Goal: Task Accomplishment & Management: Use online tool/utility

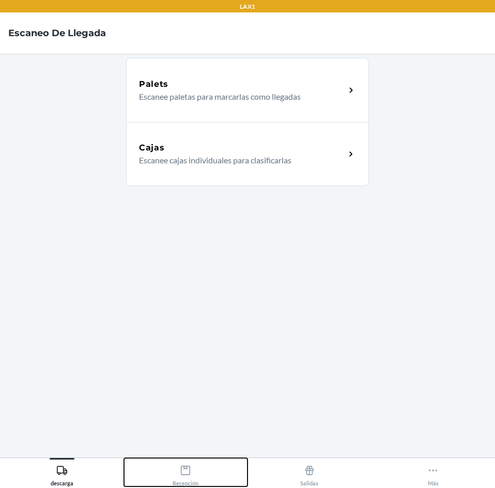
click at [182, 463] on div "Recepción" at bounding box center [186, 474] width 26 height 26
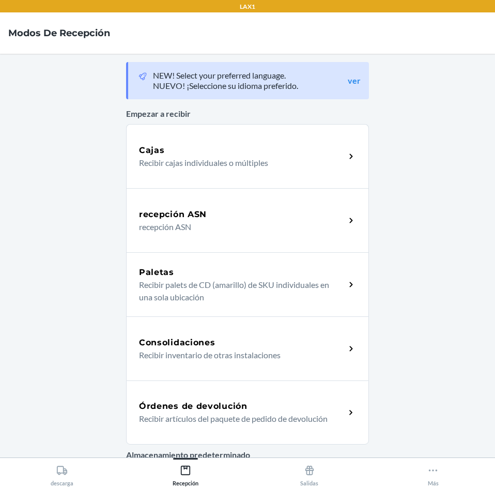
click at [214, 392] on div "Órdenes de devolución Recibir artículos del paquete de pedido de devolución" at bounding box center [247, 413] width 243 height 64
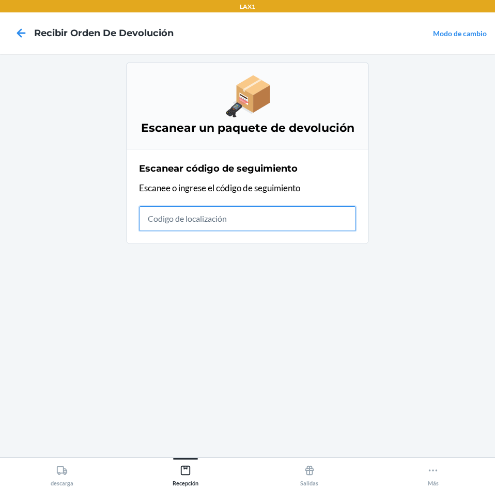
click at [283, 224] on input "text" at bounding box center [247, 218] width 217 height 25
type input "4209240892612903750"
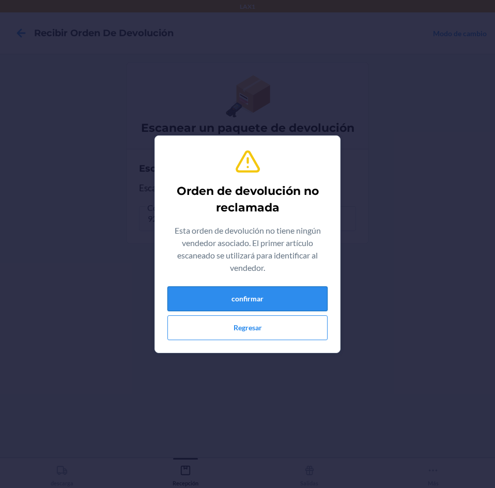
click at [207, 295] on button "confirmar" at bounding box center [248, 298] width 160 height 25
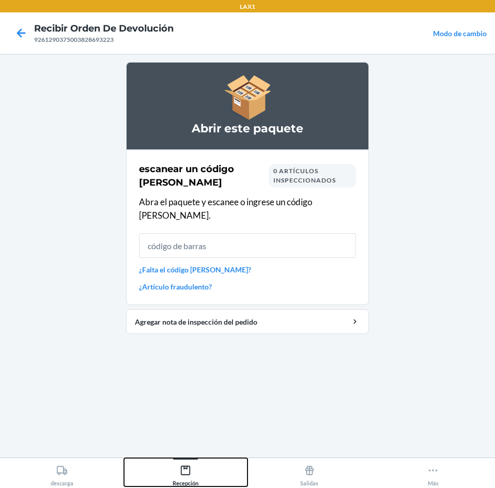
drag, startPoint x: 188, startPoint y: 474, endPoint x: 199, endPoint y: 470, distance: 12.3
click at [192, 472] on div "Recepción" at bounding box center [186, 474] width 26 height 26
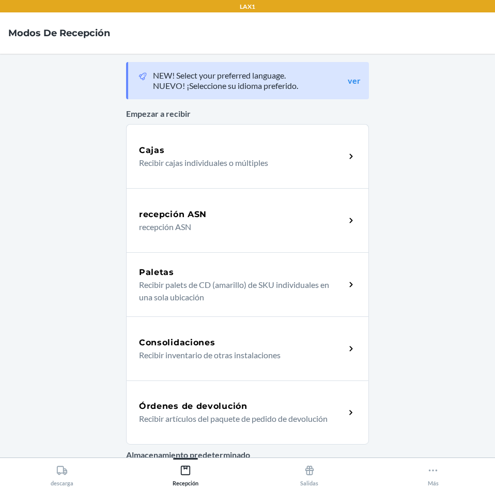
click at [241, 406] on h5 "Órdenes de devolución" at bounding box center [193, 406] width 109 height 12
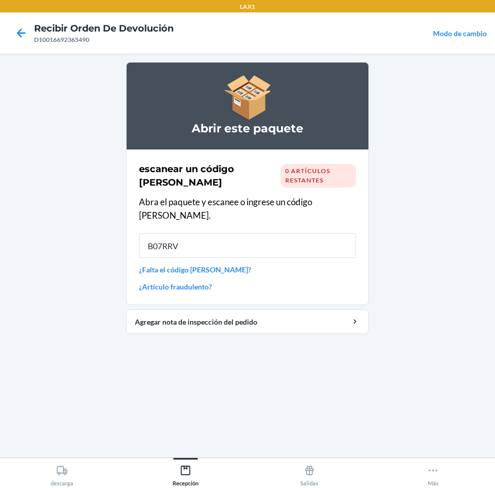
type input "B07RRVV"
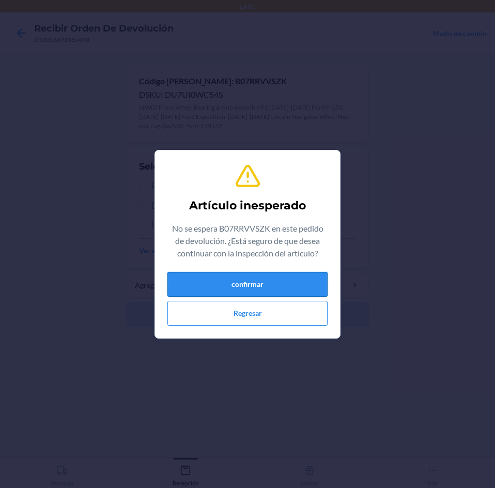
click at [189, 288] on button "confirmar" at bounding box center [248, 284] width 160 height 25
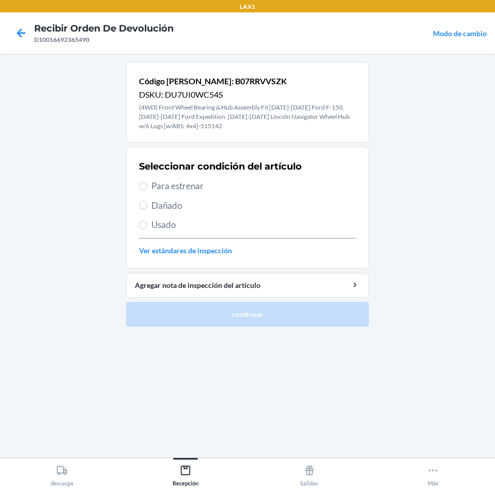
click at [189, 205] on span "Dañado" at bounding box center [254, 205] width 205 height 13
click at [147, 205] on input "Dañado" at bounding box center [143, 205] width 8 height 8
click at [195, 201] on span "Dañado" at bounding box center [254, 205] width 205 height 13
click at [147, 201] on input "Dañado" at bounding box center [143, 205] width 8 height 8
radio input "true"
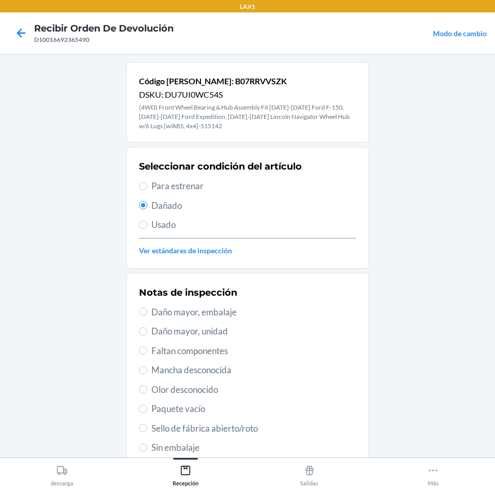
click at [224, 315] on span "Daño mayor, embalaje" at bounding box center [254, 312] width 205 height 13
click at [147, 315] on input "Daño mayor, embalaje" at bounding box center [143, 312] width 8 height 8
radio input "true"
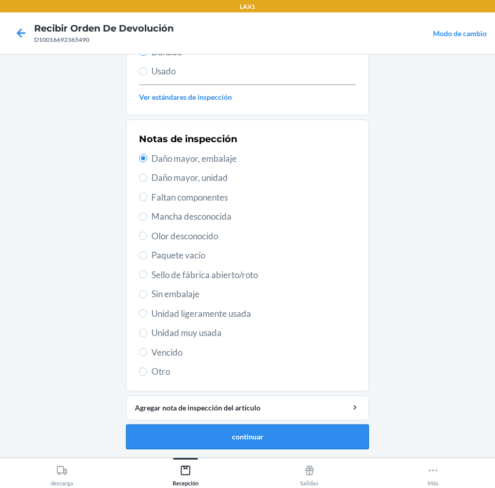
click at [239, 434] on button "continuar" at bounding box center [247, 437] width 243 height 25
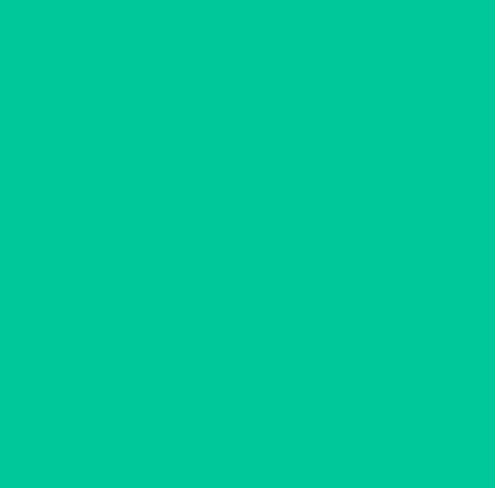
scroll to position [76, 0]
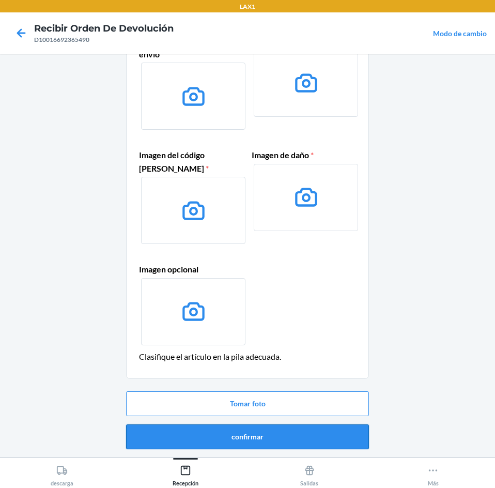
click at [245, 431] on button "confirmar" at bounding box center [247, 437] width 243 height 25
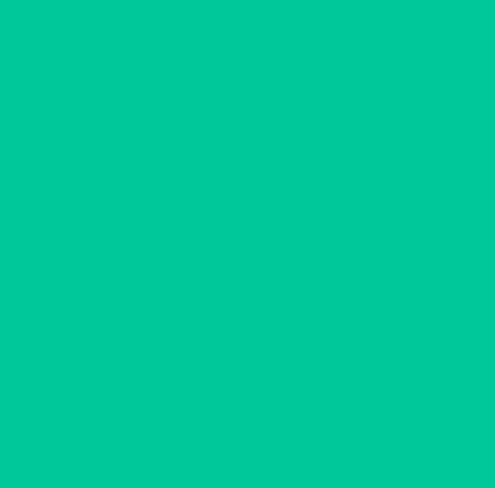
scroll to position [0, 0]
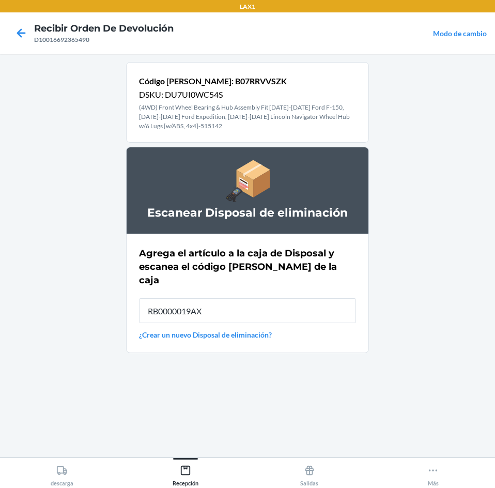
type input "RB0000019AX"
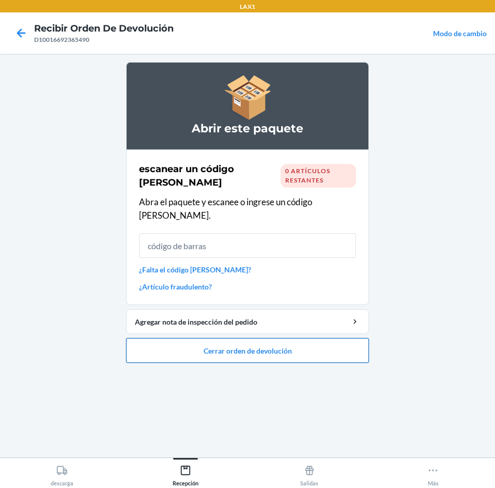
click at [258, 338] on button "Cerrar orden de devolución" at bounding box center [247, 350] width 243 height 25
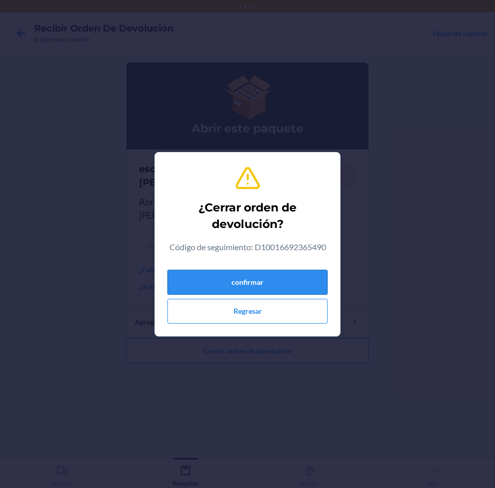
click at [249, 285] on button "confirmar" at bounding box center [248, 282] width 160 height 25
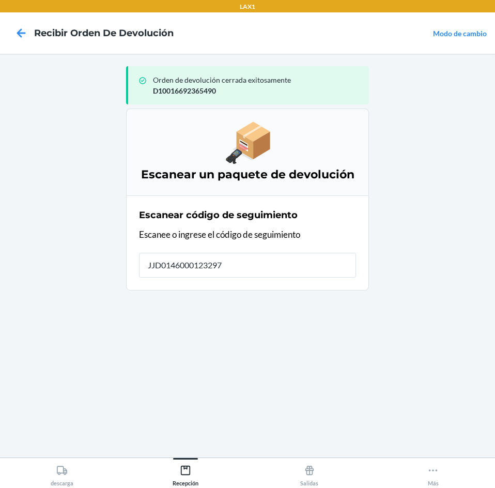
type input "JJD01460001232970"
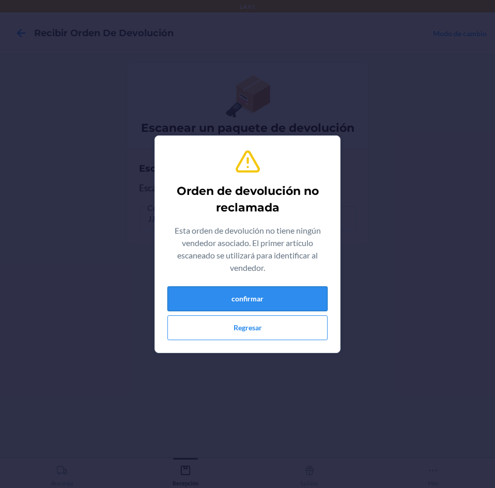
click at [248, 289] on button "confirmar" at bounding box center [248, 298] width 160 height 25
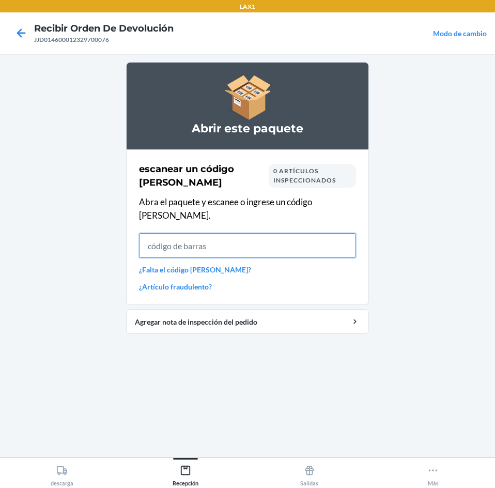
click at [251, 238] on input "text" at bounding box center [247, 245] width 217 height 25
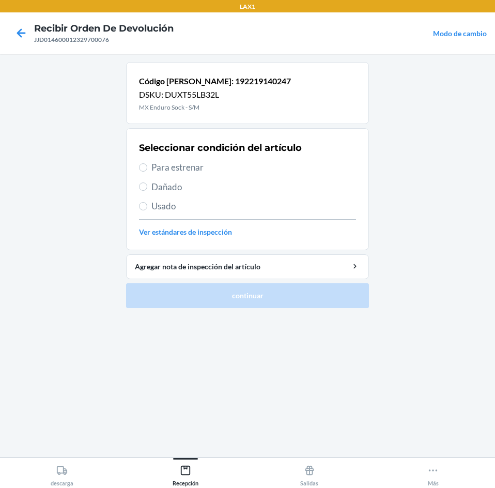
click at [245, 163] on span "Para estrenar" at bounding box center [254, 167] width 205 height 13
click at [147, 163] on input "Para estrenar" at bounding box center [143, 167] width 8 height 8
radio input "true"
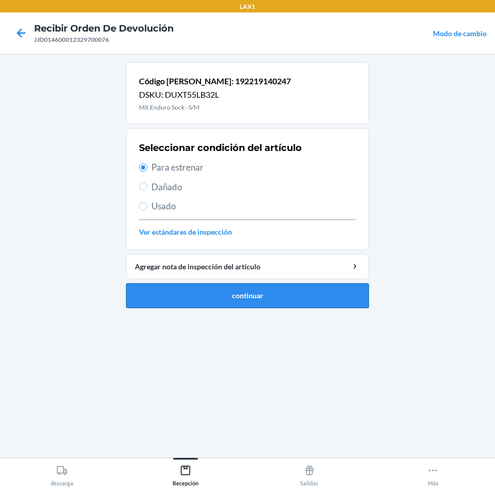
drag, startPoint x: 282, startPoint y: 281, endPoint x: 279, endPoint y: 289, distance: 7.9
click at [282, 283] on li "Código de barras: 192219140247 DSKU: DUXT55LB32L MX Enduro Sock - S/M Seleccion…" at bounding box center [247, 185] width 243 height 246
click at [279, 289] on button "continuar" at bounding box center [247, 295] width 243 height 25
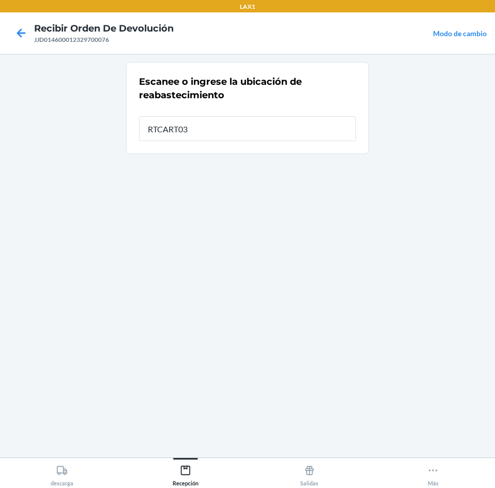
type input "RTCART035"
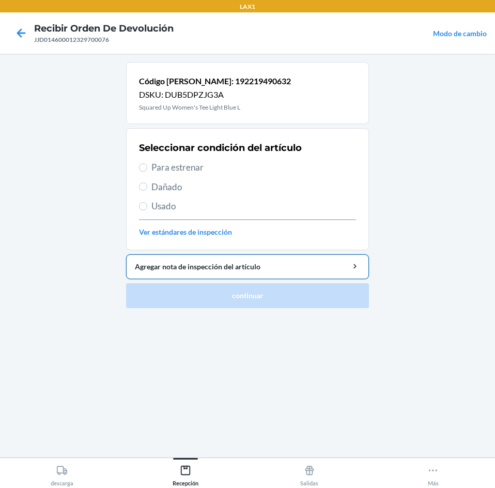
drag, startPoint x: 249, startPoint y: 165, endPoint x: 285, endPoint y: 259, distance: 99.9
click at [250, 171] on span "Para estrenar" at bounding box center [254, 167] width 205 height 13
click at [147, 171] on input "Para estrenar" at bounding box center [143, 167] width 8 height 8
radio input "true"
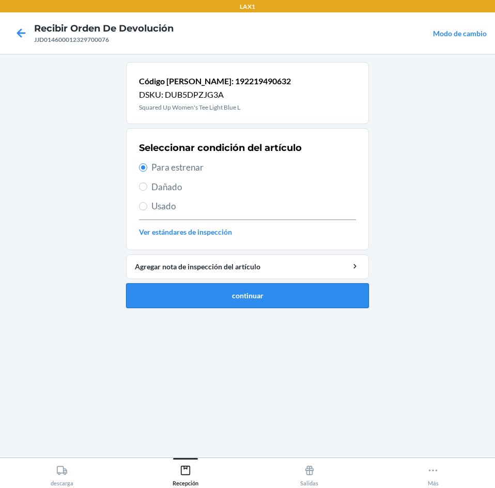
click at [289, 300] on button "continuar" at bounding box center [247, 295] width 243 height 25
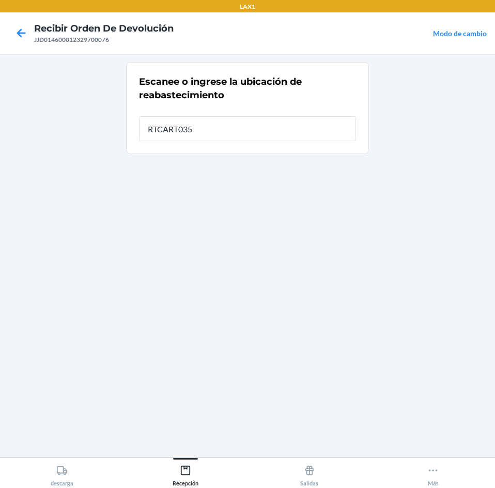
type input "RTCART035"
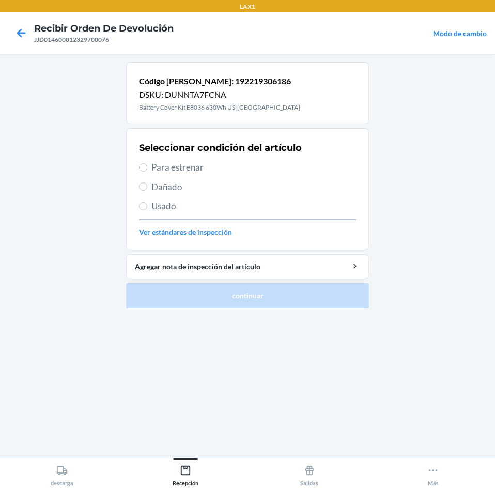
click at [259, 161] on span "Para estrenar" at bounding box center [254, 167] width 205 height 13
click at [147, 163] on input "Para estrenar" at bounding box center [143, 167] width 8 height 8
radio input "true"
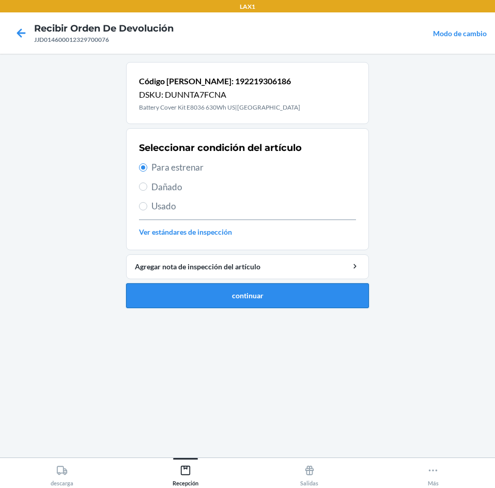
click at [276, 306] on button "continuar" at bounding box center [247, 295] width 243 height 25
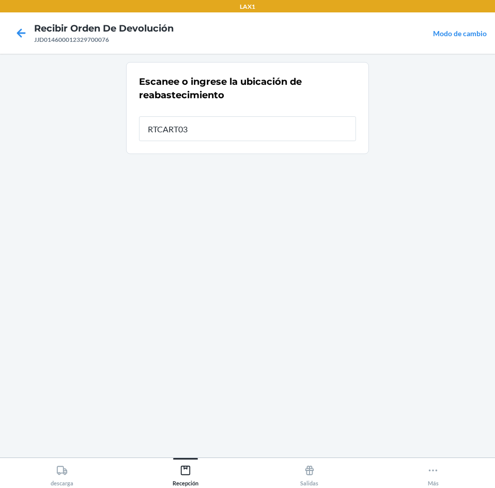
type input "RTCART035"
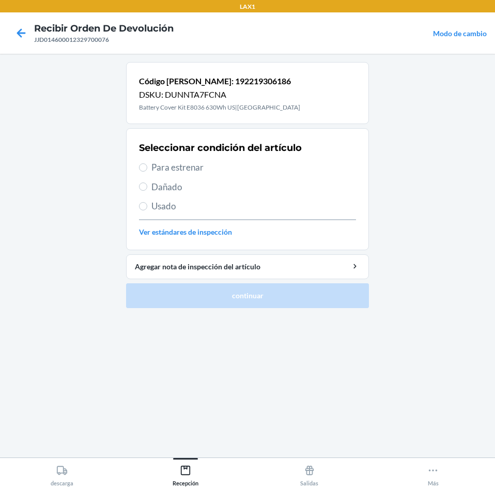
click at [252, 161] on span "Para estrenar" at bounding box center [254, 167] width 205 height 13
click at [147, 163] on input "Para estrenar" at bounding box center [143, 167] width 8 height 8
radio input "true"
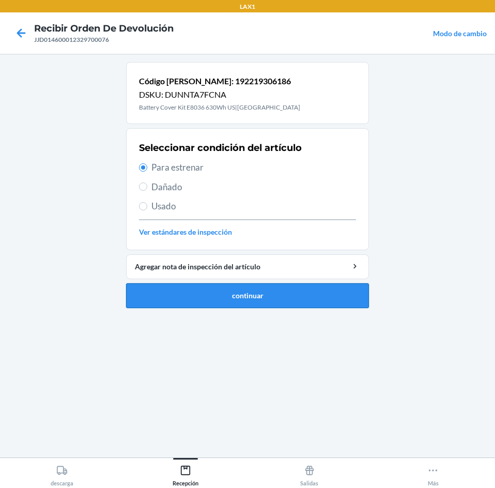
click at [268, 293] on button "continuar" at bounding box center [247, 295] width 243 height 25
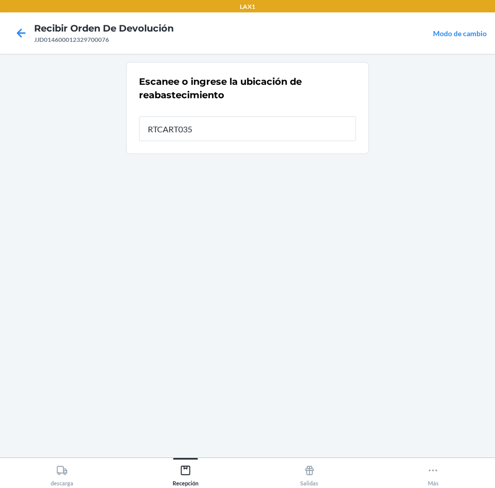
type input "RTCART035"
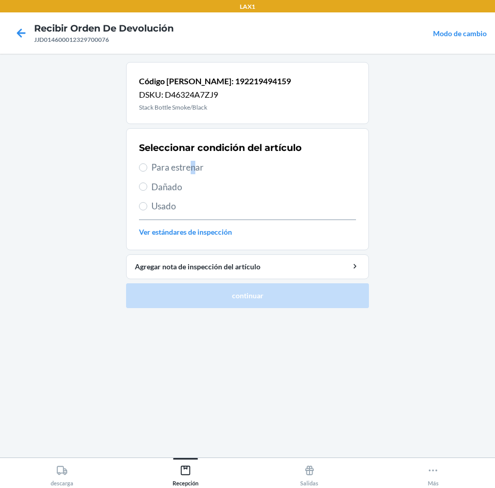
click at [194, 174] on div "Seleccionar condición del artículo Para estrenar Dañado Usado Ver estándares de…" at bounding box center [247, 189] width 217 height 102
click at [200, 172] on span "Para estrenar" at bounding box center [254, 167] width 205 height 13
click at [147, 172] on input "Para estrenar" at bounding box center [143, 167] width 8 height 8
radio input "true"
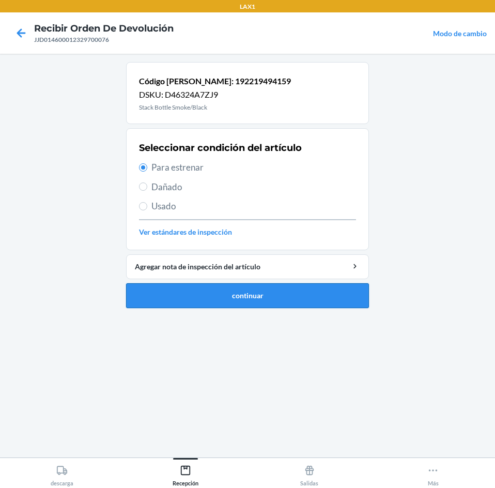
click at [221, 298] on button "continuar" at bounding box center [247, 295] width 243 height 25
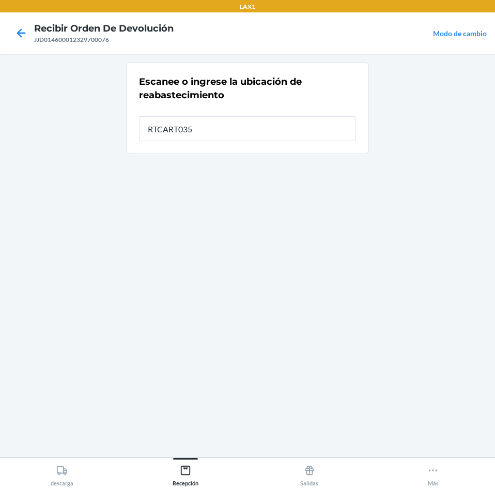
type input "RTCART035"
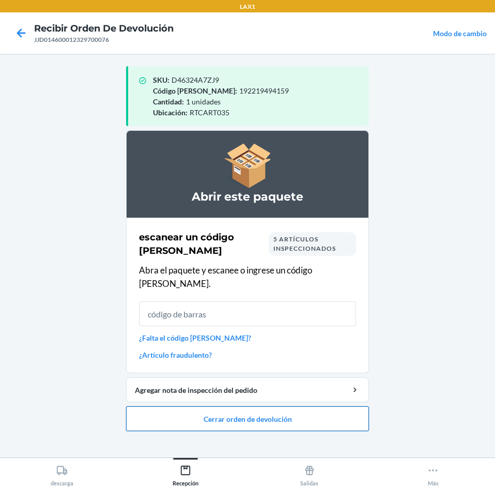
click at [237, 406] on button "Cerrar orden de devolución" at bounding box center [247, 418] width 243 height 25
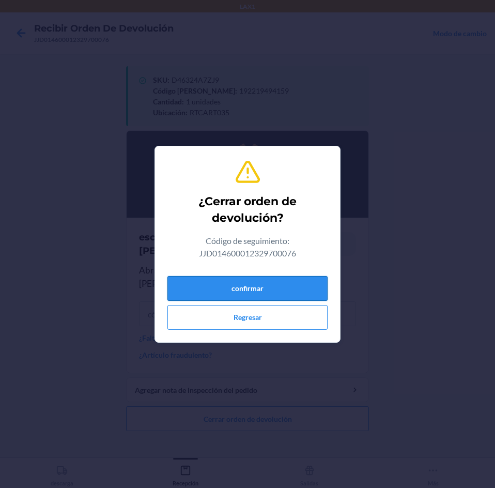
click at [229, 292] on button "confirmar" at bounding box center [248, 288] width 160 height 25
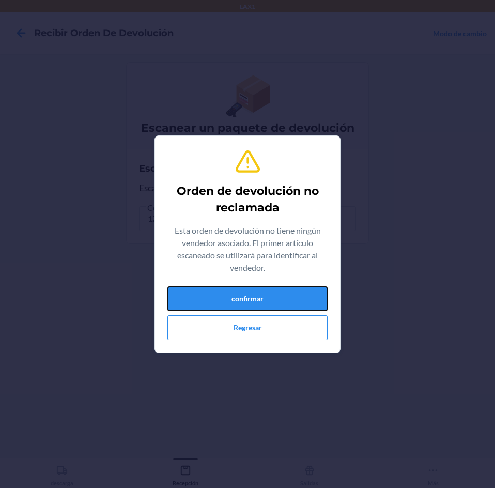
click at [229, 292] on button "confirmar" at bounding box center [248, 298] width 160 height 25
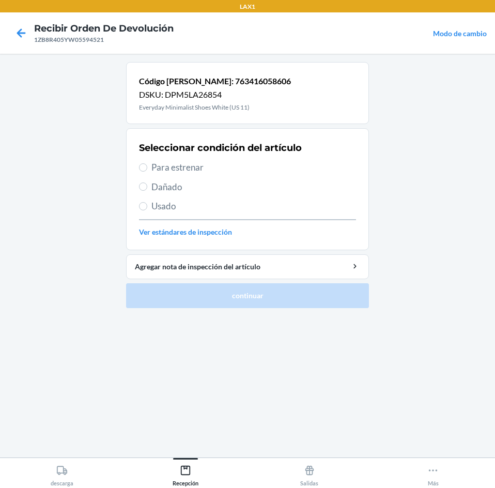
click at [240, 168] on span "Para estrenar" at bounding box center [254, 167] width 205 height 13
click at [147, 168] on input "Para estrenar" at bounding box center [143, 167] width 8 height 8
radio input "true"
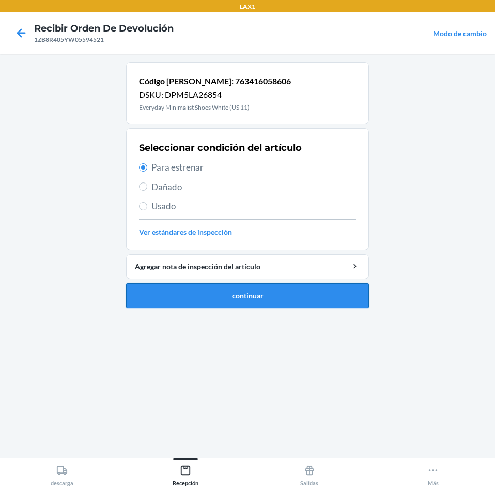
click at [288, 307] on button "continuar" at bounding box center [247, 295] width 243 height 25
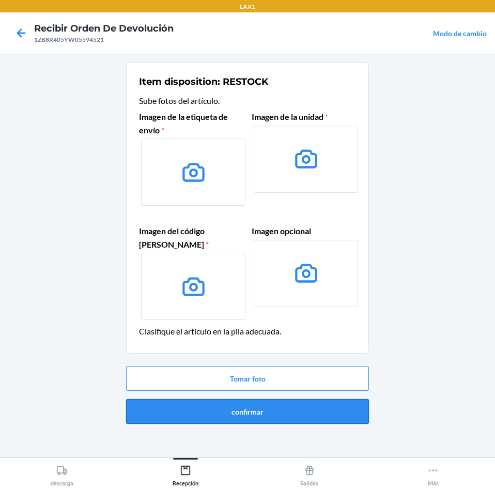
click at [277, 407] on button "confirmar" at bounding box center [247, 411] width 243 height 25
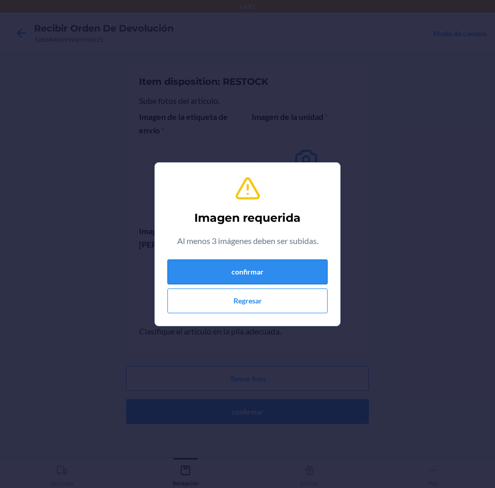
click at [279, 284] on button "confirmar" at bounding box center [248, 272] width 160 height 25
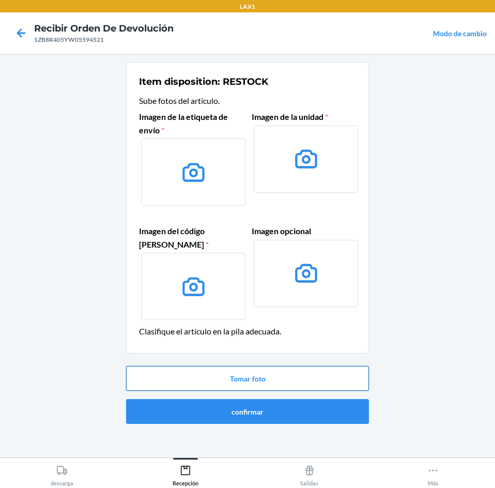
click at [288, 377] on button "Tomar foto" at bounding box center [247, 378] width 243 height 25
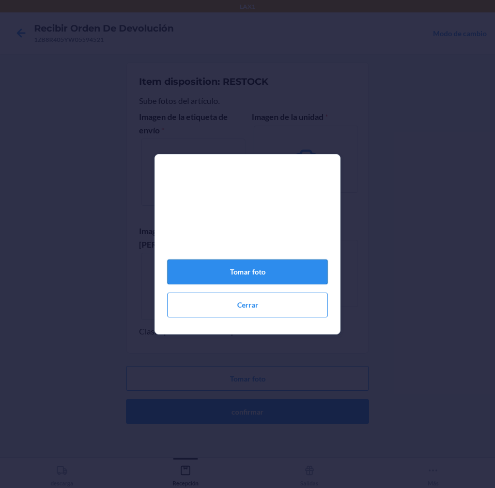
click at [305, 277] on button "Tomar foto" at bounding box center [248, 272] width 160 height 25
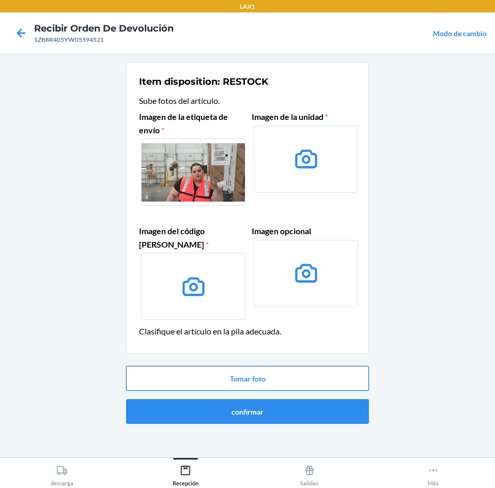
click at [314, 382] on button "Tomar foto" at bounding box center [247, 378] width 243 height 25
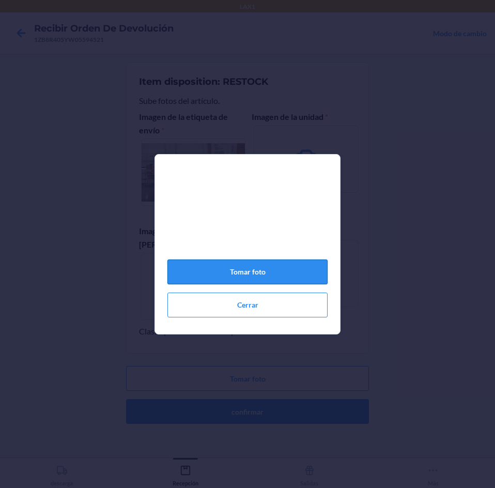
click at [290, 276] on button "Tomar foto" at bounding box center [248, 272] width 160 height 25
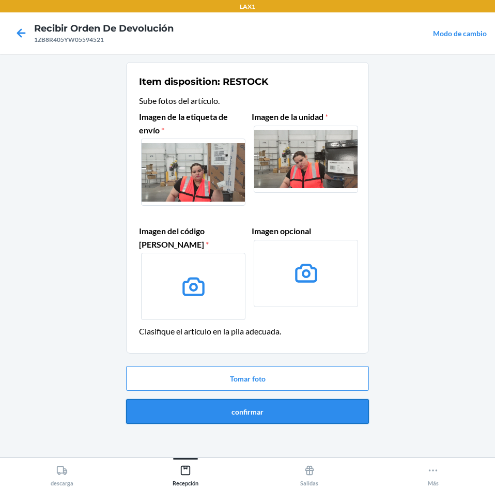
click at [284, 402] on button "confirmar" at bounding box center [247, 411] width 243 height 25
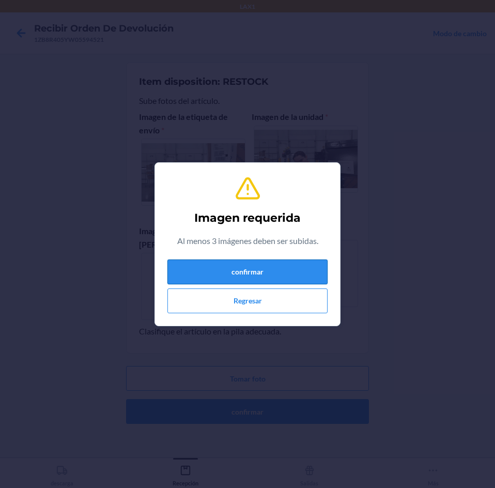
click at [286, 280] on button "confirmar" at bounding box center [248, 272] width 160 height 25
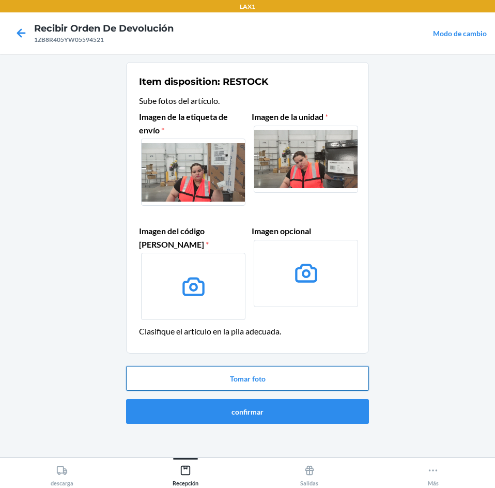
click at [277, 382] on button "Tomar foto" at bounding box center [247, 378] width 243 height 25
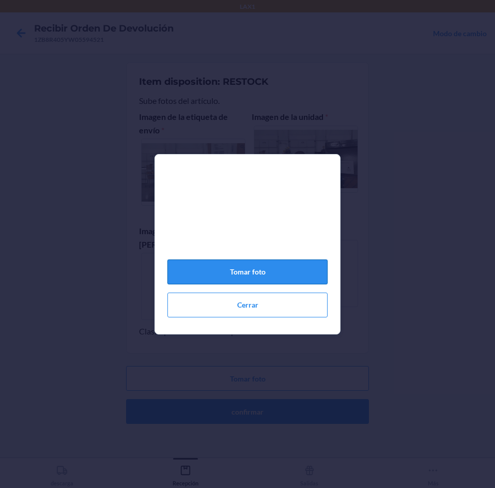
click at [284, 282] on button "Tomar foto" at bounding box center [248, 272] width 160 height 25
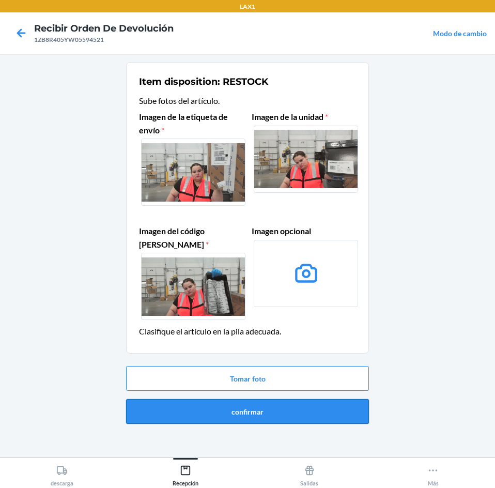
click at [301, 411] on button "confirmar" at bounding box center [247, 411] width 243 height 25
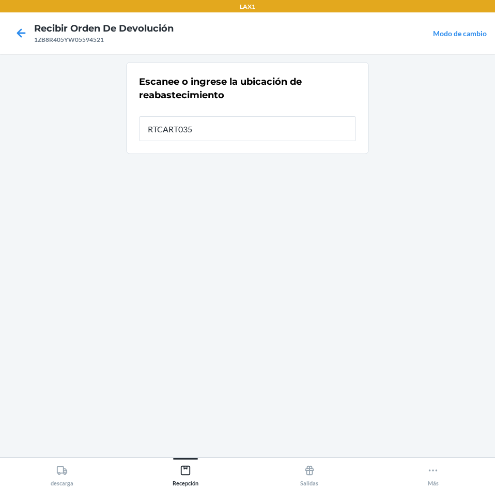
type input "RTCART035"
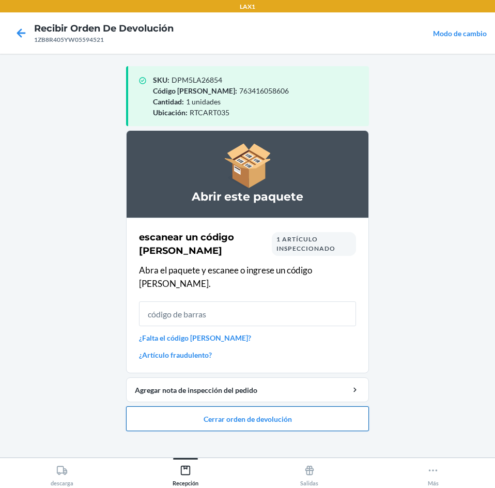
click at [324, 406] on button "Cerrar orden de devolución" at bounding box center [247, 418] width 243 height 25
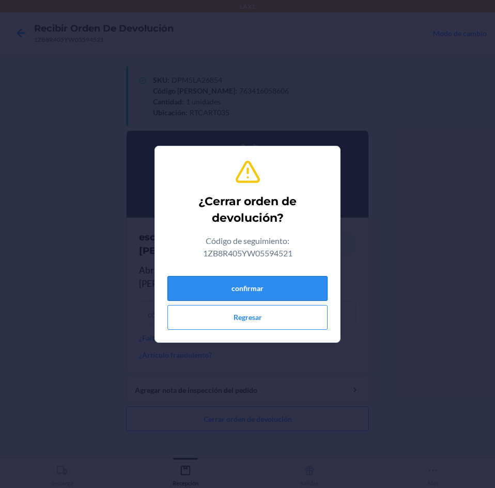
click at [286, 279] on button "confirmar" at bounding box center [248, 288] width 160 height 25
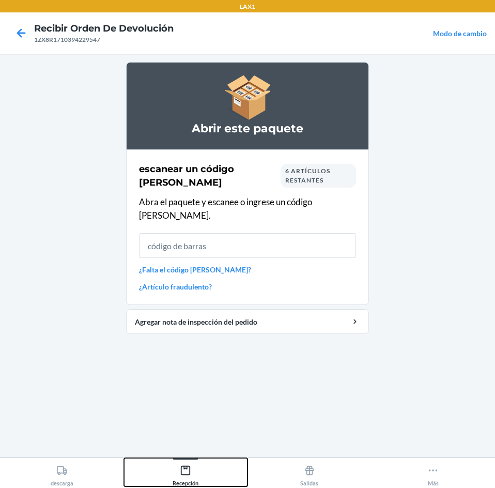
click at [193, 470] on div "Recepción" at bounding box center [186, 474] width 26 height 26
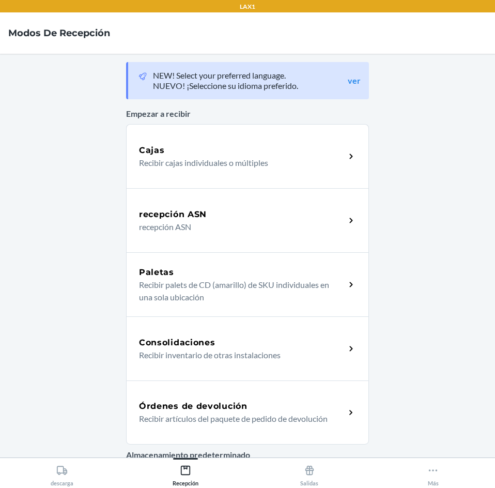
click at [199, 405] on h5 "Órdenes de devolución" at bounding box center [193, 406] width 109 height 12
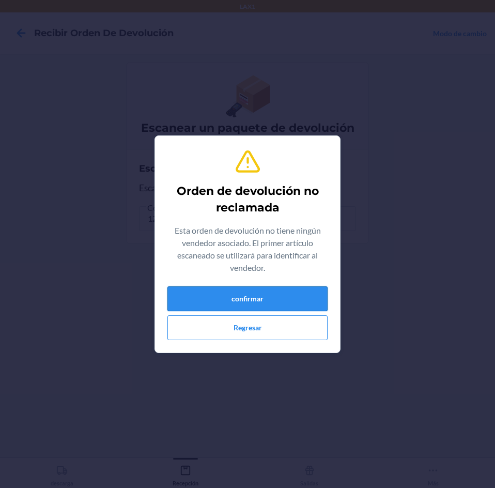
click at [250, 293] on button "confirmar" at bounding box center [248, 298] width 160 height 25
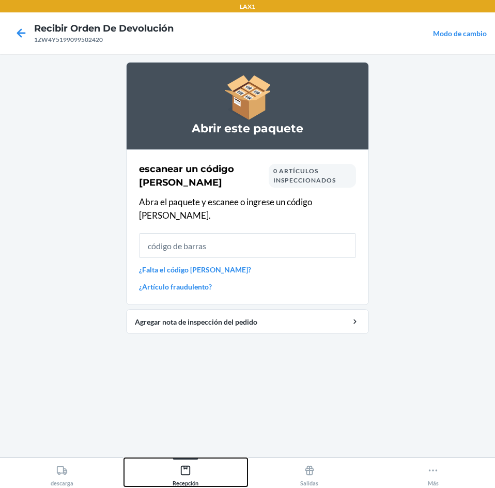
click at [189, 466] on icon at bounding box center [185, 470] width 9 height 9
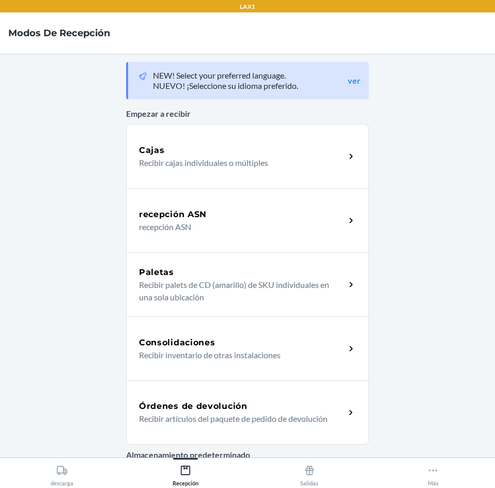
click at [206, 405] on h5 "Órdenes de devolución" at bounding box center [193, 406] width 109 height 12
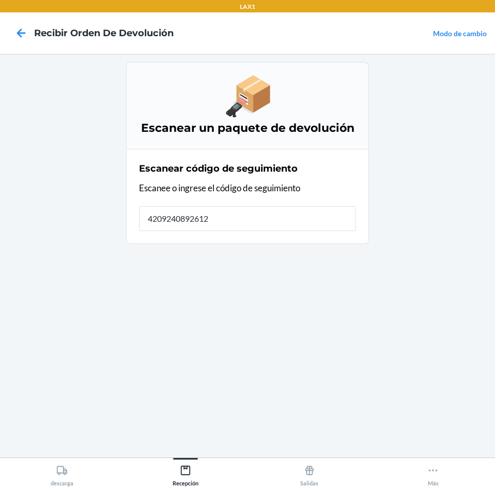
type input "42092408926129"
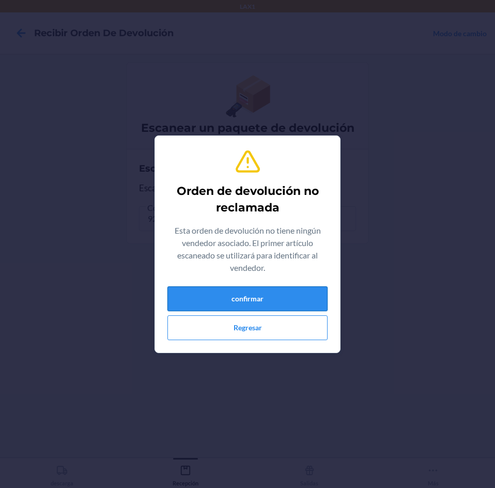
click at [248, 305] on button "confirmar" at bounding box center [248, 298] width 160 height 25
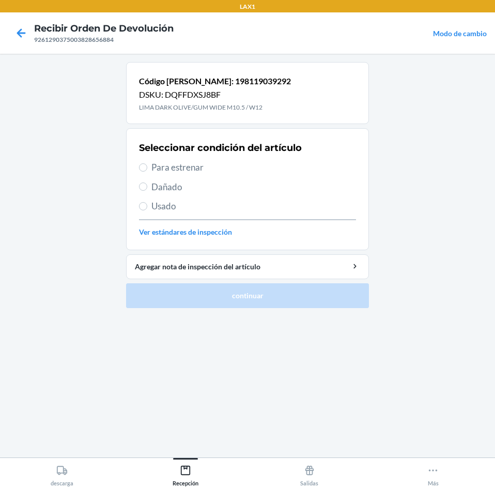
click at [223, 174] on span "Para estrenar" at bounding box center [254, 167] width 205 height 13
click at [147, 172] on input "Para estrenar" at bounding box center [143, 167] width 8 height 8
radio input "true"
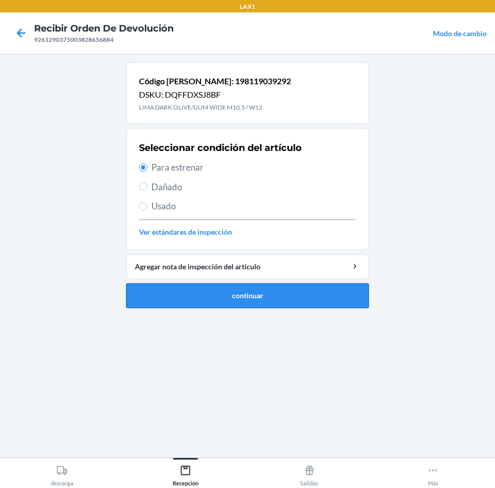
click at [245, 290] on button "continuar" at bounding box center [247, 295] width 243 height 25
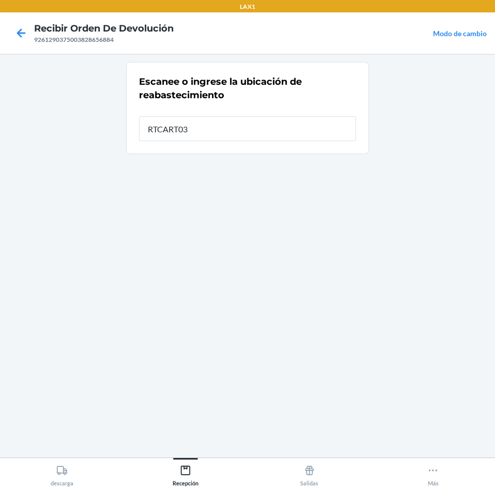
type input "RTCART035"
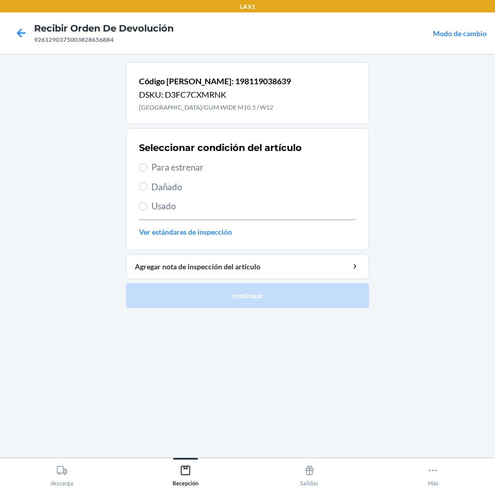
click at [246, 172] on span "Para estrenar" at bounding box center [254, 167] width 205 height 13
click at [147, 172] on input "Para estrenar" at bounding box center [143, 167] width 8 height 8
radio input "true"
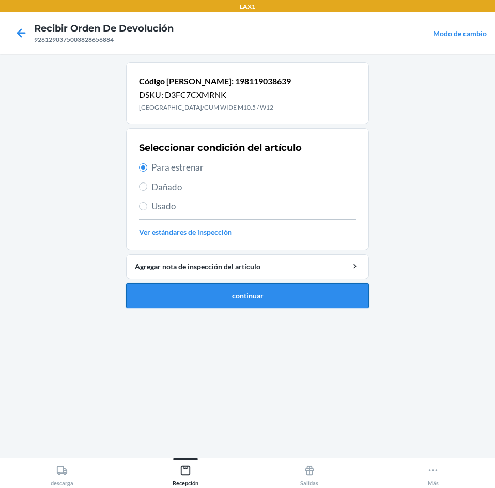
click at [269, 291] on button "continuar" at bounding box center [247, 295] width 243 height 25
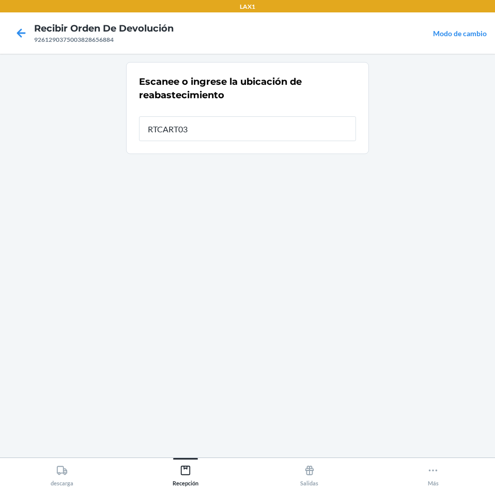
type input "RTCART035"
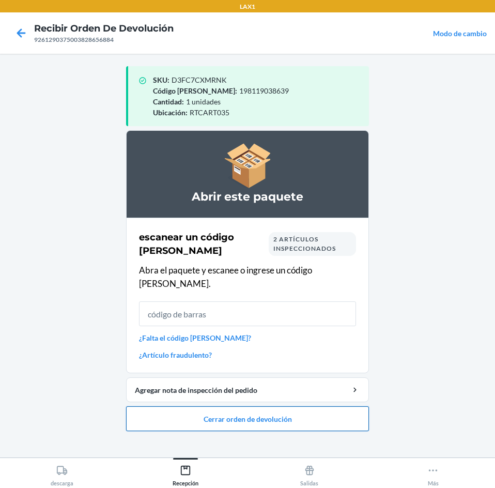
click at [298, 406] on button "Cerrar orden de devolución" at bounding box center [247, 418] width 243 height 25
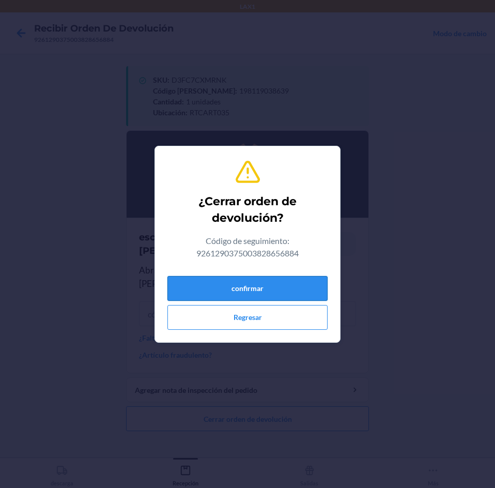
click at [280, 290] on button "confirmar" at bounding box center [248, 288] width 160 height 25
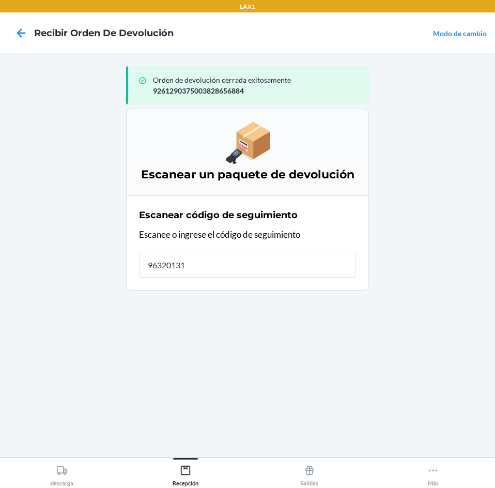
type input "963201310"
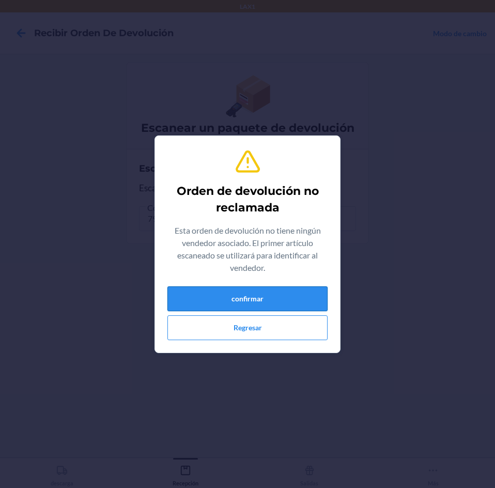
click at [269, 306] on button "confirmar" at bounding box center [248, 298] width 160 height 25
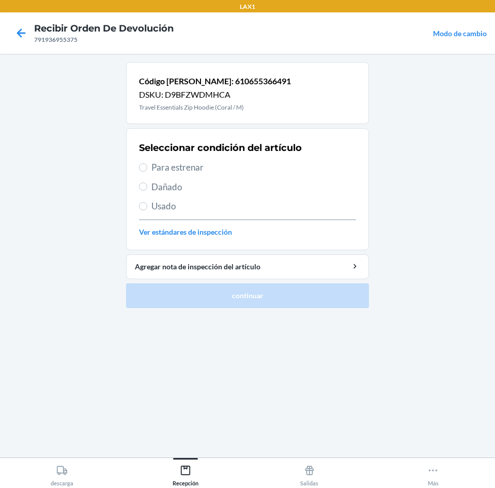
click at [182, 204] on span "Usado" at bounding box center [254, 206] width 205 height 13
click at [147, 204] on input "Usado" at bounding box center [143, 206] width 8 height 8
radio input "true"
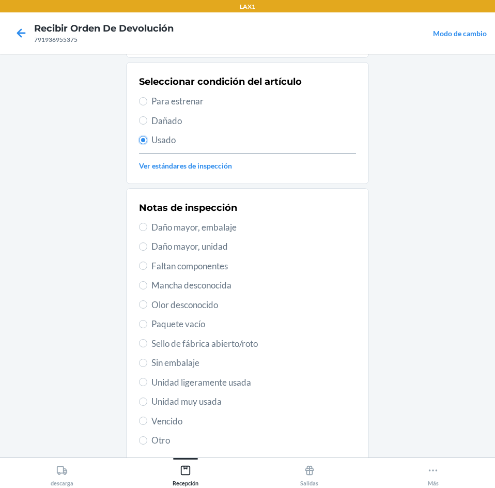
scroll to position [135, 0]
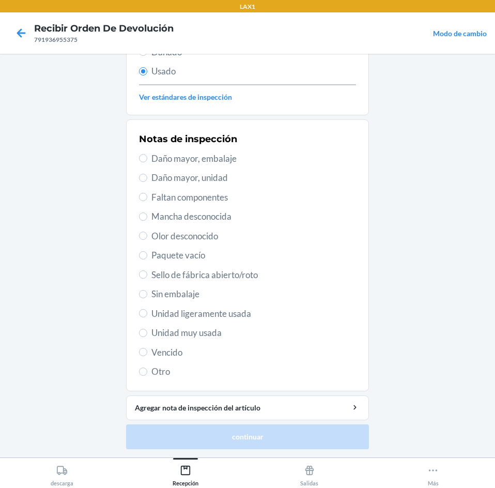
click at [240, 315] on span "Unidad ligeramente usada" at bounding box center [254, 313] width 205 height 13
click at [147, 315] on input "Unidad ligeramente usada" at bounding box center [143, 313] width 8 height 8
radio input "true"
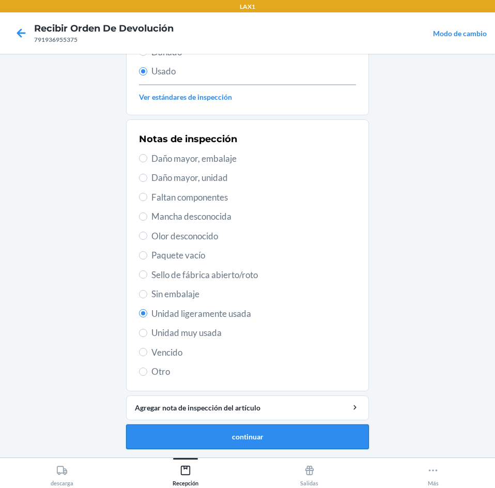
click at [217, 436] on button "continuar" at bounding box center [247, 437] width 243 height 25
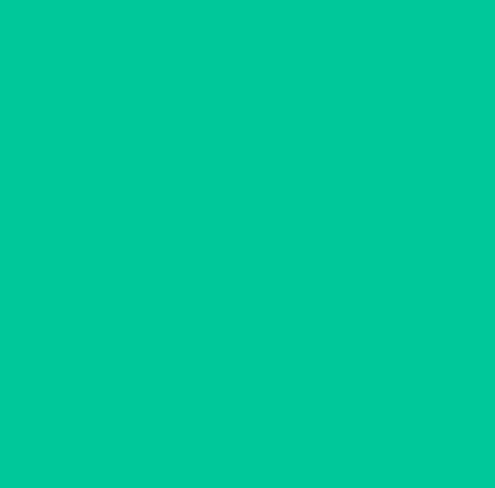
scroll to position [0, 0]
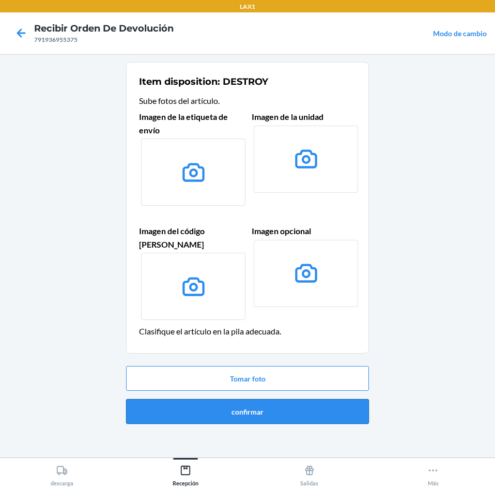
click at [250, 403] on button "confirmar" at bounding box center [247, 411] width 243 height 25
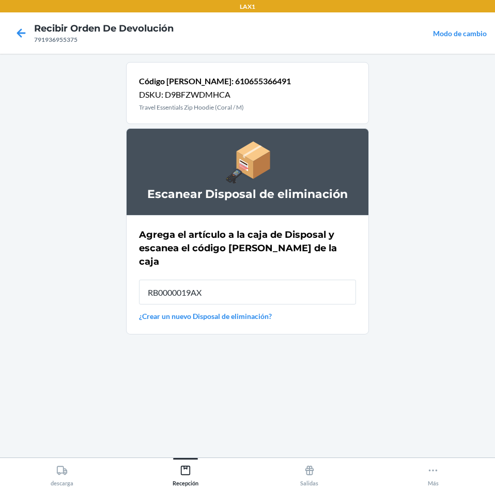
type input "RB0000019AX"
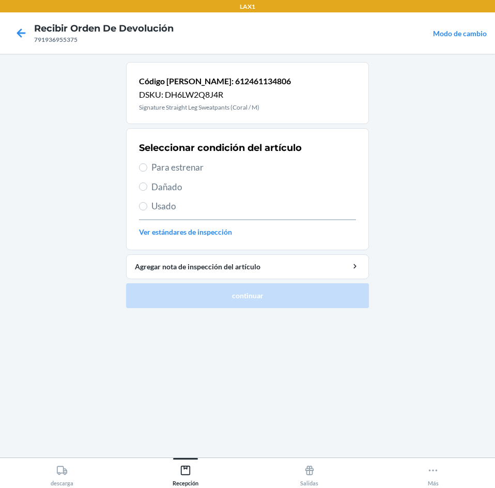
click at [198, 202] on span "Usado" at bounding box center [254, 206] width 205 height 13
click at [147, 202] on input "Usado" at bounding box center [143, 206] width 8 height 8
radio input "true"
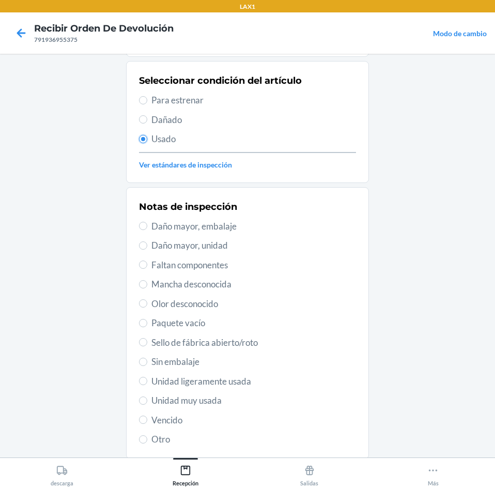
scroll to position [135, 0]
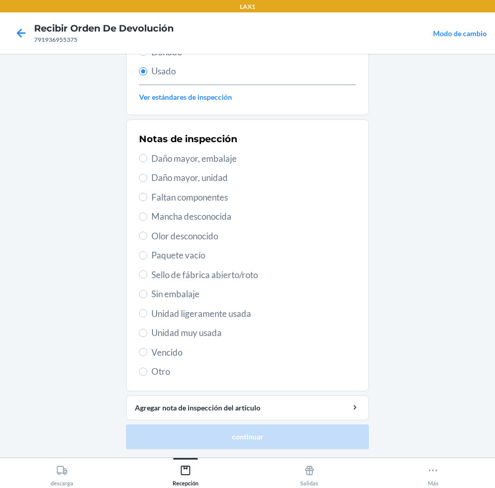
click at [217, 336] on span "Unidad muy usada" at bounding box center [254, 332] width 205 height 13
click at [147, 336] on input "Unidad muy usada" at bounding box center [143, 333] width 8 height 8
radio input "true"
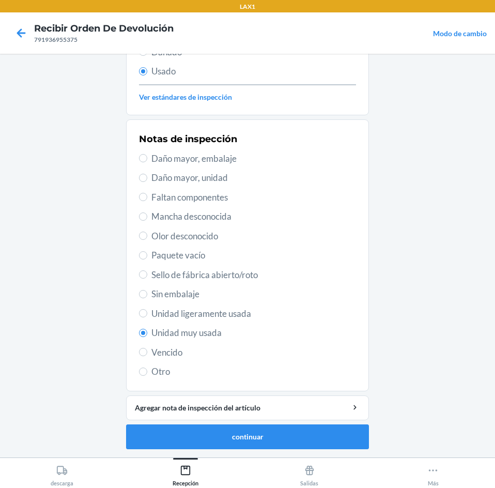
click at [258, 321] on div "Notas de inspección Daño mayor, embalaje Daño mayor, unidad Faltan componentes …" at bounding box center [247, 255] width 217 height 252
click at [258, 320] on span "Unidad ligeramente usada" at bounding box center [254, 313] width 205 height 13
click at [147, 318] on input "Unidad ligeramente usada" at bounding box center [143, 313] width 8 height 8
radio input "true"
radio input "false"
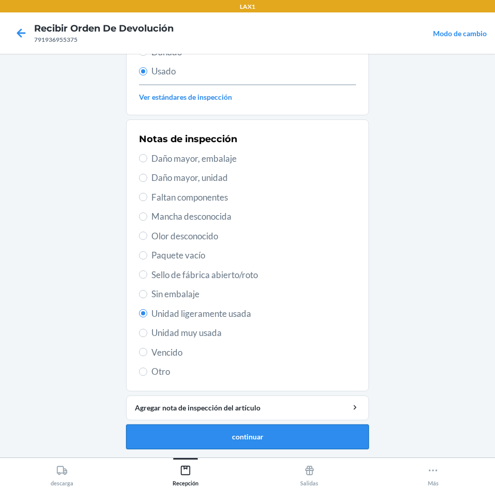
click at [262, 426] on button "continuar" at bounding box center [247, 437] width 243 height 25
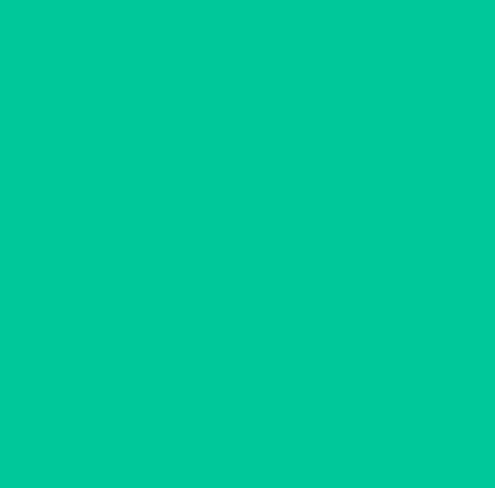
scroll to position [0, 0]
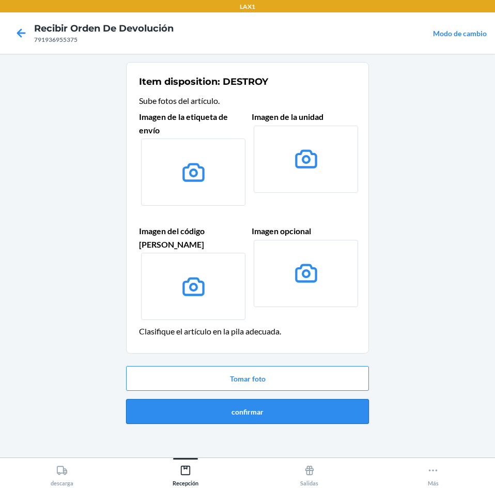
click at [271, 404] on button "confirmar" at bounding box center [247, 411] width 243 height 25
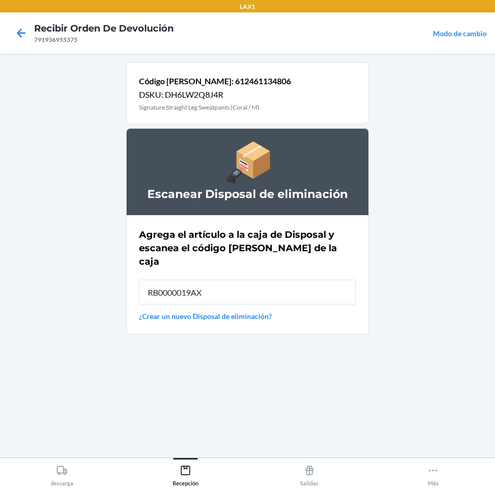
type input "RB0000019AX"
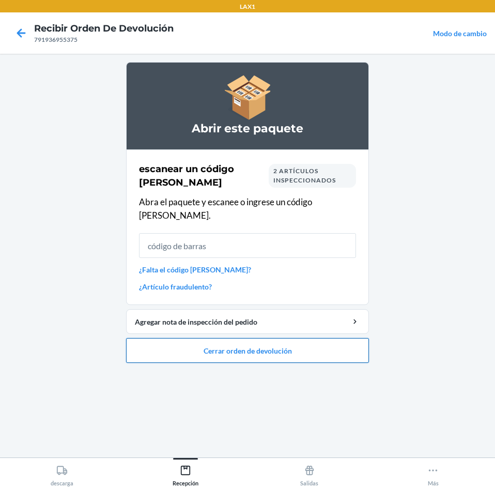
click at [274, 339] on button "Cerrar orden de devolución" at bounding box center [247, 350] width 243 height 25
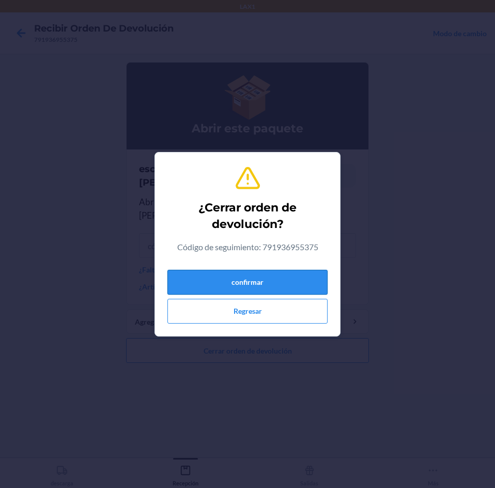
click at [264, 286] on button "confirmar" at bounding box center [248, 282] width 160 height 25
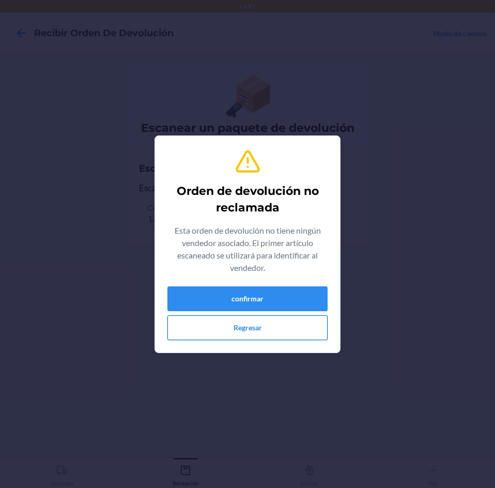
click at [262, 318] on button "Regresar" at bounding box center [248, 327] width 160 height 25
click at [231, 287] on button "confirmar" at bounding box center [248, 298] width 160 height 25
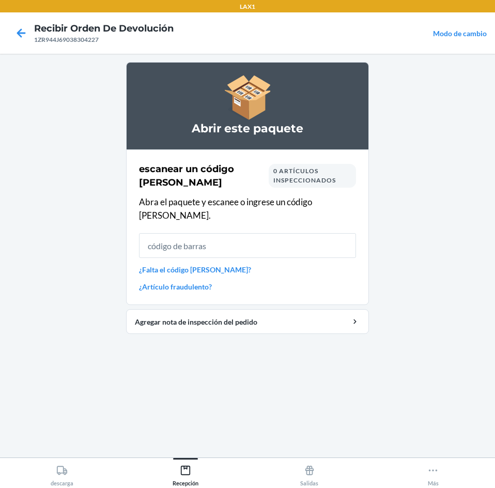
click at [286, 219] on div "escanear un código de barras 0 artículos inspeccionados Abra el paquete y escan…" at bounding box center [247, 227] width 217 height 136
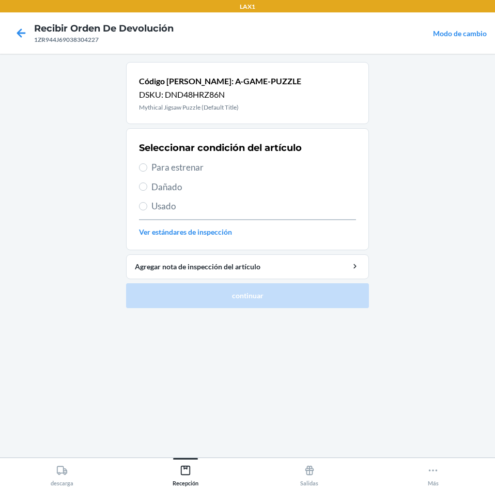
click at [232, 162] on span "Para estrenar" at bounding box center [254, 167] width 205 height 13
click at [147, 163] on input "Para estrenar" at bounding box center [143, 167] width 8 height 8
radio input "true"
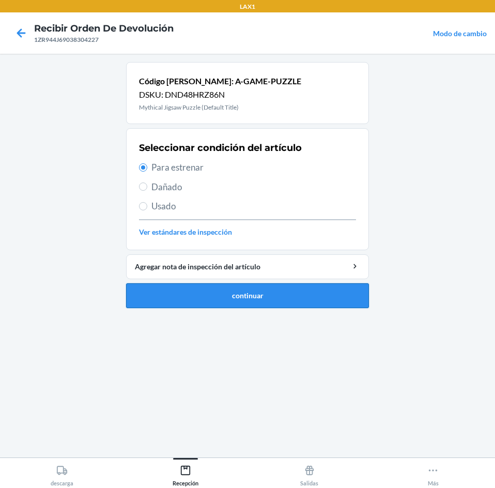
click at [292, 283] on button "continuar" at bounding box center [247, 295] width 243 height 25
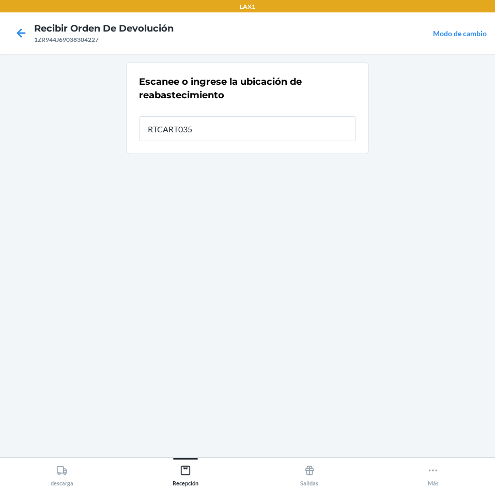
type input "RTCART035"
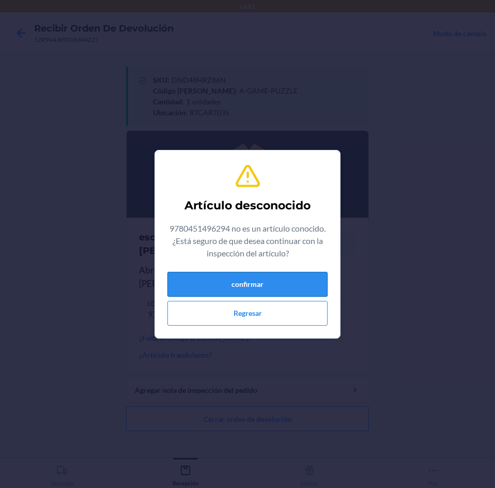
click at [241, 294] on button "confirmar" at bounding box center [248, 284] width 160 height 25
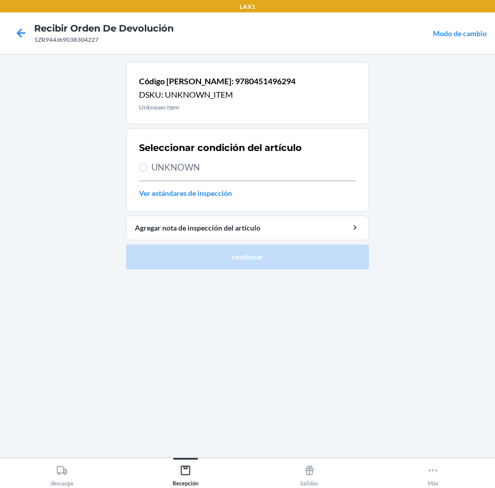
click at [237, 167] on span "UNKNOWN" at bounding box center [254, 167] width 205 height 13
click at [147, 167] on input "UNKNOWN" at bounding box center [143, 167] width 8 height 8
radio input "true"
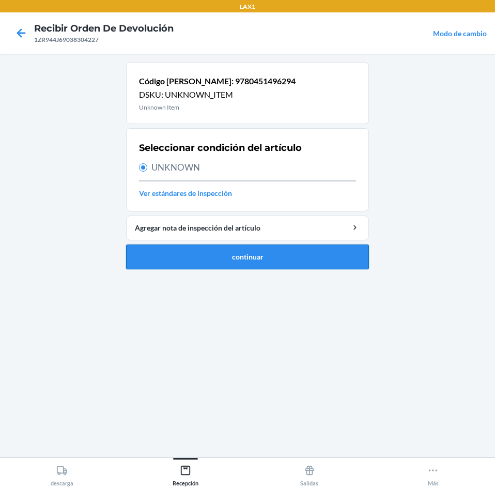
click at [259, 247] on button "continuar" at bounding box center [247, 257] width 243 height 25
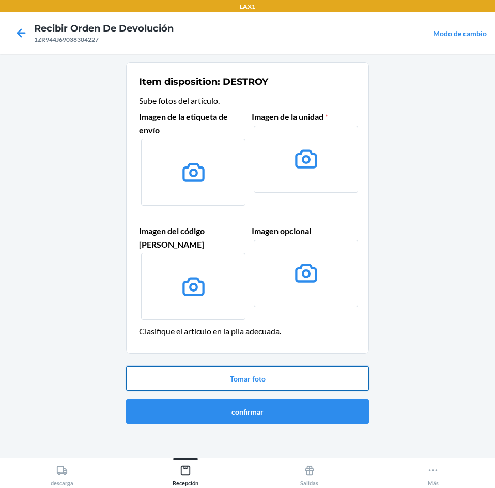
click at [262, 366] on button "Tomar foto" at bounding box center [247, 378] width 243 height 25
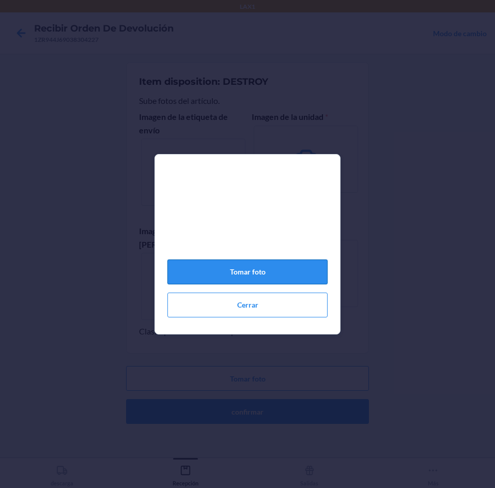
click at [297, 278] on button "Tomar foto" at bounding box center [248, 272] width 160 height 25
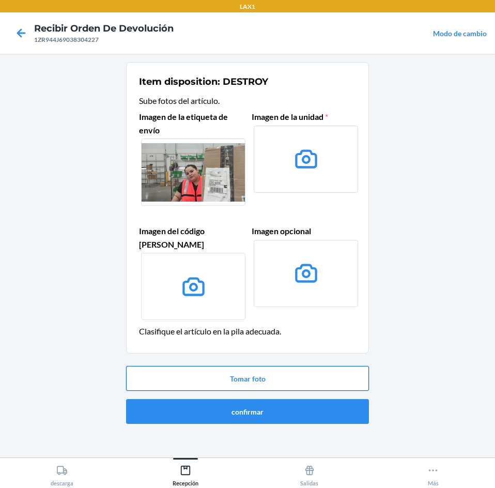
click at [279, 367] on button "Tomar foto" at bounding box center [247, 378] width 243 height 25
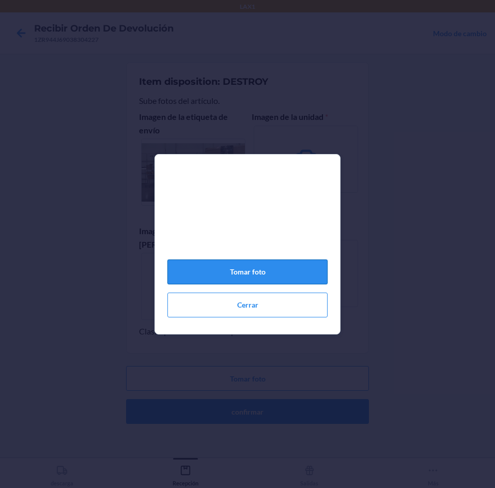
click at [301, 281] on button "Tomar foto" at bounding box center [248, 272] width 160 height 25
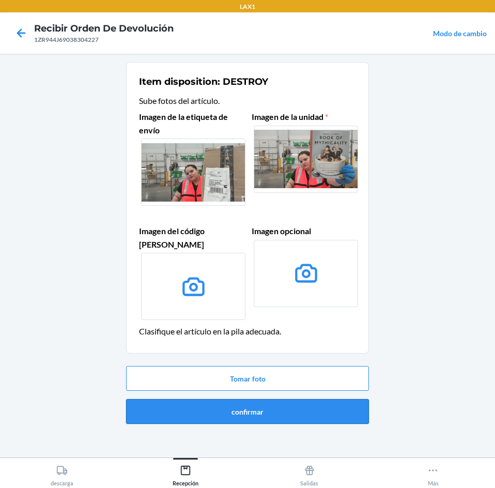
click at [282, 399] on button "confirmar" at bounding box center [247, 411] width 243 height 25
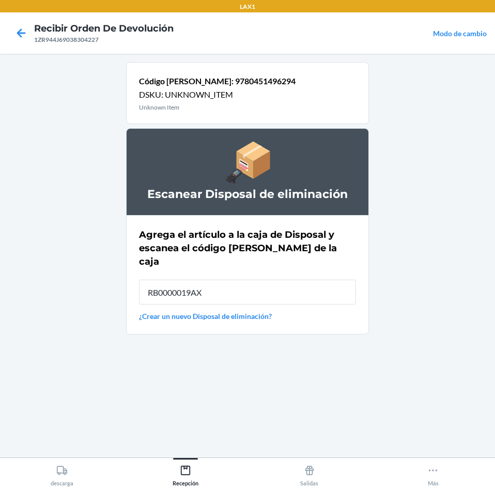
type input "RB0000019AX"
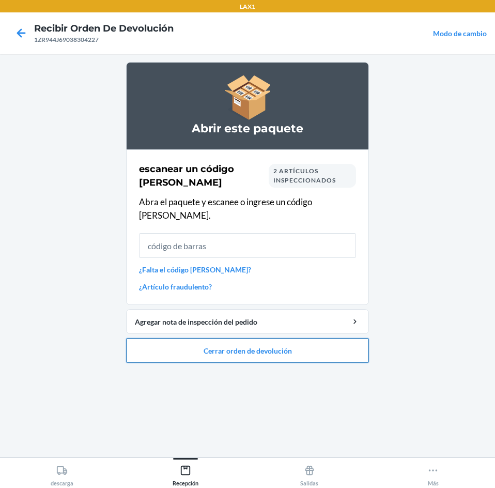
click at [291, 338] on button "Cerrar orden de devolución" at bounding box center [247, 350] width 243 height 25
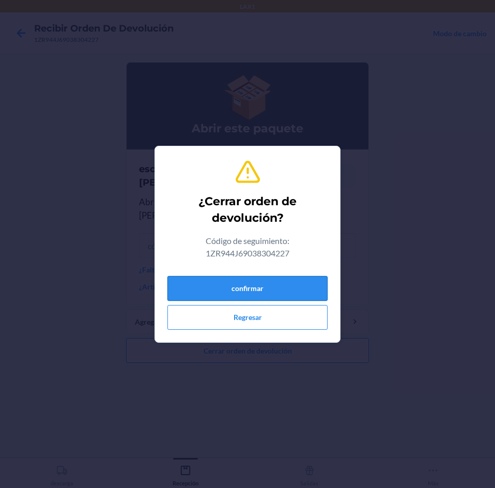
click at [261, 284] on button "confirmar" at bounding box center [248, 288] width 160 height 25
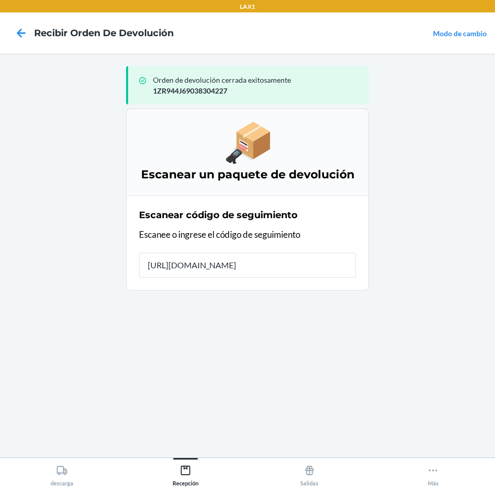
type input "https://tools.usps.com/Q"
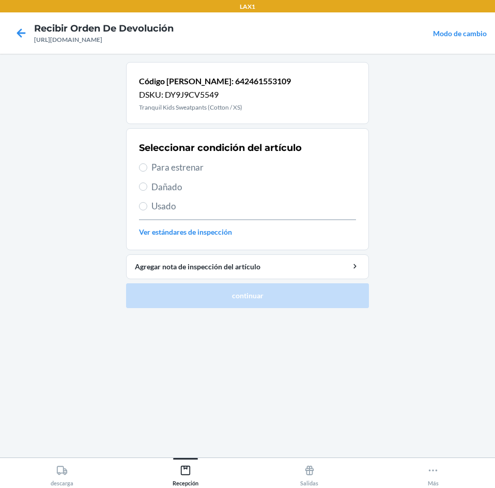
click at [244, 168] on span "Para estrenar" at bounding box center [254, 167] width 205 height 13
click at [147, 168] on input "Para estrenar" at bounding box center [143, 167] width 8 height 8
radio input "true"
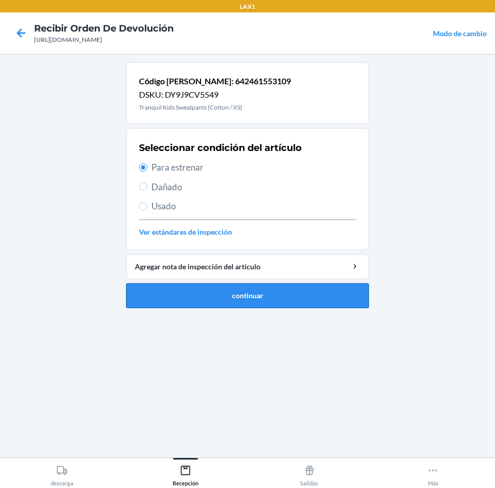
click at [276, 293] on button "continuar" at bounding box center [247, 295] width 243 height 25
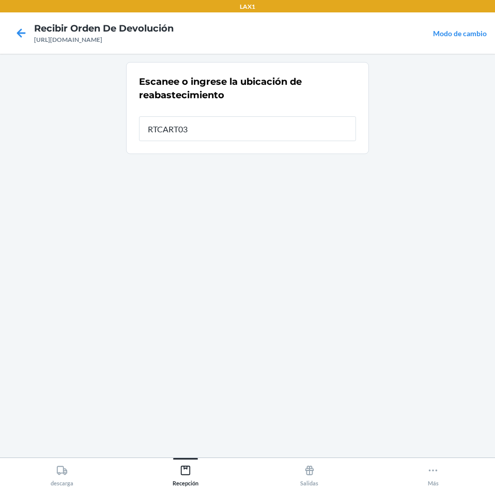
type input "RTCART035"
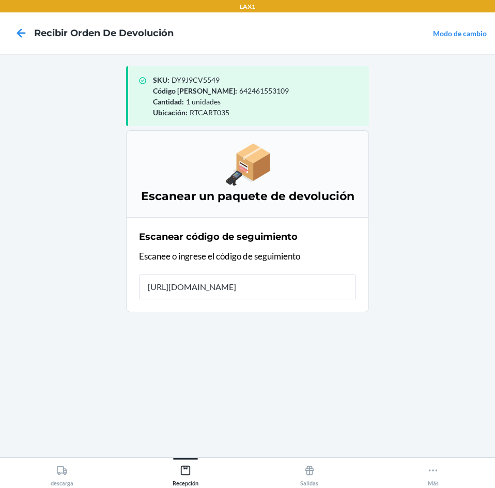
type input "https://tools.usps.com/QR"
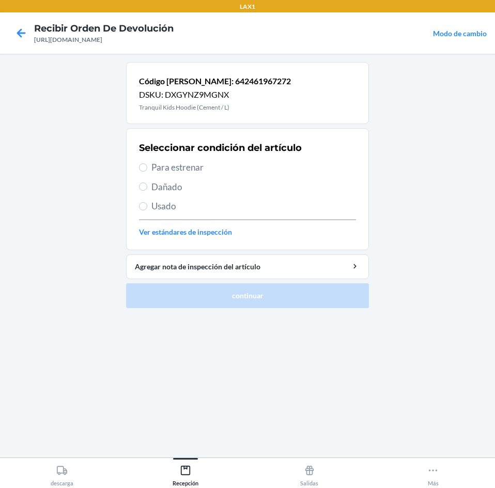
drag, startPoint x: 235, startPoint y: 168, endPoint x: 256, endPoint y: 242, distance: 77.3
click at [237, 171] on span "Para estrenar" at bounding box center [254, 167] width 205 height 13
click at [147, 171] on input "Para estrenar" at bounding box center [143, 167] width 8 height 8
radio input "true"
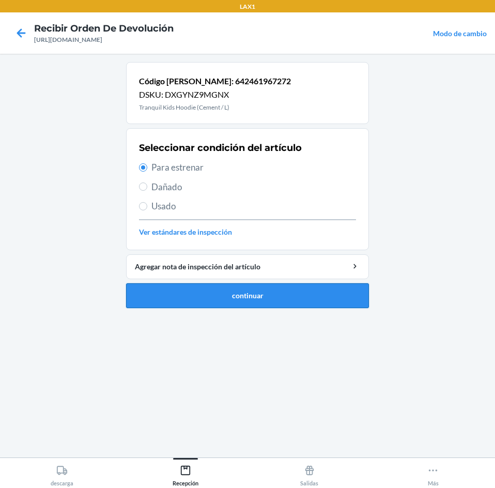
click at [271, 295] on button "continuar" at bounding box center [247, 295] width 243 height 25
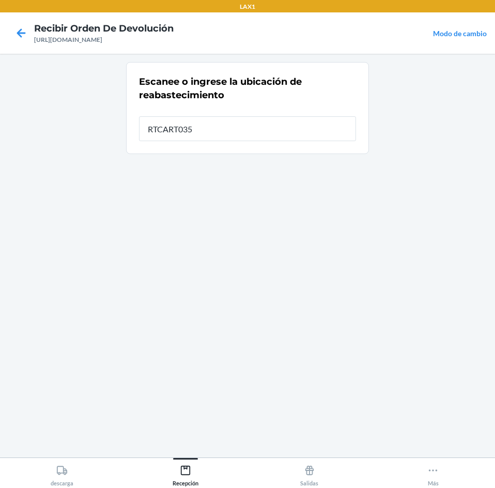
type input "RTCART035"
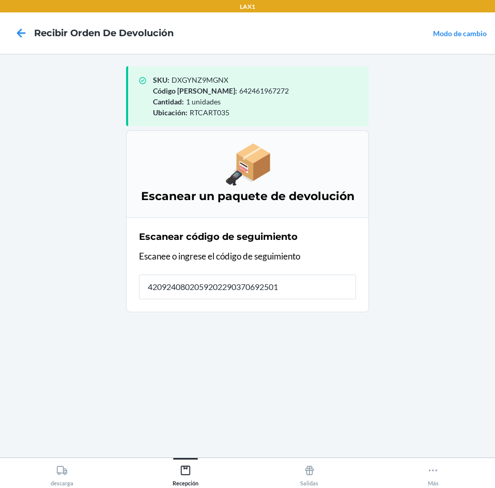
type input "42092408020592022903706925012"
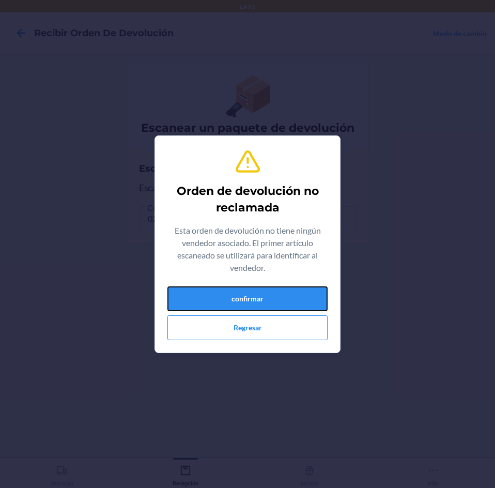
click at [271, 295] on button "confirmar" at bounding box center [248, 298] width 160 height 25
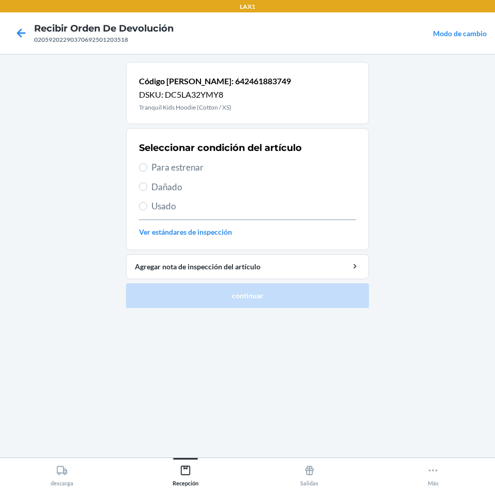
drag, startPoint x: 207, startPoint y: 165, endPoint x: 228, endPoint y: 205, distance: 44.9
click at [213, 172] on span "Para estrenar" at bounding box center [254, 167] width 205 height 13
click at [147, 172] on input "Para estrenar" at bounding box center [143, 167] width 8 height 8
radio input "true"
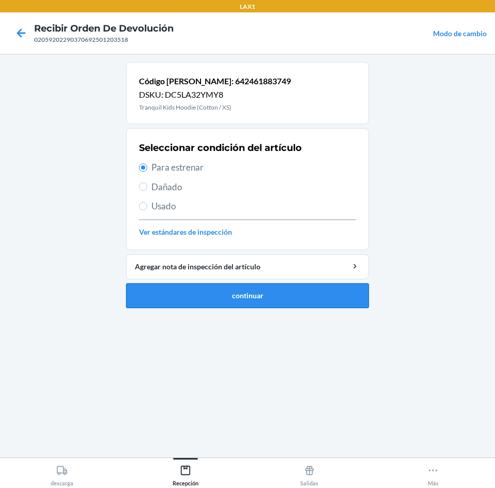
click at [246, 297] on button "continuar" at bounding box center [247, 295] width 243 height 25
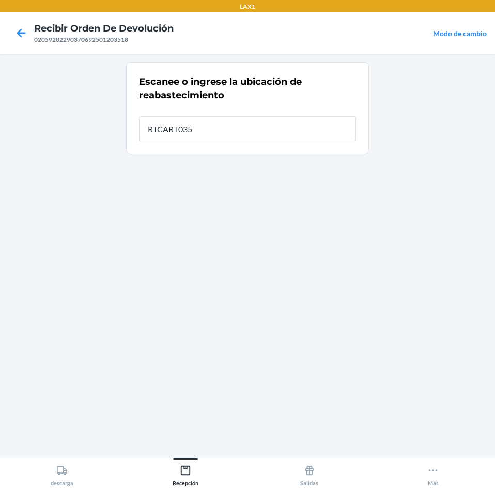
type input "RTCART035"
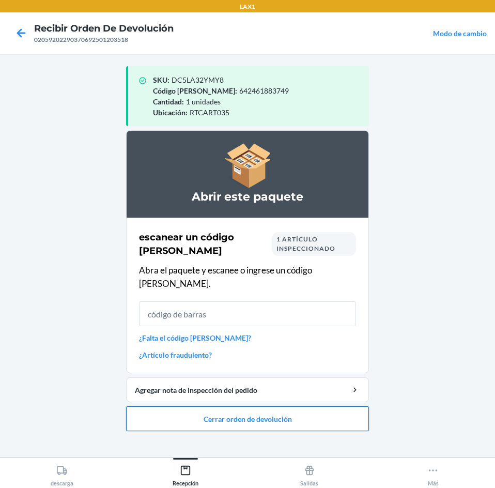
click at [273, 411] on button "Cerrar orden de devolución" at bounding box center [247, 418] width 243 height 25
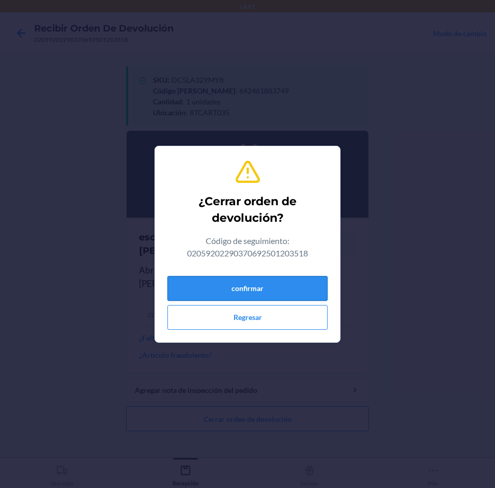
click at [285, 281] on button "confirmar" at bounding box center [248, 288] width 160 height 25
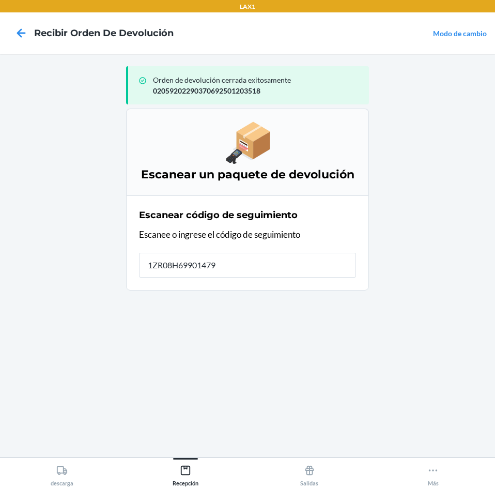
type input "1ZR08H699014790"
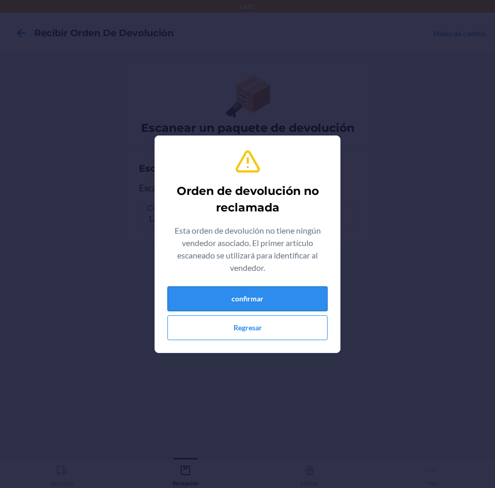
click at [280, 306] on button "confirmar" at bounding box center [248, 298] width 160 height 25
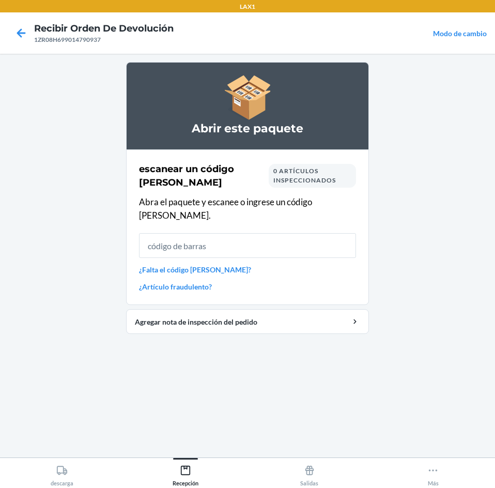
click at [253, 250] on div "escanear un código de barras 0 artículos inspeccionados Abra el paquete y escan…" at bounding box center [247, 227] width 217 height 136
click at [255, 264] on link "¿Falta el código de barras?" at bounding box center [247, 269] width 217 height 11
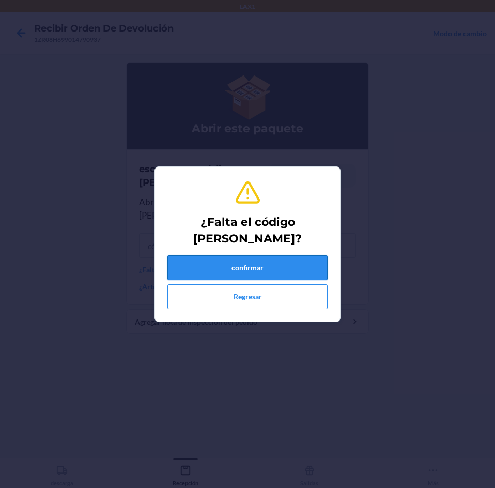
click at [259, 262] on button "confirmar" at bounding box center [248, 267] width 160 height 25
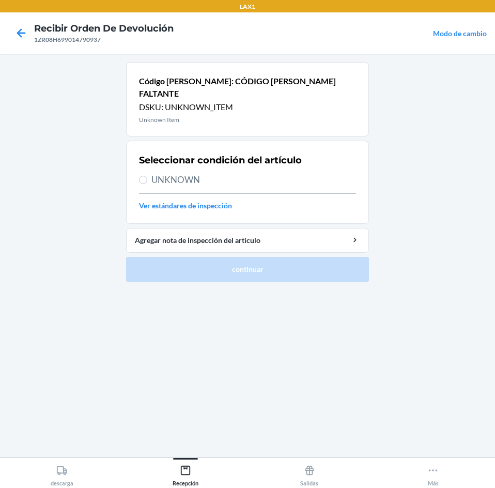
click at [202, 175] on div "Seleccionar condición del artículo UNKNOWN Ver estándares de inspección" at bounding box center [247, 182] width 217 height 64
click at [202, 174] on span "UNKNOWN" at bounding box center [254, 179] width 205 height 13
click at [147, 176] on input "UNKNOWN" at bounding box center [143, 180] width 8 height 8
radio input "true"
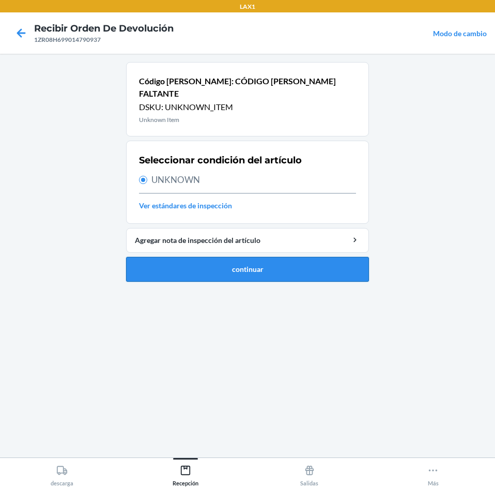
click at [235, 257] on button "continuar" at bounding box center [247, 269] width 243 height 25
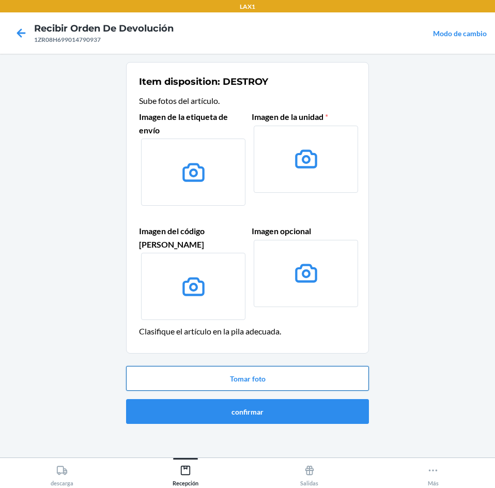
click at [255, 366] on button "Tomar foto" at bounding box center [247, 378] width 243 height 25
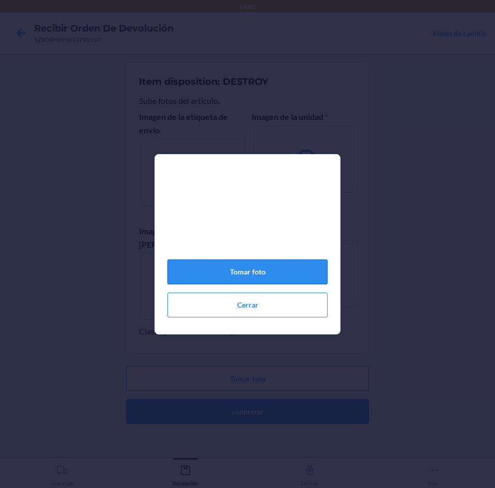
click at [285, 284] on button "Tomar foto" at bounding box center [248, 272] width 160 height 25
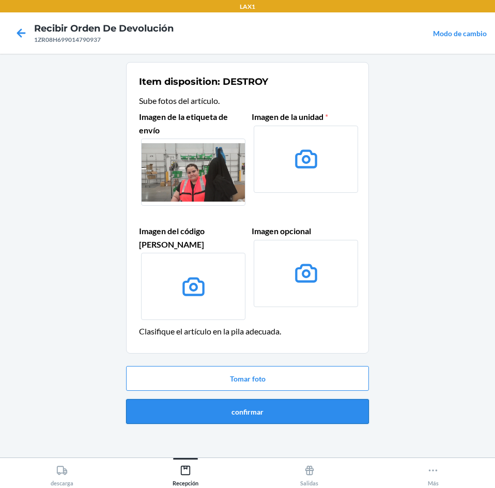
click at [303, 399] on button "confirmar" at bounding box center [247, 411] width 243 height 25
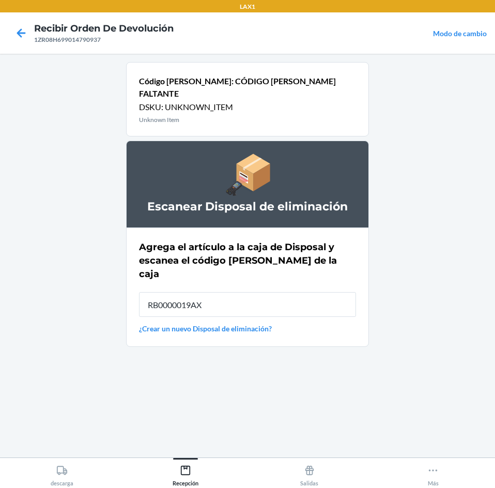
type input "RB0000019AX"
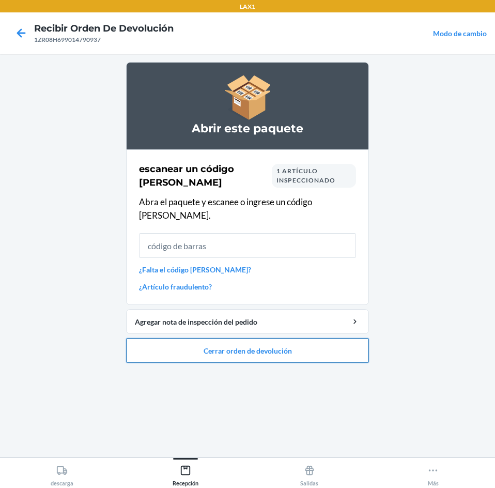
click at [304, 338] on button "Cerrar orden de devolución" at bounding box center [247, 350] width 243 height 25
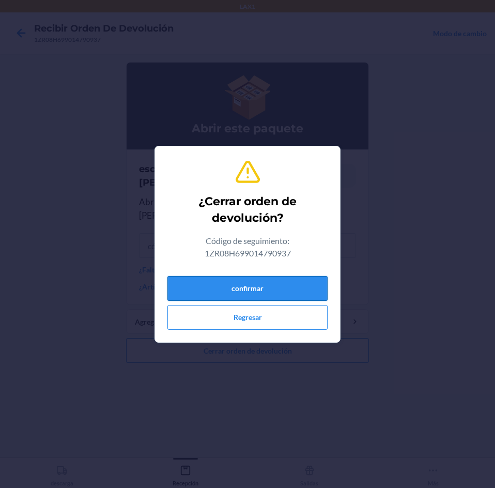
click at [288, 282] on button "confirmar" at bounding box center [248, 288] width 160 height 25
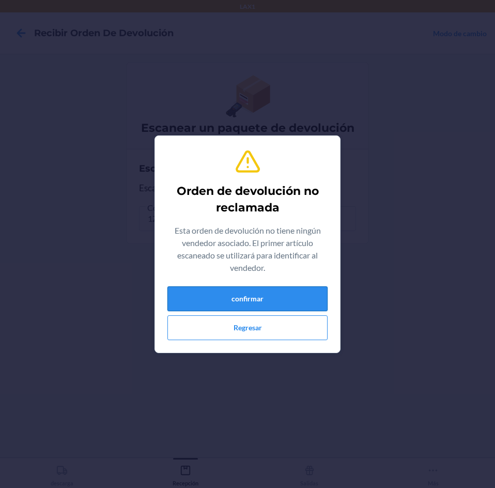
click at [285, 291] on button "confirmar" at bounding box center [248, 298] width 160 height 25
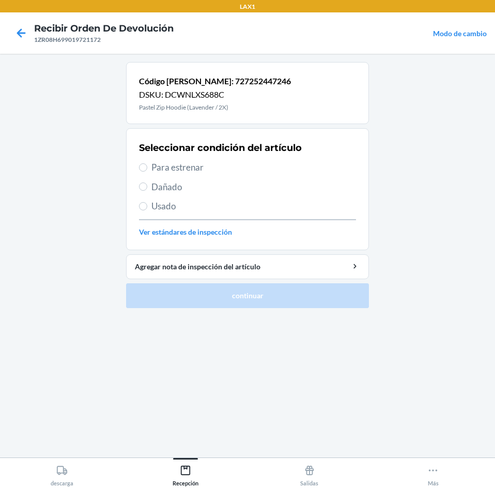
click at [255, 168] on span "Para estrenar" at bounding box center [254, 167] width 205 height 13
click at [147, 168] on input "Para estrenar" at bounding box center [143, 167] width 8 height 8
radio input "true"
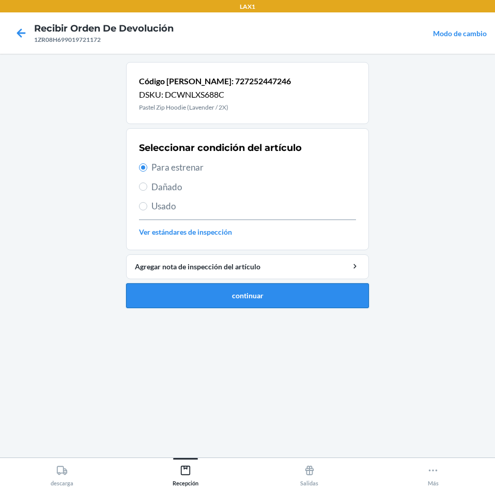
click at [280, 286] on button "continuar" at bounding box center [247, 295] width 243 height 25
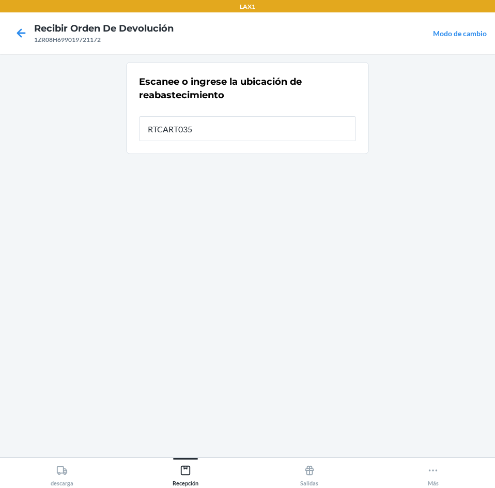
type input "RTCART035"
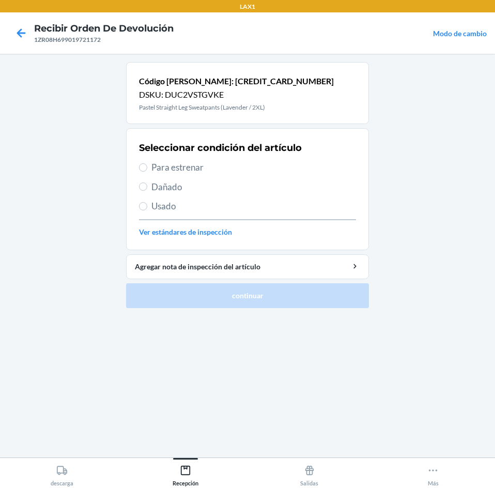
click at [260, 170] on span "Para estrenar" at bounding box center [254, 167] width 205 height 13
click at [147, 170] on input "Para estrenar" at bounding box center [143, 167] width 8 height 8
radio input "true"
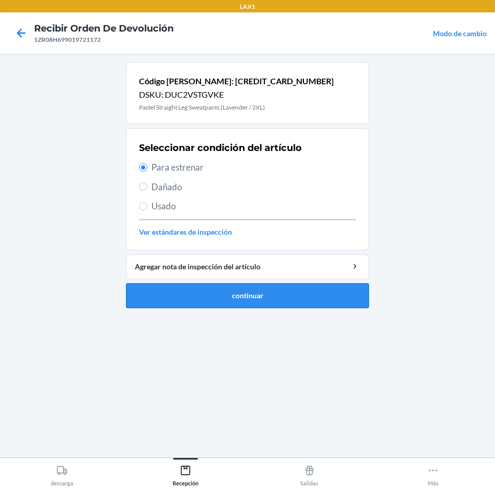
click at [270, 286] on button "continuar" at bounding box center [247, 295] width 243 height 25
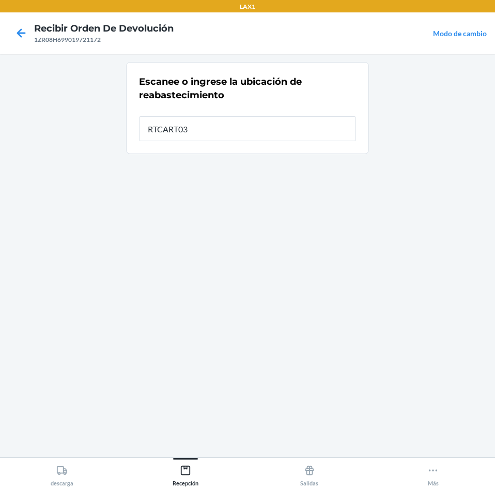
type input "RTCART035"
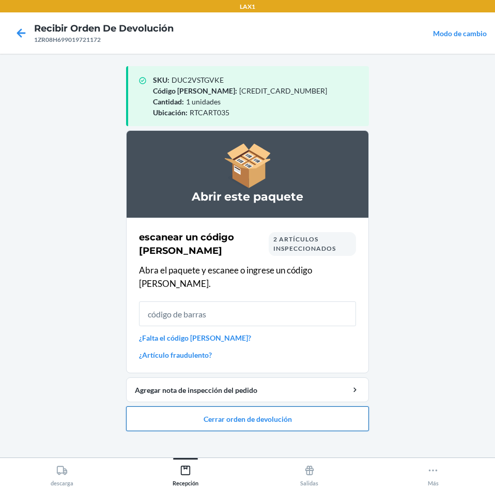
drag, startPoint x: 275, startPoint y: 417, endPoint x: 275, endPoint y: 410, distance: 7.2
click at [275, 413] on button "Cerrar orden de devolución" at bounding box center [247, 418] width 243 height 25
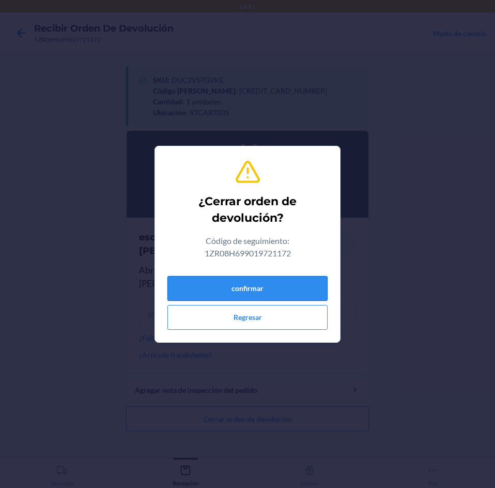
click at [266, 290] on button "confirmar" at bounding box center [248, 288] width 160 height 25
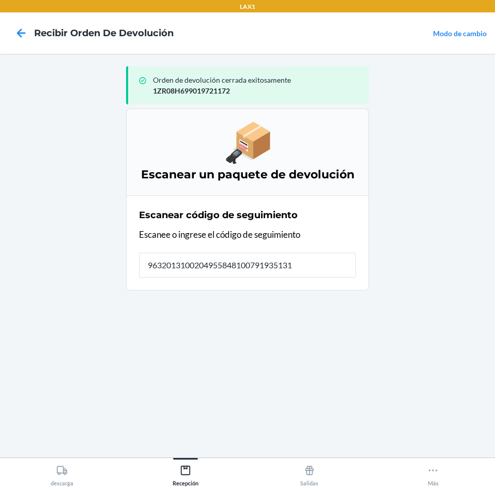
type input "96320131002049558481007919351313"
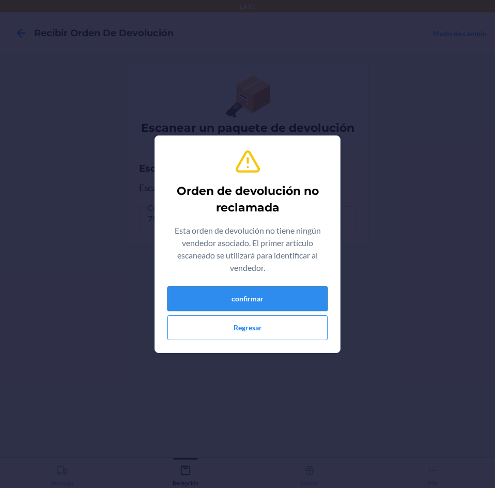
click at [265, 291] on button "confirmar" at bounding box center [248, 298] width 160 height 25
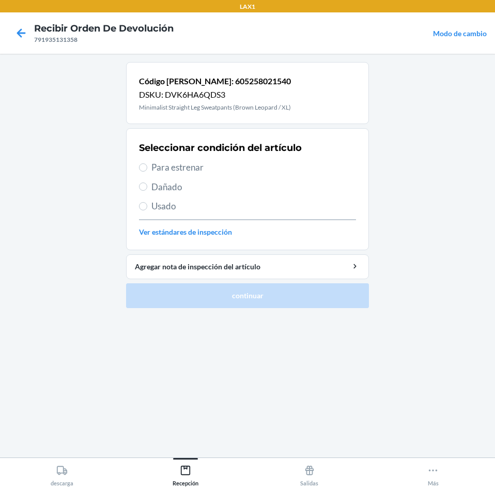
click at [182, 169] on span "Para estrenar" at bounding box center [254, 167] width 205 height 13
click at [147, 169] on input "Para estrenar" at bounding box center [143, 167] width 8 height 8
radio input "true"
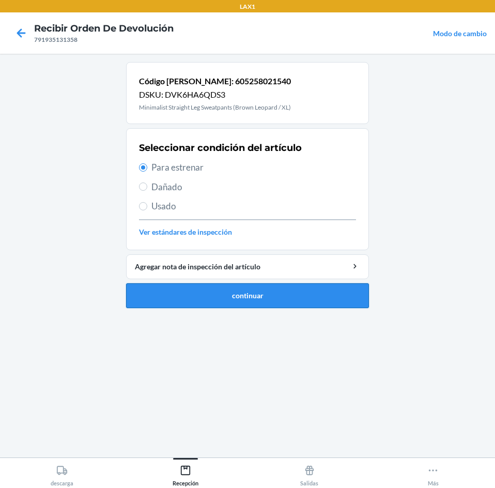
click at [237, 290] on button "continuar" at bounding box center [247, 295] width 243 height 25
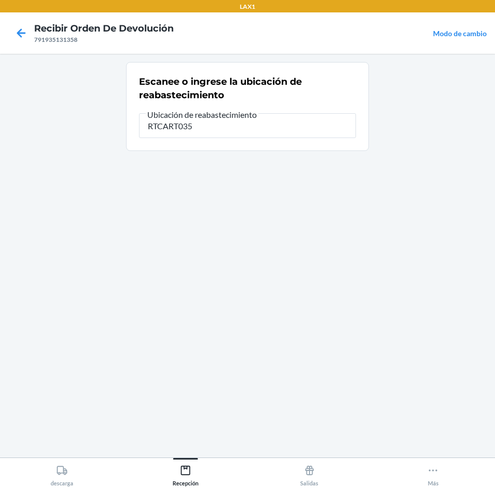
type input "RTCART035"
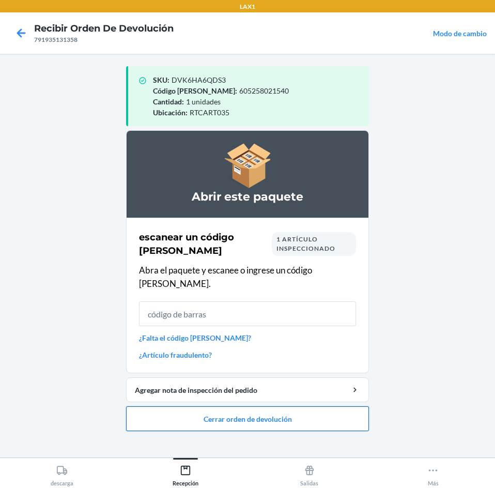
click at [252, 410] on button "Cerrar orden de devolución" at bounding box center [247, 418] width 243 height 25
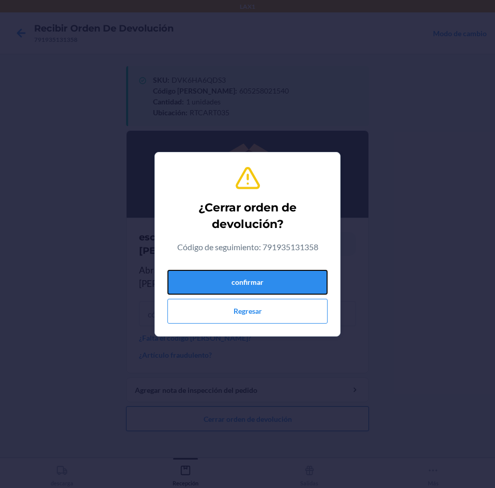
click at [245, 284] on button "confirmar" at bounding box center [248, 282] width 160 height 25
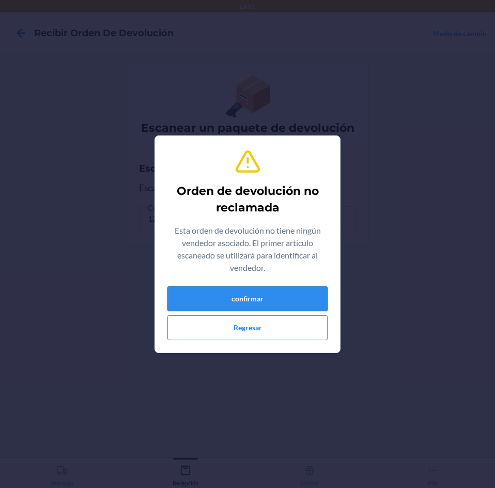
click at [244, 296] on button "confirmar" at bounding box center [248, 298] width 160 height 25
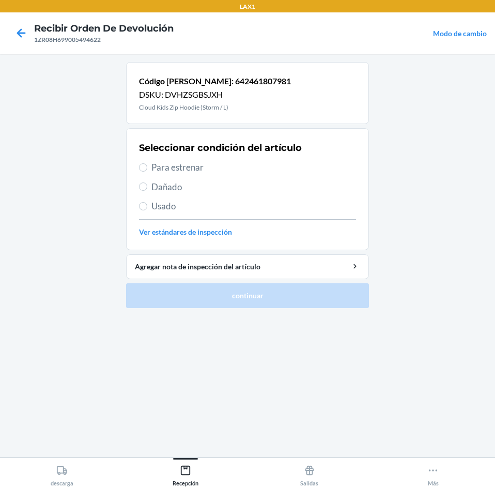
click at [230, 171] on span "Para estrenar" at bounding box center [254, 167] width 205 height 13
click at [147, 171] on input "Para estrenar" at bounding box center [143, 167] width 8 height 8
radio input "true"
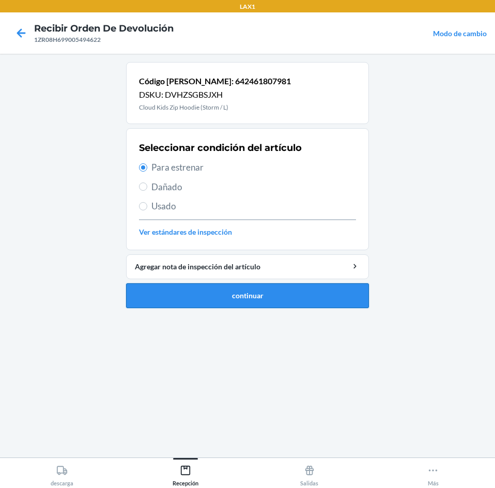
click at [246, 298] on button "continuar" at bounding box center [247, 295] width 243 height 25
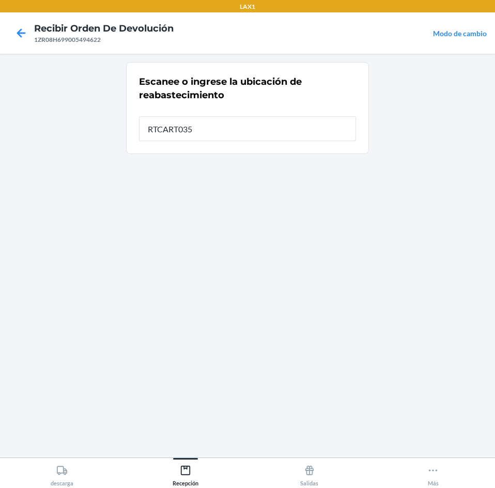
type input "RTCART035"
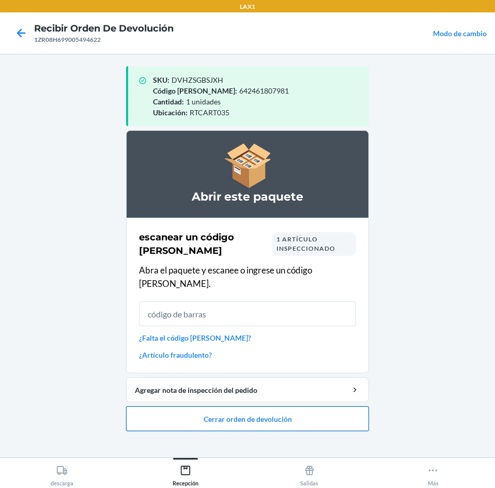
click at [249, 406] on button "Cerrar orden de devolución" at bounding box center [247, 418] width 243 height 25
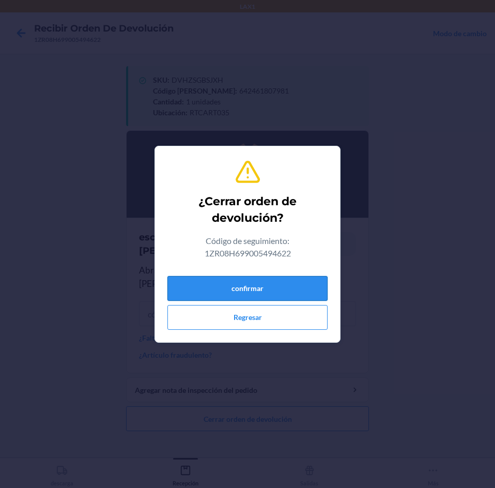
click at [285, 296] on button "confirmar" at bounding box center [248, 288] width 160 height 25
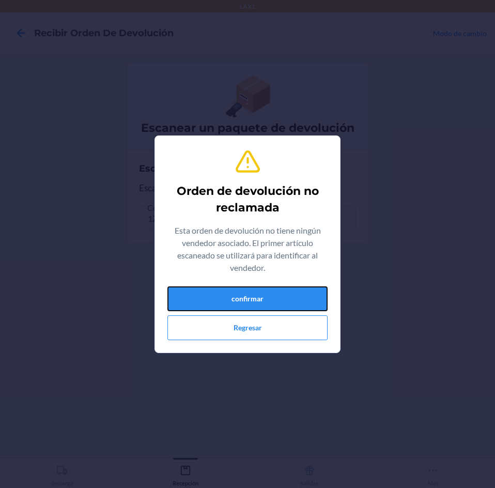
click at [285, 296] on button "confirmar" at bounding box center [248, 298] width 160 height 25
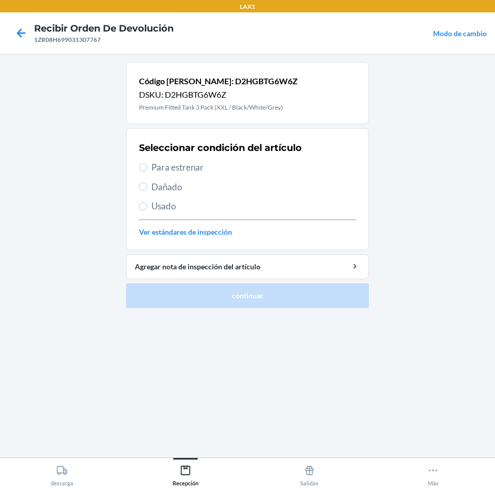
click at [294, 167] on span "Para estrenar" at bounding box center [254, 167] width 205 height 13
click at [147, 167] on input "Para estrenar" at bounding box center [143, 167] width 8 height 8
radio input "true"
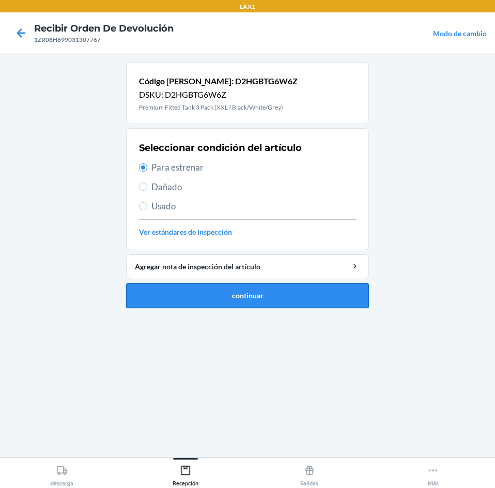
click at [280, 285] on button "continuar" at bounding box center [247, 295] width 243 height 25
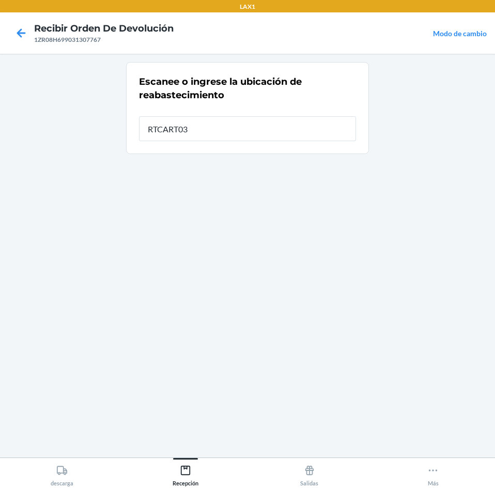
type input "RTCART035"
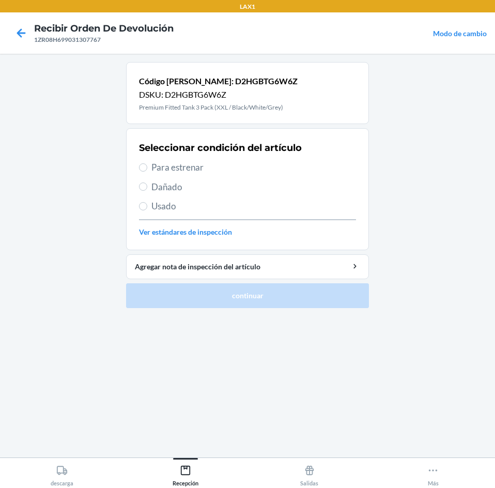
click at [246, 165] on span "Para estrenar" at bounding box center [254, 167] width 205 height 13
click at [147, 165] on input "Para estrenar" at bounding box center [143, 167] width 8 height 8
radio input "true"
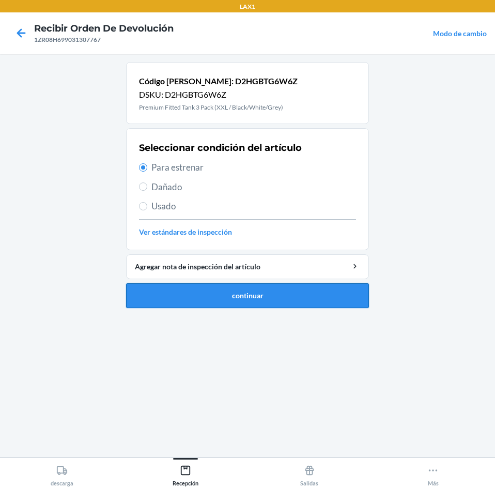
click at [288, 306] on button "continuar" at bounding box center [247, 295] width 243 height 25
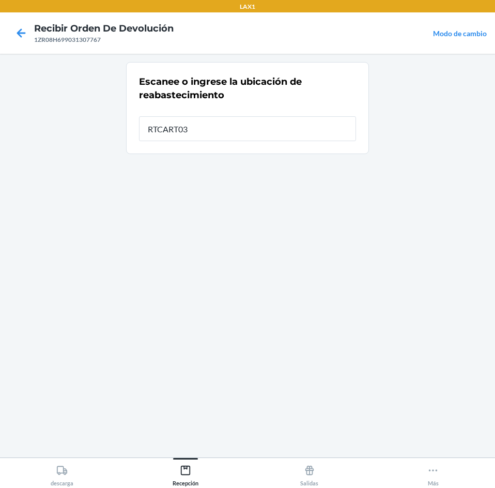
type input "RTCART035"
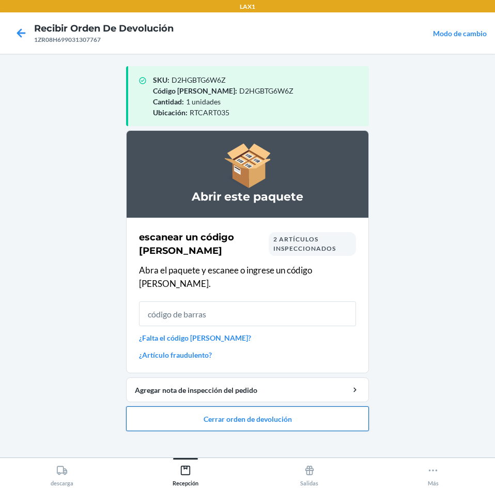
click at [276, 408] on button "Cerrar orden de devolución" at bounding box center [247, 418] width 243 height 25
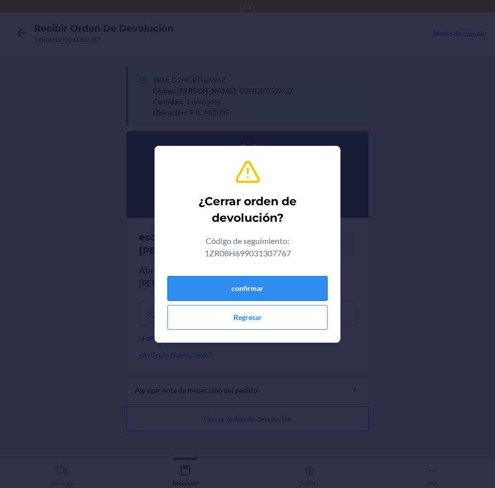
click at [248, 284] on button "confirmar" at bounding box center [248, 288] width 160 height 25
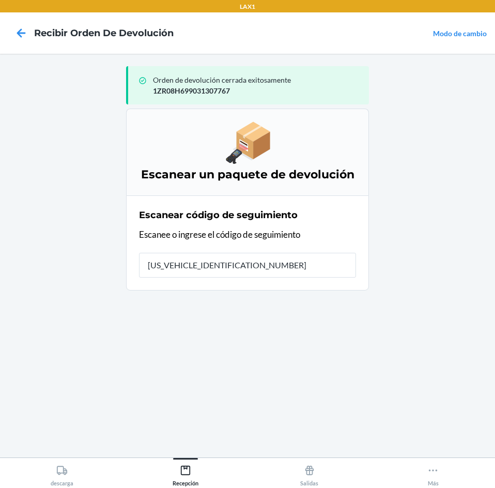
type input "1ZR08H699015867399"
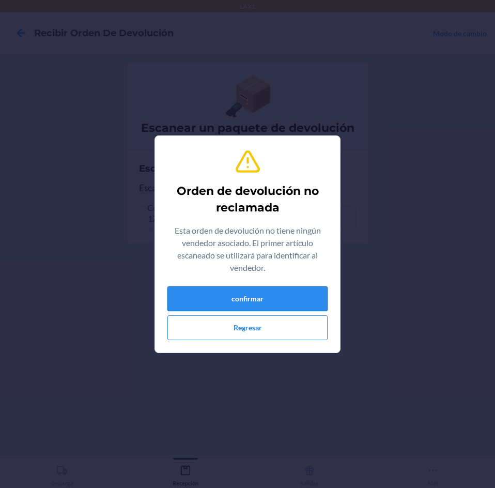
click at [243, 303] on button "confirmar" at bounding box center [248, 298] width 160 height 25
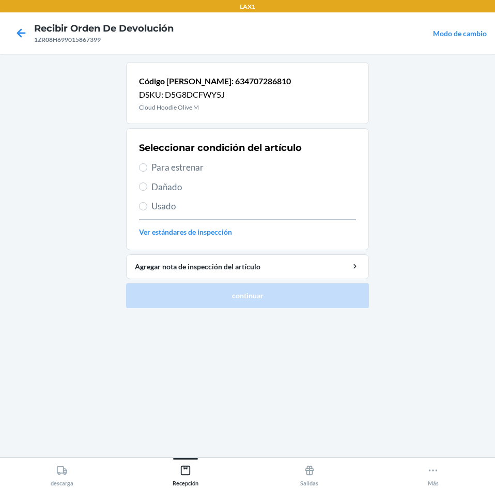
click at [205, 168] on span "Para estrenar" at bounding box center [254, 167] width 205 height 13
click at [147, 168] on input "Para estrenar" at bounding box center [143, 167] width 8 height 8
radio input "true"
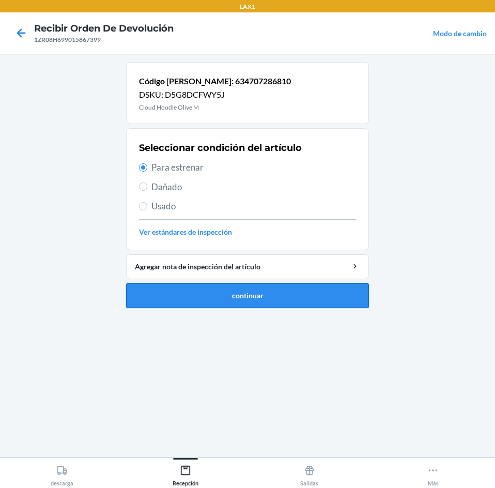
click at [286, 311] on ol "Código de barras: 634707286810 DSKU: D5G8DCFWY5J Cloud Hoodie Olive M Seleccion…" at bounding box center [247, 189] width 243 height 254
click at [286, 307] on button "continuar" at bounding box center [247, 295] width 243 height 25
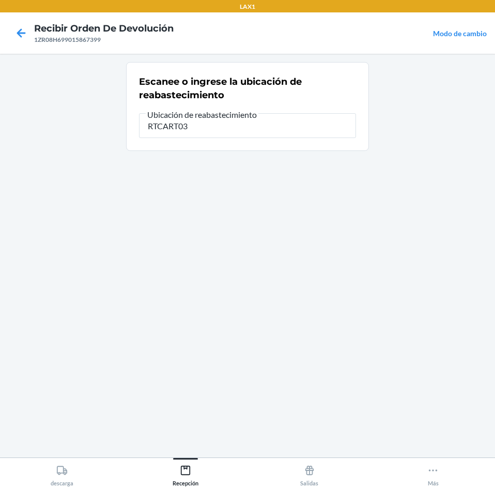
type input "RTCART035"
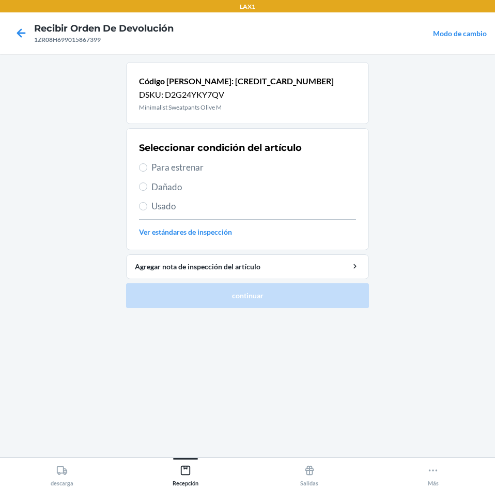
drag, startPoint x: 255, startPoint y: 161, endPoint x: 275, endPoint y: 226, distance: 67.7
click at [257, 164] on span "Para estrenar" at bounding box center [254, 167] width 205 height 13
click at [147, 164] on input "Para estrenar" at bounding box center [143, 167] width 8 height 8
radio input "true"
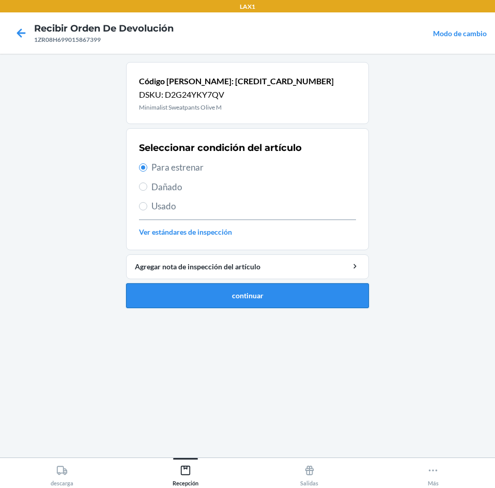
click at [288, 293] on button "continuar" at bounding box center [247, 295] width 243 height 25
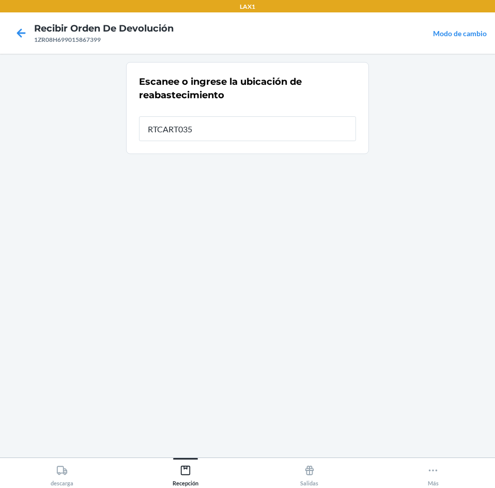
type input "RTCART035"
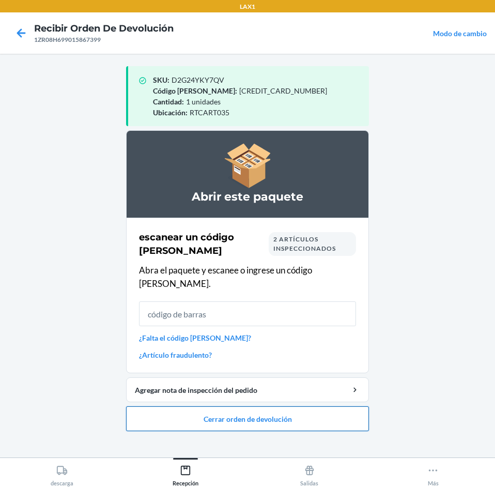
click at [278, 406] on button "Cerrar orden de devolución" at bounding box center [247, 418] width 243 height 25
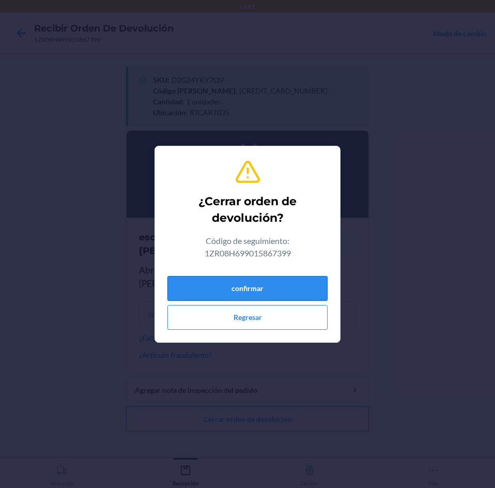
click at [288, 290] on button "confirmar" at bounding box center [248, 288] width 160 height 25
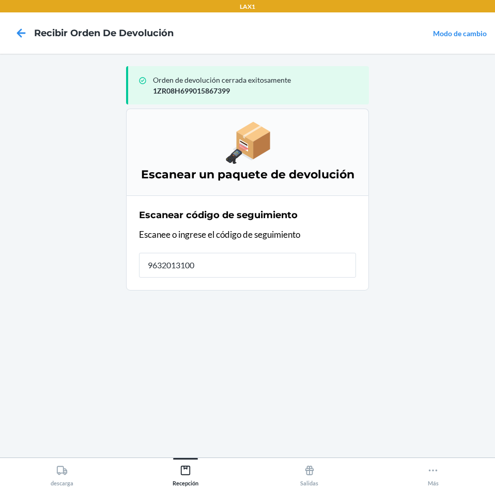
type input "96320131002"
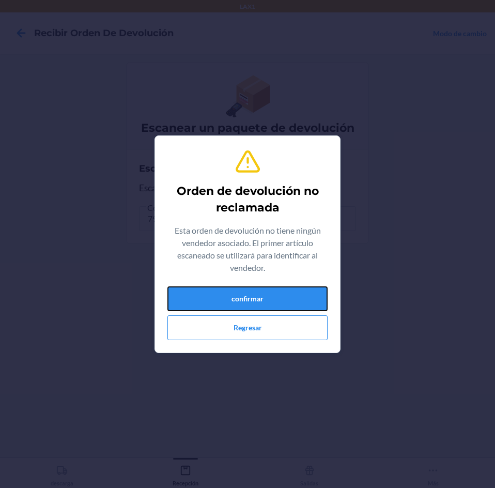
click at [288, 290] on button "confirmar" at bounding box center [248, 298] width 160 height 25
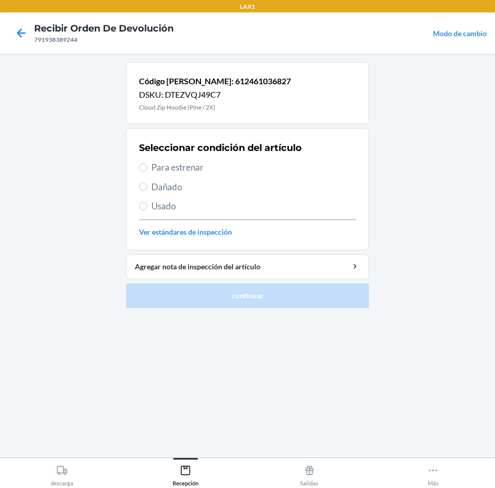
click at [231, 206] on span "Usado" at bounding box center [254, 206] width 205 height 13
click at [147, 206] on input "Usado" at bounding box center [143, 206] width 8 height 8
radio input "true"
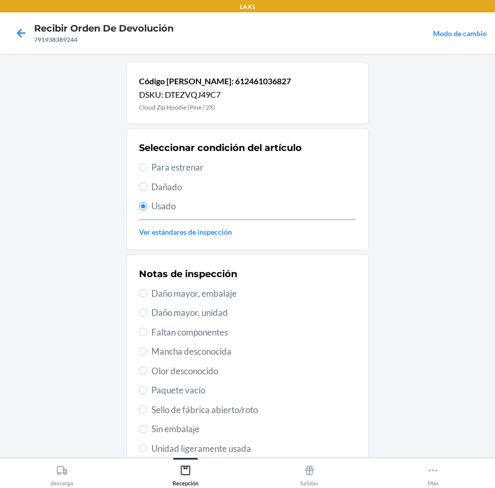
click at [246, 446] on span "Unidad ligeramente usada" at bounding box center [254, 448] width 205 height 13
click at [147, 446] on input "Unidad ligeramente usada" at bounding box center [143, 448] width 8 height 8
radio input "true"
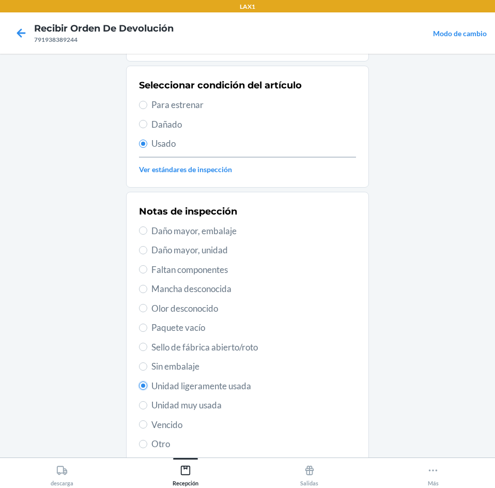
scroll to position [135, 0]
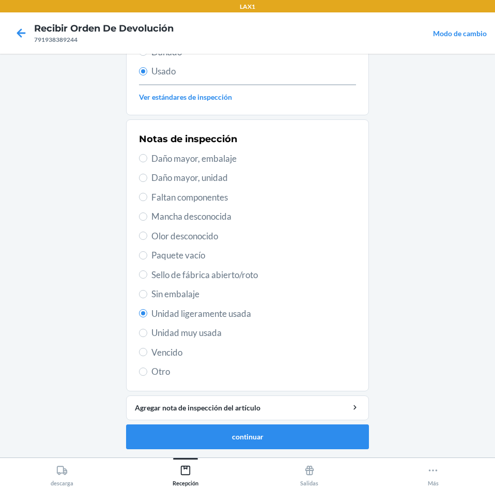
click at [237, 332] on span "Unidad muy usada" at bounding box center [254, 332] width 205 height 13
click at [147, 332] on input "Unidad muy usada" at bounding box center [143, 333] width 8 height 8
radio input "true"
radio input "false"
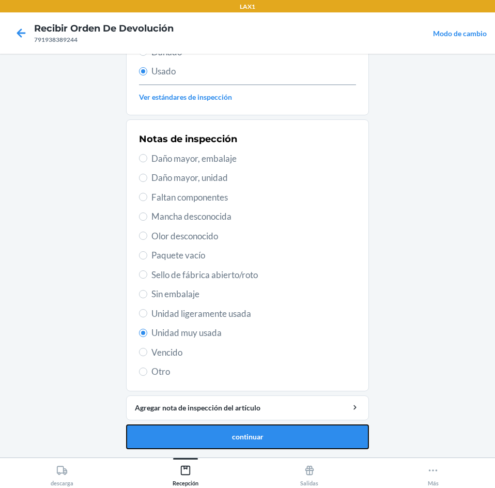
drag, startPoint x: 248, startPoint y: 430, endPoint x: 251, endPoint y: 417, distance: 12.8
click at [247, 430] on button "continuar" at bounding box center [247, 437] width 243 height 25
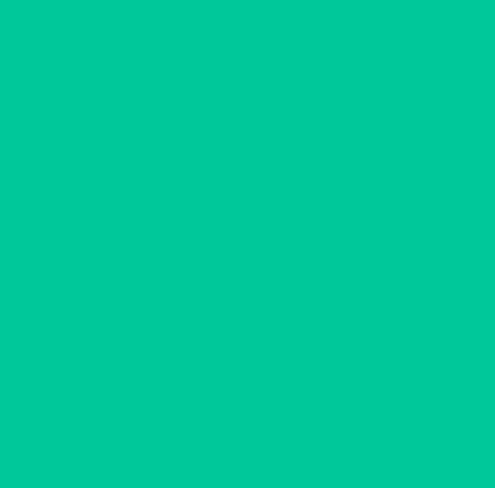
scroll to position [0, 0]
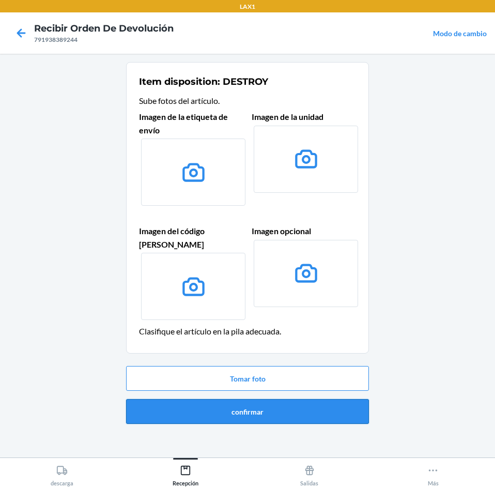
click at [281, 399] on button "confirmar" at bounding box center [247, 411] width 243 height 25
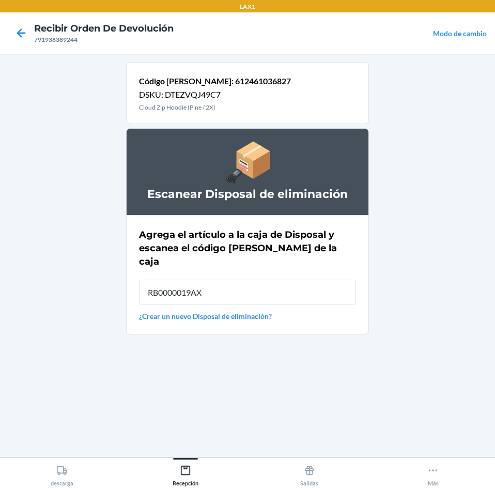
type input "RB0000019AX"
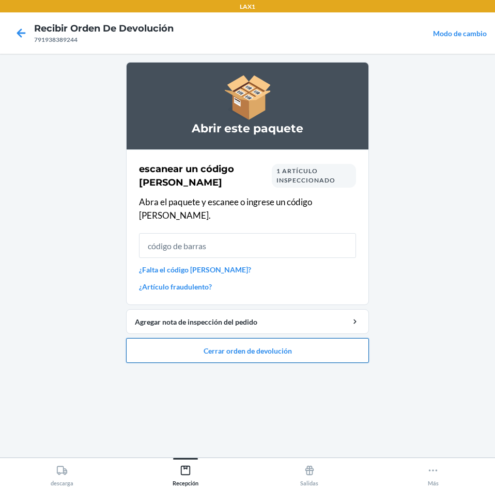
click at [294, 339] on button "Cerrar orden de devolución" at bounding box center [247, 350] width 243 height 25
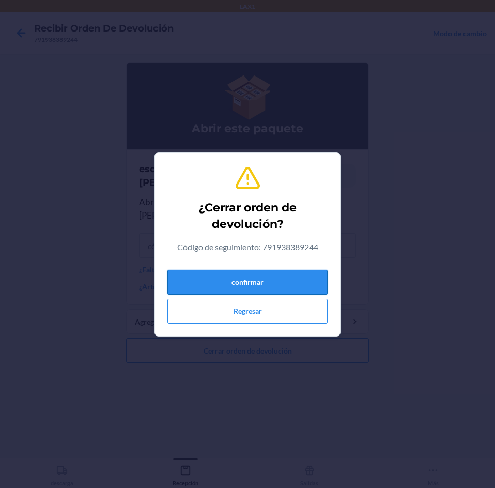
click at [271, 284] on button "confirmar" at bounding box center [248, 282] width 160 height 25
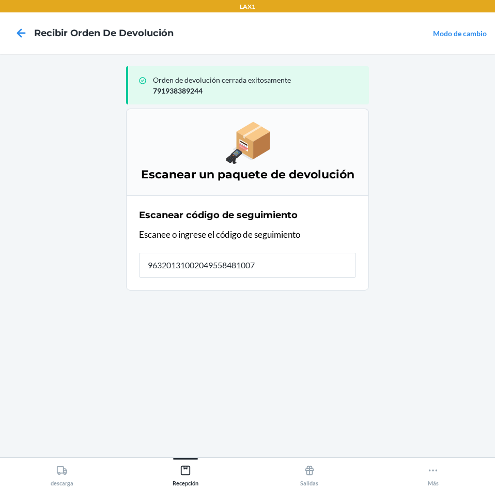
type input "963201310020495584810079"
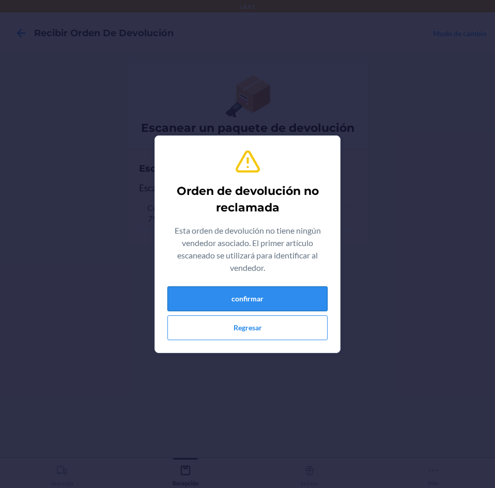
click at [270, 294] on button "confirmar" at bounding box center [248, 298] width 160 height 25
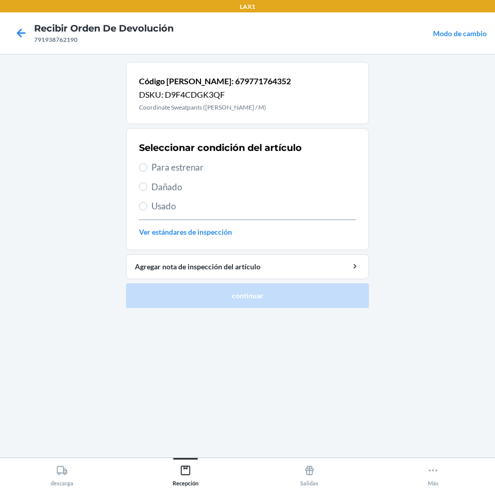
click at [182, 161] on span "Para estrenar" at bounding box center [254, 167] width 205 height 13
click at [147, 163] on input "Para estrenar" at bounding box center [143, 167] width 8 height 8
radio input "true"
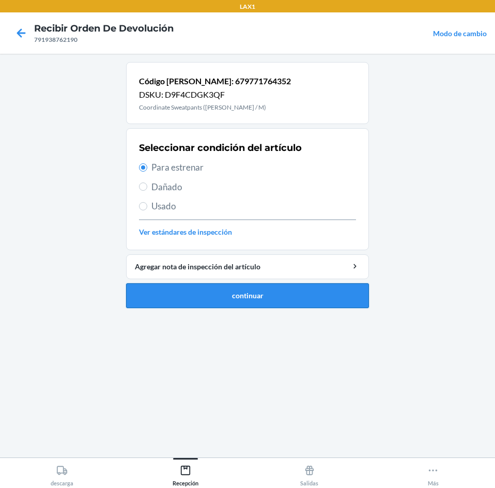
click at [211, 290] on button "continuar" at bounding box center [247, 295] width 243 height 25
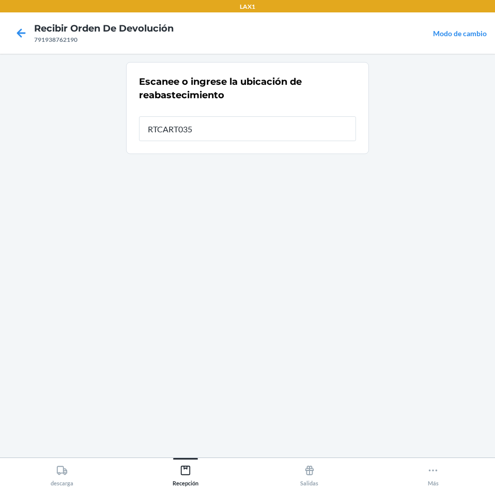
type input "RTCART035"
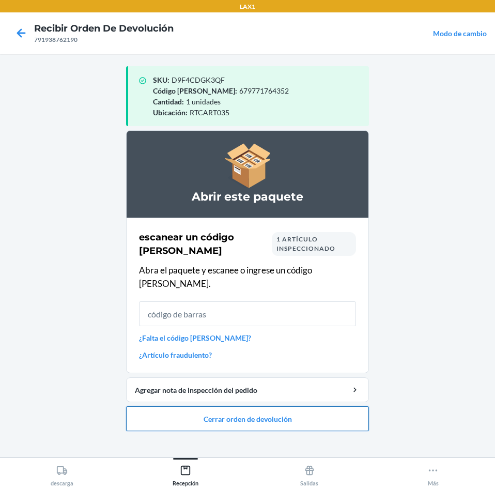
click at [261, 406] on button "Cerrar orden de devolución" at bounding box center [247, 418] width 243 height 25
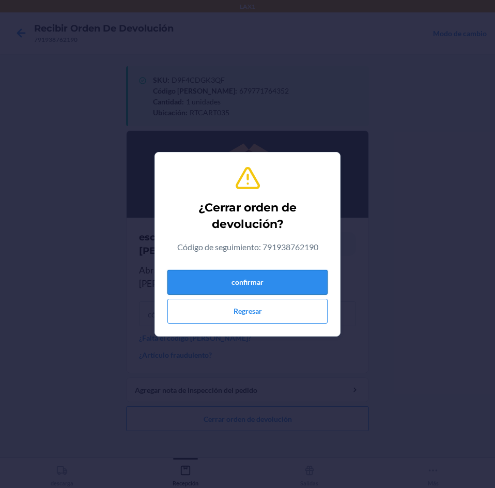
click at [260, 282] on button "confirmar" at bounding box center [248, 282] width 160 height 25
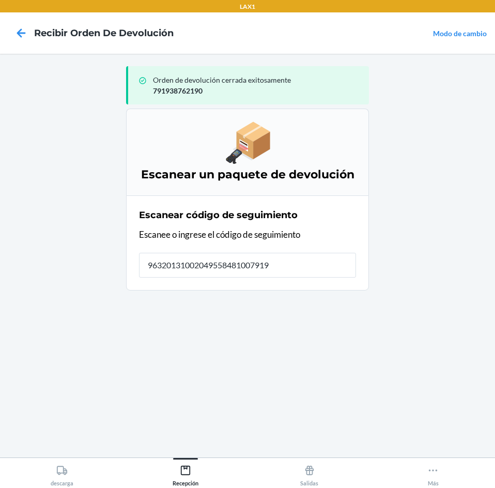
type input "963201310020495584810079191"
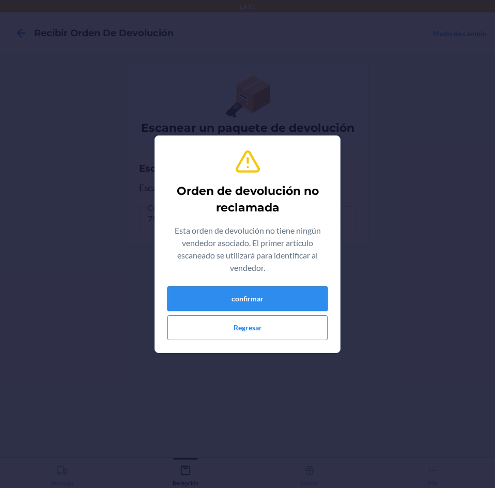
click at [267, 292] on button "confirmar" at bounding box center [248, 298] width 160 height 25
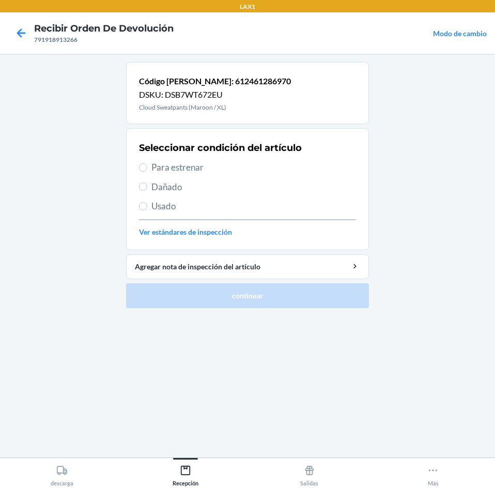
click at [239, 169] on span "Para estrenar" at bounding box center [254, 167] width 205 height 13
click at [147, 169] on input "Para estrenar" at bounding box center [143, 167] width 8 height 8
radio input "true"
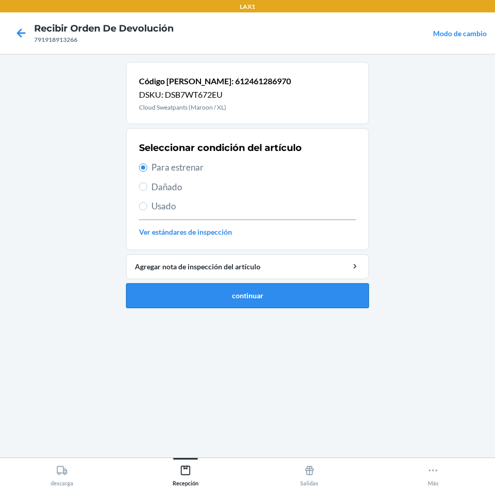
click at [246, 299] on button "continuar" at bounding box center [247, 295] width 243 height 25
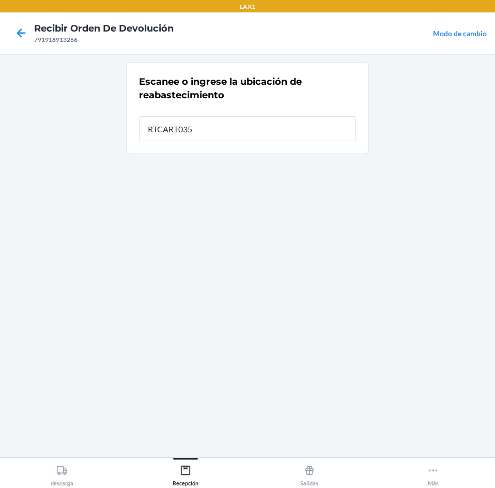
type input "RTCART035"
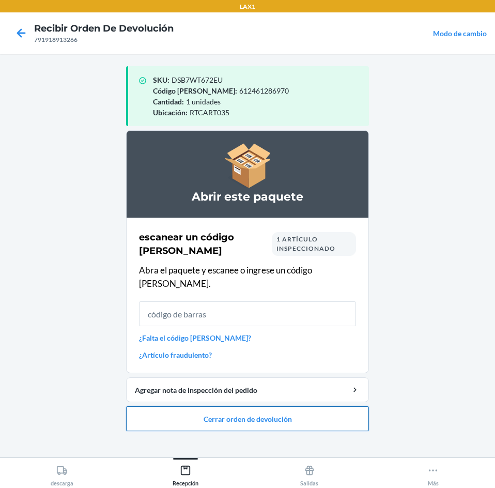
click at [296, 406] on button "Cerrar orden de devolución" at bounding box center [247, 418] width 243 height 25
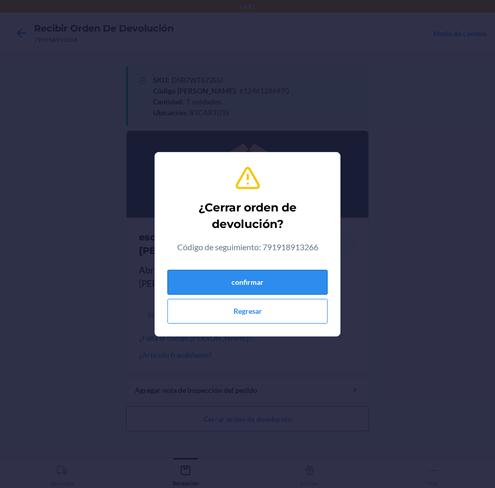
click at [289, 288] on button "confirmar" at bounding box center [248, 282] width 160 height 25
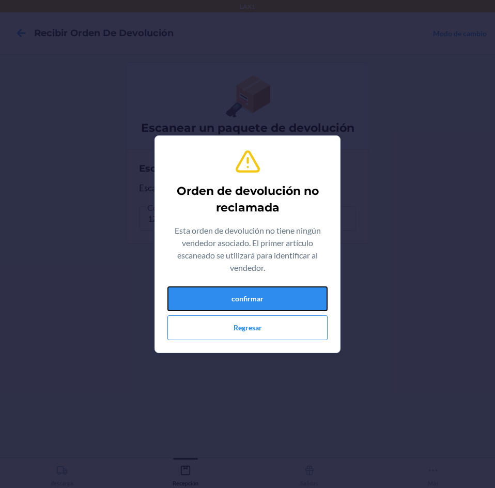
click at [289, 288] on button "confirmar" at bounding box center [248, 298] width 160 height 25
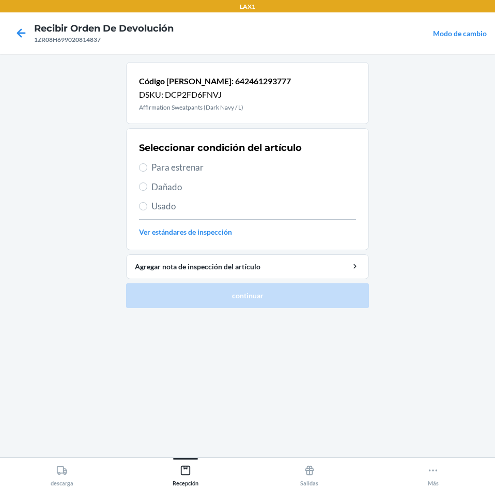
click at [258, 205] on span "Usado" at bounding box center [254, 206] width 205 height 13
click at [147, 205] on input "Usado" at bounding box center [143, 206] width 8 height 8
radio input "true"
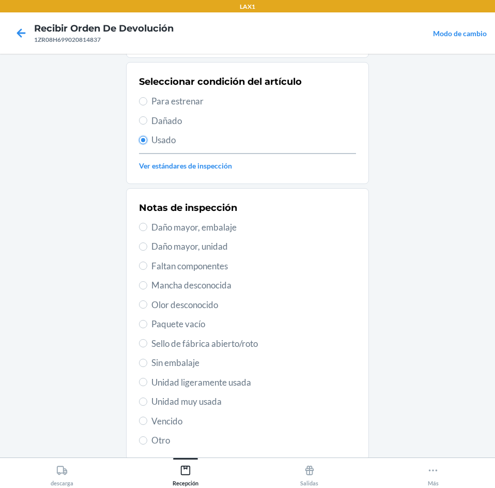
scroll to position [135, 0]
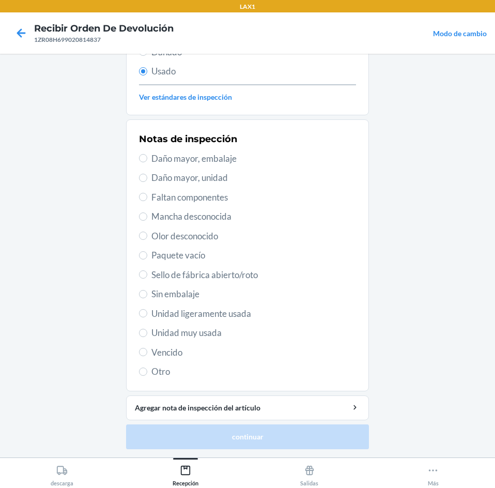
click at [239, 336] on span "Unidad muy usada" at bounding box center [254, 332] width 205 height 13
click at [147, 336] on input "Unidad muy usada" at bounding box center [143, 333] width 8 height 8
radio input "true"
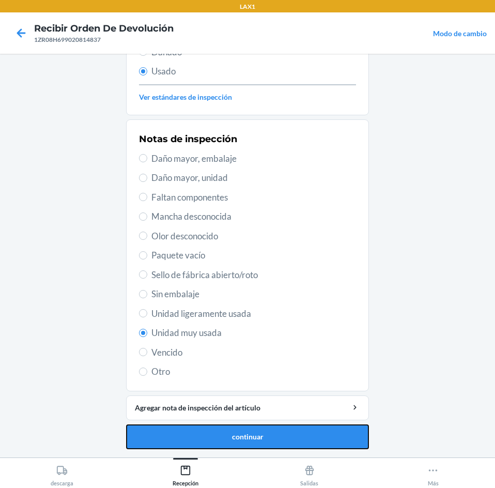
drag, startPoint x: 256, startPoint y: 435, endPoint x: 256, endPoint y: 425, distance: 9.8
click at [256, 430] on button "continuar" at bounding box center [247, 437] width 243 height 25
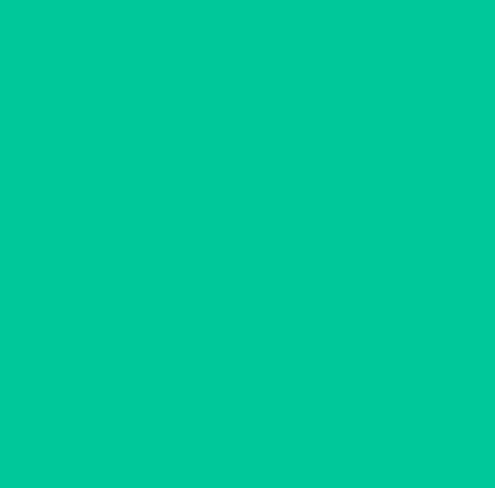
scroll to position [0, 0]
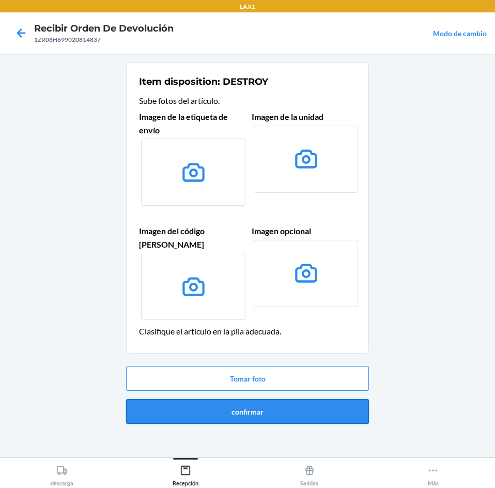
click at [256, 399] on button "confirmar" at bounding box center [247, 411] width 243 height 25
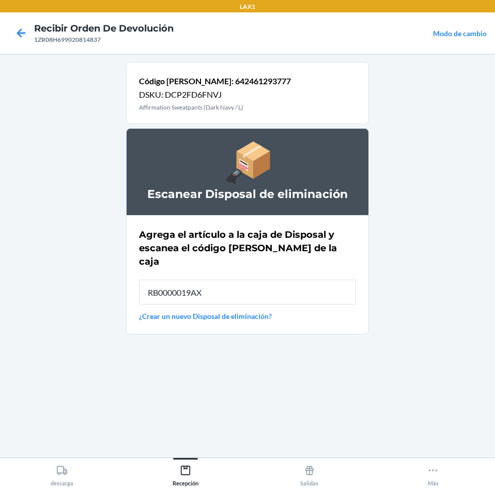
type input "RB0000019AX"
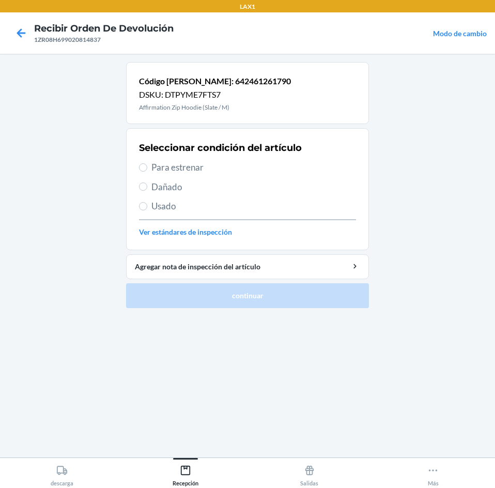
click at [244, 165] on span "Para estrenar" at bounding box center [254, 167] width 205 height 13
click at [147, 165] on input "Para estrenar" at bounding box center [143, 167] width 8 height 8
radio input "true"
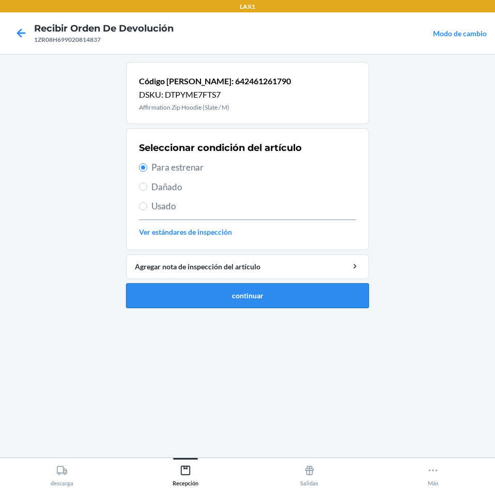
click at [273, 295] on button "continuar" at bounding box center [247, 295] width 243 height 25
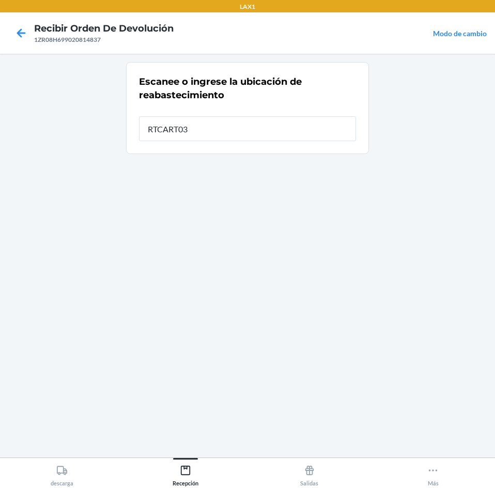
type input "RTCART035"
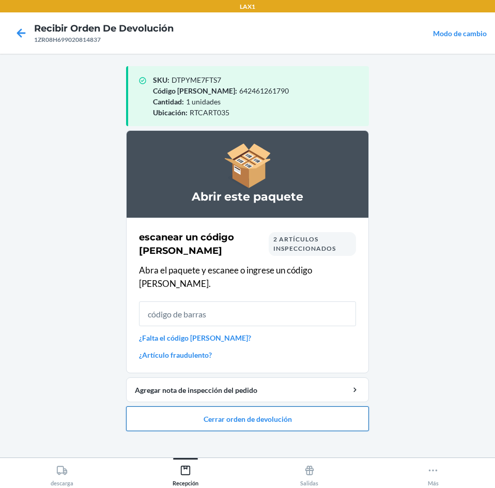
click at [247, 407] on button "Cerrar orden de devolución" at bounding box center [247, 418] width 243 height 25
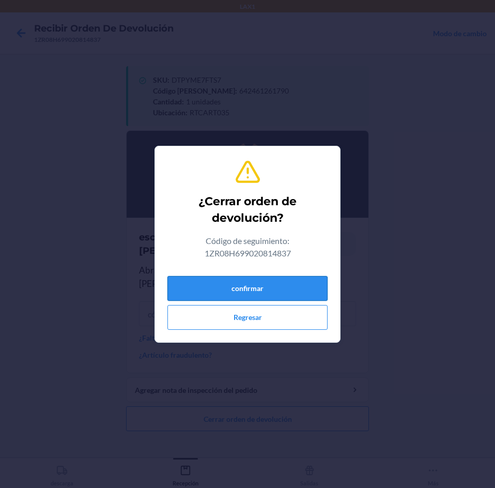
click at [222, 285] on button "confirmar" at bounding box center [248, 288] width 160 height 25
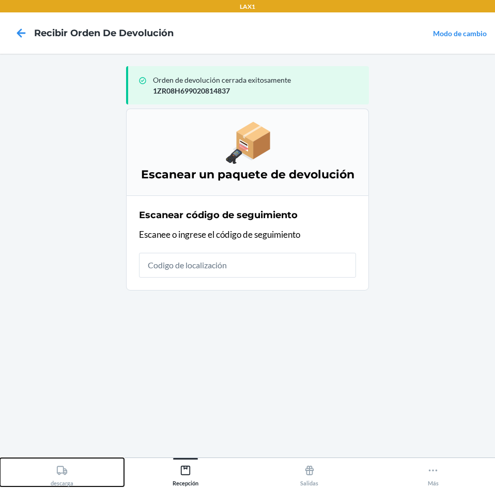
click at [57, 464] on div "descarga" at bounding box center [62, 474] width 23 height 26
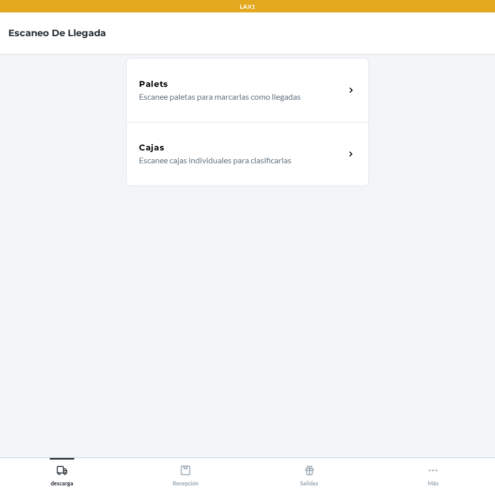
click at [221, 163] on p "Escanee cajas individuales para clasificarlas" at bounding box center [238, 160] width 198 height 12
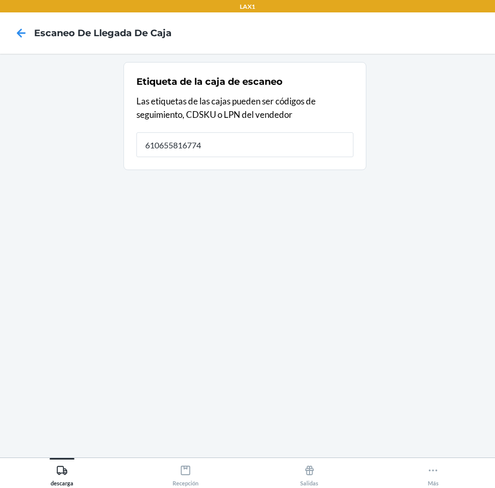
type input "610655816774"
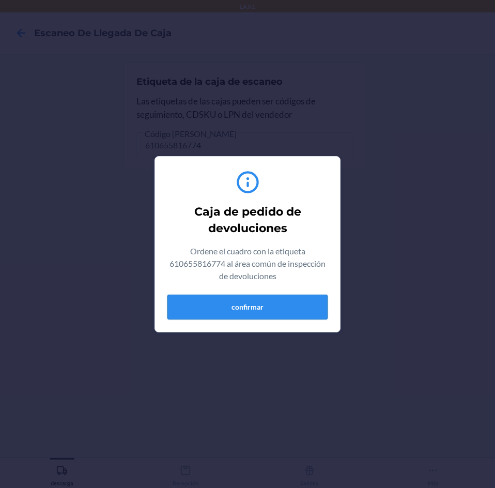
click at [255, 303] on button "confirmar" at bounding box center [248, 307] width 160 height 25
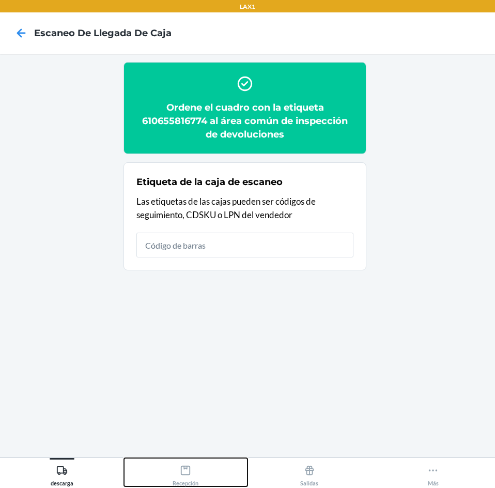
click at [183, 473] on icon at bounding box center [185, 470] width 11 height 11
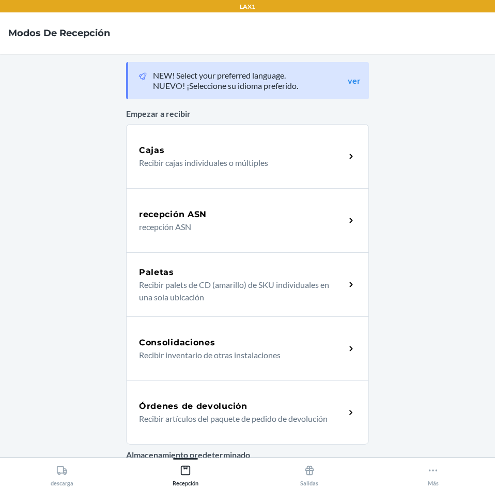
click at [223, 398] on div "Órdenes de devolución Recibir artículos del paquete de pedido de devolución" at bounding box center [247, 413] width 243 height 64
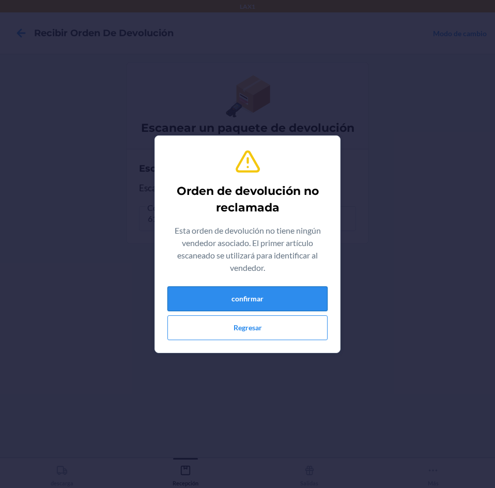
click at [221, 302] on button "confirmar" at bounding box center [248, 298] width 160 height 25
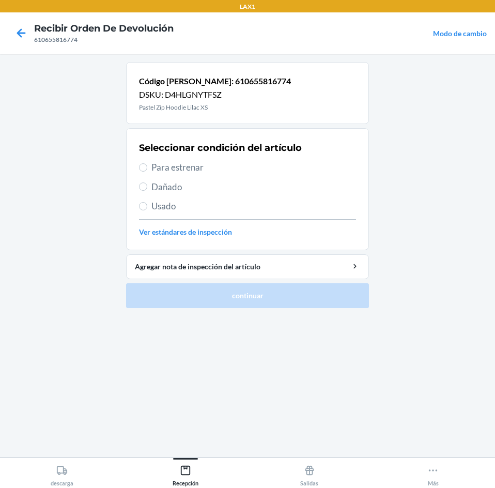
drag, startPoint x: 266, startPoint y: 173, endPoint x: 288, endPoint y: 230, distance: 60.9
click at [268, 176] on div "Seleccionar condición del artículo Para estrenar Dañado Usado Ver estándares de…" at bounding box center [247, 189] width 217 height 102
drag, startPoint x: 270, startPoint y: 161, endPoint x: 291, endPoint y: 247, distance: 87.7
click at [273, 169] on span "Para estrenar" at bounding box center [254, 167] width 205 height 13
click at [147, 169] on input "Para estrenar" at bounding box center [143, 167] width 8 height 8
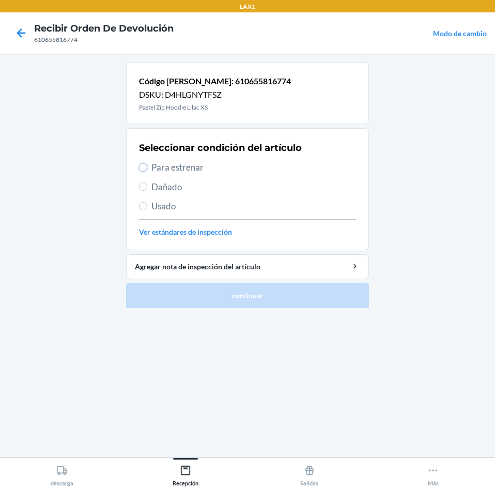
radio input "true"
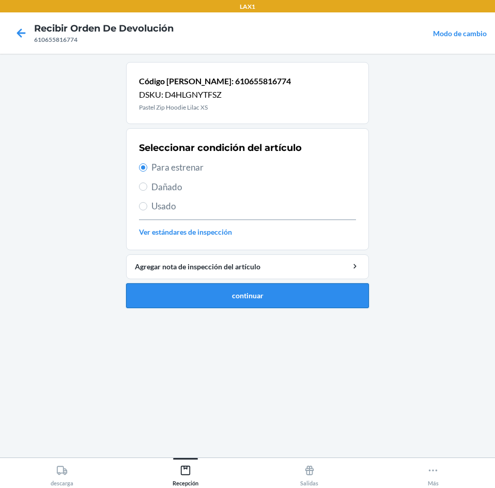
click at [297, 289] on button "continuar" at bounding box center [247, 295] width 243 height 25
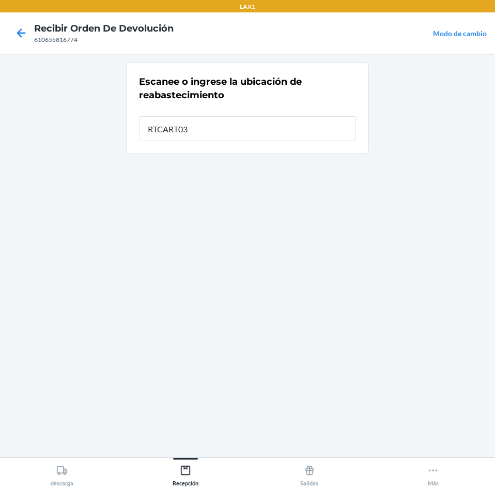
type input "RTCART035"
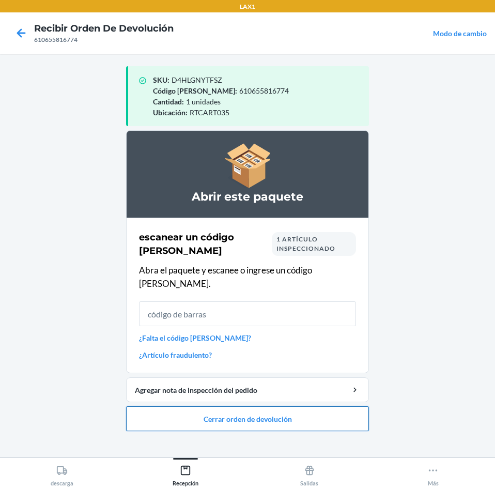
click at [257, 417] on button "Cerrar orden de devolución" at bounding box center [247, 418] width 243 height 25
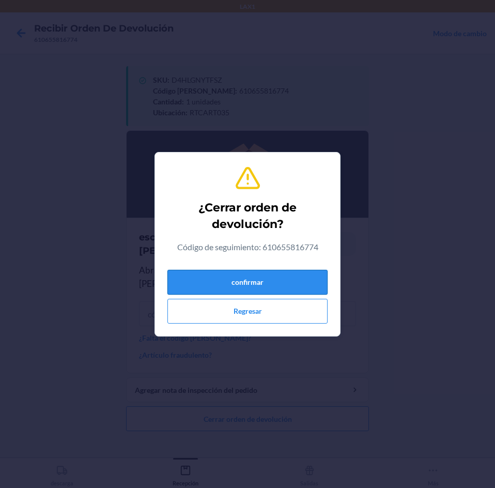
click at [275, 279] on button "confirmar" at bounding box center [248, 282] width 160 height 25
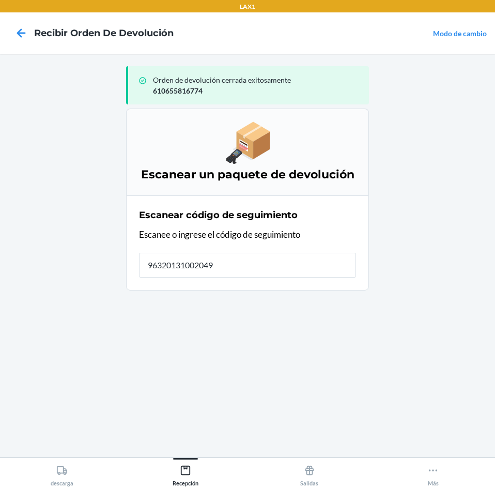
type input "963201310020495"
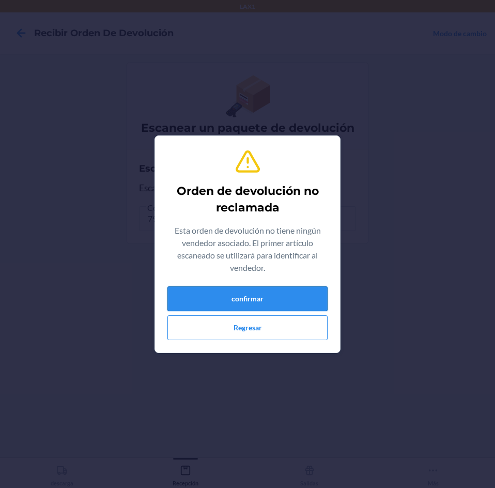
click at [294, 308] on button "confirmar" at bounding box center [248, 298] width 160 height 25
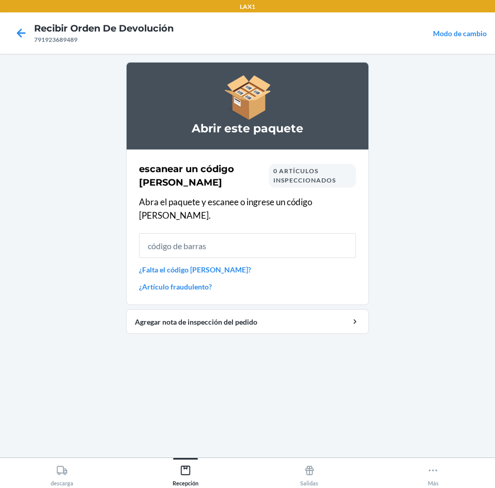
click at [239, 263] on div "escanear un código de barras 0 artículos inspeccionados Abra el paquete y escan…" at bounding box center [247, 227] width 217 height 136
drag, startPoint x: 239, startPoint y: 256, endPoint x: 245, endPoint y: 251, distance: 7.7
click at [243, 264] on link "¿Falta el código de barras?" at bounding box center [247, 269] width 217 height 11
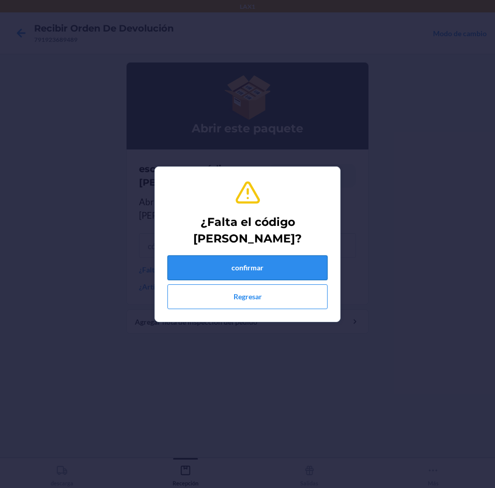
click at [239, 273] on button "confirmar" at bounding box center [248, 267] width 160 height 25
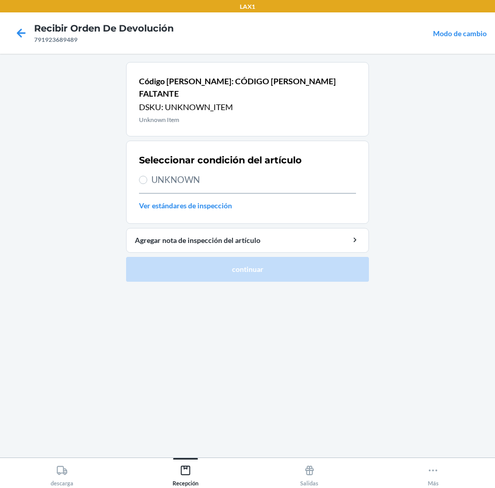
click at [235, 173] on span "UNKNOWN" at bounding box center [254, 179] width 205 height 13
click at [147, 176] on input "UNKNOWN" at bounding box center [143, 180] width 8 height 8
radio input "true"
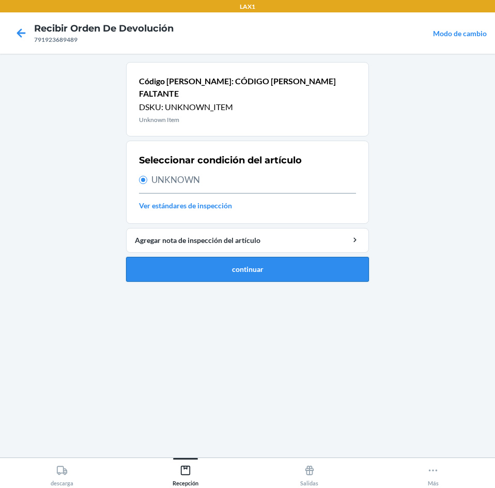
click at [262, 263] on button "continuar" at bounding box center [247, 269] width 243 height 25
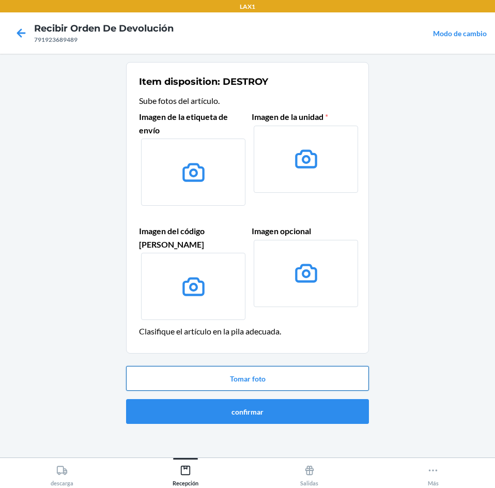
click at [275, 368] on button "Tomar foto" at bounding box center [247, 378] width 243 height 25
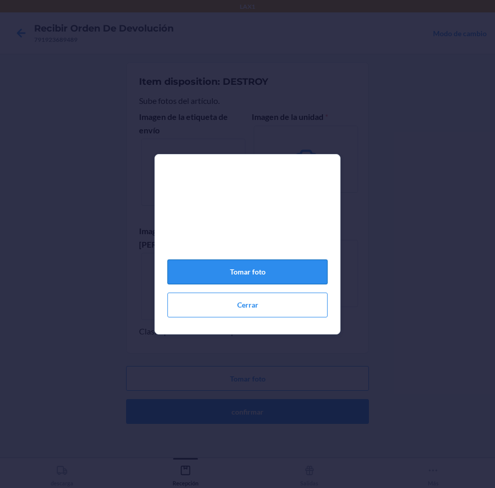
click at [246, 266] on button "Tomar foto" at bounding box center [248, 272] width 160 height 25
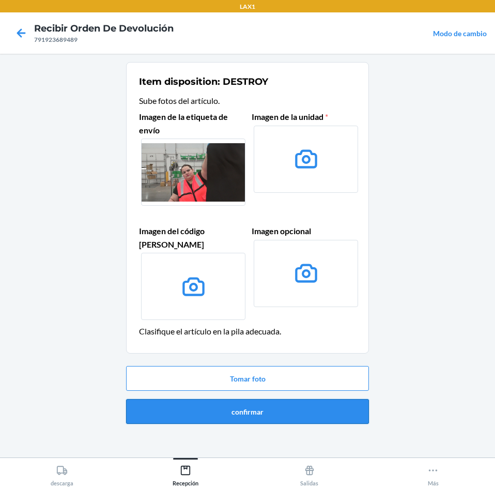
click at [264, 399] on button "confirmar" at bounding box center [247, 411] width 243 height 25
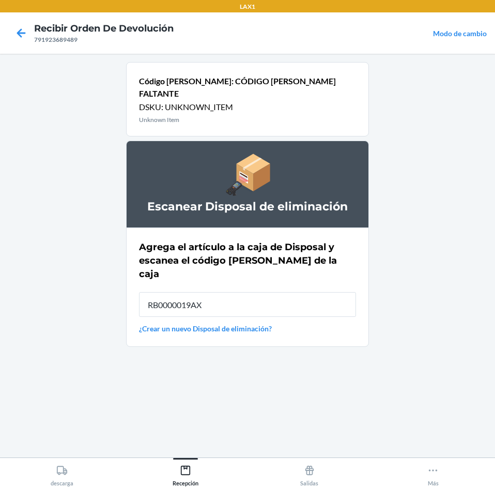
type input "RB0000019AX"
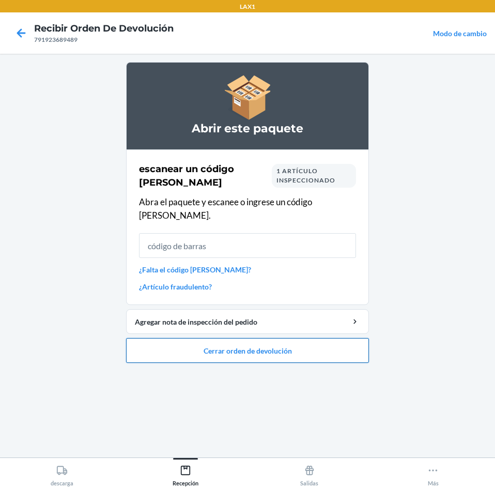
click at [263, 338] on button "Cerrar orden de devolución" at bounding box center [247, 350] width 243 height 25
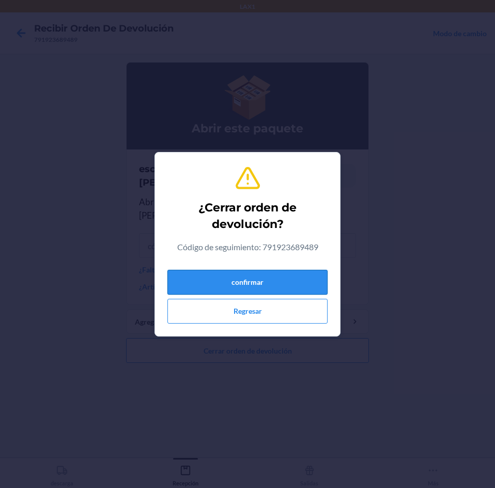
click at [249, 285] on button "confirmar" at bounding box center [248, 282] width 160 height 25
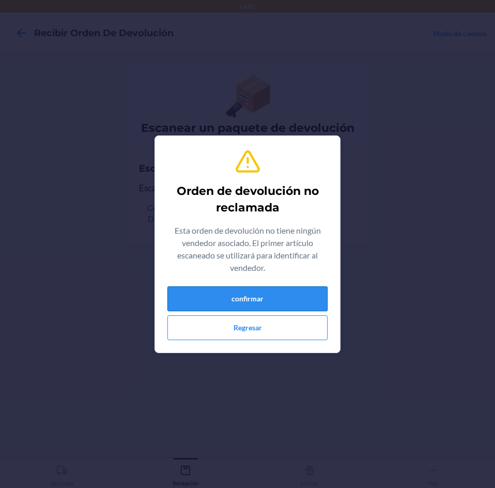
click at [246, 292] on button "confirmar" at bounding box center [248, 298] width 160 height 25
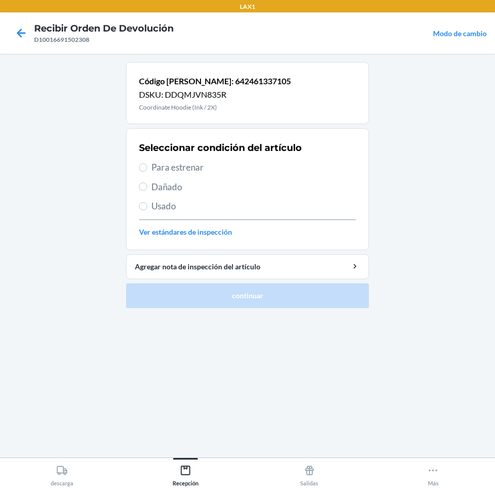
click at [232, 229] on link "Ver estándares de inspección" at bounding box center [247, 231] width 217 height 11
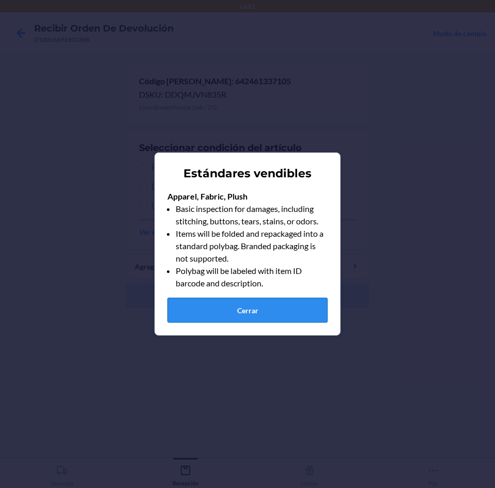
click at [261, 318] on button "Cerrar" at bounding box center [248, 310] width 160 height 25
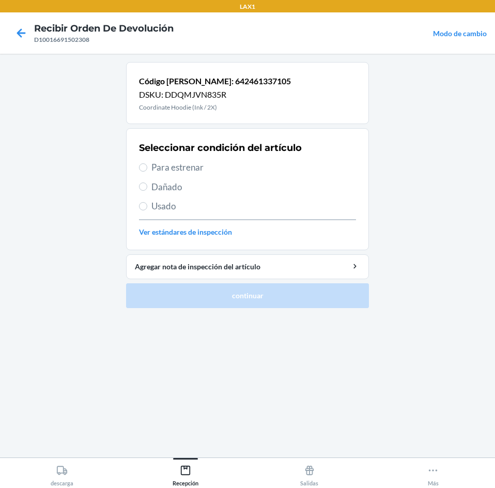
click at [216, 190] on span "Dañado" at bounding box center [254, 186] width 205 height 13
click at [147, 190] on input "Dañado" at bounding box center [143, 187] width 8 height 8
radio input "true"
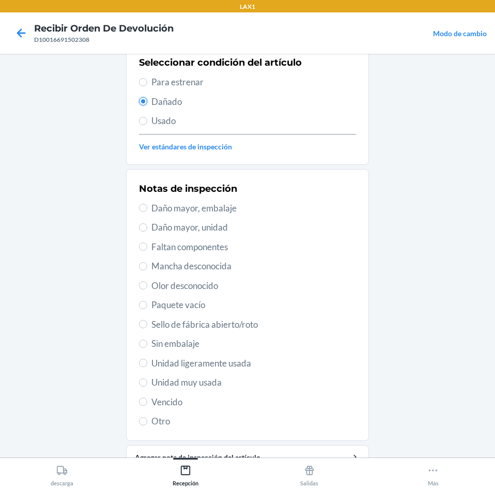
scroll to position [103, 0]
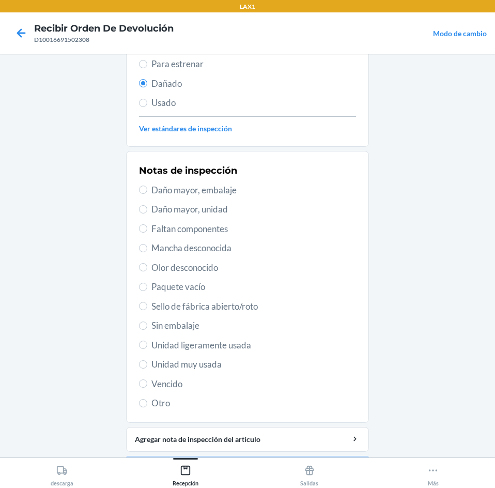
click at [210, 281] on span "Paquete vacío" at bounding box center [254, 286] width 205 height 13
click at [147, 283] on input "Paquete vacío" at bounding box center [143, 287] width 8 height 8
radio input "true"
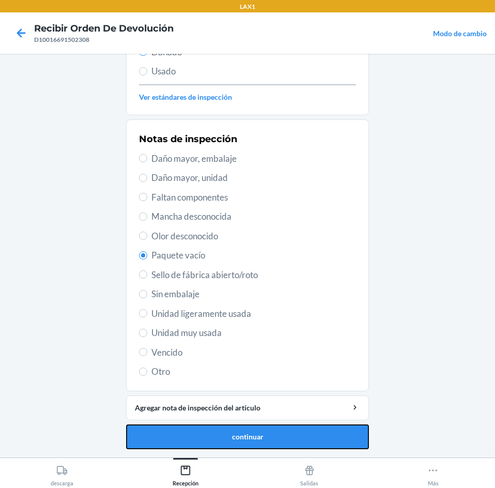
click at [299, 425] on button "continuar" at bounding box center [247, 437] width 243 height 25
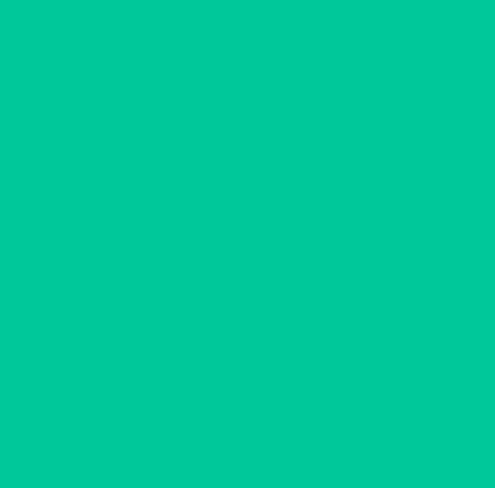
scroll to position [76, 0]
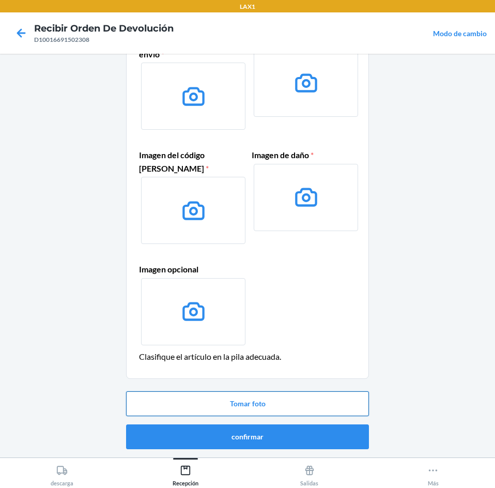
click at [291, 404] on button "Tomar foto" at bounding box center [247, 403] width 243 height 25
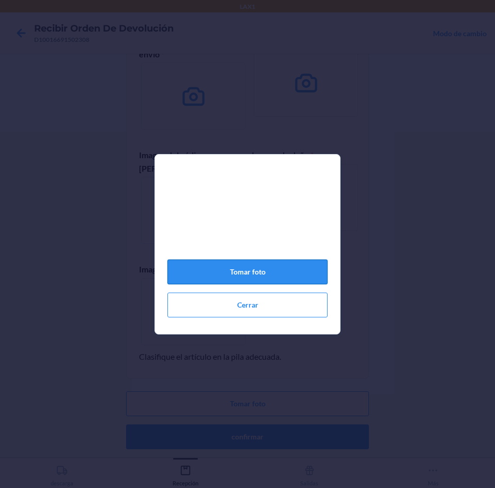
click at [279, 268] on button "Tomar foto" at bounding box center [248, 272] width 160 height 25
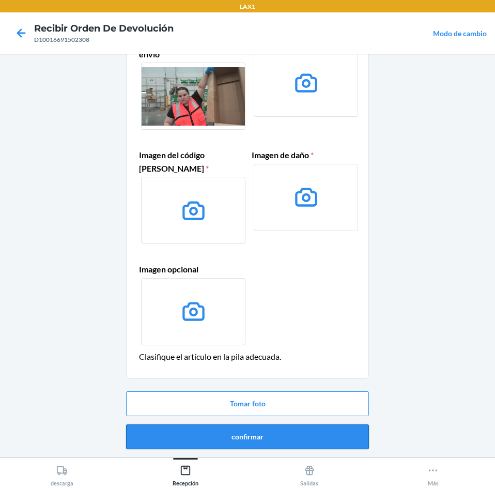
click at [245, 430] on button "confirmar" at bounding box center [247, 437] width 243 height 25
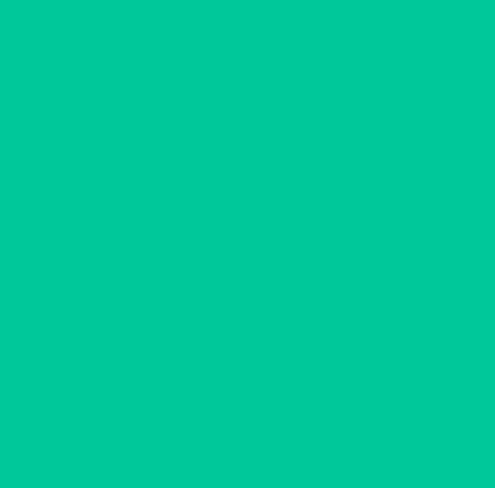
scroll to position [0, 0]
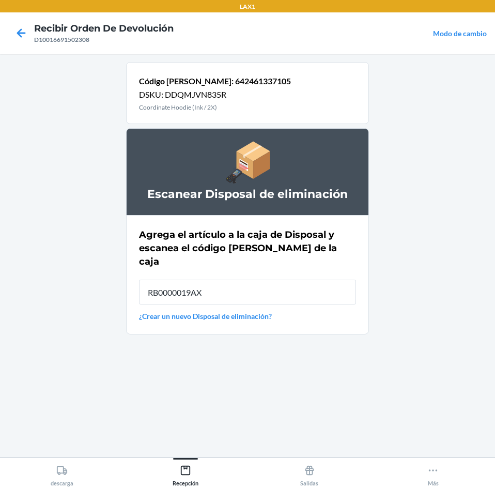
type input "RB0000019AX"
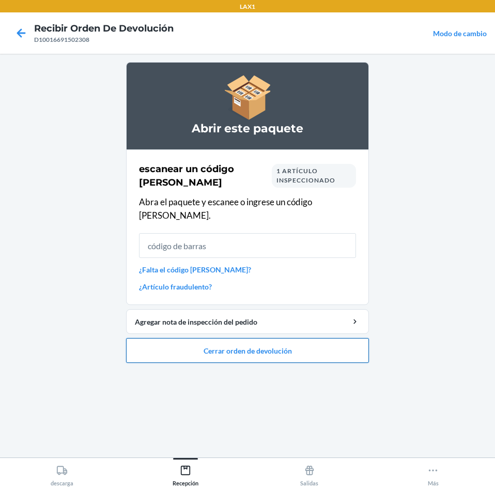
click at [267, 339] on button "Cerrar orden de devolución" at bounding box center [247, 350] width 243 height 25
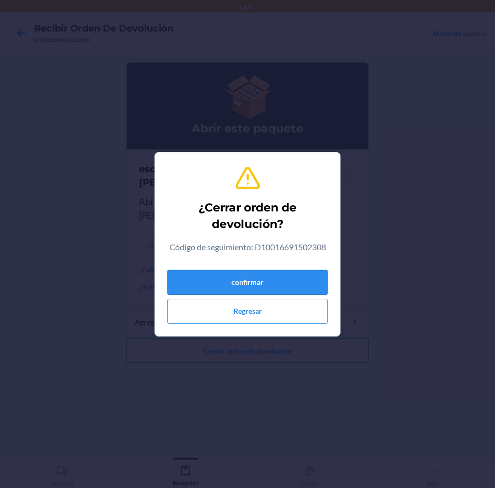
click at [261, 280] on button "confirmar" at bounding box center [248, 282] width 160 height 25
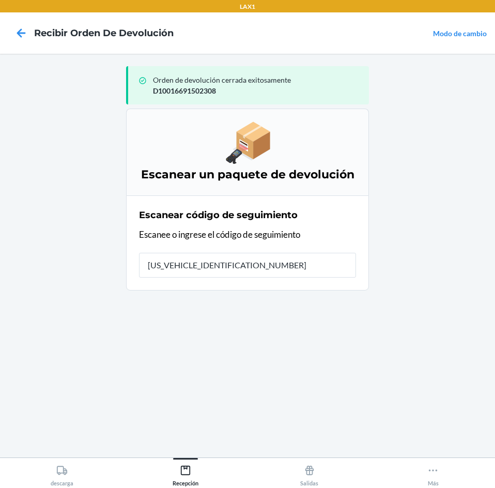
type input "1ZR08H699036966797"
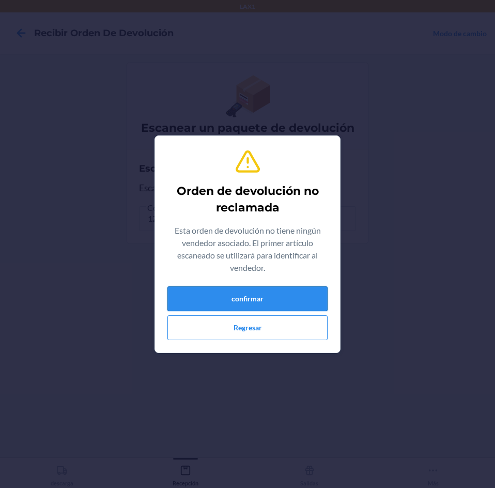
click at [266, 294] on button "confirmar" at bounding box center [248, 298] width 160 height 25
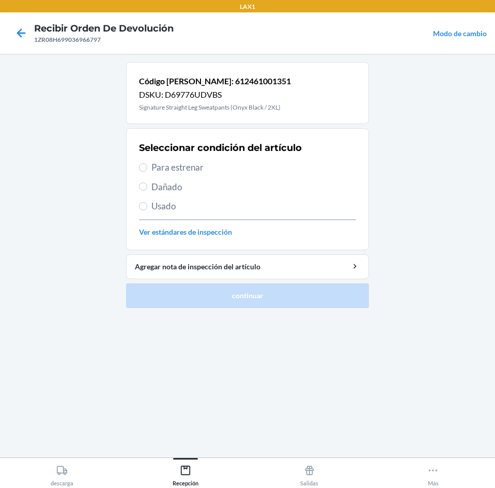
click at [238, 211] on span "Usado" at bounding box center [254, 206] width 205 height 13
click at [147, 210] on input "Usado" at bounding box center [143, 206] width 8 height 8
radio input "true"
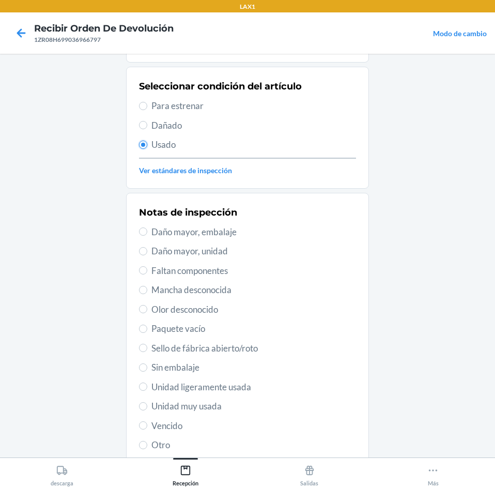
scroll to position [135, 0]
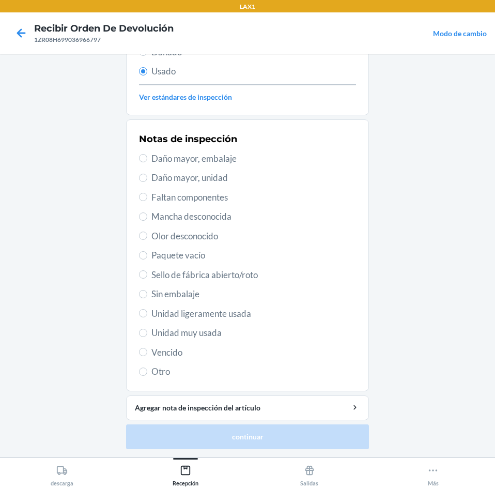
click at [255, 333] on span "Unidad muy usada" at bounding box center [254, 332] width 205 height 13
click at [147, 333] on input "Unidad muy usada" at bounding box center [143, 333] width 8 height 8
radio input "true"
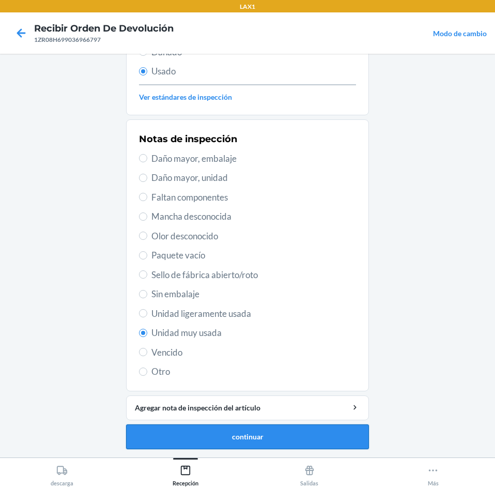
click at [280, 447] on button "continuar" at bounding box center [247, 437] width 243 height 25
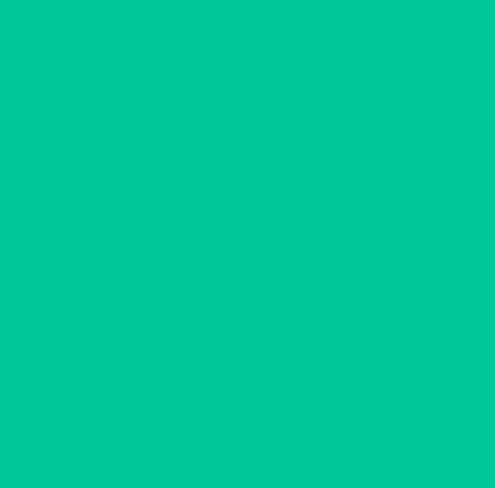
scroll to position [0, 0]
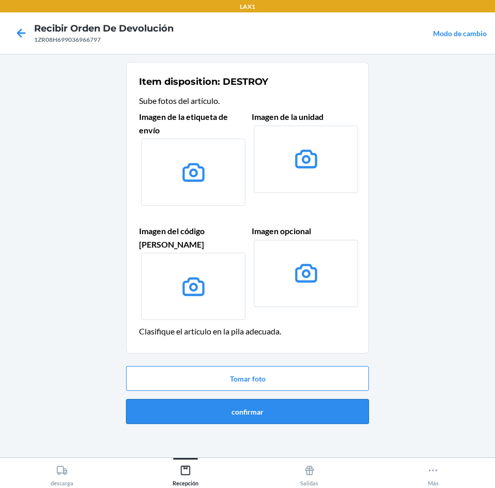
click at [284, 409] on button "confirmar" at bounding box center [247, 411] width 243 height 25
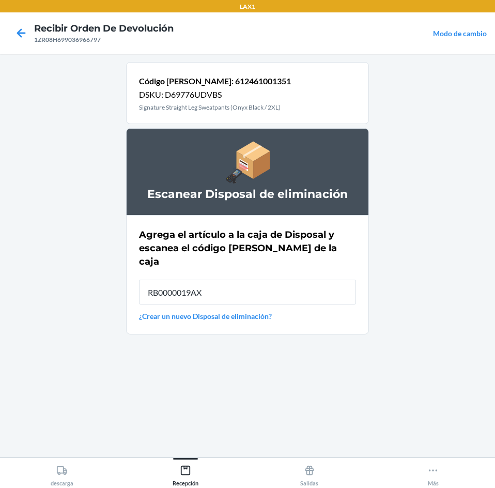
type input "RB0000019AX"
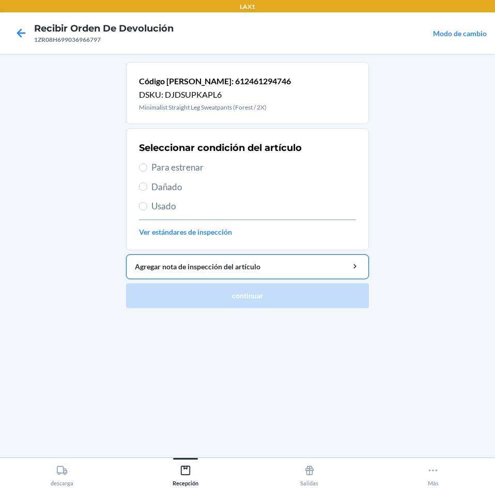
drag, startPoint x: 250, startPoint y: 165, endPoint x: 279, endPoint y: 266, distance: 105.4
click at [252, 170] on span "Para estrenar" at bounding box center [254, 167] width 205 height 13
click at [147, 170] on input "Para estrenar" at bounding box center [143, 167] width 8 height 8
radio input "true"
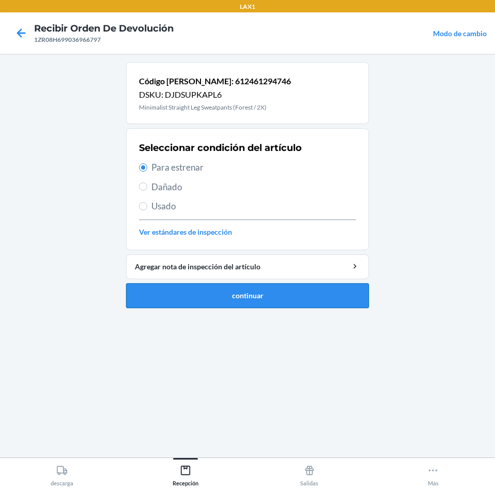
click at [274, 299] on button "continuar" at bounding box center [247, 295] width 243 height 25
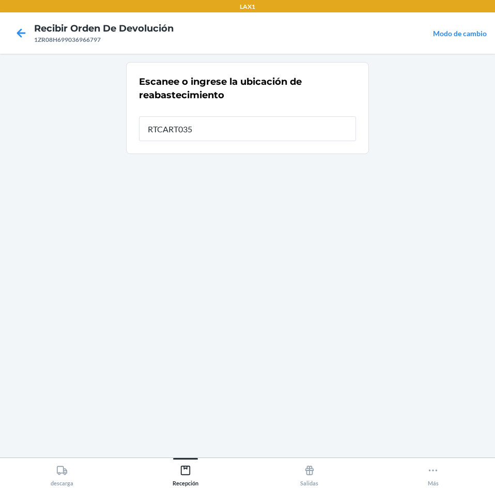
type input "RTCART035"
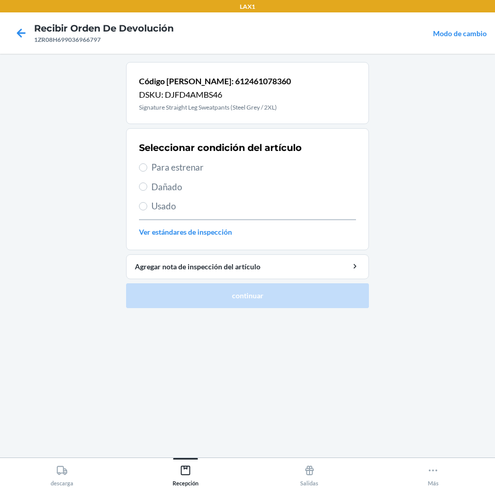
drag, startPoint x: 256, startPoint y: 170, endPoint x: 282, endPoint y: 293, distance: 125.3
click at [256, 169] on span "Para estrenar" at bounding box center [254, 167] width 205 height 13
click at [147, 169] on input "Para estrenar" at bounding box center [143, 167] width 8 height 8
radio input "true"
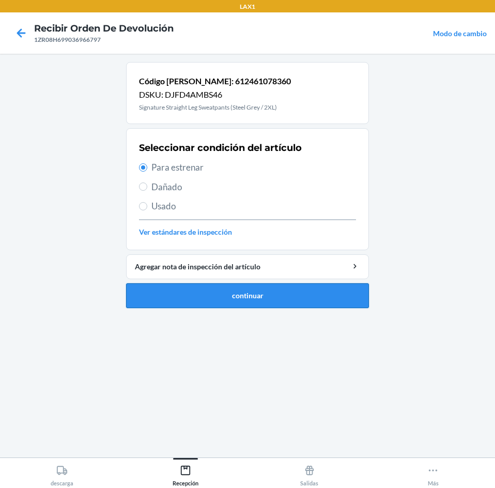
click at [284, 290] on button "continuar" at bounding box center [247, 295] width 243 height 25
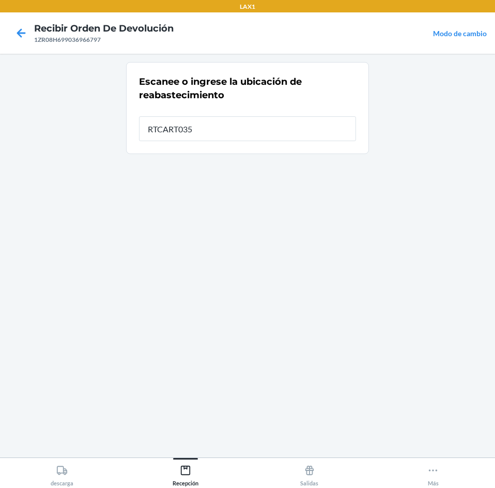
type input "RTCART035"
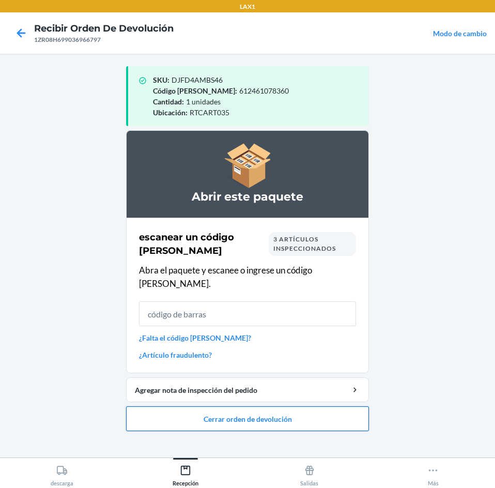
click at [300, 416] on button "Cerrar orden de devolución" at bounding box center [247, 418] width 243 height 25
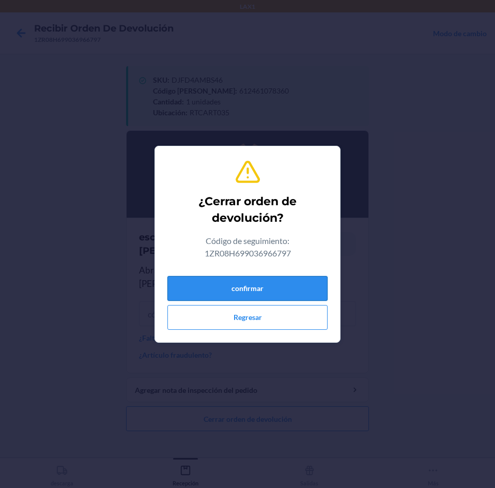
click at [296, 288] on button "confirmar" at bounding box center [248, 288] width 160 height 25
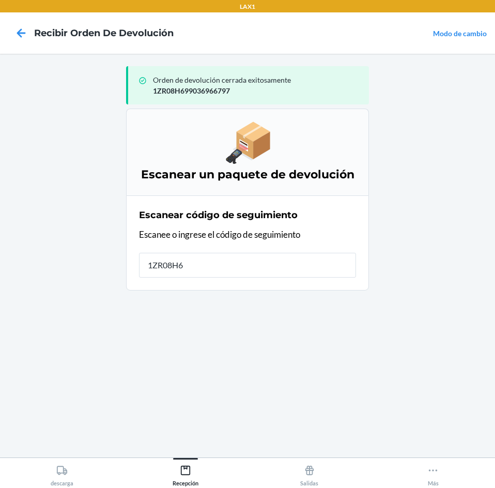
type input "1ZR08H69"
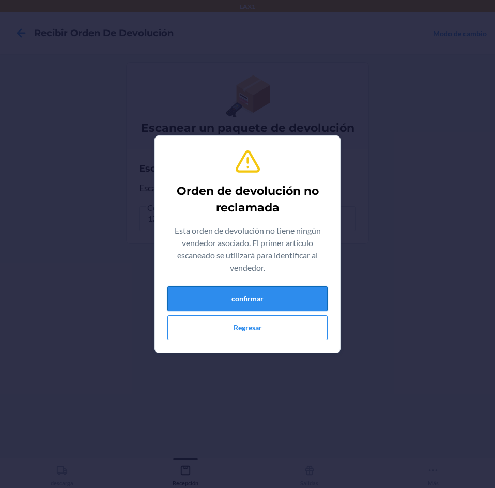
click at [307, 304] on button "confirmar" at bounding box center [248, 298] width 160 height 25
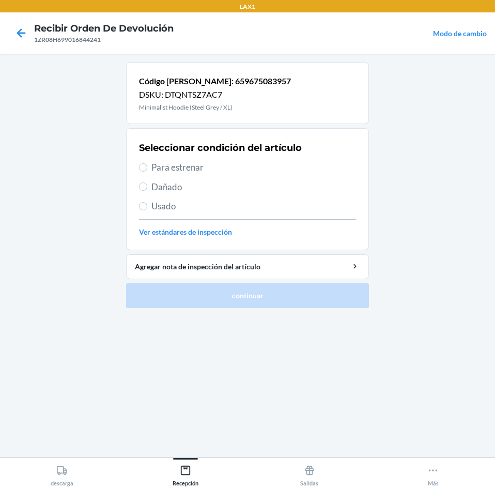
click at [220, 209] on span "Usado" at bounding box center [254, 206] width 205 height 13
click at [147, 209] on input "Usado" at bounding box center [143, 206] width 8 height 8
radio input "true"
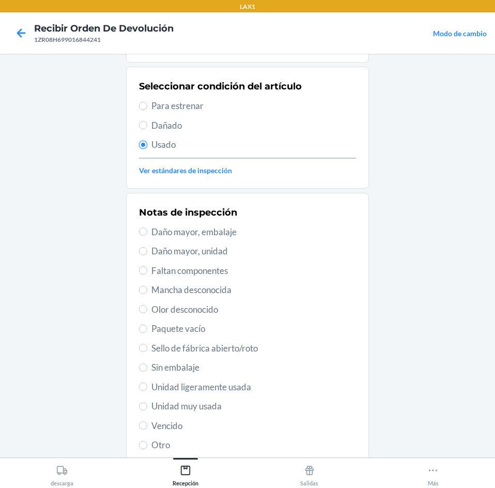
scroll to position [135, 0]
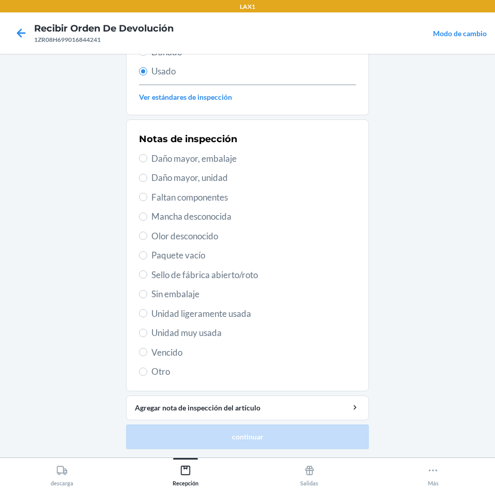
drag, startPoint x: 225, startPoint y: 328, endPoint x: 262, endPoint y: 371, distance: 56.4
click at [225, 328] on span "Unidad muy usada" at bounding box center [254, 332] width 205 height 13
click at [147, 329] on input "Unidad muy usada" at bounding box center [143, 333] width 8 height 8
radio input "true"
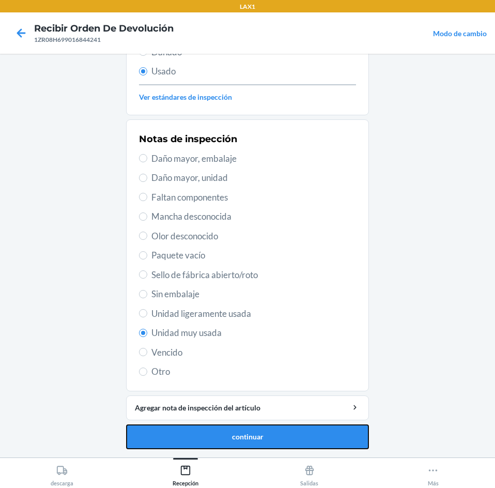
drag, startPoint x: 278, startPoint y: 436, endPoint x: 291, endPoint y: 416, distance: 23.5
click at [280, 435] on button "continuar" at bounding box center [247, 437] width 243 height 25
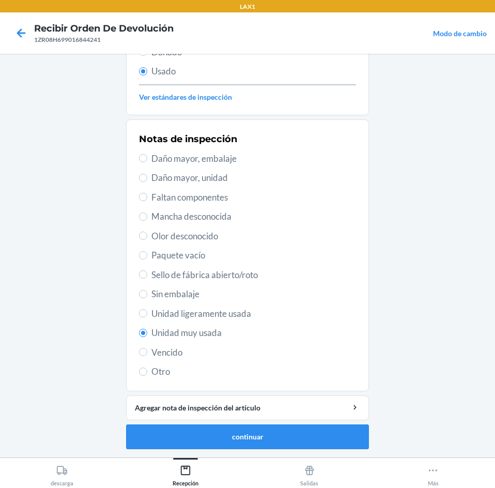
scroll to position [0, 0]
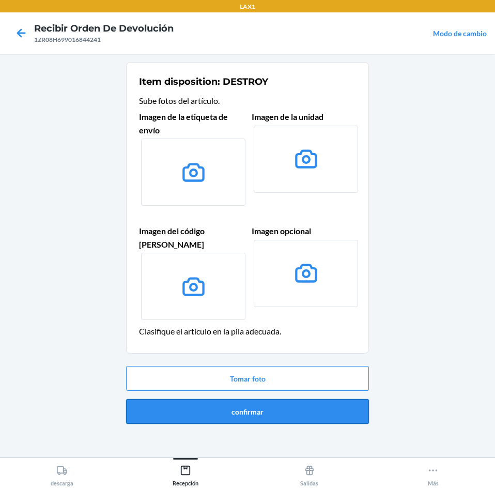
click at [292, 399] on button "confirmar" at bounding box center [247, 411] width 243 height 25
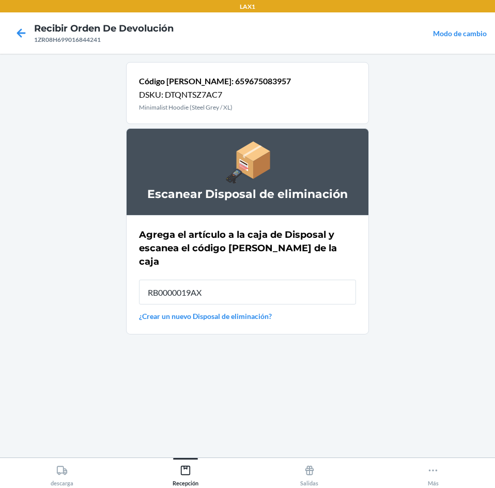
type input "RB0000019AX"
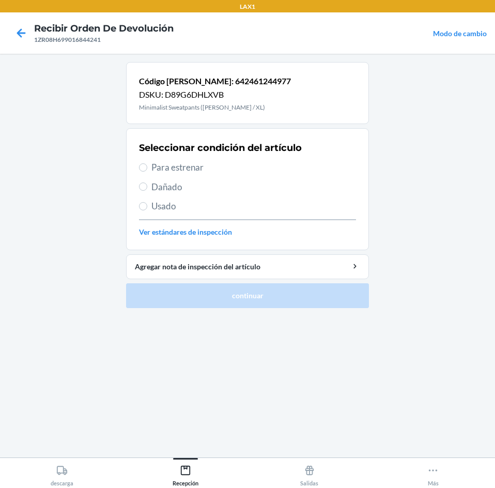
click at [210, 173] on span "Para estrenar" at bounding box center [254, 167] width 205 height 13
click at [147, 172] on input "Para estrenar" at bounding box center [143, 167] width 8 height 8
radio input "true"
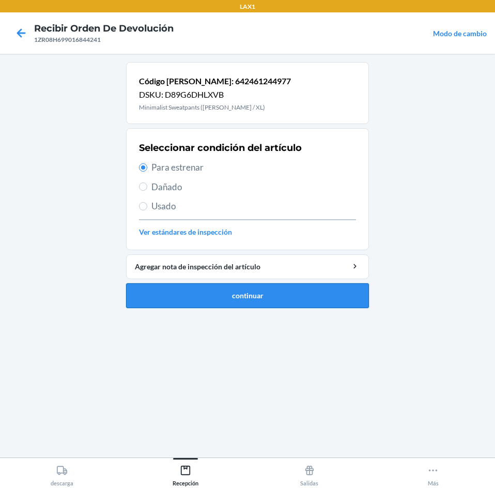
click at [262, 293] on button "continuar" at bounding box center [247, 295] width 243 height 25
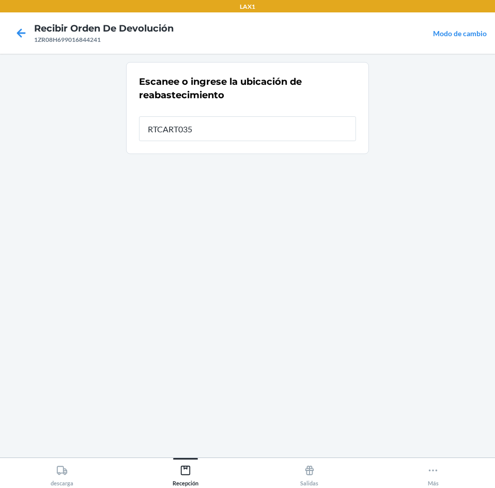
type input "RTCART035"
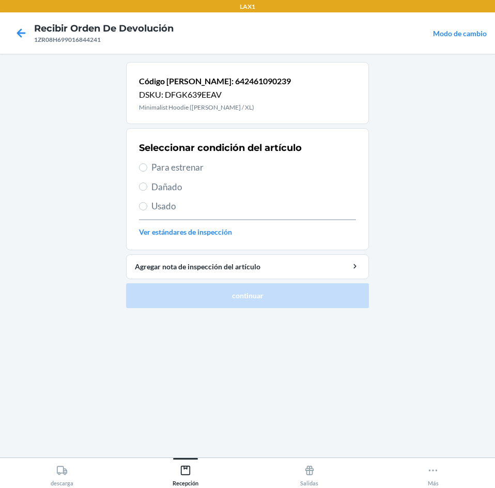
drag, startPoint x: 238, startPoint y: 169, endPoint x: 295, endPoint y: 308, distance: 151.0
click at [238, 171] on span "Para estrenar" at bounding box center [254, 167] width 205 height 13
click at [147, 171] on input "Para estrenar" at bounding box center [143, 167] width 8 height 8
radio input "true"
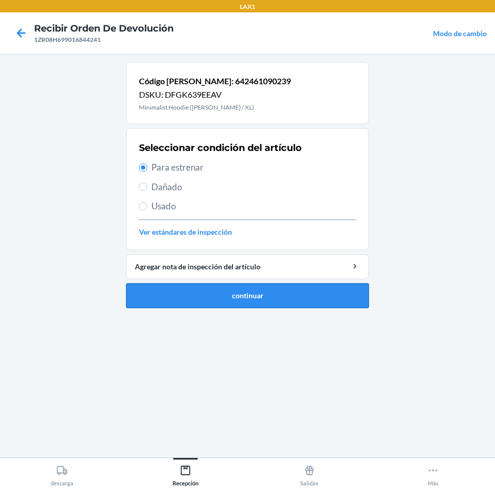
click at [293, 297] on button "continuar" at bounding box center [247, 295] width 243 height 25
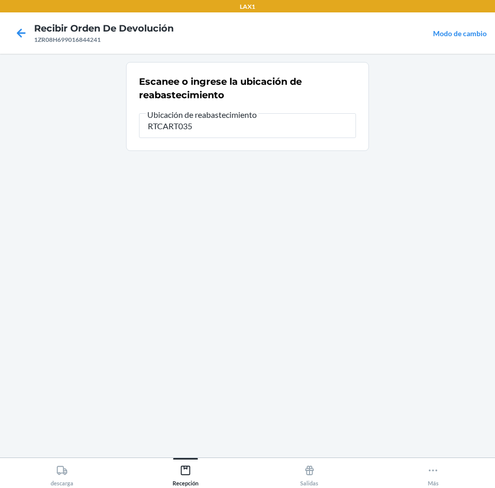
type input "RTCART035"
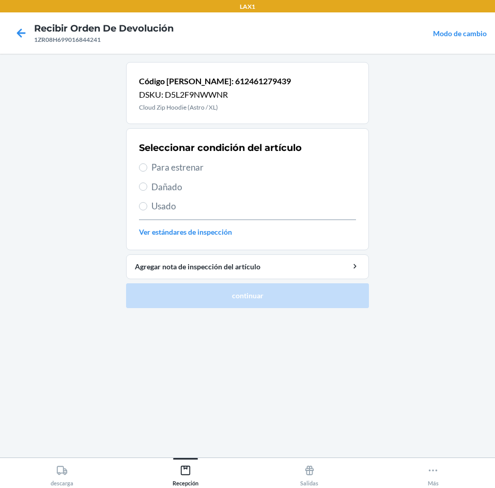
click at [223, 173] on span "Para estrenar" at bounding box center [254, 167] width 205 height 13
click at [147, 172] on input "Para estrenar" at bounding box center [143, 167] width 8 height 8
radio input "true"
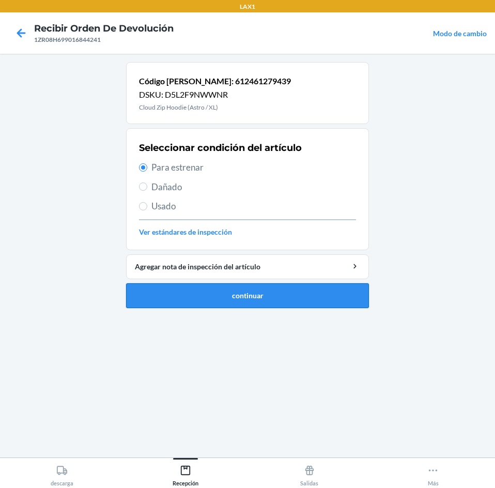
click at [273, 285] on button "continuar" at bounding box center [247, 295] width 243 height 25
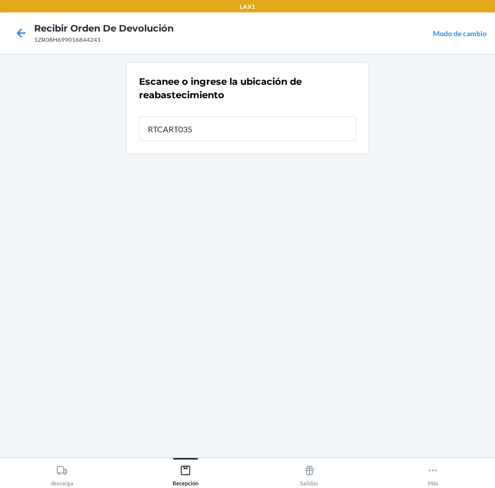
type input "RTCART035"
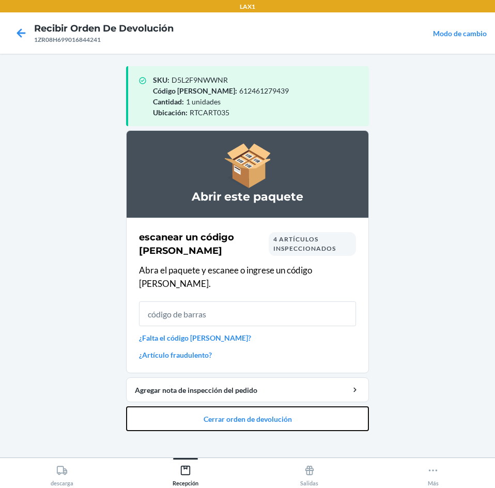
drag, startPoint x: 279, startPoint y: 402, endPoint x: 283, endPoint y: 390, distance: 12.4
click at [279, 406] on button "Cerrar orden de devolución" at bounding box center [247, 418] width 243 height 25
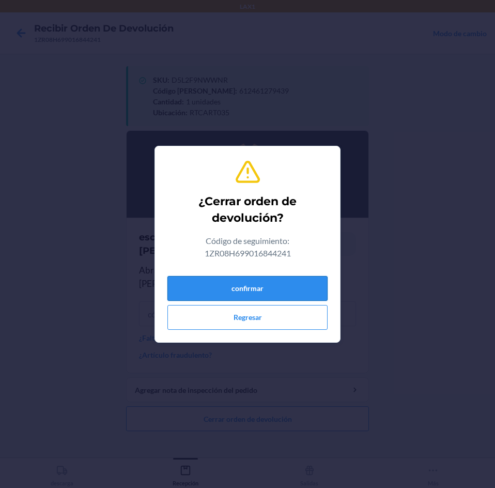
click at [271, 280] on button "confirmar" at bounding box center [248, 288] width 160 height 25
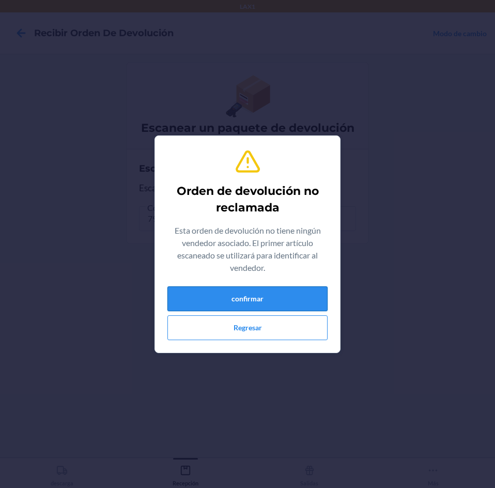
click at [272, 290] on button "confirmar" at bounding box center [248, 298] width 160 height 25
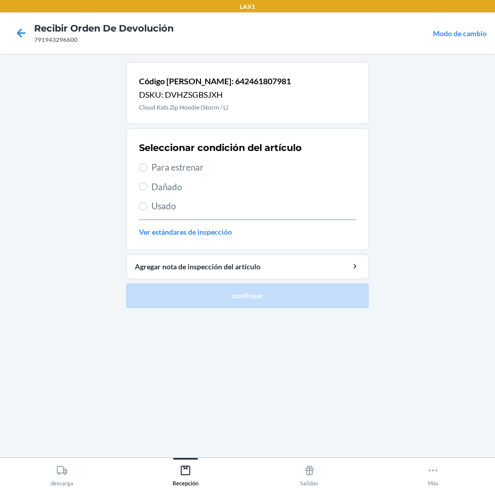
click at [251, 168] on span "Para estrenar" at bounding box center [254, 167] width 205 height 13
click at [147, 168] on input "Para estrenar" at bounding box center [143, 167] width 8 height 8
radio input "true"
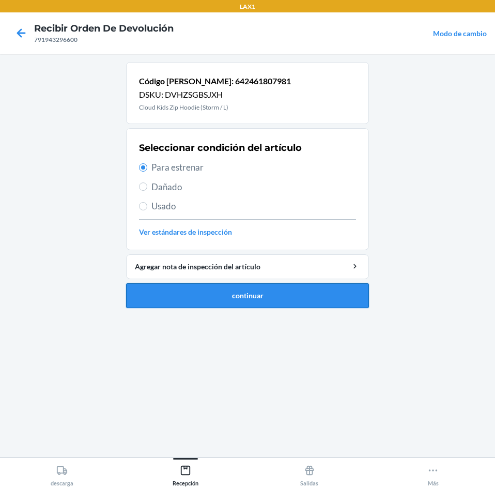
click at [260, 299] on button "continuar" at bounding box center [247, 295] width 243 height 25
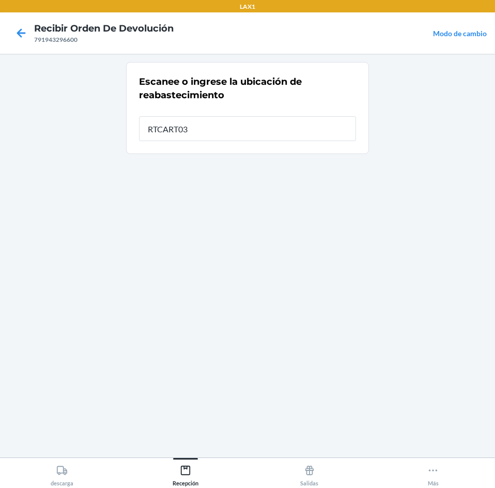
type input "RTCART035"
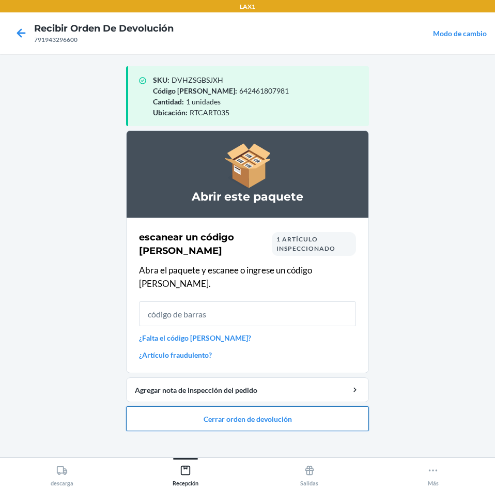
click at [253, 410] on button "Cerrar orden de devolución" at bounding box center [247, 418] width 243 height 25
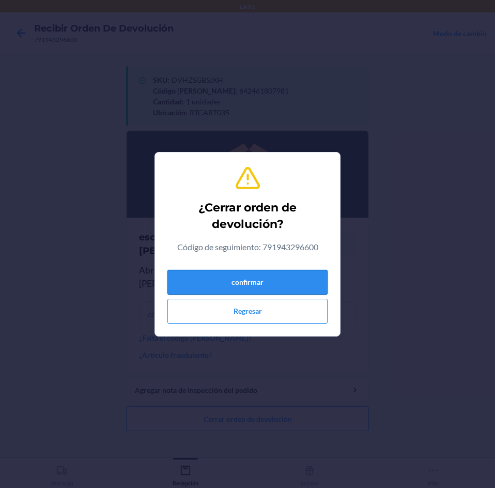
click at [299, 270] on button "confirmar" at bounding box center [248, 282] width 160 height 25
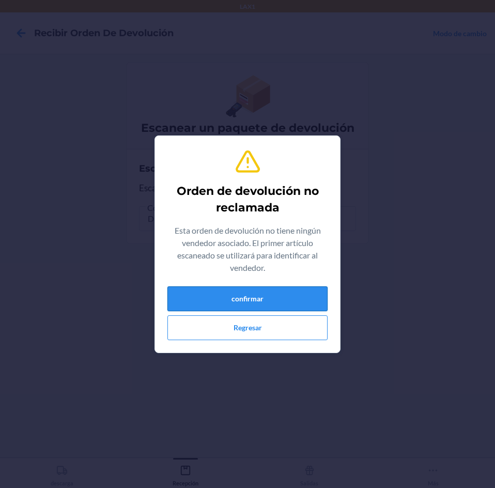
click at [285, 292] on button "confirmar" at bounding box center [248, 298] width 160 height 25
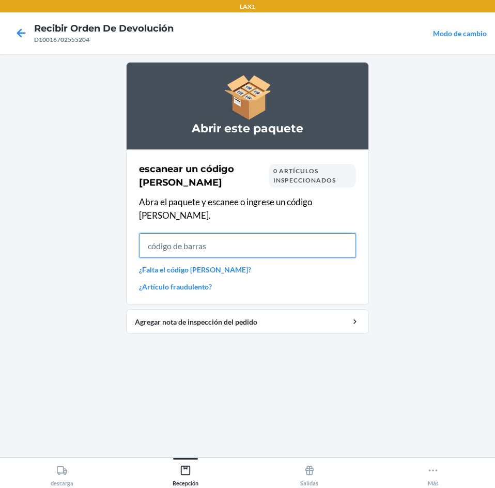
click at [298, 233] on input "text" at bounding box center [247, 245] width 217 height 25
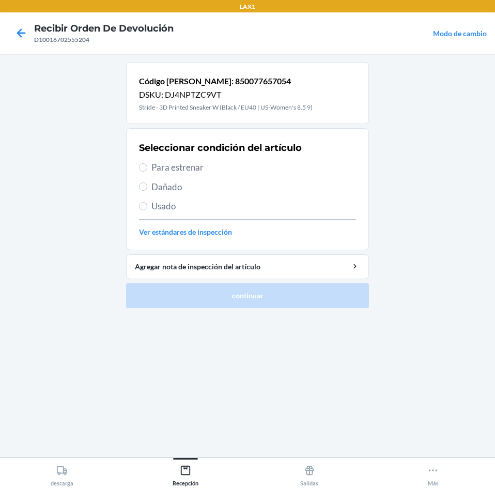
click at [270, 162] on span "Para estrenar" at bounding box center [254, 167] width 205 height 13
click at [147, 163] on input "Para estrenar" at bounding box center [143, 167] width 8 height 8
radio input "true"
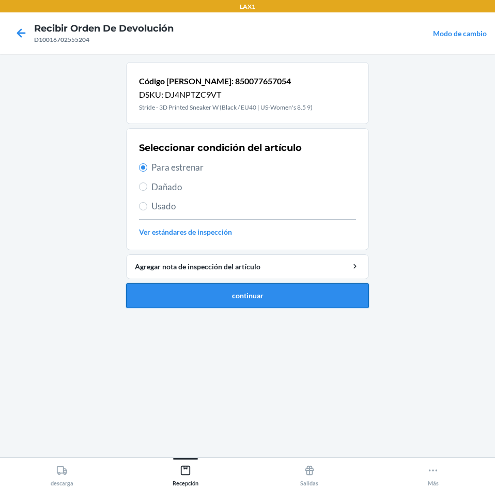
click at [299, 298] on button "continuar" at bounding box center [247, 295] width 243 height 25
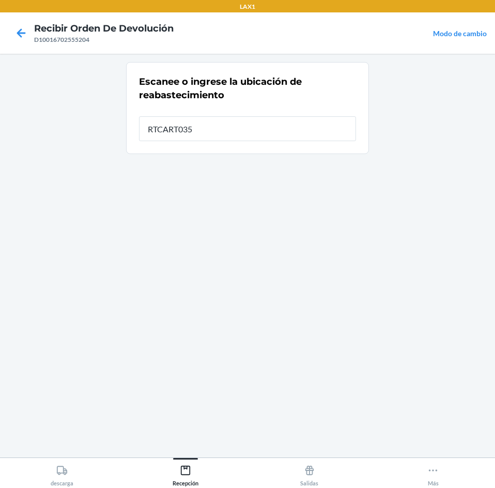
type input "RTCART035"
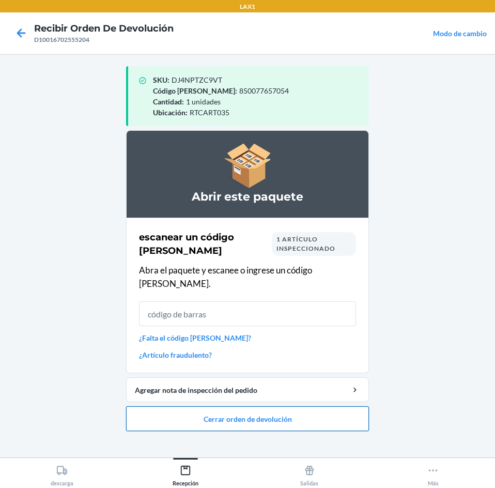
click at [292, 408] on button "Cerrar orden de devolución" at bounding box center [247, 418] width 243 height 25
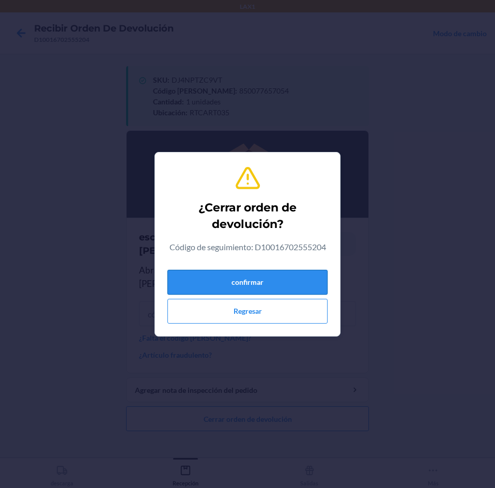
click at [277, 284] on button "confirmar" at bounding box center [248, 282] width 160 height 25
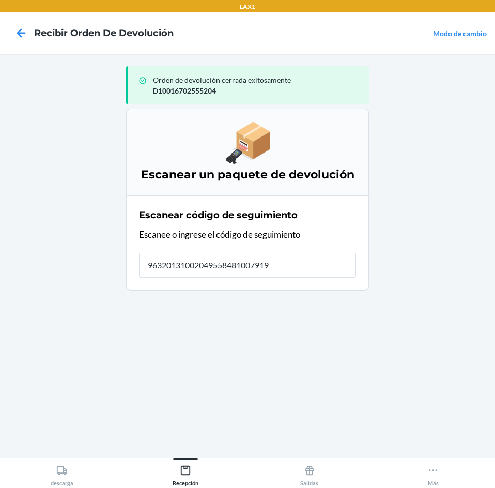
type input "963201310020495584810079194"
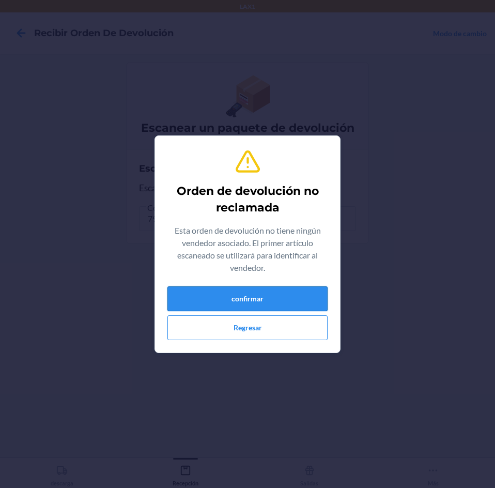
click at [277, 290] on button "confirmar" at bounding box center [248, 298] width 160 height 25
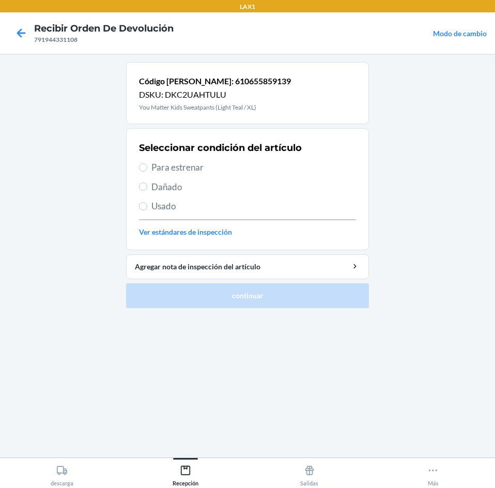
click at [241, 165] on span "Para estrenar" at bounding box center [254, 167] width 205 height 13
click at [147, 165] on input "Para estrenar" at bounding box center [143, 167] width 8 height 8
radio input "true"
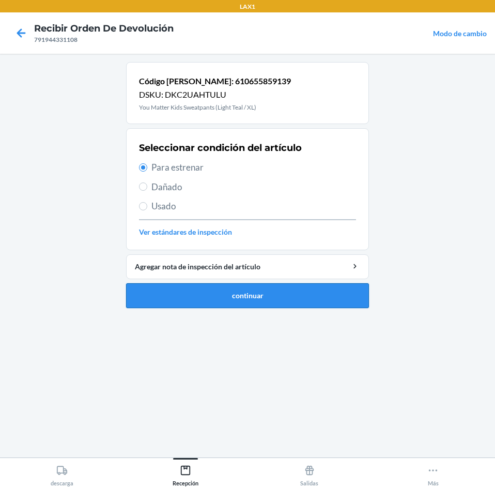
click at [268, 292] on button "continuar" at bounding box center [247, 295] width 243 height 25
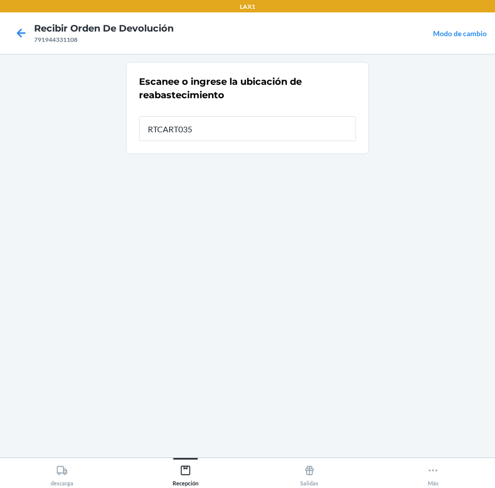
type input "RTCART035"
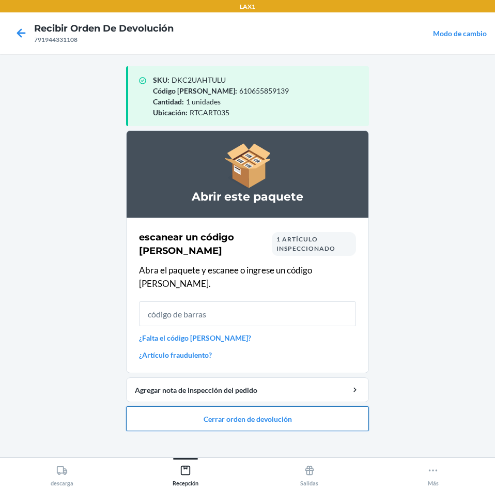
click at [312, 406] on button "Cerrar orden de devolución" at bounding box center [247, 418] width 243 height 25
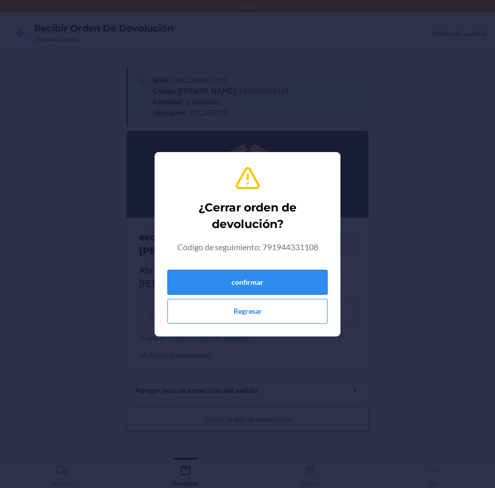
click at [280, 277] on button "confirmar" at bounding box center [248, 282] width 160 height 25
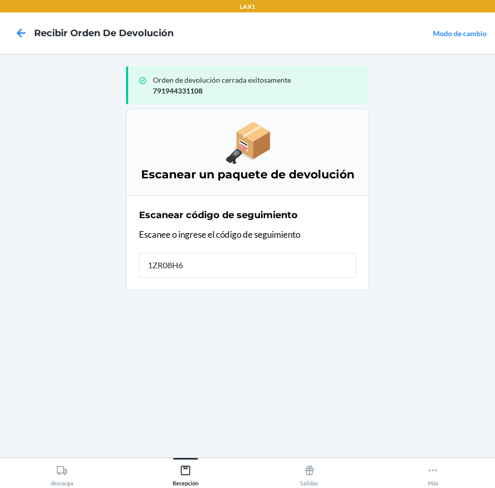
type input "1ZR08H69"
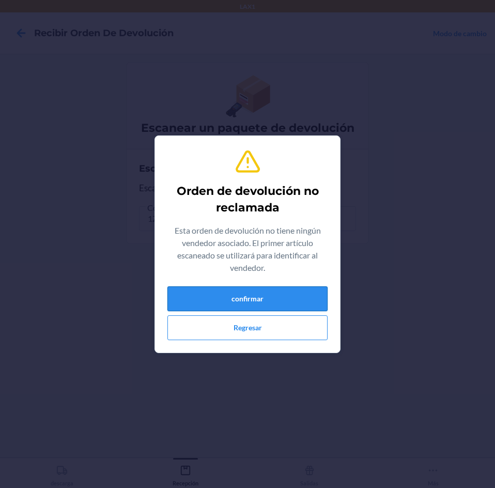
click at [279, 297] on button "confirmar" at bounding box center [248, 298] width 160 height 25
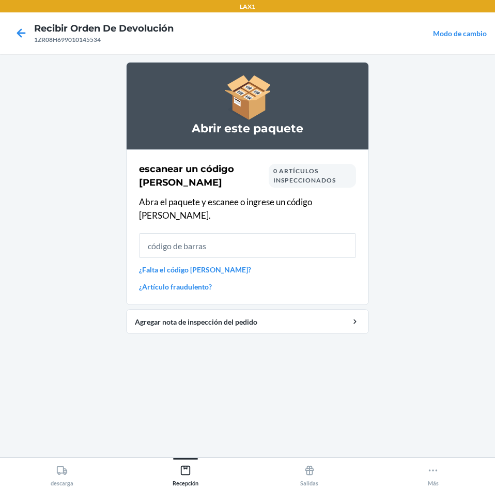
click at [251, 264] on link "¿Falta el código de barras?" at bounding box center [247, 269] width 217 height 11
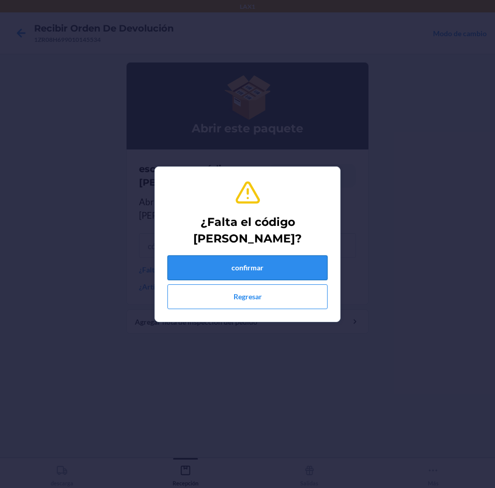
click at [251, 262] on button "confirmar" at bounding box center [248, 267] width 160 height 25
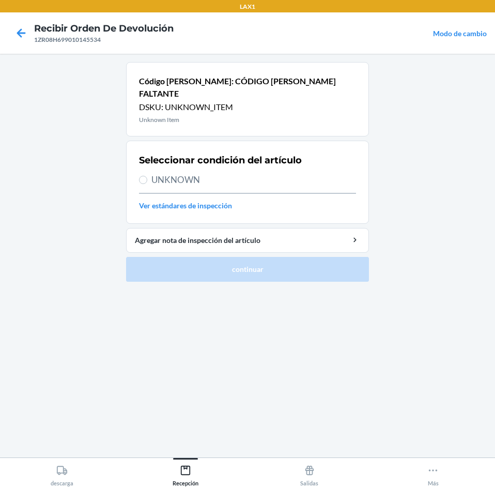
click at [244, 174] on span "UNKNOWN" at bounding box center [254, 179] width 205 height 13
click at [147, 176] on input "UNKNOWN" at bounding box center [143, 180] width 8 height 8
radio input "true"
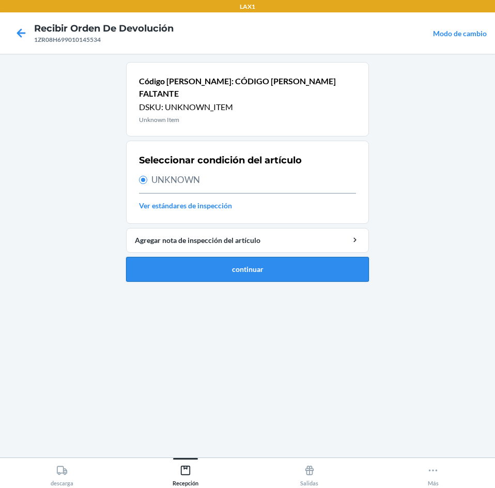
click at [251, 257] on button "continuar" at bounding box center [247, 269] width 243 height 25
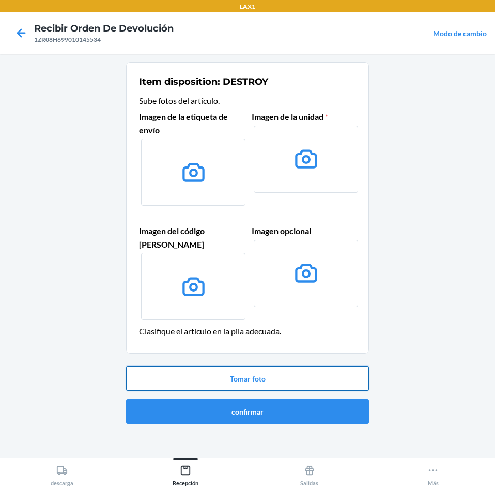
click at [253, 366] on button "Tomar foto" at bounding box center [247, 378] width 243 height 25
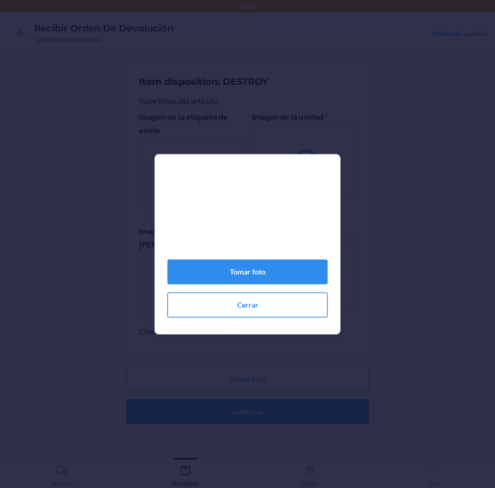
click at [270, 301] on button "Cerrar" at bounding box center [248, 305] width 160 height 25
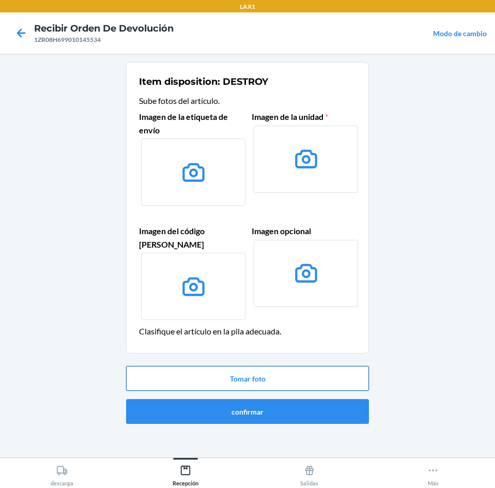
click at [273, 366] on button "Tomar foto" at bounding box center [247, 378] width 243 height 25
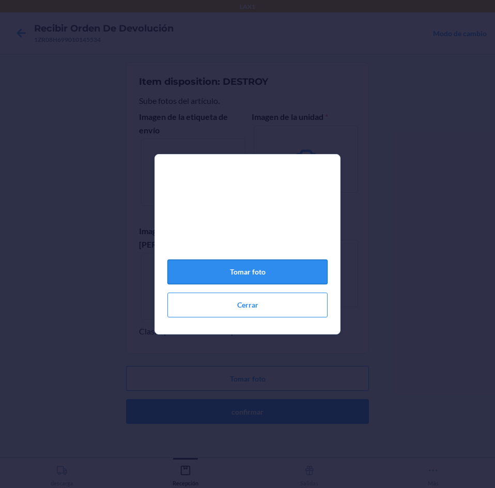
click at [289, 272] on button "Tomar foto" at bounding box center [248, 272] width 160 height 25
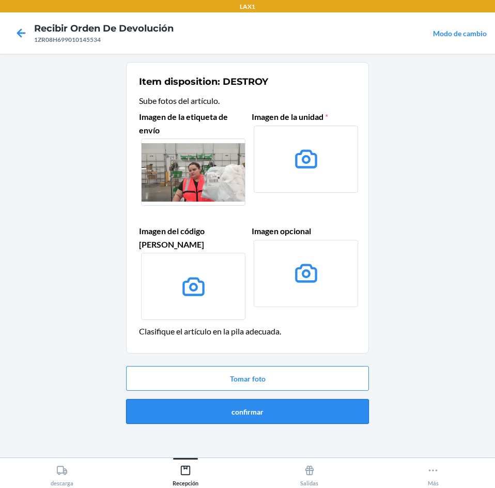
click at [290, 399] on button "confirmar" at bounding box center [247, 411] width 243 height 25
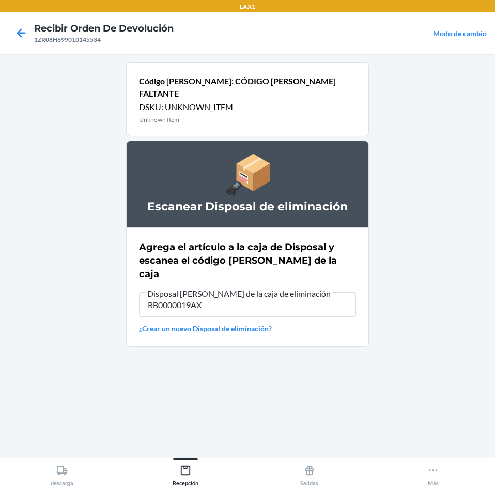
type input "RB0000019AX"
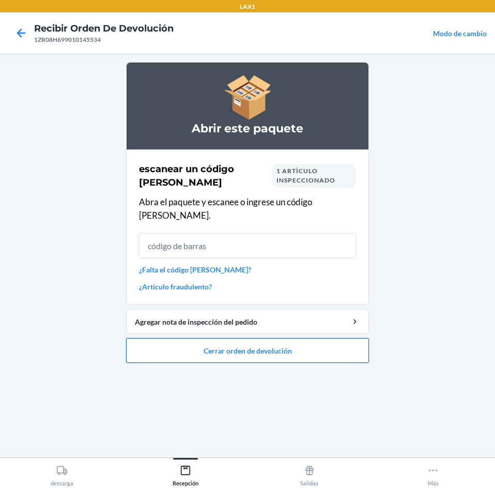
click at [294, 342] on button "Cerrar orden de devolución" at bounding box center [247, 350] width 243 height 25
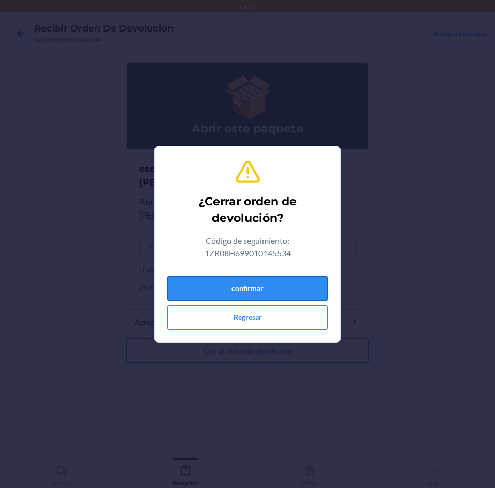
click at [280, 279] on button "confirmar" at bounding box center [248, 288] width 160 height 25
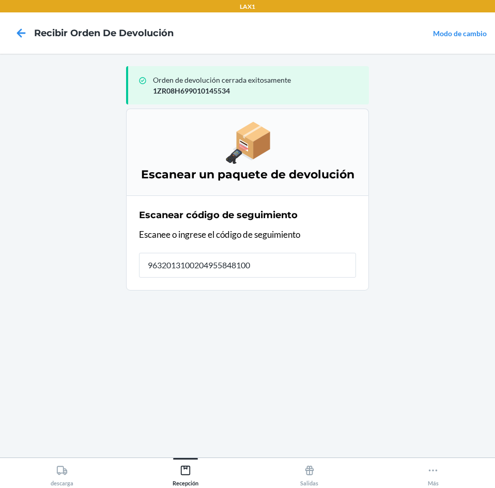
type input "96320131002049558481007"
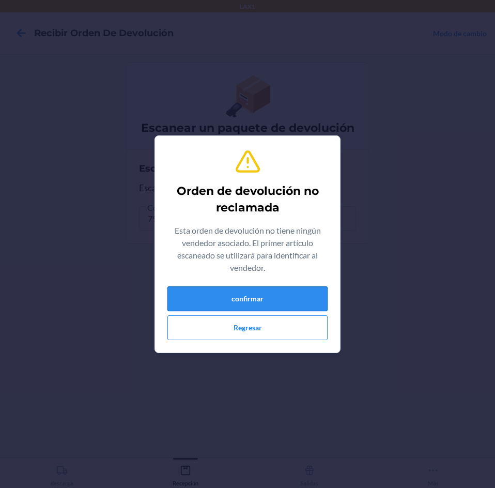
drag, startPoint x: 294, startPoint y: 284, endPoint x: 290, endPoint y: 290, distance: 6.6
click at [292, 284] on div "Orden de devolución no reclamada Esta orden de devolución no tiene ningún vende…" at bounding box center [248, 244] width 160 height 200
click at [288, 293] on button "confirmar" at bounding box center [248, 298] width 160 height 25
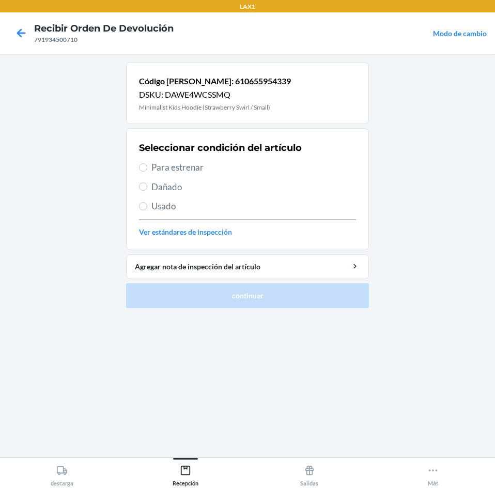
click at [204, 173] on span "Para estrenar" at bounding box center [254, 167] width 205 height 13
click at [147, 172] on input "Para estrenar" at bounding box center [143, 167] width 8 height 8
radio input "true"
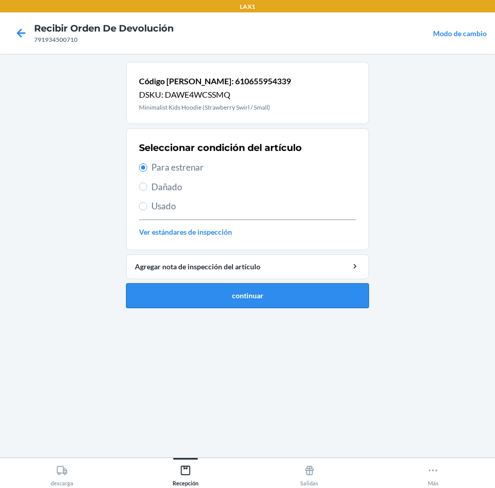
click at [231, 303] on button "continuar" at bounding box center [247, 295] width 243 height 25
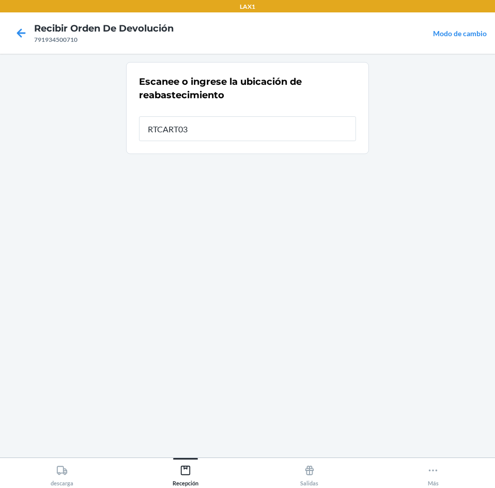
type input "RTCART035"
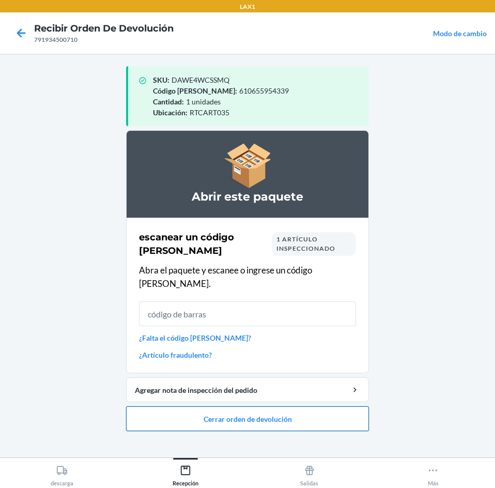
click at [225, 406] on button "Cerrar orden de devolución" at bounding box center [247, 418] width 243 height 25
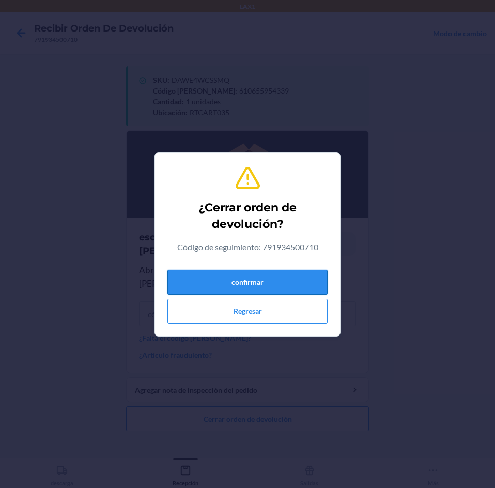
click at [236, 294] on button "confirmar" at bounding box center [248, 282] width 160 height 25
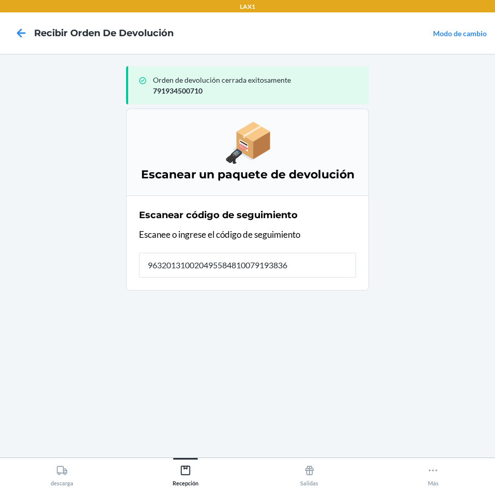
type input "9632013100204955848100791938364"
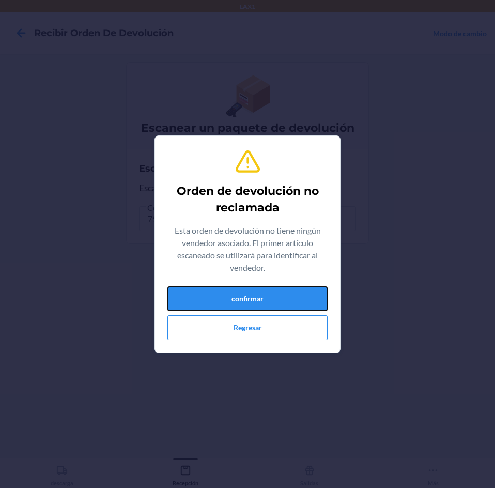
click at [236, 294] on button "confirmar" at bounding box center [248, 298] width 160 height 25
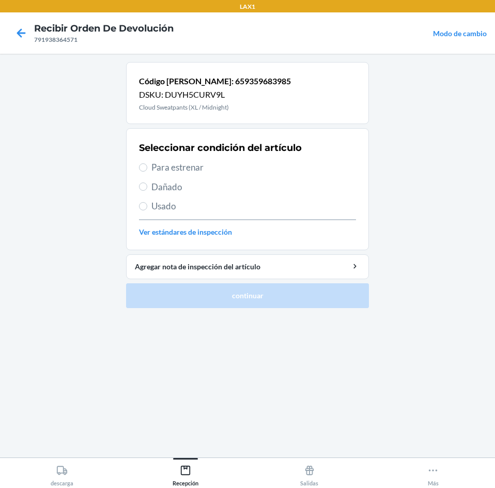
click at [247, 205] on span "Usado" at bounding box center [254, 206] width 205 height 13
click at [147, 205] on input "Usado" at bounding box center [143, 206] width 8 height 8
radio input "true"
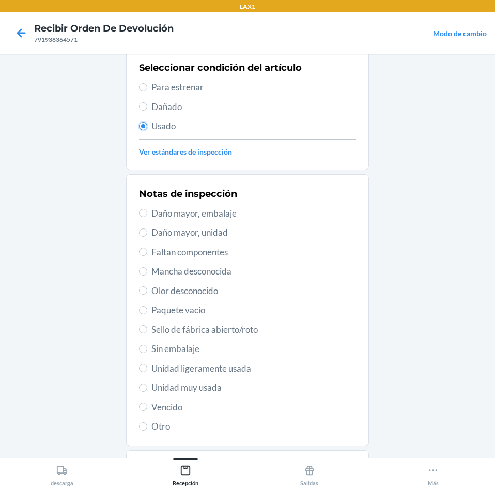
scroll to position [135, 0]
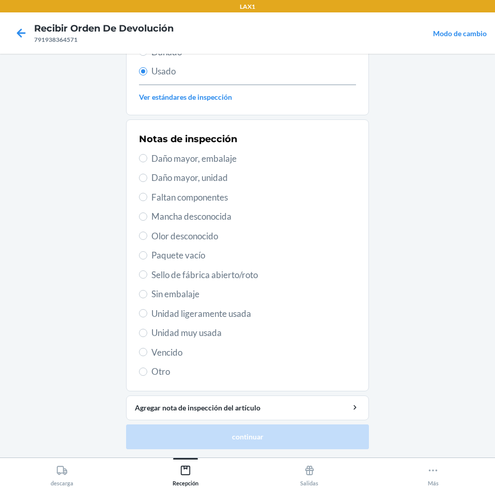
click at [268, 334] on span "Unidad muy usada" at bounding box center [254, 332] width 205 height 13
click at [147, 334] on input "Unidad muy usada" at bounding box center [143, 333] width 8 height 8
radio input "true"
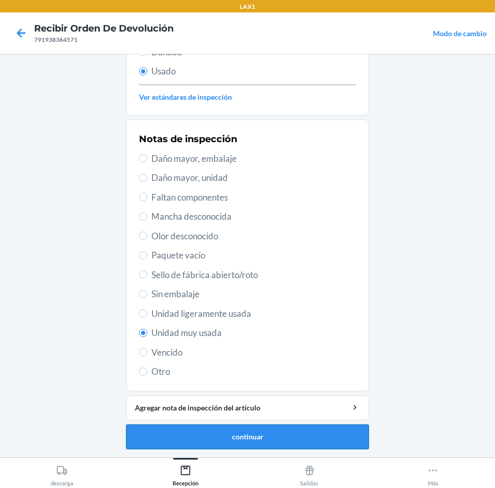
drag, startPoint x: 292, startPoint y: 450, endPoint x: 290, endPoint y: 439, distance: 12.1
click at [292, 442] on ol "Código de barras: 659359683985 DSKU: DUYH5CURV9L Cloud Sweatpants (XL / Midnigh…" at bounding box center [247, 192] width 243 height 531
click at [286, 433] on button "continuar" at bounding box center [247, 437] width 243 height 25
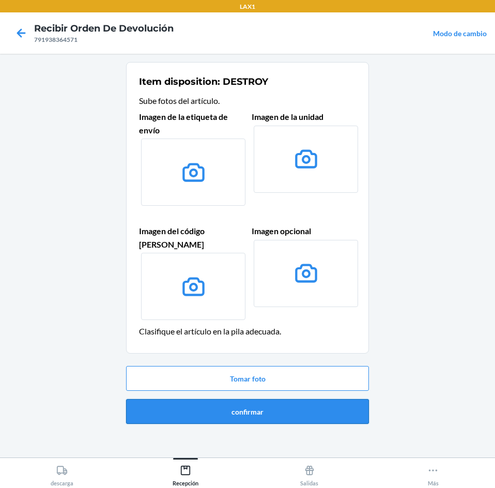
click at [299, 402] on button "confirmar" at bounding box center [247, 411] width 243 height 25
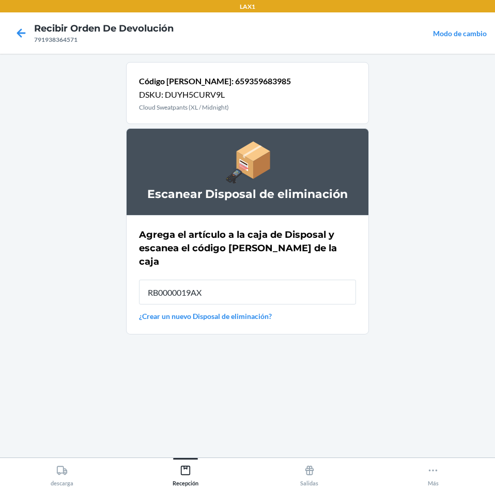
type input "RB0000019AX"
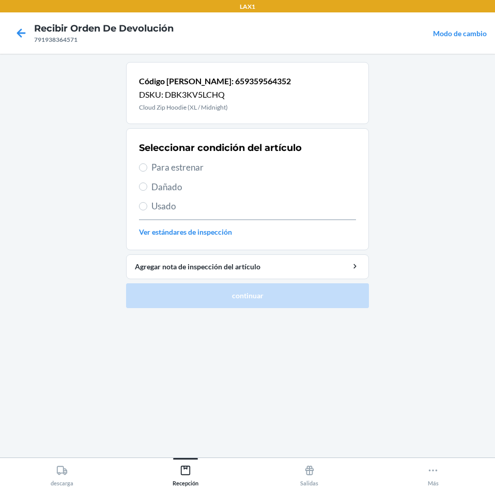
click at [189, 201] on span "Usado" at bounding box center [254, 206] width 205 height 13
click at [147, 202] on input "Usado" at bounding box center [143, 206] width 8 height 8
radio input "true"
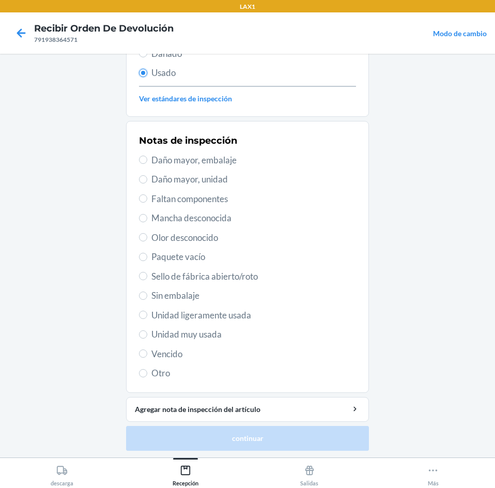
scroll to position [135, 0]
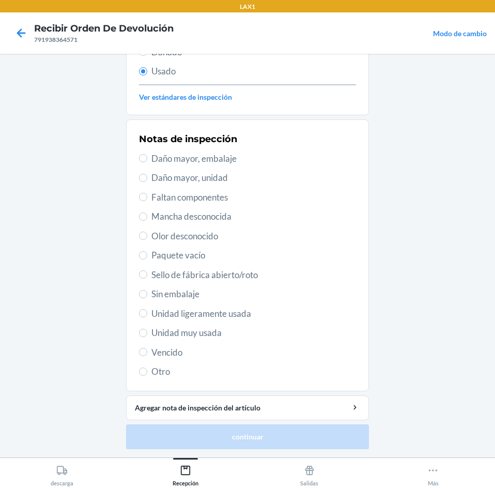
click at [235, 337] on span "Unidad muy usada" at bounding box center [254, 332] width 205 height 13
click at [147, 337] on input "Unidad muy usada" at bounding box center [143, 333] width 8 height 8
radio input "true"
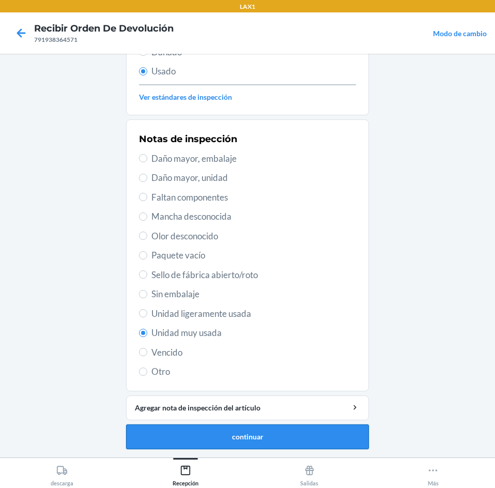
click at [254, 435] on button "continuar" at bounding box center [247, 437] width 243 height 25
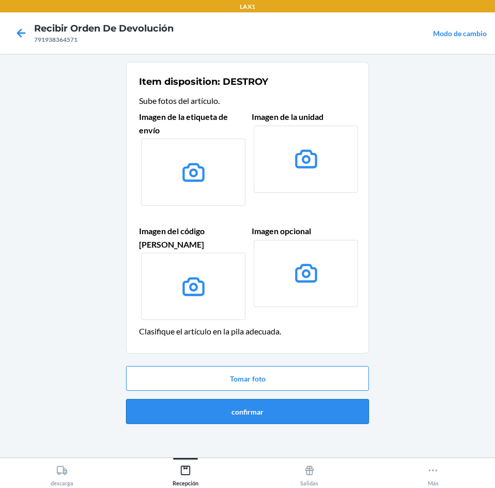
click at [259, 399] on button "confirmar" at bounding box center [247, 411] width 243 height 25
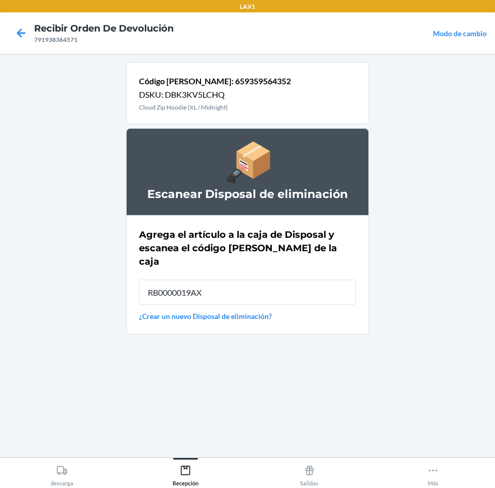
type input "RB0000019AX"
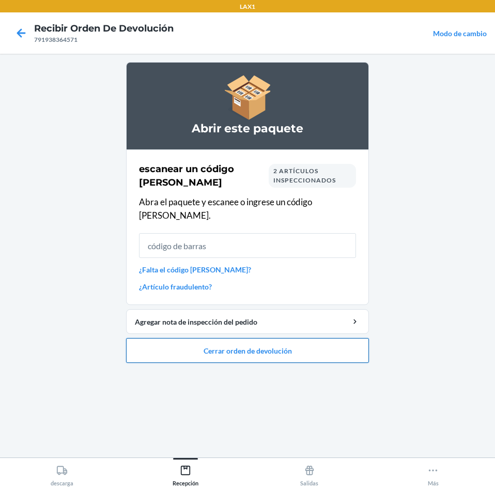
click at [257, 339] on button "Cerrar orden de devolución" at bounding box center [247, 350] width 243 height 25
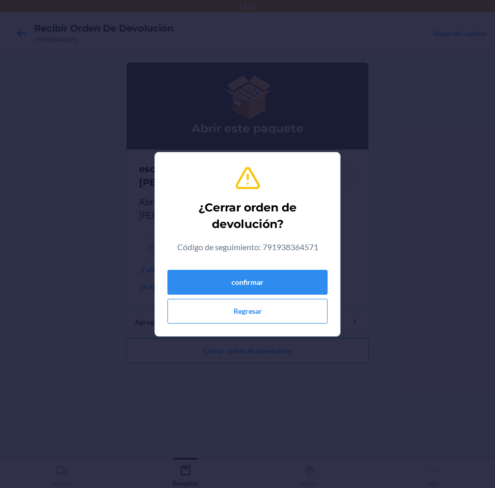
click at [243, 267] on div "¿Cerrar orden de devolución? Código de seguimiento: 791938364571 confirmar Regr…" at bounding box center [248, 244] width 160 height 167
click at [240, 276] on button "confirmar" at bounding box center [248, 282] width 160 height 25
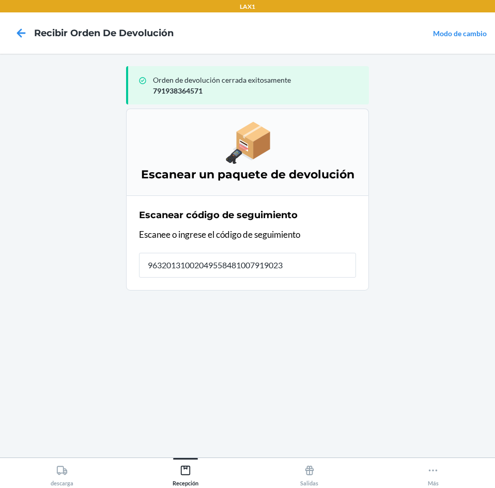
type input "963201310020495584810079190236"
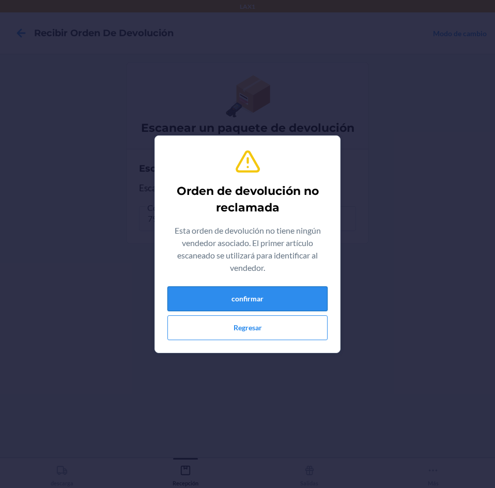
click at [239, 290] on button "confirmar" at bounding box center [248, 298] width 160 height 25
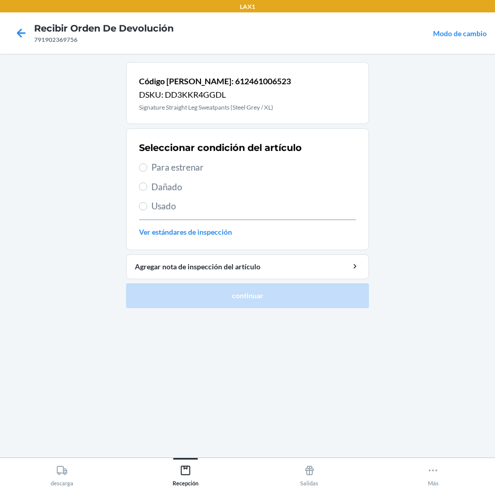
drag, startPoint x: 217, startPoint y: 168, endPoint x: 225, endPoint y: 173, distance: 9.3
click at [218, 168] on span "Para estrenar" at bounding box center [254, 167] width 205 height 13
click at [147, 168] on input "Para estrenar" at bounding box center [143, 167] width 8 height 8
radio input "true"
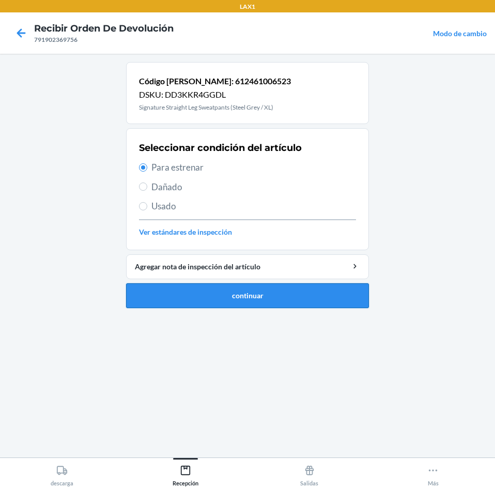
click at [270, 301] on button "continuar" at bounding box center [247, 295] width 243 height 25
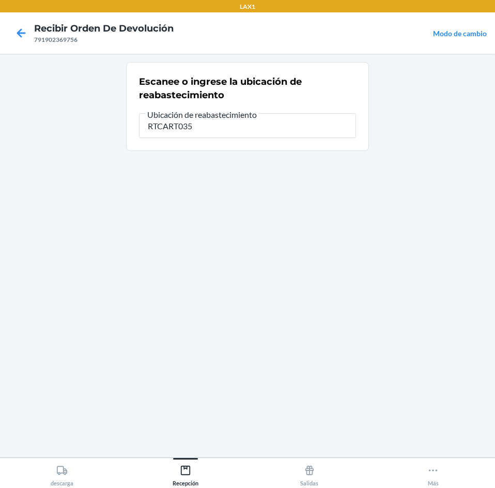
type input "RTCART035"
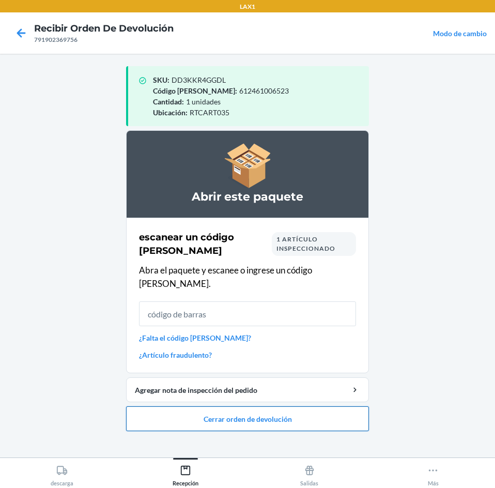
click at [310, 406] on button "Cerrar orden de devolución" at bounding box center [247, 418] width 243 height 25
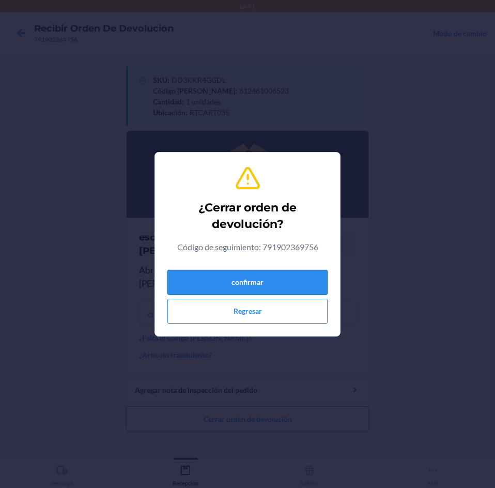
click at [299, 284] on button "confirmar" at bounding box center [248, 282] width 160 height 25
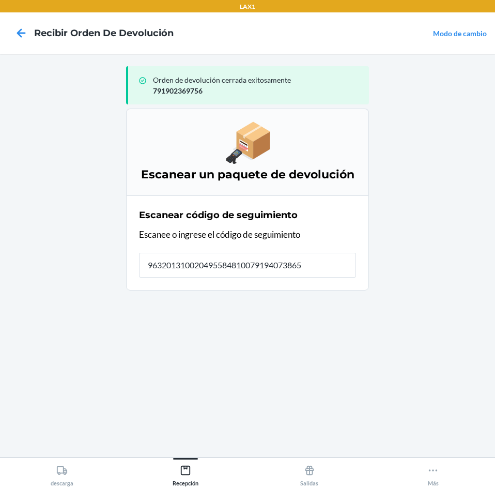
type input "9632013100204955848100791940738656"
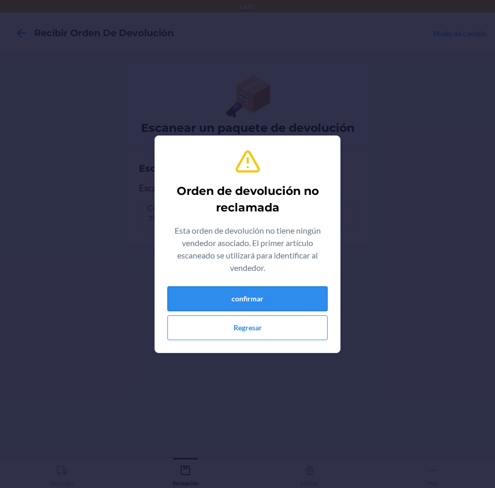
click at [262, 304] on button "confirmar" at bounding box center [248, 298] width 160 height 25
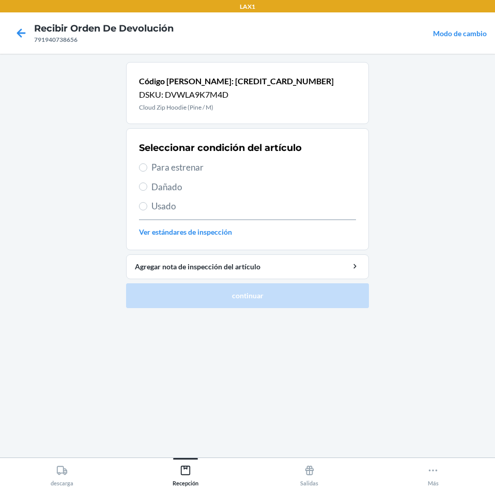
click at [190, 210] on span "Usado" at bounding box center [254, 206] width 205 height 13
click at [147, 210] on input "Usado" at bounding box center [143, 206] width 8 height 8
radio input "true"
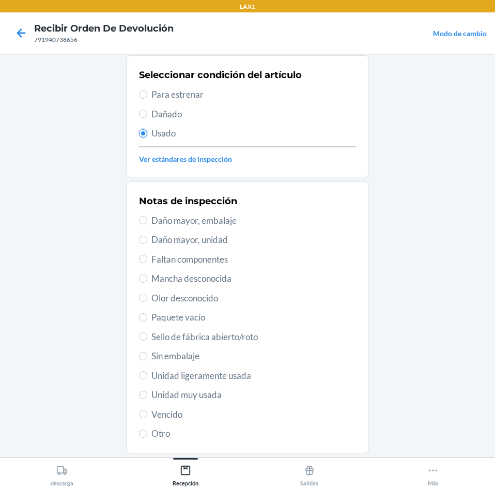
scroll to position [135, 0]
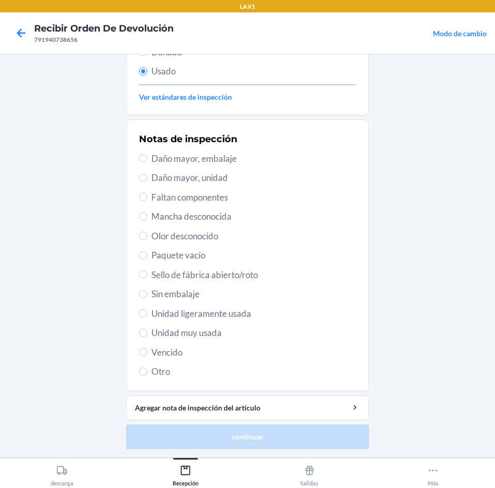
click at [212, 334] on span "Unidad muy usada" at bounding box center [254, 332] width 205 height 13
click at [147, 334] on input "Unidad muy usada" at bounding box center [143, 333] width 8 height 8
radio input "true"
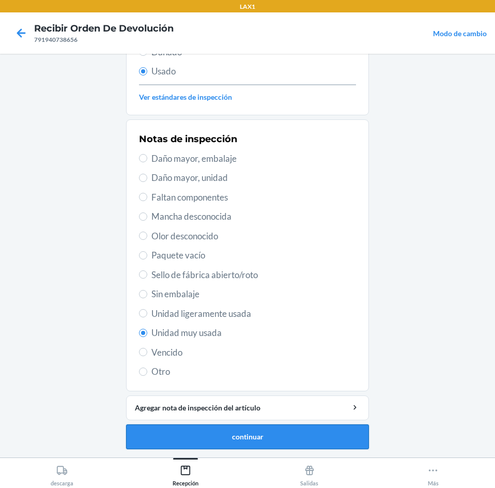
click at [292, 437] on button "continuar" at bounding box center [247, 437] width 243 height 25
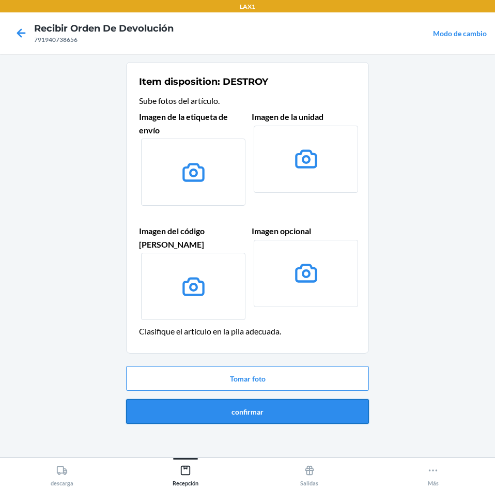
click at [291, 399] on button "confirmar" at bounding box center [247, 411] width 243 height 25
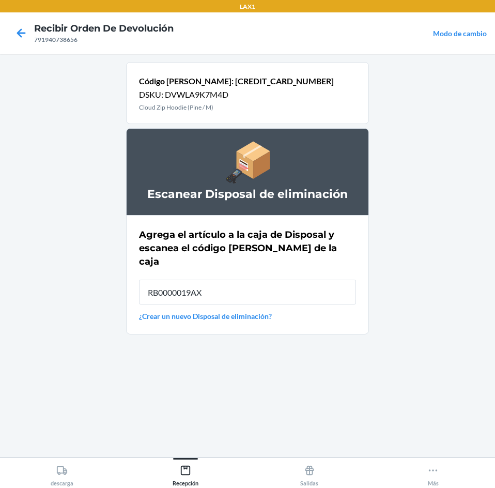
type input "RB0000019AX"
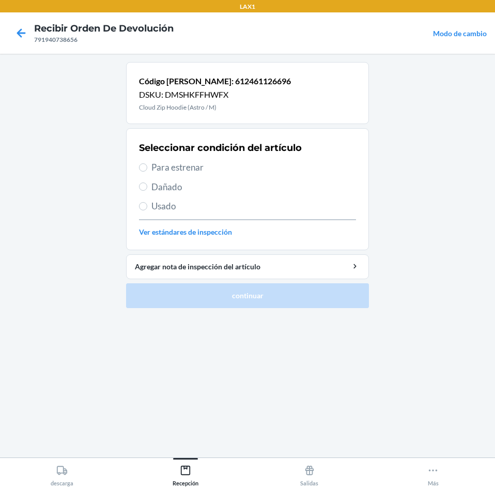
click at [217, 168] on span "Para estrenar" at bounding box center [254, 167] width 205 height 13
click at [147, 168] on input "Para estrenar" at bounding box center [143, 167] width 8 height 8
radio input "true"
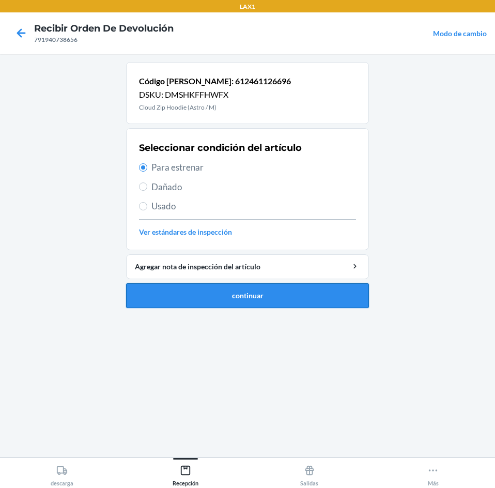
click at [273, 292] on button "continuar" at bounding box center [247, 295] width 243 height 25
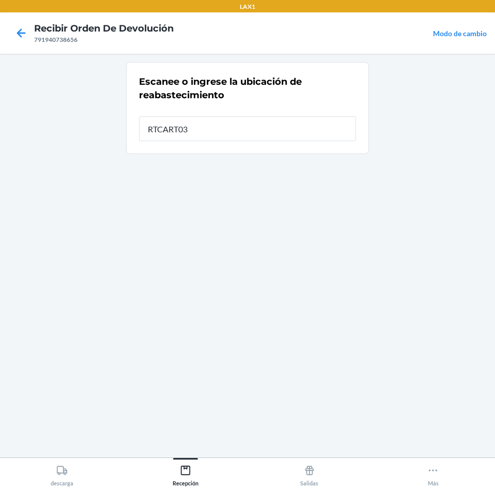
type input "RTCART035"
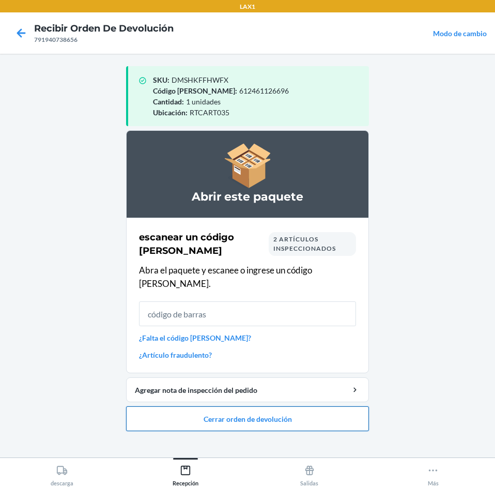
click at [256, 406] on button "Cerrar orden de devolución" at bounding box center [247, 418] width 243 height 25
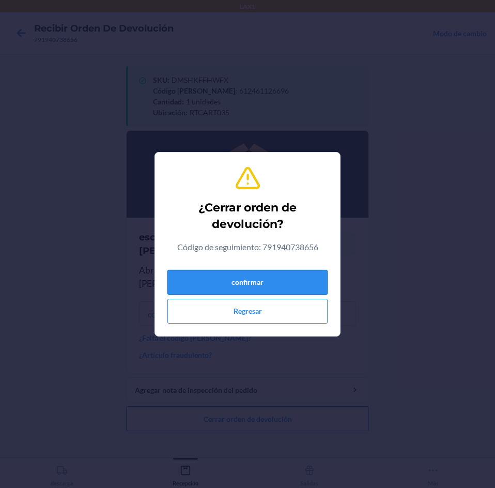
click at [277, 289] on button "confirmar" at bounding box center [248, 282] width 160 height 25
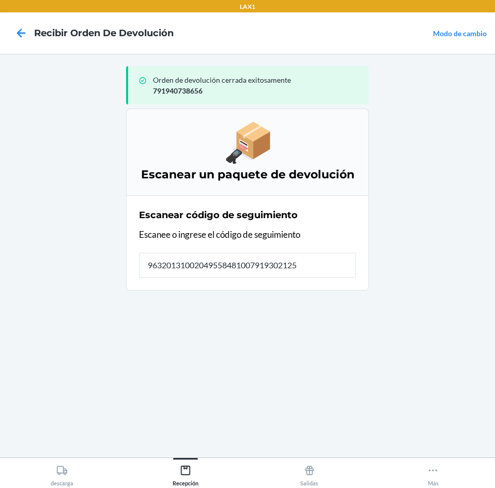
type input "963201310020495584810079193021257"
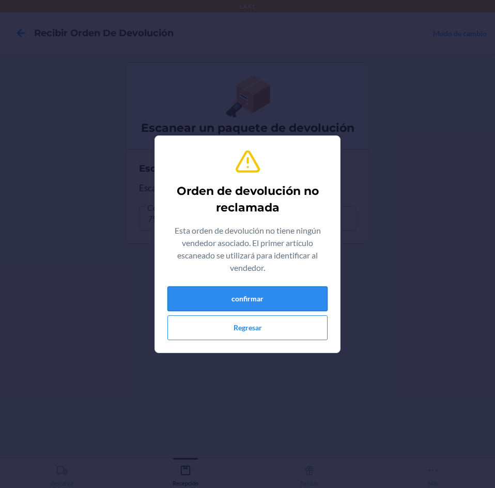
click at [259, 302] on button "confirmar" at bounding box center [248, 298] width 160 height 25
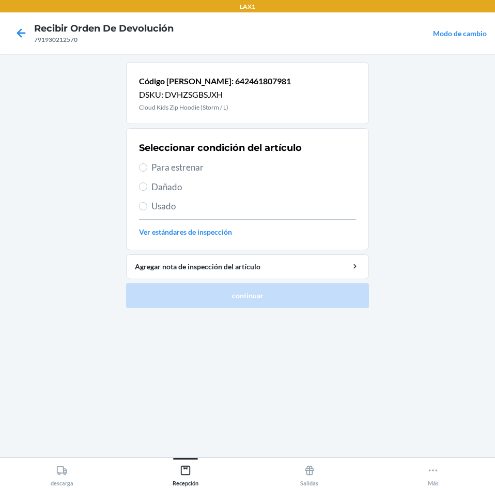
drag, startPoint x: 240, startPoint y: 165, endPoint x: 264, endPoint y: 236, distance: 74.7
click at [241, 168] on span "Para estrenar" at bounding box center [254, 167] width 205 height 13
click at [147, 168] on input "Para estrenar" at bounding box center [143, 167] width 8 height 8
radio input "true"
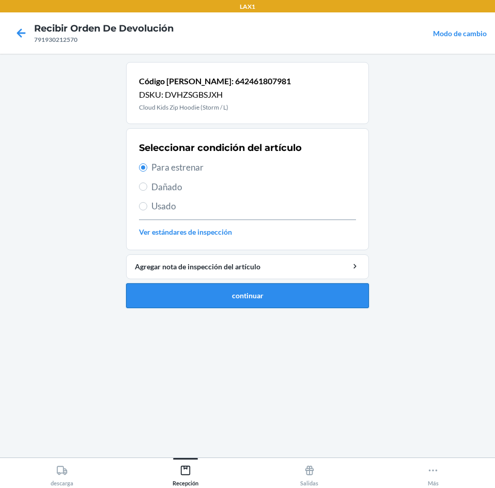
click at [273, 301] on button "continuar" at bounding box center [247, 295] width 243 height 25
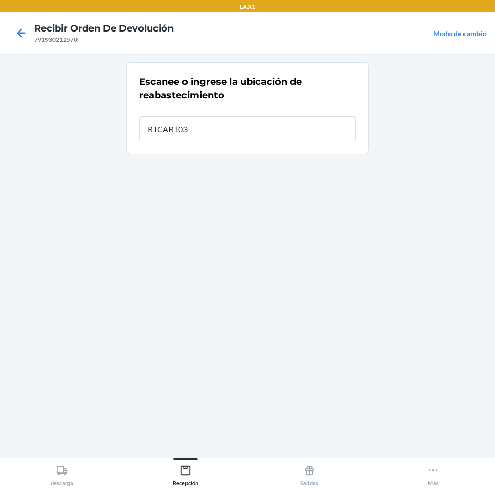
type input "RTCART035"
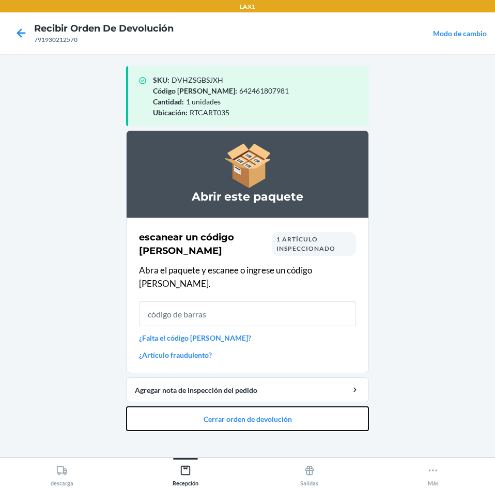
drag, startPoint x: 259, startPoint y: 393, endPoint x: 274, endPoint y: 343, distance: 51.9
click at [261, 391] on li "Abrir este paquete escanear un código de barras 1 artículo inspeccionado Abra e…" at bounding box center [247, 280] width 243 height 301
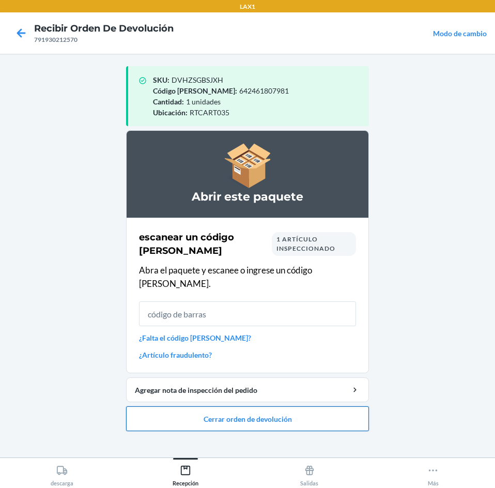
drag, startPoint x: 270, startPoint y: 407, endPoint x: 271, endPoint y: 402, distance: 5.4
click at [270, 406] on button "Cerrar orden de devolución" at bounding box center [247, 418] width 243 height 25
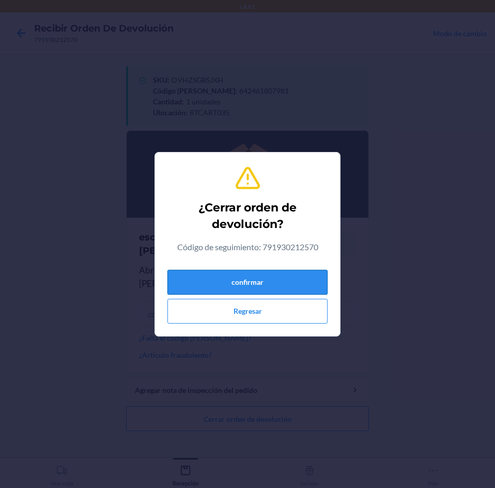
click at [267, 281] on button "confirmar" at bounding box center [248, 282] width 160 height 25
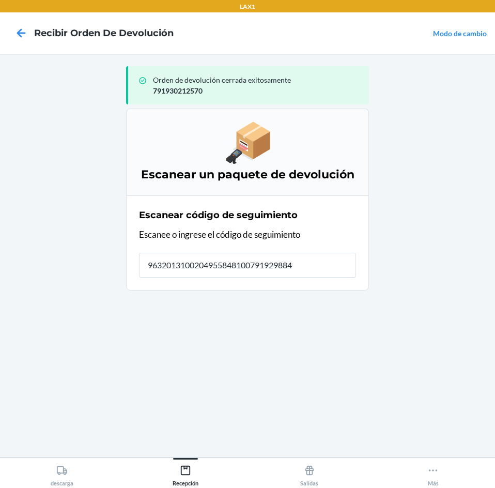
type input "96320131002049558481007919298840"
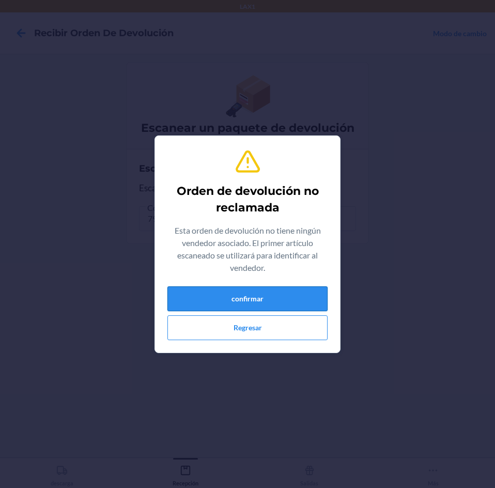
click at [266, 293] on button "confirmar" at bounding box center [248, 298] width 160 height 25
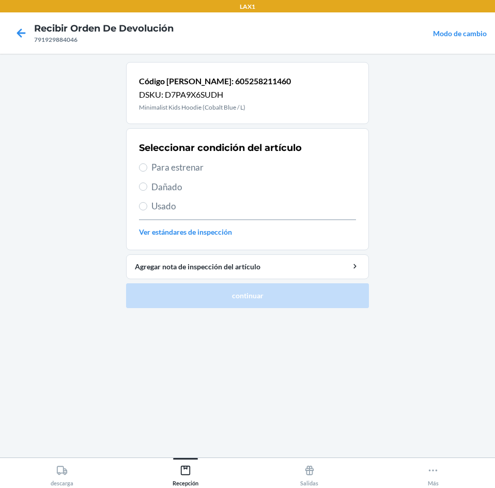
click at [253, 170] on span "Para estrenar" at bounding box center [254, 167] width 205 height 13
click at [147, 170] on input "Para estrenar" at bounding box center [143, 167] width 8 height 8
radio input "true"
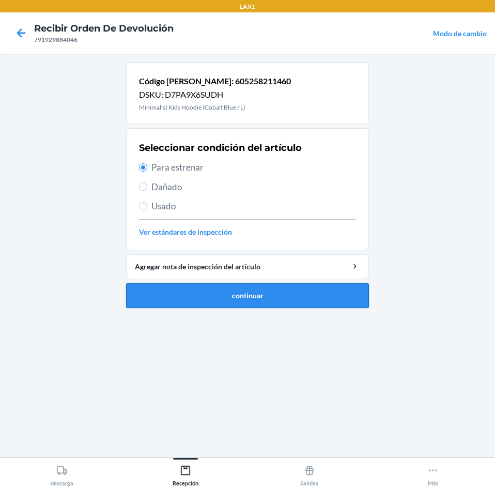
click at [271, 305] on button "continuar" at bounding box center [247, 295] width 243 height 25
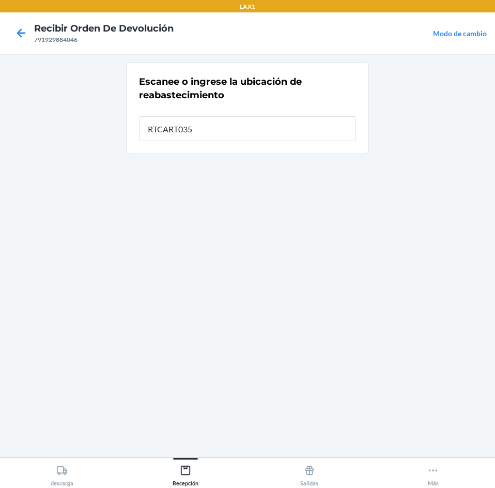
type input "RTCART035"
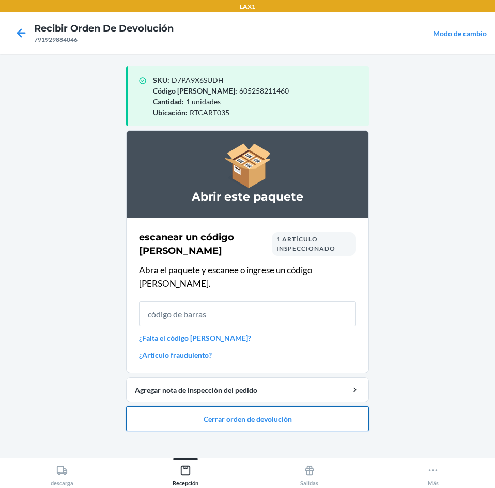
click at [290, 406] on button "Cerrar orden de devolución" at bounding box center [247, 418] width 243 height 25
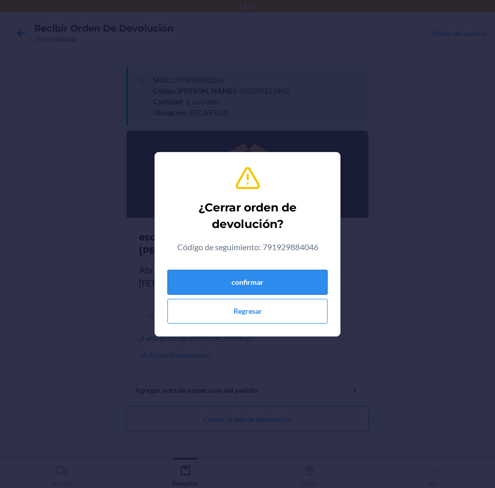
click at [297, 276] on button "confirmar" at bounding box center [248, 282] width 160 height 25
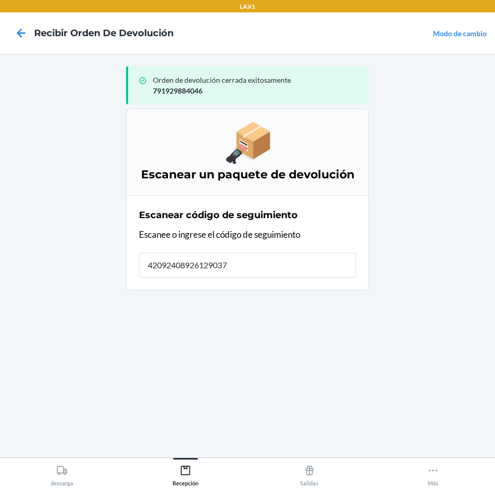
type input "420924089261290375"
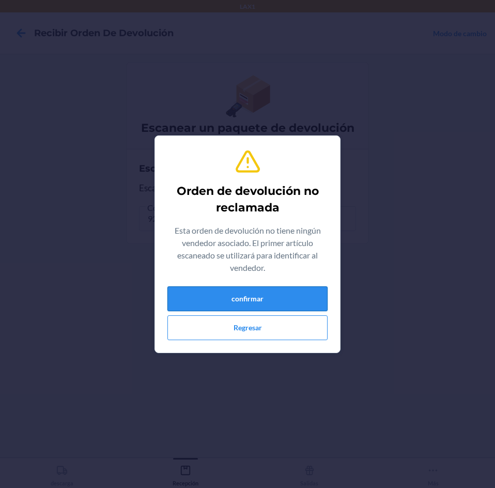
click at [292, 299] on button "confirmar" at bounding box center [248, 298] width 160 height 25
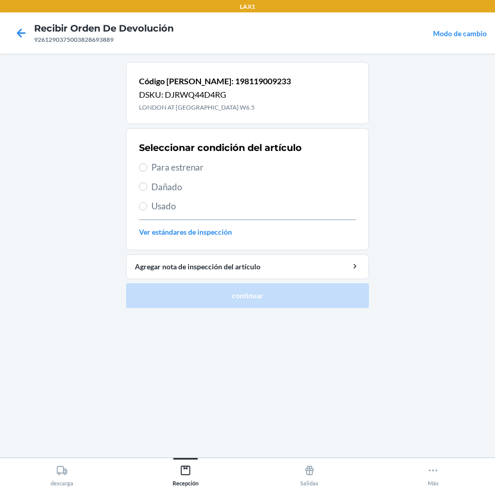
click at [240, 173] on span "Para estrenar" at bounding box center [254, 167] width 205 height 13
click at [147, 172] on input "Para estrenar" at bounding box center [143, 167] width 8 height 8
radio input "true"
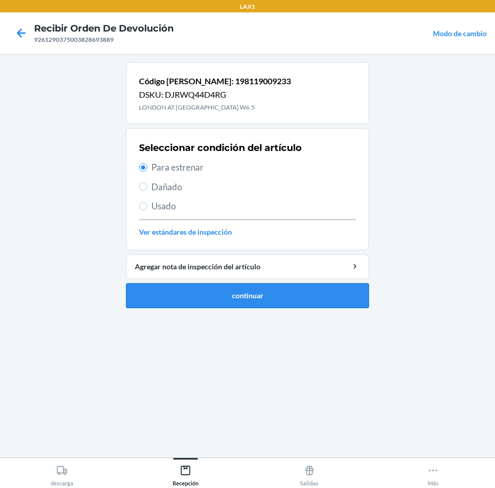
click at [262, 303] on button "continuar" at bounding box center [247, 295] width 243 height 25
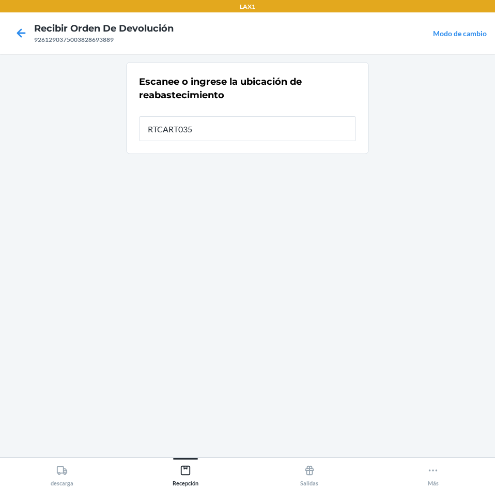
type input "RTCART035"
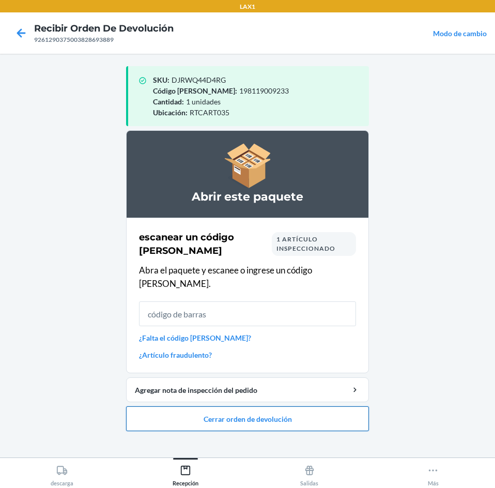
click at [264, 406] on button "Cerrar orden de devolución" at bounding box center [247, 418] width 243 height 25
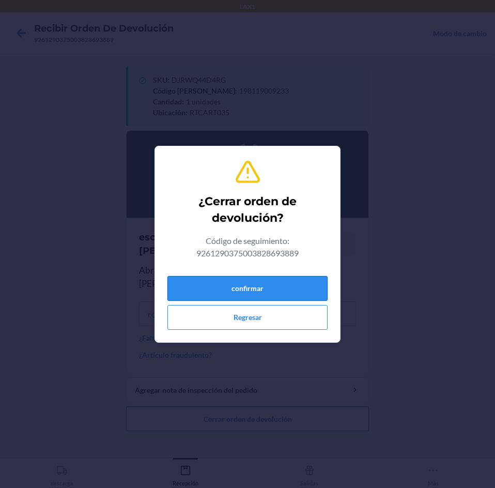
click at [248, 286] on button "confirmar" at bounding box center [248, 288] width 160 height 25
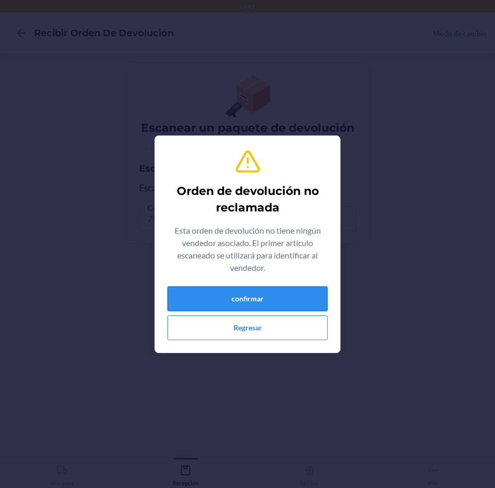
click at [251, 296] on button "confirmar" at bounding box center [248, 298] width 160 height 25
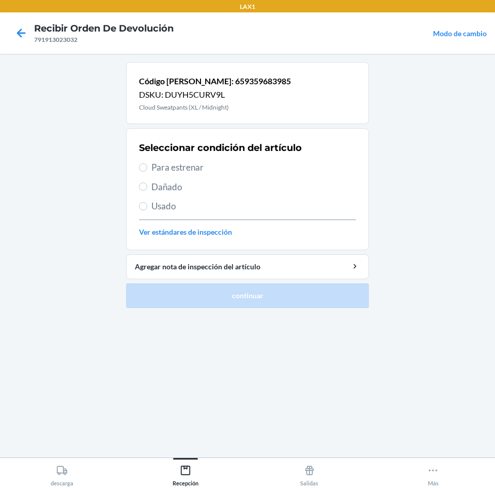
drag, startPoint x: 220, startPoint y: 169, endPoint x: 267, endPoint y: 302, distance: 141.6
click at [224, 176] on div "Seleccionar condición del artículo Para estrenar Dañado Usado Ver estándares de…" at bounding box center [247, 189] width 217 height 102
click at [242, 170] on span "Para estrenar" at bounding box center [254, 167] width 205 height 13
click at [147, 170] on input "Para estrenar" at bounding box center [143, 167] width 8 height 8
radio input "true"
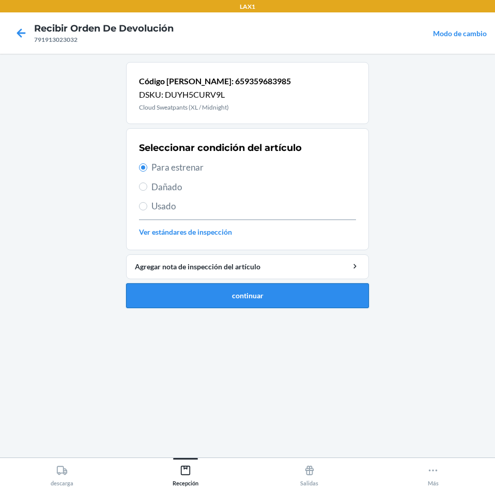
click at [274, 305] on button "continuar" at bounding box center [247, 295] width 243 height 25
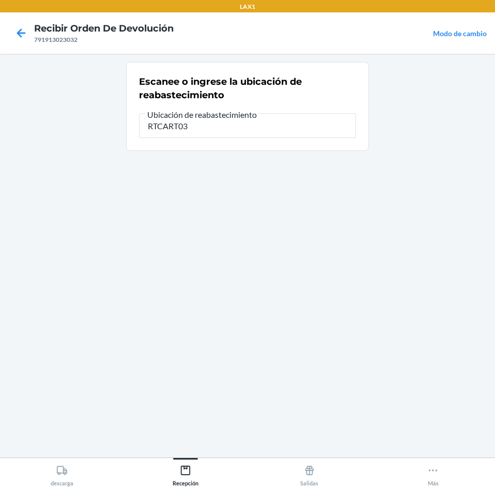
type input "RTCART035"
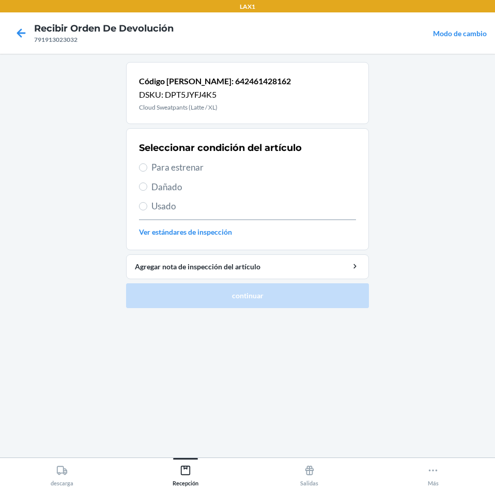
click at [254, 160] on div "Seleccionar condición del artículo Para estrenar Dañado Usado Ver estándares de…" at bounding box center [247, 189] width 217 height 102
click at [263, 175] on div "Seleccionar condición del artículo Para estrenar Dañado Usado Ver estándares de…" at bounding box center [247, 189] width 217 height 102
click at [264, 171] on span "Para estrenar" at bounding box center [254, 167] width 205 height 13
click at [147, 171] on input "Para estrenar" at bounding box center [143, 167] width 8 height 8
radio input "true"
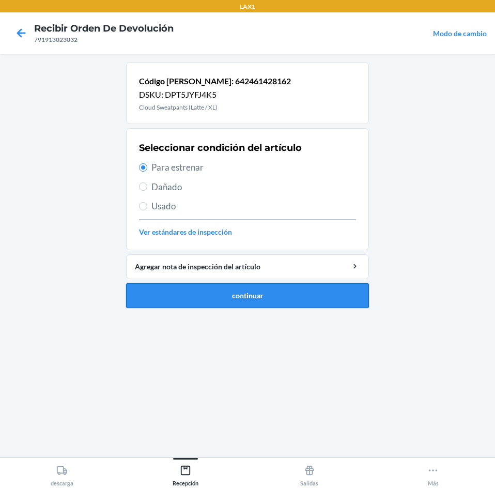
click at [294, 303] on button "continuar" at bounding box center [247, 295] width 243 height 25
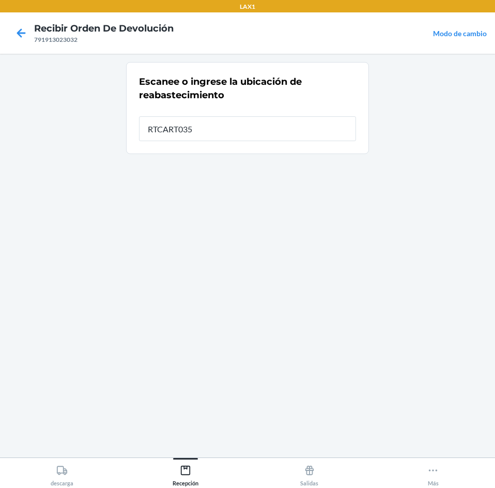
type input "RTCART035"
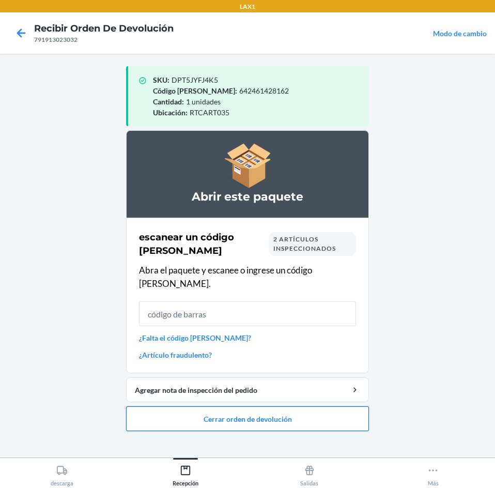
click at [278, 406] on button "Cerrar orden de devolución" at bounding box center [247, 418] width 243 height 25
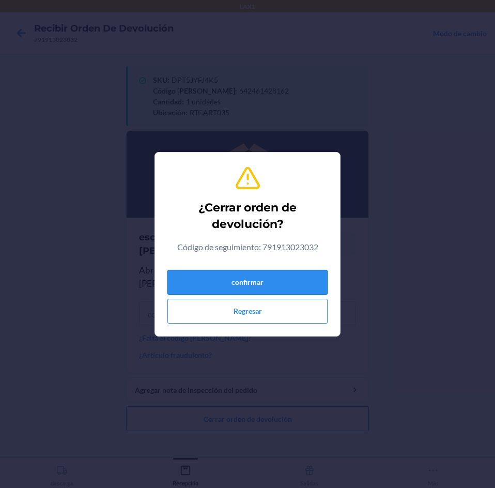
click at [259, 290] on button "confirmar" at bounding box center [248, 282] width 160 height 25
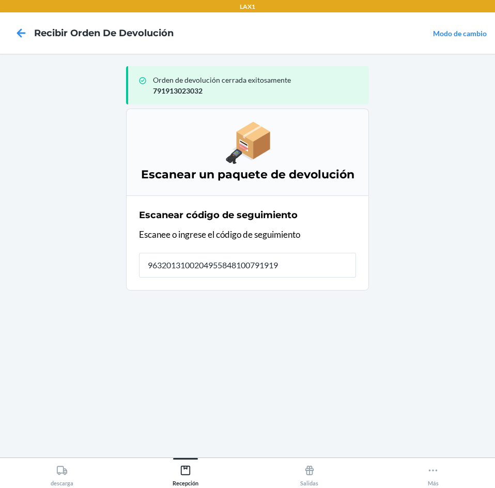
type input "96320131002049558481007919191"
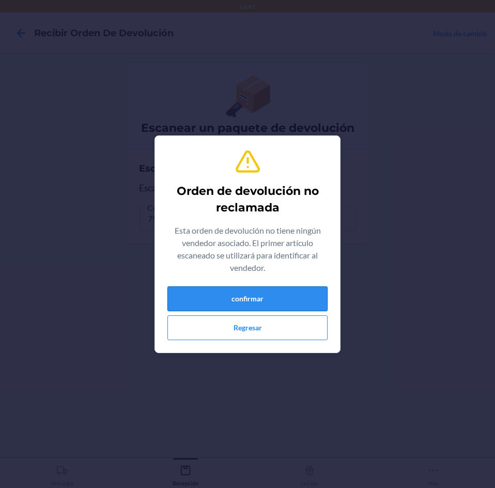
click at [263, 287] on button "confirmar" at bounding box center [248, 298] width 160 height 25
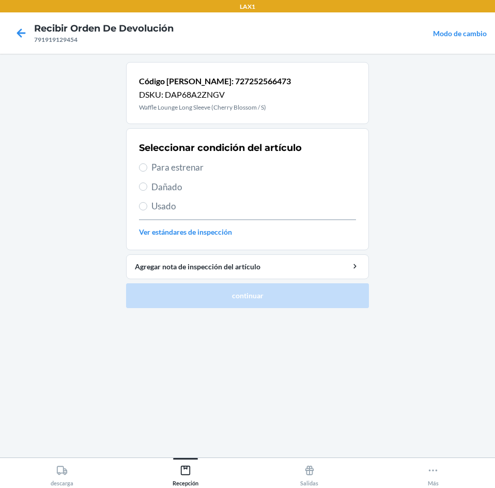
click at [201, 165] on span "Para estrenar" at bounding box center [254, 167] width 205 height 13
click at [147, 165] on input "Para estrenar" at bounding box center [143, 167] width 8 height 8
radio input "true"
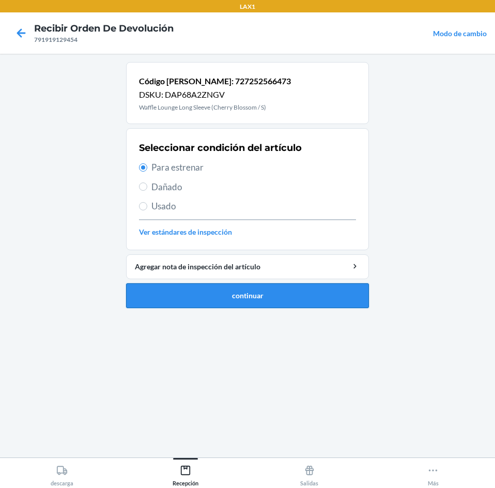
drag, startPoint x: 286, startPoint y: 312, endPoint x: 290, endPoint y: 301, distance: 12.1
click at [286, 312] on ol "Código de barras: 727252566473 DSKU: DAP68A2ZNGV Waffle Lounge Long Sleeve (Che…" at bounding box center [247, 189] width 243 height 254
click at [290, 301] on button "continuar" at bounding box center [247, 295] width 243 height 25
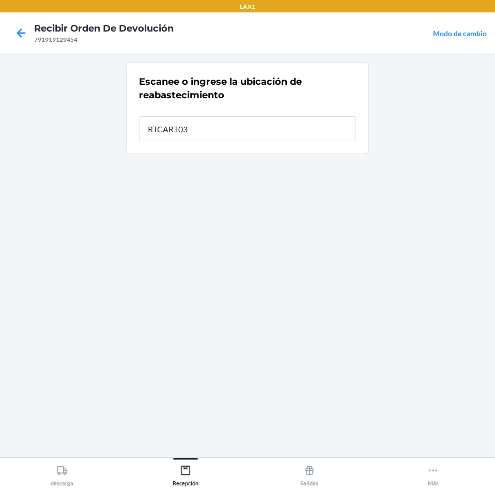
type input "RTCART035"
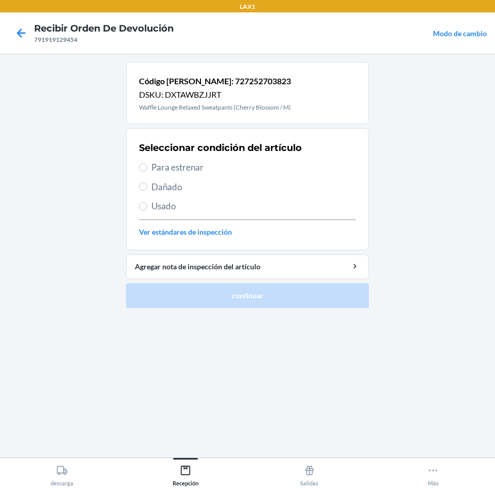
click at [241, 167] on span "Para estrenar" at bounding box center [254, 167] width 205 height 13
click at [147, 167] on input "Para estrenar" at bounding box center [143, 167] width 8 height 8
radio input "true"
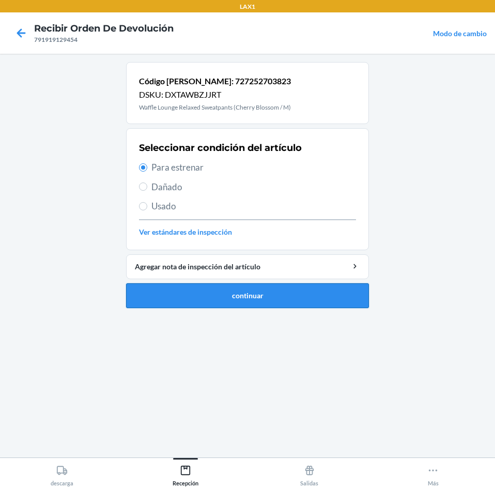
click at [273, 291] on button "continuar" at bounding box center [247, 295] width 243 height 25
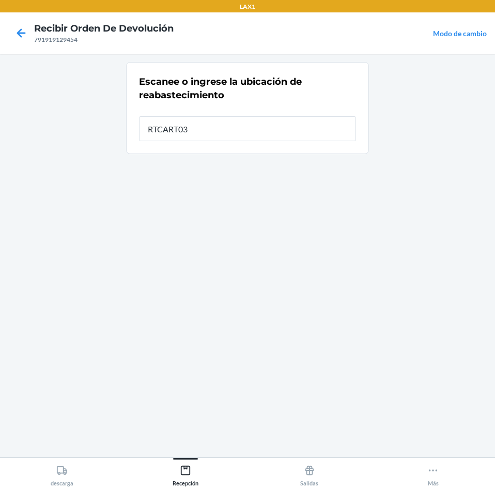
type input "RTCART035"
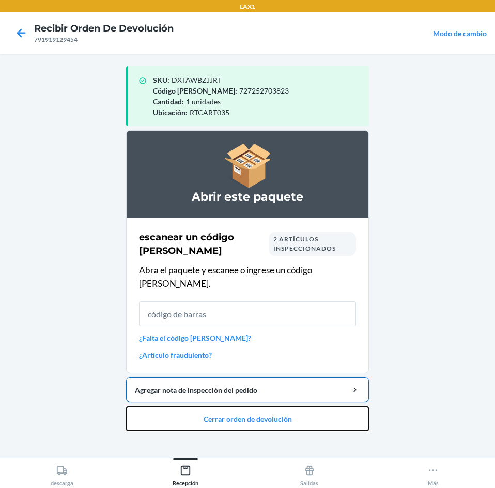
drag, startPoint x: 281, startPoint y: 399, endPoint x: 296, endPoint y: 370, distance: 32.2
click at [291, 389] on li "Abrir este paquete escanear un código de barras 2 artículos inspeccionados Abra…" at bounding box center [247, 280] width 243 height 301
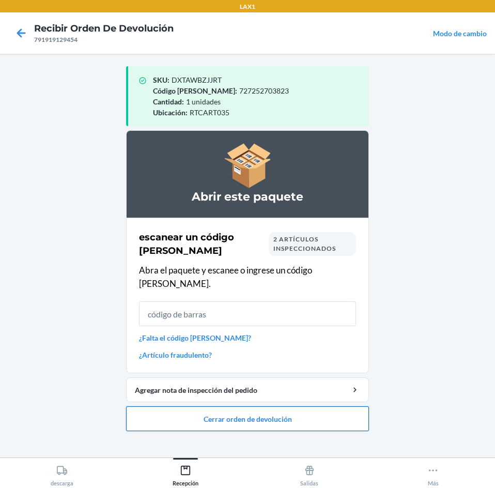
click at [278, 406] on button "Cerrar orden de devolución" at bounding box center [247, 418] width 243 height 25
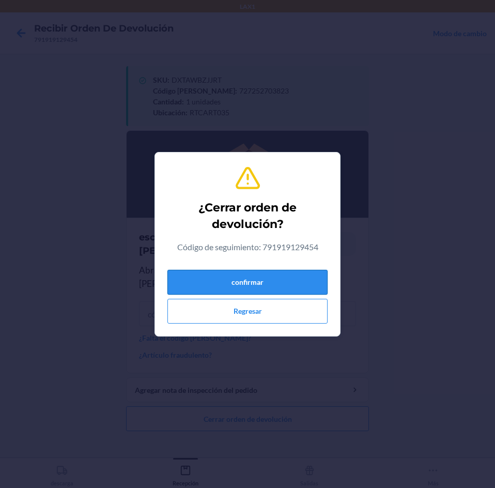
click at [296, 287] on button "confirmar" at bounding box center [248, 282] width 160 height 25
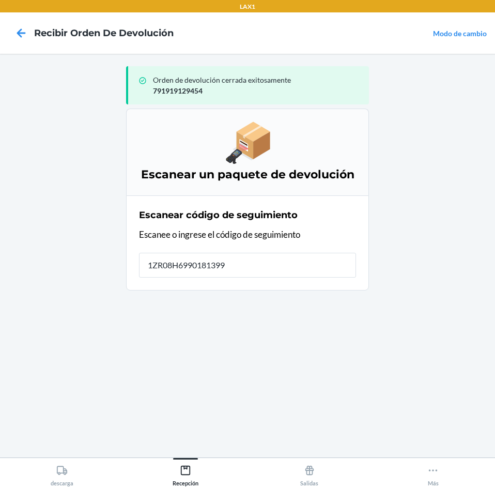
type input "1ZR08H69901813993"
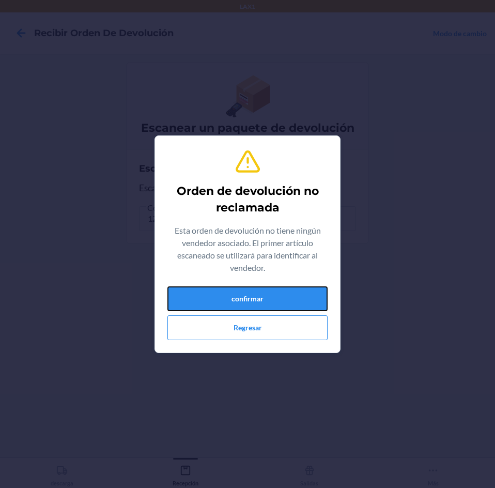
click at [296, 287] on button "confirmar" at bounding box center [248, 298] width 160 height 25
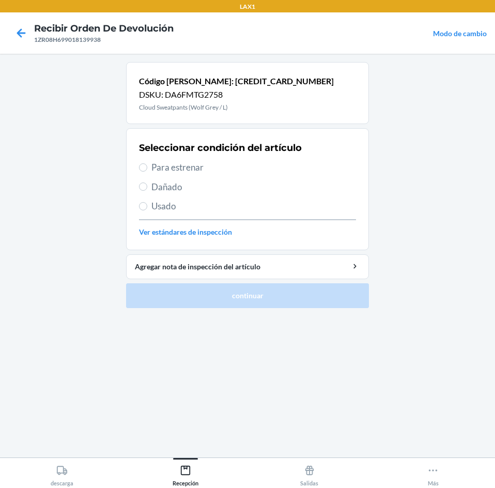
drag, startPoint x: 240, startPoint y: 161, endPoint x: 260, endPoint y: 217, distance: 59.7
click at [242, 162] on span "Para estrenar" at bounding box center [254, 167] width 205 height 13
click at [147, 163] on input "Para estrenar" at bounding box center [143, 167] width 8 height 8
radio input "true"
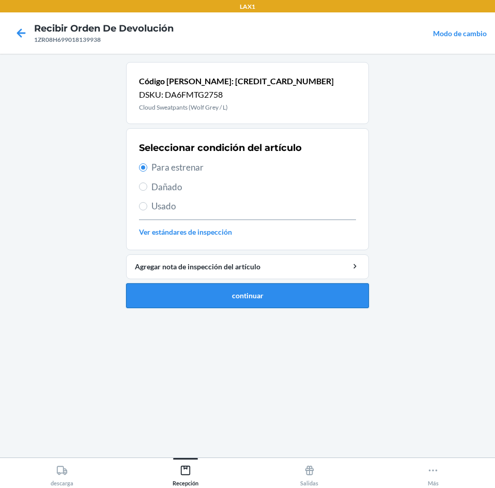
click at [280, 282] on li "Código de barras: 659675462264 DSKU: DA6FMTG2758 Cloud Sweatpants (Wolf Grey / …" at bounding box center [247, 185] width 243 height 246
click at [280, 286] on button "continuar" at bounding box center [247, 295] width 243 height 25
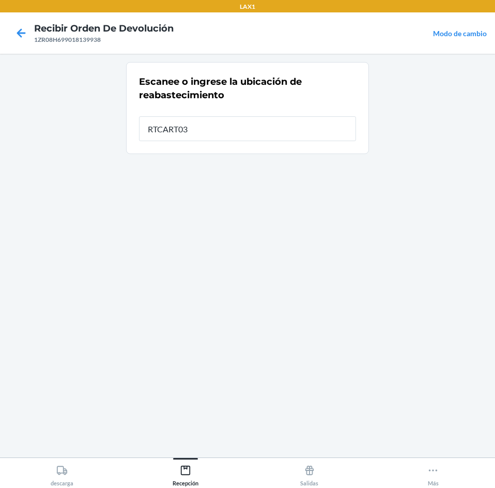
type input "RTCART035"
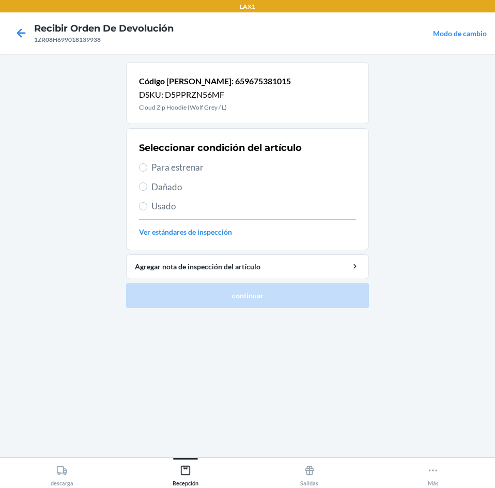
click at [241, 172] on span "Para estrenar" at bounding box center [254, 167] width 205 height 13
click at [147, 172] on input "Para estrenar" at bounding box center [143, 167] width 8 height 8
radio input "true"
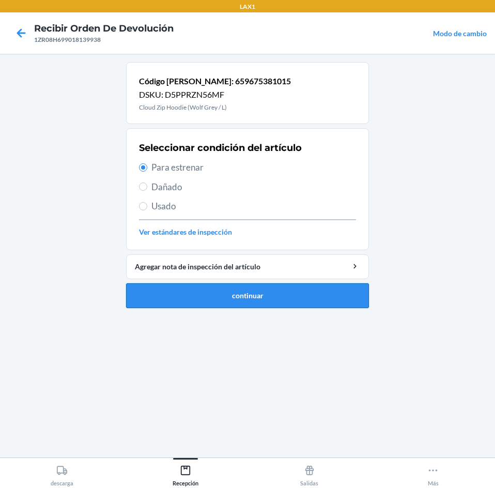
click at [268, 299] on button "continuar" at bounding box center [247, 295] width 243 height 25
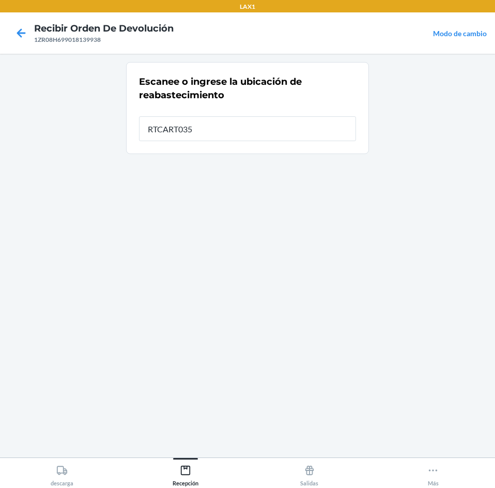
type input "RTCART035"
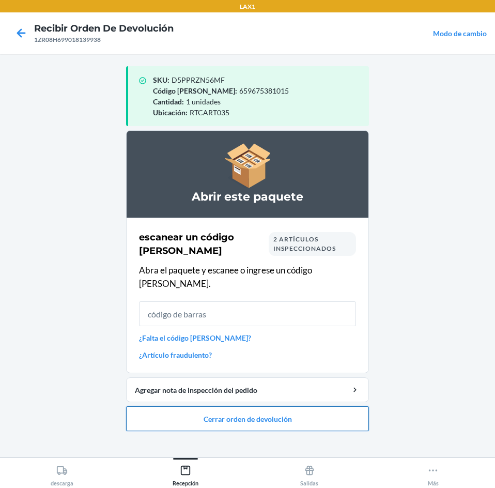
click at [243, 407] on button "Cerrar orden de devolución" at bounding box center [247, 418] width 243 height 25
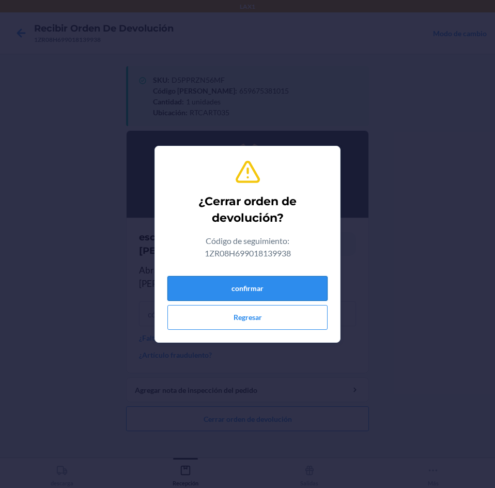
click at [256, 289] on button "confirmar" at bounding box center [248, 288] width 160 height 25
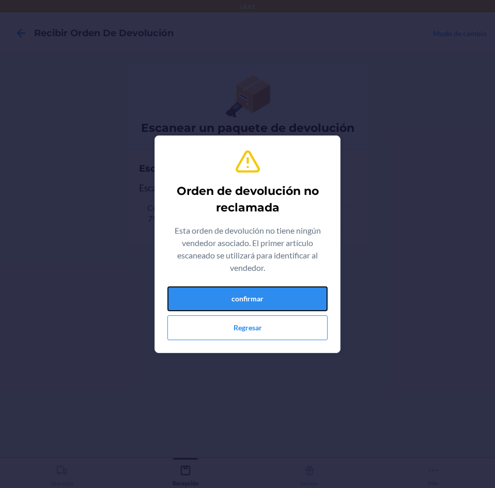
click at [256, 289] on button "confirmar" at bounding box center [248, 298] width 160 height 25
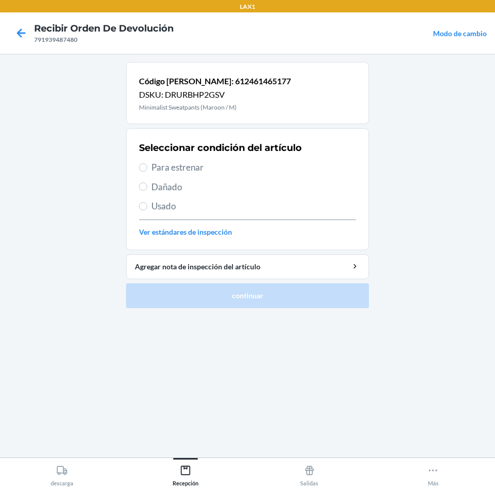
click at [212, 202] on span "Usado" at bounding box center [254, 206] width 205 height 13
click at [147, 202] on input "Usado" at bounding box center [143, 206] width 8 height 8
radio input "true"
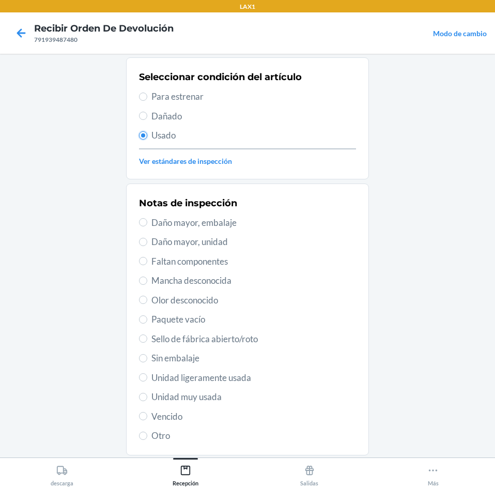
scroll to position [135, 0]
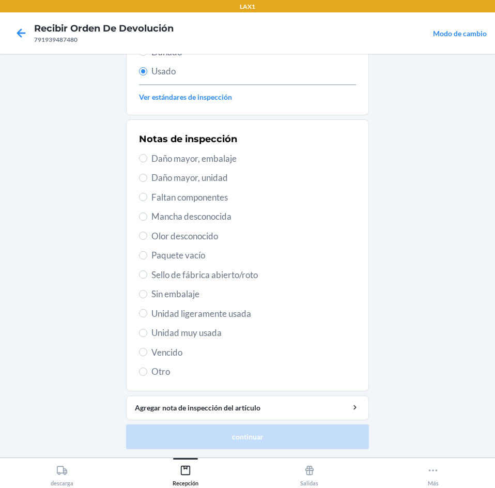
click at [227, 332] on span "Unidad muy usada" at bounding box center [254, 332] width 205 height 13
click at [147, 332] on input "Unidad muy usada" at bounding box center [143, 333] width 8 height 8
radio input "true"
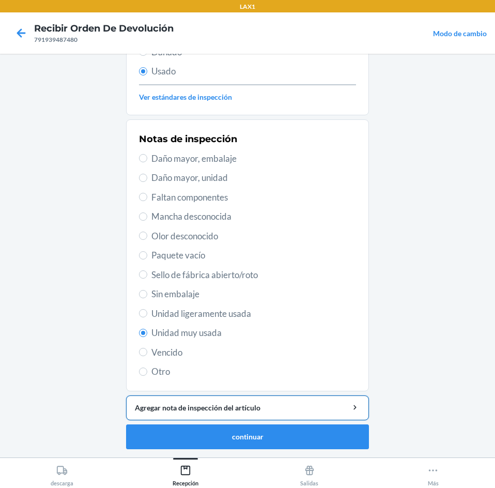
drag, startPoint x: 232, startPoint y: 403, endPoint x: 232, endPoint y: 414, distance: 11.4
click at [232, 414] on button "Agregar nota de inspección del artículo" at bounding box center [247, 408] width 243 height 25
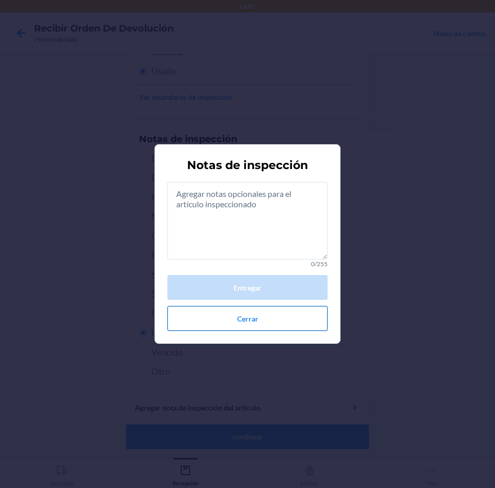
click at [251, 307] on button "Cerrar" at bounding box center [248, 318] width 160 height 25
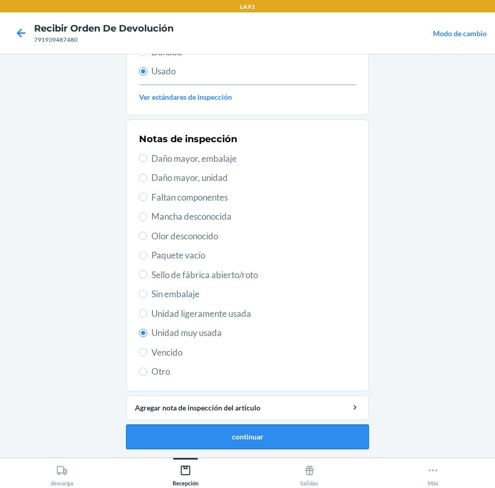
click at [255, 437] on button "continuar" at bounding box center [247, 437] width 243 height 25
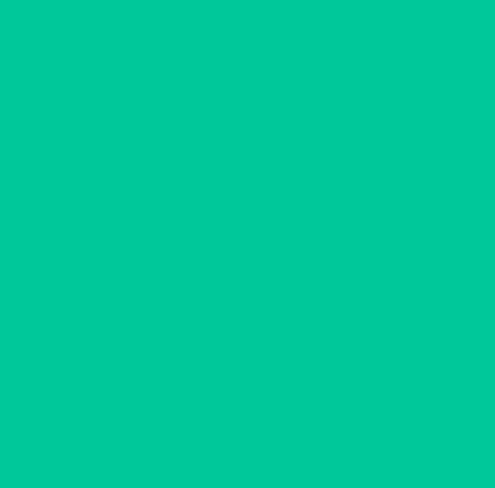
scroll to position [0, 0]
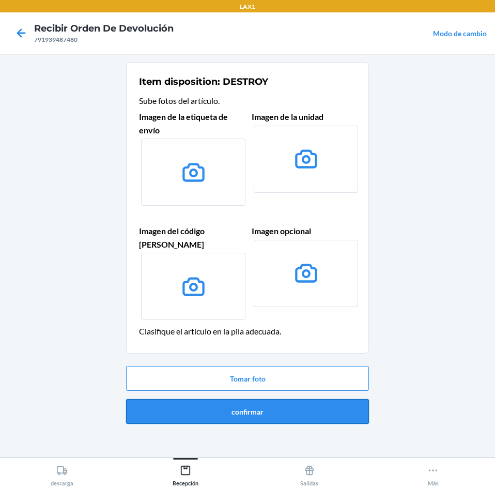
click at [269, 411] on button "confirmar" at bounding box center [247, 411] width 243 height 25
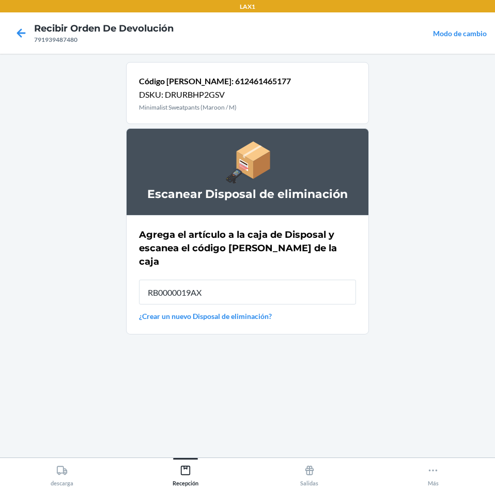
type input "RB0000019AX"
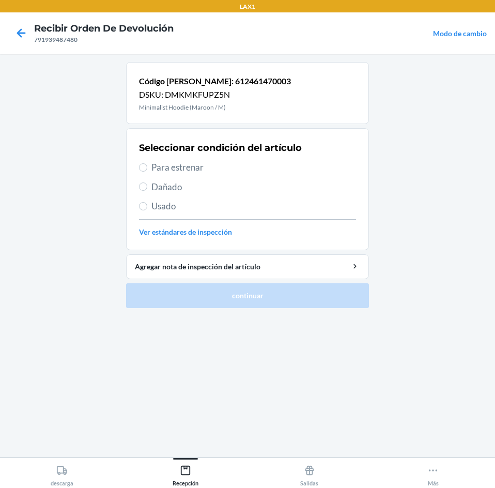
drag, startPoint x: 216, startPoint y: 199, endPoint x: 215, endPoint y: 207, distance: 8.3
click at [215, 205] on div "Seleccionar condición del artículo Para estrenar Dañado Usado Ver estándares de…" at bounding box center [247, 189] width 217 height 102
click at [215, 207] on span "Usado" at bounding box center [254, 206] width 205 height 13
click at [147, 207] on input "Usado" at bounding box center [143, 206] width 8 height 8
radio input "true"
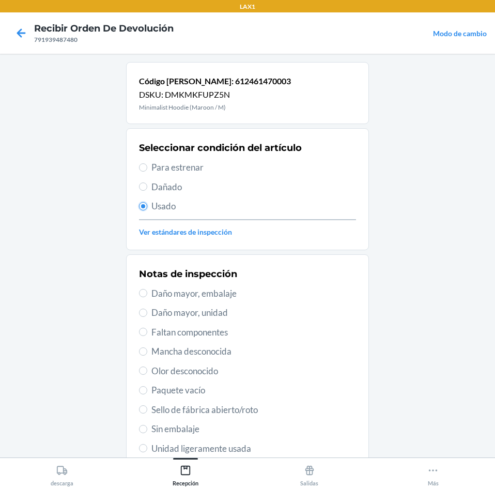
scroll to position [135, 0]
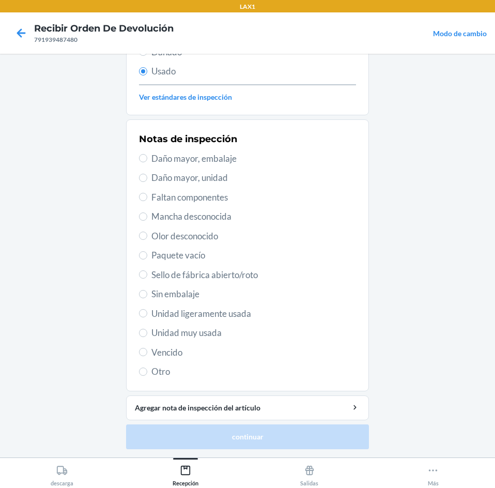
click at [240, 338] on span "Unidad muy usada" at bounding box center [254, 332] width 205 height 13
click at [147, 337] on input "Unidad muy usada" at bounding box center [143, 333] width 8 height 8
radio input "true"
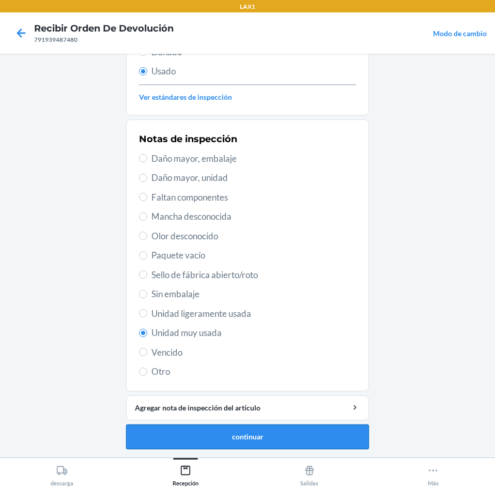
click at [276, 432] on button "continuar" at bounding box center [247, 437] width 243 height 25
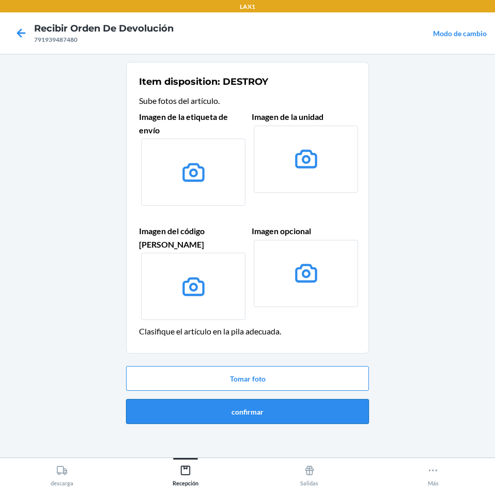
click at [278, 405] on button "confirmar" at bounding box center [247, 411] width 243 height 25
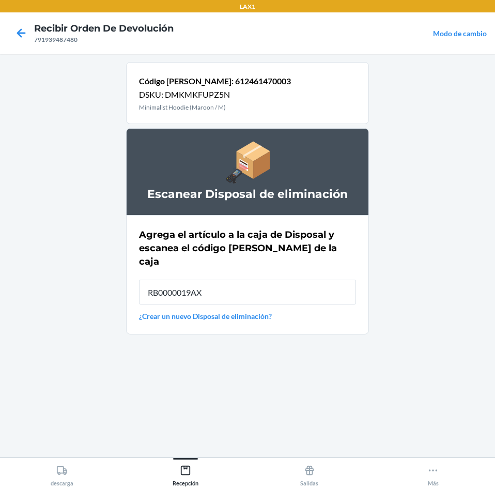
type input "RB0000019AX"
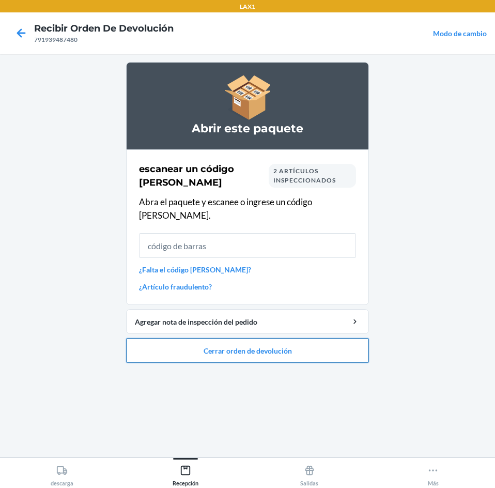
click at [292, 338] on button "Cerrar orden de devolución" at bounding box center [247, 350] width 243 height 25
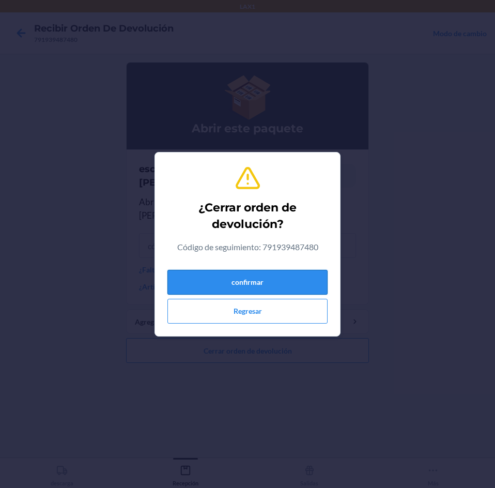
click at [283, 283] on button "confirmar" at bounding box center [248, 282] width 160 height 25
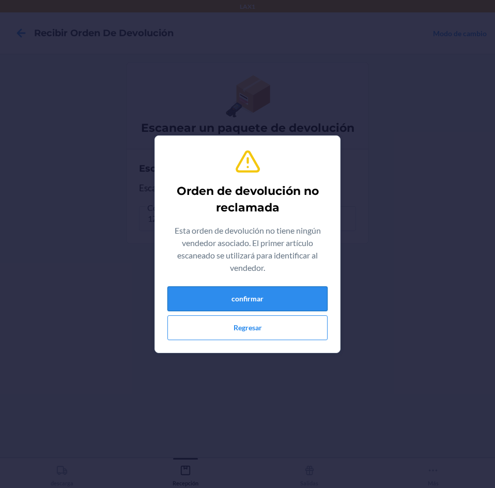
click at [239, 293] on button "confirmar" at bounding box center [248, 298] width 160 height 25
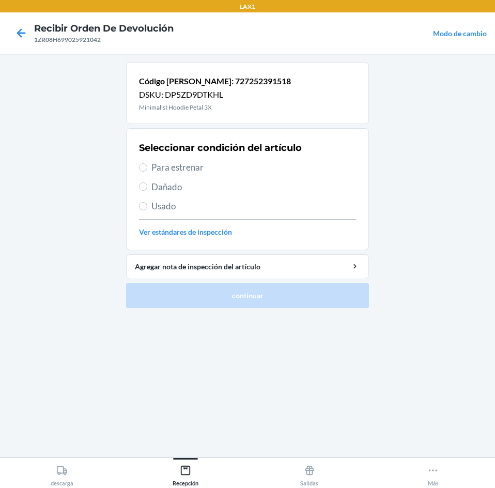
click at [195, 175] on div "Seleccionar condición del artículo Para estrenar Dañado Usado Ver estándares de…" at bounding box center [247, 189] width 217 height 102
drag, startPoint x: 198, startPoint y: 169, endPoint x: 246, endPoint y: 256, distance: 100.5
click at [199, 168] on span "Para estrenar" at bounding box center [254, 167] width 205 height 13
click at [234, 171] on span "Para estrenar" at bounding box center [254, 167] width 205 height 13
click at [147, 171] on input "Para estrenar" at bounding box center [143, 167] width 8 height 8
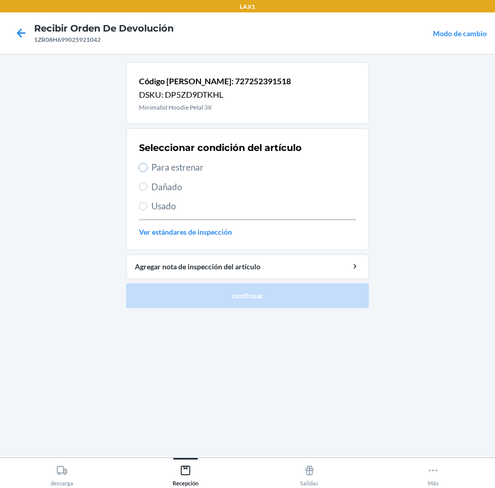
radio input "true"
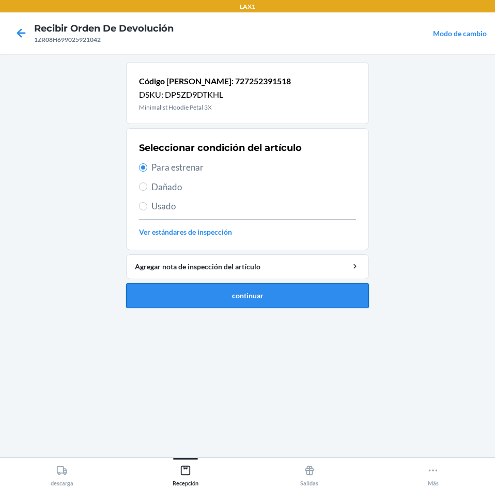
click at [250, 286] on button "continuar" at bounding box center [247, 295] width 243 height 25
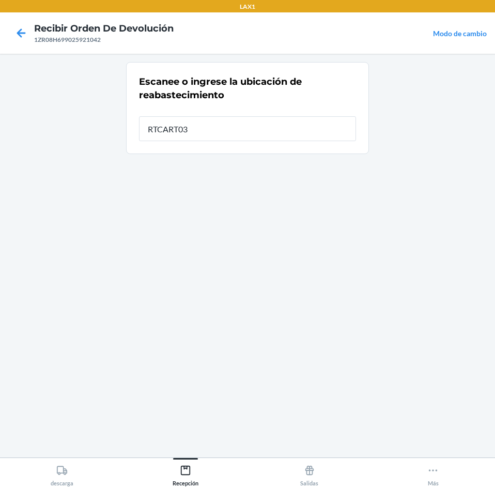
type input "RTCART035"
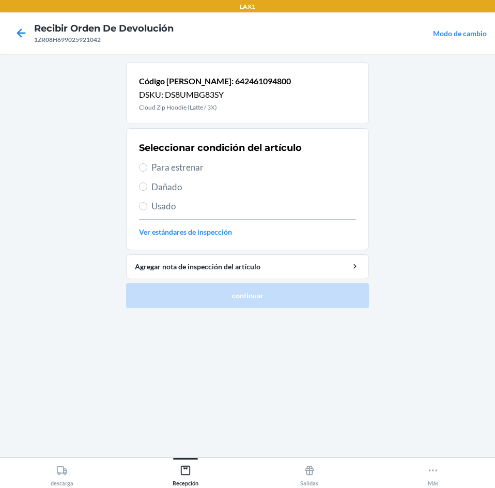
drag, startPoint x: 183, startPoint y: 168, endPoint x: 202, endPoint y: 196, distance: 34.3
click at [194, 187] on div "Seleccionar condición del artículo Para estrenar Dañado Usado Ver estándares de…" at bounding box center [247, 189] width 217 height 102
click at [214, 169] on span "Para estrenar" at bounding box center [254, 167] width 205 height 13
click at [147, 169] on input "Para estrenar" at bounding box center [143, 167] width 8 height 8
radio input "true"
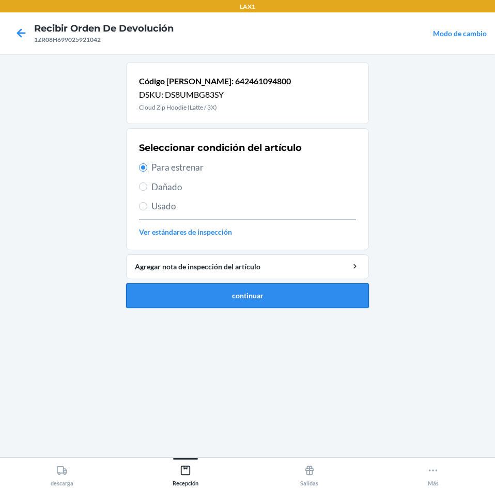
click at [238, 290] on button "continuar" at bounding box center [247, 295] width 243 height 25
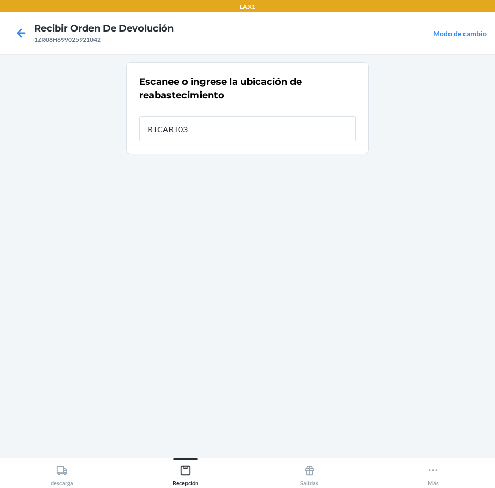
type input "RTCART035"
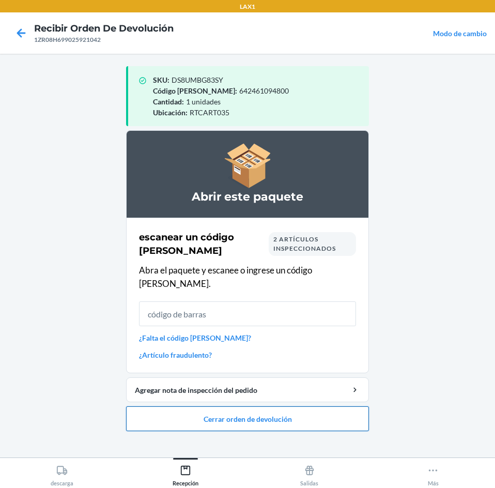
click at [233, 406] on button "Cerrar orden de devolución" at bounding box center [247, 418] width 243 height 25
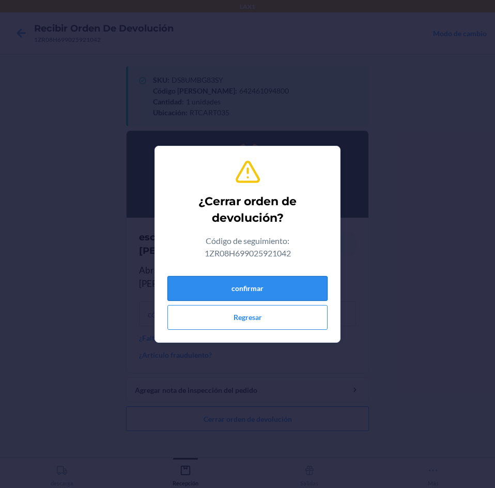
click at [223, 294] on button "confirmar" at bounding box center [248, 288] width 160 height 25
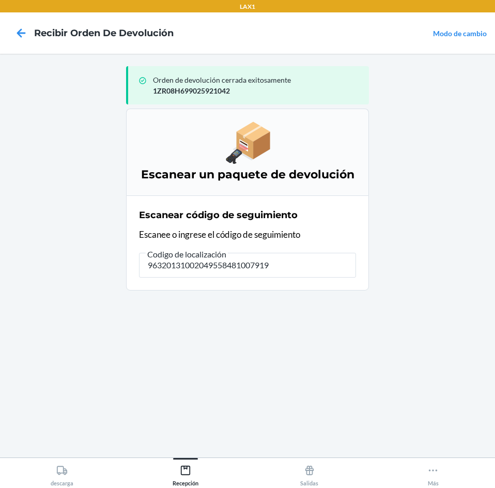
type input "963201310020495584810079193"
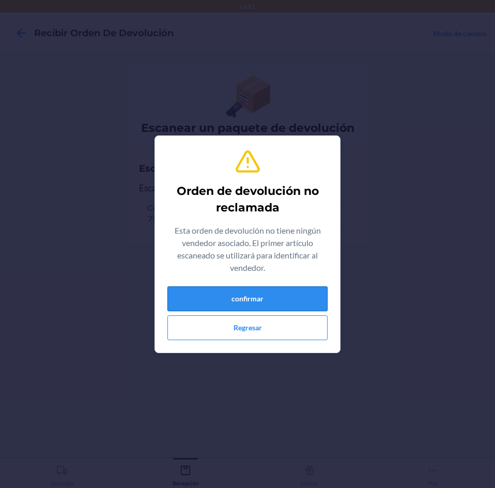
click at [209, 286] on button "confirmar" at bounding box center [248, 298] width 160 height 25
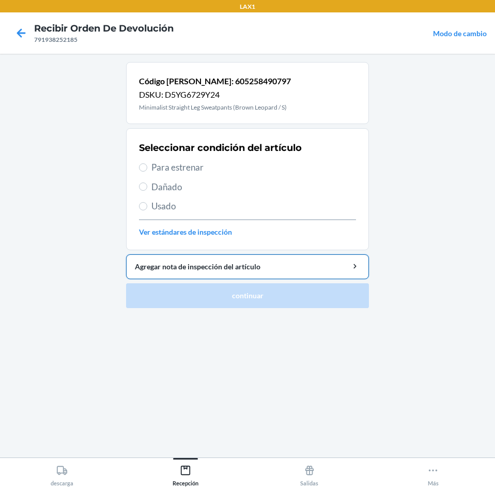
drag, startPoint x: 229, startPoint y: 164, endPoint x: 260, endPoint y: 259, distance: 99.1
click at [234, 178] on div "Seleccionar condición del artículo Para estrenar Dañado Usado Ver estándares de…" at bounding box center [247, 189] width 217 height 102
drag, startPoint x: 218, startPoint y: 173, endPoint x: 221, endPoint y: 169, distance: 5.9
click at [219, 173] on span "Para estrenar" at bounding box center [254, 167] width 205 height 13
click at [147, 172] on input "Para estrenar" at bounding box center [143, 167] width 8 height 8
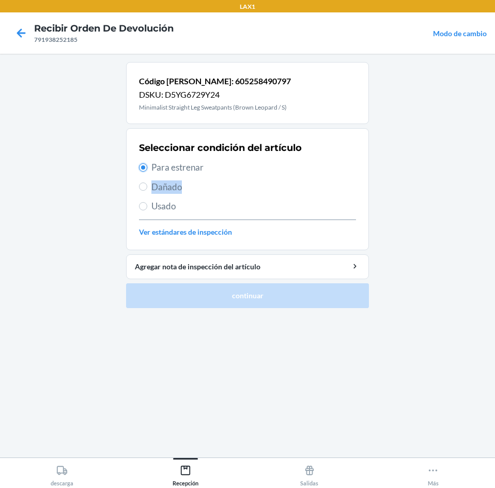
radio input "true"
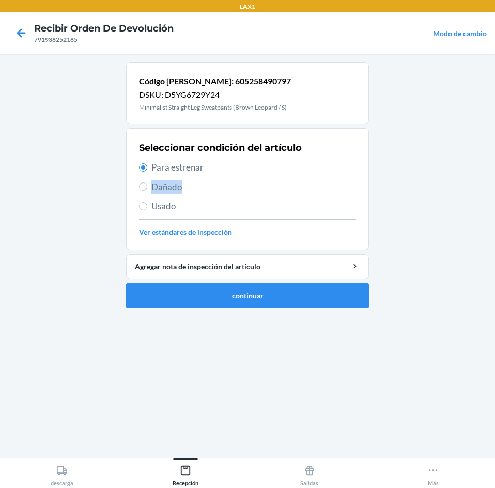
click at [221, 169] on span "Para estrenar" at bounding box center [254, 167] width 205 height 13
click at [147, 169] on input "Para estrenar" at bounding box center [143, 167] width 8 height 8
click at [300, 287] on button "continuar" at bounding box center [247, 295] width 243 height 25
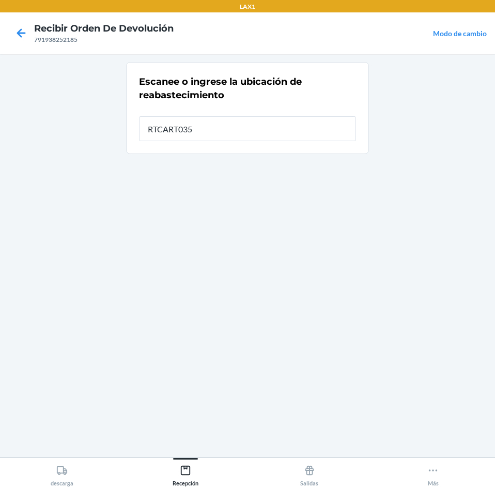
type input "RTCART035"
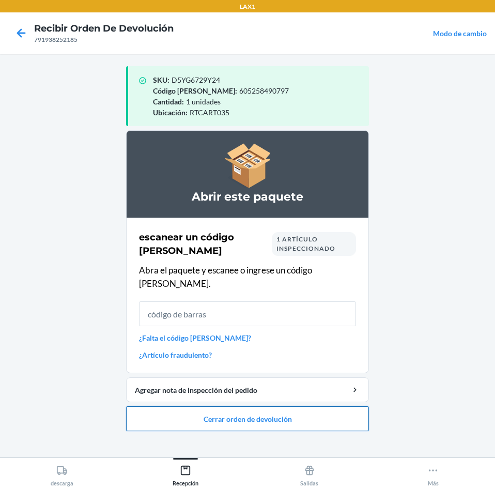
click at [307, 414] on button "Cerrar orden de devolución" at bounding box center [247, 418] width 243 height 25
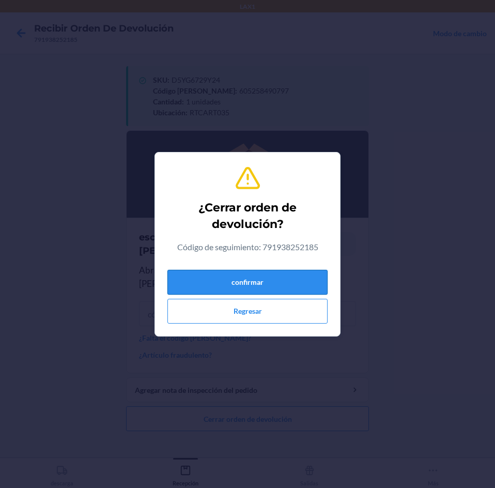
click at [295, 290] on button "confirmar" at bounding box center [248, 282] width 160 height 25
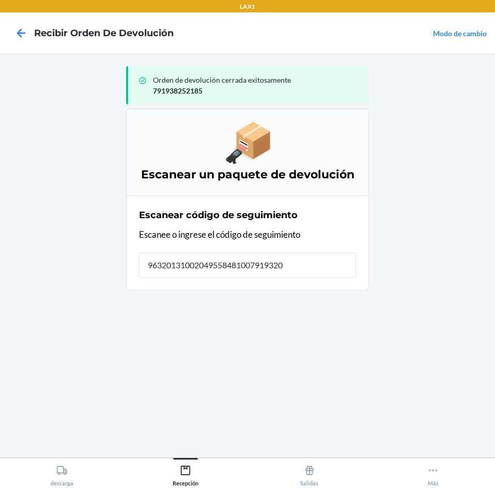
type input "963201310020495584810079193201"
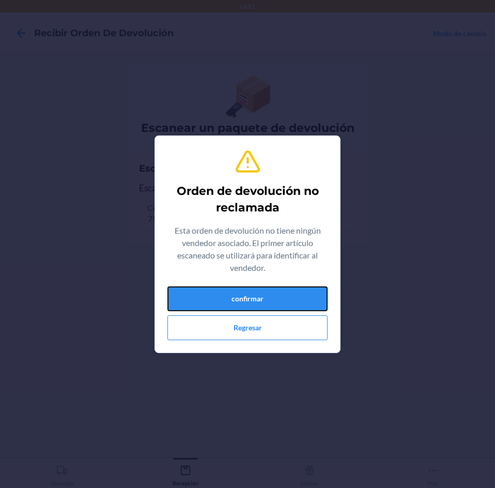
click at [295, 290] on button "confirmar" at bounding box center [248, 298] width 160 height 25
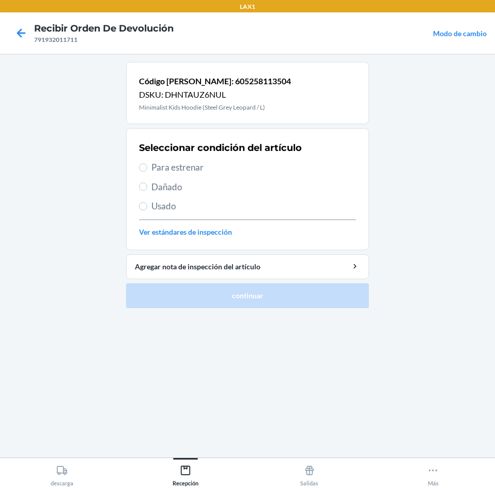
click at [254, 173] on span "Para estrenar" at bounding box center [254, 167] width 205 height 13
click at [147, 172] on input "Para estrenar" at bounding box center [143, 167] width 8 height 8
radio input "true"
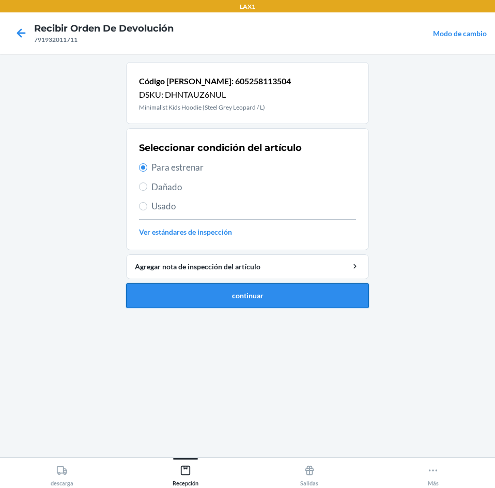
click at [275, 291] on button "continuar" at bounding box center [247, 295] width 243 height 25
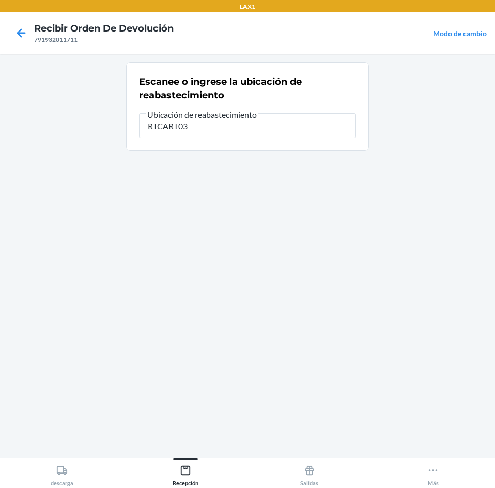
type input "RTCART035"
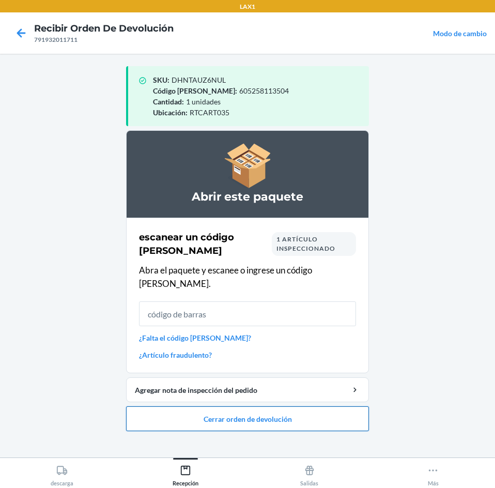
click at [282, 418] on button "Cerrar orden de devolución" at bounding box center [247, 418] width 243 height 25
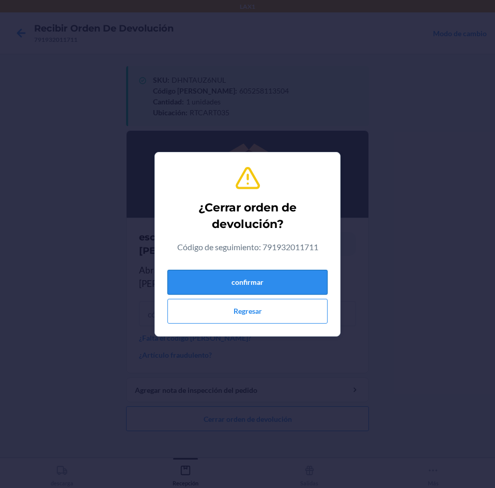
click at [286, 282] on button "confirmar" at bounding box center [248, 282] width 160 height 25
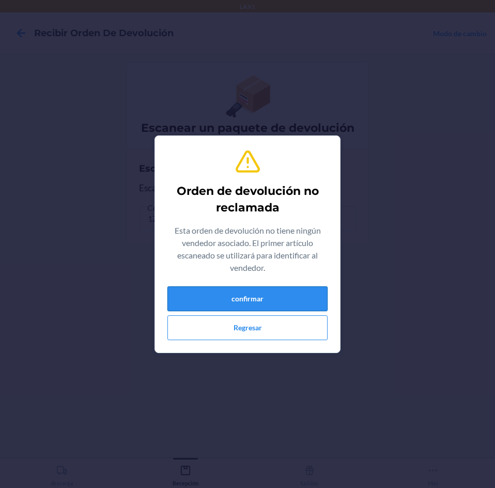
click at [291, 300] on button "confirmar" at bounding box center [248, 298] width 160 height 25
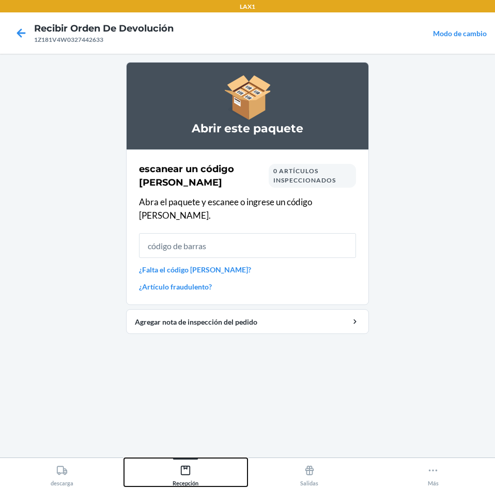
click at [193, 467] on div "Recepción" at bounding box center [186, 474] width 26 height 26
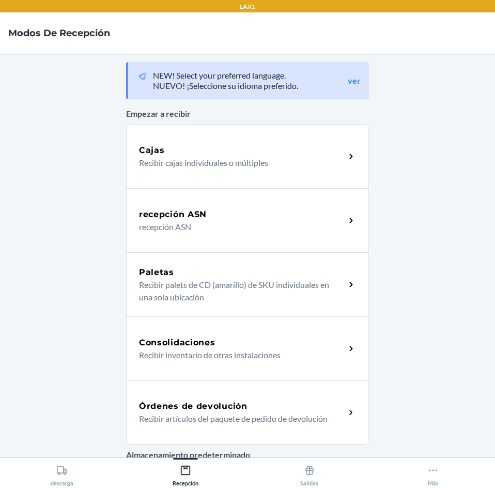
click at [278, 388] on div "Órdenes de devolución Recibir artículos del paquete de pedido de devolución" at bounding box center [247, 413] width 243 height 64
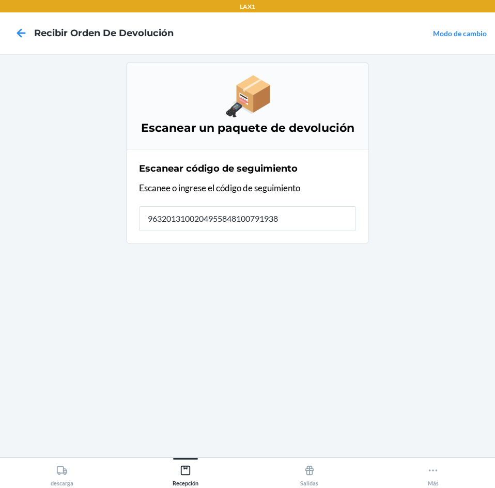
type input "96320131002049558481007919384"
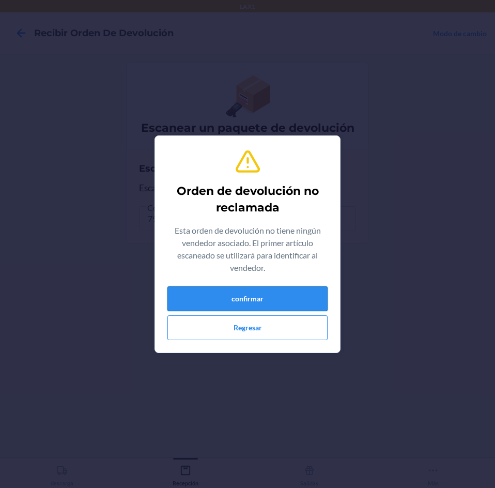
click at [297, 294] on button "confirmar" at bounding box center [248, 298] width 160 height 25
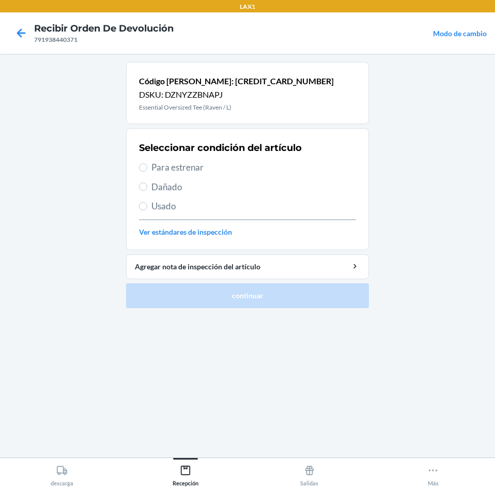
click at [189, 204] on span "Usado" at bounding box center [254, 206] width 205 height 13
click at [147, 204] on input "Usado" at bounding box center [143, 206] width 8 height 8
radio input "true"
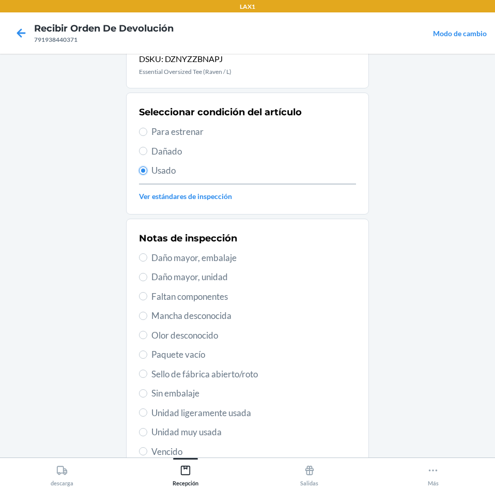
scroll to position [135, 0]
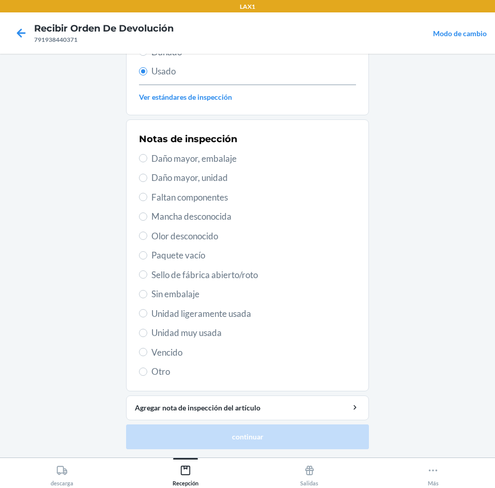
click at [223, 330] on span "Unidad muy usada" at bounding box center [254, 332] width 205 height 13
click at [147, 330] on input "Unidad muy usada" at bounding box center [143, 333] width 8 height 8
radio input "true"
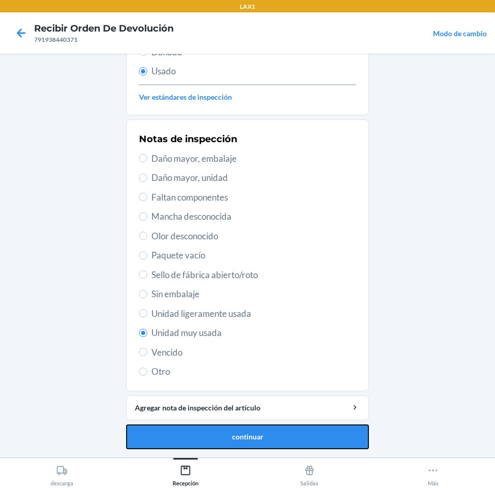
drag, startPoint x: 304, startPoint y: 434, endPoint x: 304, endPoint y: 417, distance: 16.6
click at [304, 433] on button "continuar" at bounding box center [247, 437] width 243 height 25
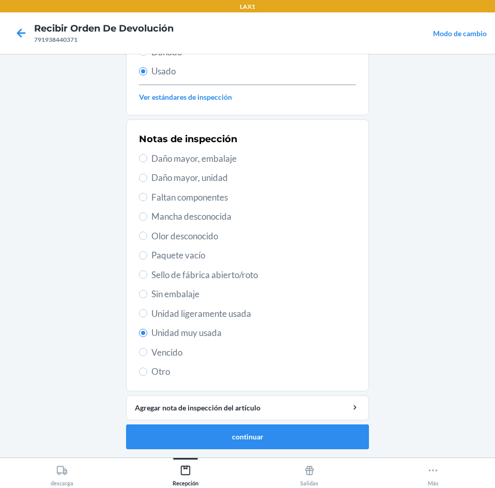
scroll to position [0, 0]
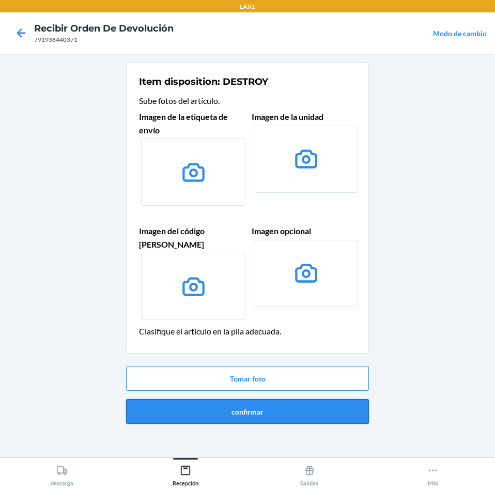
click at [305, 400] on button "confirmar" at bounding box center [247, 411] width 243 height 25
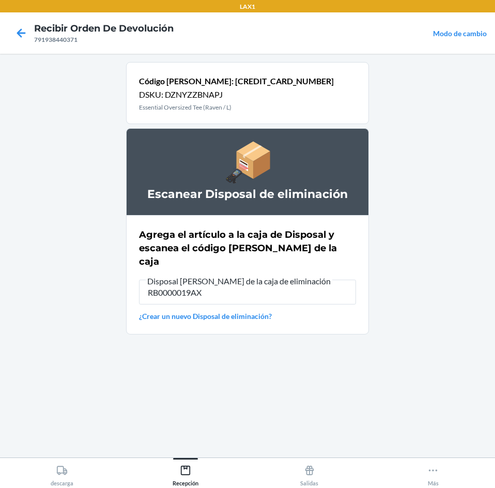
type input "RB0000019AX"
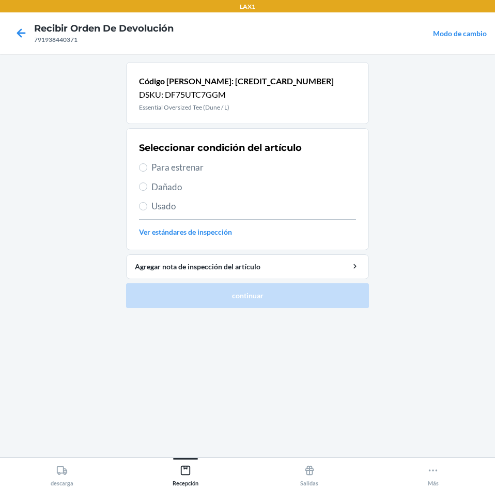
click at [241, 167] on span "Para estrenar" at bounding box center [254, 167] width 205 height 13
click at [147, 167] on input "Para estrenar" at bounding box center [143, 167] width 8 height 8
radio input "true"
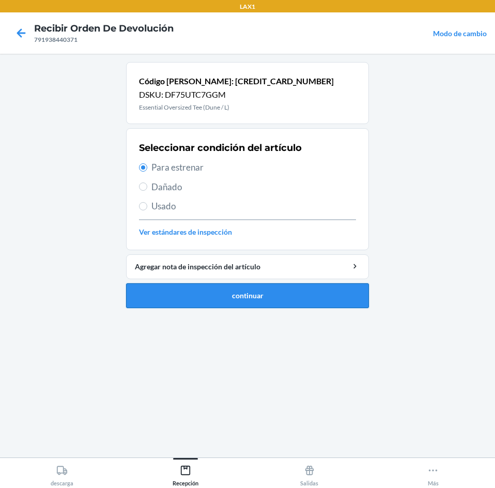
click at [283, 285] on button "continuar" at bounding box center [247, 295] width 243 height 25
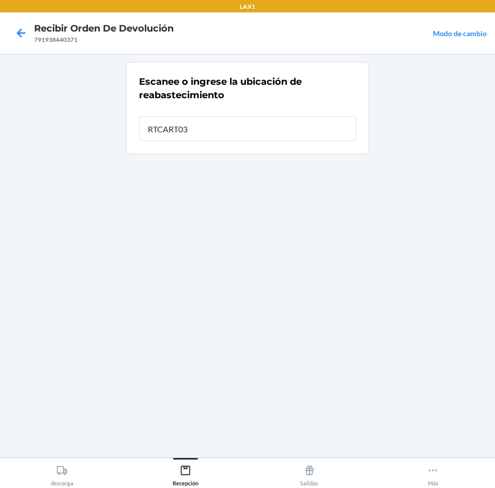
type input "RTCART035"
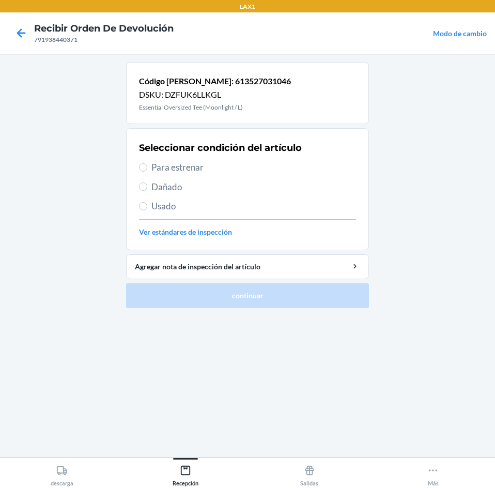
drag, startPoint x: 278, startPoint y: 169, endPoint x: 281, endPoint y: 290, distance: 121.0
click at [278, 179] on div "Seleccionar condición del artículo Para estrenar Dañado Usado Ver estándares de…" at bounding box center [247, 189] width 217 height 102
click at [231, 171] on span "Para estrenar" at bounding box center [254, 167] width 205 height 13
click at [147, 171] on input "Para estrenar" at bounding box center [143, 167] width 8 height 8
radio input "true"
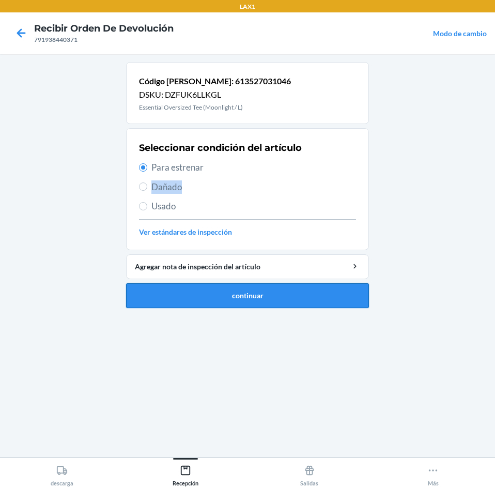
click at [250, 303] on button "continuar" at bounding box center [247, 295] width 243 height 25
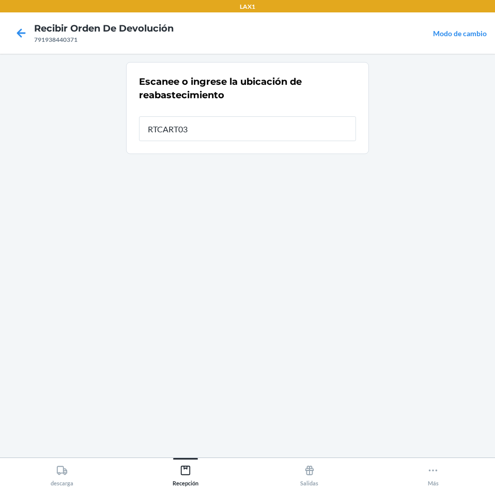
type input "RTCART035"
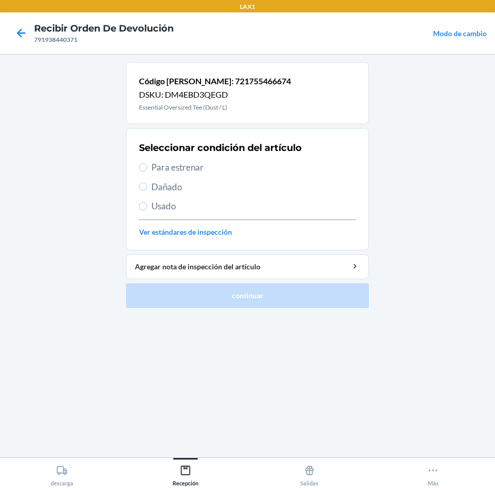
drag, startPoint x: 204, startPoint y: 168, endPoint x: 220, endPoint y: 252, distance: 85.9
click at [204, 169] on span "Para estrenar" at bounding box center [254, 167] width 205 height 13
click at [147, 169] on input "Para estrenar" at bounding box center [143, 167] width 8 height 8
radio input "true"
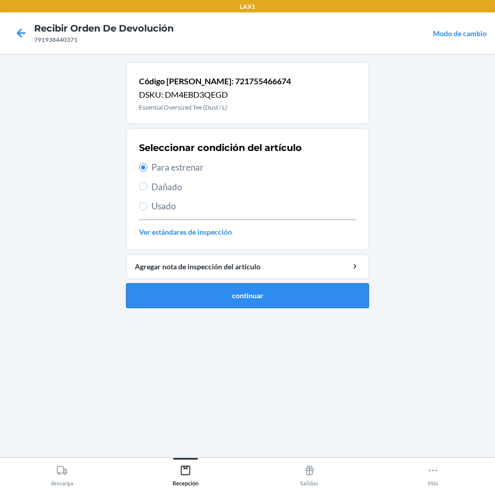
click at [222, 287] on button "continuar" at bounding box center [247, 295] width 243 height 25
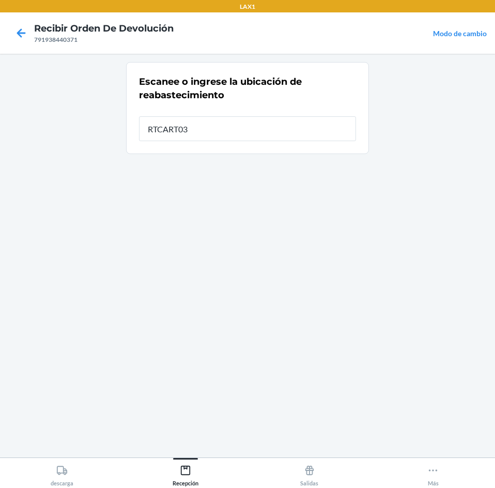
type input "RTCART035"
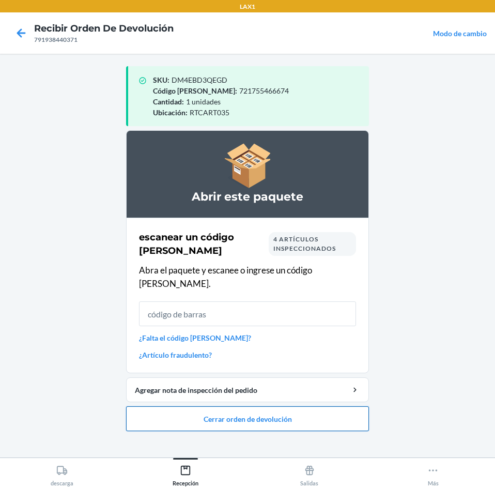
click at [229, 406] on button "Cerrar orden de devolución" at bounding box center [247, 418] width 243 height 25
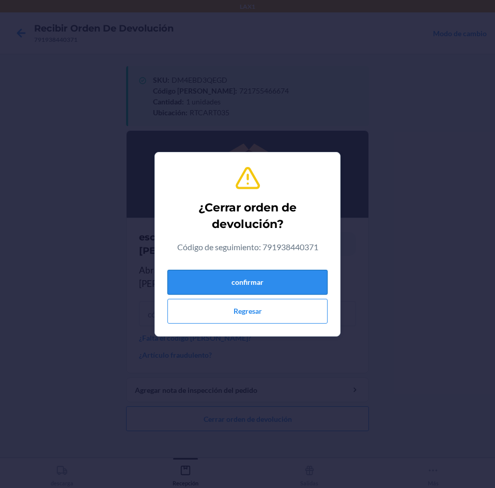
click at [250, 281] on button "confirmar" at bounding box center [248, 282] width 160 height 25
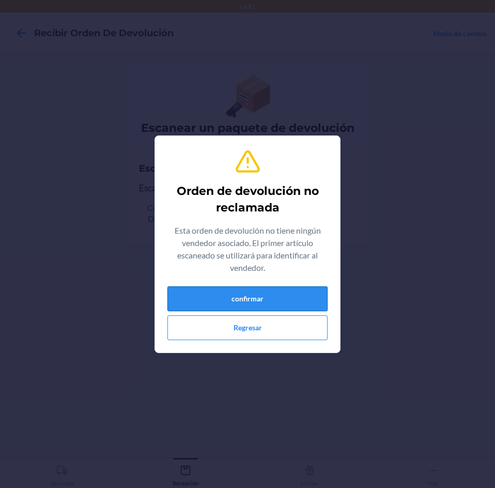
click at [194, 297] on button "confirmar" at bounding box center [248, 298] width 160 height 25
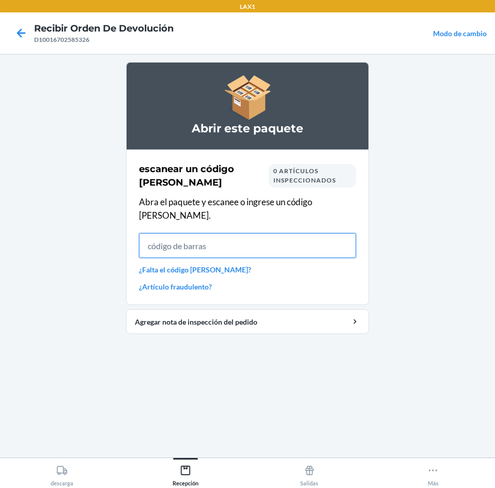
click at [304, 233] on input "text" at bounding box center [247, 245] width 217 height 25
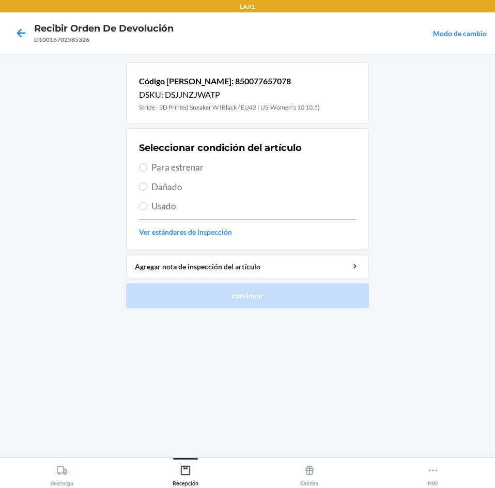
drag, startPoint x: 280, startPoint y: 168, endPoint x: 299, endPoint y: 293, distance: 126.6
click at [280, 168] on span "Para estrenar" at bounding box center [254, 167] width 205 height 13
click at [147, 168] on input "Para estrenar" at bounding box center [143, 167] width 8 height 8
radio input "true"
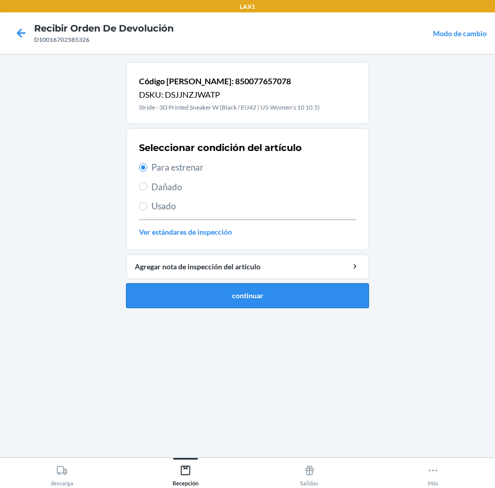
click at [294, 303] on button "continuar" at bounding box center [247, 295] width 243 height 25
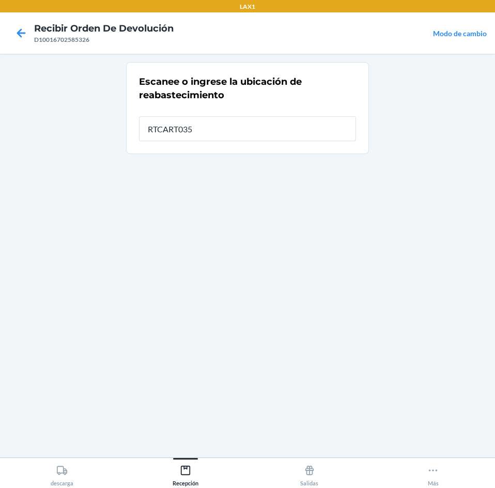
type input "RTCART035"
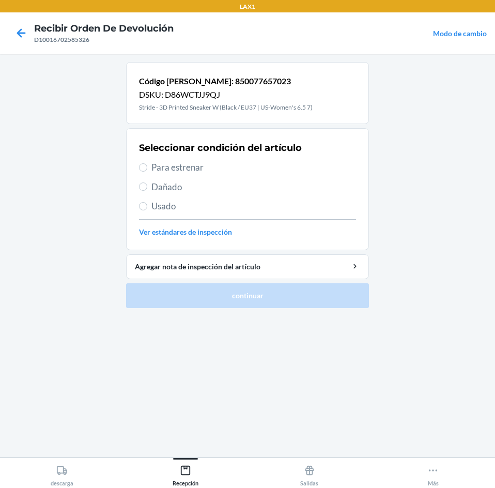
click at [239, 173] on span "Para estrenar" at bounding box center [254, 167] width 205 height 13
click at [147, 172] on input "Para estrenar" at bounding box center [143, 167] width 8 height 8
radio input "true"
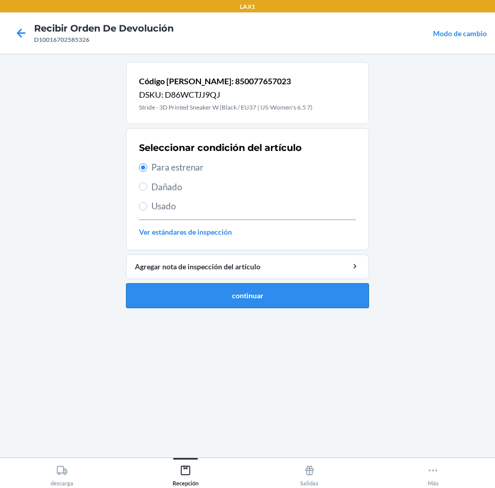
click at [274, 301] on button "continuar" at bounding box center [247, 295] width 243 height 25
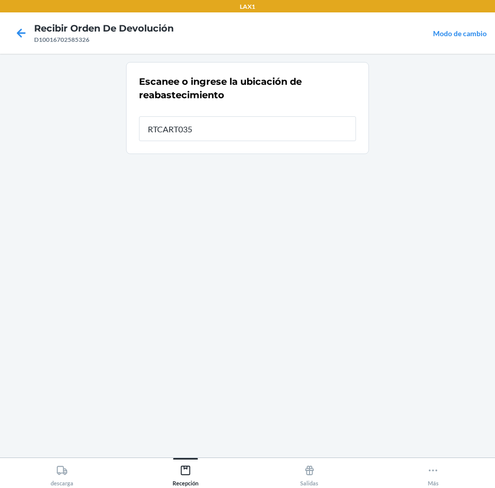
type input "RTCART035"
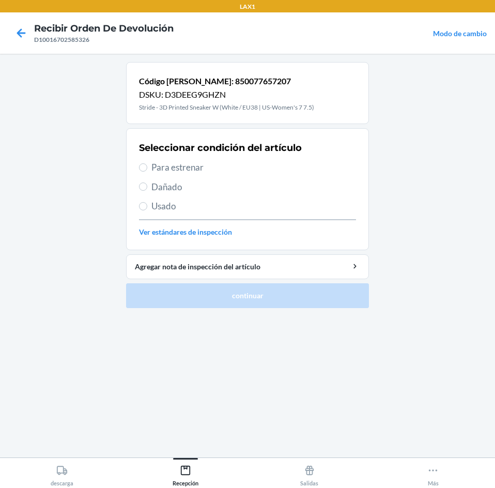
click at [205, 162] on span "Para estrenar" at bounding box center [254, 167] width 205 height 13
click at [147, 163] on input "Para estrenar" at bounding box center [143, 167] width 8 height 8
radio input "true"
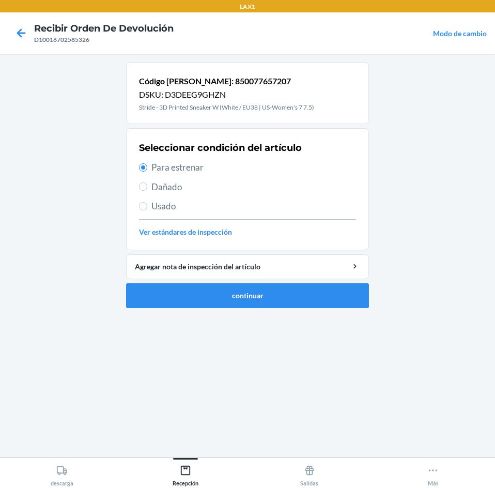
click at [227, 282] on li "Código de barras: 850077657207 DSKU: D3DEEG9GHZN Stride - 3D Printed Sneaker W …" at bounding box center [247, 185] width 243 height 246
click at [222, 296] on button "continuar" at bounding box center [247, 295] width 243 height 25
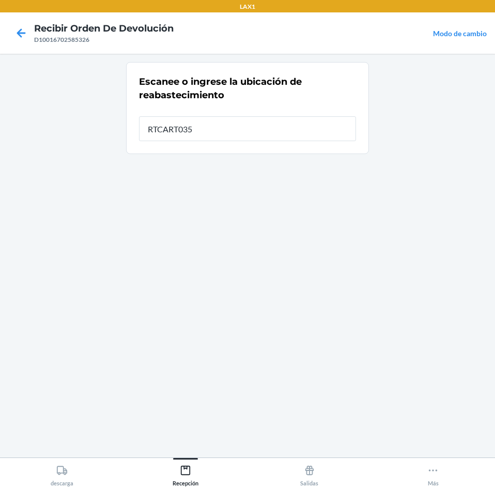
type input "RTCART035"
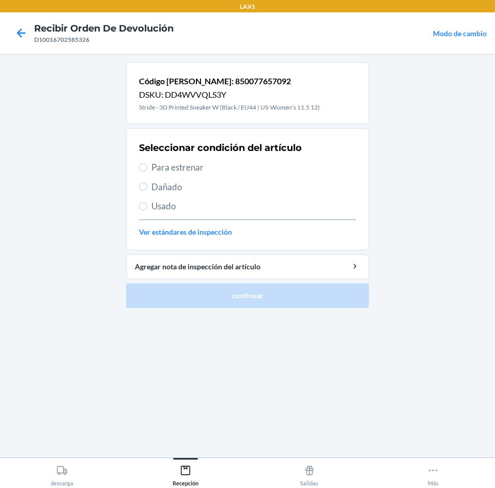
click at [229, 170] on span "Para estrenar" at bounding box center [254, 167] width 205 height 13
click at [147, 170] on input "Para estrenar" at bounding box center [143, 167] width 8 height 8
radio input "true"
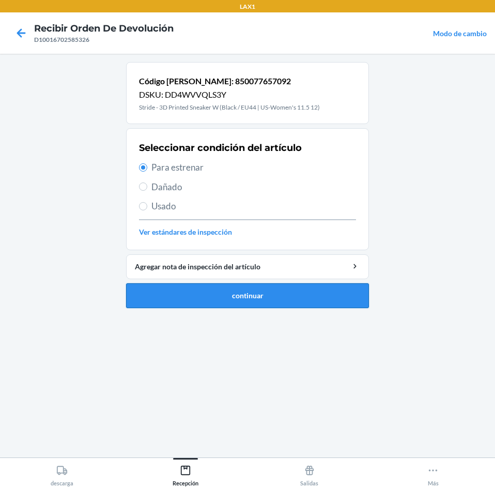
click at [236, 288] on button "continuar" at bounding box center [247, 295] width 243 height 25
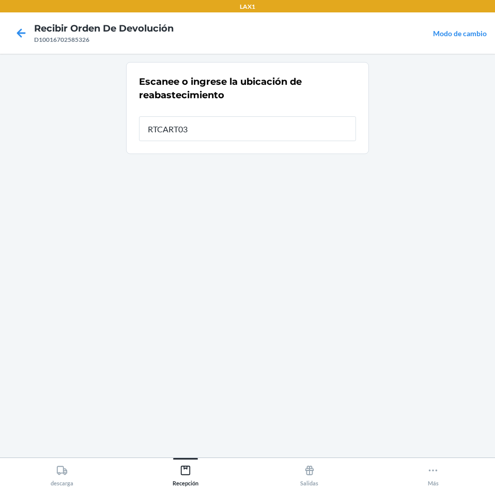
type input "RTCART035"
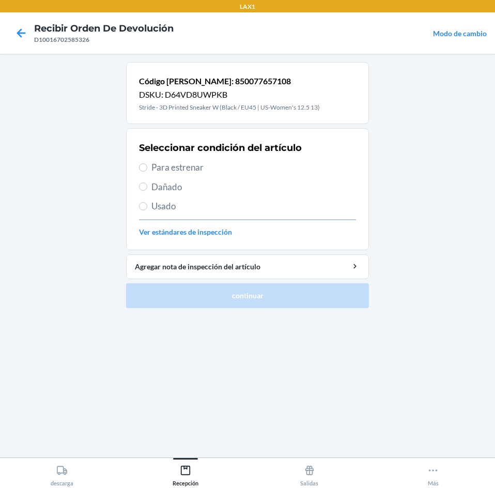
drag, startPoint x: 251, startPoint y: 166, endPoint x: 244, endPoint y: 270, distance: 104.2
click at [251, 169] on span "Para estrenar" at bounding box center [254, 167] width 205 height 13
click at [147, 169] on input "Para estrenar" at bounding box center [143, 167] width 8 height 8
radio input "true"
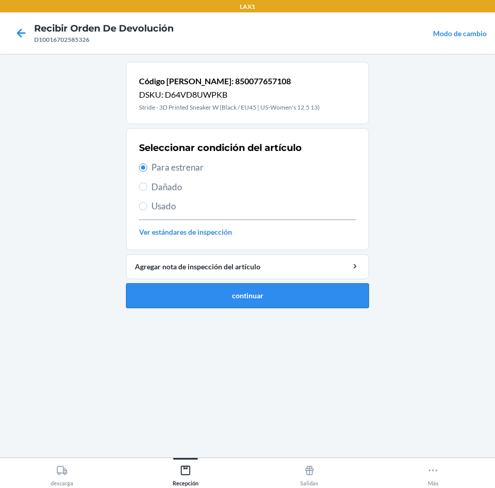
click at [245, 298] on button "continuar" at bounding box center [247, 295] width 243 height 25
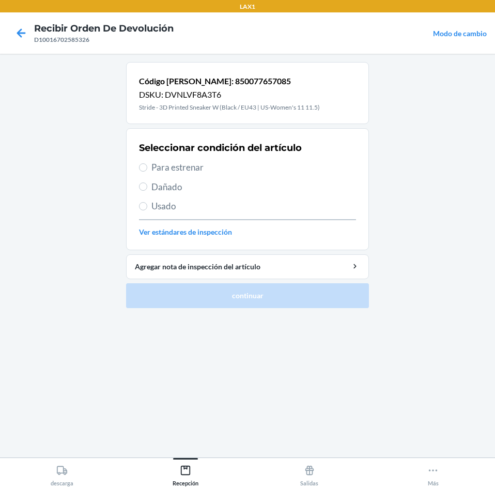
drag, startPoint x: 276, startPoint y: 159, endPoint x: 273, endPoint y: 168, distance: 9.7
click at [275, 160] on div "Seleccionar condición del artículo Para estrenar Dañado Usado Ver estándares de…" at bounding box center [247, 189] width 217 height 102
click at [273, 168] on span "Para estrenar" at bounding box center [254, 167] width 205 height 13
click at [147, 168] on input "Para estrenar" at bounding box center [143, 167] width 8 height 8
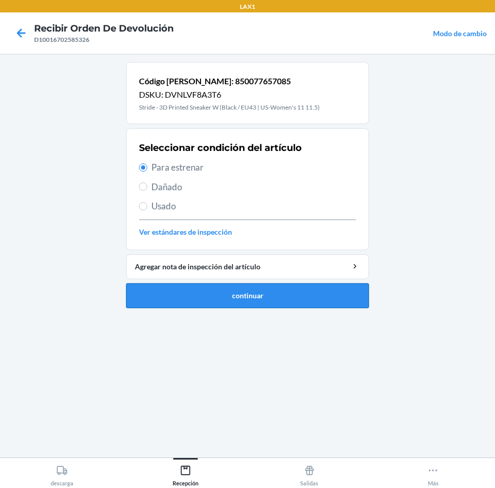
click at [260, 295] on button "continuar" at bounding box center [247, 295] width 243 height 25
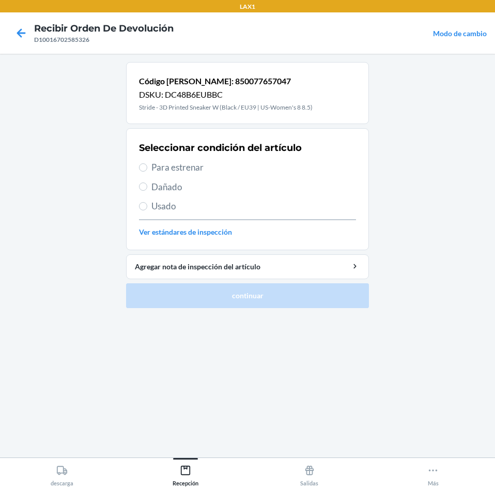
drag, startPoint x: 222, startPoint y: 160, endPoint x: 220, endPoint y: 167, distance: 6.9
click at [221, 164] on div "Seleccionar condición del artículo Para estrenar Dañado Usado Ver estándares de…" at bounding box center [247, 189] width 217 height 102
click at [220, 167] on span "Para estrenar" at bounding box center [254, 167] width 205 height 13
click at [147, 167] on input "Para estrenar" at bounding box center [143, 167] width 8 height 8
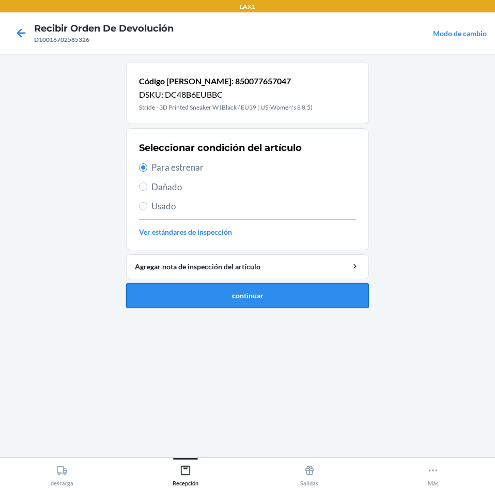
click at [237, 305] on button "continuar" at bounding box center [247, 295] width 243 height 25
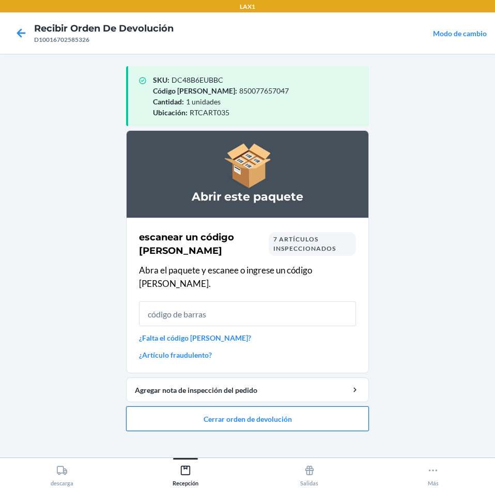
click at [213, 413] on button "Cerrar orden de devolución" at bounding box center [247, 418] width 243 height 25
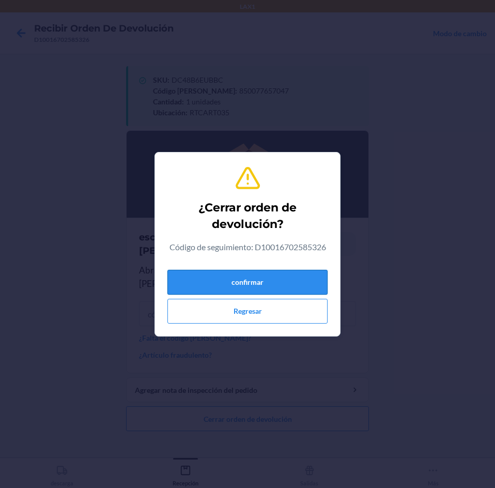
click at [258, 285] on button "confirmar" at bounding box center [248, 282] width 160 height 25
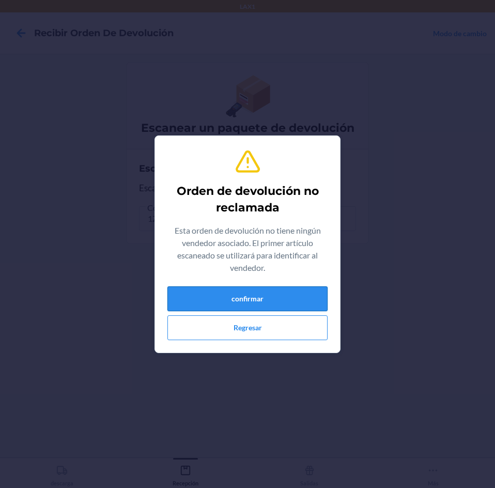
click at [302, 300] on button "confirmar" at bounding box center [248, 298] width 160 height 25
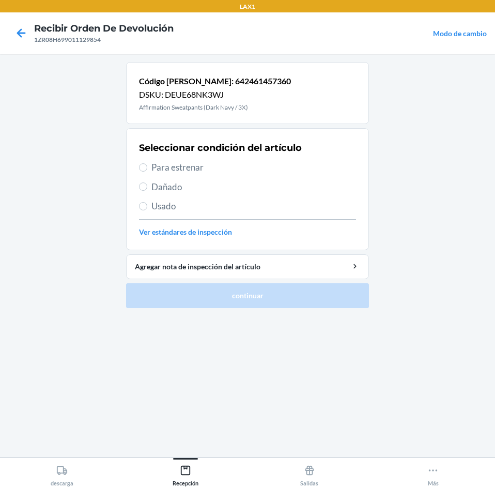
click at [228, 170] on span "Para estrenar" at bounding box center [254, 167] width 205 height 13
click at [147, 170] on input "Para estrenar" at bounding box center [143, 167] width 8 height 8
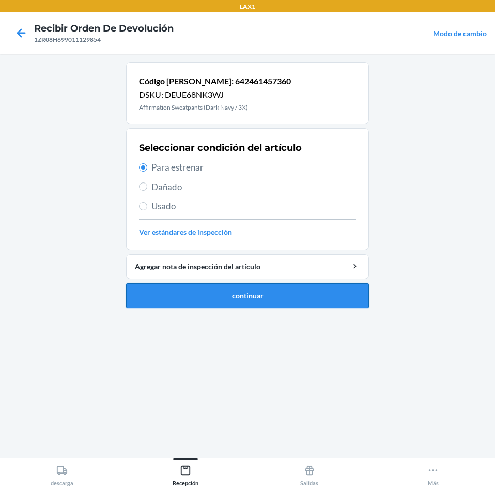
click at [248, 298] on button "continuar" at bounding box center [247, 295] width 243 height 25
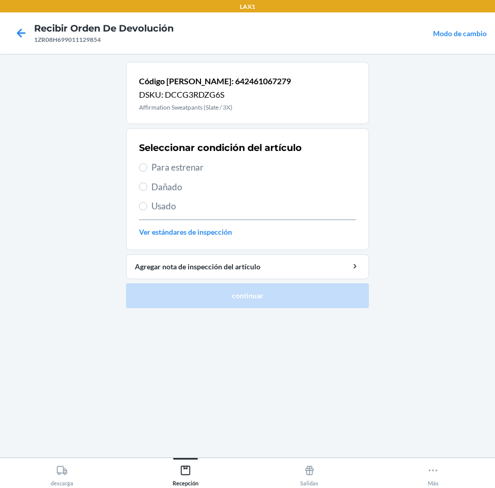
click at [246, 170] on span "Para estrenar" at bounding box center [254, 167] width 205 height 13
click at [147, 170] on input "Para estrenar" at bounding box center [143, 167] width 8 height 8
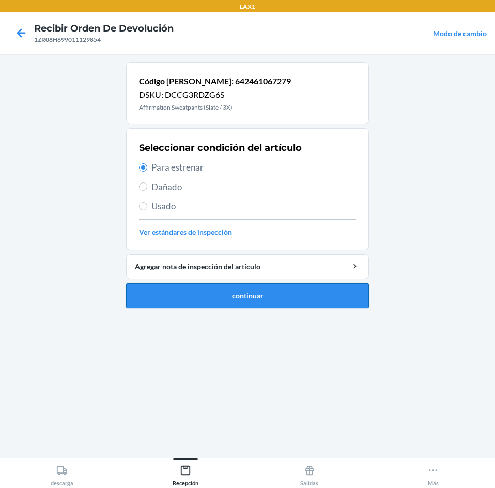
click at [259, 289] on button "continuar" at bounding box center [247, 295] width 243 height 25
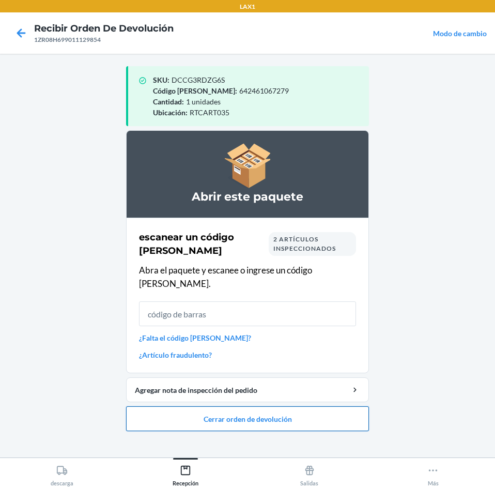
click at [289, 413] on button "Cerrar orden de devolución" at bounding box center [247, 418] width 243 height 25
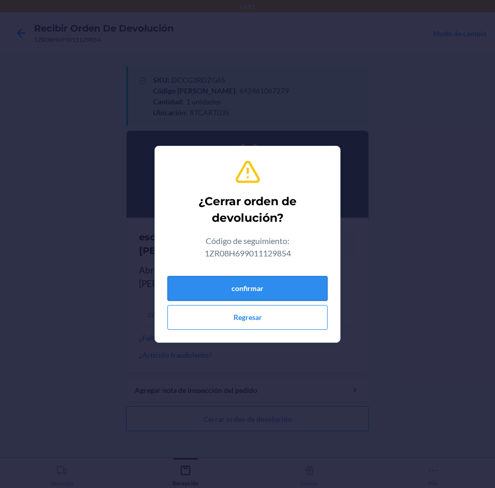
click at [253, 285] on button "confirmar" at bounding box center [248, 288] width 160 height 25
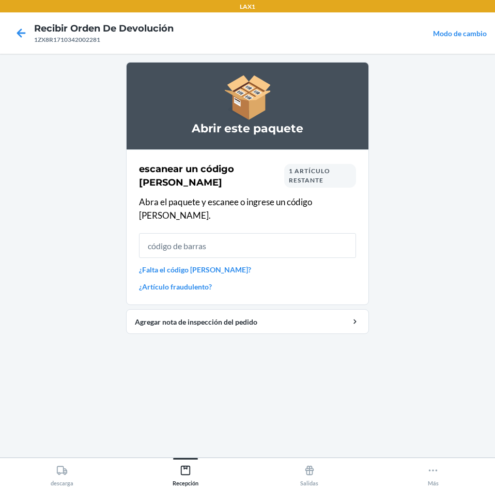
click at [300, 170] on span "1 artículo restante" at bounding box center [309, 175] width 41 height 17
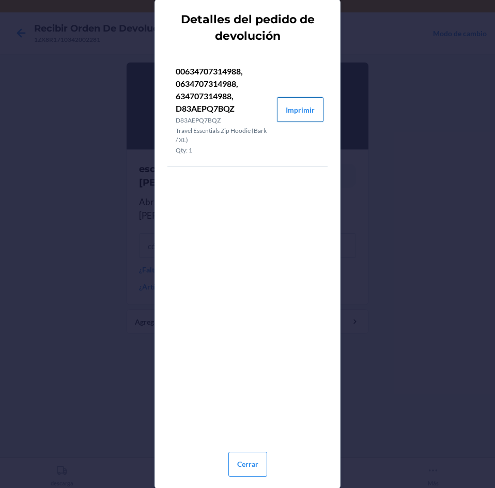
drag, startPoint x: 305, startPoint y: 99, endPoint x: 305, endPoint y: 107, distance: 8.3
click at [305, 107] on button "Imprimir" at bounding box center [300, 109] width 47 height 25
click at [253, 455] on button "Cerrar" at bounding box center [248, 464] width 39 height 25
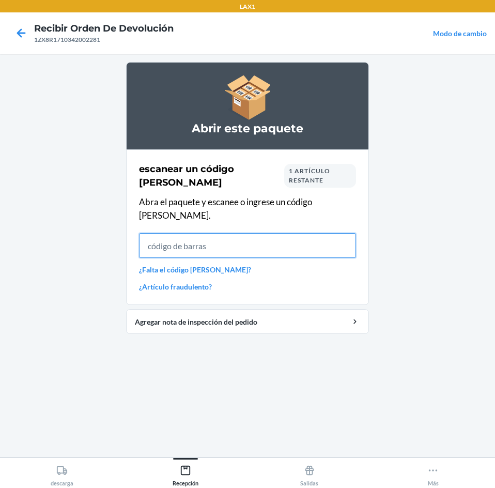
click at [273, 237] on input "text" at bounding box center [247, 245] width 217 height 25
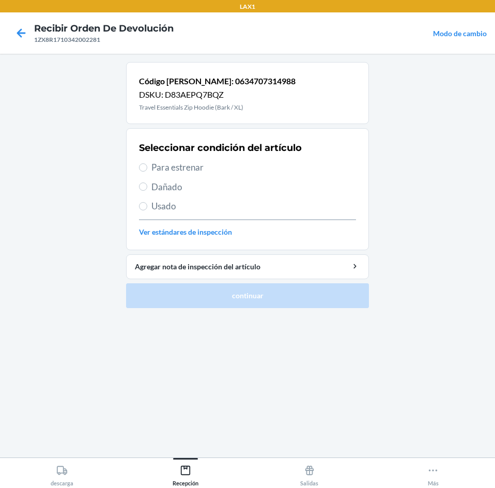
click at [200, 205] on span "Usado" at bounding box center [254, 206] width 205 height 13
click at [147, 205] on input "Usado" at bounding box center [143, 206] width 8 height 8
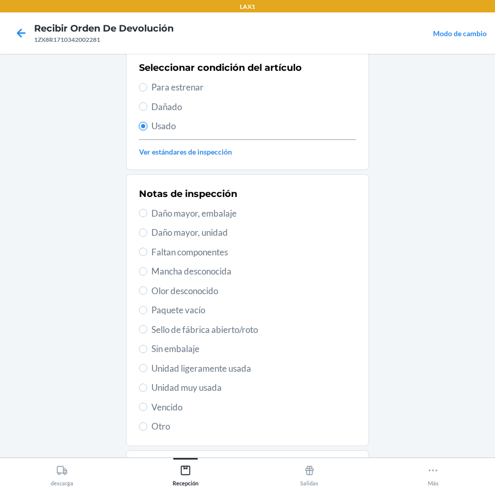
scroll to position [135, 0]
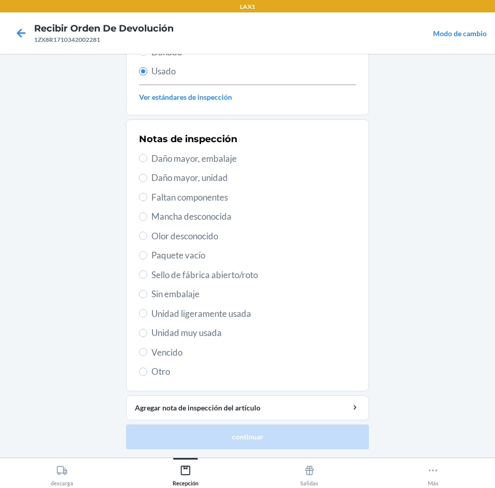
click at [224, 336] on span "Unidad muy usada" at bounding box center [254, 332] width 205 height 13
click at [147, 336] on input "Unidad muy usada" at bounding box center [143, 333] width 8 height 8
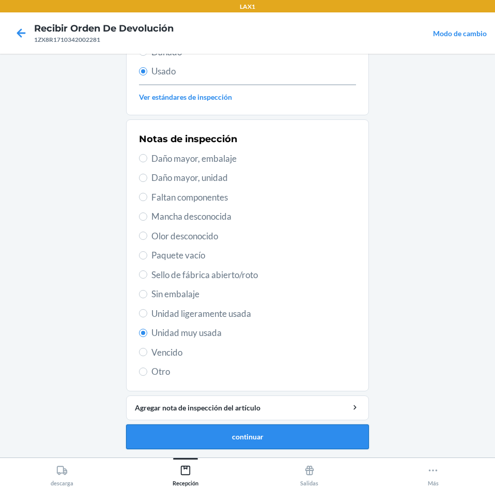
click at [254, 436] on button "continuar" at bounding box center [247, 437] width 243 height 25
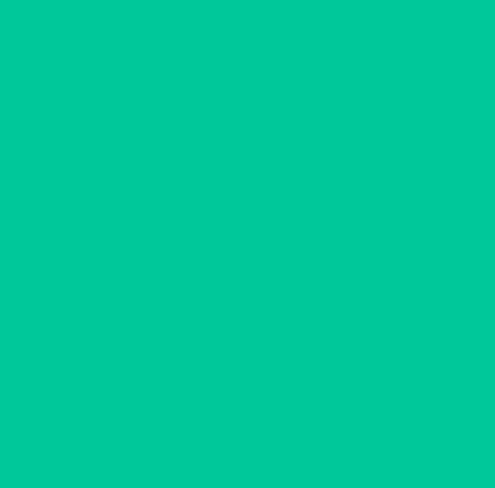
scroll to position [0, 0]
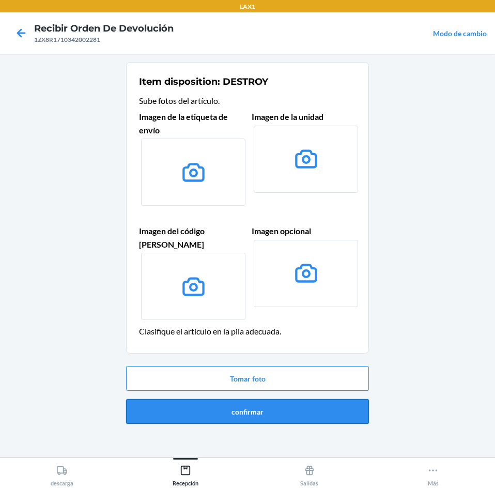
click at [256, 405] on button "confirmar" at bounding box center [247, 411] width 243 height 25
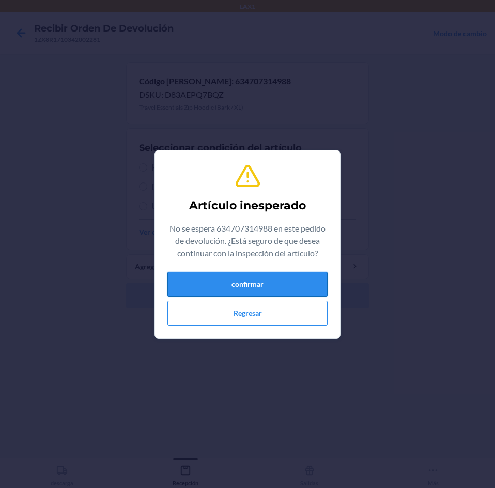
click at [205, 277] on button "confirmar" at bounding box center [248, 284] width 160 height 25
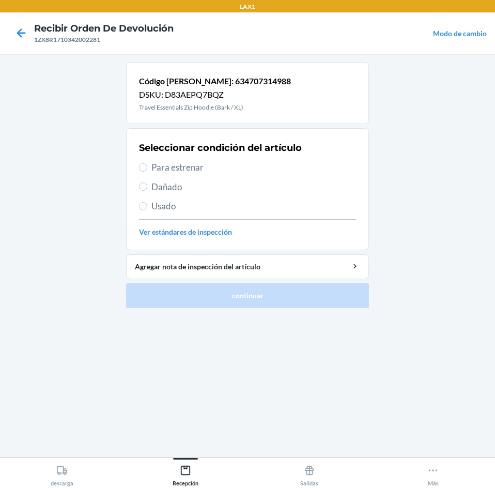
click at [204, 170] on span "Para estrenar" at bounding box center [254, 167] width 205 height 13
click at [147, 170] on input "Para estrenar" at bounding box center [143, 167] width 8 height 8
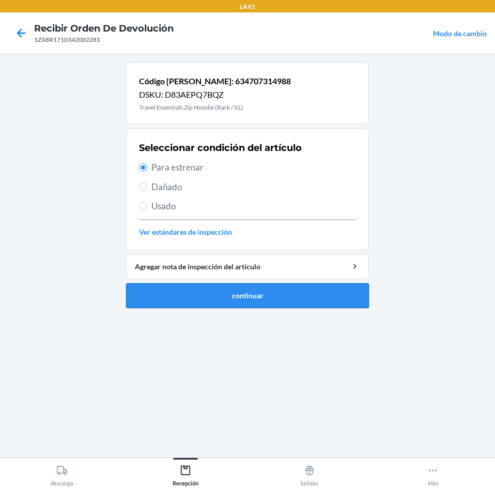
click at [267, 288] on button "continuar" at bounding box center [247, 295] width 243 height 25
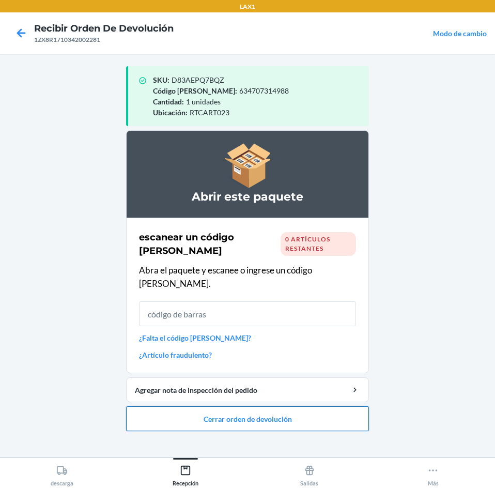
click at [267, 406] on button "Cerrar orden de devolución" at bounding box center [247, 418] width 243 height 25
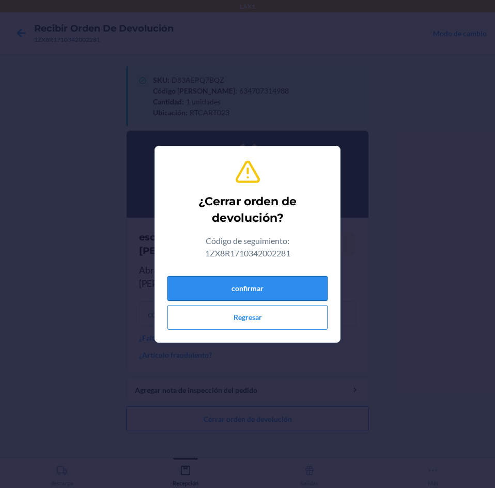
click at [276, 280] on button "confirmar" at bounding box center [248, 288] width 160 height 25
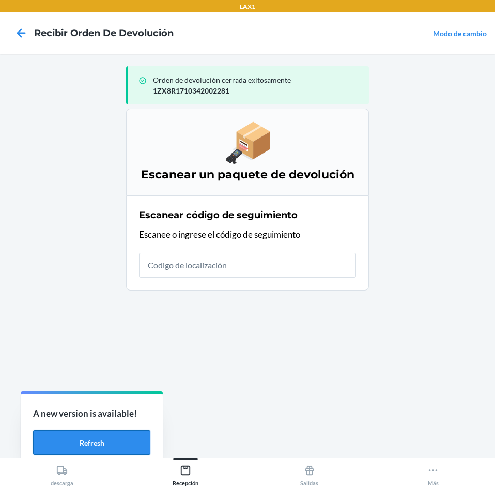
click at [104, 447] on button "Refresh" at bounding box center [91, 442] width 117 height 25
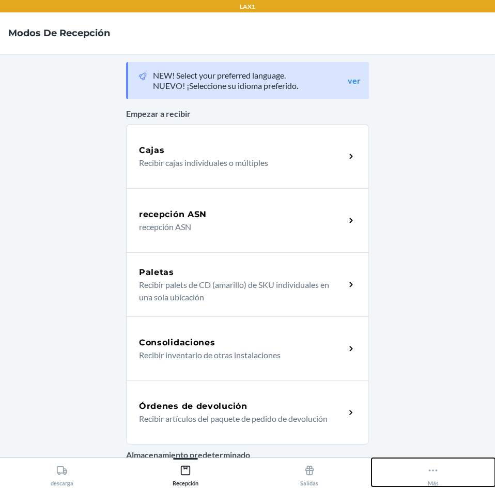
drag, startPoint x: 435, startPoint y: 470, endPoint x: 381, endPoint y: 439, distance: 62.8
click at [432, 470] on icon at bounding box center [433, 470] width 11 height 11
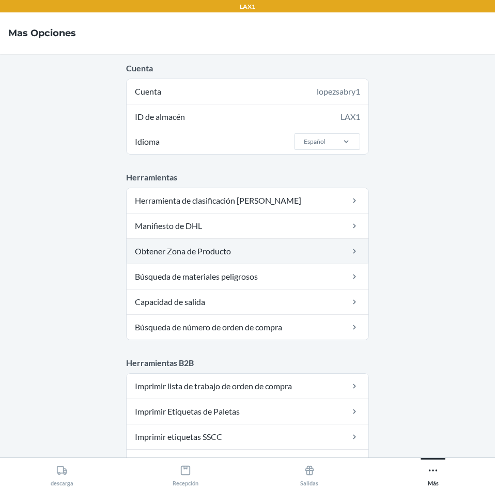
click at [229, 257] on link "Obtener Zona de Producto" at bounding box center [248, 251] width 242 height 25
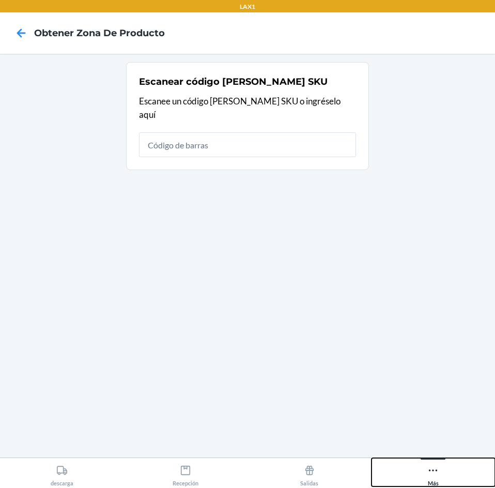
click at [442, 471] on button "Más" at bounding box center [434, 472] width 124 height 28
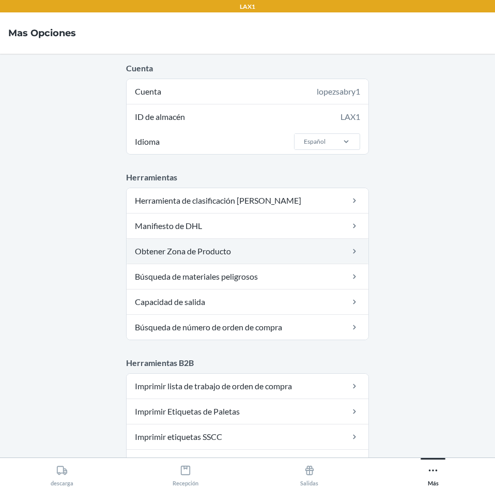
click at [268, 247] on link "Obtener Zona de Producto" at bounding box center [248, 251] width 242 height 25
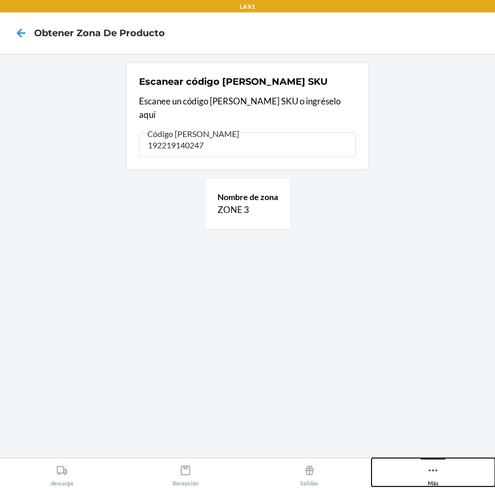
drag, startPoint x: 420, startPoint y: 472, endPoint x: 420, endPoint y: 456, distance: 16.0
click at [420, 471] on button "Más" at bounding box center [434, 472] width 124 height 28
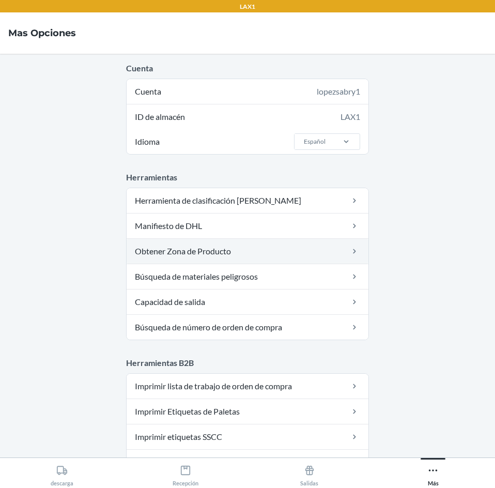
click at [276, 256] on link "Obtener Zona de Producto" at bounding box center [248, 251] width 242 height 25
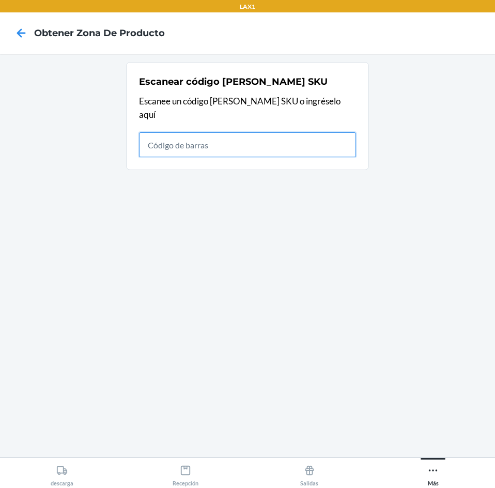
click at [176, 140] on input "text" at bounding box center [247, 144] width 217 height 25
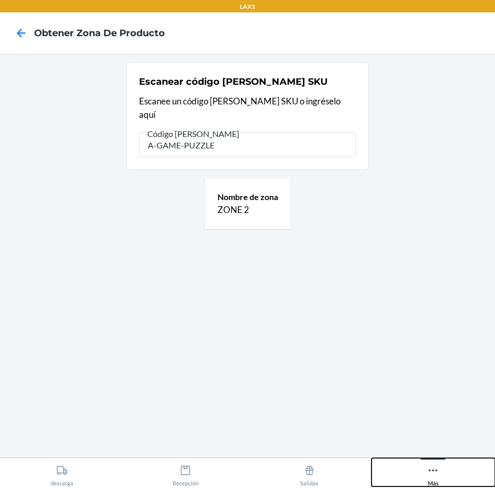
click at [426, 475] on button "Más" at bounding box center [434, 472] width 124 height 28
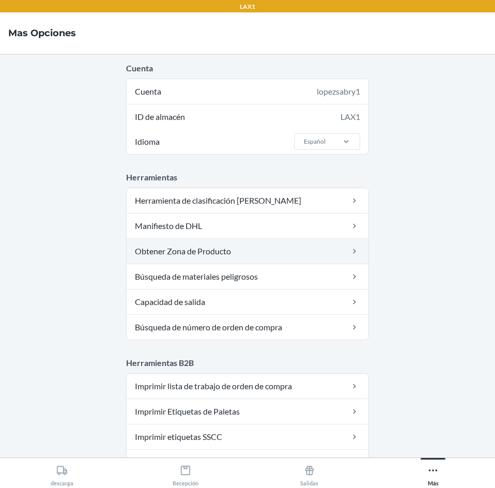
click at [223, 249] on link "Obtener Zona de Producto" at bounding box center [248, 251] width 242 height 25
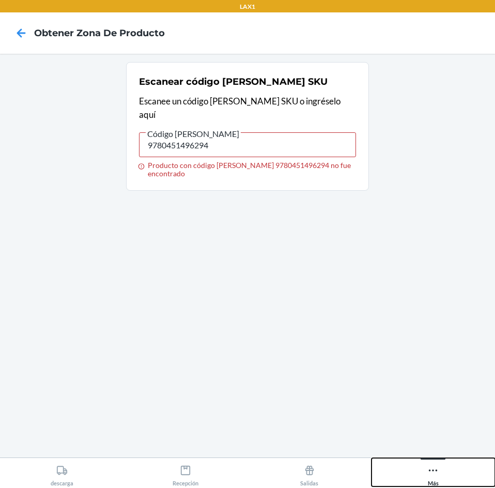
click at [424, 466] on button "Más" at bounding box center [434, 472] width 124 height 28
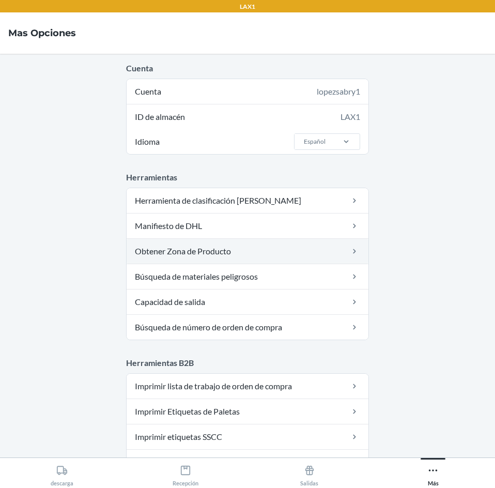
click at [245, 247] on link "Obtener Zona de Producto" at bounding box center [248, 251] width 242 height 25
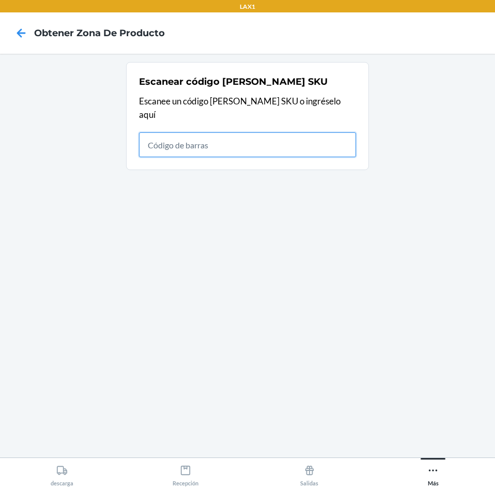
click at [184, 135] on input "text" at bounding box center [247, 144] width 217 height 25
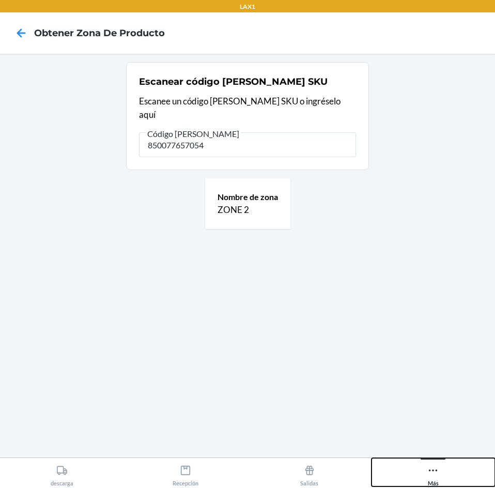
click at [442, 466] on button "Más" at bounding box center [434, 472] width 124 height 28
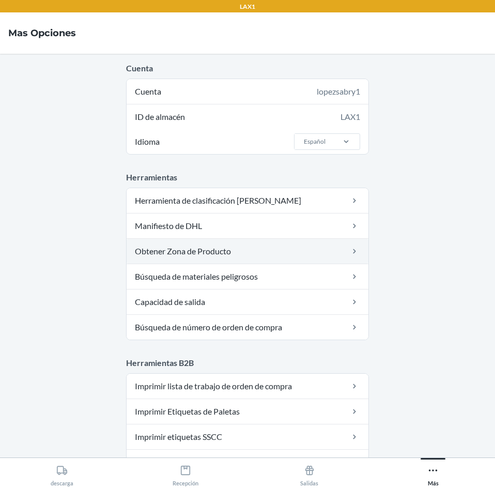
click at [283, 248] on link "Obtener Zona de Producto" at bounding box center [248, 251] width 242 height 25
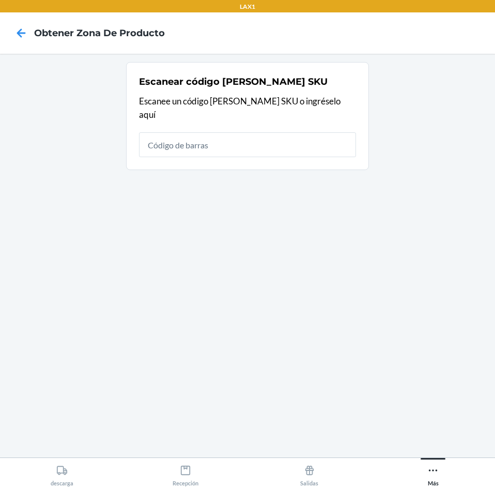
click at [278, 345] on main "Escanear código de barras SKU Escanee un código de barras SKU o ingréselo aquí" at bounding box center [247, 256] width 495 height 404
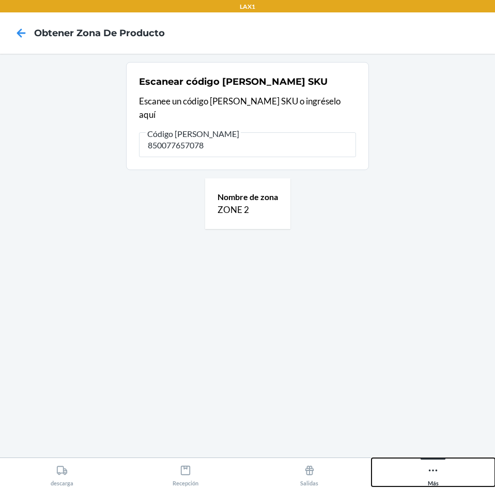
drag, startPoint x: 434, startPoint y: 469, endPoint x: 407, endPoint y: 357, distance: 115.4
click at [435, 469] on icon at bounding box center [433, 470] width 11 height 11
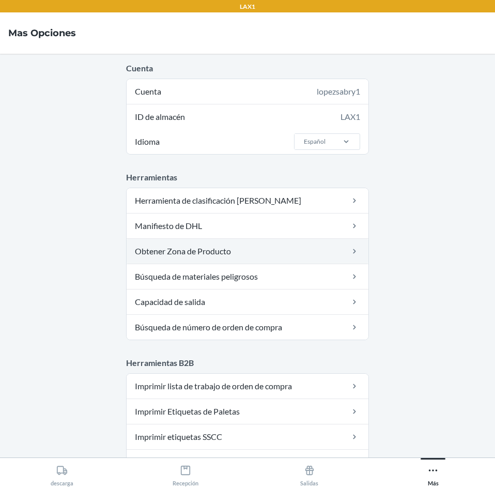
click at [275, 248] on link "Obtener Zona de Producto" at bounding box center [248, 251] width 242 height 25
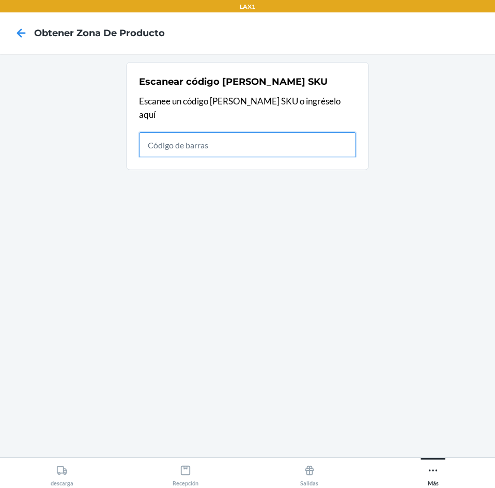
click at [231, 132] on input "text" at bounding box center [247, 144] width 217 height 25
type input "DDBJ"
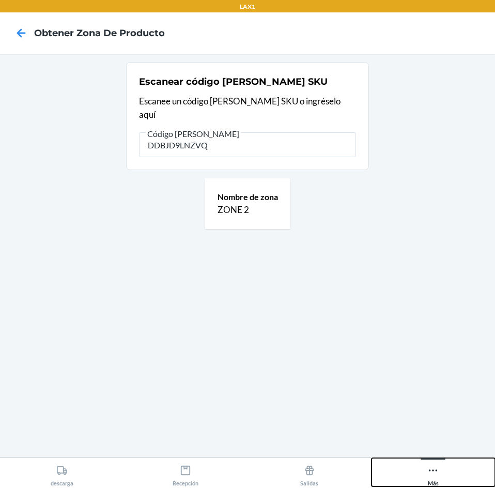
click at [427, 465] on button "Más" at bounding box center [434, 472] width 124 height 28
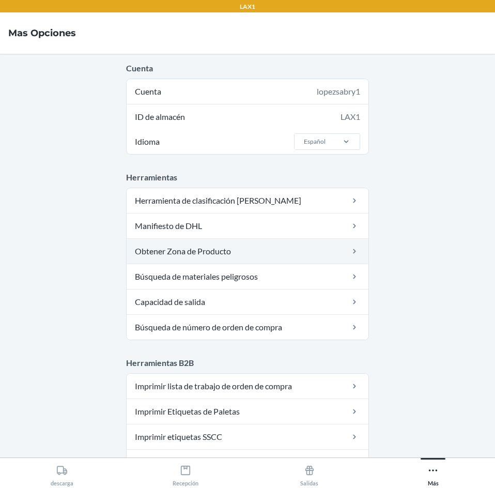
click at [234, 249] on link "Obtener Zona de Producto" at bounding box center [248, 251] width 242 height 25
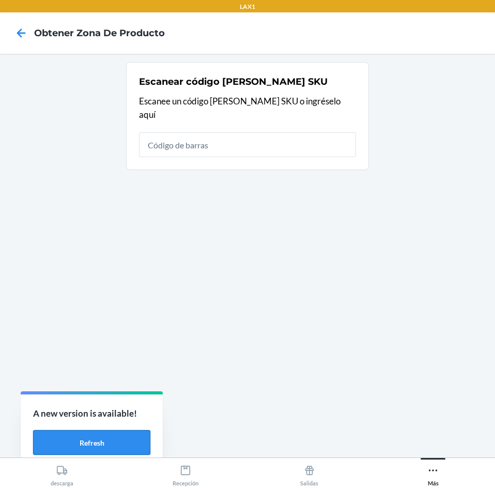
click at [126, 432] on button "Refresh" at bounding box center [91, 442] width 117 height 25
click at [70, 444] on button "Refresh" at bounding box center [91, 442] width 117 height 25
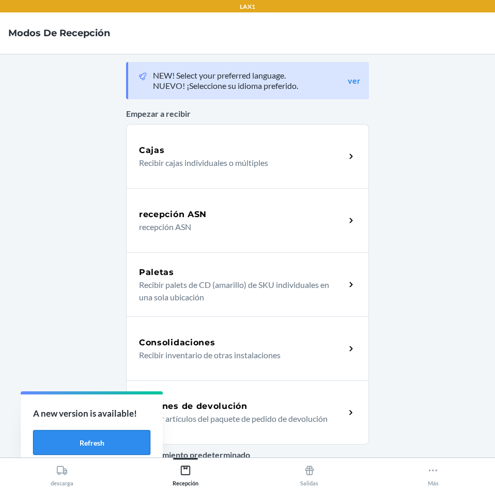
click at [142, 435] on button "Refresh" at bounding box center [91, 442] width 117 height 25
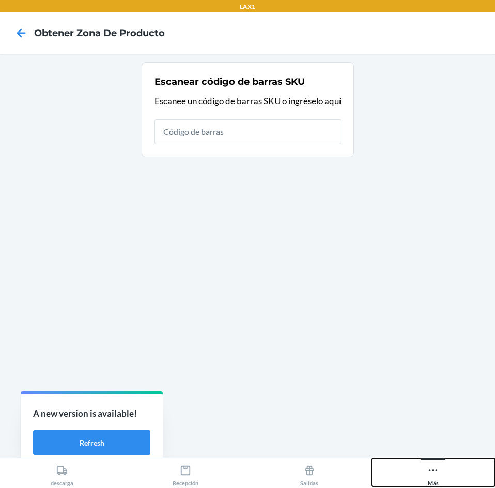
click at [440, 475] on button "Más" at bounding box center [434, 472] width 124 height 28
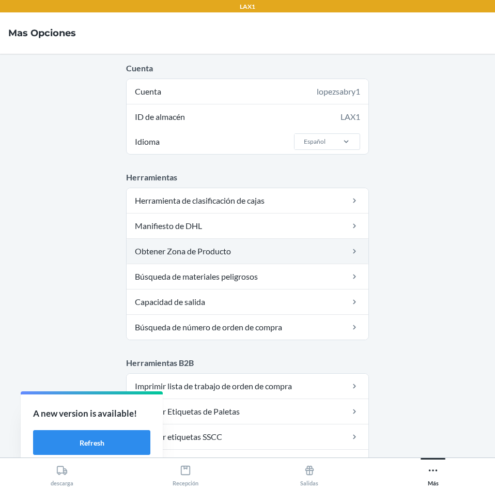
click at [247, 246] on link "Obtener Zona de Producto" at bounding box center [248, 251] width 242 height 25
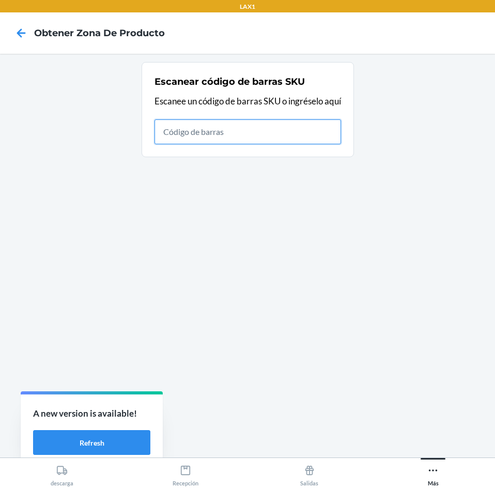
click at [236, 137] on input "text" at bounding box center [248, 131] width 187 height 25
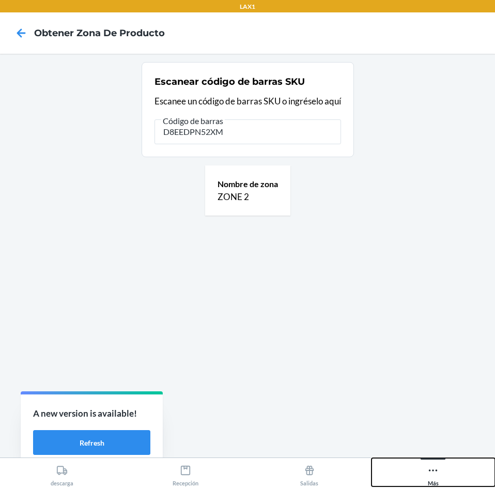
drag, startPoint x: 436, startPoint y: 475, endPoint x: 411, endPoint y: 424, distance: 57.4
click at [436, 471] on icon at bounding box center [433, 470] width 11 height 11
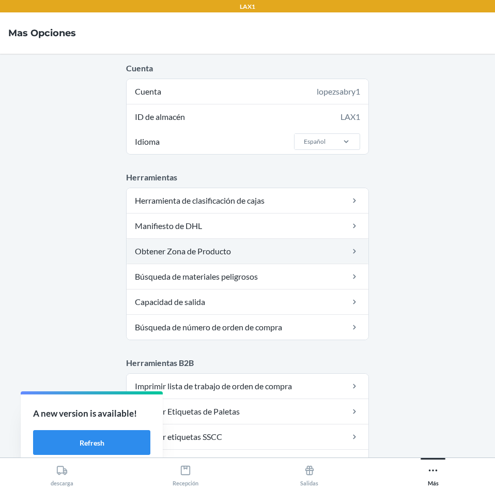
click at [253, 248] on link "Obtener Zona de Producto" at bounding box center [248, 251] width 242 height 25
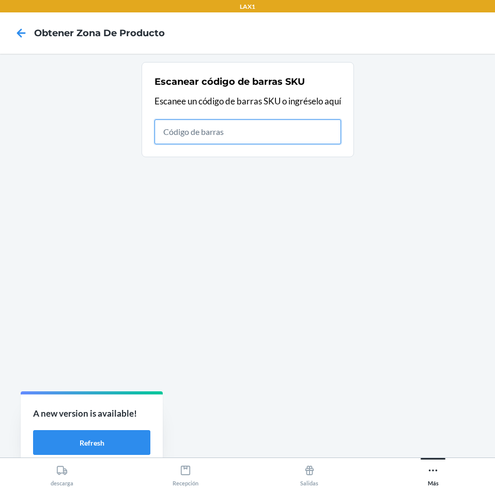
click at [190, 134] on input "text" at bounding box center [248, 131] width 187 height 25
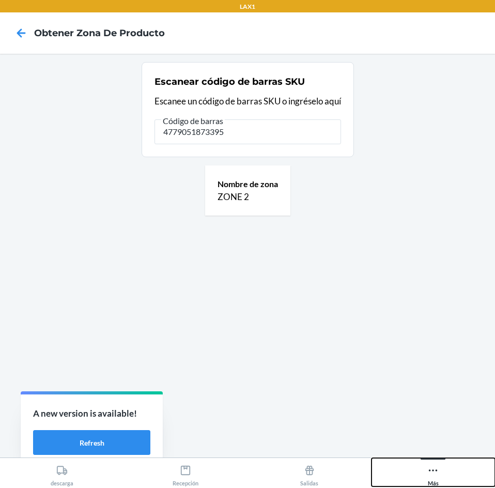
click at [436, 471] on icon at bounding box center [433, 471] width 9 height 2
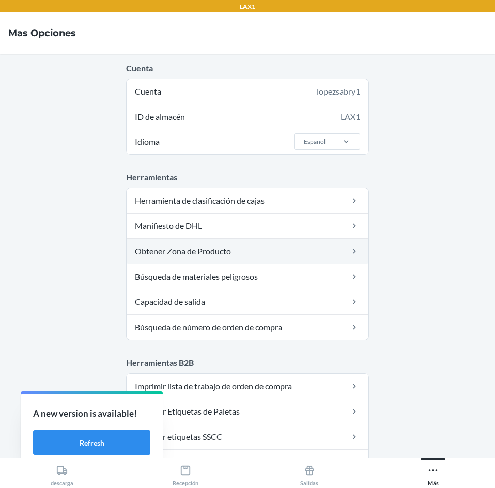
click at [247, 243] on link "Obtener Zona de Producto" at bounding box center [248, 251] width 242 height 25
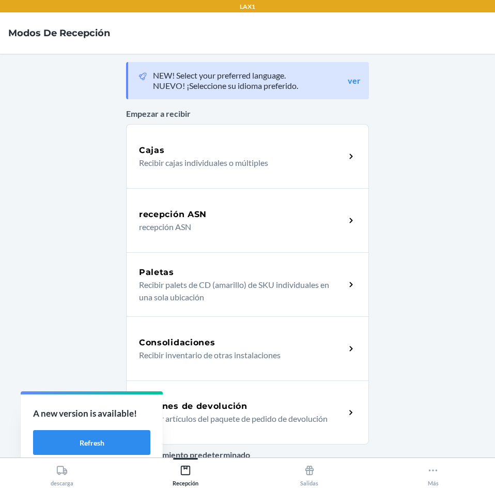
click at [219, 401] on h5 "Órdenes de devolución" at bounding box center [193, 406] width 109 height 12
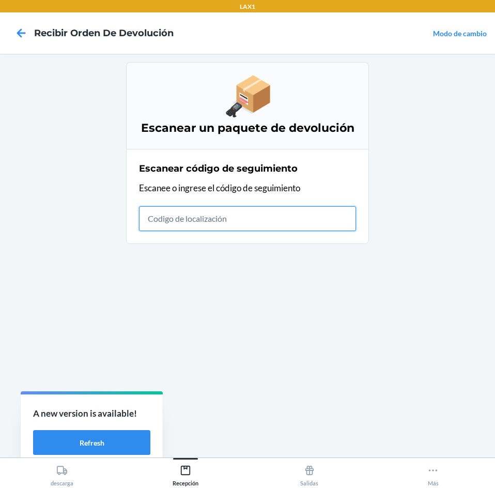
click at [305, 224] on input "text" at bounding box center [247, 218] width 217 height 25
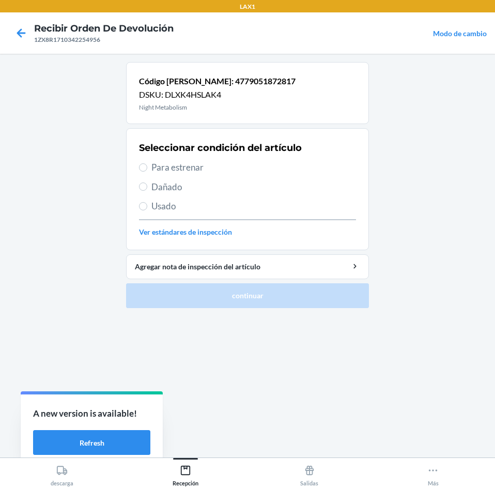
click at [229, 161] on span "Para estrenar" at bounding box center [254, 167] width 205 height 13
click at [147, 163] on input "Para estrenar" at bounding box center [143, 167] width 8 height 8
radio input "true"
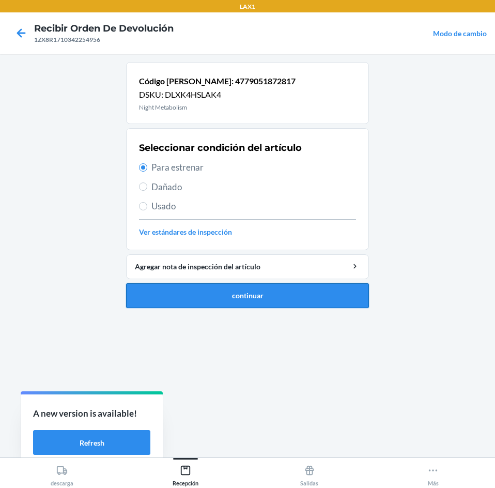
click at [284, 301] on button "continuar" at bounding box center [247, 295] width 243 height 25
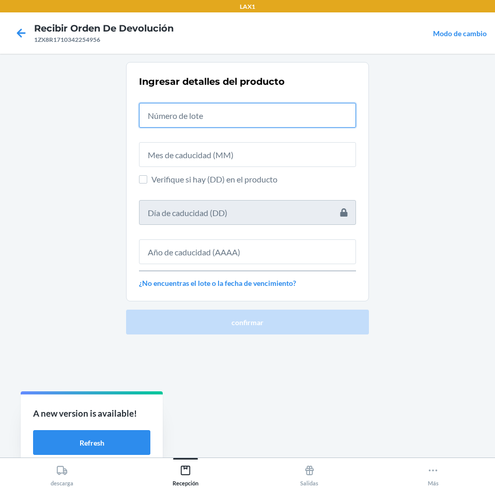
click at [235, 118] on input "text" at bounding box center [247, 115] width 217 height 25
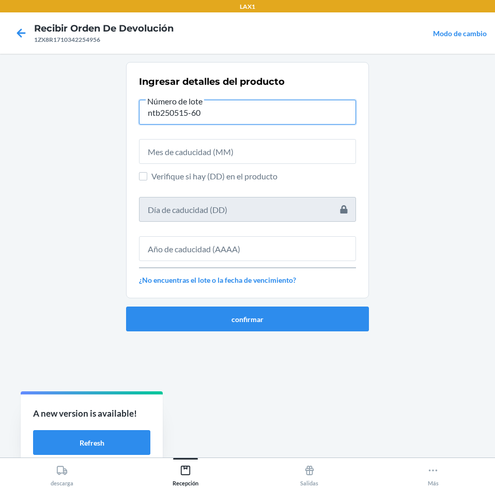
type input "ntb250515-60"
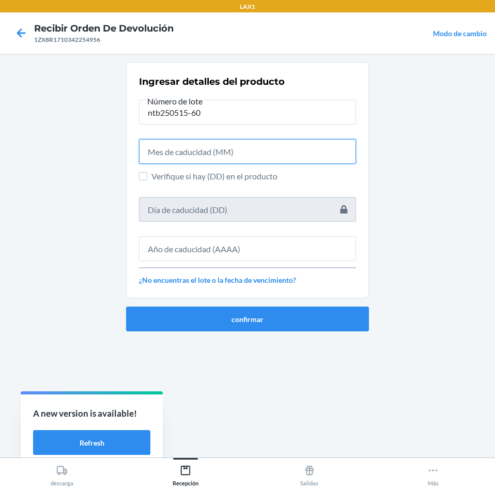
click at [236, 149] on input "text" at bounding box center [247, 151] width 217 height 25
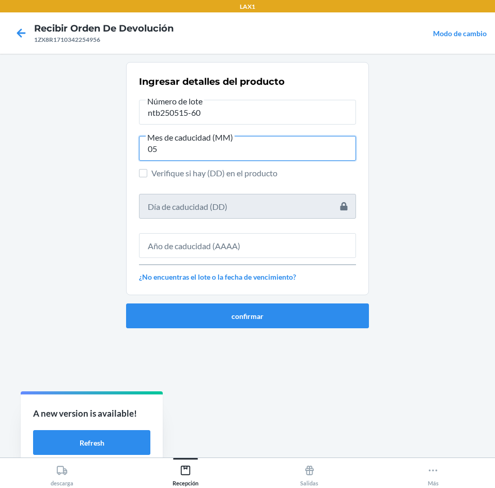
type input "05"
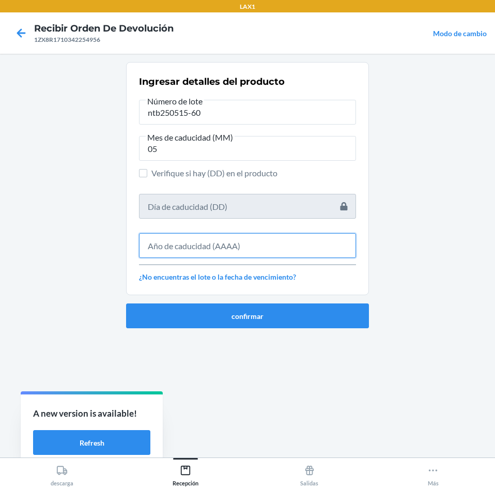
click at [252, 237] on input "text" at bounding box center [247, 245] width 217 height 25
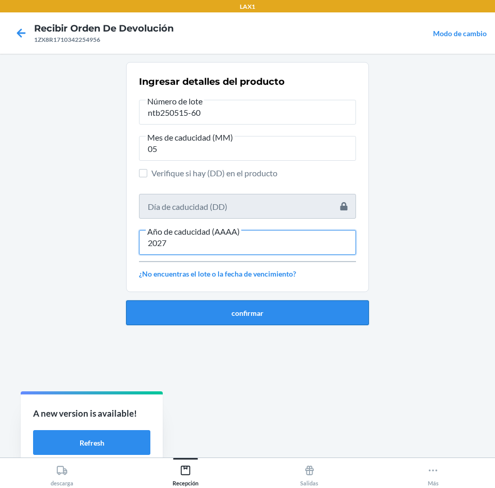
type input "2027"
click at [257, 306] on button "confirmar" at bounding box center [247, 312] width 243 height 25
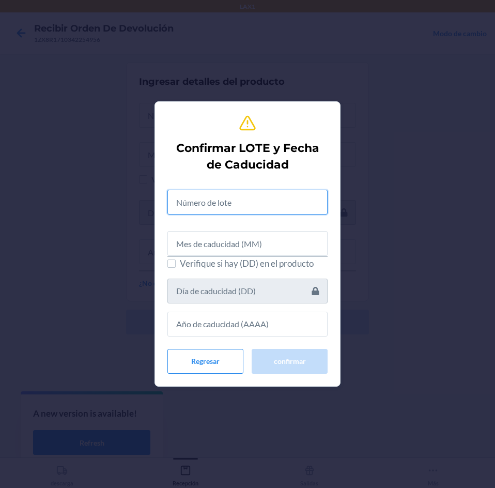
click at [261, 210] on input "text" at bounding box center [248, 202] width 160 height 25
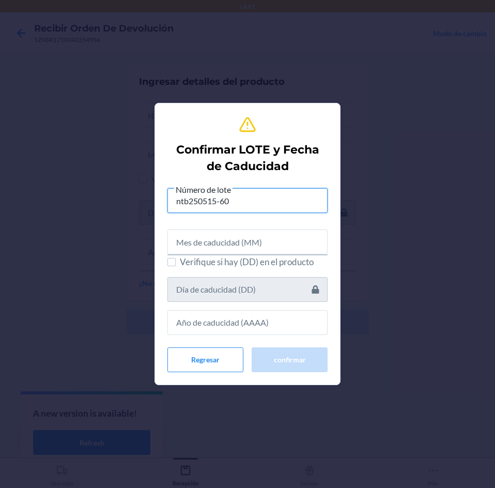
type input "ntb250515-60"
click at [261, 236] on input "text" at bounding box center [248, 242] width 160 height 25
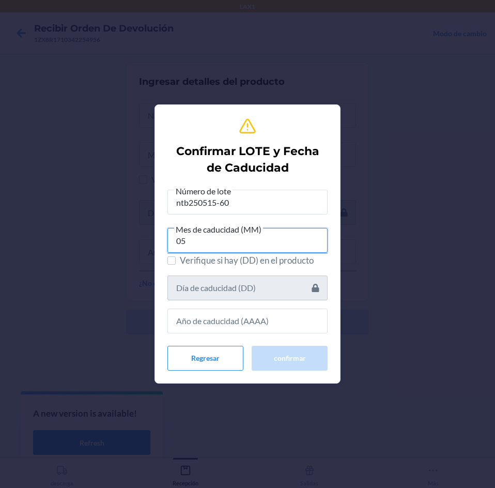
type input "05"
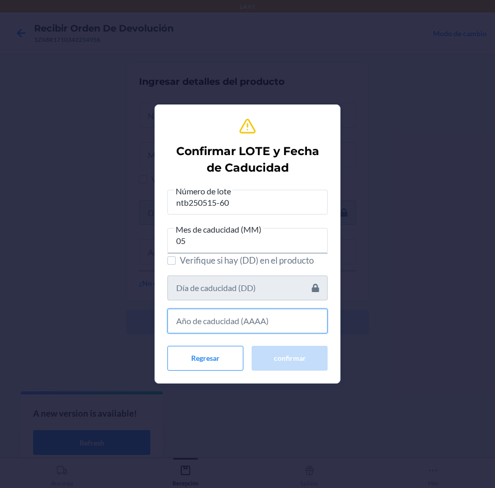
click at [265, 322] on input "text" at bounding box center [248, 321] width 160 height 25
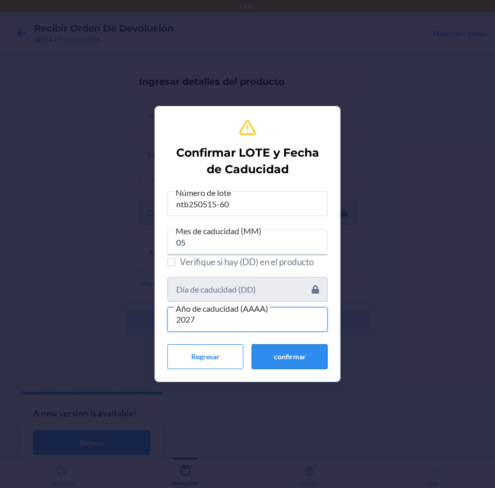
type input "2027"
click at [277, 355] on button "confirmar" at bounding box center [290, 356] width 76 height 25
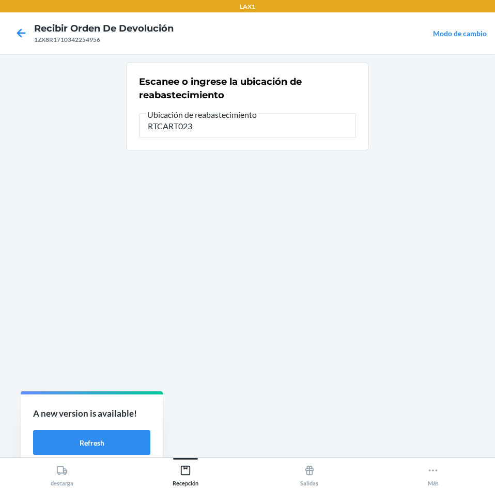
type input "RTCART023"
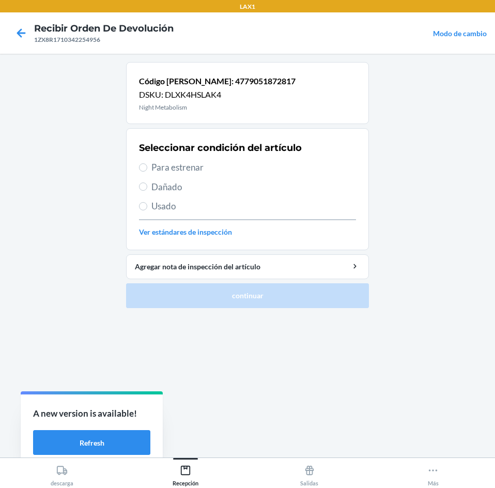
click at [198, 167] on span "Para estrenar" at bounding box center [254, 167] width 205 height 13
click at [147, 167] on input "Para estrenar" at bounding box center [143, 167] width 8 height 8
radio input "true"
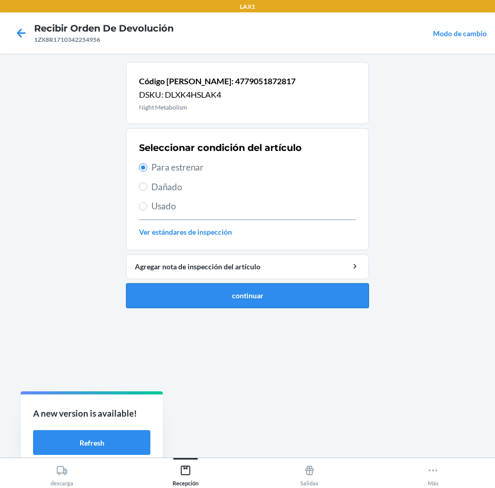
click at [273, 297] on button "continuar" at bounding box center [247, 295] width 243 height 25
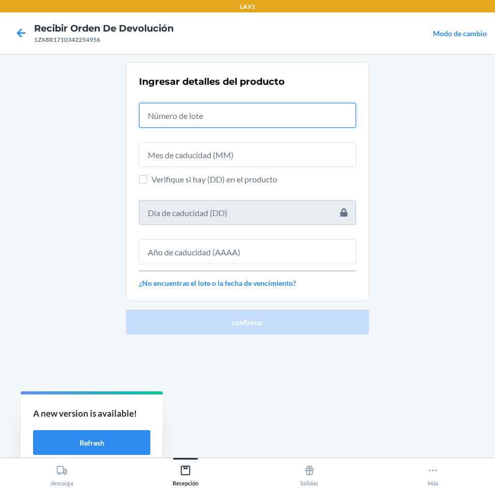
click at [250, 119] on input "text" at bounding box center [247, 115] width 217 height 25
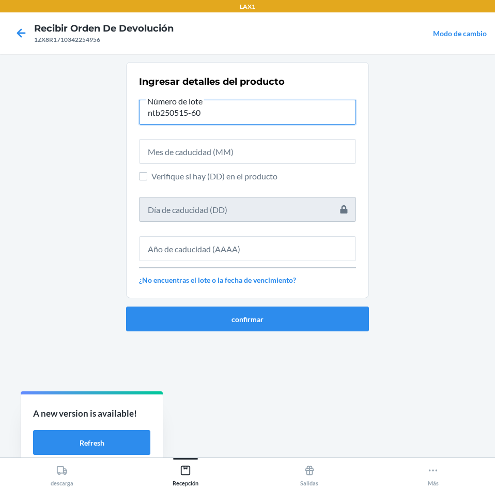
type input "ntb250515-60"
click at [259, 166] on div "Ingresar detalles del producto Número de lote ntb250515-60 Verifique si hay (DD…" at bounding box center [247, 180] width 217 height 217
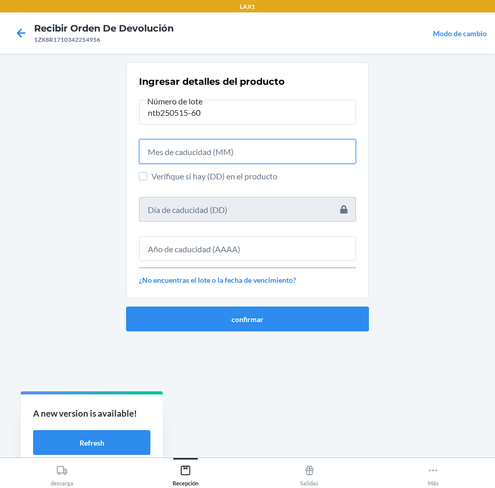
click at [258, 154] on input "text" at bounding box center [247, 151] width 217 height 25
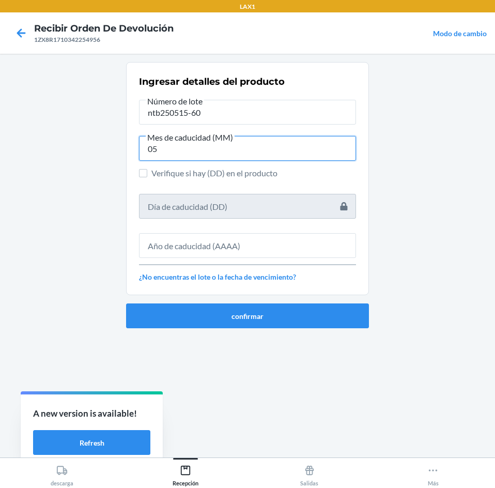
type input "05"
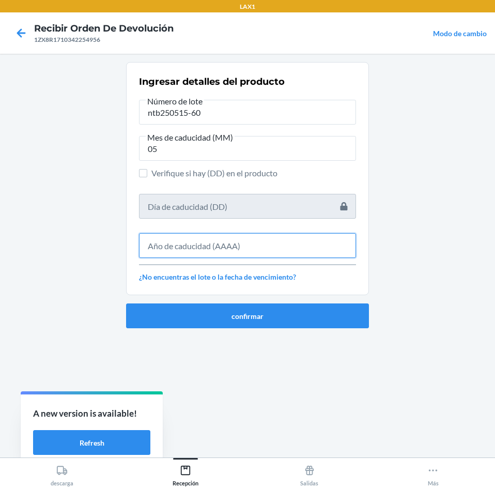
click at [282, 242] on input "text" at bounding box center [247, 245] width 217 height 25
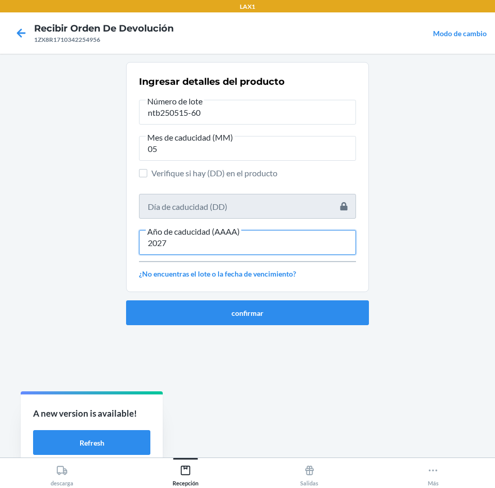
type input "2027"
click at [269, 327] on ol "Ingresar detalles del producto Número de lote ntb250515-60 Mes de caducidad (MM…" at bounding box center [247, 197] width 243 height 271
click at [269, 325] on ol "Ingresar detalles del producto Número de lote ntb250515-60 Mes de caducidad (MM…" at bounding box center [247, 197] width 243 height 271
click at [270, 321] on button "confirmar" at bounding box center [247, 312] width 243 height 25
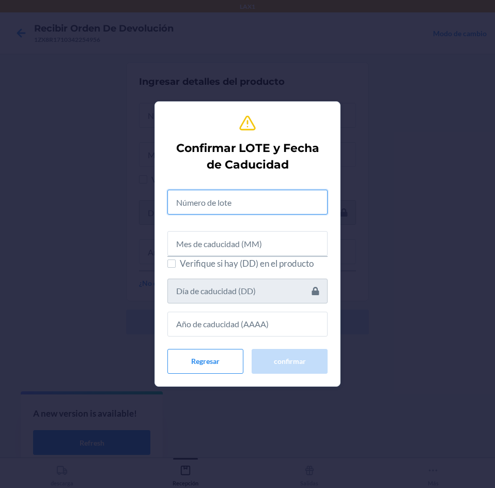
click at [252, 199] on input "text" at bounding box center [248, 202] width 160 height 25
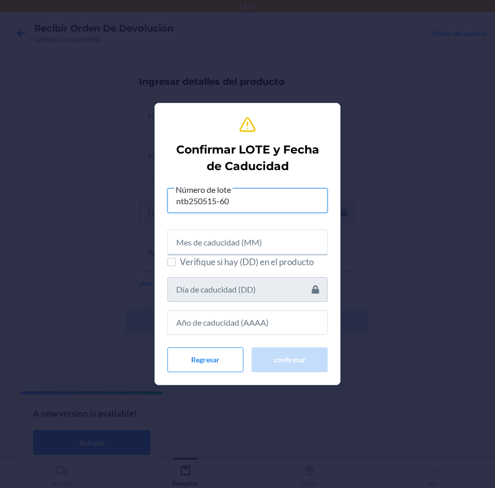
type input "ntb250515-60"
click at [248, 245] on input "text" at bounding box center [248, 242] width 160 height 25
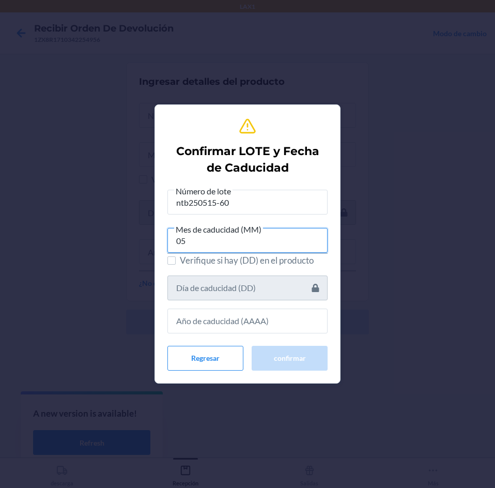
type input "05"
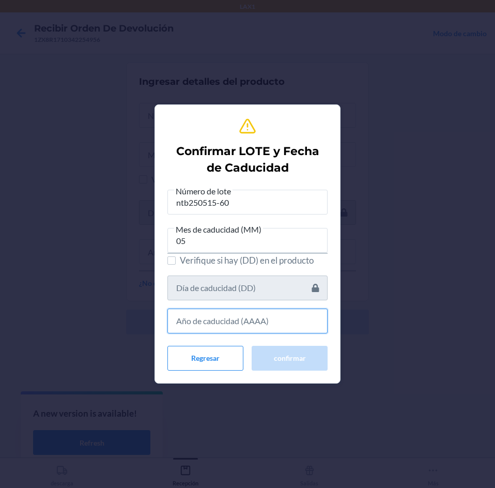
click at [244, 314] on input "text" at bounding box center [248, 321] width 160 height 25
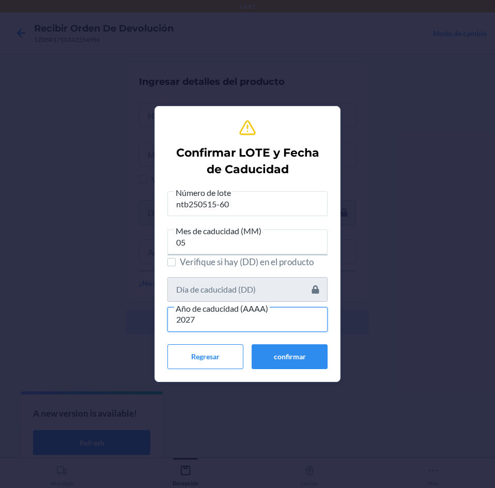
type input "2027"
click at [276, 370] on div "Confirmar LOTE y Fecha de Caducidad Número de lote ntb250515-60 Mes de caducida…" at bounding box center [248, 244] width 160 height 259
click at [278, 364] on button "confirmar" at bounding box center [290, 356] width 76 height 25
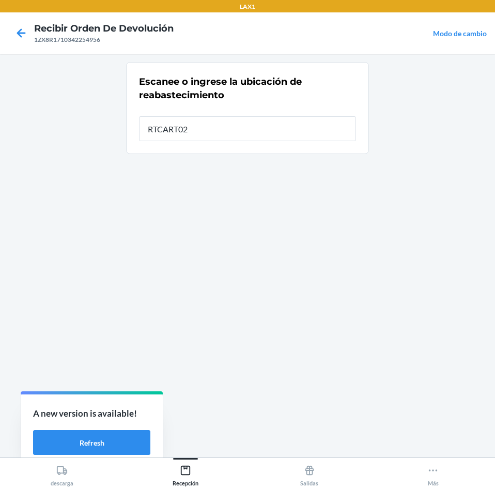
type input "RTCART023"
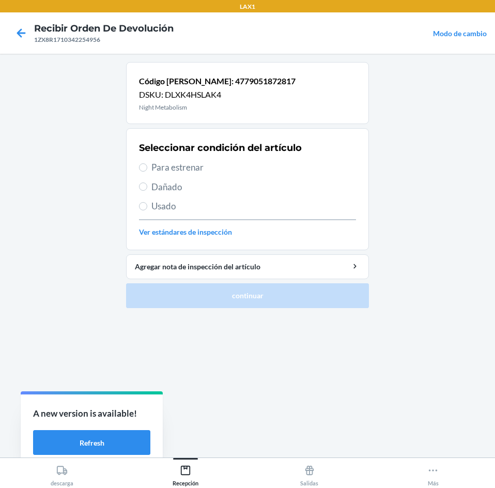
click at [215, 170] on span "Para estrenar" at bounding box center [254, 167] width 205 height 13
click at [147, 170] on input "Para estrenar" at bounding box center [143, 167] width 8 height 8
radio input "true"
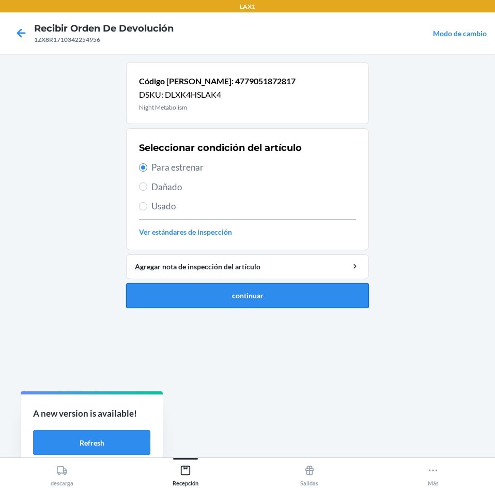
click at [220, 299] on button "continuar" at bounding box center [247, 295] width 243 height 25
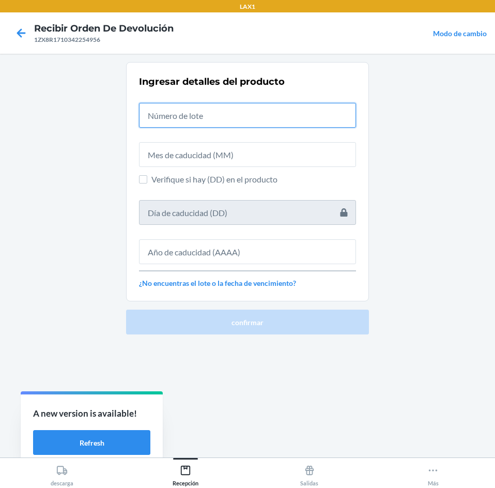
click at [224, 108] on input "text" at bounding box center [247, 115] width 217 height 25
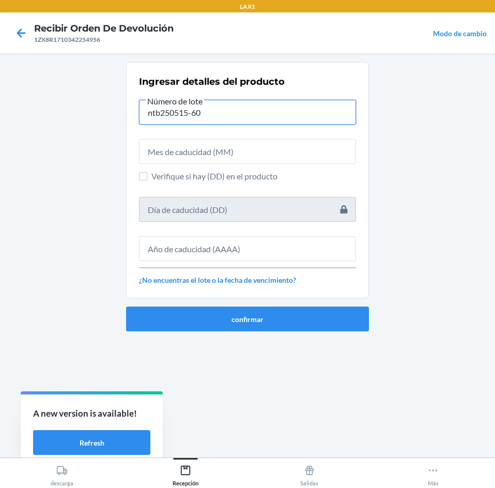
type input "ntb250515-60"
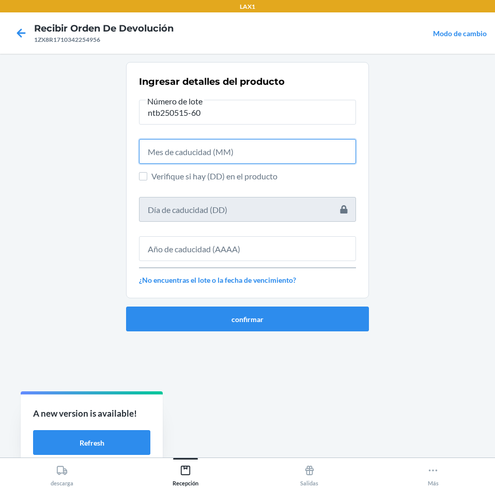
click at [214, 163] on input "text" at bounding box center [247, 151] width 217 height 25
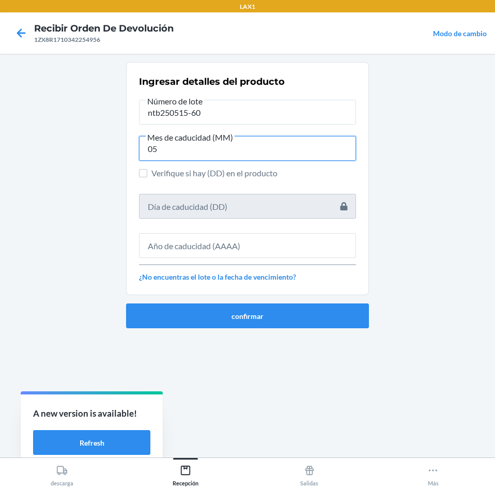
type input "05"
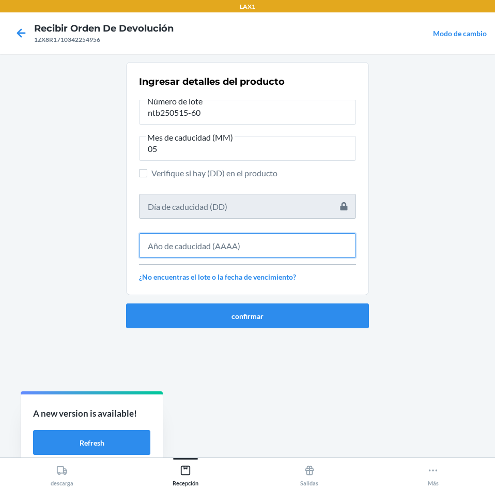
click at [219, 244] on input "text" at bounding box center [247, 245] width 217 height 25
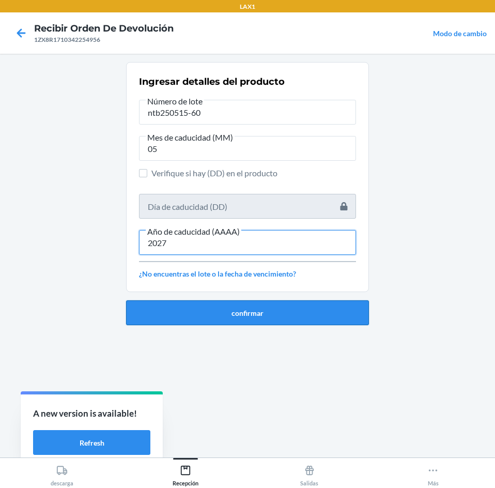
type input "2027"
click at [209, 319] on button "confirmar" at bounding box center [247, 312] width 243 height 25
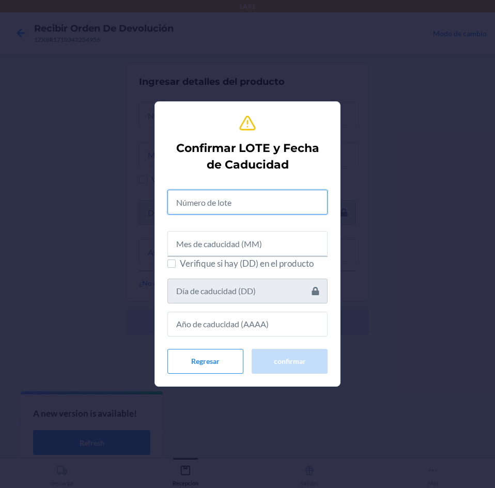
click at [233, 211] on input "text" at bounding box center [248, 202] width 160 height 25
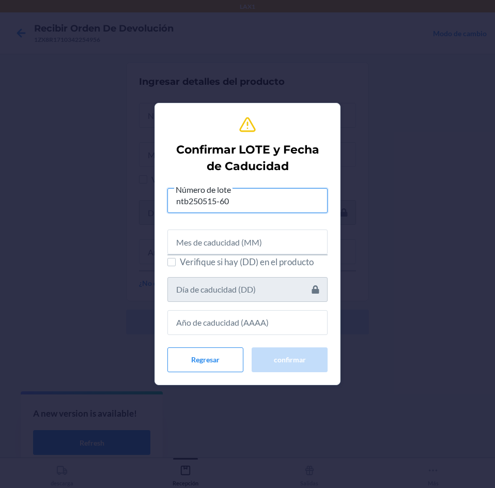
type input "ntb250515-60"
click at [226, 251] on input "text" at bounding box center [248, 242] width 160 height 25
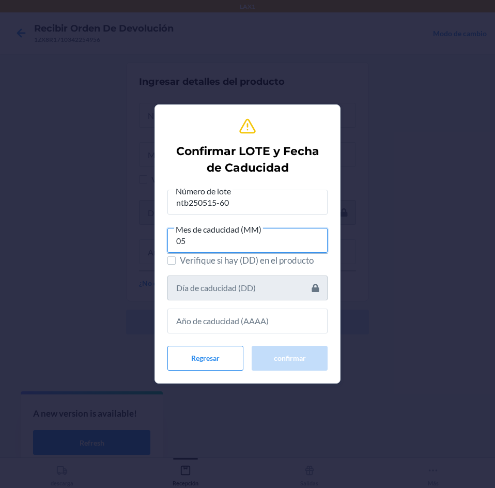
type input "05"
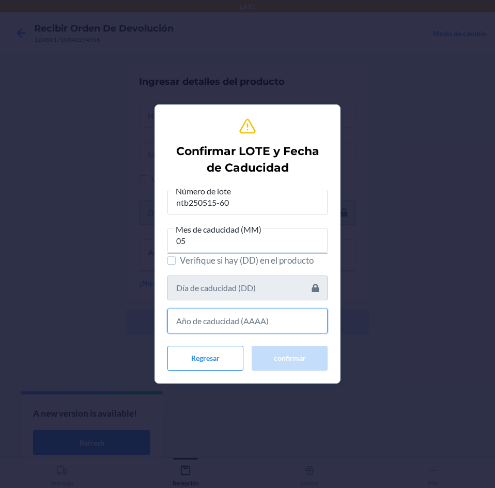
click at [231, 318] on input "text" at bounding box center [248, 321] width 160 height 25
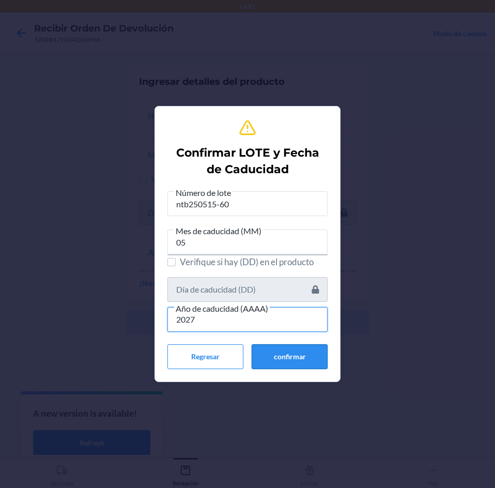
type input "2027"
click at [274, 349] on button "confirmar" at bounding box center [290, 356] width 76 height 25
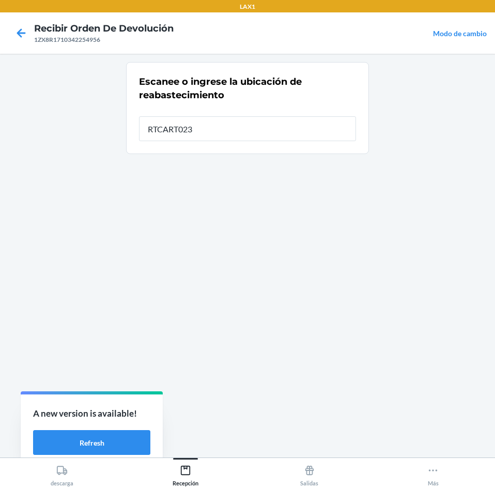
type input "RTCART023"
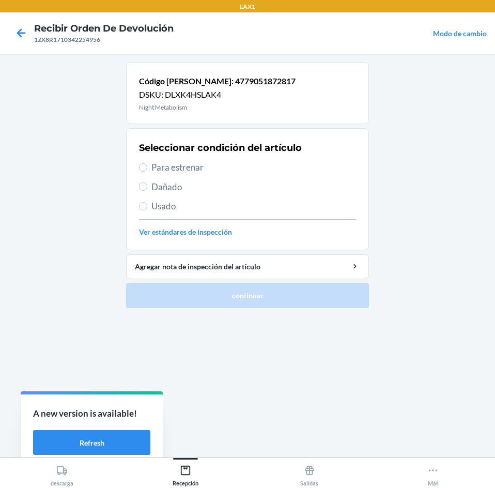
click at [223, 167] on span "Para estrenar" at bounding box center [254, 167] width 205 height 13
click at [147, 167] on input "Para estrenar" at bounding box center [143, 167] width 8 height 8
radio input "true"
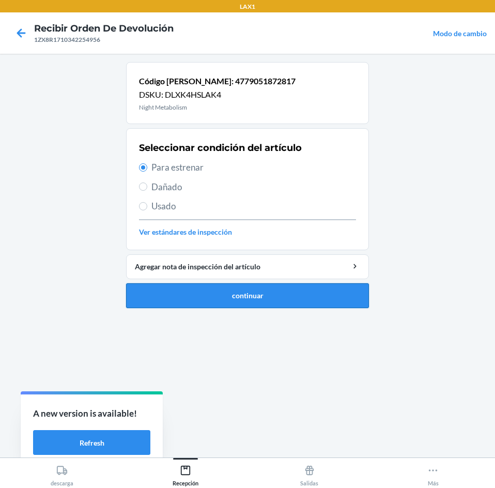
click at [271, 296] on button "continuar" at bounding box center [247, 295] width 243 height 25
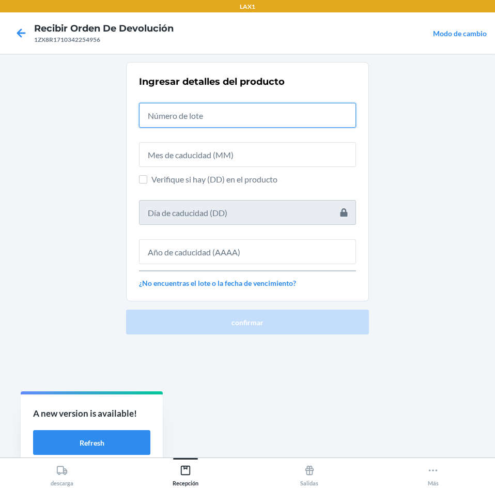
click at [251, 119] on input "text" at bounding box center [247, 115] width 217 height 25
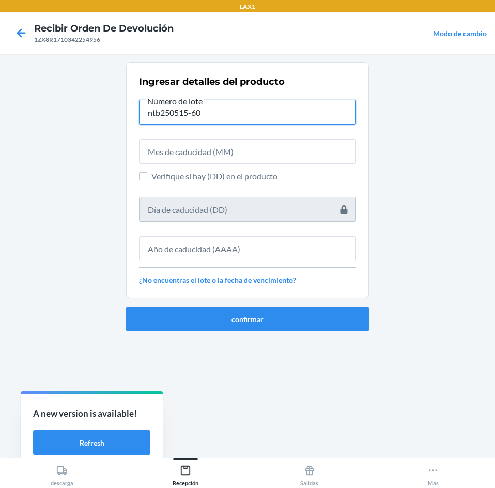
type input "ntb250515-60"
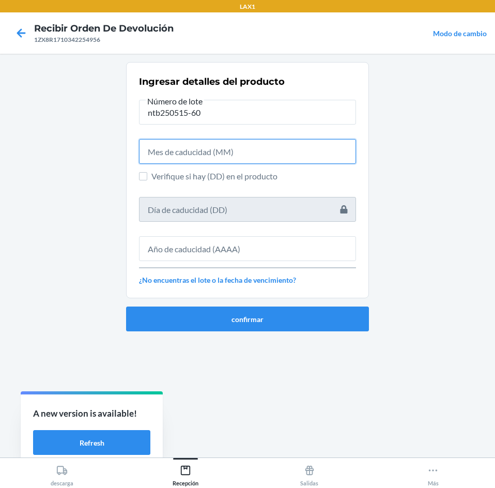
click at [252, 155] on input "text" at bounding box center [247, 151] width 217 height 25
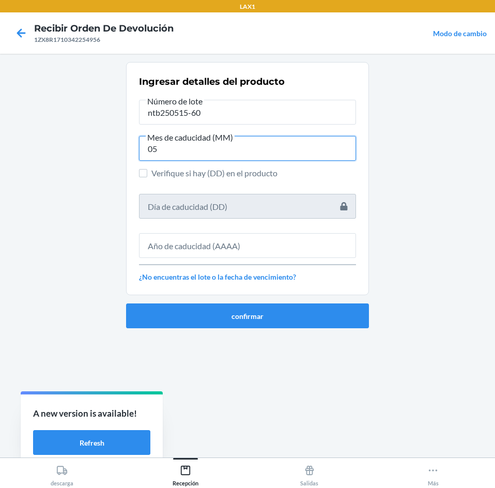
type input "05"
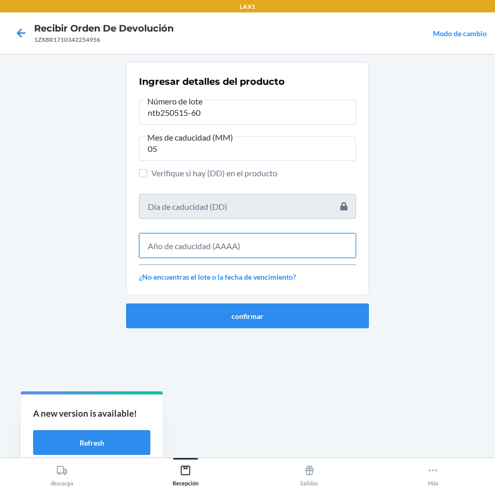
click at [252, 245] on input "text" at bounding box center [247, 245] width 217 height 25
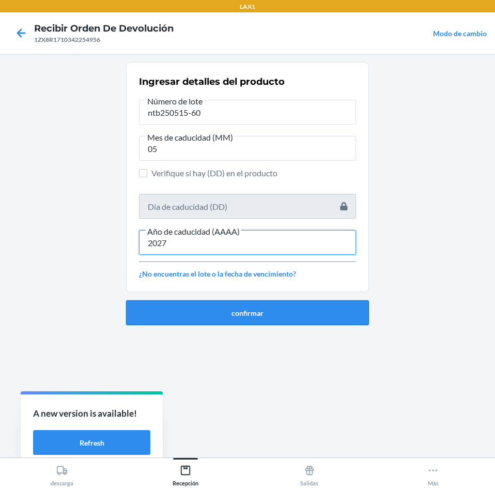
type input "2027"
click at [266, 304] on button "confirmar" at bounding box center [247, 312] width 243 height 25
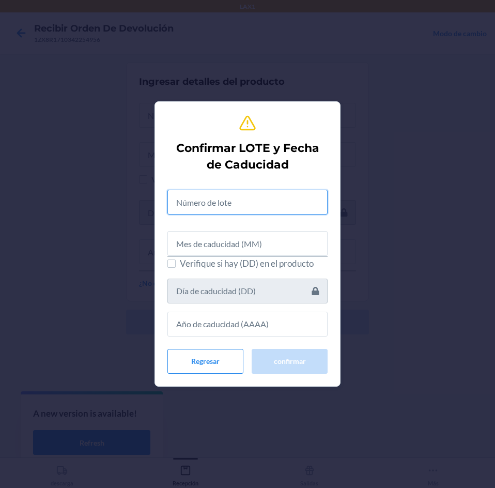
click at [258, 200] on input "text" at bounding box center [248, 202] width 160 height 25
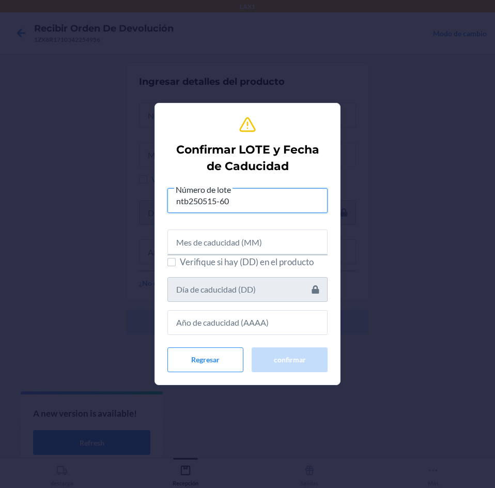
type input "ntb250515-60"
click at [260, 252] on input "text" at bounding box center [248, 242] width 160 height 25
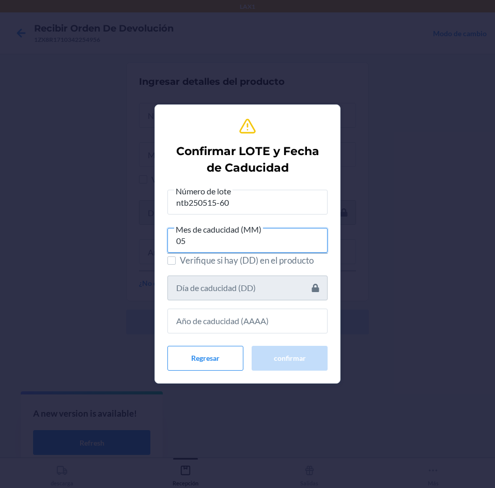
type input "05"
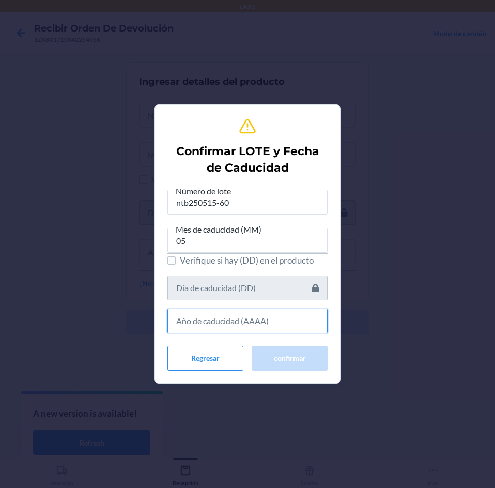
click at [259, 321] on input "text" at bounding box center [248, 321] width 160 height 25
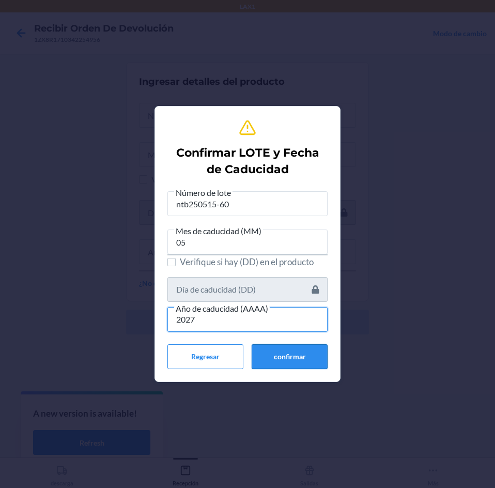
type input "2027"
click at [264, 359] on button "confirmar" at bounding box center [290, 356] width 76 height 25
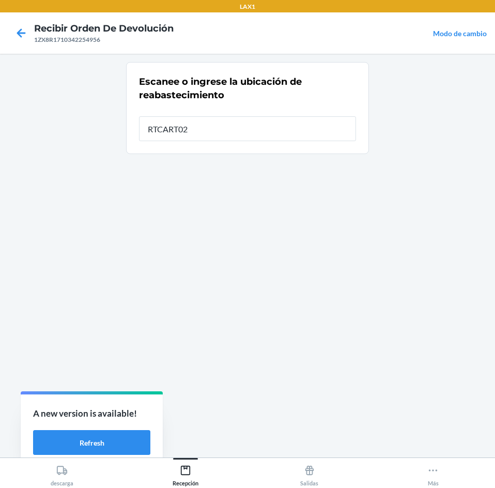
type input "RTCART023"
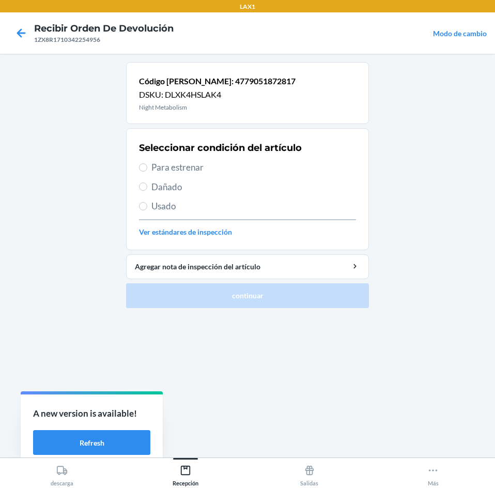
click at [262, 162] on span "Para estrenar" at bounding box center [254, 167] width 205 height 13
click at [147, 163] on input "Para estrenar" at bounding box center [143, 167] width 8 height 8
radio input "true"
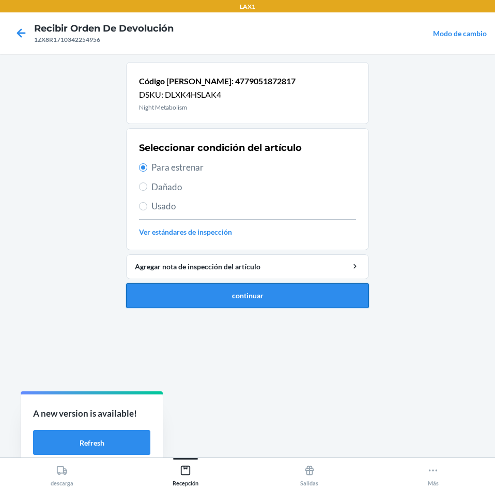
click at [267, 293] on button "continuar" at bounding box center [247, 295] width 243 height 25
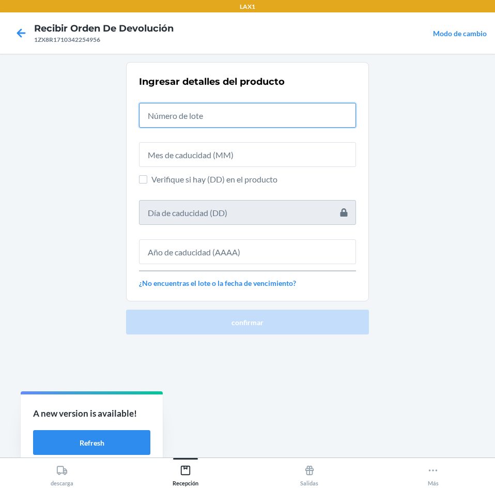
click at [275, 123] on input "text" at bounding box center [247, 115] width 217 height 25
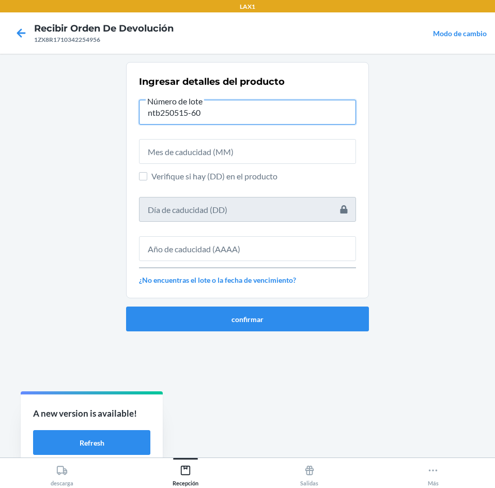
type input "ntb250515-60"
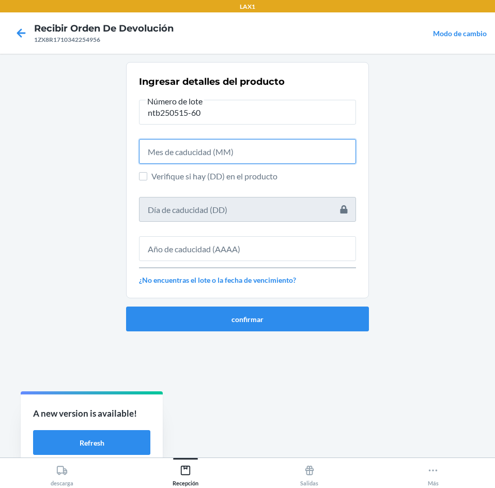
click at [277, 159] on input "text" at bounding box center [247, 151] width 217 height 25
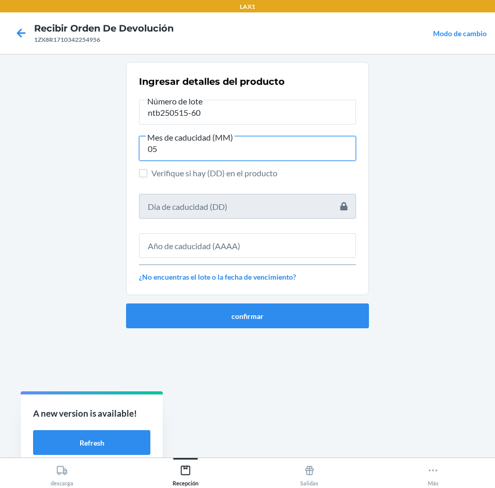
type input "05"
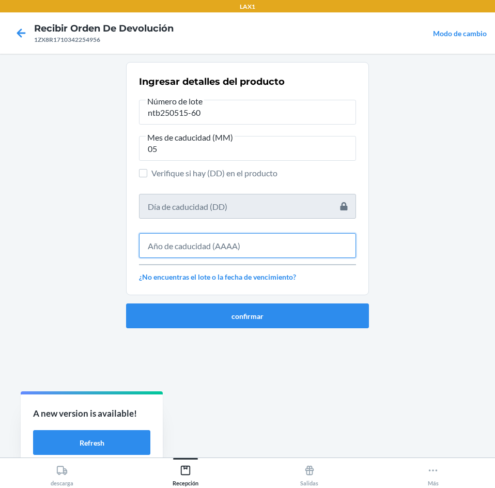
click at [277, 248] on input "text" at bounding box center [247, 245] width 217 height 25
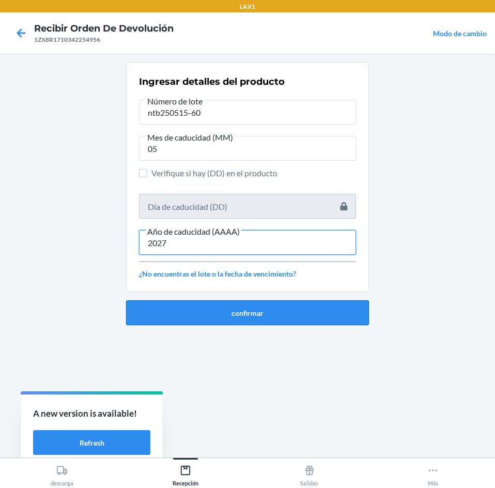
type input "2027"
click at [279, 309] on button "confirmar" at bounding box center [247, 312] width 243 height 25
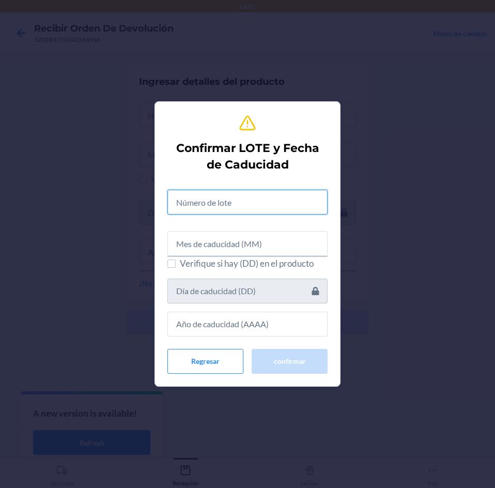
click at [271, 192] on input "text" at bounding box center [248, 202] width 160 height 25
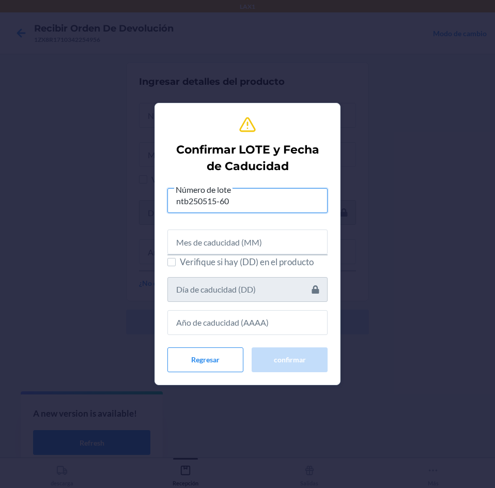
type input "ntb250515-60"
click at [253, 236] on input "text" at bounding box center [248, 242] width 160 height 25
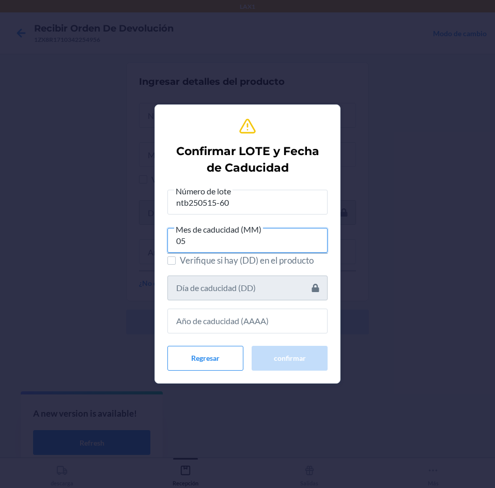
type input "05"
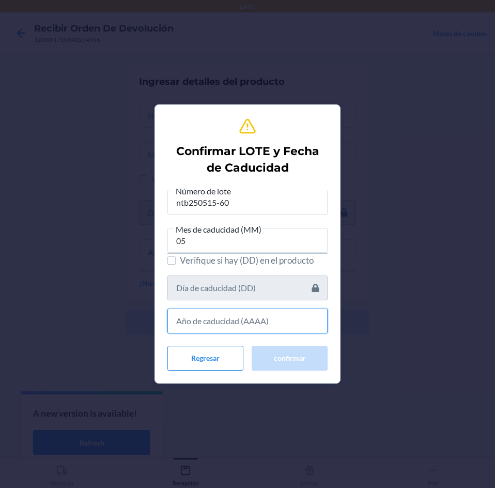
click at [246, 329] on input "text" at bounding box center [248, 321] width 160 height 25
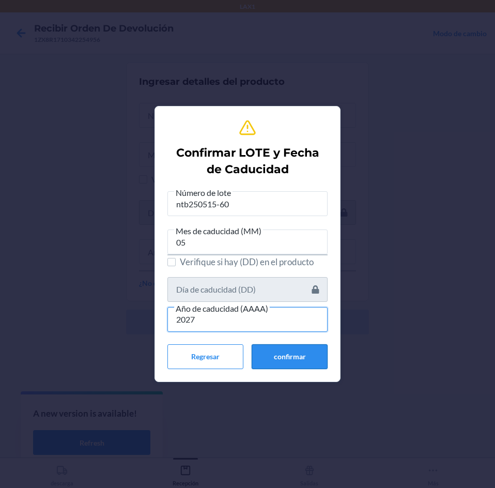
type input "2027"
click at [279, 356] on button "confirmar" at bounding box center [290, 356] width 76 height 25
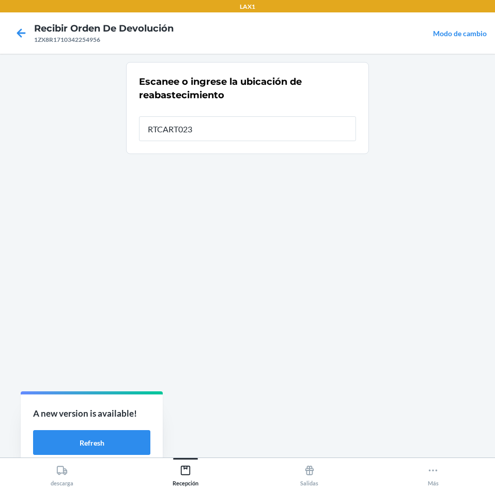
type input "RTCART023"
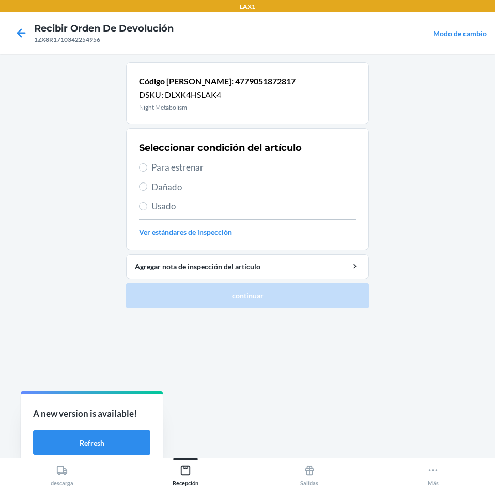
click at [263, 163] on span "Para estrenar" at bounding box center [254, 167] width 205 height 13
click at [147, 163] on input "Para estrenar" at bounding box center [143, 167] width 8 height 8
radio input "true"
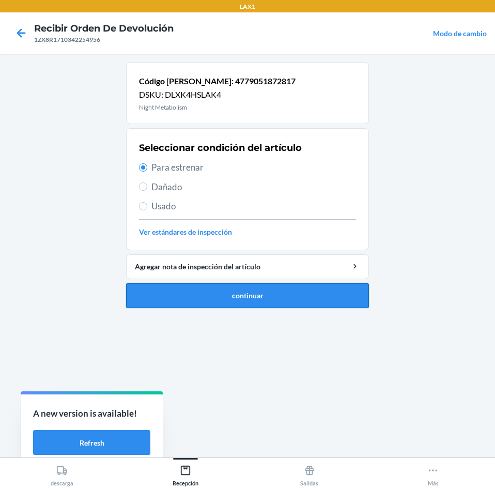
click at [252, 307] on button "continuar" at bounding box center [247, 295] width 243 height 25
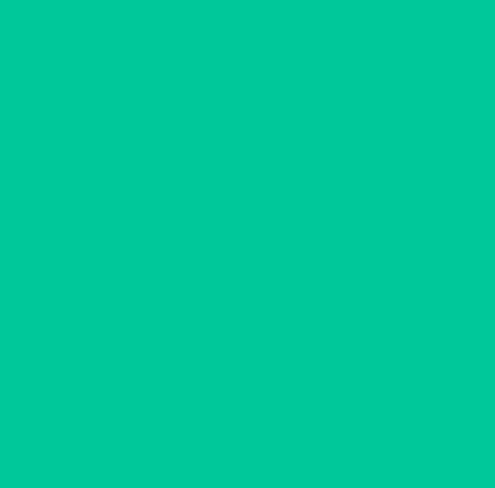
click at [253, 295] on section "Ingresar detalles del producto Verifique si hay (DD) en el producto ¿No encuent…" at bounding box center [247, 181] width 243 height 239
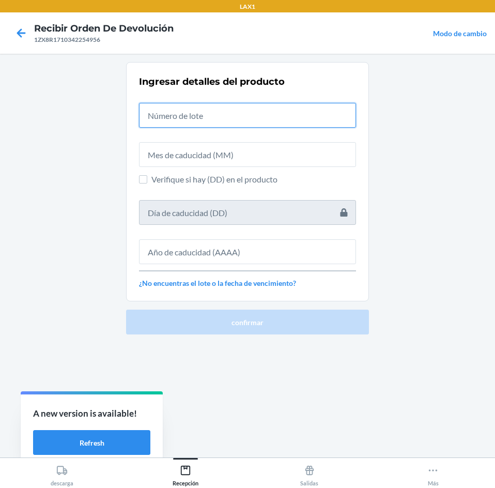
click at [265, 121] on input "text" at bounding box center [247, 115] width 217 height 25
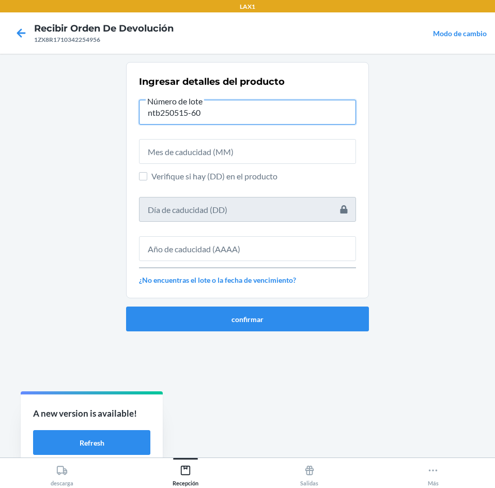
type input "ntb250515-60"
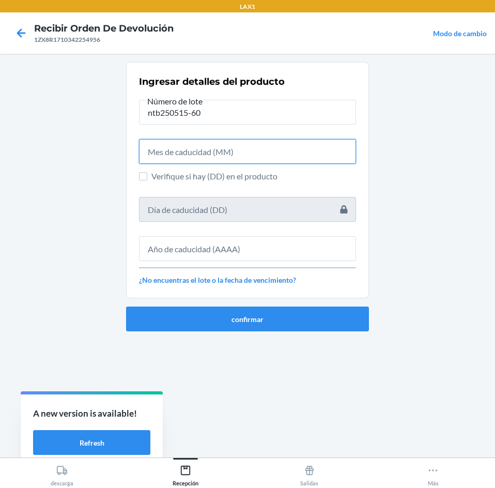
click at [259, 150] on input "text" at bounding box center [247, 151] width 217 height 25
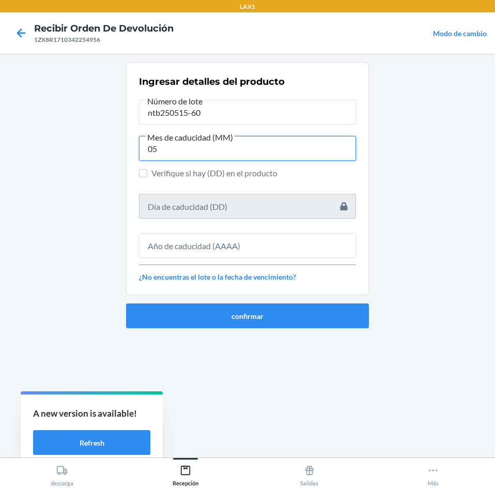
type input "05"
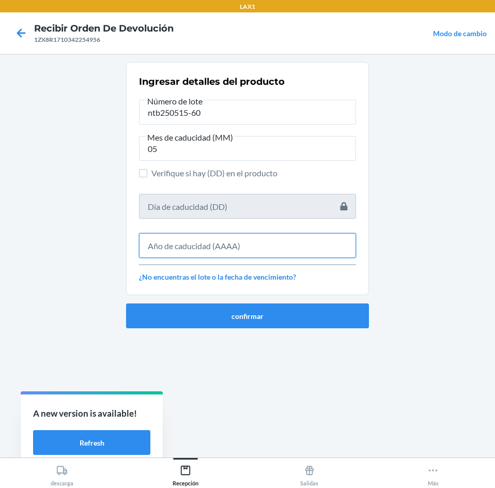
click at [222, 246] on input "text" at bounding box center [247, 245] width 217 height 25
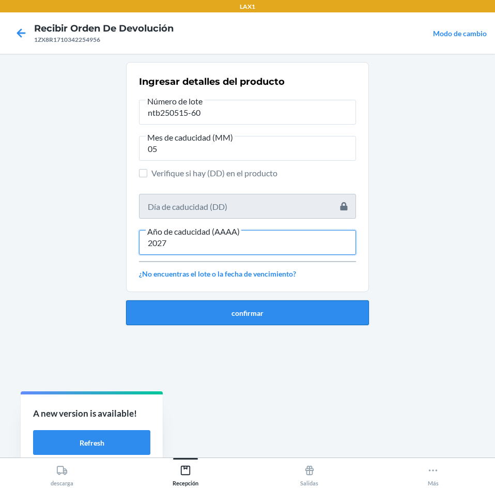
type input "2027"
click at [223, 320] on button "confirmar" at bounding box center [247, 312] width 243 height 25
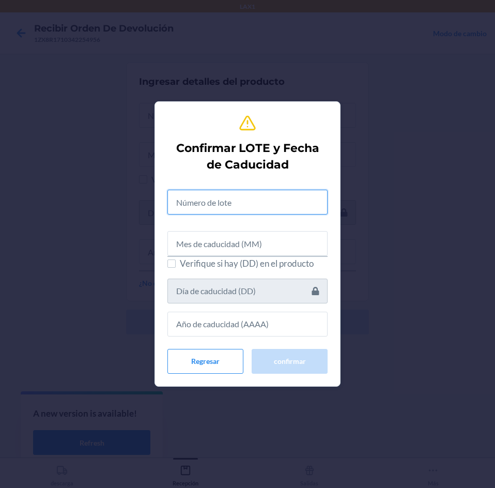
click at [223, 202] on input "text" at bounding box center [248, 202] width 160 height 25
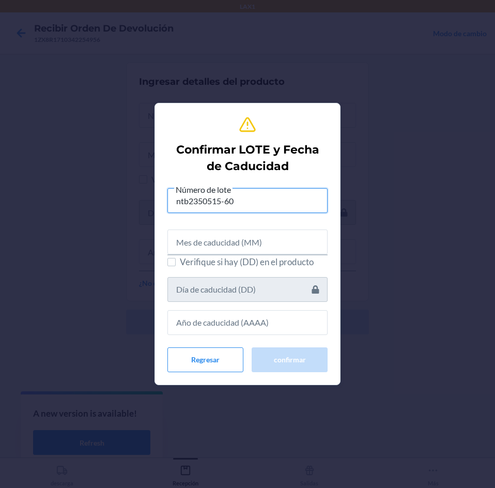
click at [199, 203] on input "ntb2350515-60" at bounding box center [248, 200] width 160 height 25
type input "ntb250515-60"
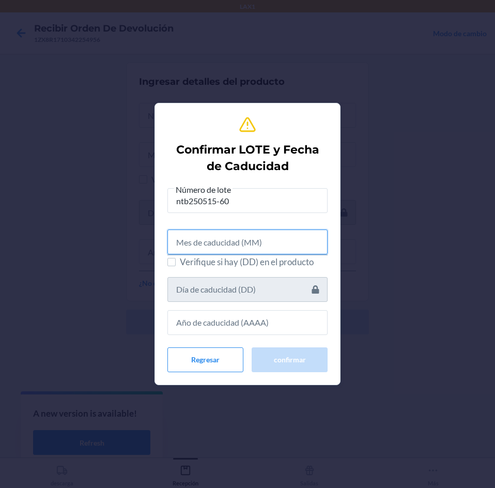
click at [210, 236] on input "text" at bounding box center [248, 242] width 160 height 25
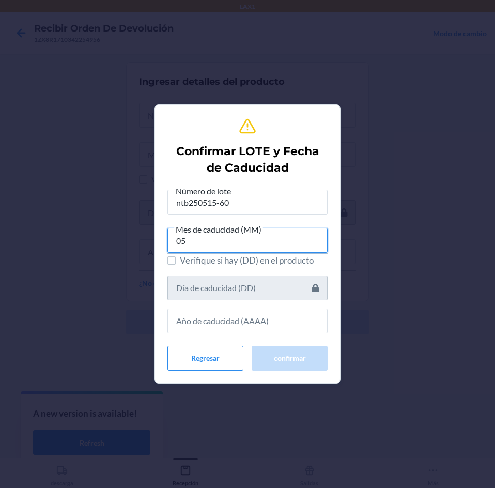
type input "05"
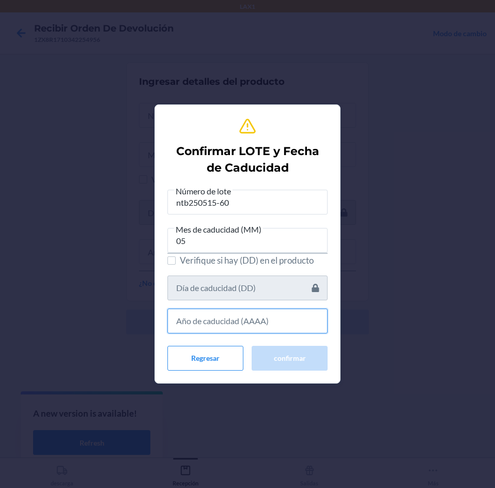
click at [261, 319] on input "text" at bounding box center [248, 321] width 160 height 25
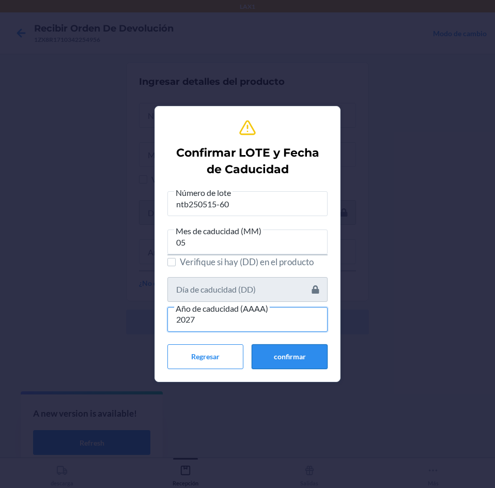
type input "2027"
click at [308, 353] on button "confirmar" at bounding box center [290, 356] width 76 height 25
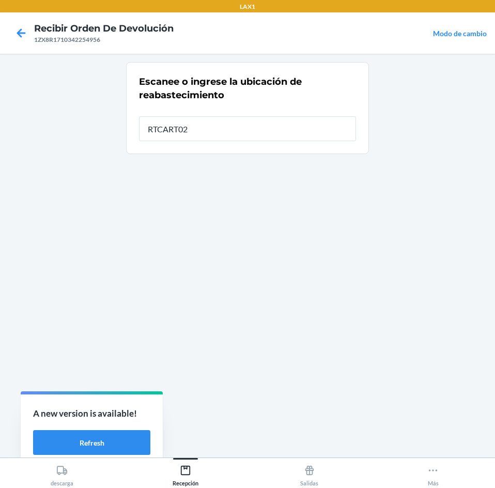
type input "RTCART023"
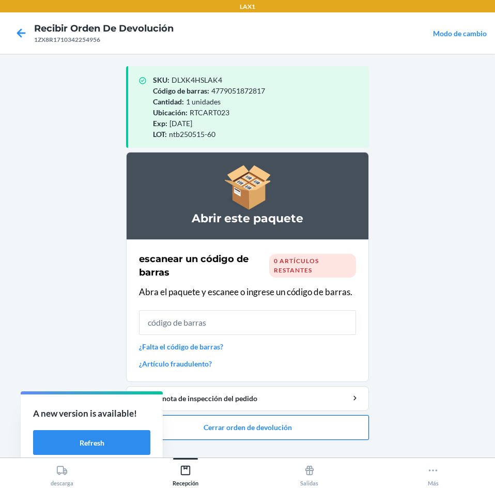
click at [299, 432] on button "Cerrar orden de devolución" at bounding box center [247, 427] width 243 height 25
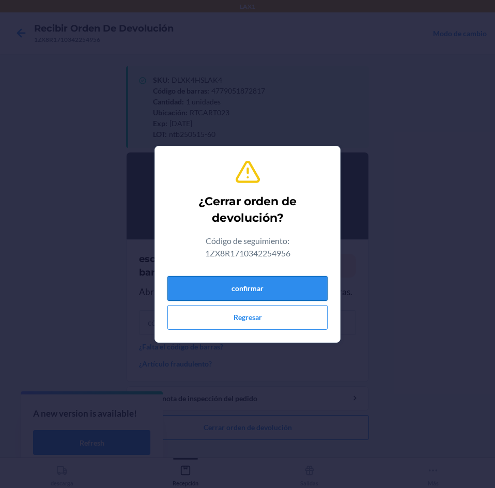
click at [297, 289] on button "confirmar" at bounding box center [248, 288] width 160 height 25
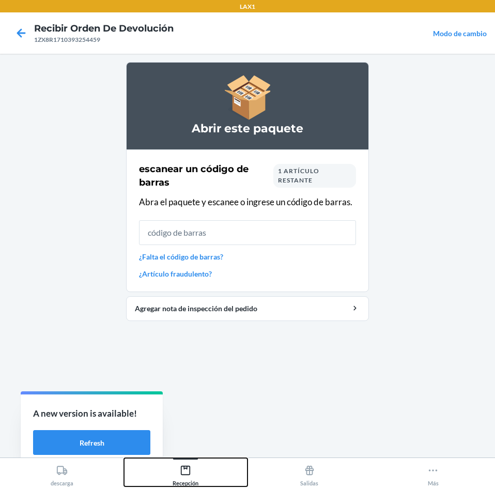
click at [184, 475] on icon at bounding box center [185, 470] width 9 height 9
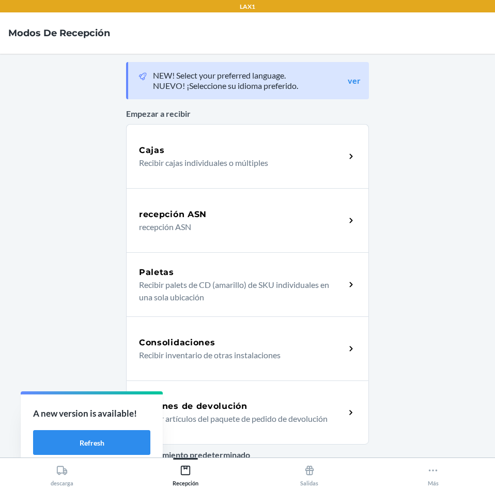
click at [199, 397] on div "Órdenes de devolución Recibir artículos del paquete de pedido de devolución" at bounding box center [247, 413] width 243 height 64
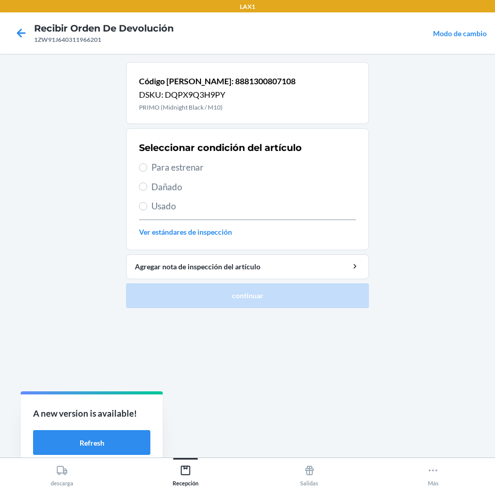
click at [177, 185] on span "Dañado" at bounding box center [254, 186] width 205 height 13
click at [147, 185] on input "Dañado" at bounding box center [143, 187] width 8 height 8
radio input "true"
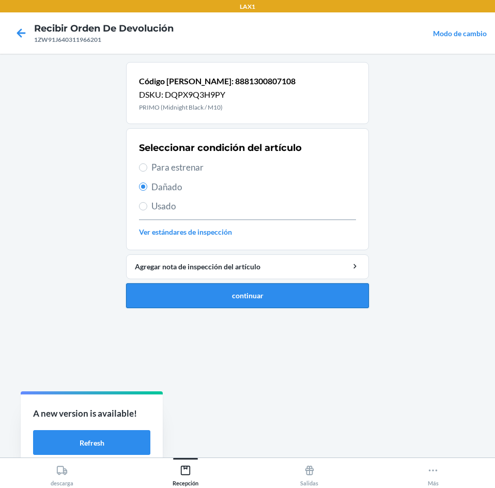
click at [214, 291] on button "continuar" at bounding box center [247, 295] width 243 height 25
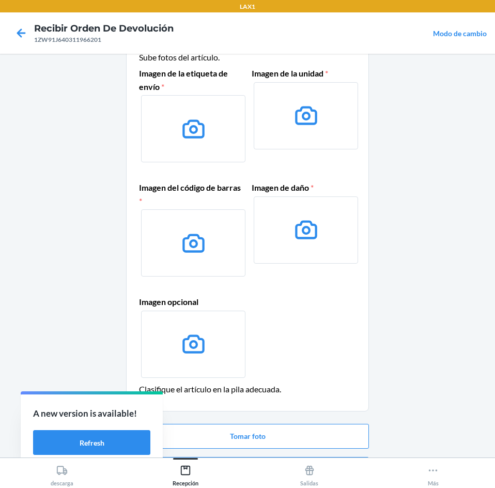
scroll to position [76, 0]
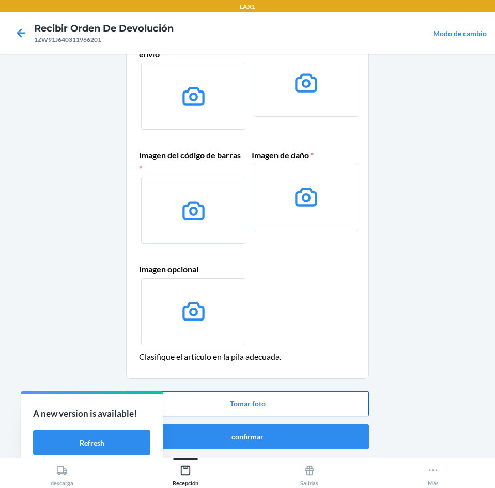
click at [268, 394] on button "Tomar foto" at bounding box center [247, 403] width 243 height 25
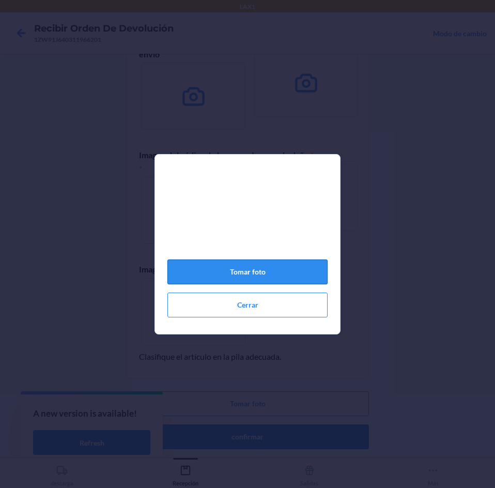
click at [257, 266] on button "Tomar foto" at bounding box center [248, 272] width 160 height 25
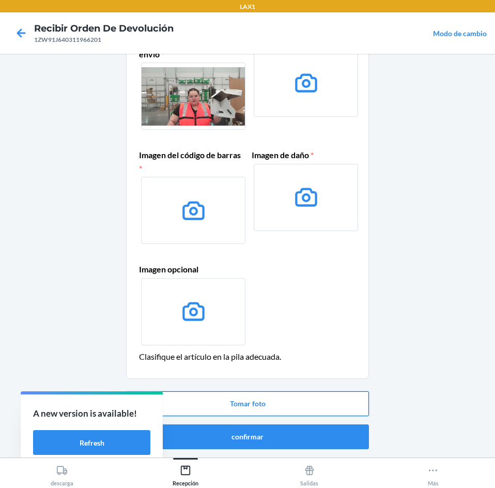
click at [309, 408] on button "Tomar foto" at bounding box center [247, 403] width 243 height 25
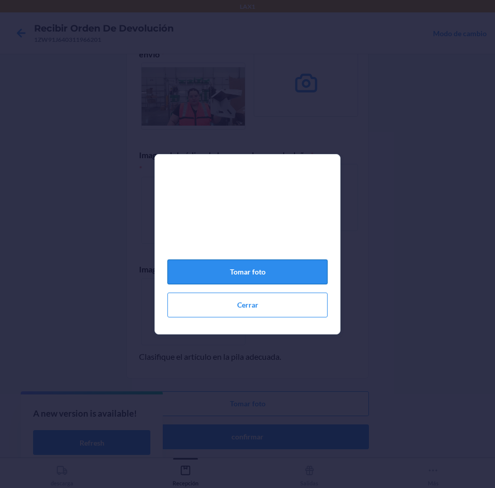
click at [290, 277] on button "Tomar foto" at bounding box center [248, 272] width 160 height 25
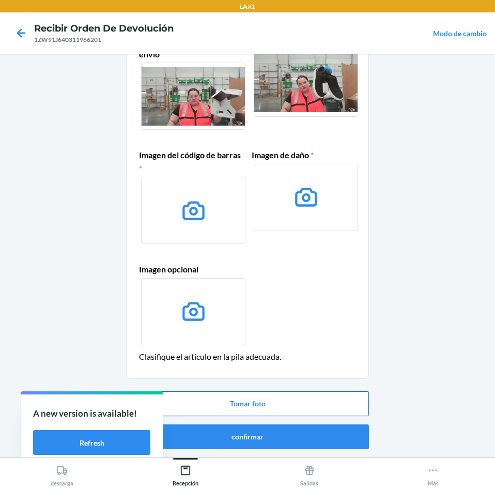
click at [297, 402] on button "Tomar foto" at bounding box center [247, 403] width 243 height 25
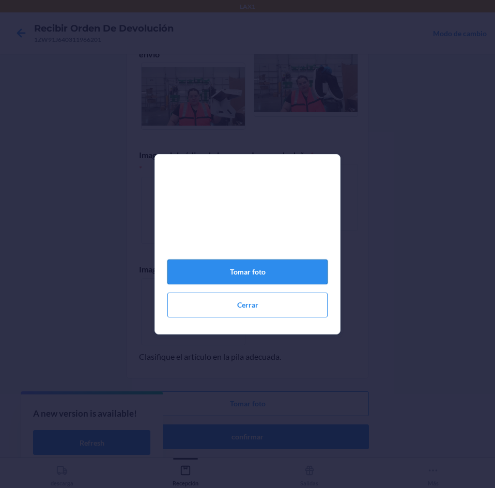
click at [286, 276] on button "Tomar foto" at bounding box center [248, 272] width 160 height 25
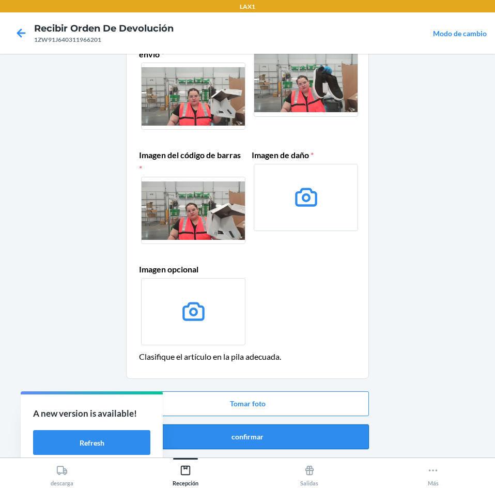
click at [280, 429] on button "confirmar" at bounding box center [247, 437] width 243 height 25
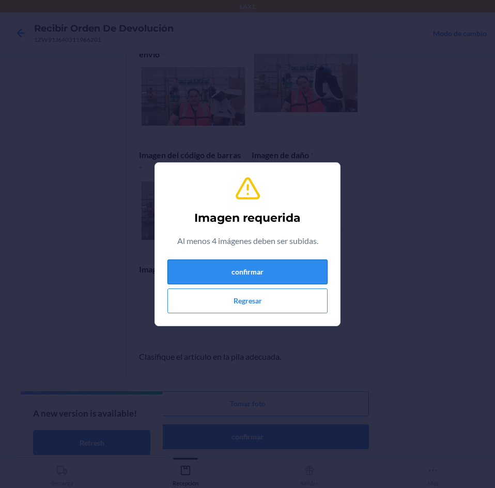
click at [295, 279] on button "confirmar" at bounding box center [248, 272] width 160 height 25
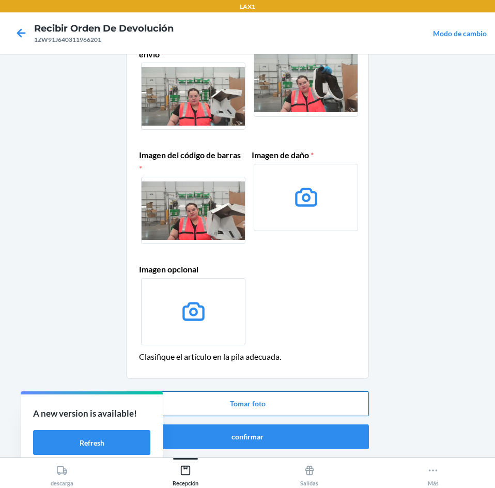
click at [290, 399] on button "Tomar foto" at bounding box center [247, 403] width 243 height 25
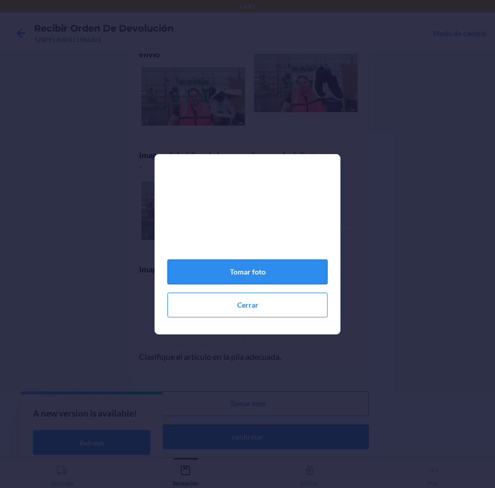
click at [305, 279] on button "Tomar foto" at bounding box center [248, 272] width 160 height 25
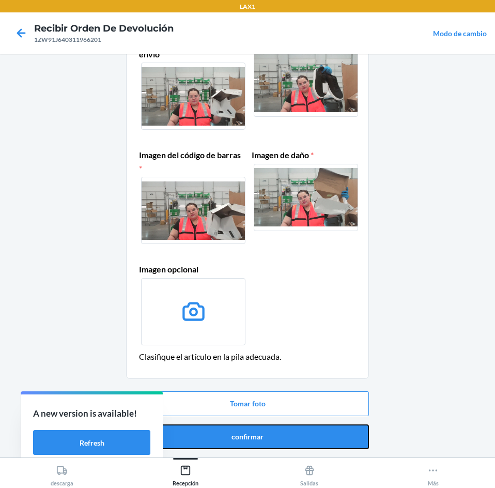
drag, startPoint x: 289, startPoint y: 435, endPoint x: 290, endPoint y: 430, distance: 5.7
click at [289, 433] on button "confirmar" at bounding box center [247, 437] width 243 height 25
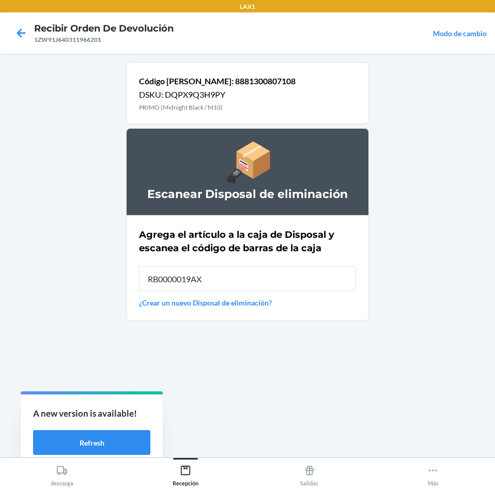
type input "RB0000019AX"
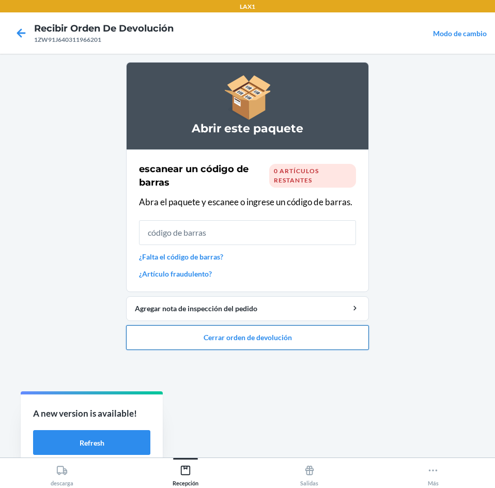
click at [299, 332] on button "Cerrar orden de devolución" at bounding box center [247, 337] width 243 height 25
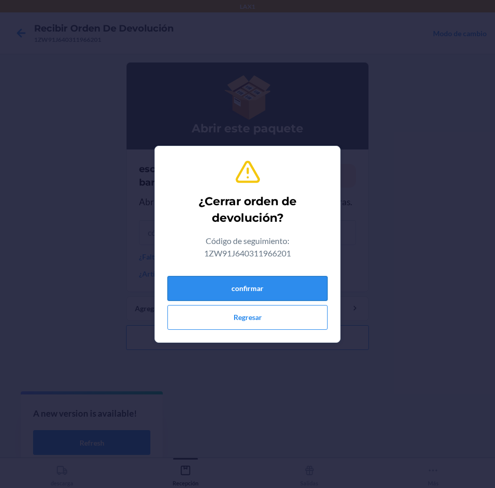
click at [283, 278] on button "confirmar" at bounding box center [248, 288] width 160 height 25
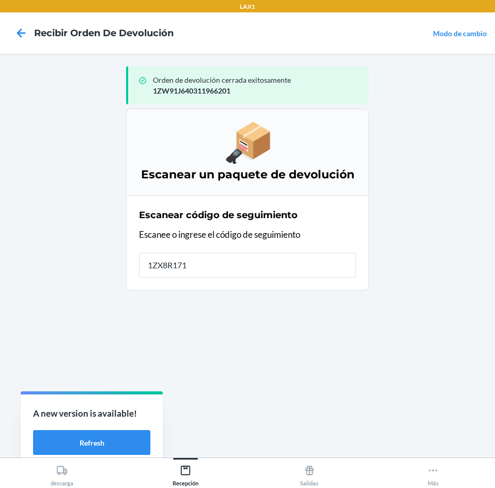
type input "1ZX8R1710"
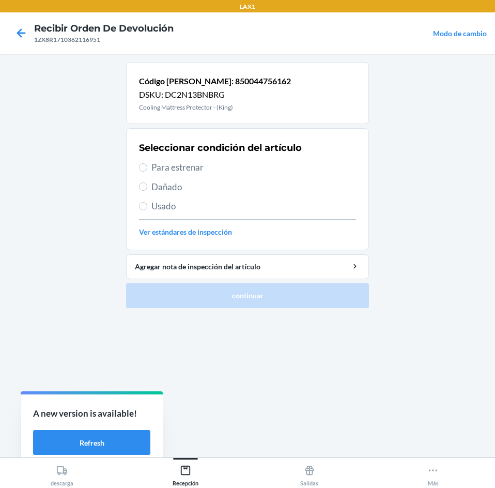
click at [294, 169] on span "Para estrenar" at bounding box center [254, 167] width 205 height 13
click at [147, 169] on input "Para estrenar" at bounding box center [143, 167] width 8 height 8
radio input "true"
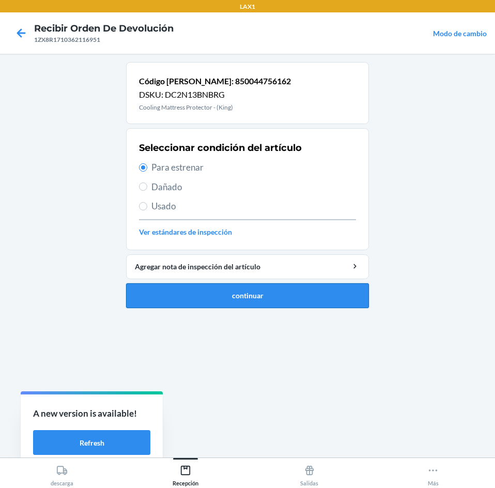
click at [303, 293] on button "continuar" at bounding box center [247, 295] width 243 height 25
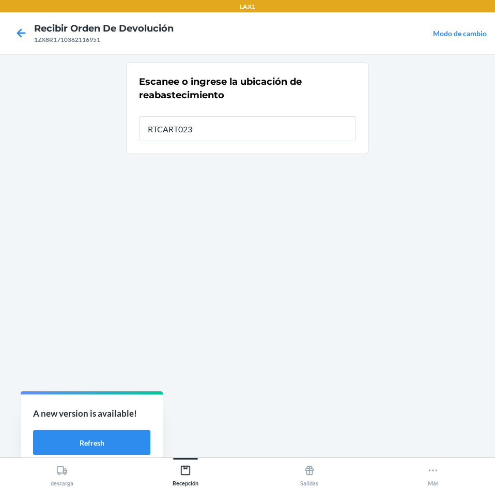
type input "RTCART023"
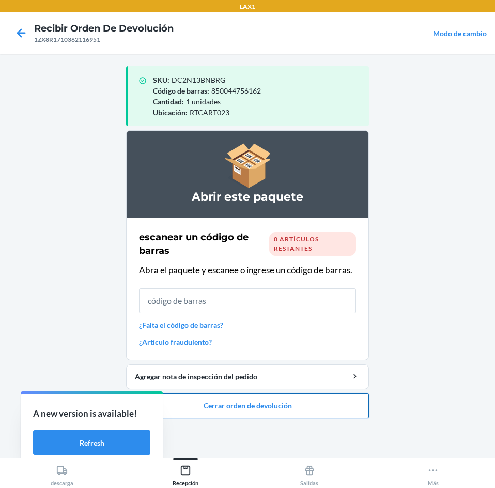
click at [274, 410] on button "Cerrar orden de devolución" at bounding box center [247, 406] width 243 height 25
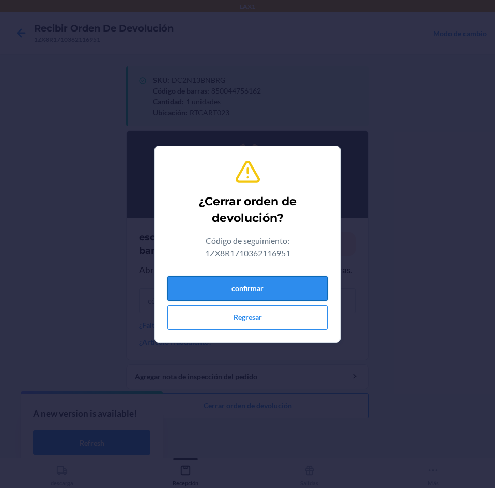
drag, startPoint x: 288, startPoint y: 303, endPoint x: 286, endPoint y: 290, distance: 13.0
click at [288, 293] on div "confirmar Regresar" at bounding box center [248, 301] width 160 height 58
click at [286, 290] on button "confirmar" at bounding box center [248, 288] width 160 height 25
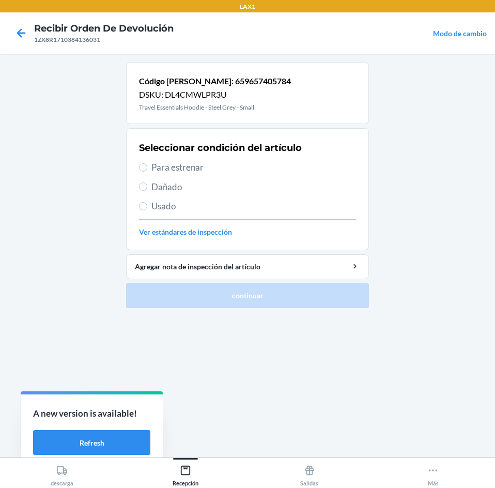
click at [226, 173] on span "Para estrenar" at bounding box center [254, 167] width 205 height 13
click at [147, 172] on input "Para estrenar" at bounding box center [143, 167] width 8 height 8
radio input "true"
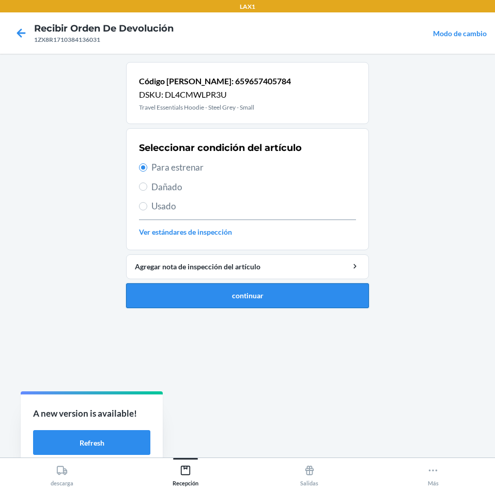
click at [299, 296] on button "continuar" at bounding box center [247, 295] width 243 height 25
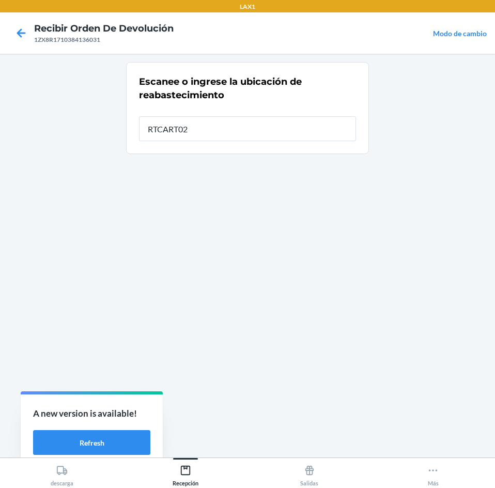
type input "RTCART023"
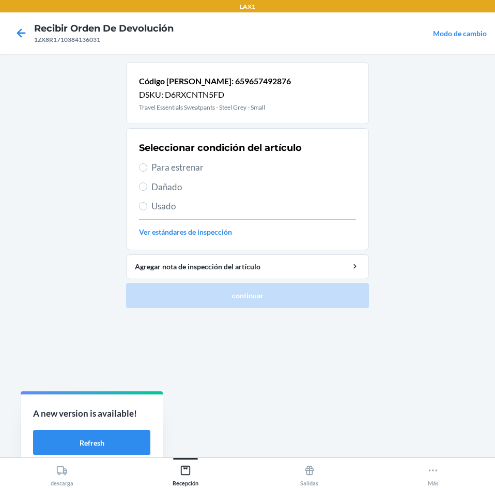
click at [227, 174] on div "Seleccionar condición del artículo Para estrenar Dañado Usado Ver estándares de…" at bounding box center [247, 189] width 217 height 102
click at [229, 170] on span "Para estrenar" at bounding box center [254, 167] width 205 height 13
click at [147, 170] on input "Para estrenar" at bounding box center [143, 167] width 8 height 8
radio input "true"
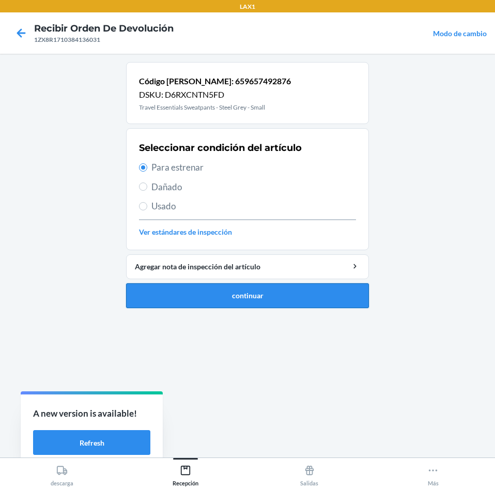
click at [301, 300] on button "continuar" at bounding box center [247, 295] width 243 height 25
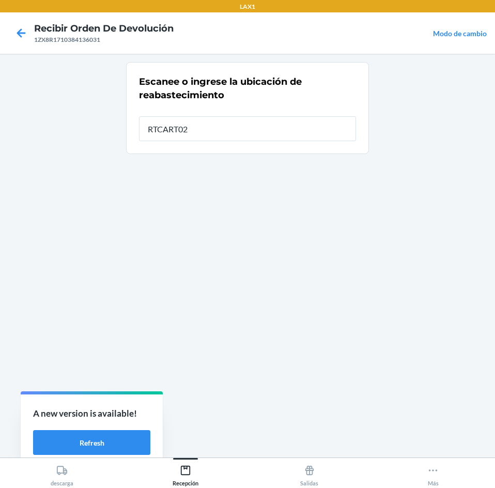
type input "RTCART023"
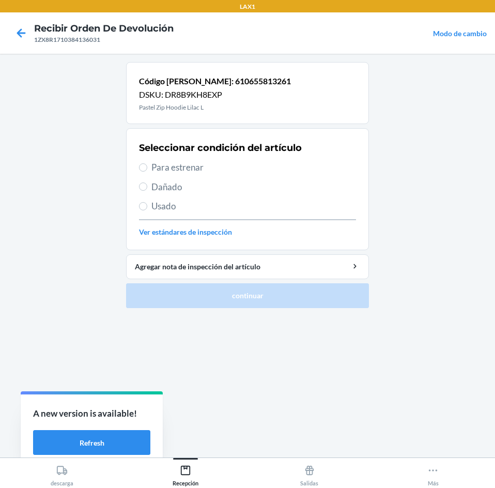
drag, startPoint x: 225, startPoint y: 169, endPoint x: 242, endPoint y: 233, distance: 66.2
click at [226, 168] on span "Para estrenar" at bounding box center [254, 167] width 205 height 13
click at [147, 168] on input "Para estrenar" at bounding box center [143, 167] width 8 height 8
radio input "true"
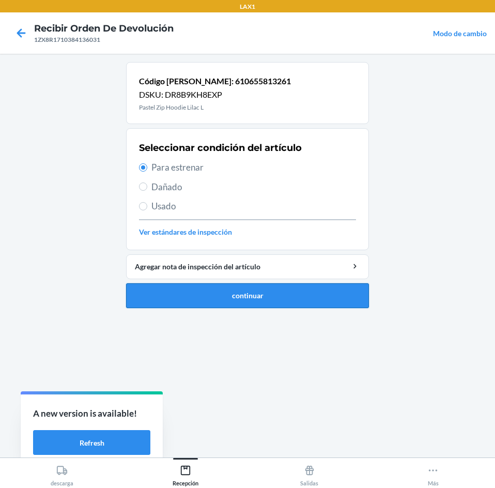
click at [228, 300] on button "continuar" at bounding box center [247, 295] width 243 height 25
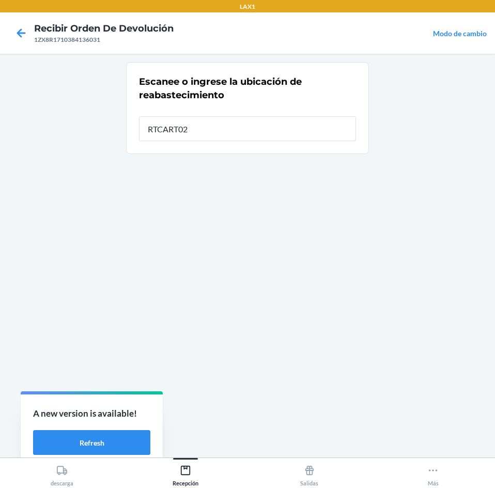
type input "RTCART023"
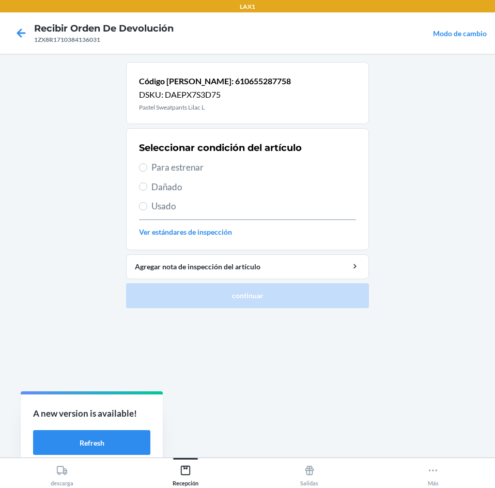
drag, startPoint x: 243, startPoint y: 169, endPoint x: 298, endPoint y: 214, distance: 71.4
click at [246, 172] on span "Para estrenar" at bounding box center [254, 167] width 205 height 13
click at [147, 172] on input "Para estrenar" at bounding box center [143, 167] width 8 height 8
radio input "true"
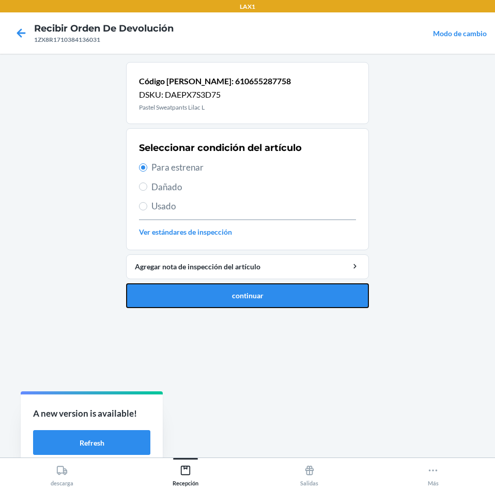
drag, startPoint x: 321, startPoint y: 293, endPoint x: 323, endPoint y: 268, distance: 24.4
click at [321, 292] on button "continuar" at bounding box center [247, 295] width 243 height 25
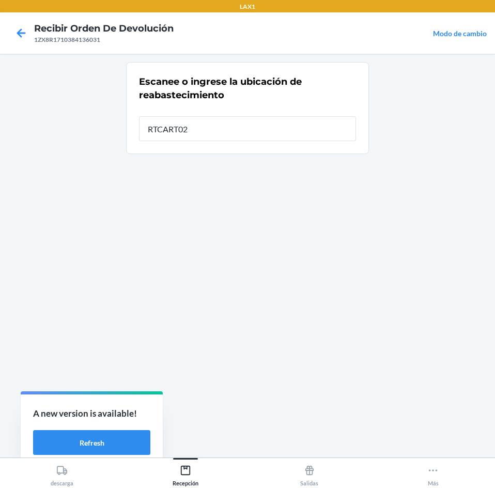
type input "RTCART023"
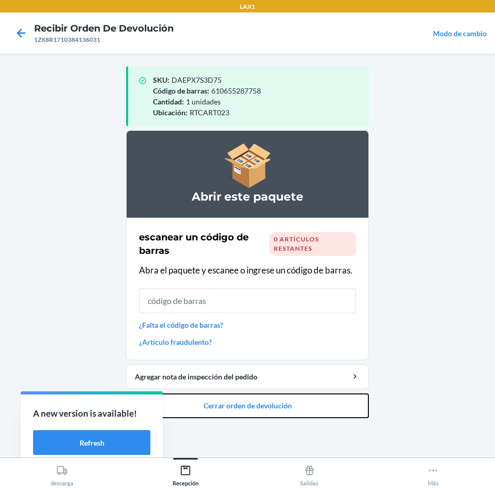
drag, startPoint x: 268, startPoint y: 401, endPoint x: 275, endPoint y: 391, distance: 11.9
click at [273, 395] on button "Cerrar orden de devolución" at bounding box center [247, 406] width 243 height 25
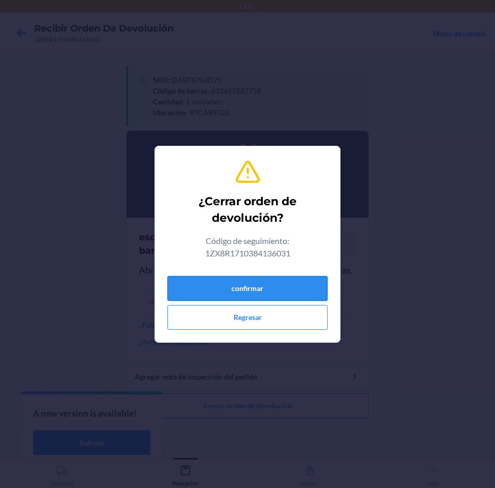
click at [292, 291] on button "confirmar" at bounding box center [248, 288] width 160 height 25
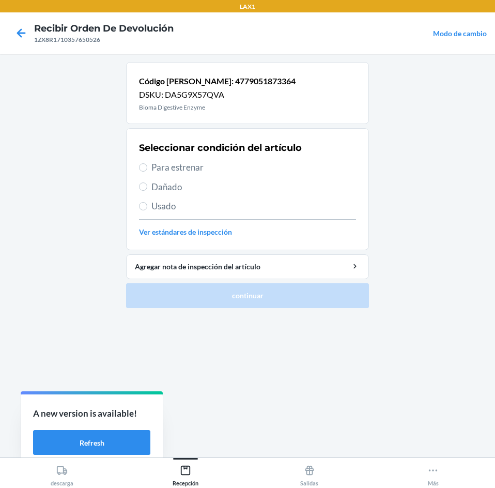
click at [308, 160] on div "Seleccionar condición del artículo Para estrenar Dañado Usado Ver estándares de…" at bounding box center [247, 189] width 217 height 102
click at [298, 179] on div "Seleccionar condición del artículo Para estrenar Dañado Usado Ver estándares de…" at bounding box center [247, 189] width 217 height 102
click at [293, 169] on span "Para estrenar" at bounding box center [254, 167] width 205 height 13
click at [147, 169] on input "Para estrenar" at bounding box center [143, 167] width 8 height 8
radio input "true"
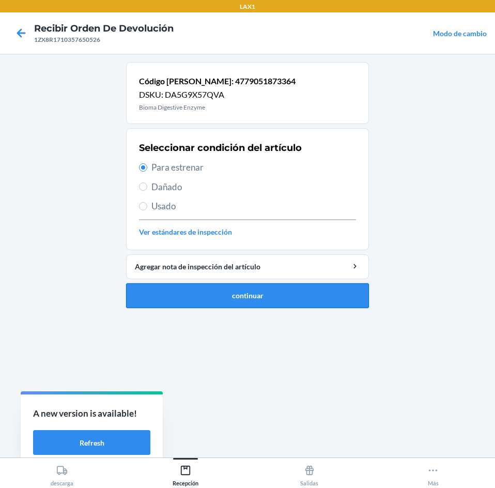
click at [326, 295] on button "continuar" at bounding box center [247, 295] width 243 height 25
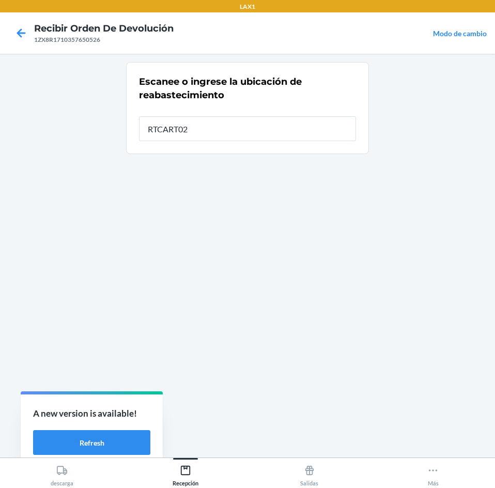
type input "RTCART023"
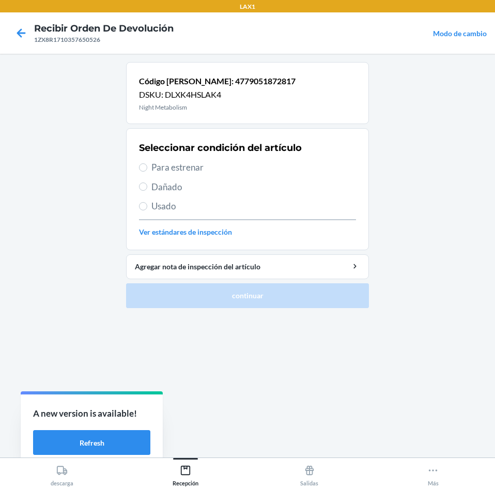
click at [220, 165] on span "Para estrenar" at bounding box center [254, 167] width 205 height 13
click at [147, 165] on input "Para estrenar" at bounding box center [143, 167] width 8 height 8
radio input "true"
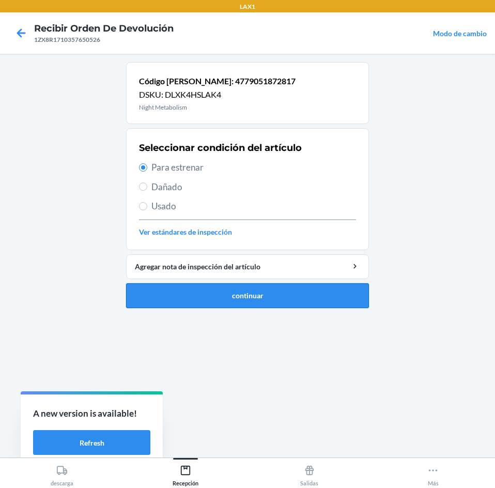
click at [244, 303] on button "continuar" at bounding box center [247, 295] width 243 height 25
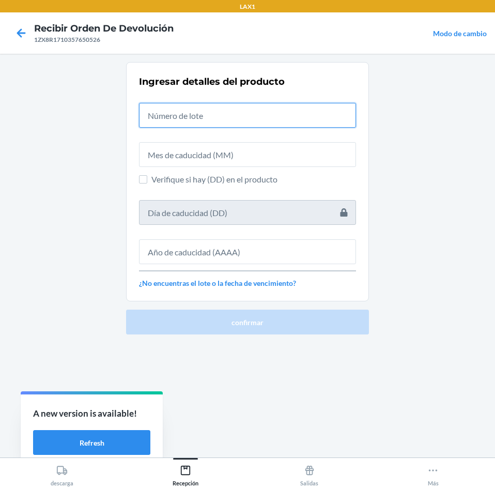
click at [214, 115] on input "text" at bounding box center [247, 115] width 217 height 25
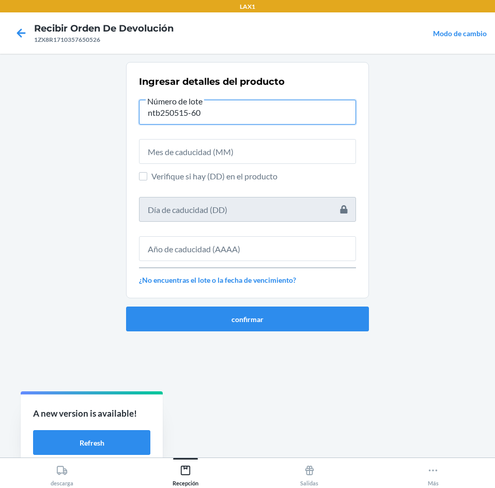
type input "ntb250515-60"
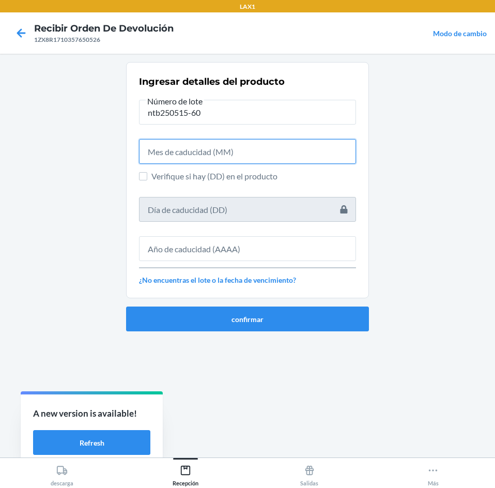
click at [202, 155] on input "text" at bounding box center [247, 151] width 217 height 25
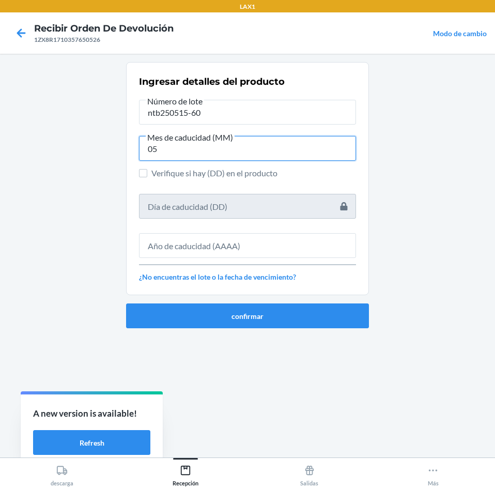
type input "05"
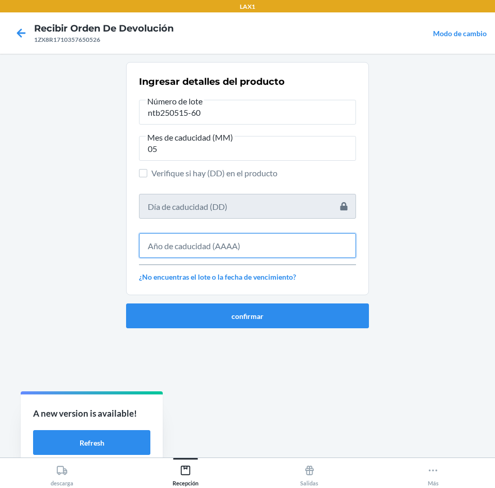
click at [222, 239] on input "text" at bounding box center [247, 245] width 217 height 25
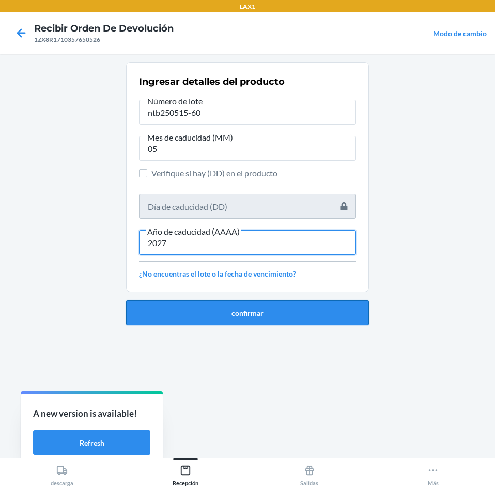
type input "2027"
click at [250, 319] on button "confirmar" at bounding box center [247, 312] width 243 height 25
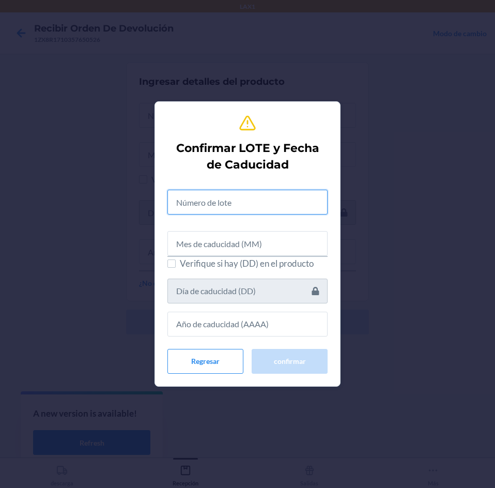
click at [228, 195] on input "text" at bounding box center [248, 202] width 160 height 25
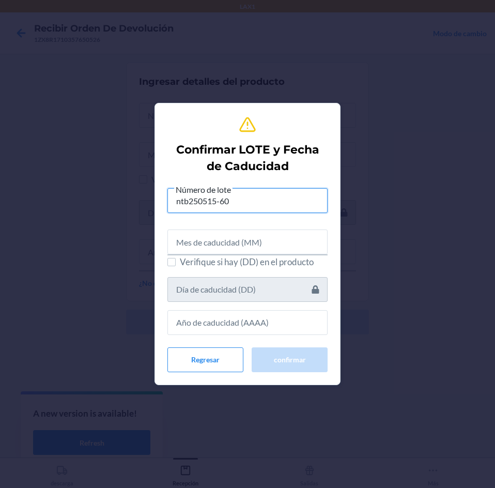
type input "ntb250515-60"
click at [253, 253] on input "text" at bounding box center [248, 242] width 160 height 25
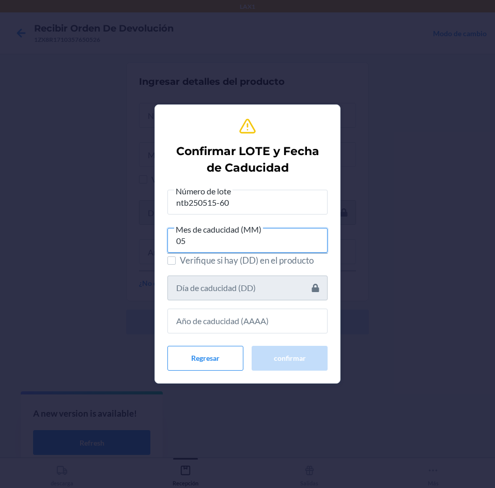
type input "05"
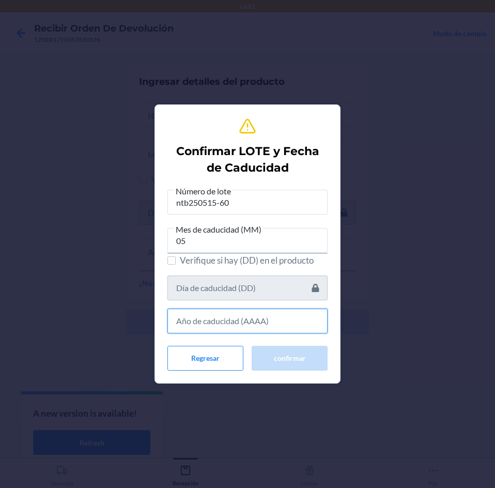
click at [218, 331] on input "text" at bounding box center [248, 321] width 160 height 25
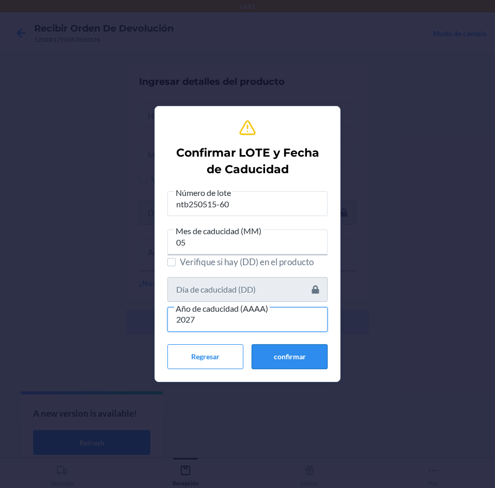
type input "2027"
click at [275, 365] on button "confirmar" at bounding box center [290, 356] width 76 height 25
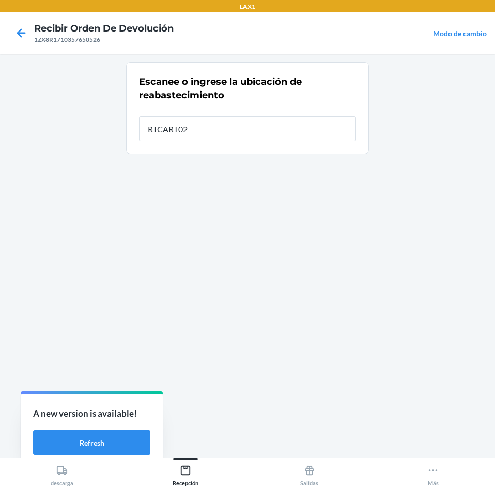
type input "RTCART023"
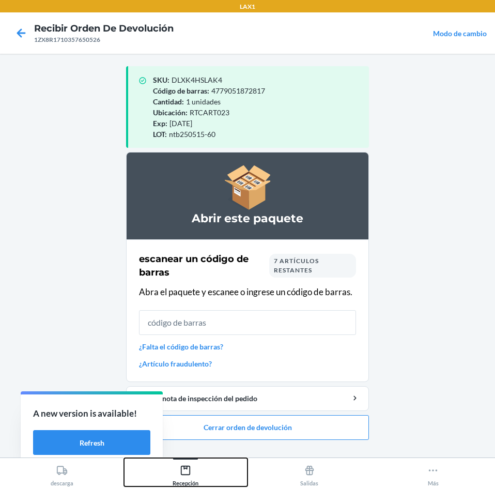
drag, startPoint x: 185, startPoint y: 473, endPoint x: 197, endPoint y: 458, distance: 18.8
click at [186, 473] on icon at bounding box center [185, 470] width 11 height 11
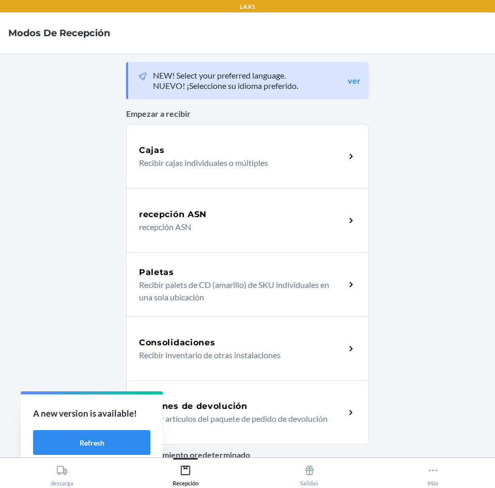
click at [214, 416] on p "Recibir artículos del paquete de pedido de devolución" at bounding box center [238, 419] width 198 height 12
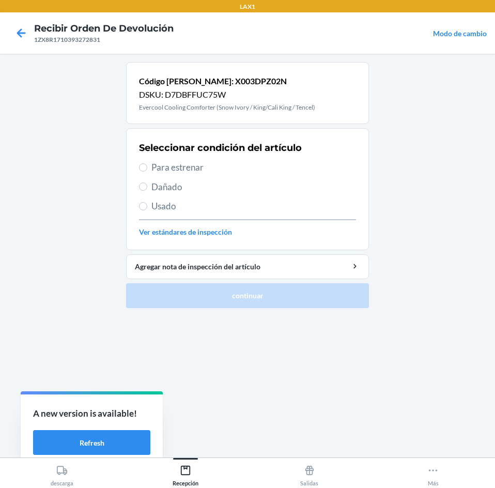
click at [249, 172] on span "Para estrenar" at bounding box center [254, 167] width 205 height 13
click at [147, 172] on input "Para estrenar" at bounding box center [143, 167] width 8 height 8
radio input "true"
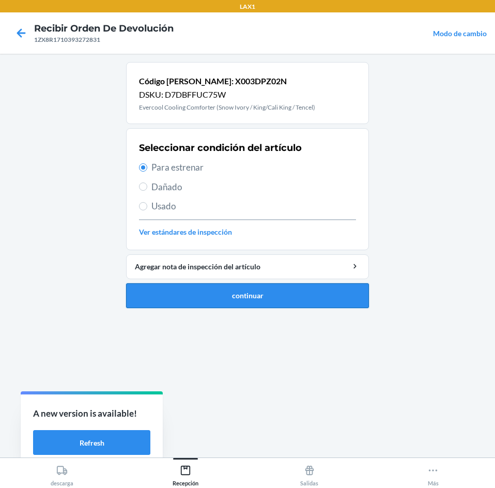
click at [280, 293] on button "continuar" at bounding box center [247, 295] width 243 height 25
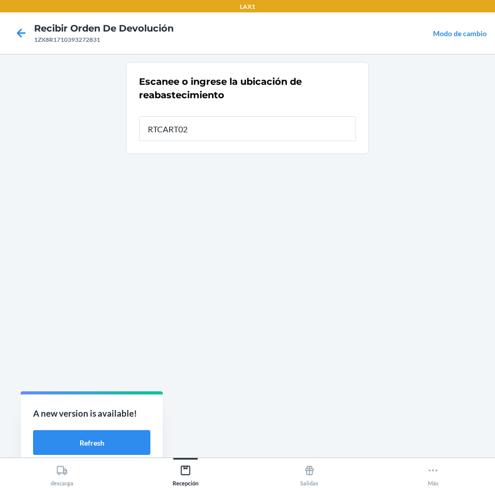
type input "RTCART023"
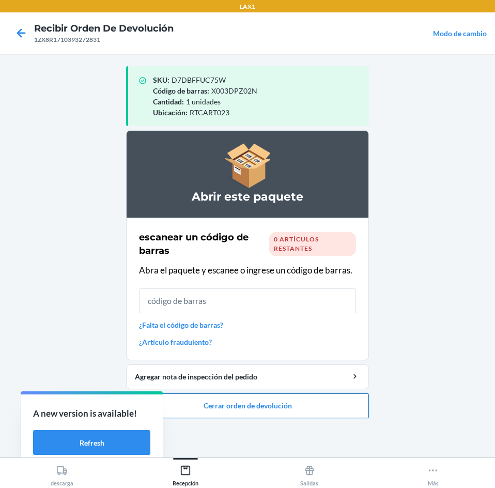
click at [264, 405] on button "Cerrar orden de devolución" at bounding box center [247, 406] width 243 height 25
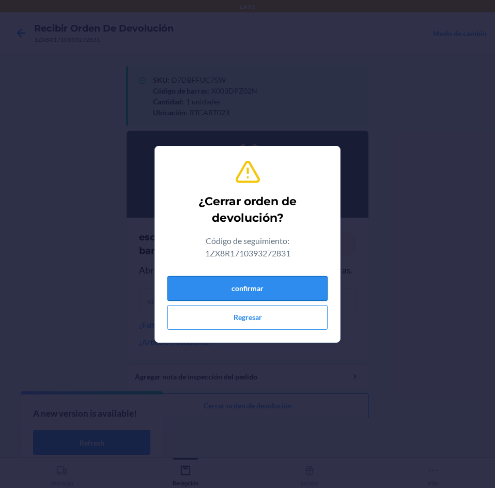
click at [281, 297] on button "confirmar" at bounding box center [248, 288] width 160 height 25
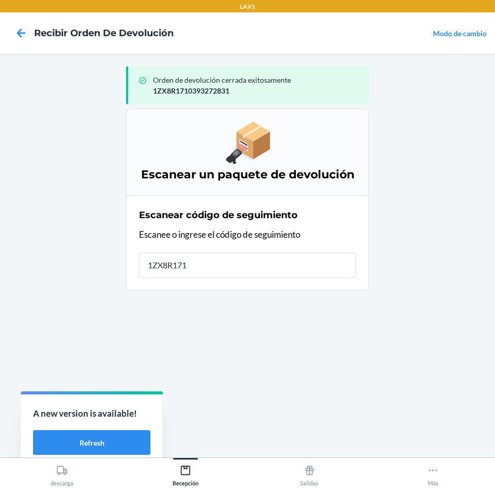
type input "1ZX8R1710"
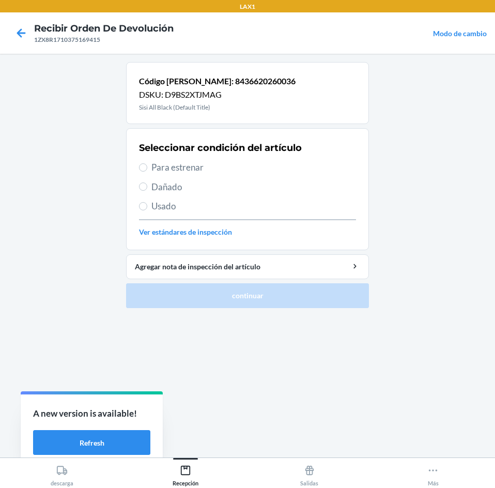
drag, startPoint x: 212, startPoint y: 164, endPoint x: 240, endPoint y: 217, distance: 59.7
click at [217, 179] on div "Seleccionar condición del artículo Para estrenar Dañado Usado Ver estándares de…" at bounding box center [247, 189] width 217 height 102
click at [227, 167] on span "Para estrenar" at bounding box center [254, 167] width 205 height 13
click at [147, 167] on input "Para estrenar" at bounding box center [143, 167] width 8 height 8
radio input "true"
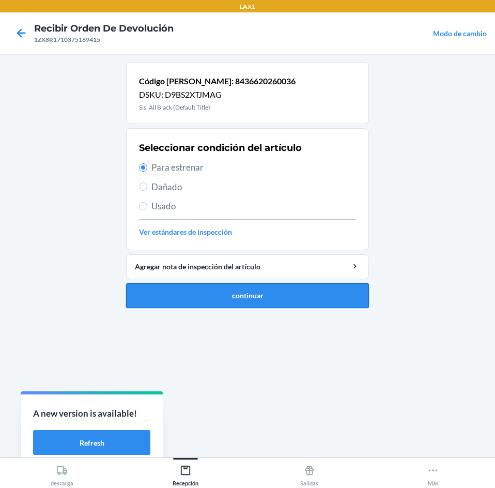
click at [286, 293] on button "continuar" at bounding box center [247, 295] width 243 height 25
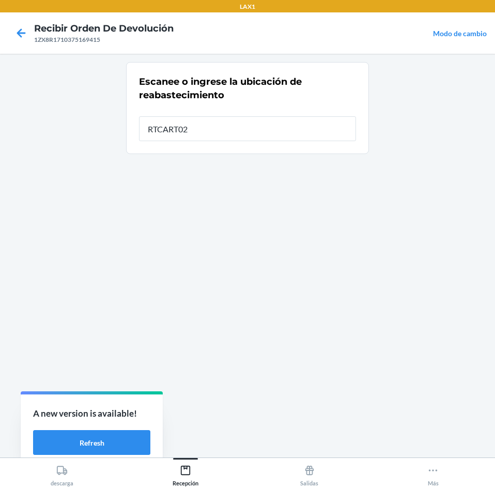
type input "RTCART023"
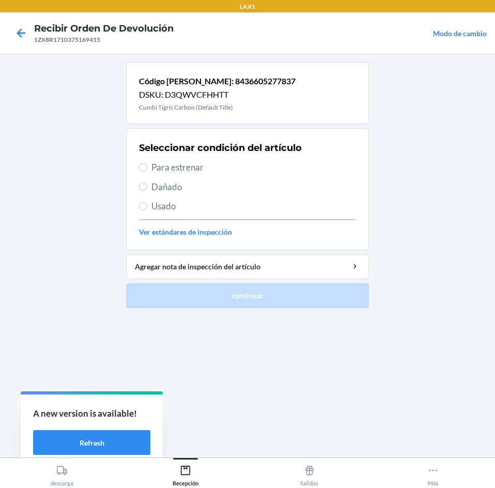
click at [218, 174] on div "Seleccionar condición del artículo Para estrenar Dañado Usado Ver estándares de…" at bounding box center [247, 189] width 217 height 102
click at [218, 171] on span "Para estrenar" at bounding box center [254, 167] width 205 height 13
click at [147, 171] on input "Para estrenar" at bounding box center [143, 167] width 8 height 8
radio input "true"
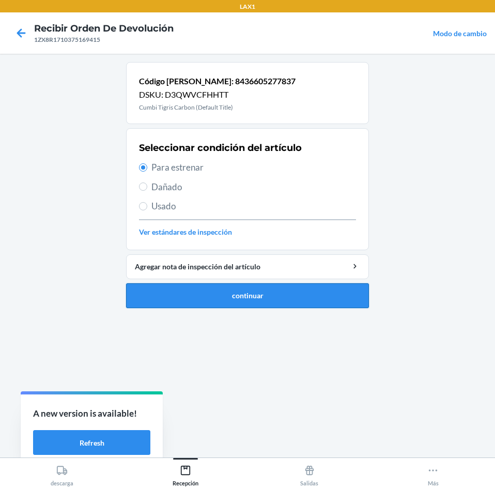
click at [253, 295] on button "continuar" at bounding box center [247, 295] width 243 height 25
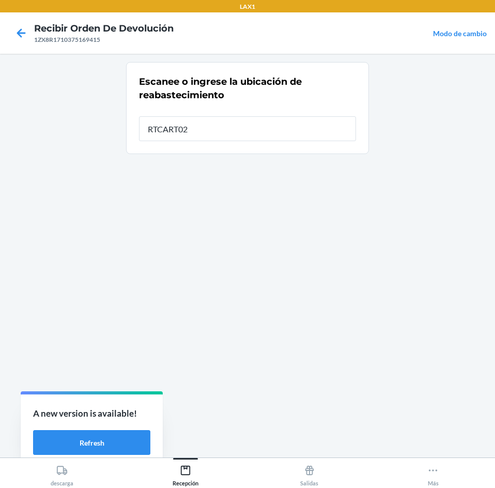
type input "RTCART023"
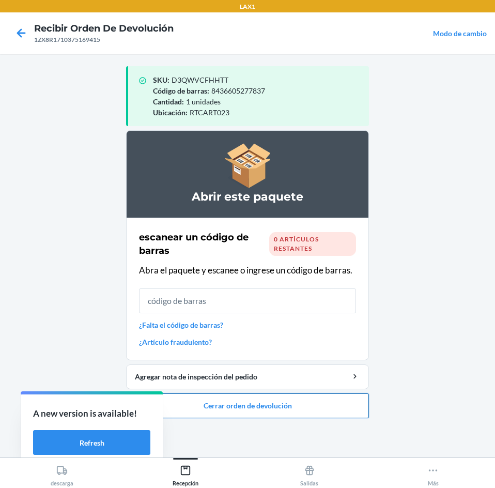
click at [281, 411] on button "Cerrar orden de devolución" at bounding box center [247, 406] width 243 height 25
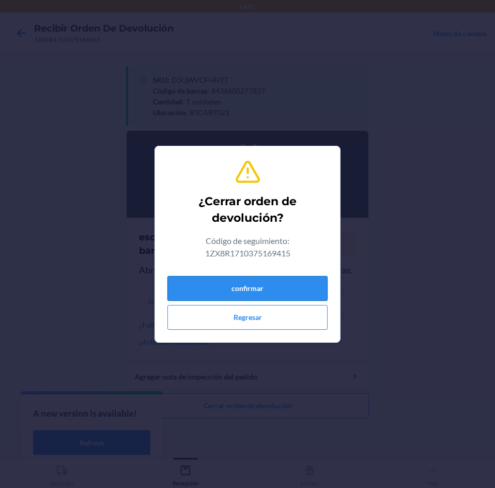
click at [271, 278] on button "confirmar" at bounding box center [248, 288] width 160 height 25
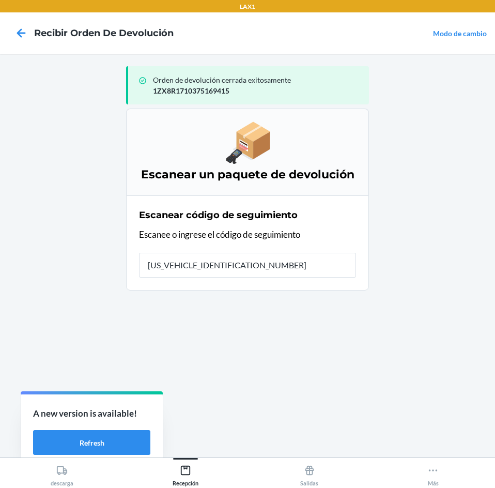
type input "1ZX8R1710396827290"
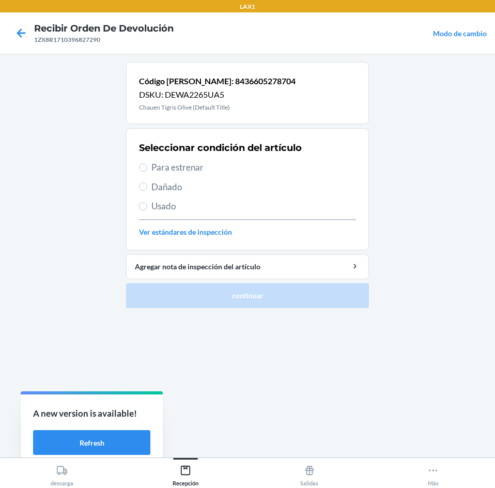
drag, startPoint x: 216, startPoint y: 187, endPoint x: 222, endPoint y: 185, distance: 7.0
click at [217, 185] on span "Dañado" at bounding box center [254, 186] width 205 height 13
click at [147, 185] on input "Dañado" at bounding box center [143, 187] width 8 height 8
radio input "true"
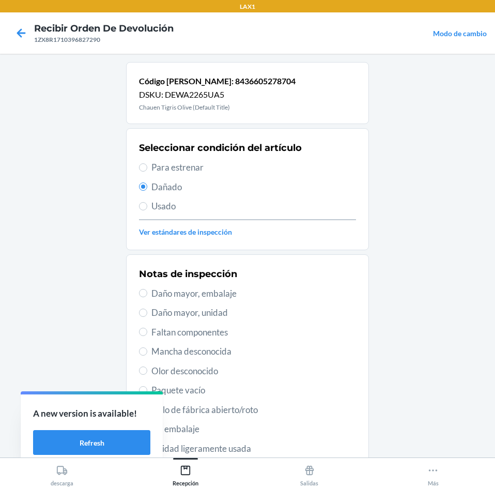
click at [247, 293] on span "Daño mayor, embalaje" at bounding box center [254, 293] width 205 height 13
click at [147, 293] on input "Daño mayor, embalaje" at bounding box center [143, 293] width 8 height 8
radio input "true"
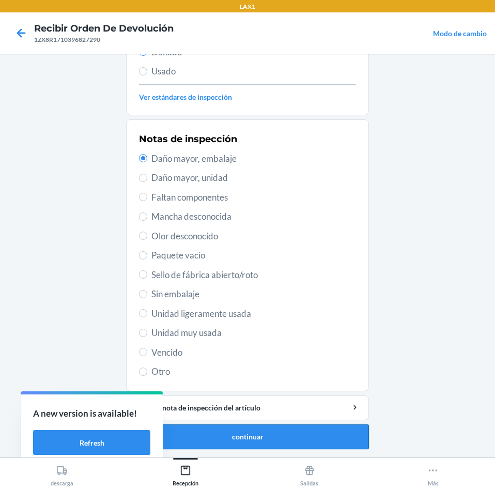
click at [270, 429] on button "continuar" at bounding box center [247, 437] width 243 height 25
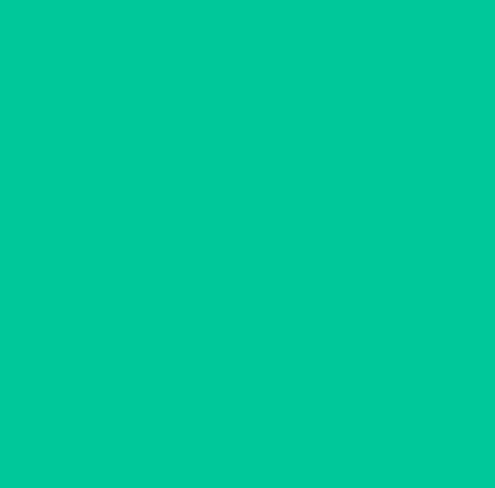
scroll to position [76, 0]
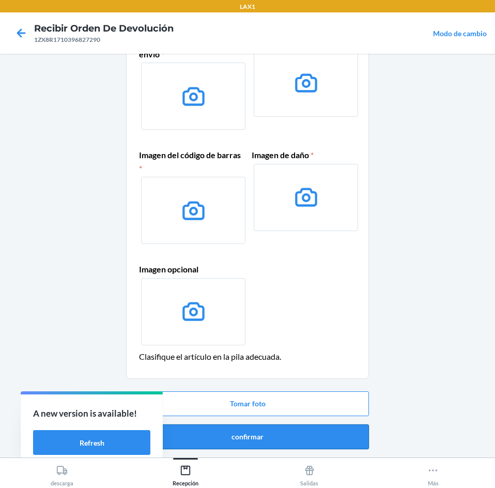
click at [274, 440] on button "confirmar" at bounding box center [247, 437] width 243 height 25
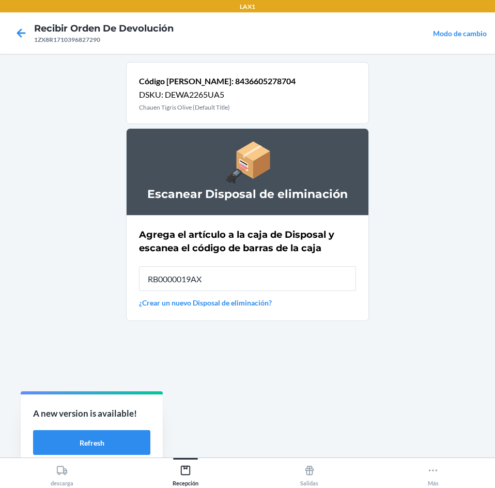
type input "RB0000019AX"
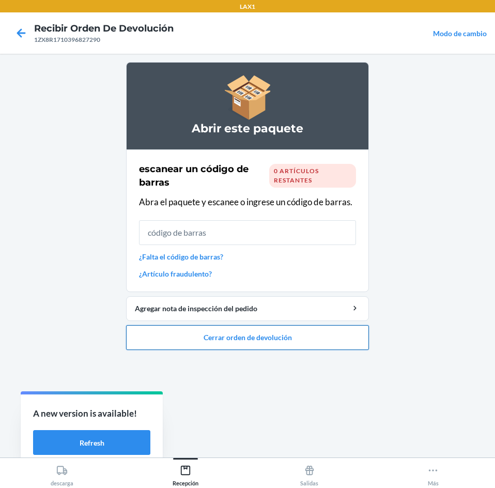
click at [262, 345] on button "Cerrar orden de devolución" at bounding box center [247, 337] width 243 height 25
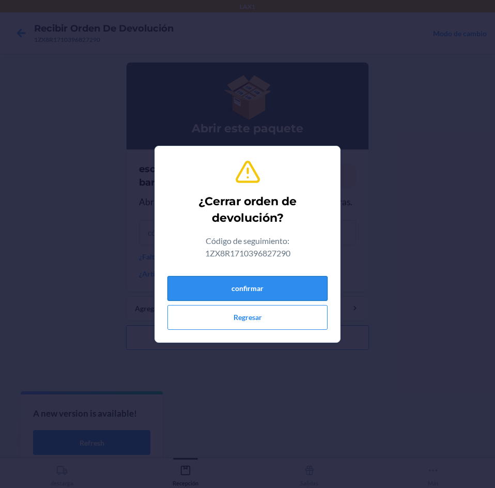
click at [256, 280] on button "confirmar" at bounding box center [248, 288] width 160 height 25
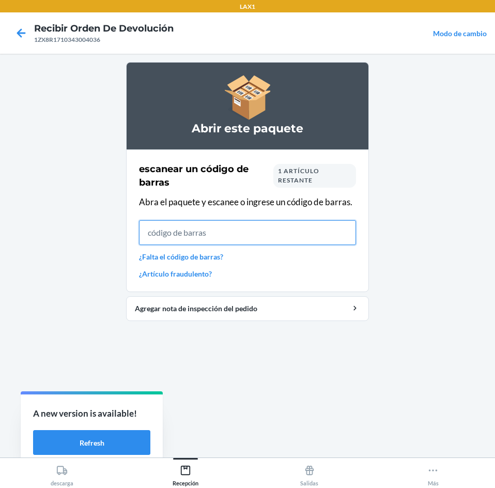
click at [352, 234] on input "text" at bounding box center [247, 232] width 217 height 25
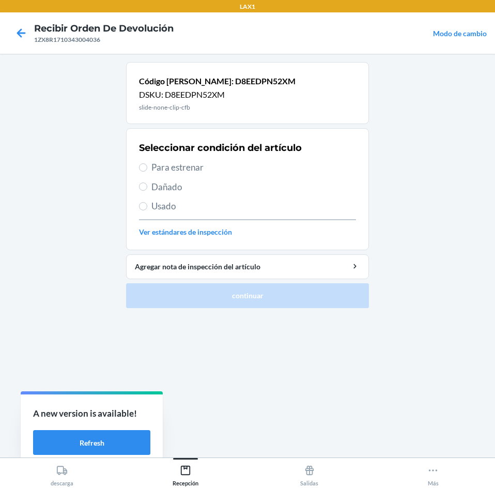
click at [258, 172] on span "Para estrenar" at bounding box center [254, 167] width 205 height 13
click at [147, 172] on input "Para estrenar" at bounding box center [143, 167] width 8 height 8
radio input "true"
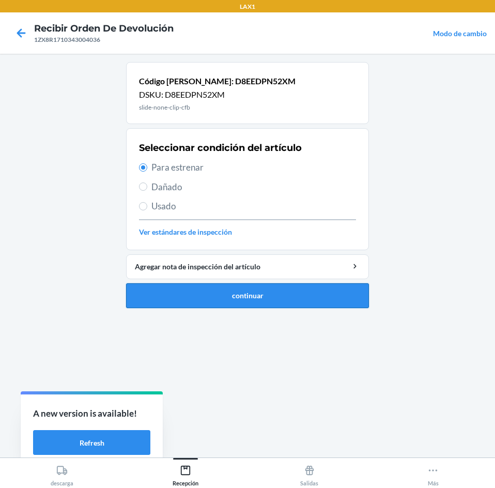
click at [280, 286] on button "continuar" at bounding box center [247, 295] width 243 height 25
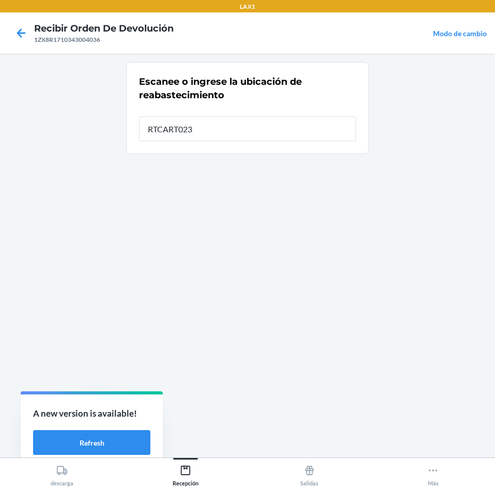
type input "RTCART023"
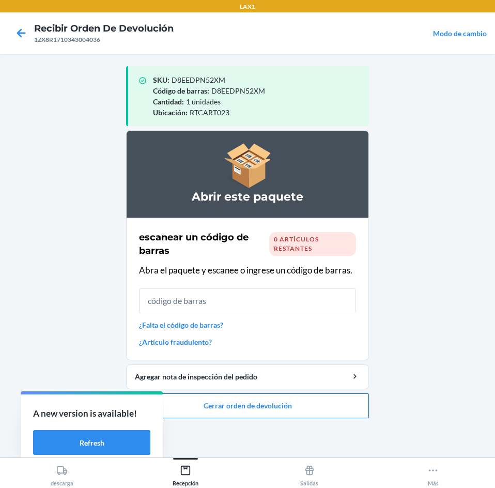
click at [283, 404] on button "Cerrar orden de devolución" at bounding box center [247, 406] width 243 height 25
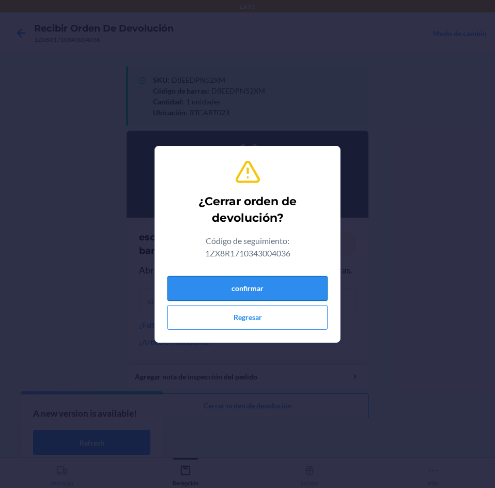
click at [280, 278] on button "confirmar" at bounding box center [248, 288] width 160 height 25
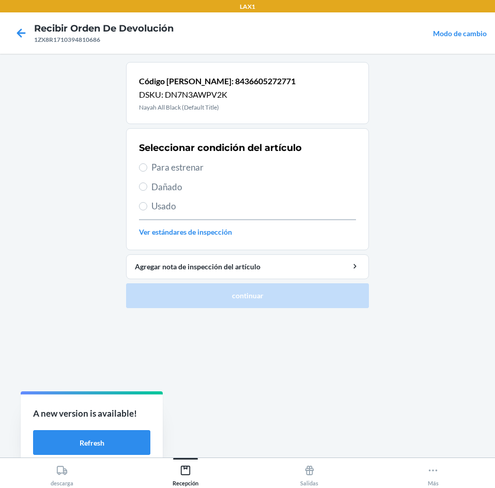
click at [237, 164] on span "Para estrenar" at bounding box center [254, 167] width 205 height 13
click at [147, 164] on input "Para estrenar" at bounding box center [143, 167] width 8 height 8
radio input "true"
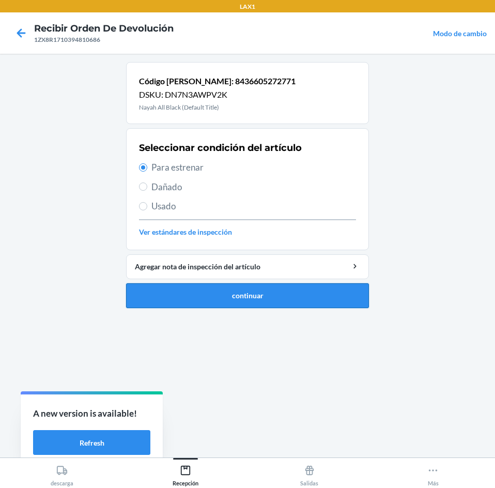
click at [278, 301] on button "continuar" at bounding box center [247, 295] width 243 height 25
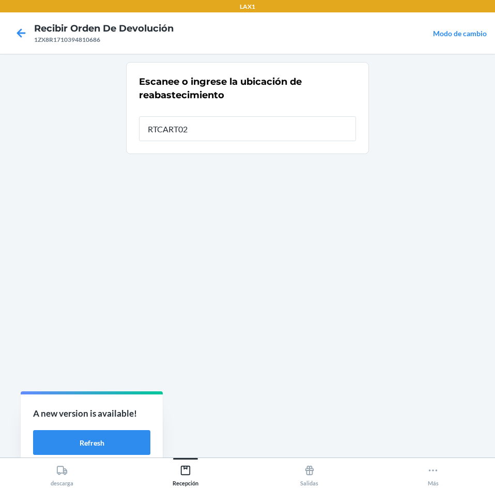
type input "RTCART023"
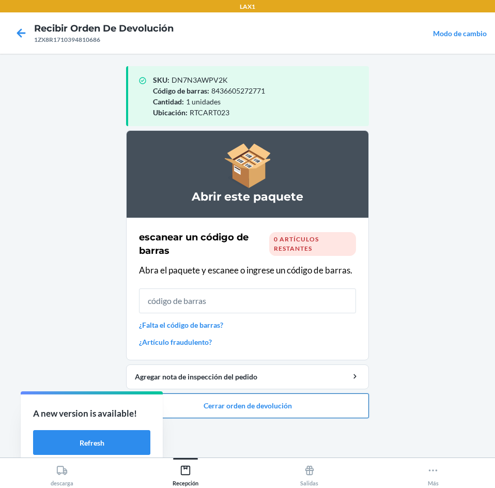
click at [278, 404] on button "Cerrar orden de devolución" at bounding box center [247, 406] width 243 height 25
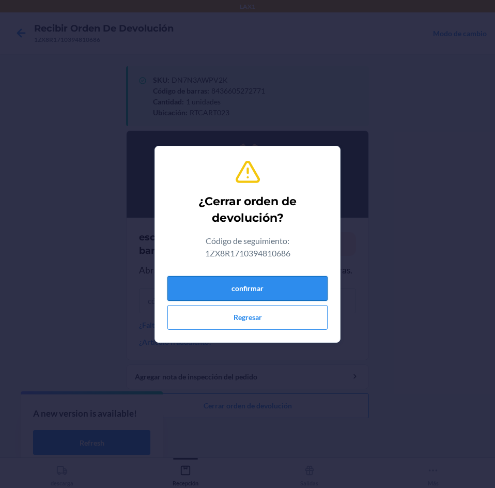
drag, startPoint x: 276, startPoint y: 299, endPoint x: 276, endPoint y: 292, distance: 7.2
click at [276, 292] on button "confirmar" at bounding box center [248, 288] width 160 height 25
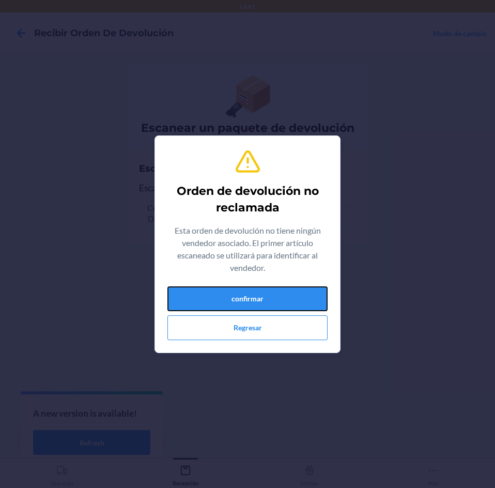
click at [276, 292] on button "confirmar" at bounding box center [248, 298] width 160 height 25
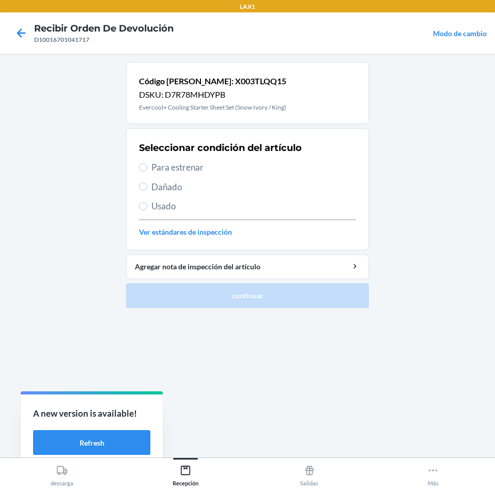
click at [238, 164] on div "Seleccionar condición del artículo Para estrenar Dañado Usado Ver estándares de…" at bounding box center [247, 189] width 217 height 102
click at [240, 172] on span "Para estrenar" at bounding box center [254, 167] width 205 height 13
click at [147, 172] on input "Para estrenar" at bounding box center [143, 167] width 8 height 8
radio input "true"
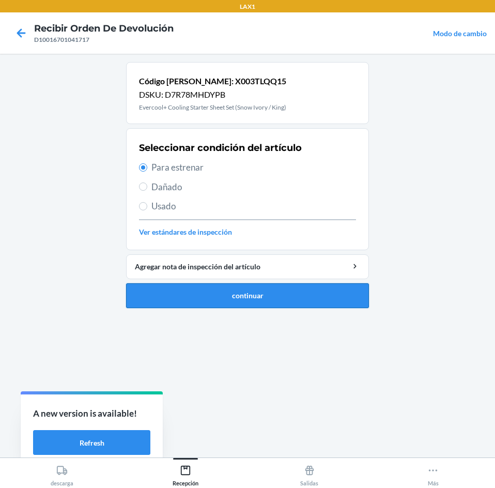
click at [271, 293] on button "continuar" at bounding box center [247, 295] width 243 height 25
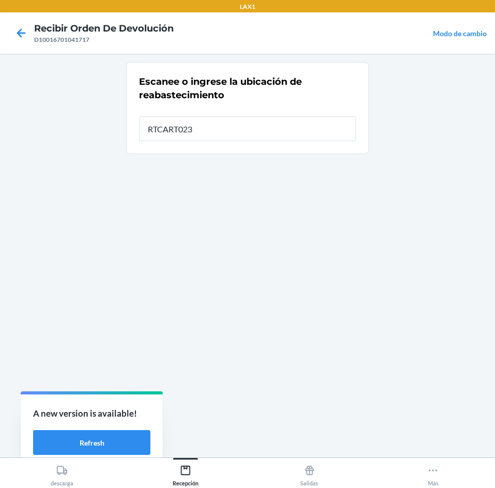
type input "RTCART023"
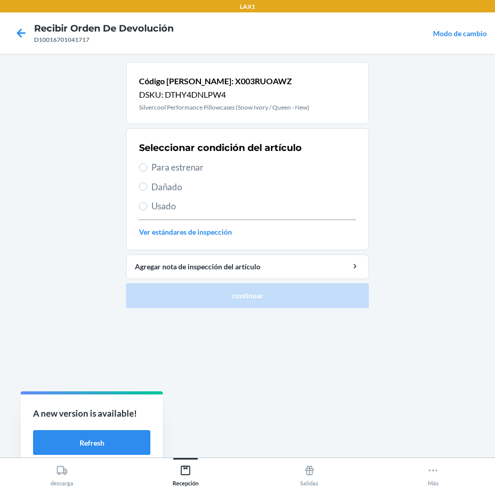
click at [243, 162] on span "Para estrenar" at bounding box center [254, 167] width 205 height 13
click at [147, 163] on input "Para estrenar" at bounding box center [143, 167] width 8 height 8
radio input "true"
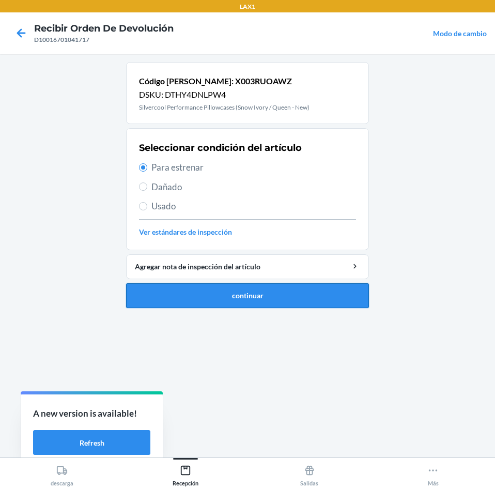
click at [248, 291] on button "continuar" at bounding box center [247, 295] width 243 height 25
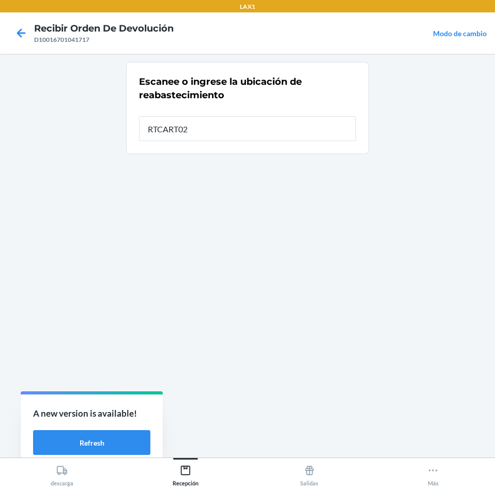
type input "RTCART023"
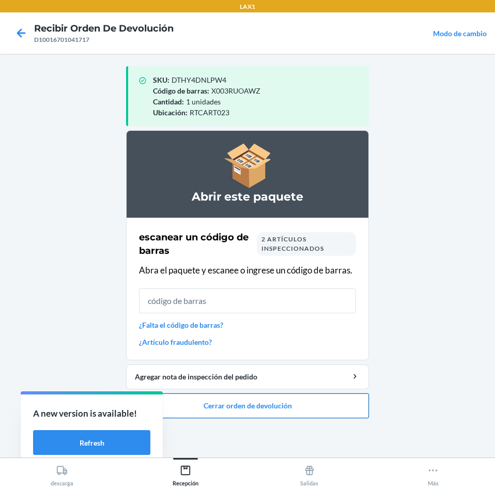
click at [263, 410] on button "Cerrar orden de devolución" at bounding box center [247, 406] width 243 height 25
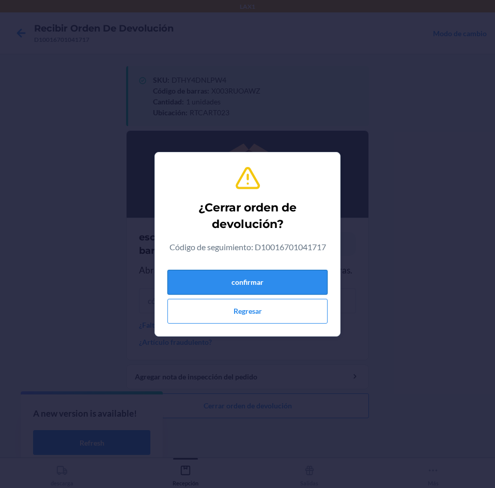
click at [264, 285] on button "confirmar" at bounding box center [248, 282] width 160 height 25
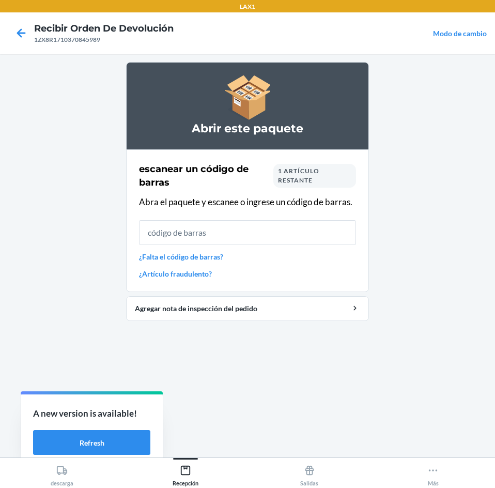
click at [330, 180] on div "1 artículo restante" at bounding box center [315, 176] width 83 height 24
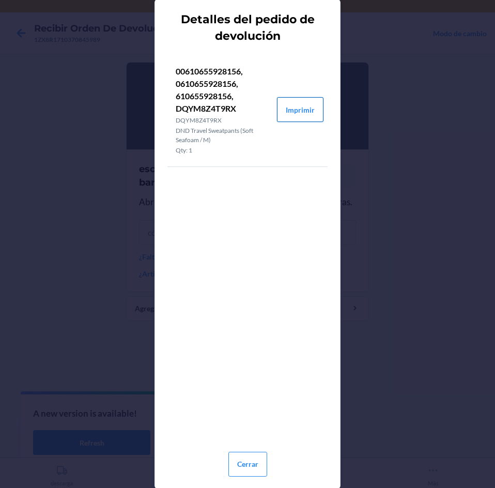
click at [292, 105] on button "Imprimir" at bounding box center [300, 109] width 47 height 25
click at [260, 460] on button "Cerrar" at bounding box center [248, 464] width 39 height 25
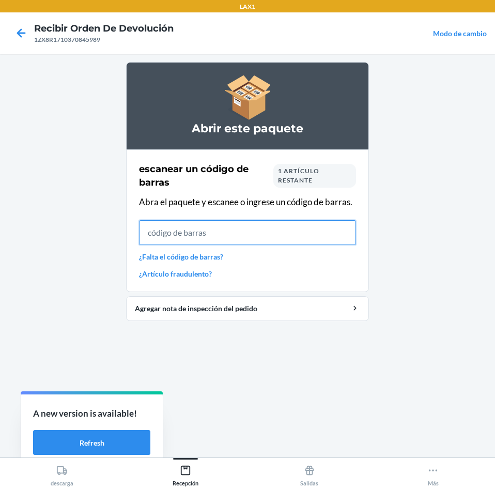
click at [297, 229] on input "text" at bounding box center [247, 232] width 217 height 25
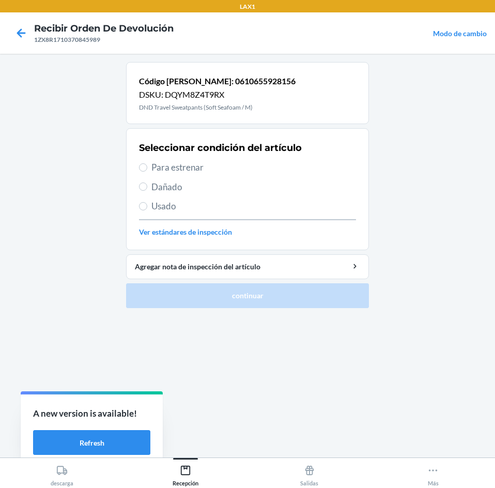
click at [285, 210] on span "Usado" at bounding box center [254, 206] width 205 height 13
click at [147, 210] on input "Usado" at bounding box center [143, 206] width 8 height 8
radio input "true"
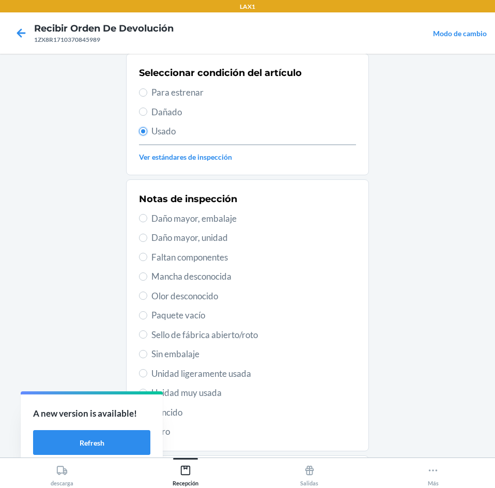
scroll to position [135, 0]
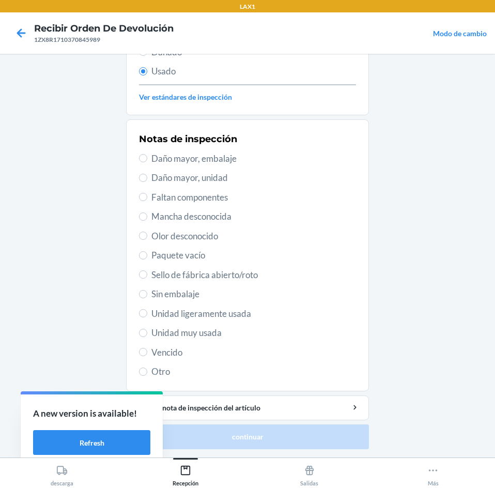
click at [252, 314] on span "Unidad ligeramente usada" at bounding box center [254, 313] width 205 height 13
click at [147, 314] on input "Unidad ligeramente usada" at bounding box center [143, 313] width 8 height 8
radio input "true"
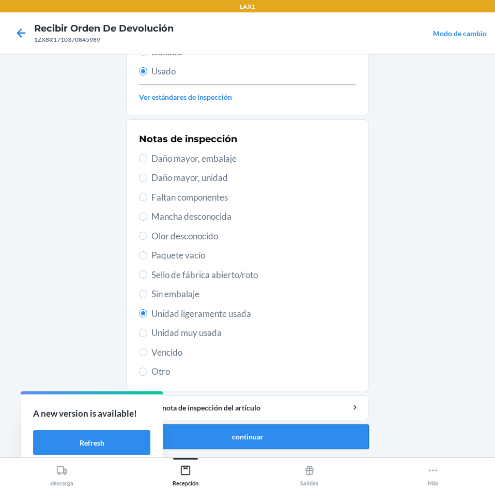
click at [268, 431] on button "continuar" at bounding box center [247, 437] width 243 height 25
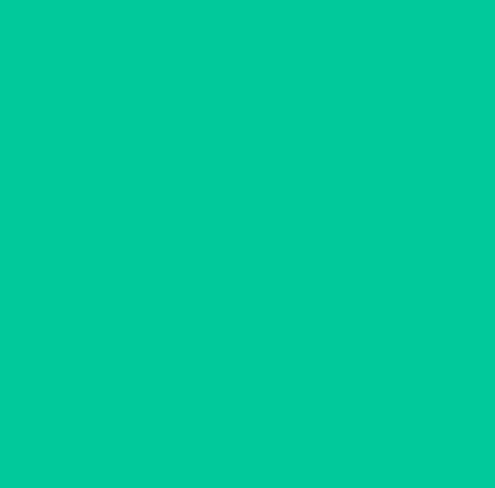
scroll to position [0, 0]
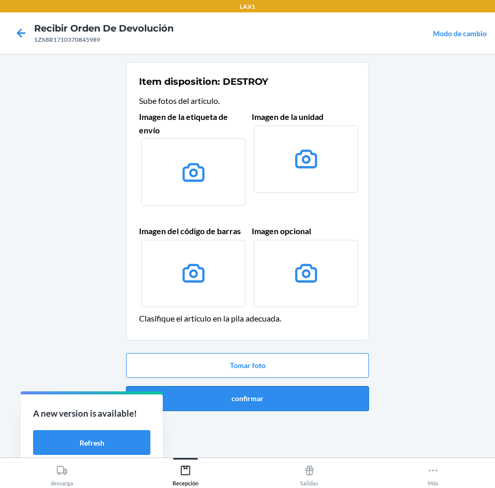
click at [280, 394] on button "confirmar" at bounding box center [247, 398] width 243 height 25
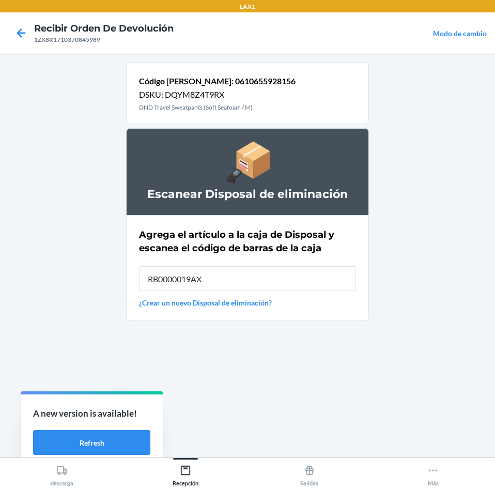
type input "RB0000019AX"
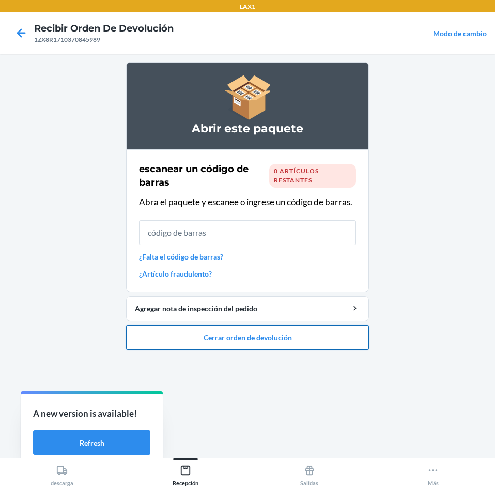
click at [265, 335] on button "Cerrar orden de devolución" at bounding box center [247, 337] width 243 height 25
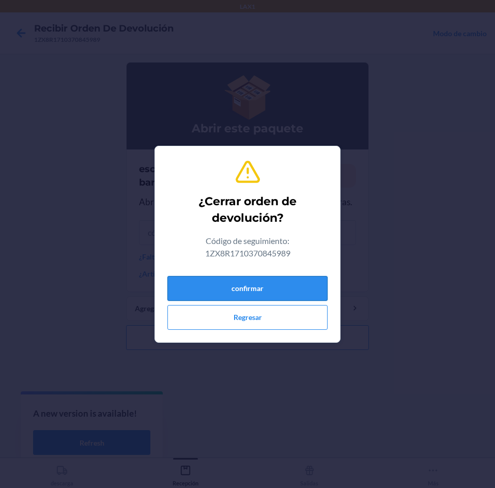
click at [251, 285] on button "confirmar" at bounding box center [248, 288] width 160 height 25
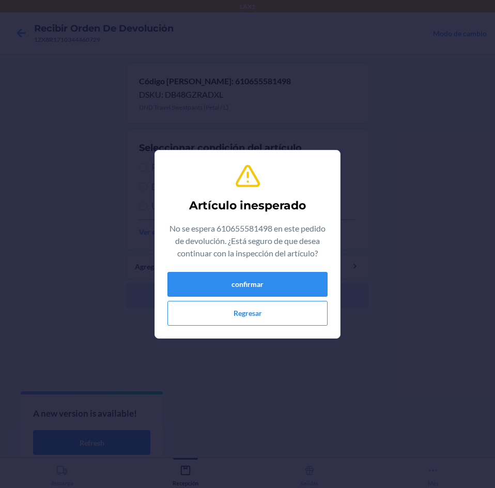
click at [270, 298] on div "confirmar Regresar" at bounding box center [248, 299] width 160 height 54
click at [269, 284] on button "confirmar" at bounding box center [248, 284] width 160 height 25
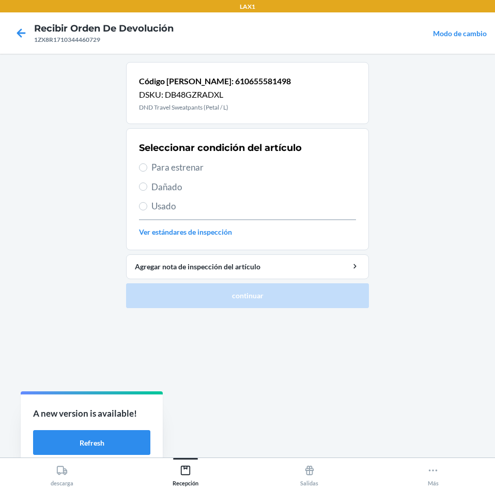
click at [246, 171] on span "Para estrenar" at bounding box center [254, 167] width 205 height 13
click at [147, 171] on input "Para estrenar" at bounding box center [143, 167] width 8 height 8
radio input "true"
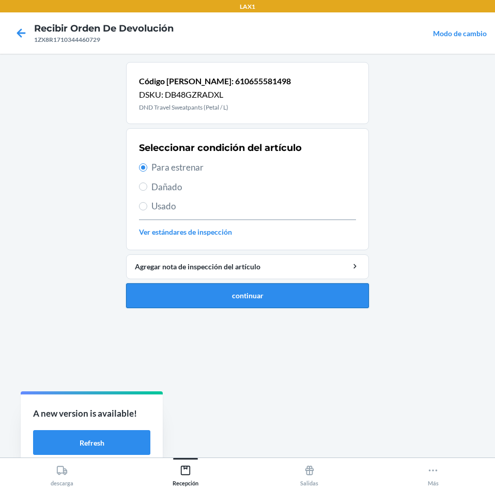
click at [293, 291] on button "continuar" at bounding box center [247, 295] width 243 height 25
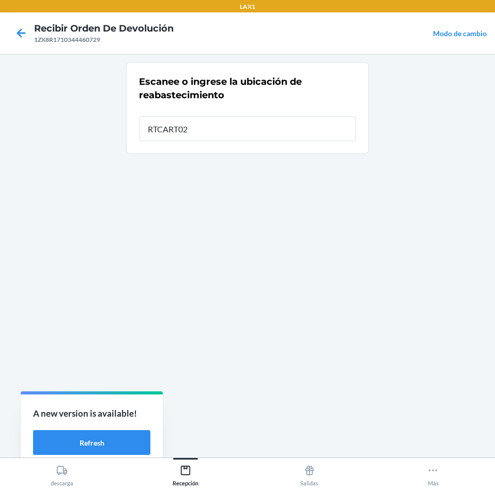
type input "RTCART023"
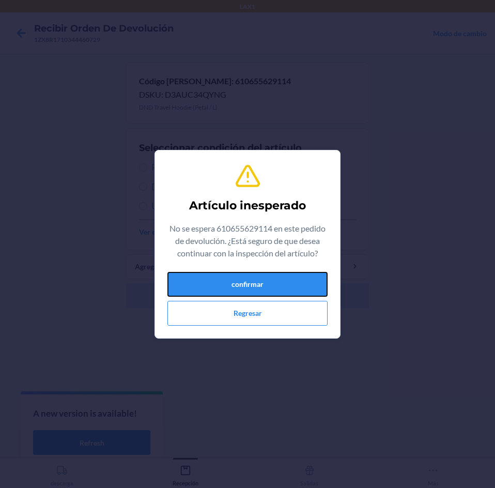
click at [293, 291] on button "confirmar" at bounding box center [248, 284] width 160 height 25
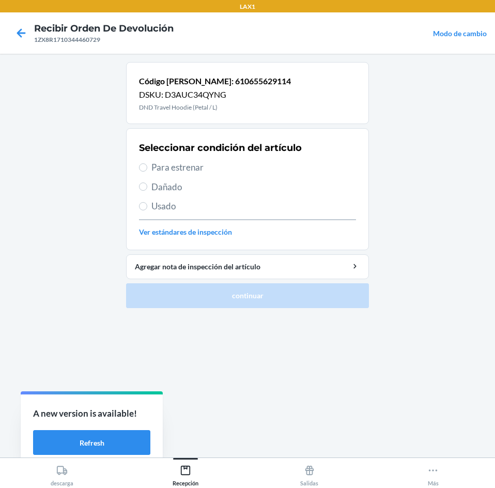
click at [234, 171] on span "Para estrenar" at bounding box center [254, 167] width 205 height 13
click at [147, 171] on input "Para estrenar" at bounding box center [143, 167] width 8 height 8
radio input "true"
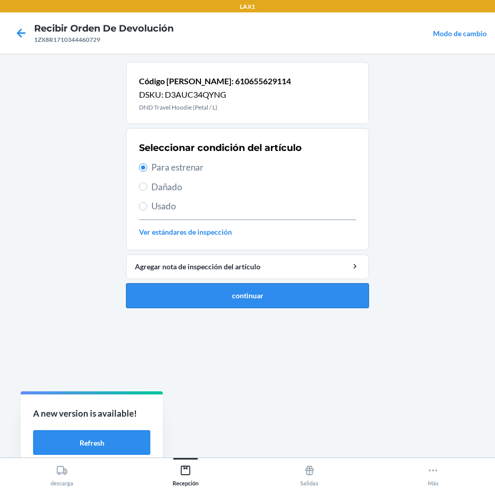
click at [276, 300] on button "continuar" at bounding box center [247, 295] width 243 height 25
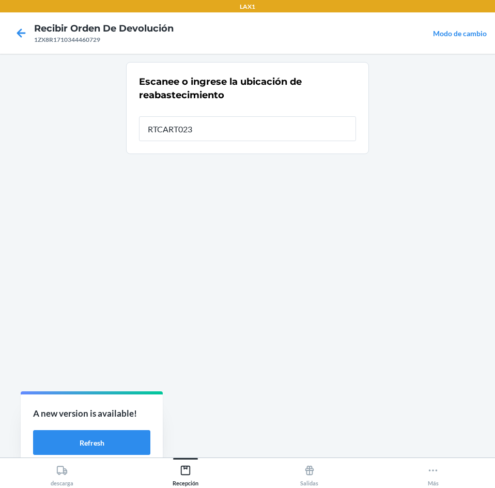
type input "RTCART023"
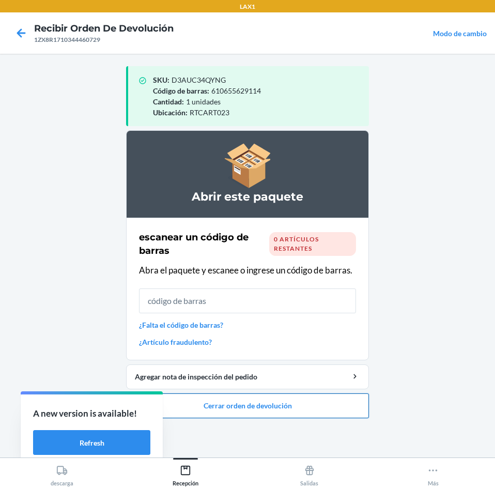
click at [286, 410] on button "Cerrar orden de devolución" at bounding box center [247, 406] width 243 height 25
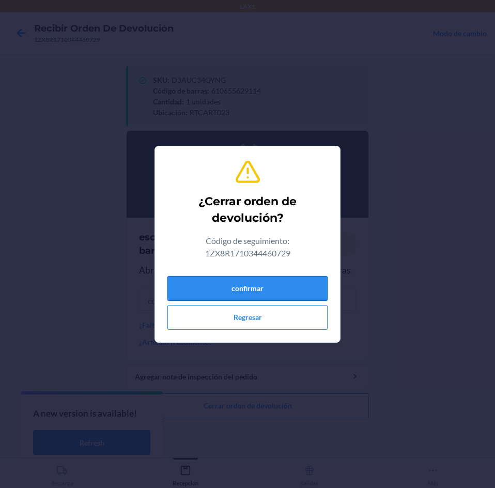
click at [256, 284] on button "confirmar" at bounding box center [248, 288] width 160 height 25
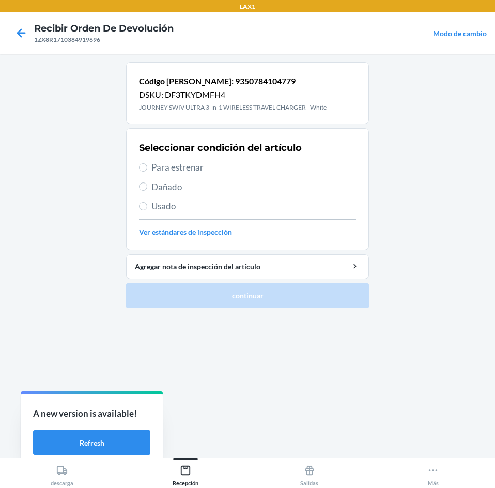
click at [234, 168] on span "Para estrenar" at bounding box center [254, 167] width 205 height 13
click at [147, 168] on input "Para estrenar" at bounding box center [143, 167] width 8 height 8
radio input "true"
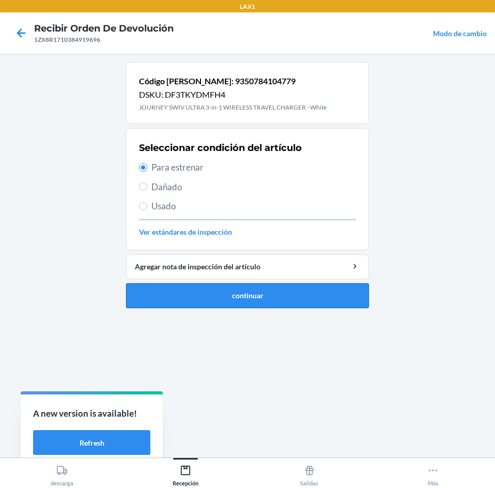
click at [255, 304] on button "continuar" at bounding box center [247, 295] width 243 height 25
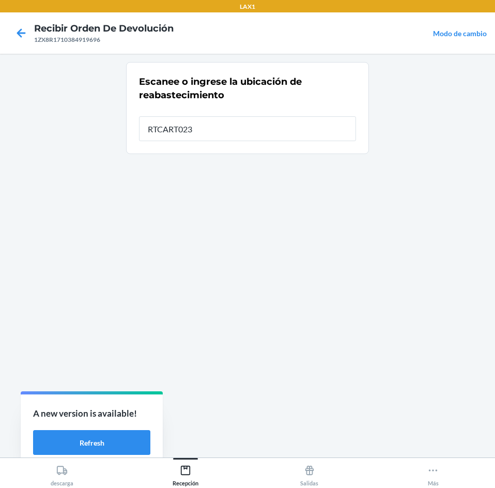
type input "RTCART023"
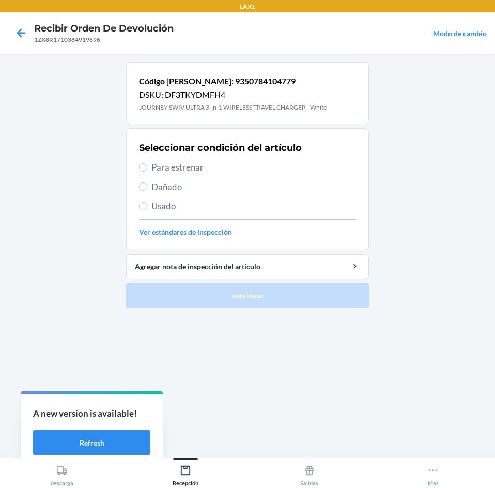
click at [236, 165] on span "Para estrenar" at bounding box center [254, 167] width 205 height 13
click at [147, 165] on input "Para estrenar" at bounding box center [143, 167] width 8 height 8
radio input "true"
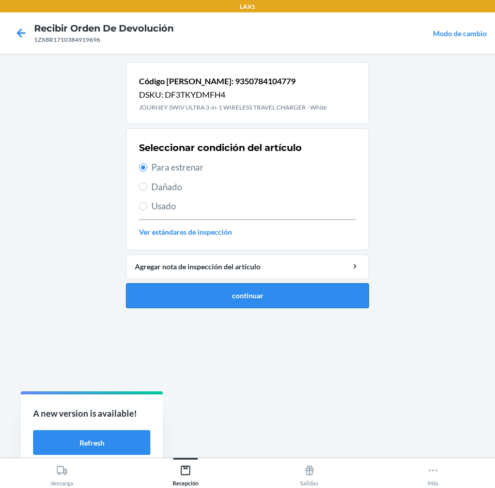
click at [234, 297] on button "continuar" at bounding box center [247, 295] width 243 height 25
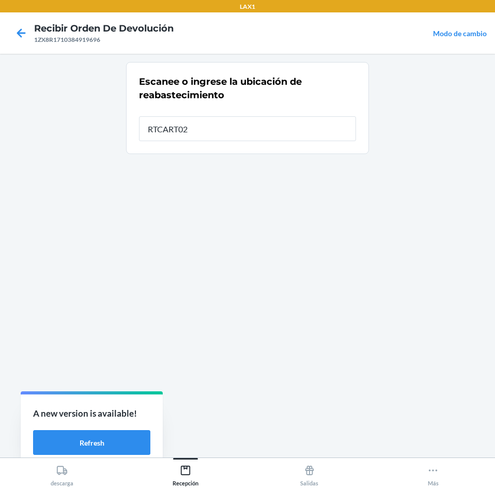
type input "RTCART023"
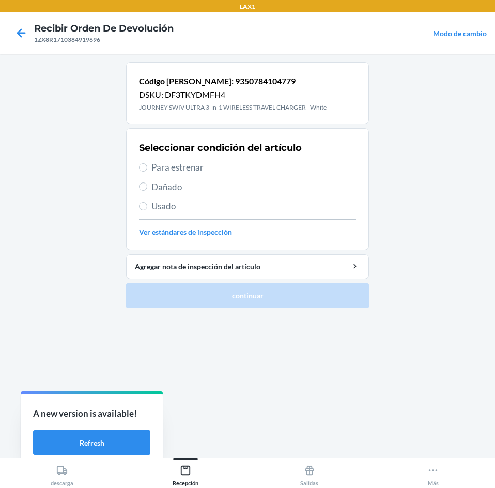
click at [228, 164] on span "Para estrenar" at bounding box center [254, 167] width 205 height 13
click at [147, 164] on input "Para estrenar" at bounding box center [143, 167] width 8 height 8
radio input "true"
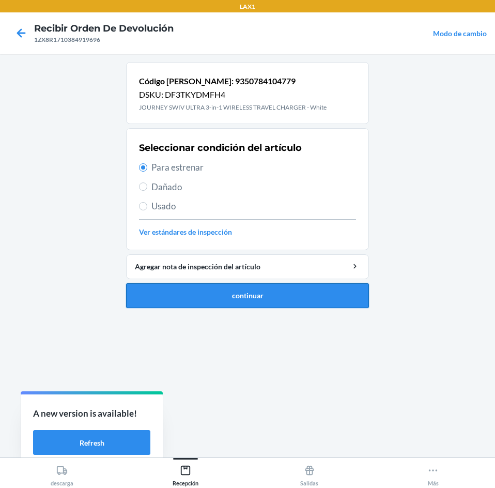
click at [276, 304] on button "continuar" at bounding box center [247, 295] width 243 height 25
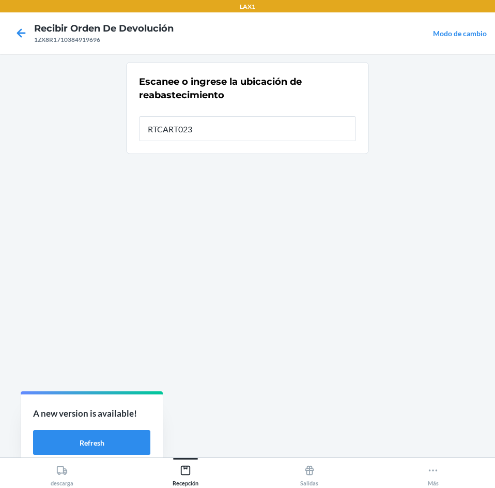
type input "RTCART023"
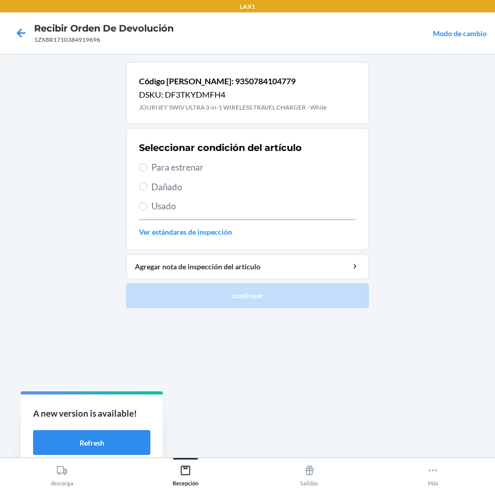
click at [247, 169] on span "Para estrenar" at bounding box center [254, 167] width 205 height 13
click at [147, 169] on input "Para estrenar" at bounding box center [143, 167] width 8 height 8
radio input "true"
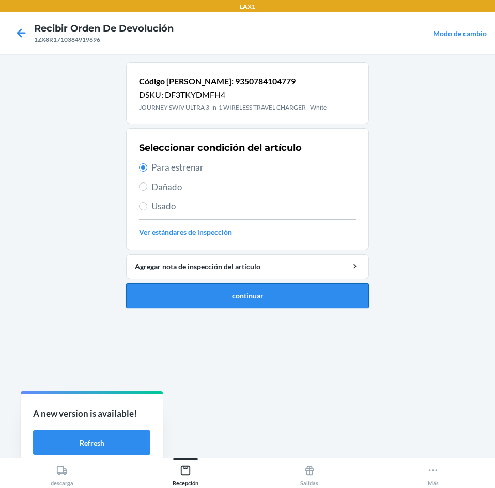
click at [260, 286] on button "continuar" at bounding box center [247, 295] width 243 height 25
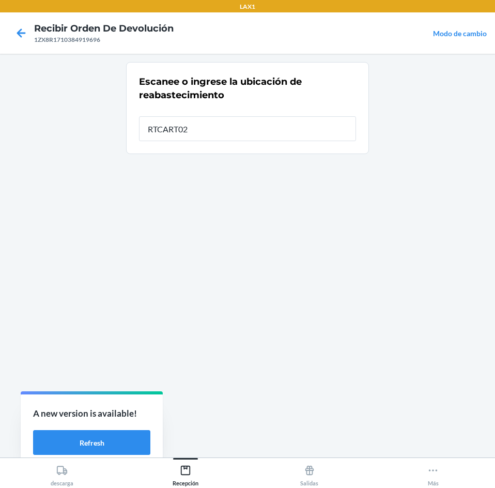
type input "RTCART023"
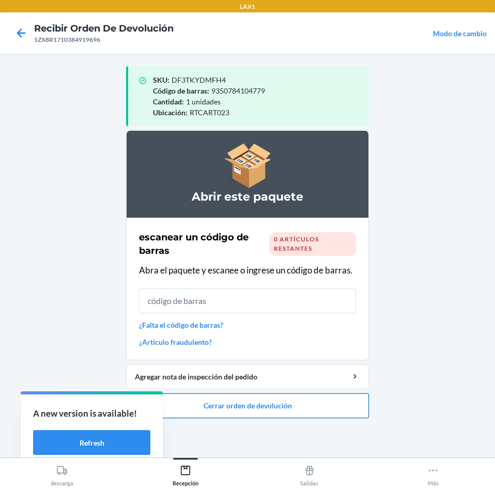
click at [308, 400] on button "Cerrar orden de devolución" at bounding box center [247, 406] width 243 height 25
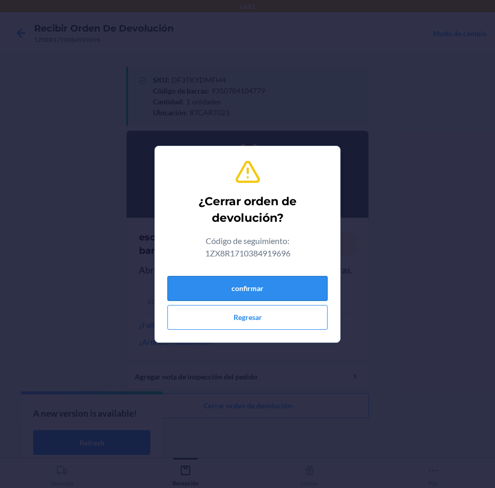
click at [289, 281] on button "confirmar" at bounding box center [248, 288] width 160 height 25
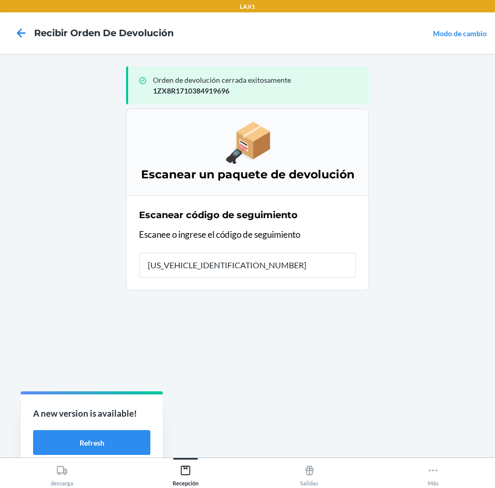
type input "1ZX8R1710342259442"
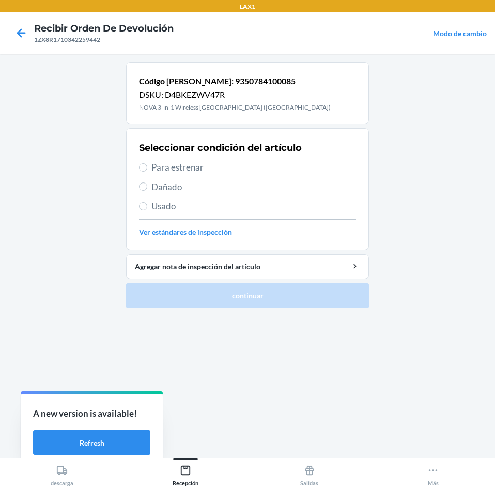
click at [216, 188] on span "Dañado" at bounding box center [254, 186] width 205 height 13
click at [147, 188] on input "Dañado" at bounding box center [143, 187] width 8 height 8
radio input "true"
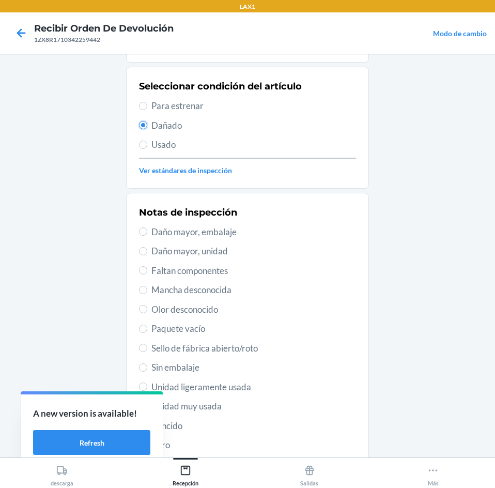
scroll to position [135, 0]
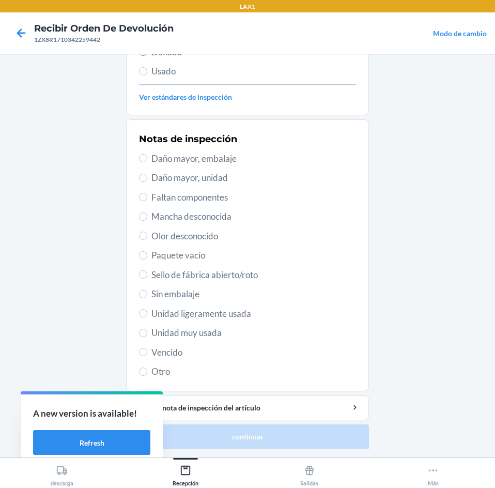
click at [264, 274] on span "Sello de fábrica abierto/roto" at bounding box center [254, 274] width 205 height 13
click at [147, 274] on input "Sello de fábrica abierto/roto" at bounding box center [143, 274] width 8 height 8
radio input "true"
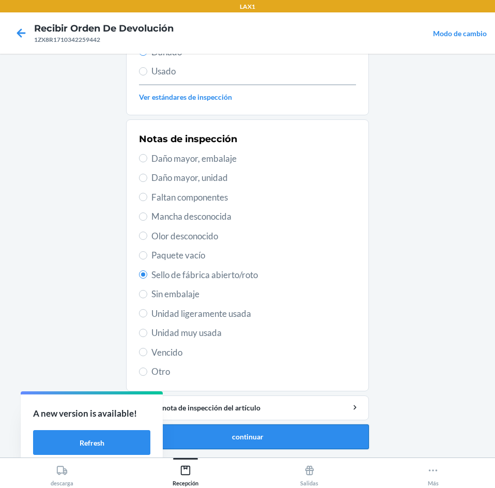
click at [286, 430] on button "continuar" at bounding box center [247, 437] width 243 height 25
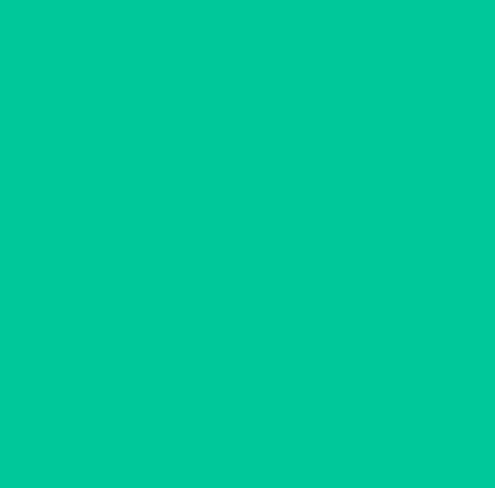
scroll to position [76, 0]
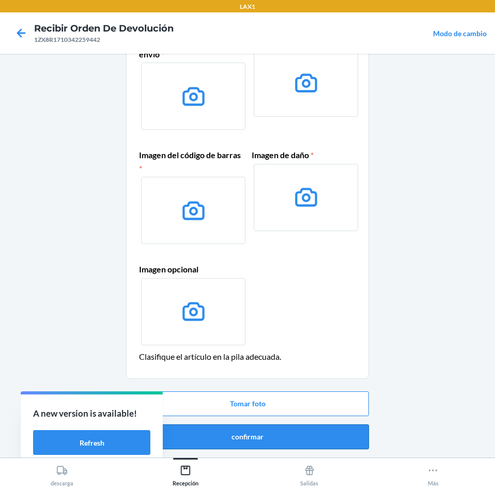
click at [288, 444] on button "confirmar" at bounding box center [247, 437] width 243 height 25
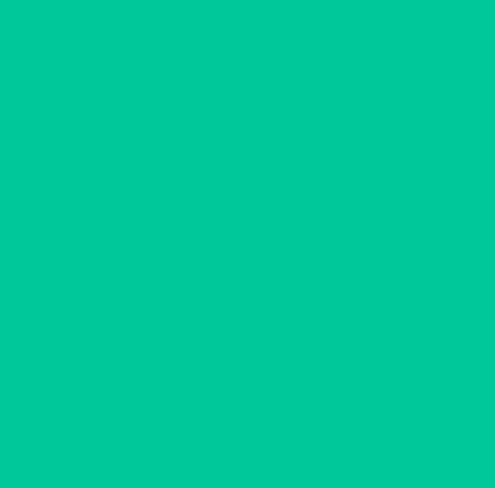
scroll to position [0, 0]
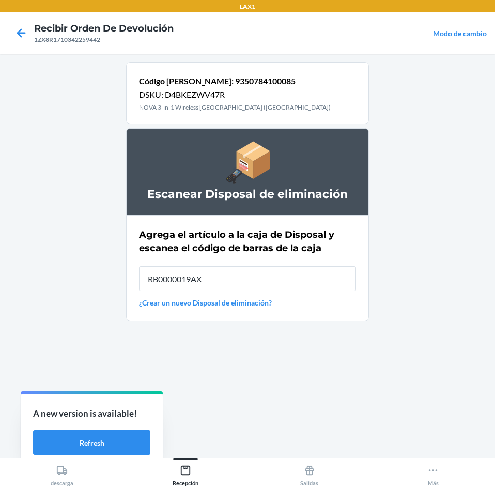
type input "RB0000019AX"
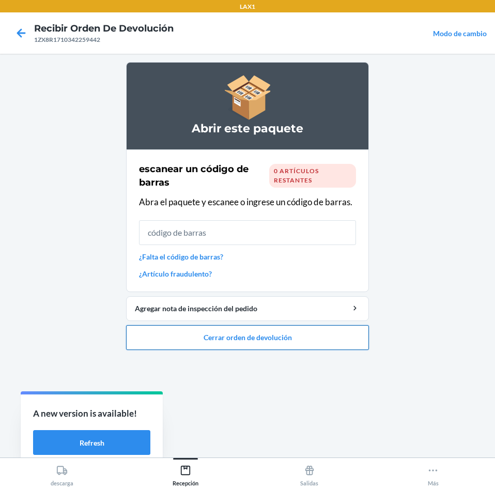
click at [282, 341] on button "Cerrar orden de devolución" at bounding box center [247, 337] width 243 height 25
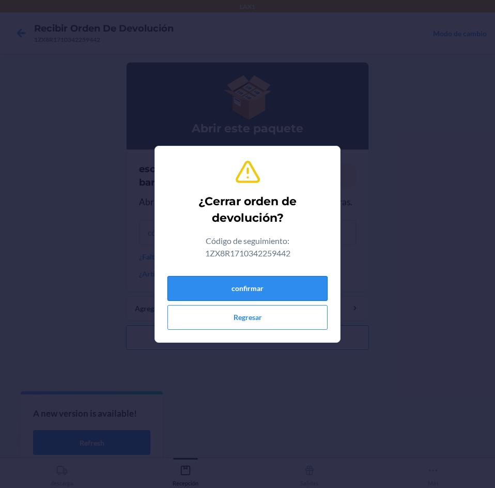
click at [269, 282] on button "confirmar" at bounding box center [248, 288] width 160 height 25
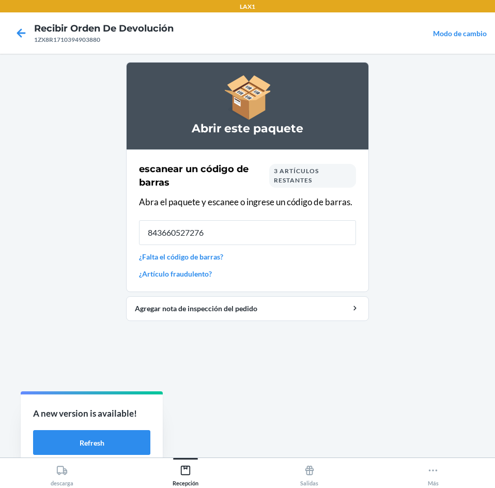
type input "8436605272764"
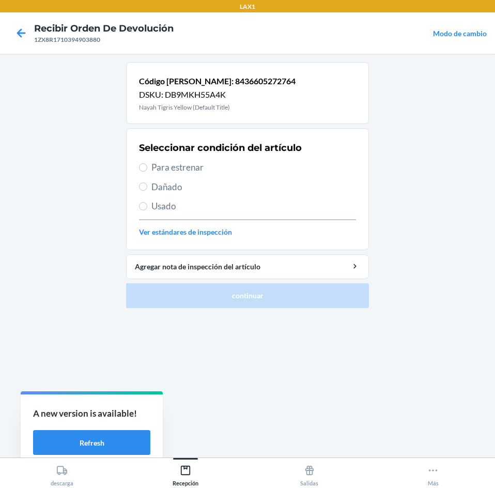
click at [256, 171] on span "Para estrenar" at bounding box center [254, 167] width 205 height 13
click at [147, 171] on input "Para estrenar" at bounding box center [143, 167] width 8 height 8
radio input "true"
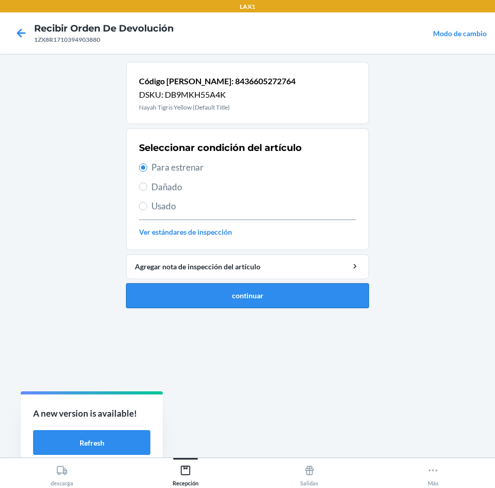
click at [270, 290] on button "continuar" at bounding box center [247, 295] width 243 height 25
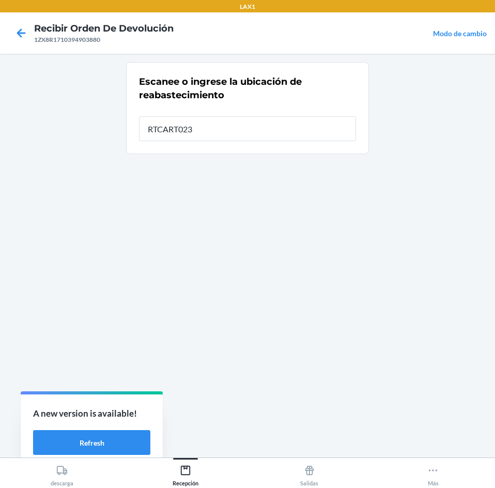
type input "RTCART023"
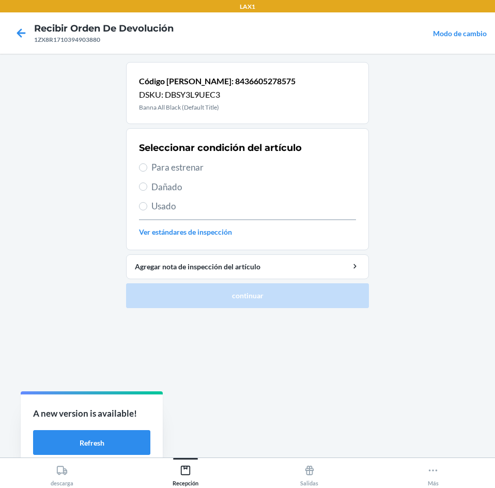
click at [231, 163] on span "Para estrenar" at bounding box center [254, 167] width 205 height 13
click at [147, 163] on input "Para estrenar" at bounding box center [143, 167] width 8 height 8
radio input "true"
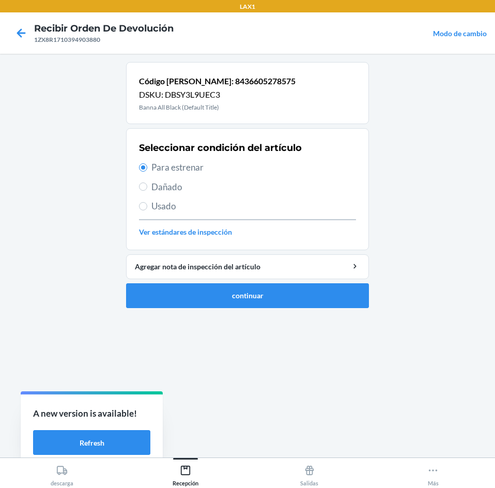
click at [277, 308] on ol "Código de barras: 8436605278575 DSKU: DBSY3L9UEC3 Banna All Black (Default Titl…" at bounding box center [247, 189] width 243 height 254
click at [275, 300] on button "continuar" at bounding box center [247, 295] width 243 height 25
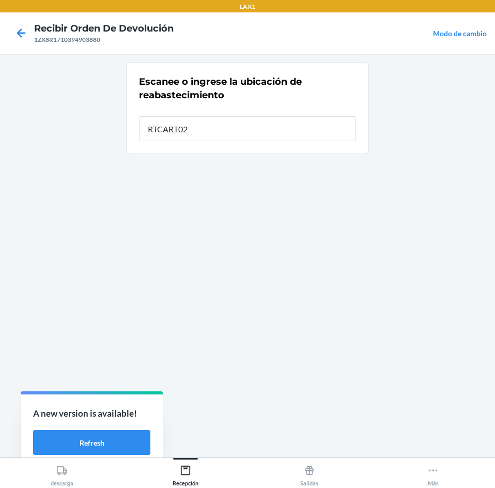
type input "RTCART023"
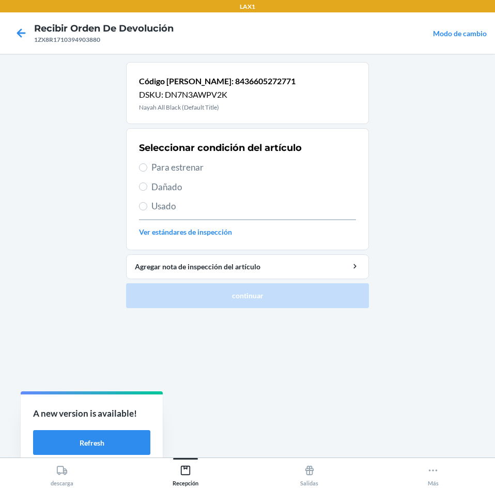
drag, startPoint x: 244, startPoint y: 165, endPoint x: 262, endPoint y: 262, distance: 98.4
click at [244, 172] on span "Para estrenar" at bounding box center [254, 167] width 205 height 13
click at [147, 172] on input "Para estrenar" at bounding box center [143, 167] width 8 height 8
radio input "true"
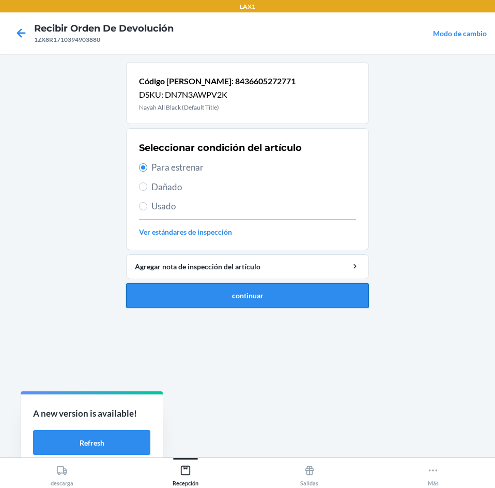
click at [262, 290] on button "continuar" at bounding box center [247, 295] width 243 height 25
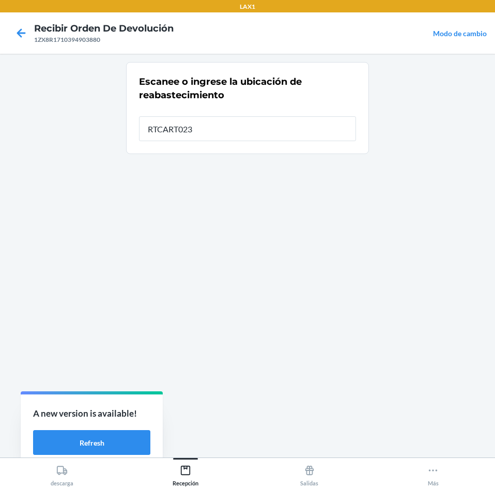
type input "RTCART023"
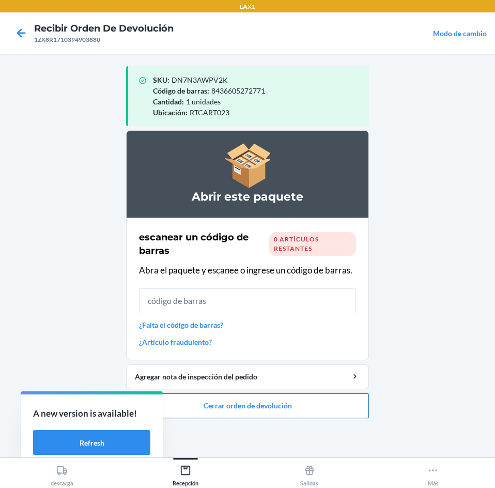
click at [273, 399] on button "Cerrar orden de devolución" at bounding box center [247, 406] width 243 height 25
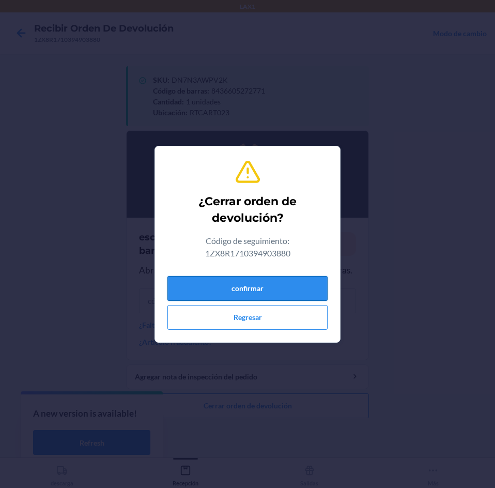
click at [265, 289] on button "confirmar" at bounding box center [248, 288] width 160 height 25
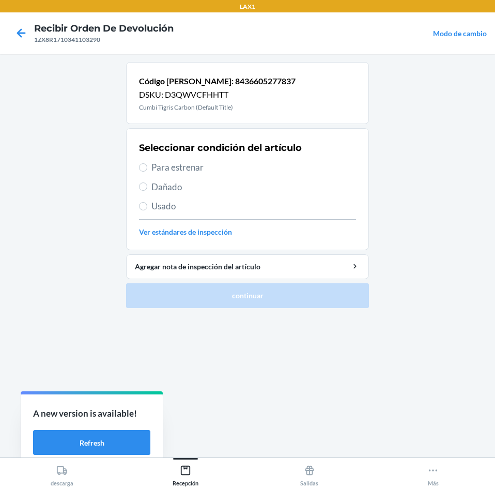
drag, startPoint x: 199, startPoint y: 165, endPoint x: 215, endPoint y: 175, distance: 18.8
click at [200, 165] on span "Para estrenar" at bounding box center [254, 167] width 205 height 13
click at [147, 165] on input "Para estrenar" at bounding box center [143, 167] width 8 height 8
radio input "true"
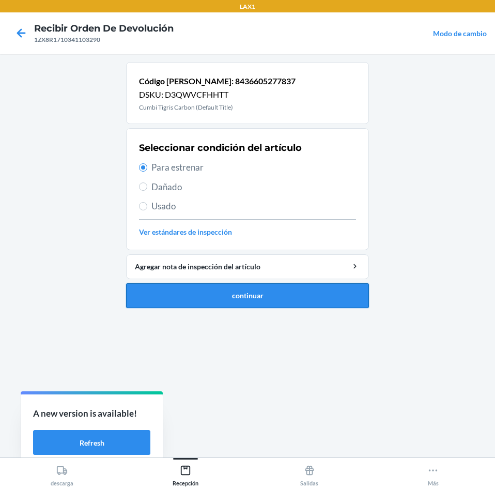
click at [267, 294] on button "continuar" at bounding box center [247, 295] width 243 height 25
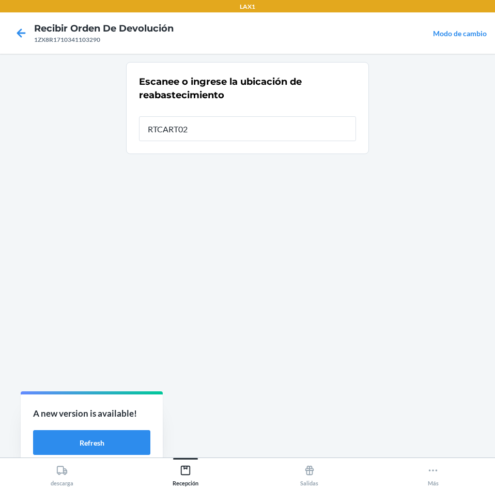
type input "RTCART023"
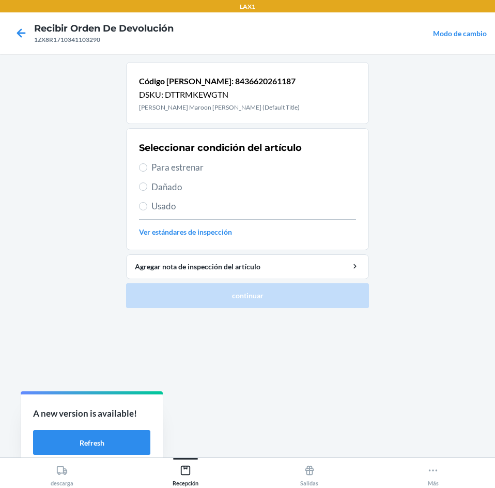
click at [192, 167] on span "Para estrenar" at bounding box center [254, 167] width 205 height 13
click at [147, 167] on input "Para estrenar" at bounding box center [143, 167] width 8 height 8
radio input "true"
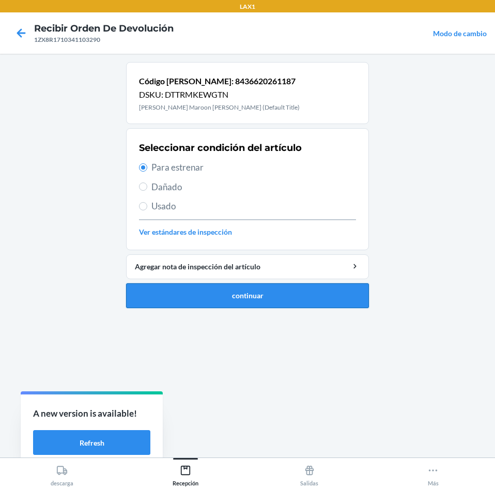
click at [254, 296] on button "continuar" at bounding box center [247, 295] width 243 height 25
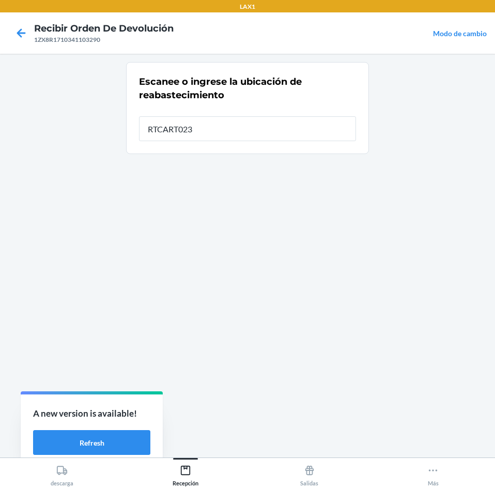
type input "RTCART023"
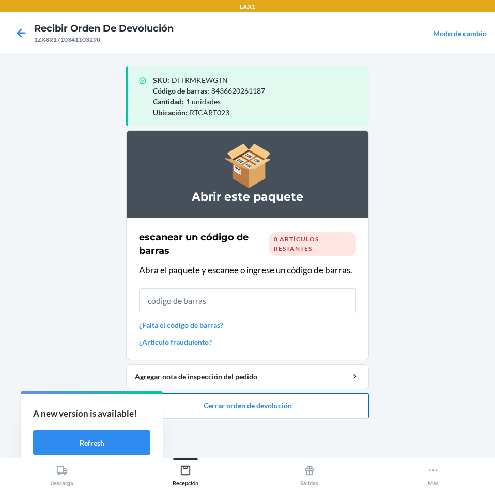
click at [290, 409] on button "Cerrar orden de devolución" at bounding box center [247, 406] width 243 height 25
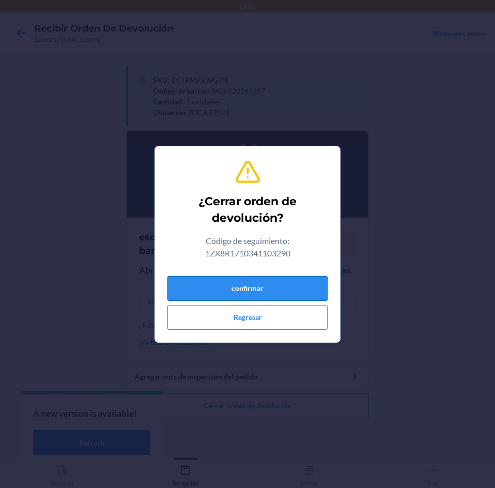
click at [265, 289] on button "confirmar" at bounding box center [248, 288] width 160 height 25
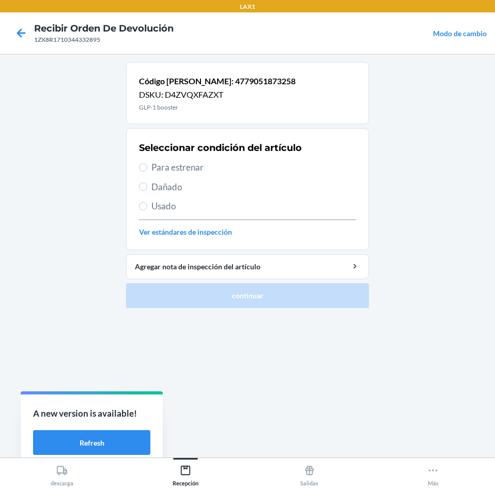
click at [257, 164] on span "Para estrenar" at bounding box center [254, 167] width 205 height 13
click at [147, 164] on input "Para estrenar" at bounding box center [143, 167] width 8 height 8
radio input "true"
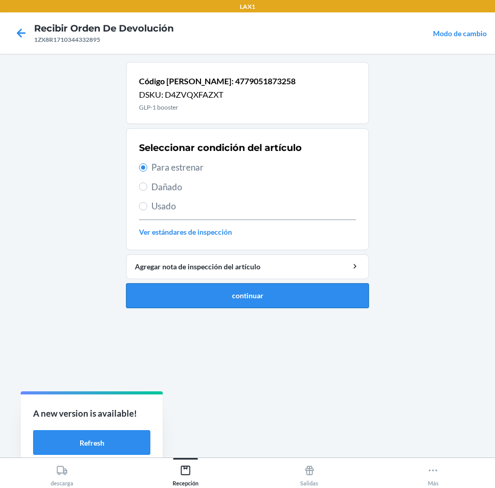
click at [259, 290] on button "continuar" at bounding box center [247, 295] width 243 height 25
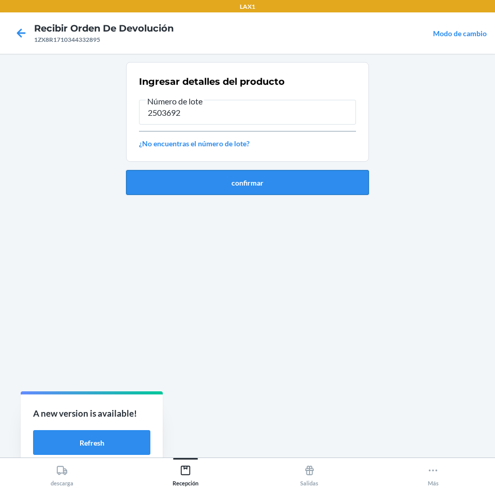
type input "2503692"
click at [267, 192] on button "confirmar" at bounding box center [247, 182] width 243 height 25
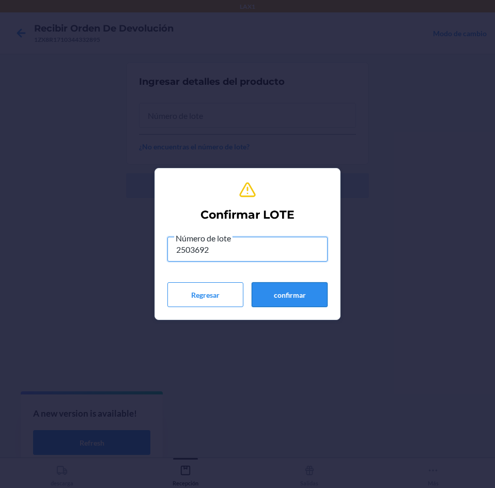
type input "2503692"
click at [295, 294] on button "confirmar" at bounding box center [290, 294] width 76 height 25
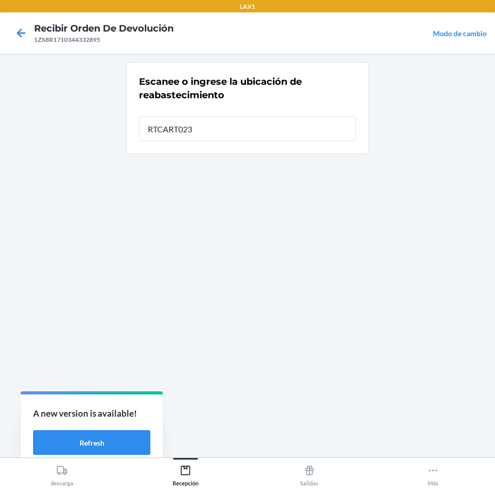
type input "RTCART023"
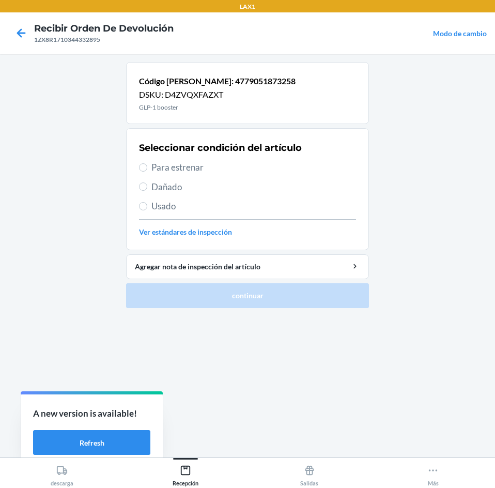
click at [251, 169] on span "Para estrenar" at bounding box center [254, 167] width 205 height 13
click at [147, 169] on input "Para estrenar" at bounding box center [143, 167] width 8 height 8
radio input "true"
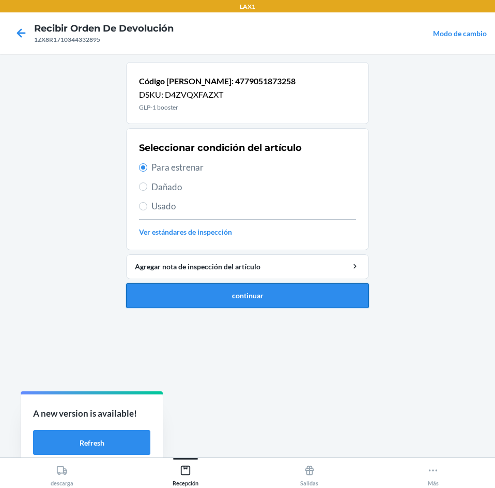
click at [274, 293] on button "continuar" at bounding box center [247, 295] width 243 height 25
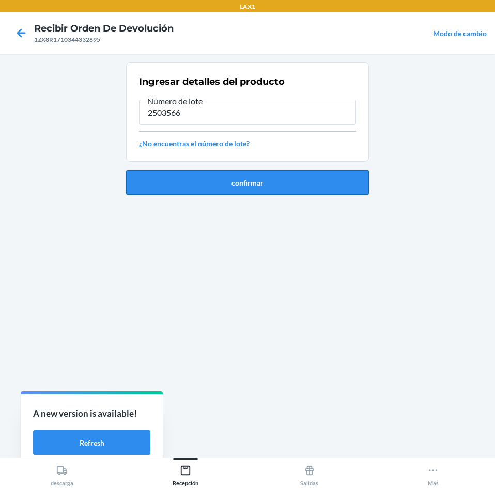
type input "2503566"
click at [256, 171] on button "confirmar" at bounding box center [247, 182] width 243 height 25
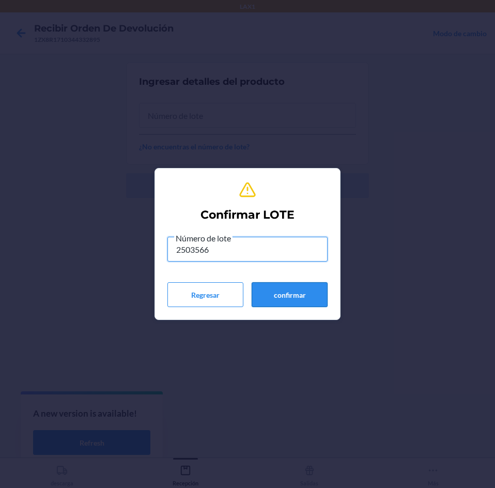
type input "2503566"
click at [271, 285] on button "confirmar" at bounding box center [290, 294] width 76 height 25
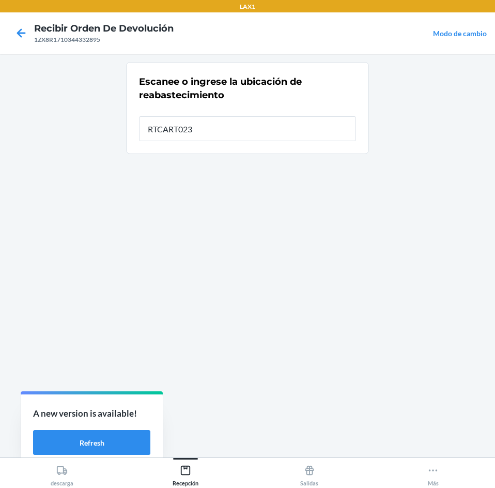
type input "RTCART023"
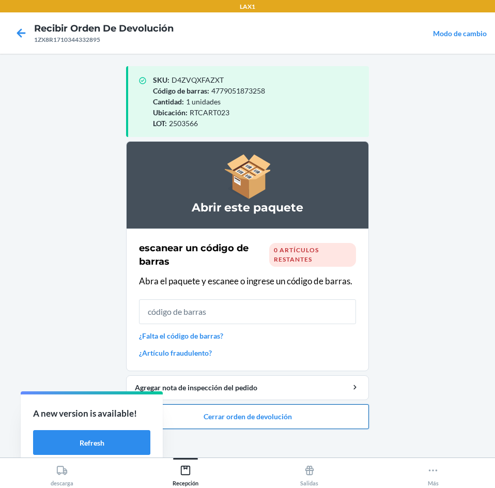
click at [278, 412] on button "Cerrar orden de devolución" at bounding box center [247, 416] width 243 height 25
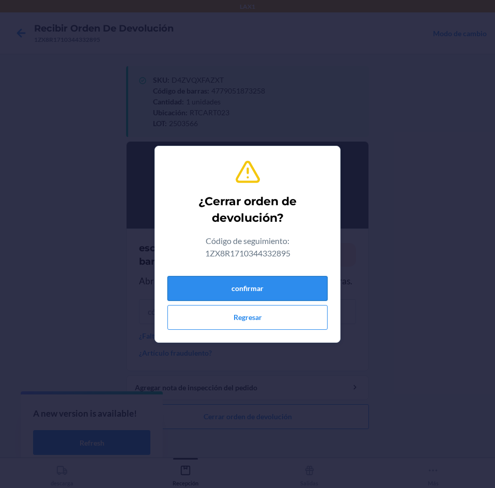
click at [274, 285] on button "confirmar" at bounding box center [248, 288] width 160 height 25
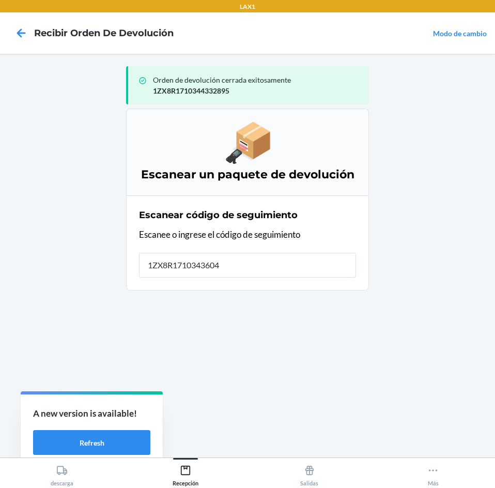
type input "1ZX8R17103436040"
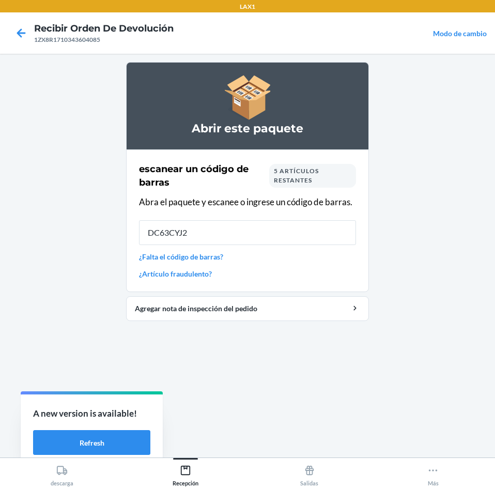
type input "DC63CYJ2G"
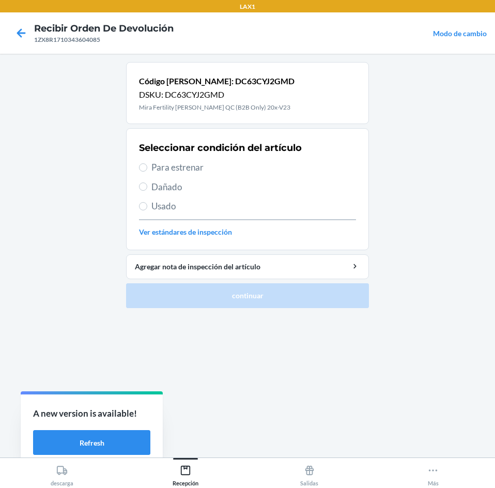
click at [224, 165] on span "Para estrenar" at bounding box center [254, 167] width 205 height 13
click at [147, 165] on input "Para estrenar" at bounding box center [143, 167] width 8 height 8
radio input "true"
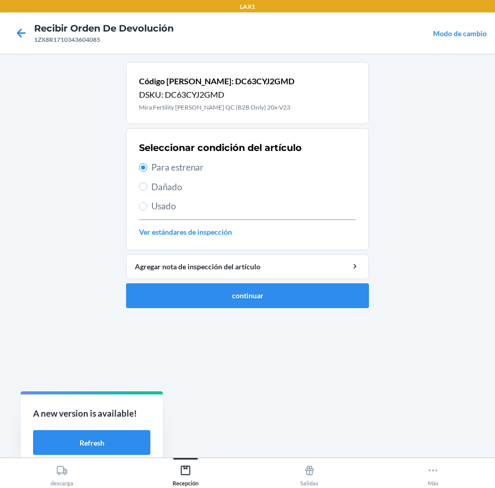
click at [253, 311] on ol "Código de barras: DC63CYJ2GMD DSKU: DC63CYJ2GMD Mira Fertility Max Wand QC (B2B…" at bounding box center [247, 189] width 243 height 254
click at [258, 291] on button "continuar" at bounding box center [247, 295] width 243 height 25
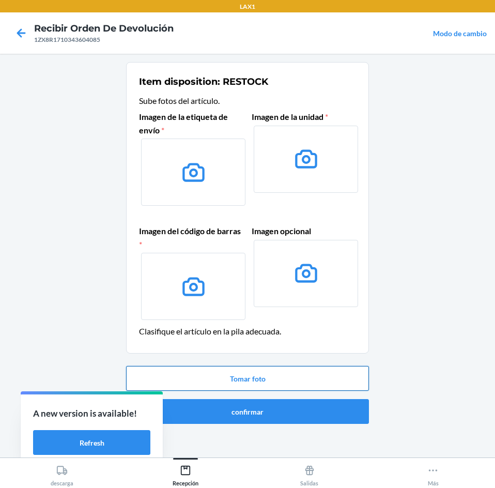
click at [277, 372] on button "Tomar foto" at bounding box center [247, 378] width 243 height 25
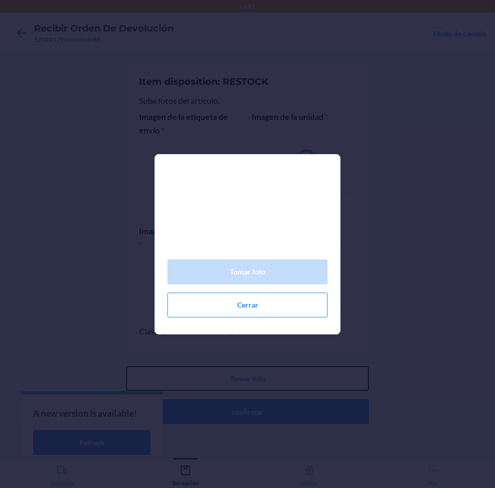
click at [126, 366] on button "Tomar foto" at bounding box center [247, 378] width 243 height 25
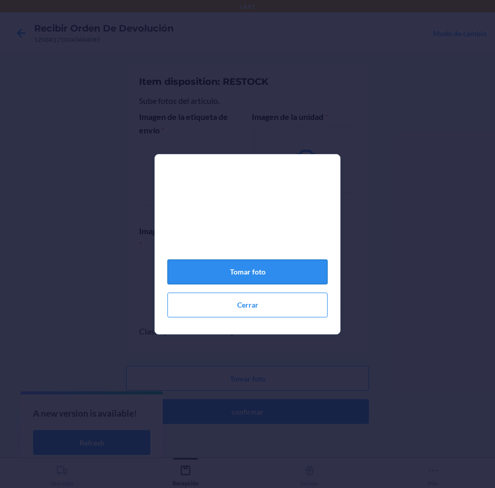
click at [282, 279] on button "Tomar foto" at bounding box center [248, 272] width 160 height 25
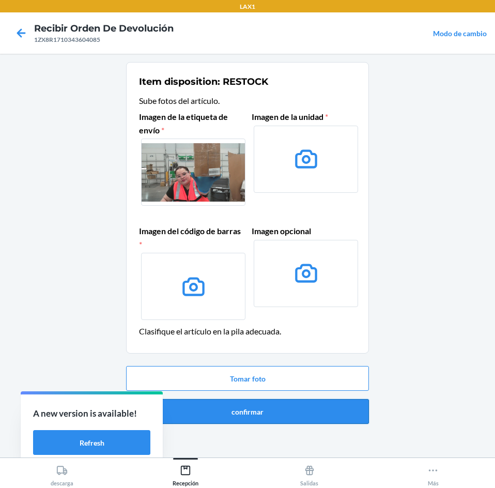
click at [257, 411] on button "confirmar" at bounding box center [247, 411] width 243 height 25
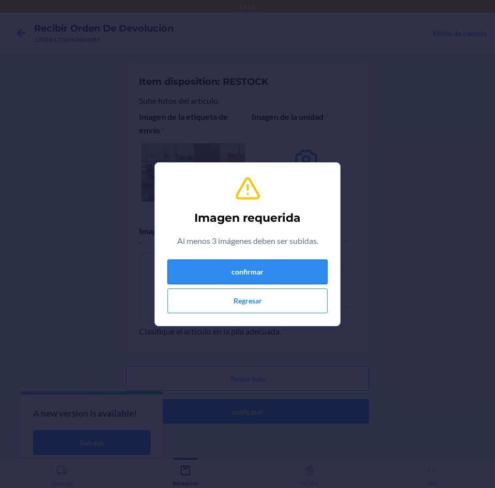
click at [273, 282] on button "confirmar" at bounding box center [248, 272] width 160 height 25
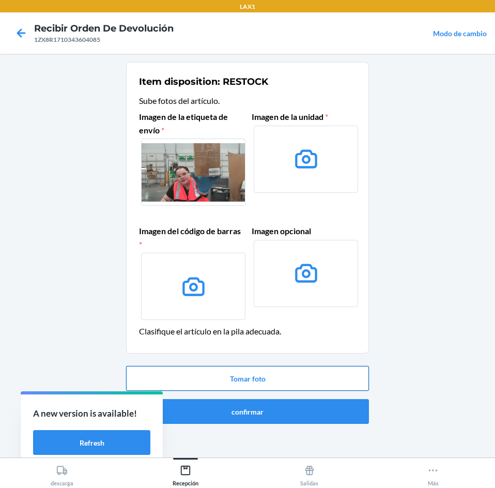
click at [300, 383] on button "Tomar foto" at bounding box center [247, 378] width 243 height 25
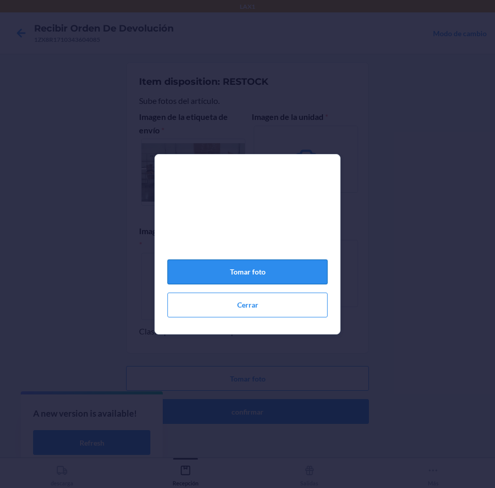
click at [286, 273] on button "Tomar foto" at bounding box center [248, 272] width 160 height 25
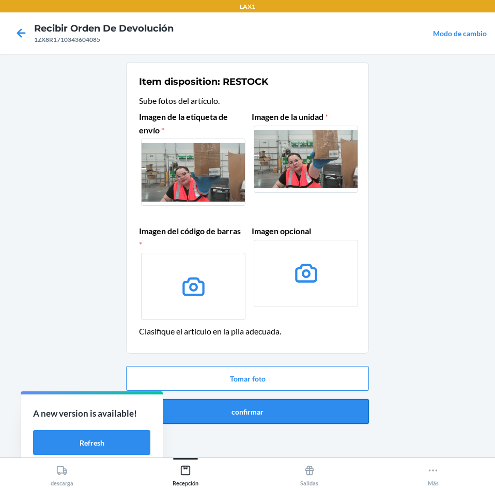
click at [269, 405] on button "confirmar" at bounding box center [247, 411] width 243 height 25
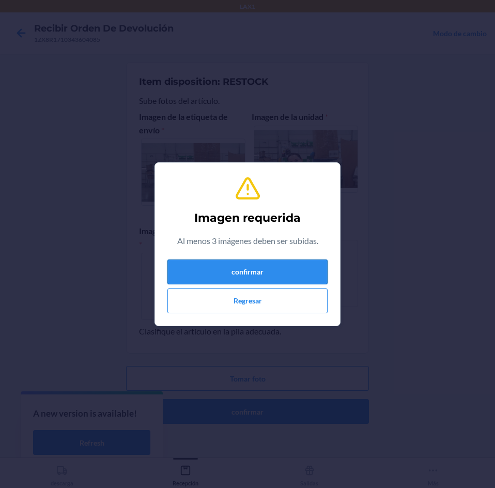
click at [270, 277] on button "confirmar" at bounding box center [248, 272] width 160 height 25
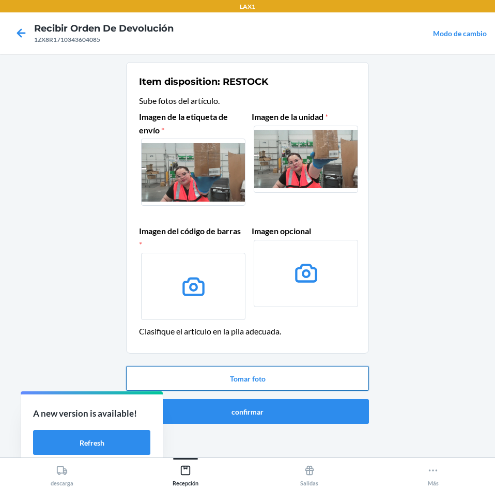
click at [296, 382] on button "Tomar foto" at bounding box center [247, 378] width 243 height 25
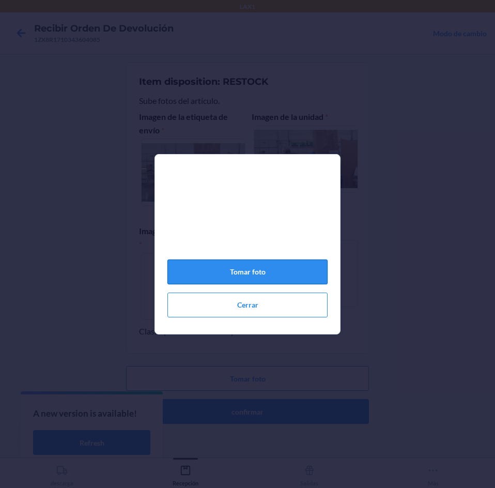
click at [288, 276] on button "Tomar foto" at bounding box center [248, 272] width 160 height 25
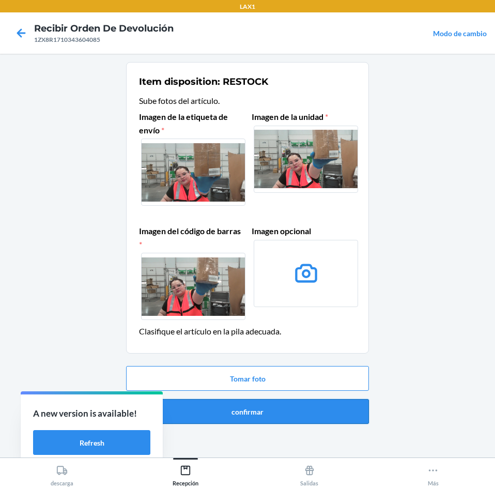
click at [248, 414] on button "confirmar" at bounding box center [247, 411] width 243 height 25
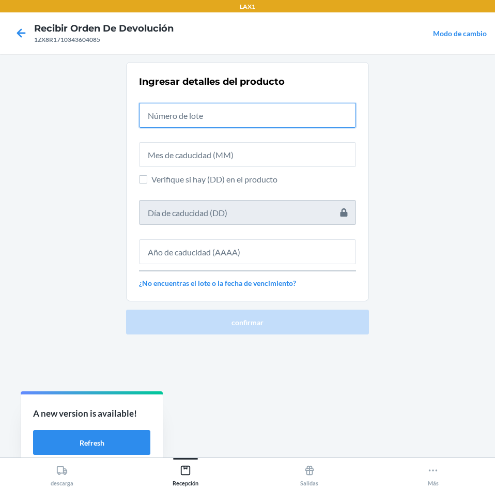
click at [265, 110] on input "text" at bounding box center [247, 115] width 217 height 25
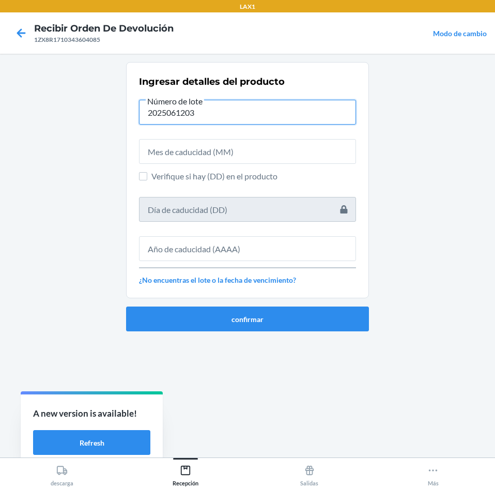
type input "2025061203"
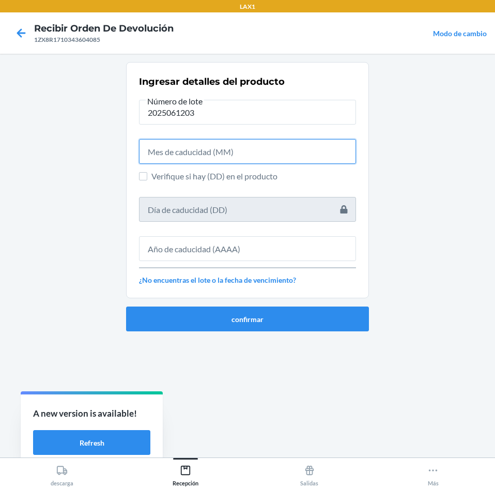
click at [261, 150] on input "text" at bounding box center [247, 151] width 217 height 25
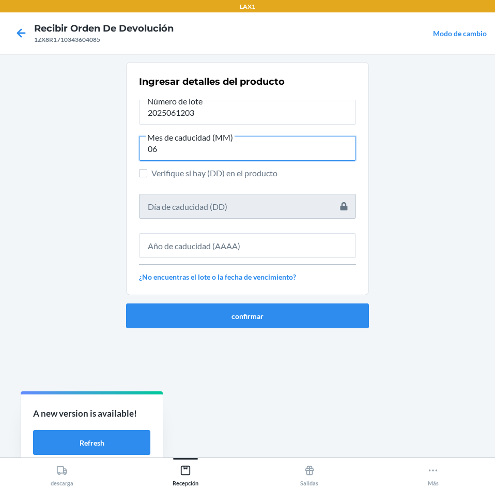
type input "06"
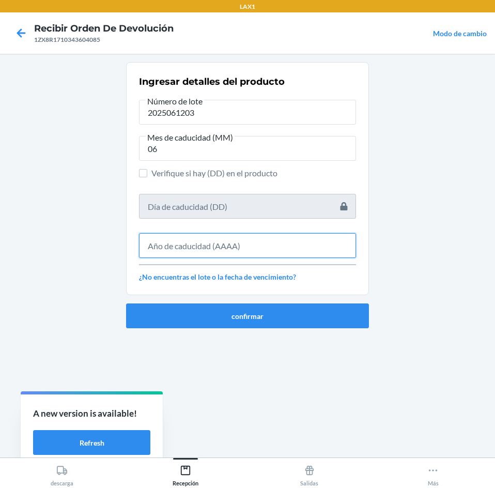
click at [270, 245] on input "text" at bounding box center [247, 245] width 217 height 25
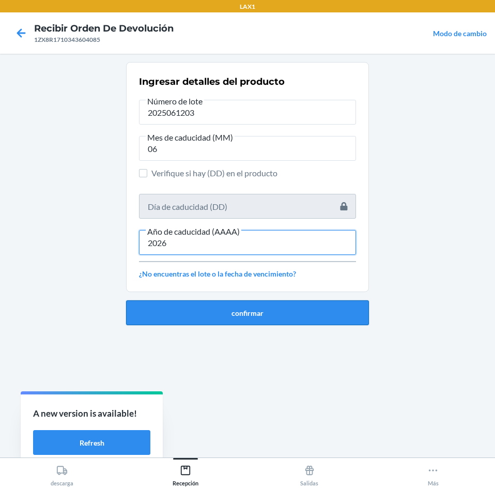
type input "2026"
click at [286, 308] on button "confirmar" at bounding box center [247, 312] width 243 height 25
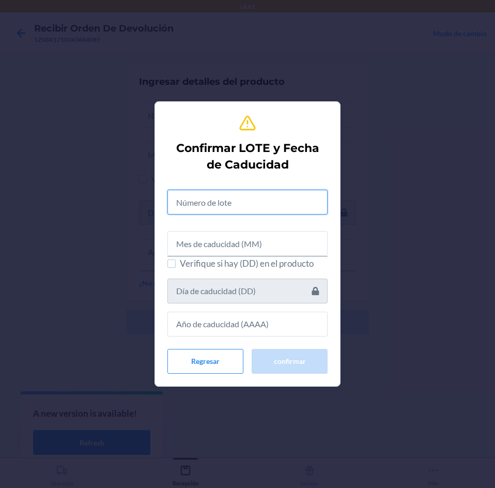
click at [252, 205] on input "text" at bounding box center [248, 202] width 160 height 25
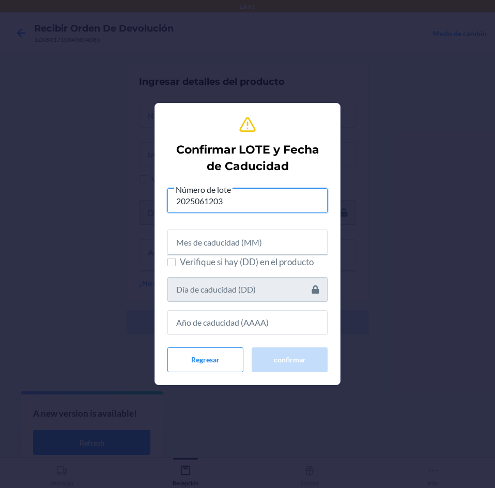
type input "2025061203"
click at [253, 247] on input "text" at bounding box center [248, 242] width 160 height 25
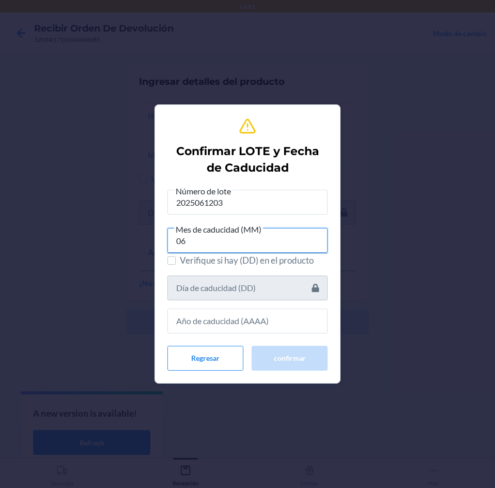
type input "06"
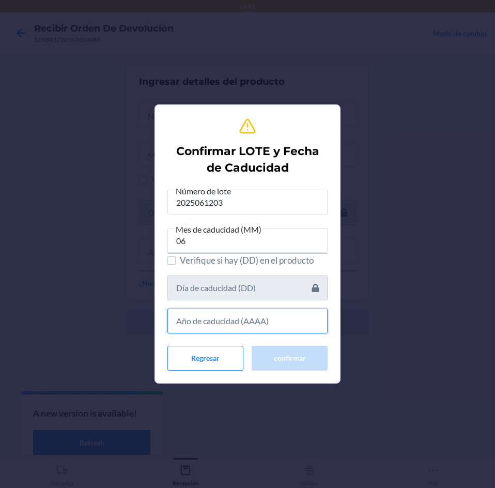
click at [259, 333] on input "text" at bounding box center [248, 321] width 160 height 25
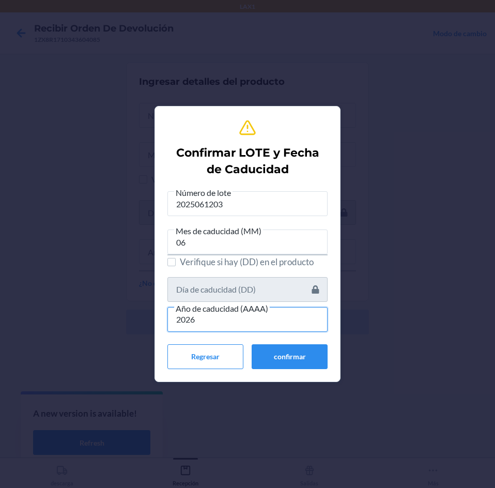
type input "2026"
click at [276, 368] on div "Confirmar LOTE y Fecha de Caducidad Número de lote 2025061203 Mes de caducidad …" at bounding box center [248, 244] width 160 height 259
click at [276, 368] on button "confirmar" at bounding box center [290, 356] width 76 height 25
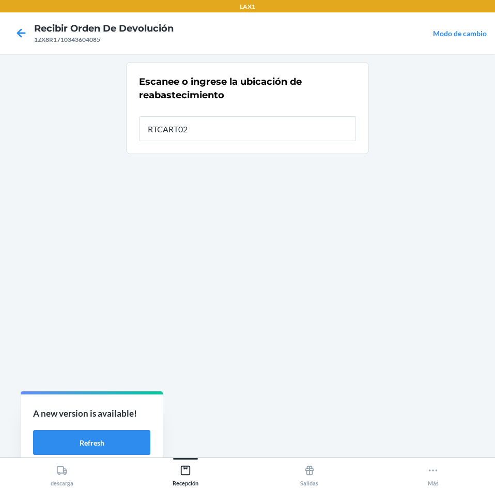
type input "RTCART023"
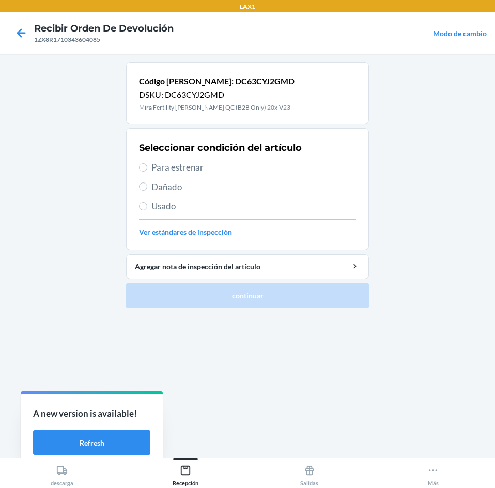
click at [232, 165] on span "Para estrenar" at bounding box center [254, 167] width 205 height 13
click at [147, 165] on input "Para estrenar" at bounding box center [143, 167] width 8 height 8
radio input "true"
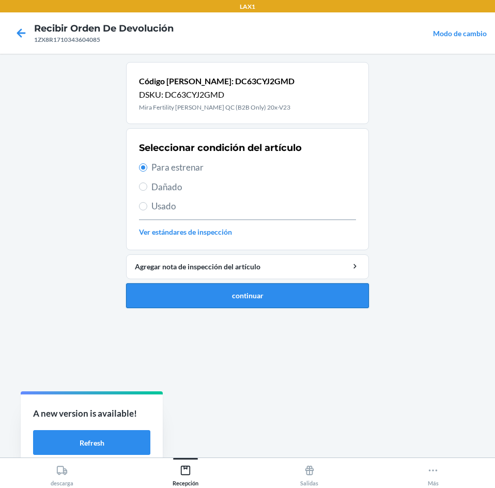
click at [270, 294] on button "continuar" at bounding box center [247, 295] width 243 height 25
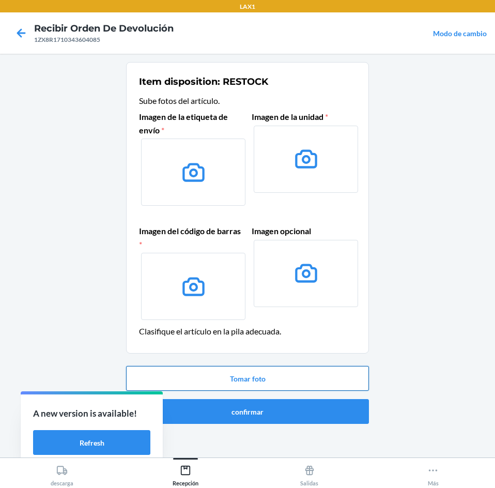
click at [266, 380] on button "Tomar foto" at bounding box center [247, 378] width 243 height 25
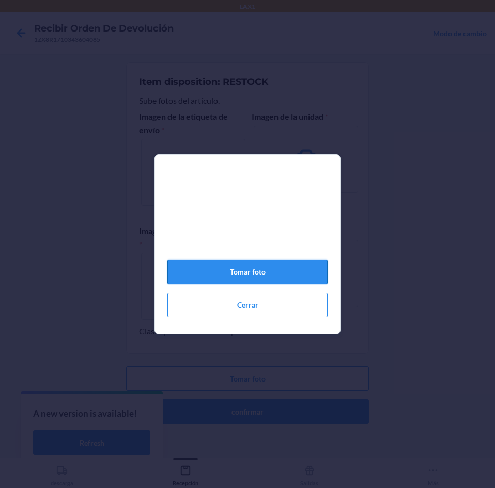
click at [286, 278] on button "Tomar foto" at bounding box center [248, 272] width 160 height 25
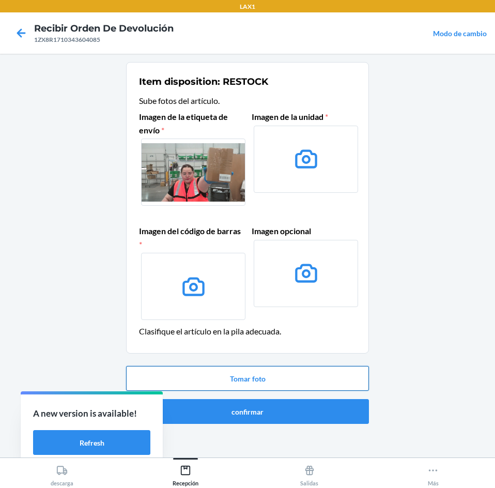
click at [321, 382] on button "Tomar foto" at bounding box center [247, 378] width 243 height 25
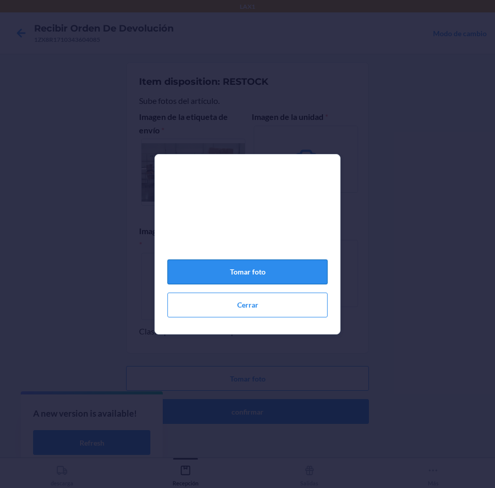
click at [282, 280] on button "Tomar foto" at bounding box center [248, 272] width 160 height 25
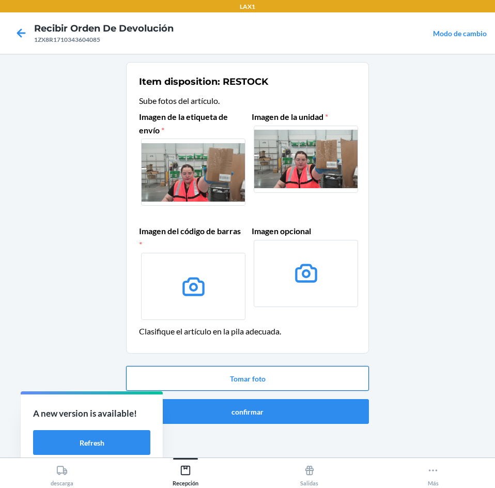
click at [275, 376] on button "Tomar foto" at bounding box center [247, 378] width 243 height 25
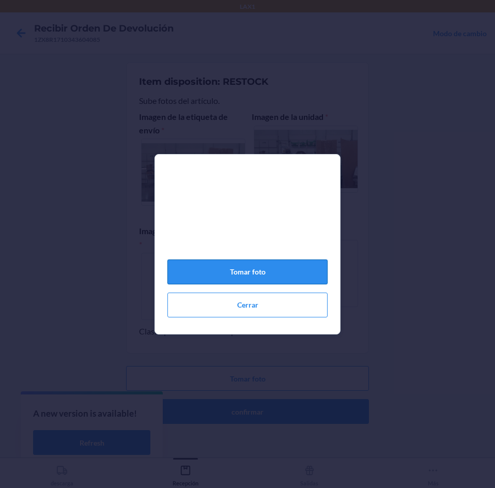
click at [281, 275] on button "Tomar foto" at bounding box center [248, 272] width 160 height 25
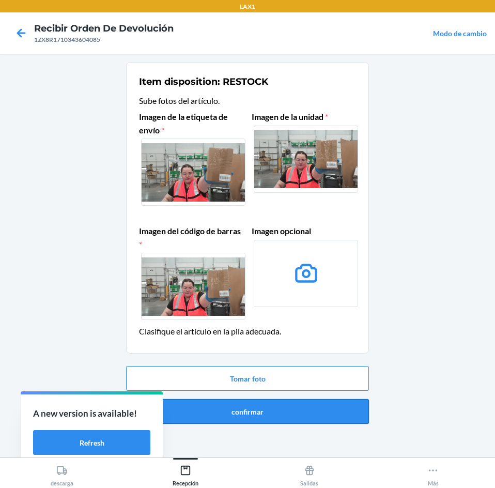
click at [288, 412] on button "confirmar" at bounding box center [247, 411] width 243 height 25
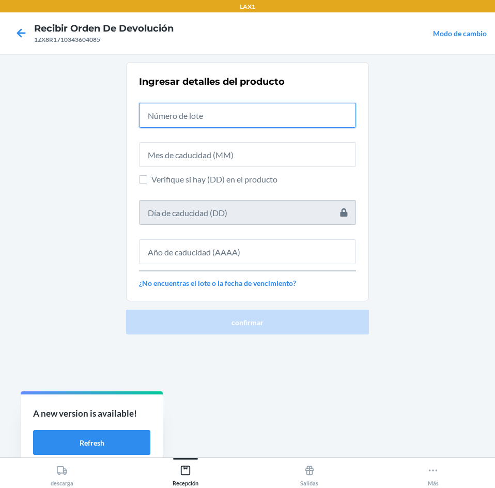
click at [250, 121] on input "text" at bounding box center [247, 115] width 217 height 25
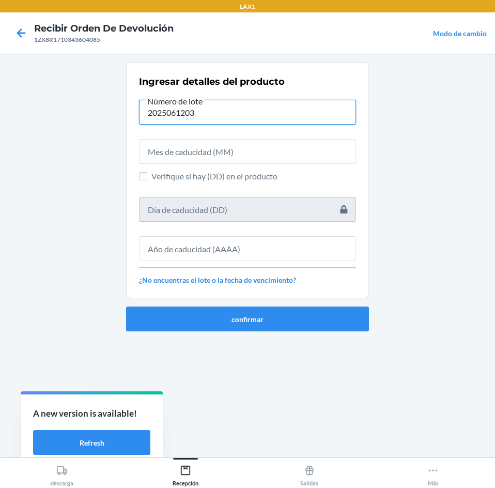
type input "2025061203"
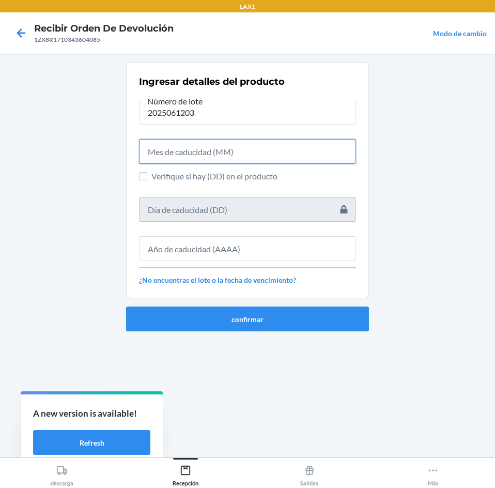
click at [237, 155] on input "text" at bounding box center [247, 151] width 217 height 25
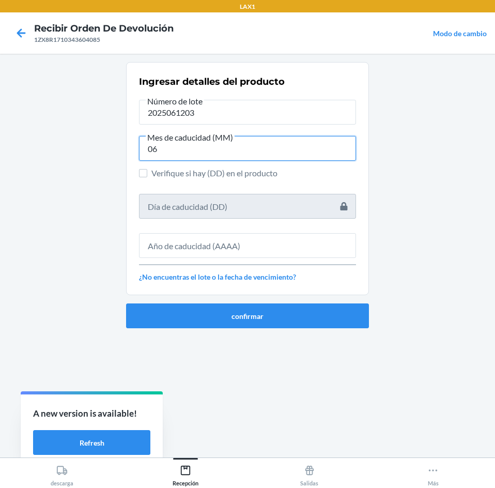
type input "06"
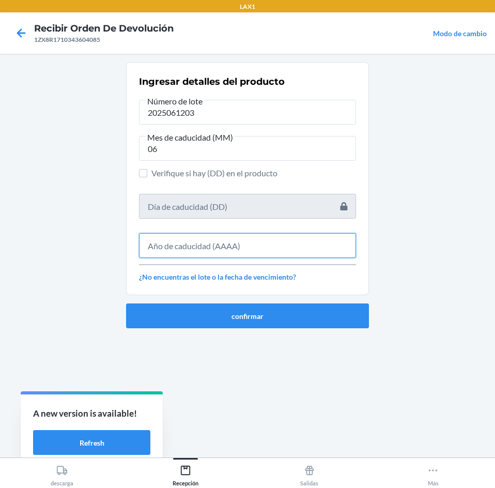
click at [265, 235] on input "text" at bounding box center [247, 245] width 217 height 25
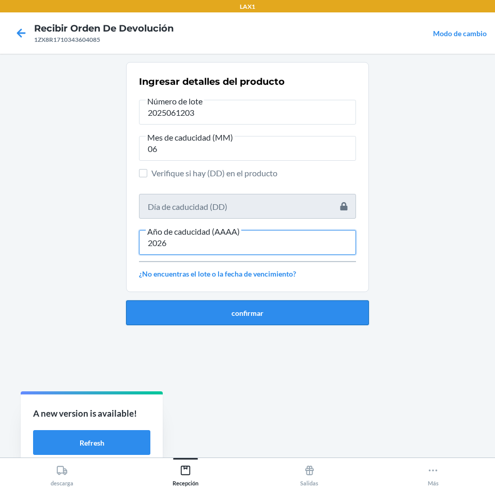
type input "2026"
drag, startPoint x: 241, startPoint y: 322, endPoint x: 245, endPoint y: 313, distance: 9.5
click at [243, 318] on button "confirmar" at bounding box center [247, 312] width 243 height 25
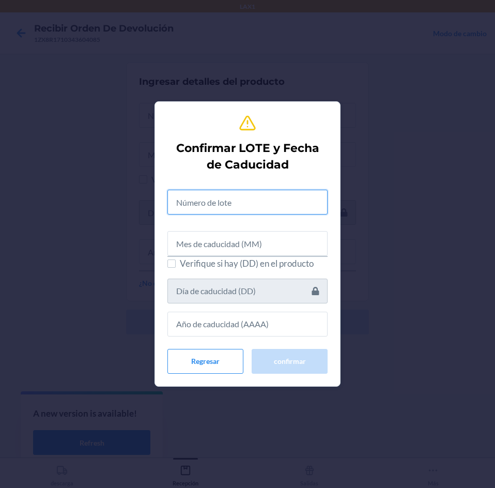
click at [273, 198] on input "text" at bounding box center [248, 202] width 160 height 25
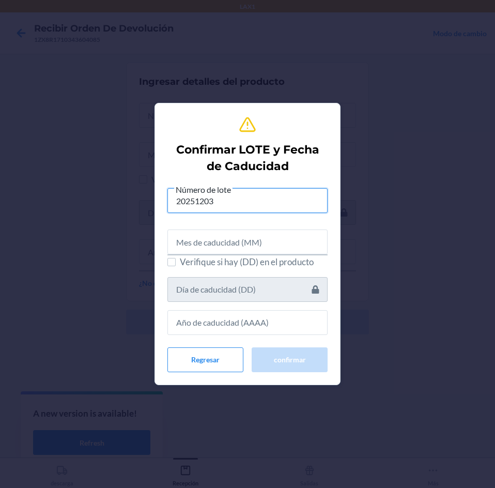
type input "20251203"
click at [263, 247] on input "text" at bounding box center [248, 242] width 160 height 25
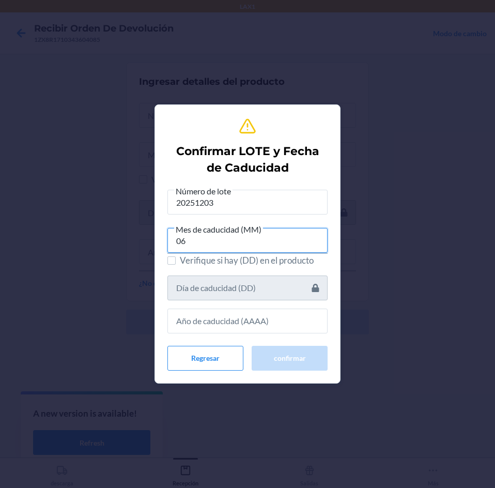
type input "06"
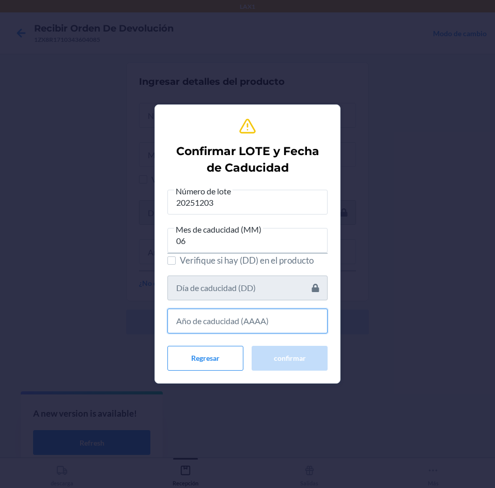
click at [285, 322] on input "text" at bounding box center [248, 321] width 160 height 25
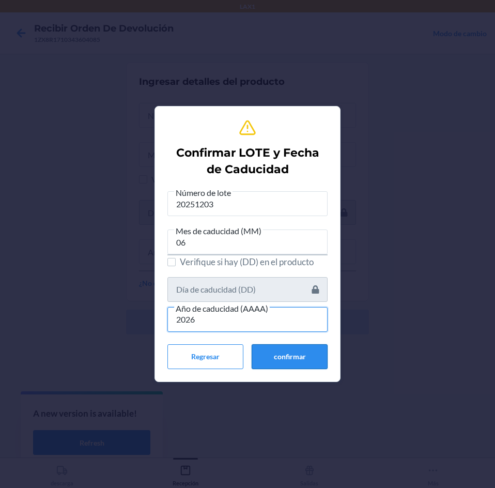
type input "2026"
click at [279, 359] on button "confirmar" at bounding box center [290, 356] width 76 height 25
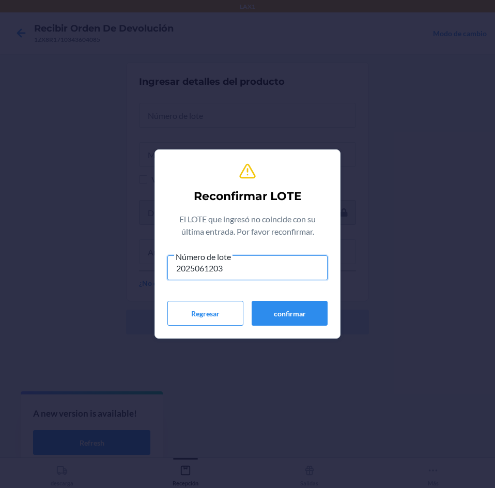
type input "2025061203"
click at [287, 300] on div "Número de lote 2025061203 Regresar confirmar" at bounding box center [248, 287] width 160 height 75
click at [286, 309] on button "confirmar" at bounding box center [290, 313] width 76 height 25
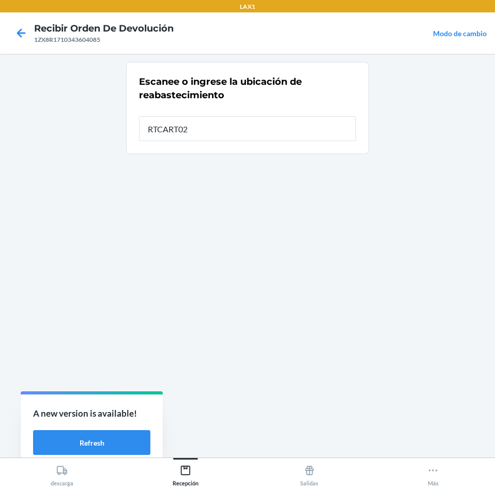
type input "RTCART023"
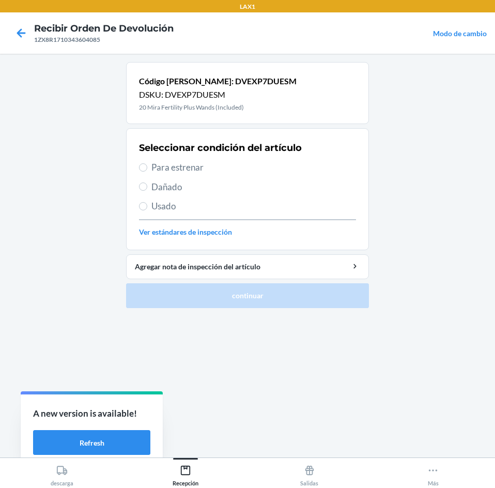
click at [240, 161] on span "Para estrenar" at bounding box center [254, 167] width 205 height 13
click at [147, 163] on input "Para estrenar" at bounding box center [143, 167] width 8 height 8
radio input "true"
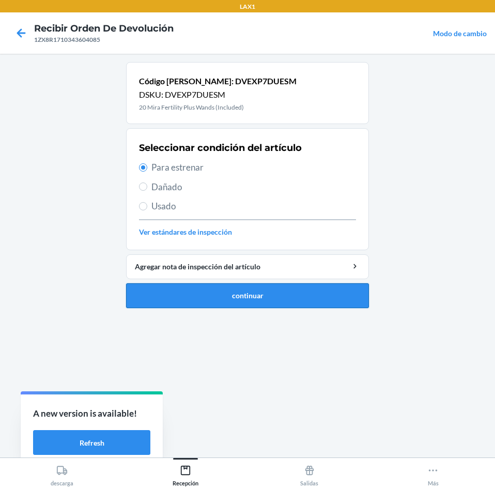
click at [274, 304] on button "continuar" at bounding box center [247, 295] width 243 height 25
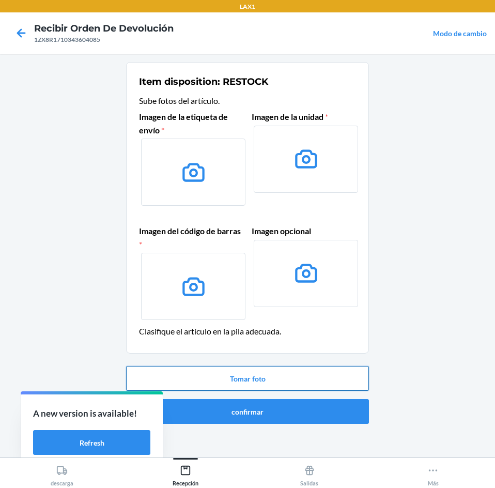
click at [302, 375] on button "Tomar foto" at bounding box center [247, 378] width 243 height 25
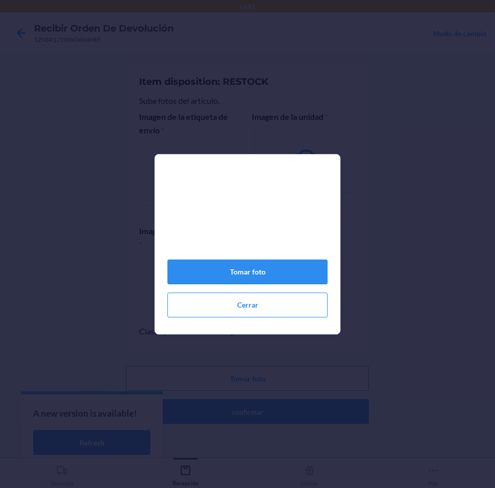
click at [258, 263] on div "Tomar foto Cerrar" at bounding box center [248, 248] width 160 height 146
click at [259, 276] on button "Tomar foto" at bounding box center [248, 272] width 160 height 25
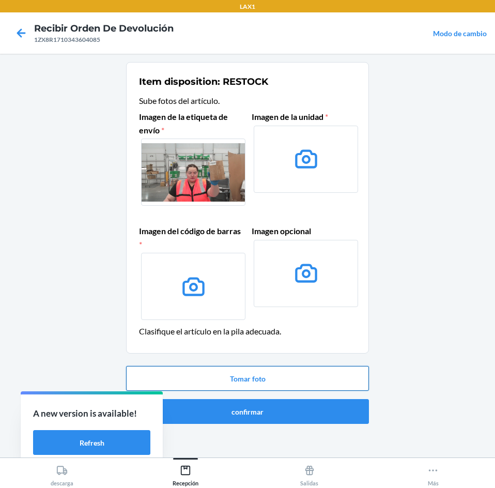
click at [277, 372] on button "Tomar foto" at bounding box center [247, 378] width 243 height 25
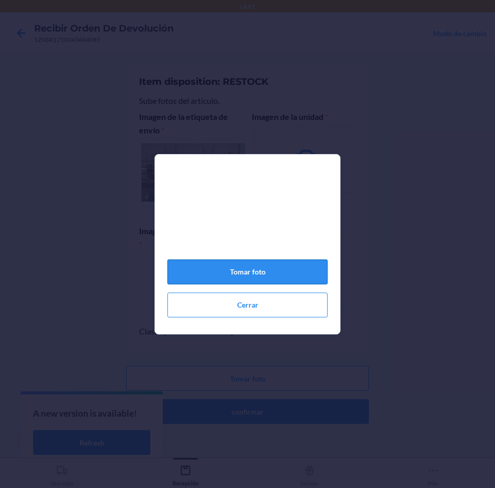
click at [271, 281] on button "Tomar foto" at bounding box center [248, 272] width 160 height 25
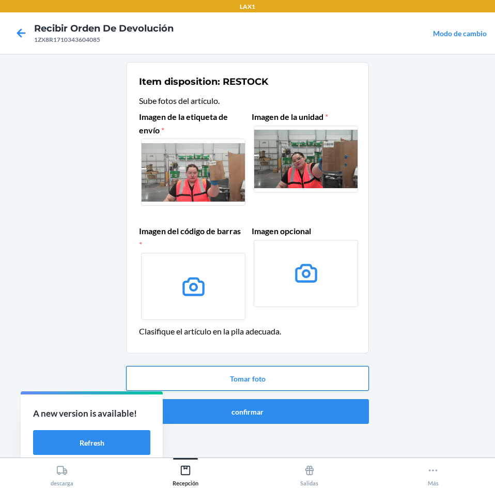
drag, startPoint x: 255, startPoint y: 379, endPoint x: 255, endPoint y: 372, distance: 6.2
click at [255, 372] on button "Tomar foto" at bounding box center [247, 378] width 243 height 25
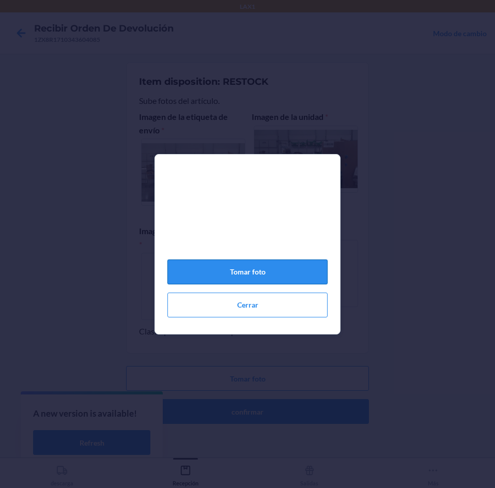
click at [273, 279] on button "Tomar foto" at bounding box center [248, 272] width 160 height 25
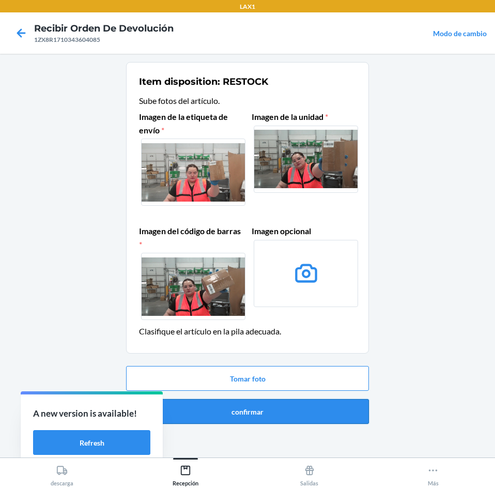
click at [296, 402] on button "confirmar" at bounding box center [247, 411] width 243 height 25
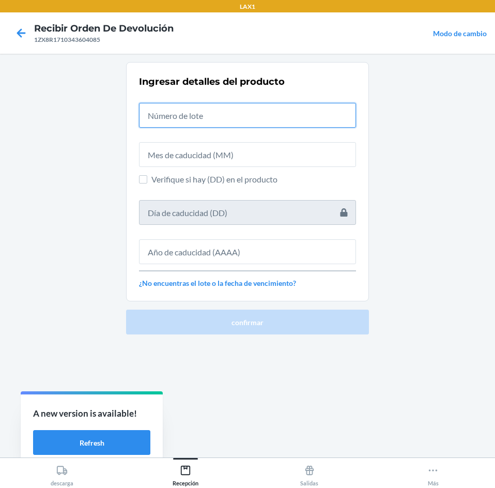
click at [238, 116] on input "text" at bounding box center [247, 115] width 217 height 25
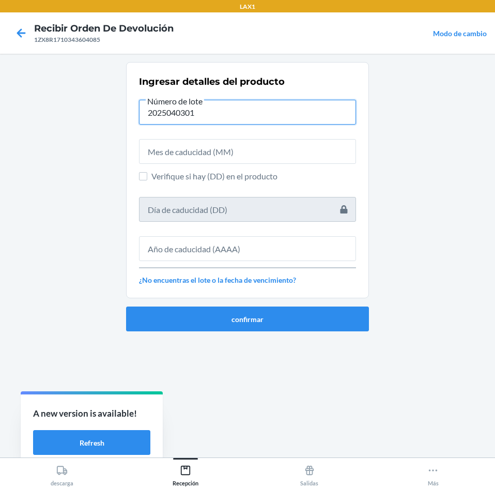
type input "2025040301"
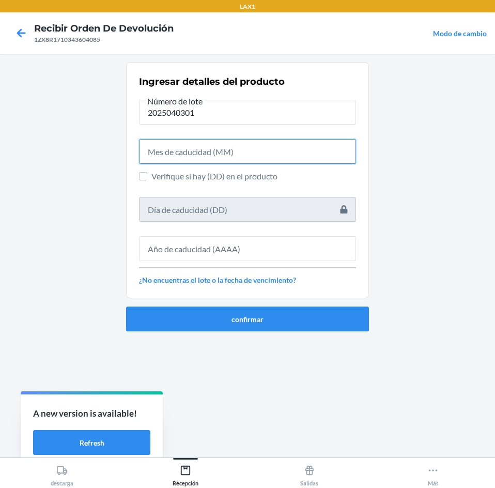
click at [240, 154] on input "text" at bounding box center [247, 151] width 217 height 25
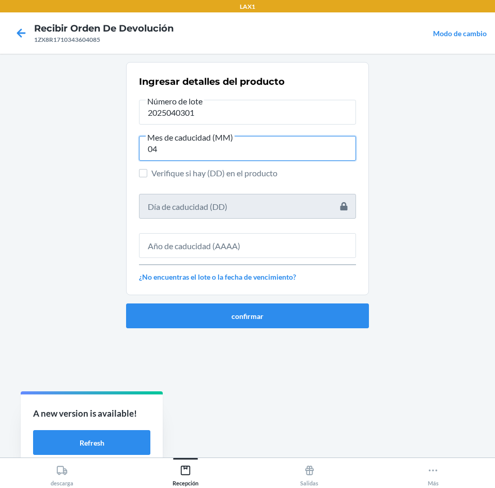
type input "04"
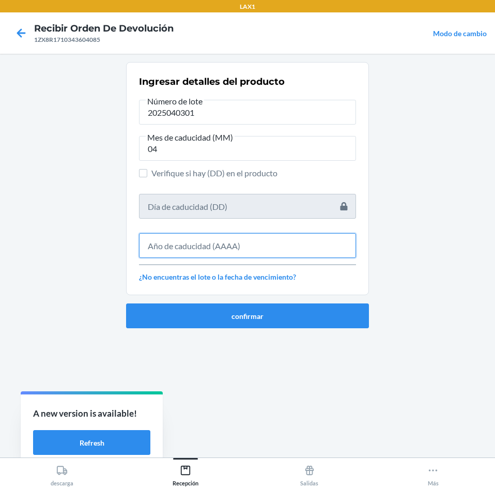
click at [262, 258] on input "text" at bounding box center [247, 245] width 217 height 25
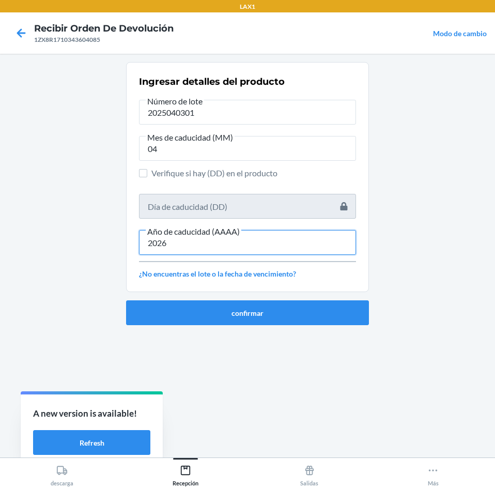
type input "2026"
click at [165, 296] on div "confirmar" at bounding box center [247, 308] width 243 height 33
click at [165, 299] on div "confirmar" at bounding box center [247, 308] width 243 height 33
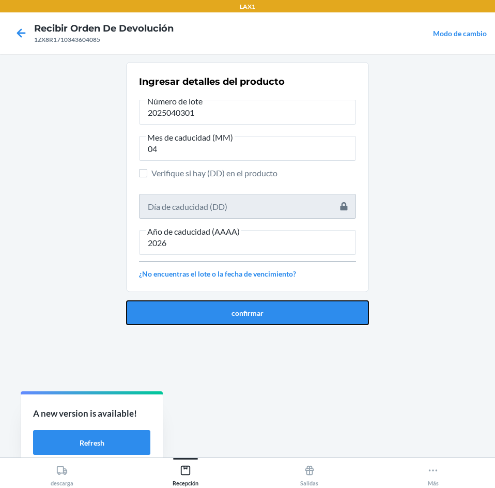
drag, startPoint x: 168, startPoint y: 307, endPoint x: 181, endPoint y: 257, distance: 51.3
click at [175, 293] on div "confirmar" at bounding box center [247, 308] width 243 height 33
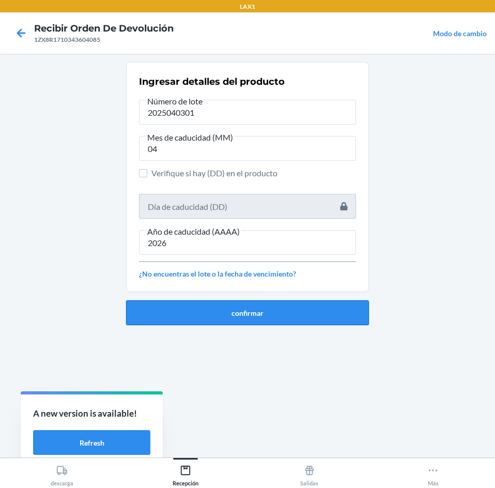
click at [161, 309] on button "confirmar" at bounding box center [247, 312] width 243 height 25
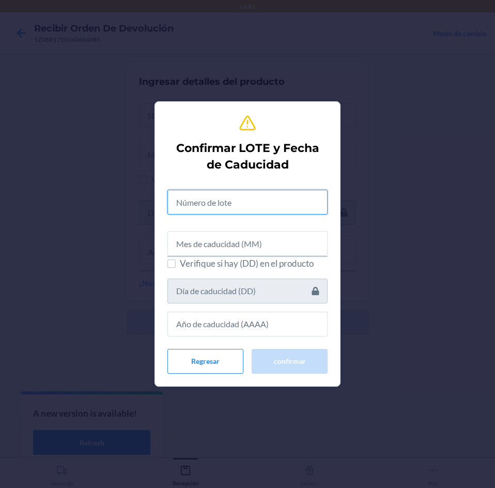
click at [201, 199] on input "text" at bounding box center [248, 202] width 160 height 25
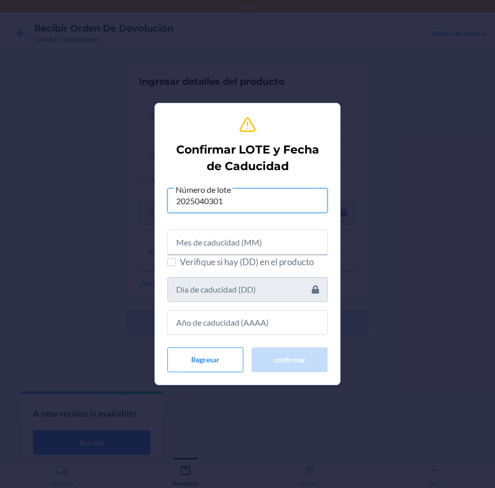
type input "2025040301"
click at [215, 242] on input "text" at bounding box center [248, 242] width 160 height 25
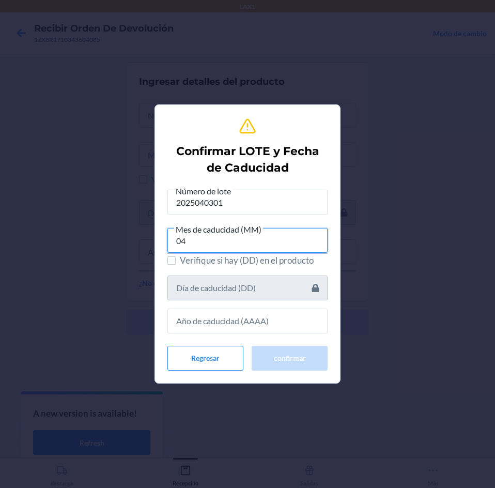
type input "04"
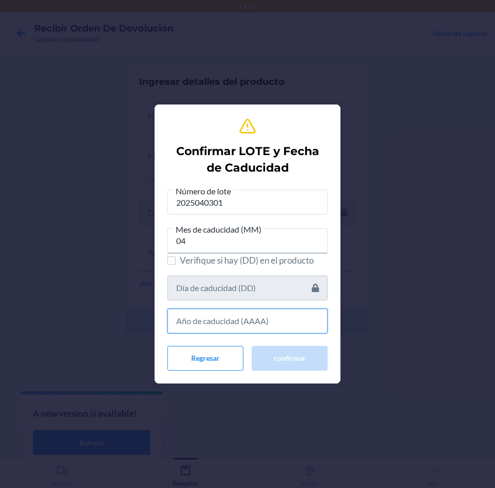
click at [275, 319] on input "text" at bounding box center [248, 321] width 160 height 25
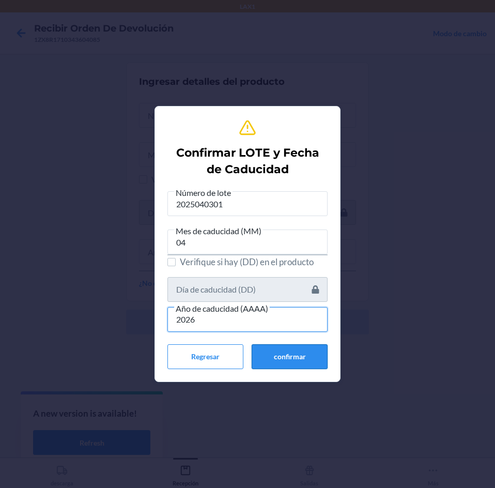
type input "2026"
click at [278, 349] on button "confirmar" at bounding box center [290, 356] width 76 height 25
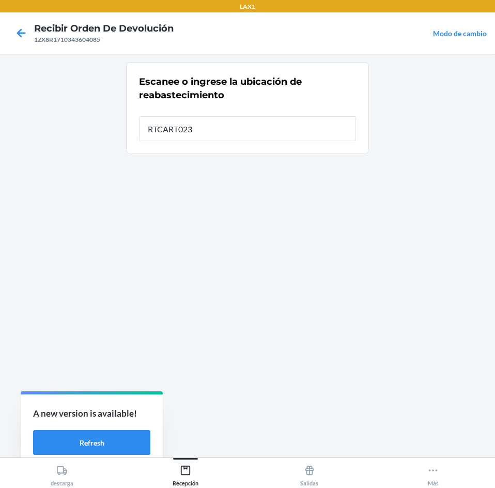
type input "RTCART023"
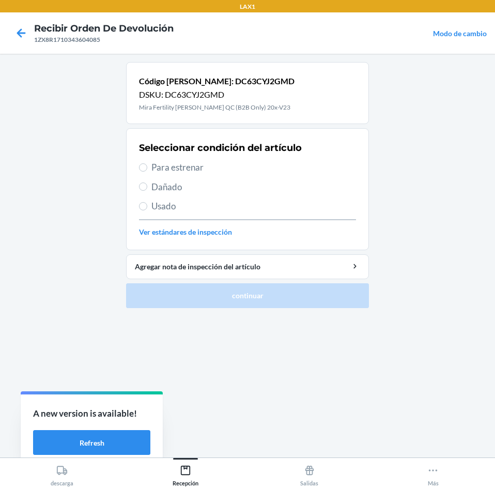
click at [213, 172] on span "Para estrenar" at bounding box center [254, 167] width 205 height 13
click at [147, 172] on input "Para estrenar" at bounding box center [143, 167] width 8 height 8
radio input "true"
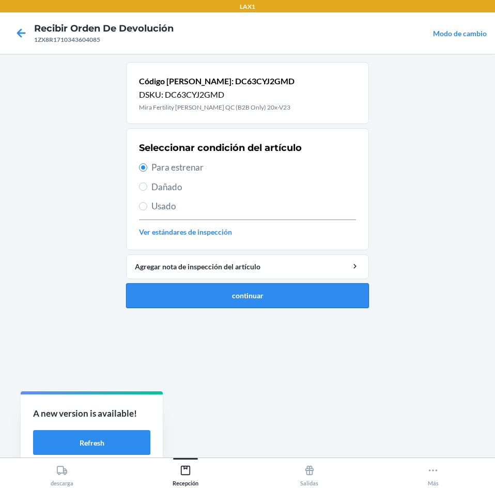
click at [249, 287] on button "continuar" at bounding box center [247, 295] width 243 height 25
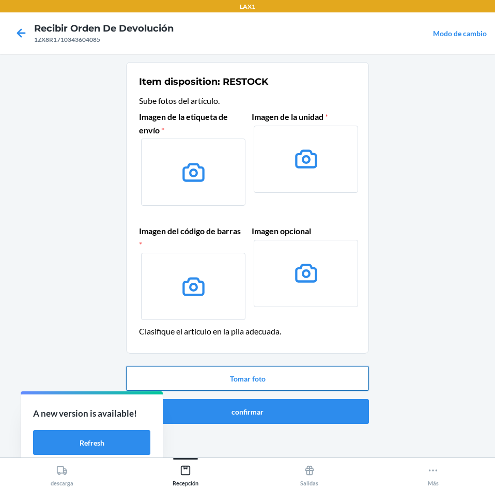
click at [256, 372] on button "Tomar foto" at bounding box center [247, 378] width 243 height 25
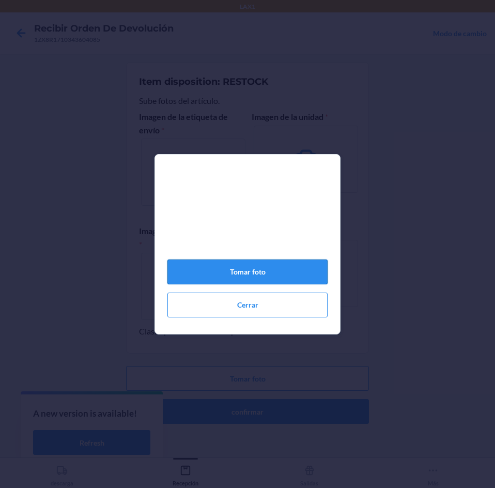
click at [235, 281] on button "Tomar foto" at bounding box center [248, 272] width 160 height 25
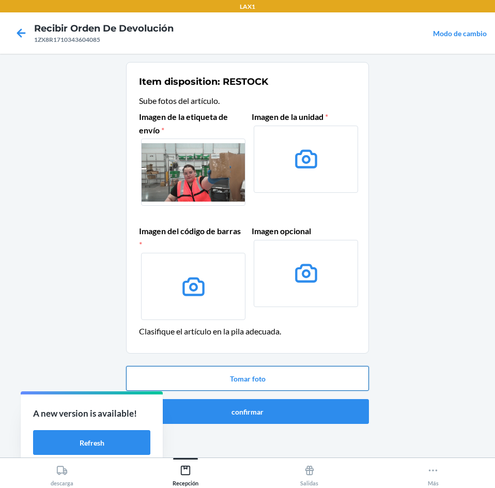
click at [224, 375] on button "Tomar foto" at bounding box center [247, 378] width 243 height 25
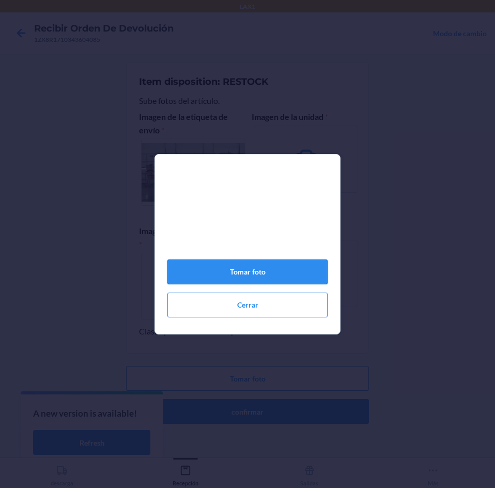
click at [213, 284] on button "Tomar foto" at bounding box center [248, 272] width 160 height 25
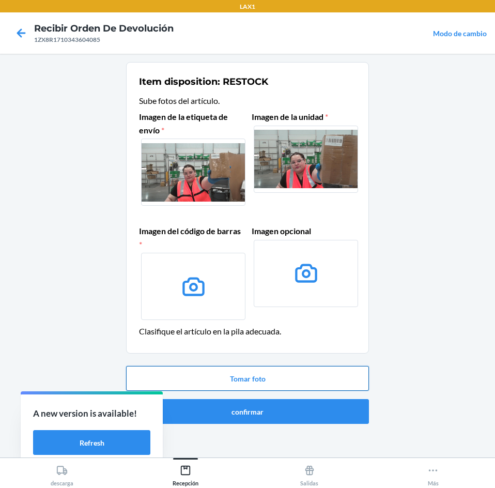
click at [253, 372] on button "Tomar foto" at bounding box center [247, 378] width 243 height 25
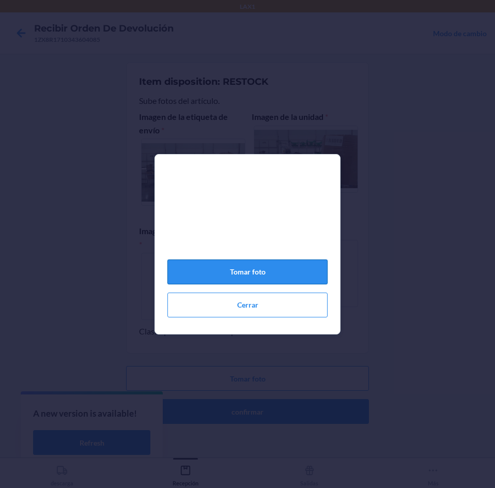
click at [264, 275] on button "Tomar foto" at bounding box center [248, 272] width 160 height 25
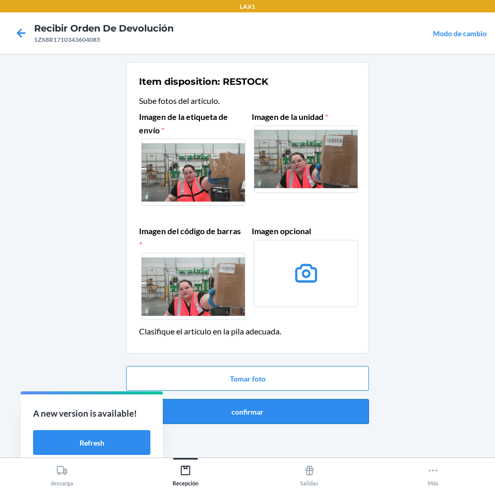
click at [264, 415] on button "confirmar" at bounding box center [247, 411] width 243 height 25
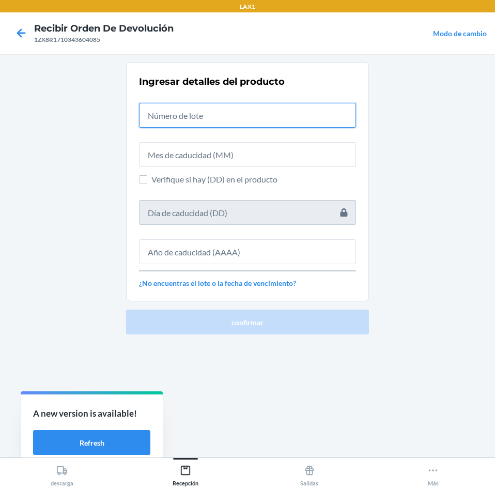
click at [177, 107] on input "text" at bounding box center [247, 115] width 217 height 25
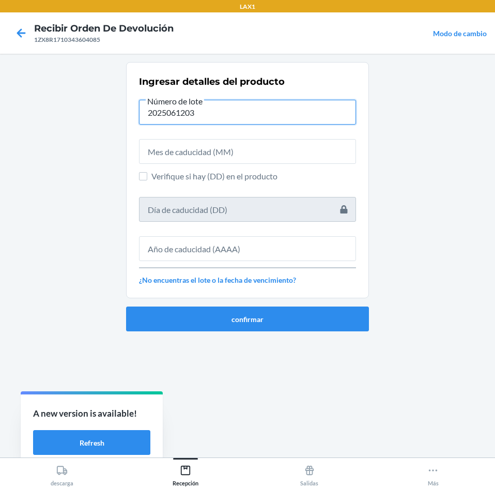
type input "2025061203"
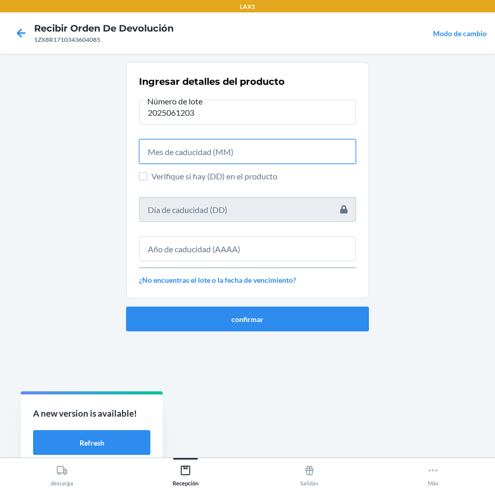
click at [186, 147] on input "text" at bounding box center [247, 151] width 217 height 25
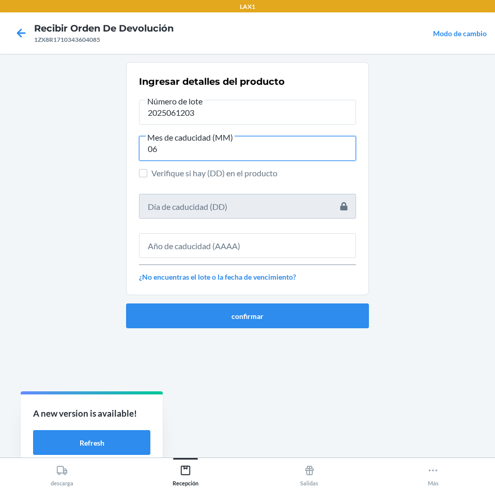
type input "06"
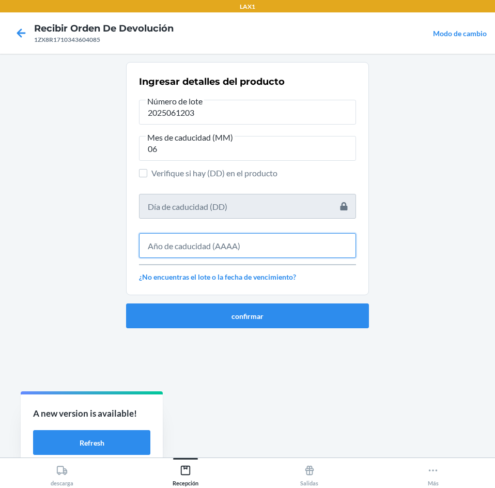
click at [171, 244] on input "text" at bounding box center [247, 245] width 217 height 25
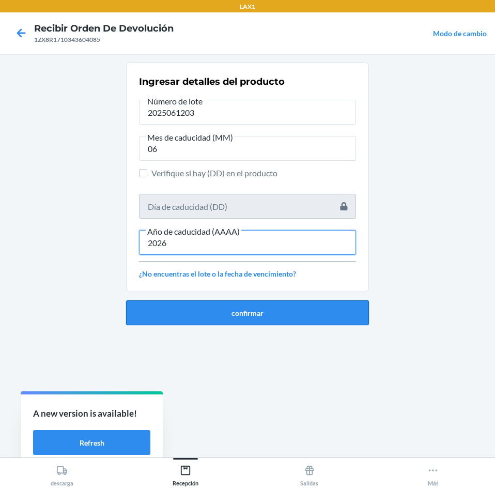
type input "2026"
click at [171, 318] on button "confirmar" at bounding box center [247, 312] width 243 height 25
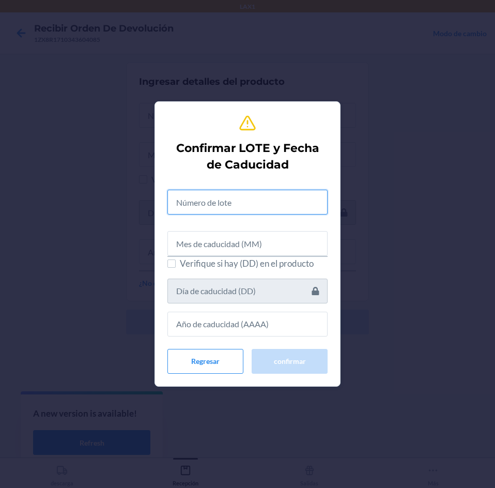
click at [175, 202] on input "text" at bounding box center [248, 202] width 160 height 25
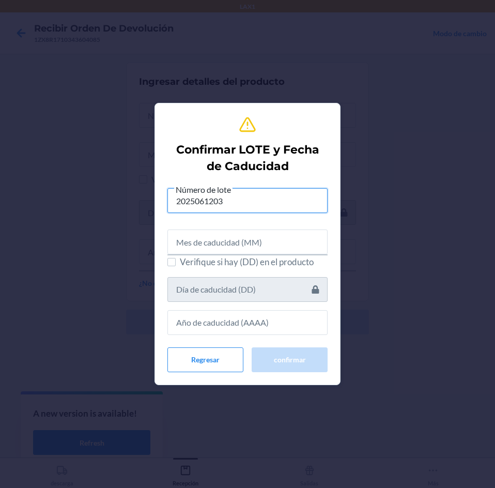
type input "2025061203"
click at [213, 245] on input "text" at bounding box center [248, 242] width 160 height 25
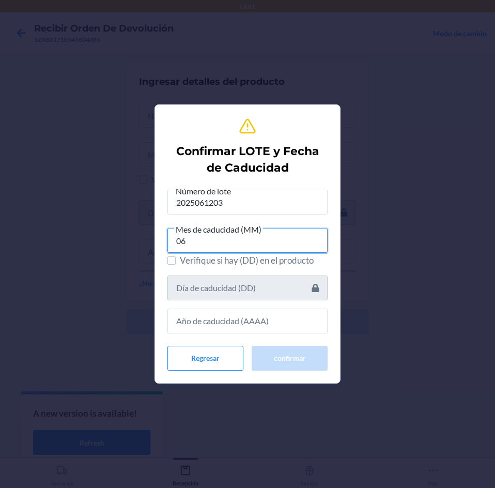
type input "06"
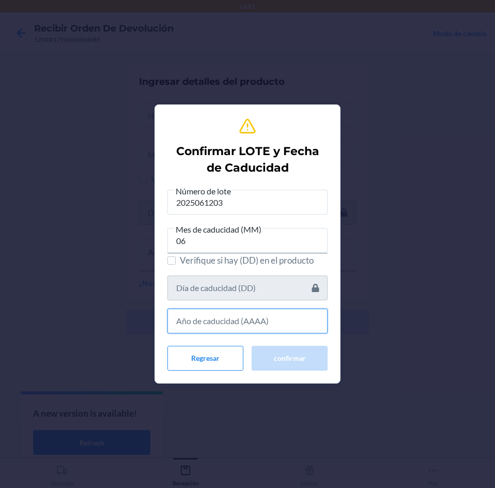
click at [254, 323] on input "text" at bounding box center [248, 321] width 160 height 25
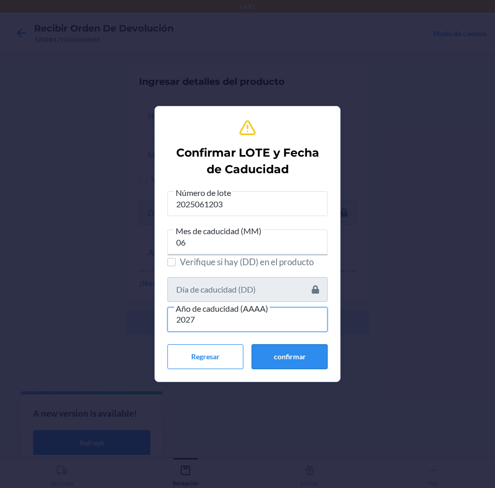
type input "2027"
click at [262, 346] on button "confirmar" at bounding box center [290, 356] width 76 height 25
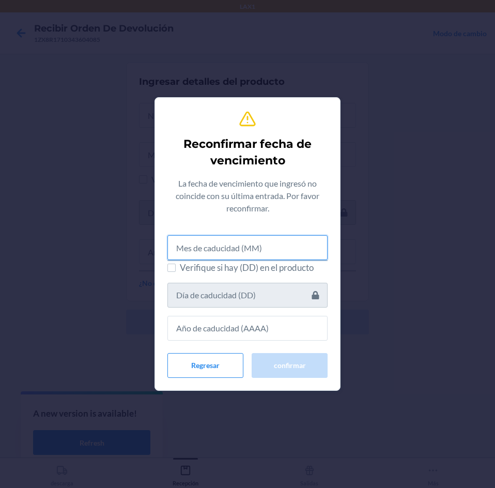
click at [264, 244] on input "text" at bounding box center [248, 247] width 160 height 25
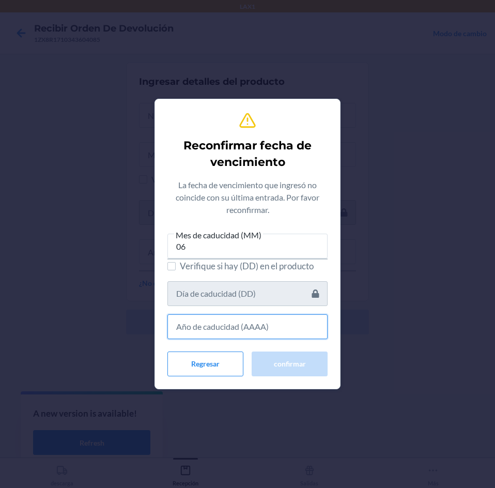
click at [266, 330] on input "text" at bounding box center [248, 326] width 160 height 25
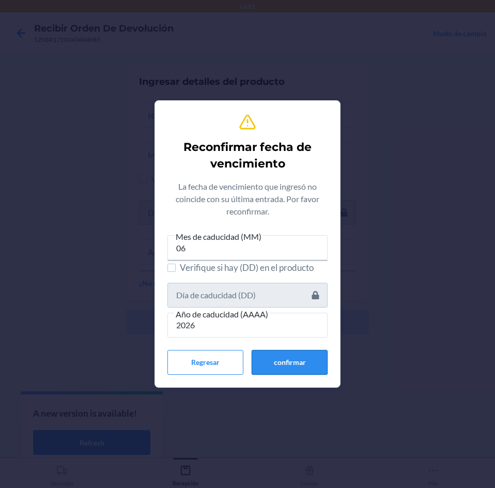
click at [293, 359] on button "confirmar" at bounding box center [290, 362] width 76 height 25
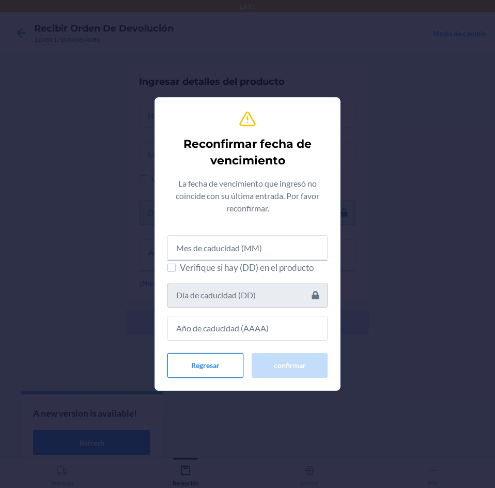
click at [209, 363] on button "Regresar" at bounding box center [206, 365] width 76 height 25
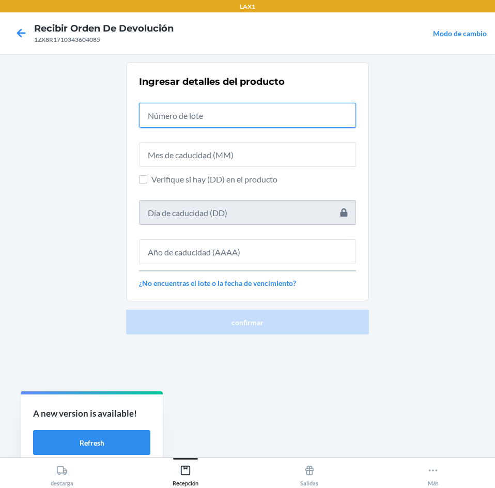
click at [200, 121] on input "text" at bounding box center [247, 115] width 217 height 25
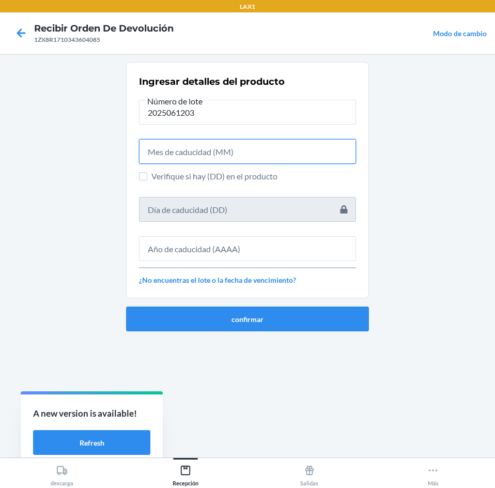
click at [202, 159] on input "text" at bounding box center [247, 151] width 217 height 25
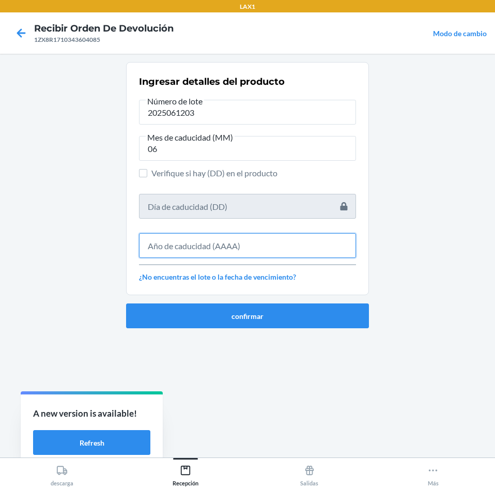
click at [206, 245] on input "text" at bounding box center [247, 245] width 217 height 25
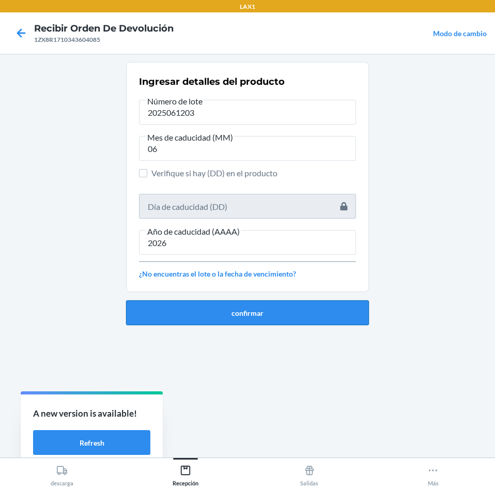
click at [216, 314] on button "confirmar" at bounding box center [247, 312] width 243 height 25
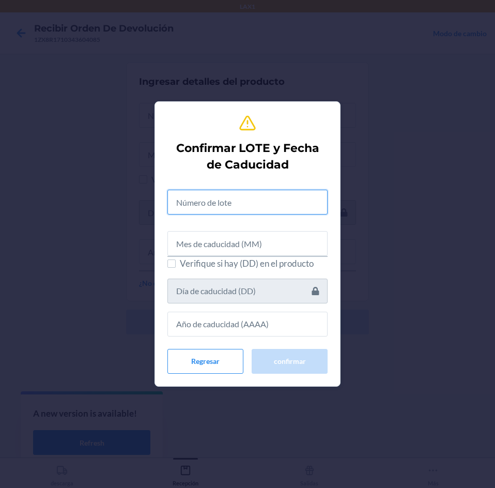
click at [225, 194] on input "text" at bounding box center [248, 202] width 160 height 25
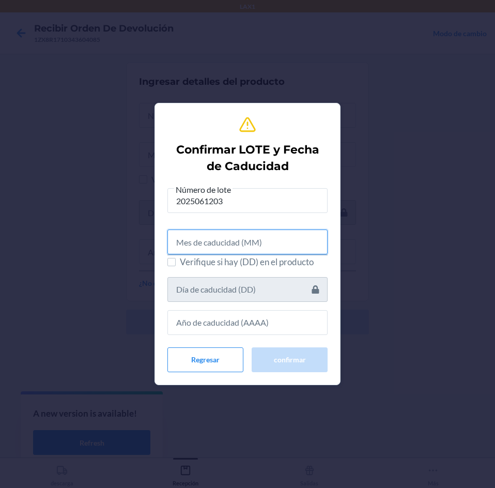
click at [248, 241] on input "text" at bounding box center [248, 242] width 160 height 25
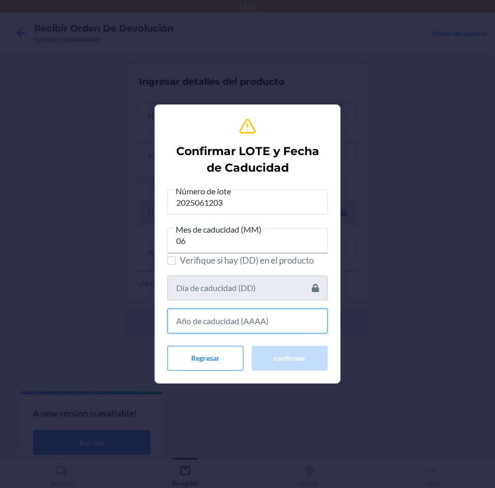
click at [235, 326] on input "text" at bounding box center [248, 321] width 160 height 25
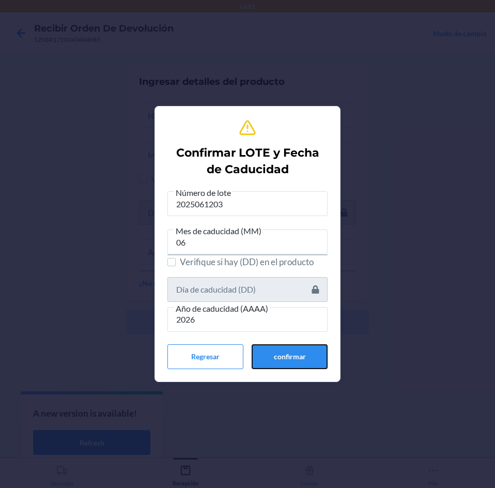
click at [263, 354] on button "confirmar" at bounding box center [290, 356] width 76 height 25
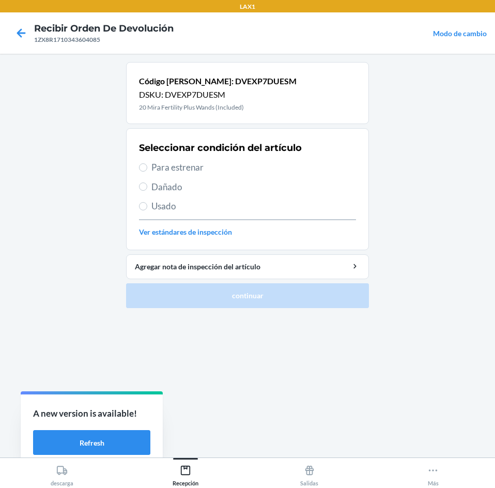
click at [234, 163] on span "Para estrenar" at bounding box center [254, 167] width 205 height 13
click at [147, 163] on input "Para estrenar" at bounding box center [143, 167] width 8 height 8
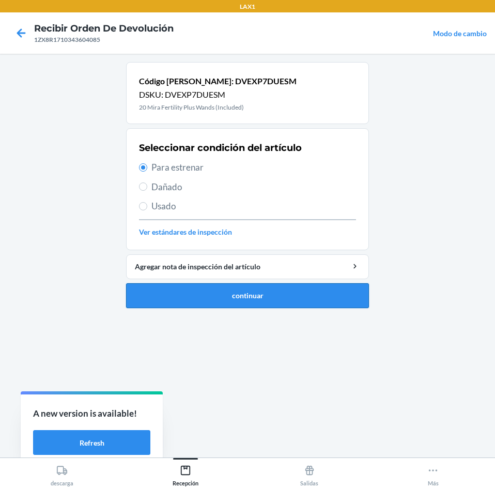
click at [259, 289] on button "continuar" at bounding box center [247, 295] width 243 height 25
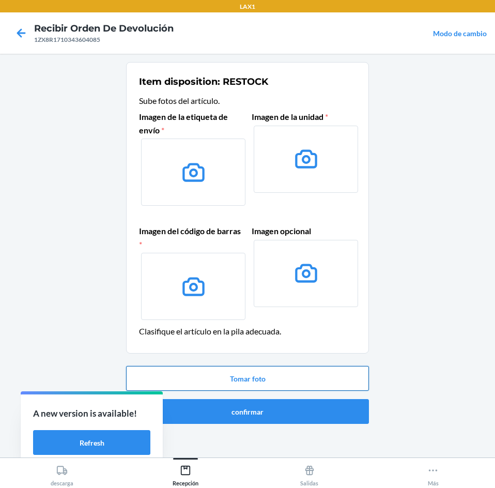
click at [254, 375] on button "Tomar foto" at bounding box center [247, 378] width 243 height 25
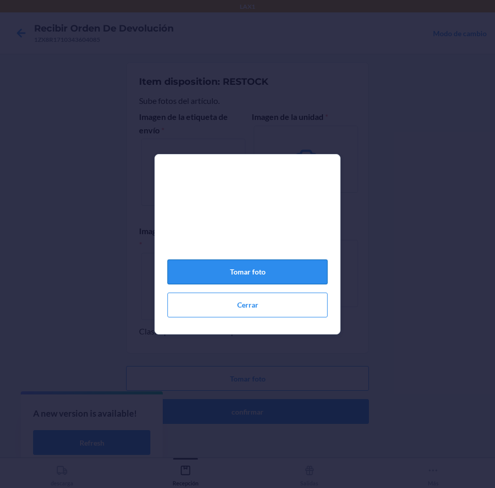
click at [253, 275] on button "Tomar foto" at bounding box center [248, 272] width 160 height 25
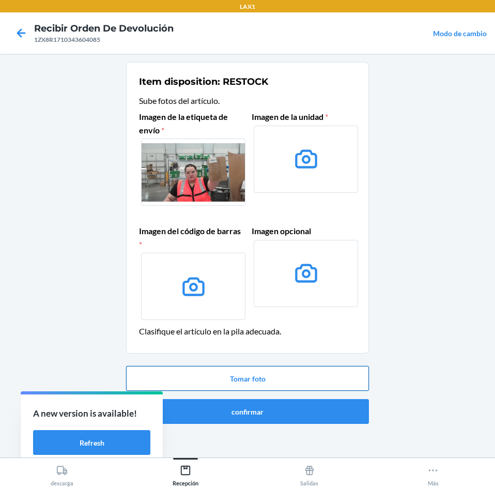
click at [257, 371] on button "Tomar foto" at bounding box center [247, 378] width 243 height 25
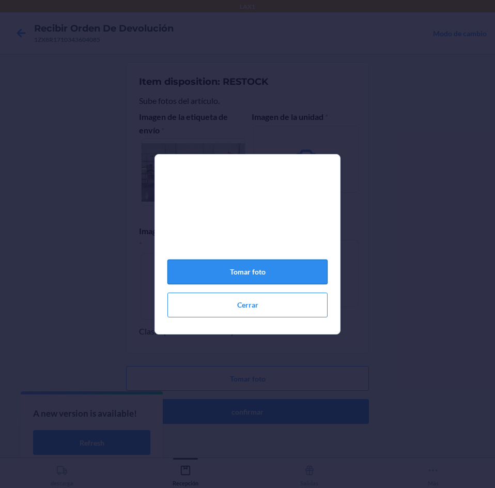
click at [264, 280] on button "Tomar foto" at bounding box center [248, 272] width 160 height 25
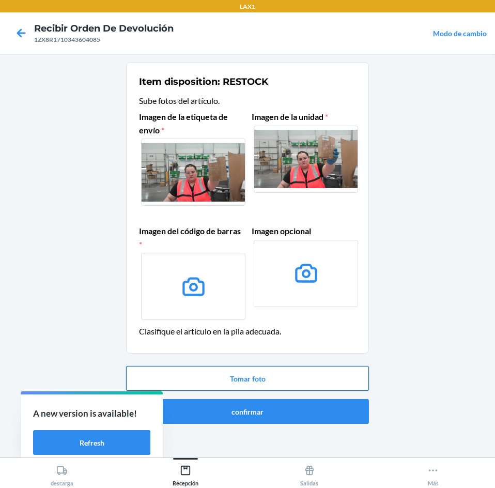
click at [256, 386] on button "Tomar foto" at bounding box center [247, 378] width 243 height 25
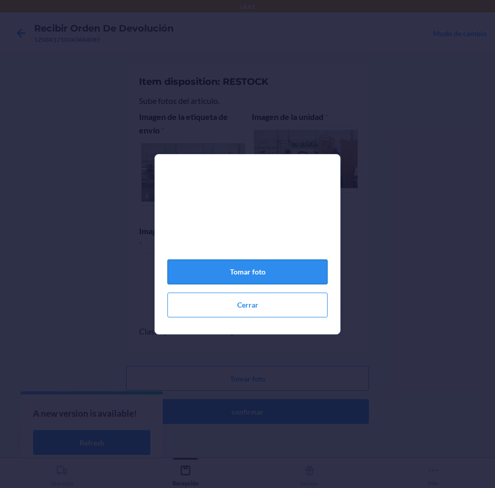
click at [244, 278] on button "Tomar foto" at bounding box center [248, 272] width 160 height 25
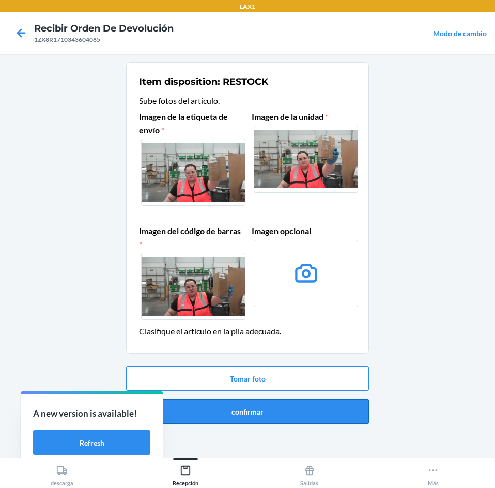
click at [273, 420] on button "confirmar" at bounding box center [247, 411] width 243 height 25
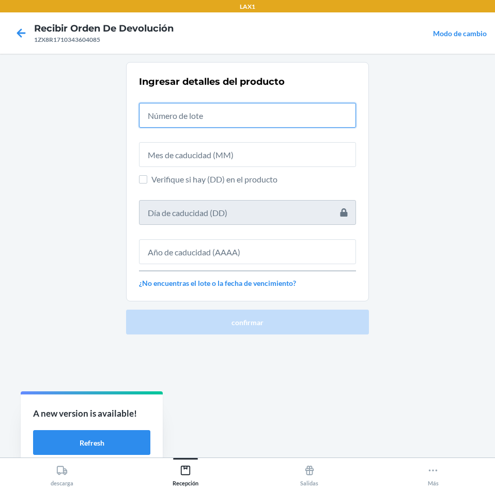
click at [259, 113] on input "text" at bounding box center [247, 115] width 217 height 25
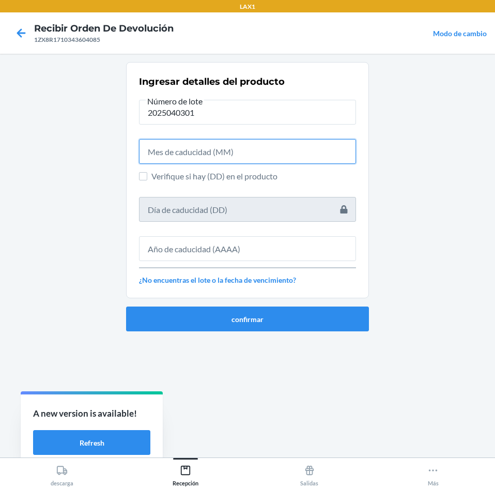
click at [260, 149] on input "text" at bounding box center [247, 151] width 217 height 25
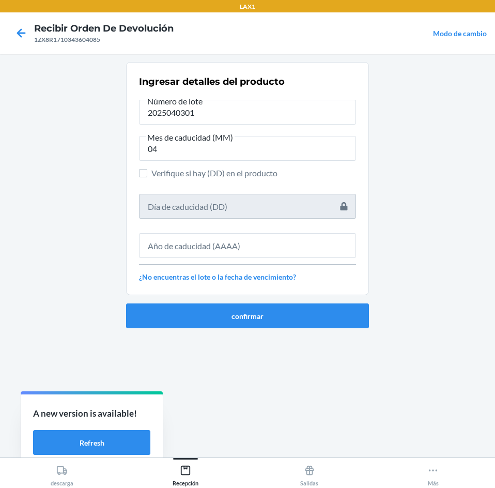
click at [242, 259] on div "Ingresar detalles del producto Número de lote 2025040301 Mes de caducidad (MM) …" at bounding box center [247, 179] width 217 height 214
click at [249, 244] on input "text" at bounding box center [247, 245] width 217 height 25
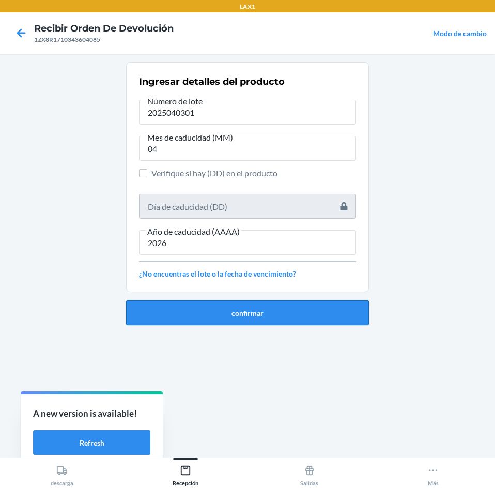
click at [214, 323] on button "confirmar" at bounding box center [247, 312] width 243 height 25
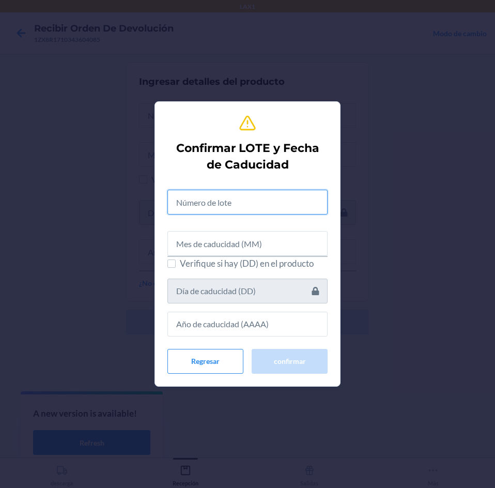
click at [223, 201] on input "text" at bounding box center [248, 202] width 160 height 25
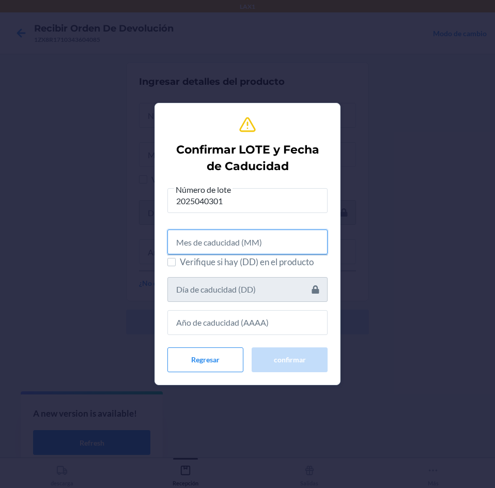
click at [226, 250] on input "text" at bounding box center [248, 242] width 160 height 25
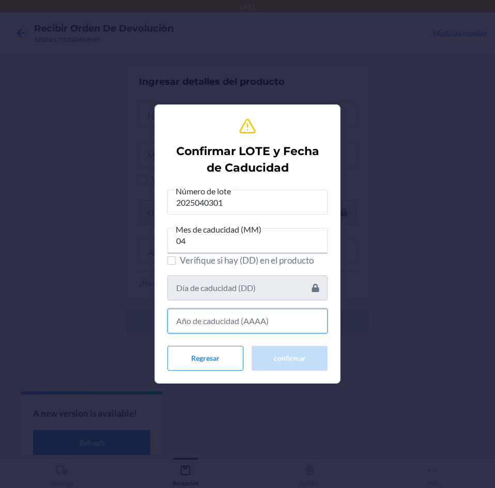
click at [247, 323] on input "text" at bounding box center [248, 321] width 160 height 25
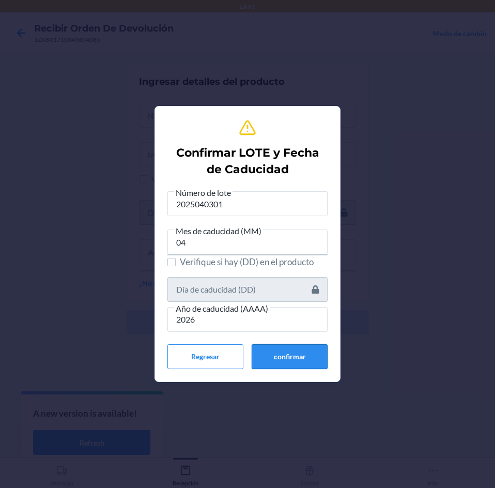
click at [276, 355] on button "confirmar" at bounding box center [290, 356] width 76 height 25
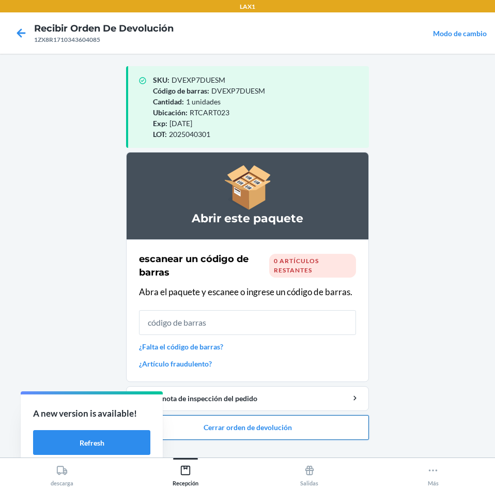
click at [294, 426] on button "Cerrar orden de devolución" at bounding box center [247, 427] width 243 height 25
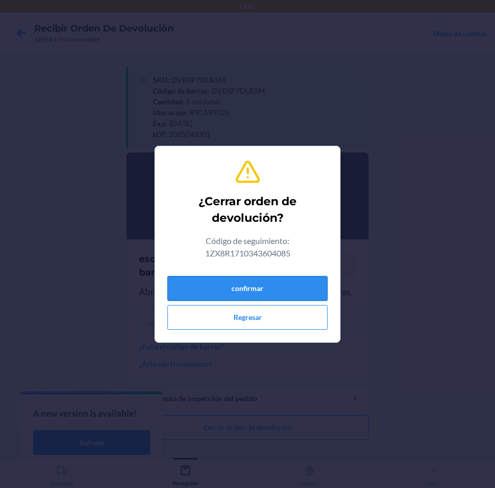
click at [275, 281] on button "confirmar" at bounding box center [248, 288] width 160 height 25
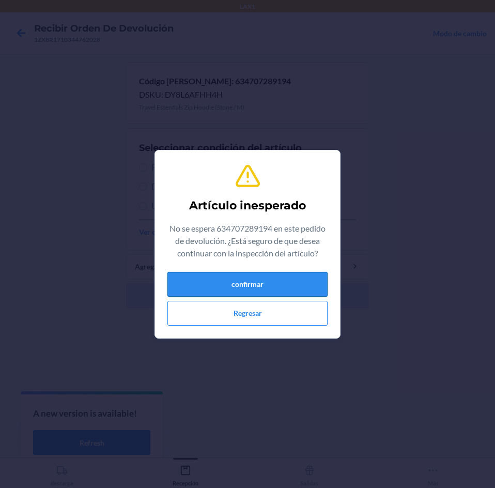
click at [301, 289] on button "confirmar" at bounding box center [248, 284] width 160 height 25
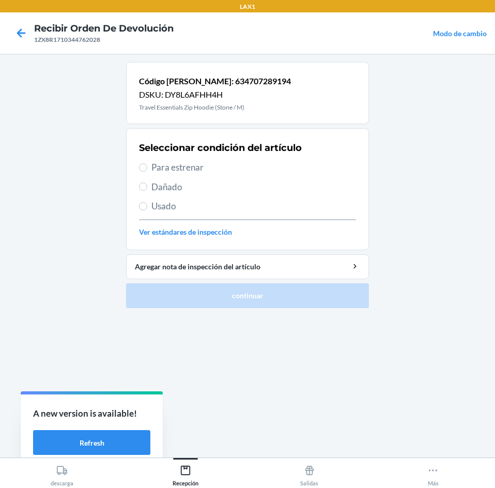
click at [241, 163] on span "Para estrenar" at bounding box center [254, 167] width 205 height 13
click at [147, 163] on input "Para estrenar" at bounding box center [143, 167] width 8 height 8
click at [208, 164] on span "Para estrenar" at bounding box center [254, 167] width 205 height 13
click at [147, 164] on input "Para estrenar" at bounding box center [143, 167] width 8 height 8
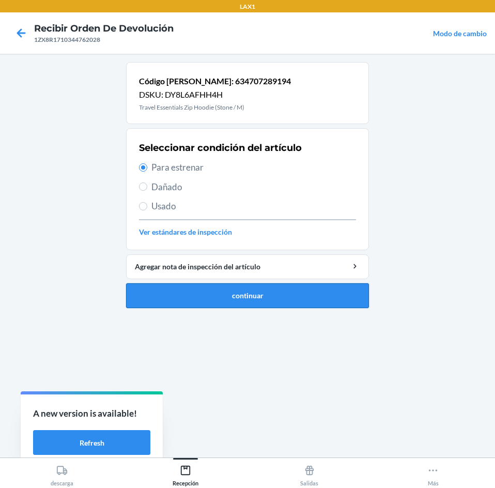
click at [285, 297] on button "continuar" at bounding box center [247, 295] width 243 height 25
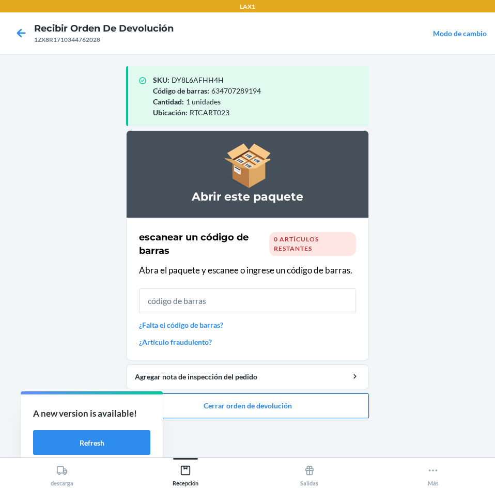
click at [280, 398] on button "Cerrar orden de devolución" at bounding box center [247, 406] width 243 height 25
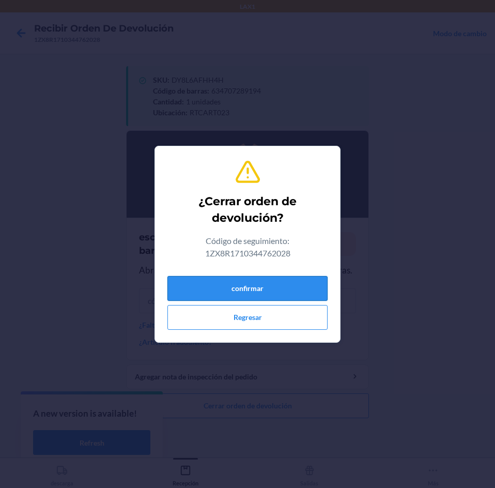
click at [254, 278] on button "confirmar" at bounding box center [248, 288] width 160 height 25
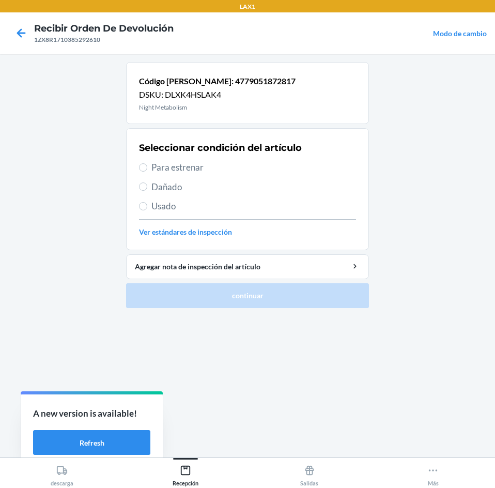
click at [215, 174] on span "Para estrenar" at bounding box center [254, 167] width 205 height 13
click at [147, 172] on input "Para estrenar" at bounding box center [143, 167] width 8 height 8
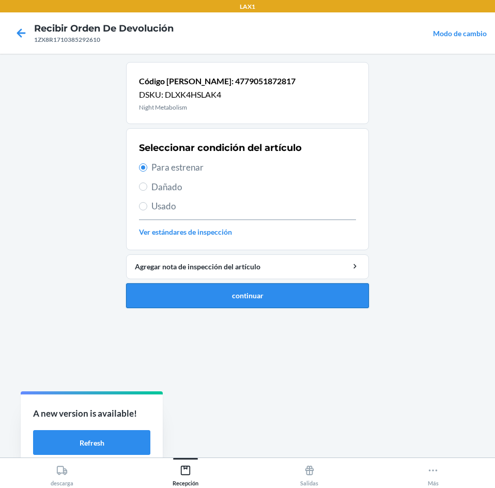
click at [260, 300] on button "continuar" at bounding box center [247, 295] width 243 height 25
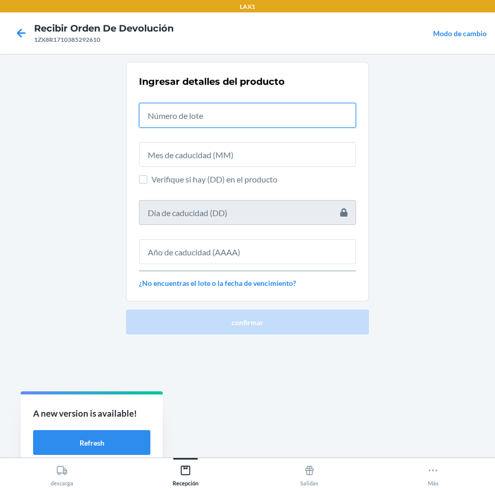
click at [239, 111] on input "text" at bounding box center [247, 115] width 217 height 25
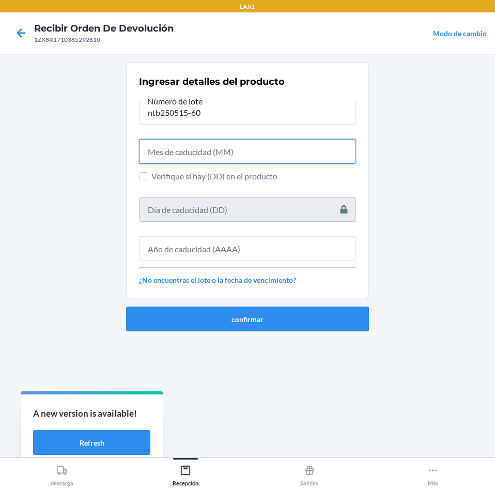
click at [228, 152] on input "text" at bounding box center [247, 151] width 217 height 25
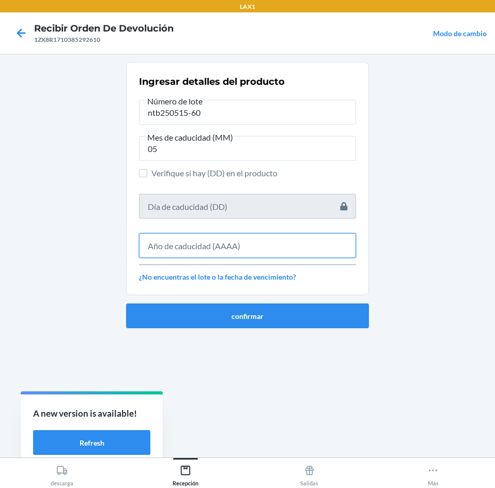
click at [249, 239] on input "text" at bounding box center [247, 245] width 217 height 25
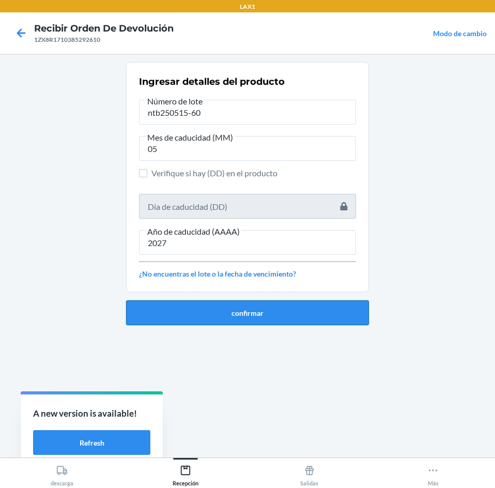
drag, startPoint x: 252, startPoint y: 318, endPoint x: 254, endPoint y: 303, distance: 15.1
click at [254, 303] on button "confirmar" at bounding box center [247, 312] width 243 height 25
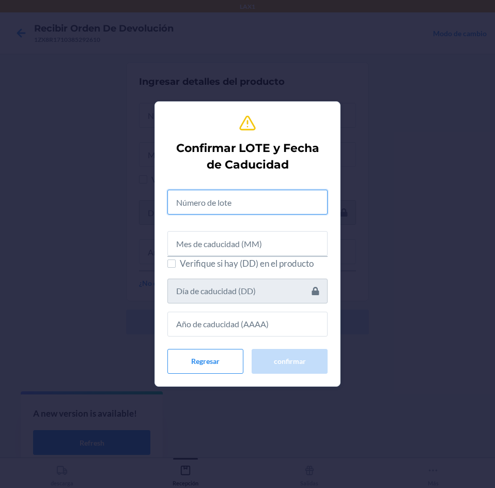
click at [246, 200] on input "text" at bounding box center [248, 202] width 160 height 25
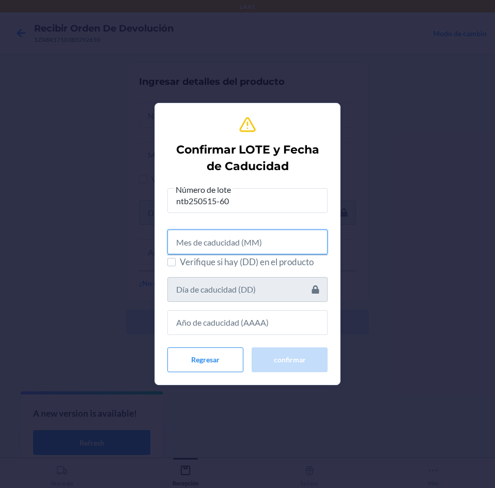
click at [222, 253] on input "text" at bounding box center [248, 242] width 160 height 25
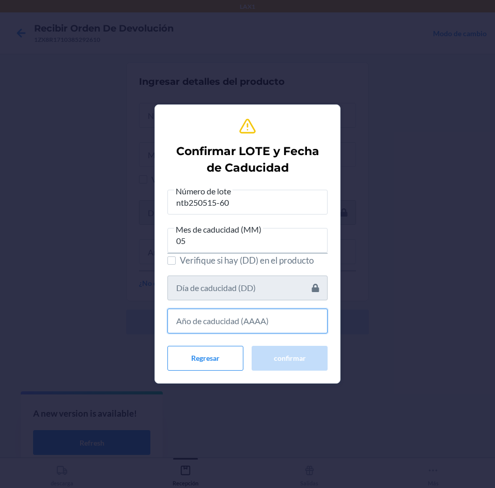
click at [241, 327] on input "text" at bounding box center [248, 321] width 160 height 25
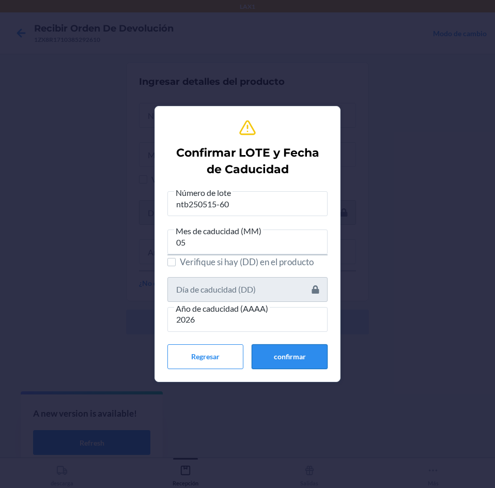
click at [274, 354] on button "confirmar" at bounding box center [290, 356] width 76 height 25
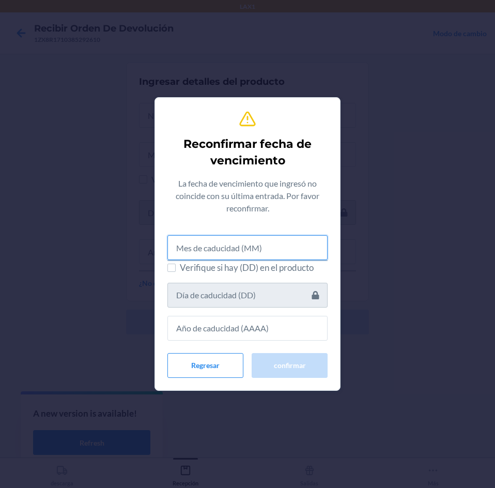
click at [279, 249] on input "text" at bounding box center [248, 247] width 160 height 25
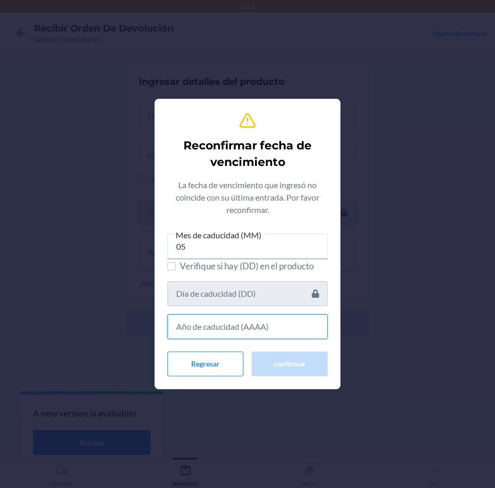
click at [254, 328] on input "text" at bounding box center [248, 326] width 160 height 25
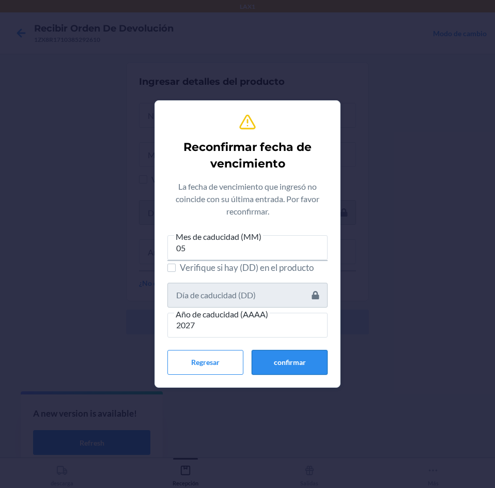
click at [312, 354] on button "confirmar" at bounding box center [290, 362] width 76 height 25
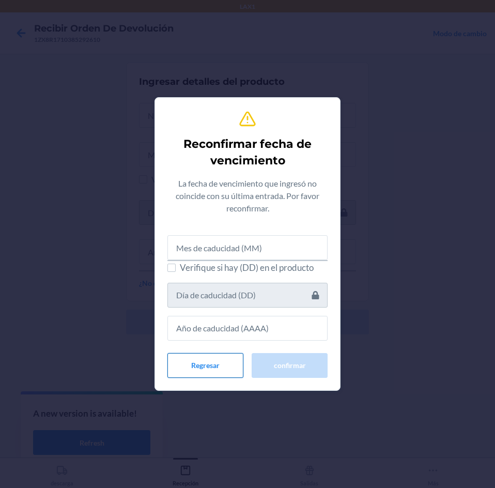
click at [230, 367] on button "Regresar" at bounding box center [206, 365] width 76 height 25
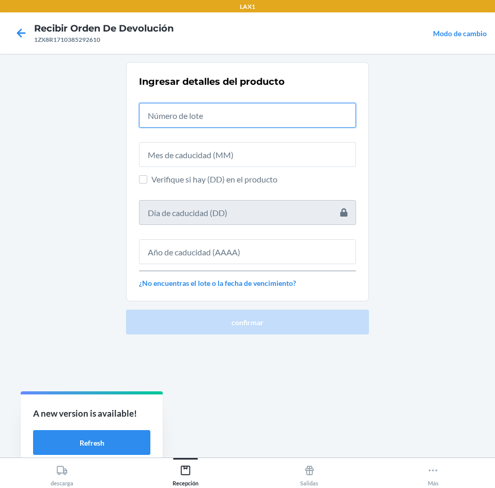
click at [297, 107] on input "text" at bounding box center [247, 115] width 217 height 25
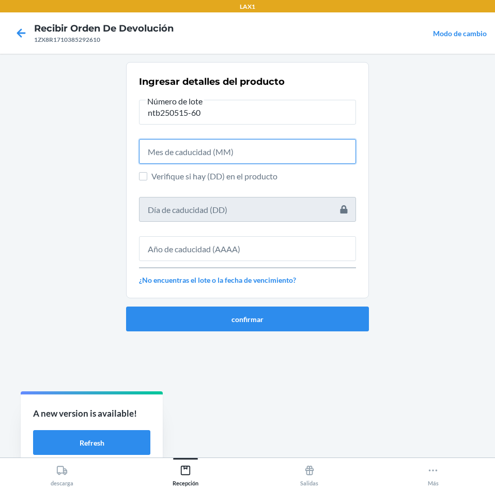
click at [273, 153] on input "text" at bounding box center [247, 151] width 217 height 25
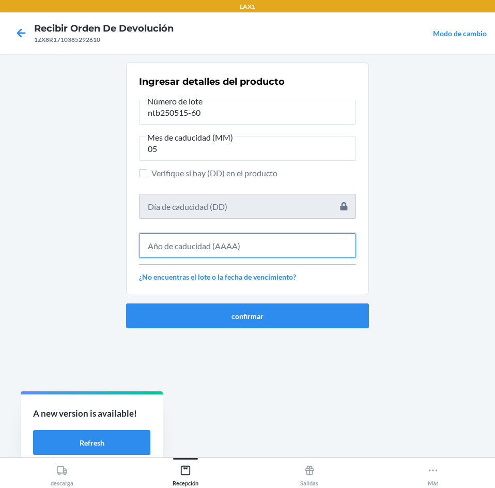
click at [205, 244] on input "text" at bounding box center [247, 245] width 217 height 25
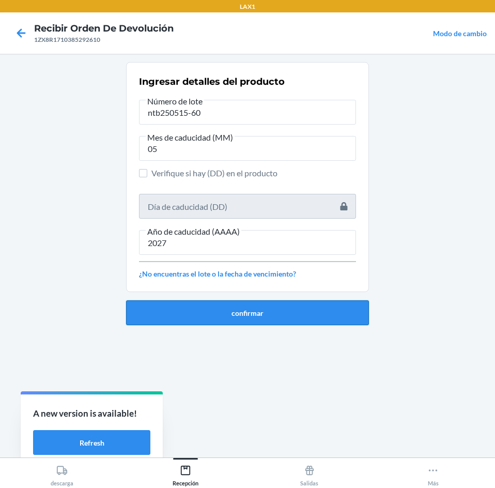
click at [202, 304] on button "confirmar" at bounding box center [247, 312] width 243 height 25
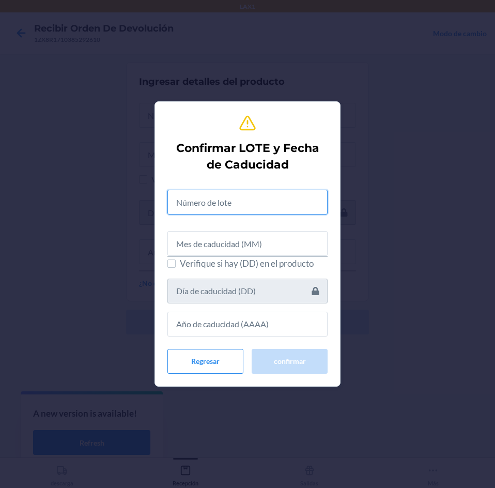
click at [214, 193] on input "text" at bounding box center [248, 202] width 160 height 25
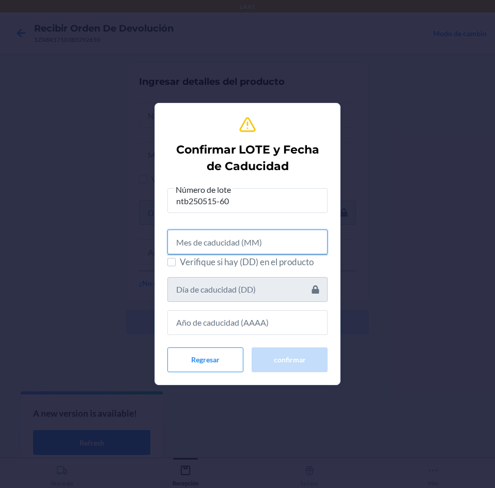
click at [219, 241] on input "text" at bounding box center [248, 242] width 160 height 25
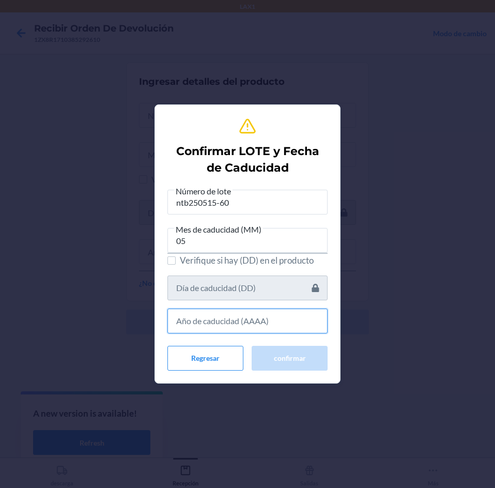
click at [224, 323] on input "text" at bounding box center [248, 321] width 160 height 25
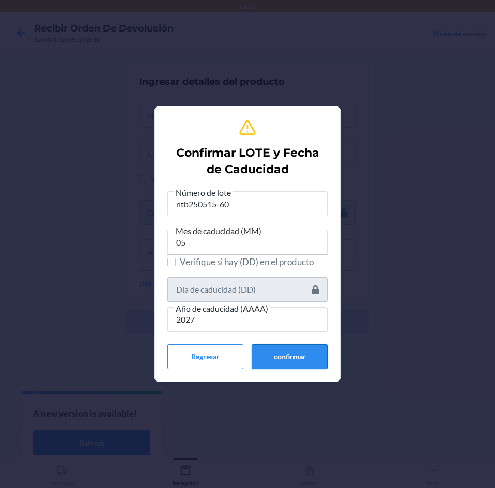
click at [268, 351] on button "confirmar" at bounding box center [290, 356] width 76 height 25
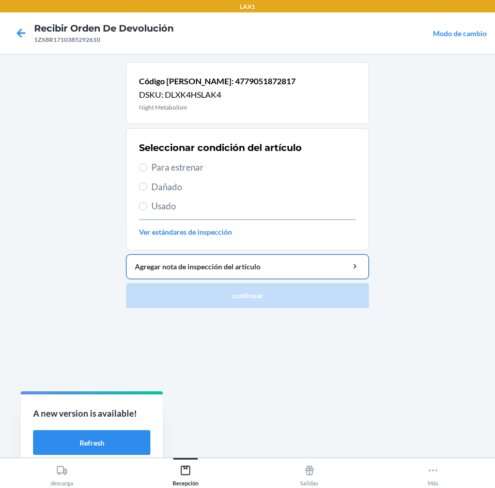
drag, startPoint x: 248, startPoint y: 165, endPoint x: 264, endPoint y: 279, distance: 114.3
click at [252, 172] on span "Para estrenar" at bounding box center [254, 167] width 205 height 13
click at [147, 172] on input "Para estrenar" at bounding box center [143, 167] width 8 height 8
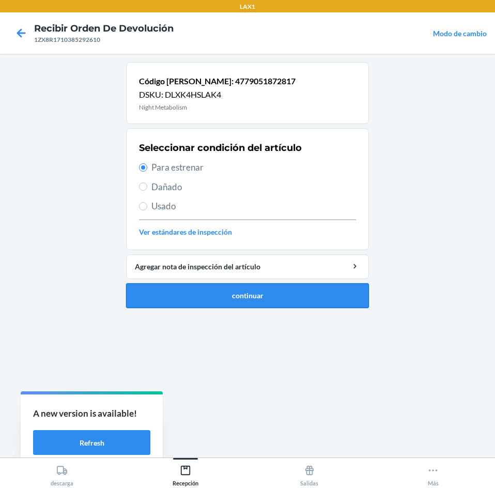
click at [262, 297] on button "continuar" at bounding box center [247, 295] width 243 height 25
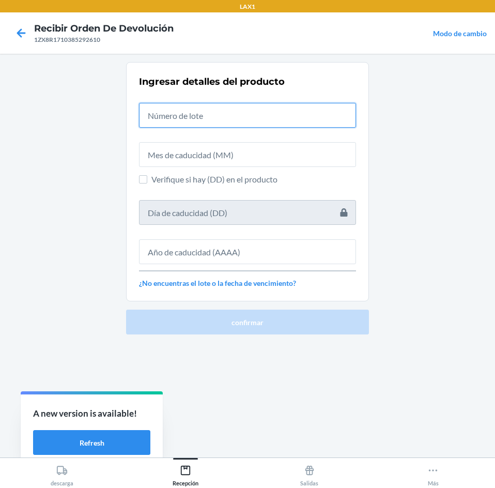
click at [260, 120] on input "text" at bounding box center [247, 115] width 217 height 25
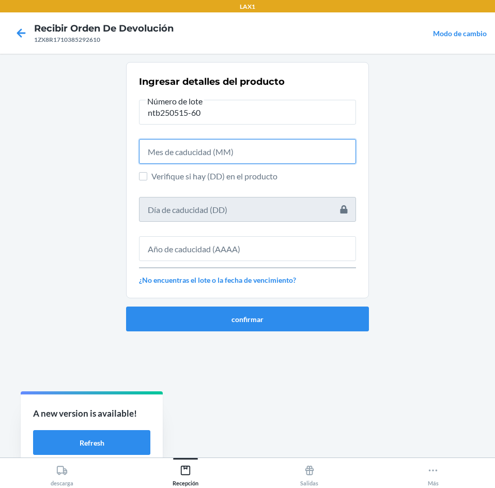
click at [253, 158] on input "text" at bounding box center [247, 151] width 217 height 25
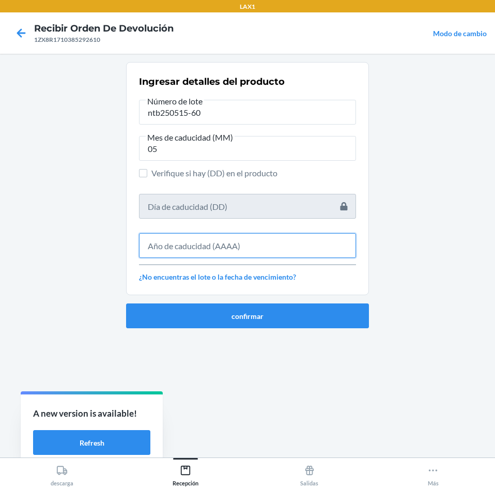
click at [255, 239] on input "text" at bounding box center [247, 245] width 217 height 25
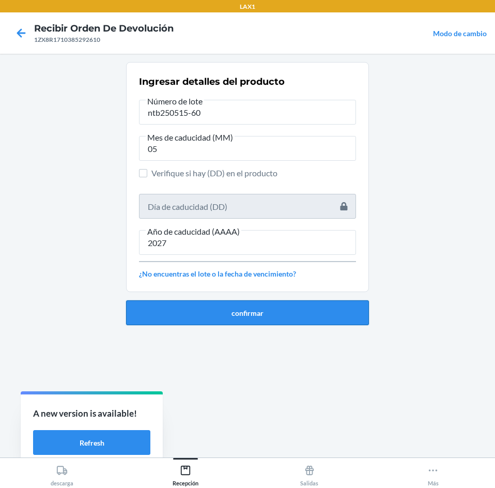
click at [240, 310] on button "confirmar" at bounding box center [247, 312] width 243 height 25
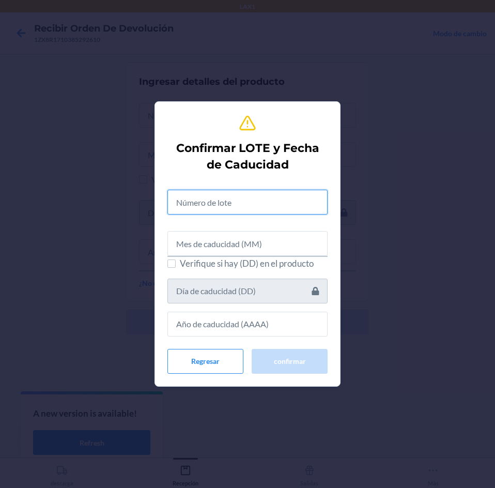
click at [224, 201] on input "text" at bounding box center [248, 202] width 160 height 25
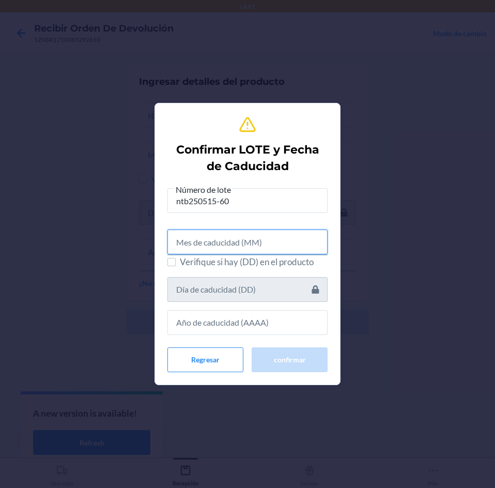
click at [211, 240] on input "text" at bounding box center [248, 242] width 160 height 25
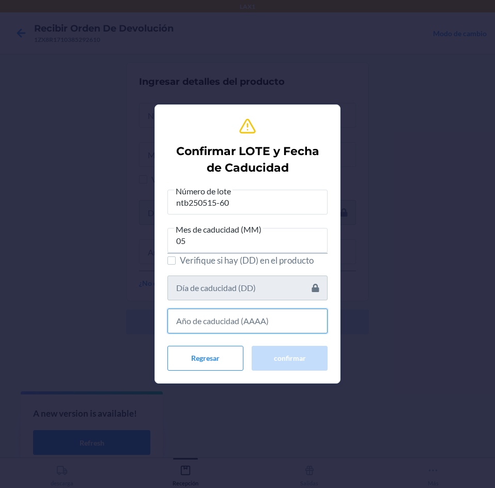
click at [224, 327] on input "text" at bounding box center [248, 321] width 160 height 25
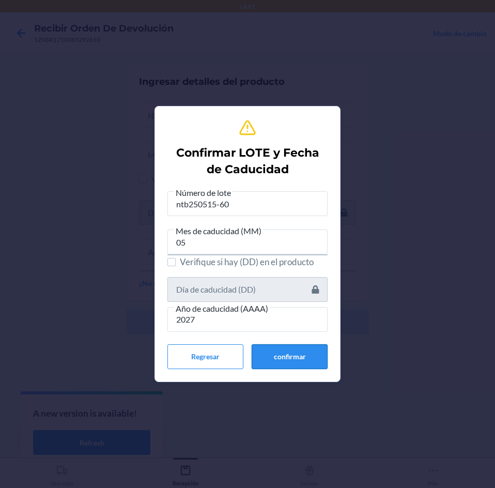
click at [280, 346] on button "confirmar" at bounding box center [290, 356] width 76 height 25
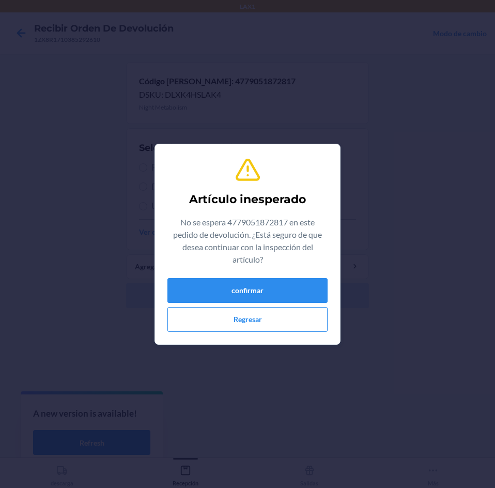
click at [262, 304] on div "confirmar Regresar" at bounding box center [248, 305] width 160 height 54
drag, startPoint x: 265, startPoint y: 297, endPoint x: 266, endPoint y: 291, distance: 5.8
click at [266, 294] on button "confirmar" at bounding box center [248, 290] width 160 height 25
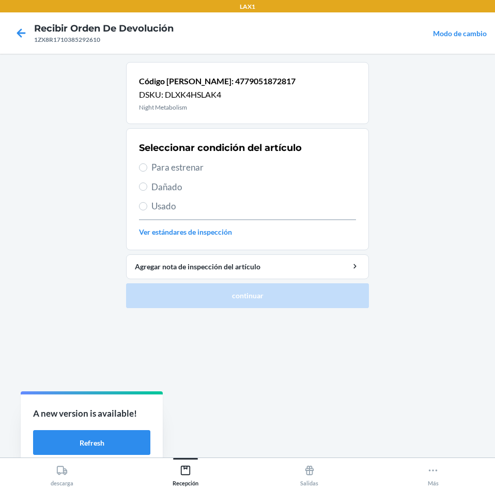
click at [226, 163] on span "Para estrenar" at bounding box center [254, 167] width 205 height 13
click at [147, 163] on input "Para estrenar" at bounding box center [143, 167] width 8 height 8
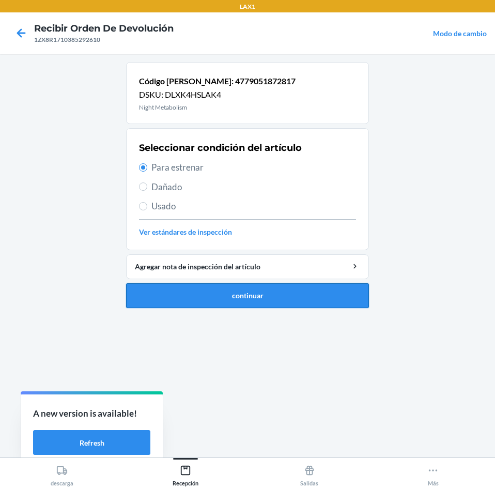
click at [294, 308] on button "continuar" at bounding box center [247, 295] width 243 height 25
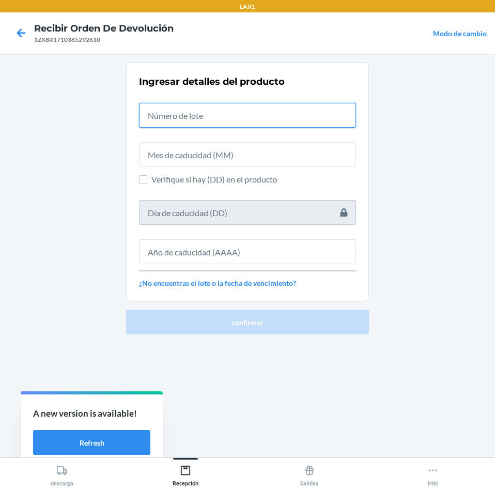
click at [277, 114] on input "text" at bounding box center [247, 115] width 217 height 25
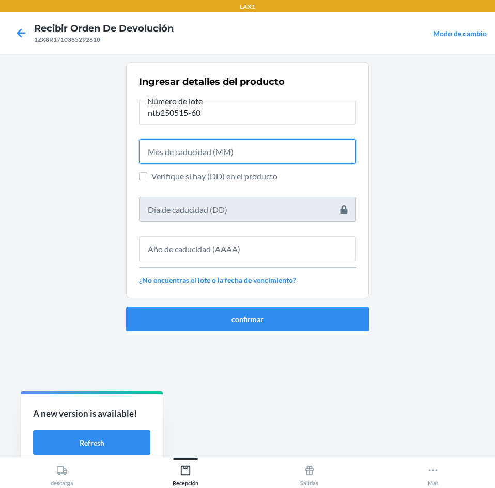
click at [308, 146] on input "text" at bounding box center [247, 151] width 217 height 25
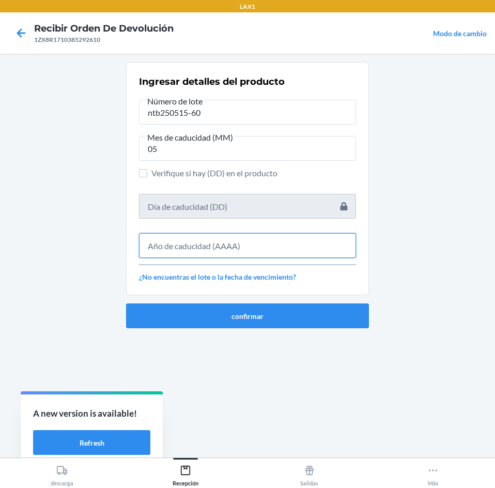
click at [256, 249] on input "text" at bounding box center [247, 245] width 217 height 25
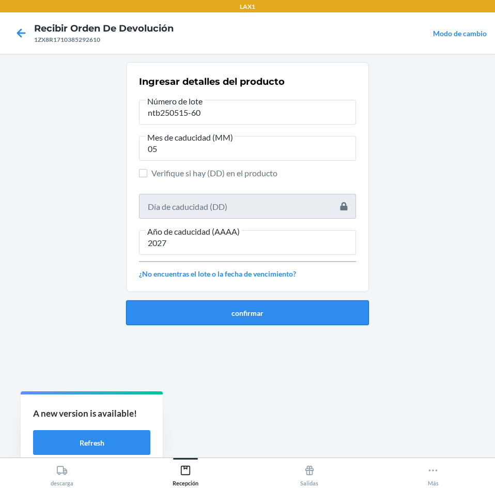
drag, startPoint x: 208, startPoint y: 316, endPoint x: 208, endPoint y: 310, distance: 6.7
click at [208, 314] on button "confirmar" at bounding box center [247, 312] width 243 height 25
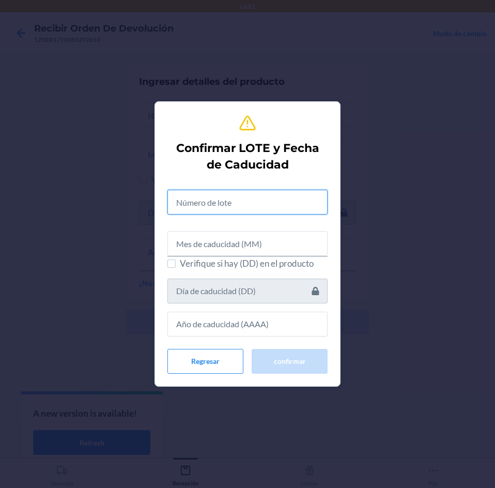
click at [209, 203] on input "text" at bounding box center [248, 202] width 160 height 25
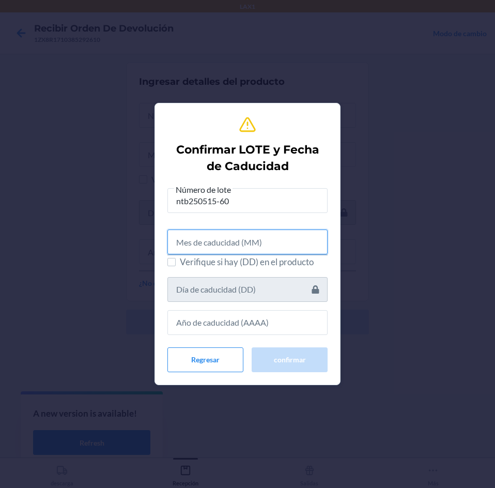
click at [210, 244] on input "text" at bounding box center [248, 242] width 160 height 25
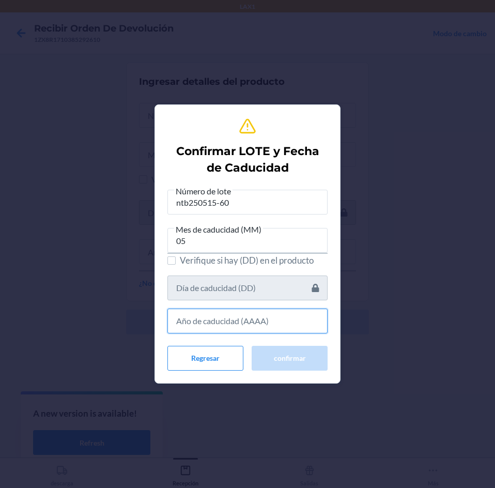
click at [229, 326] on input "text" at bounding box center [248, 321] width 160 height 25
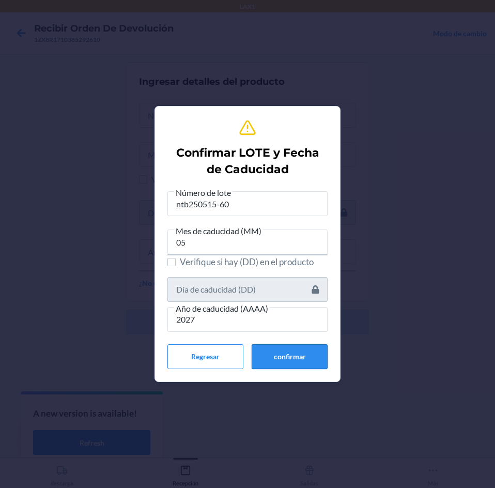
click at [269, 356] on button "confirmar" at bounding box center [290, 356] width 76 height 25
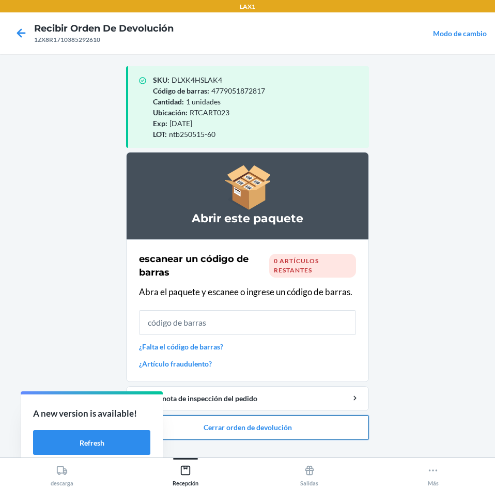
click at [293, 424] on button "Cerrar orden de devolución" at bounding box center [247, 427] width 243 height 25
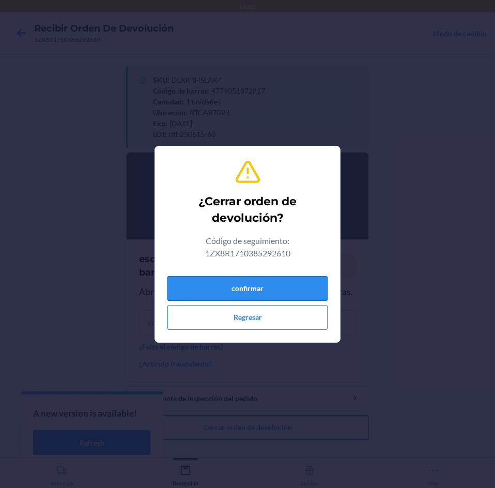
click at [273, 284] on button "confirmar" at bounding box center [248, 288] width 160 height 25
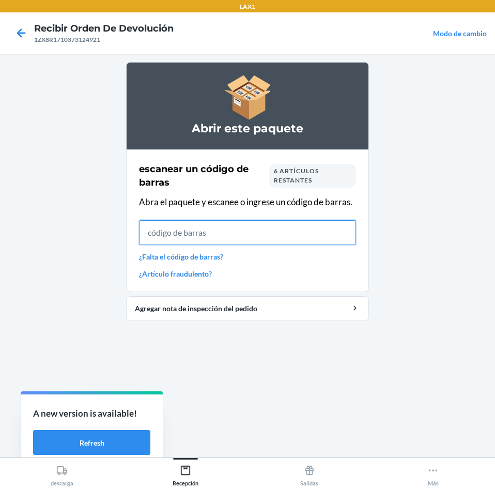
click at [307, 238] on input "text" at bounding box center [247, 232] width 217 height 25
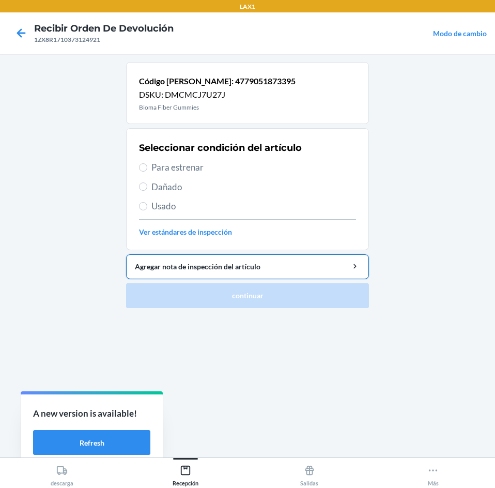
drag, startPoint x: 281, startPoint y: 167, endPoint x: 276, endPoint y: 259, distance: 92.7
click at [283, 178] on div "Seleccionar condición del artículo Para estrenar Dañado Usado Ver estándares de…" at bounding box center [247, 189] width 217 height 102
click at [244, 172] on span "Para estrenar" at bounding box center [254, 167] width 205 height 13
click at [147, 172] on input "Para estrenar" at bounding box center [143, 167] width 8 height 8
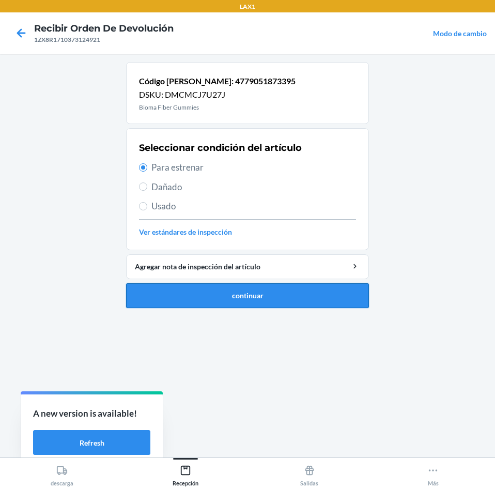
drag, startPoint x: 252, startPoint y: 281, endPoint x: 252, endPoint y: 296, distance: 15.5
click at [252, 293] on li "Código de barras: 4779051873395 DSKU: DMCMCJ7U27J Bioma Fiber Gummies Seleccion…" at bounding box center [247, 185] width 243 height 246
click at [252, 296] on button "continuar" at bounding box center [247, 295] width 243 height 25
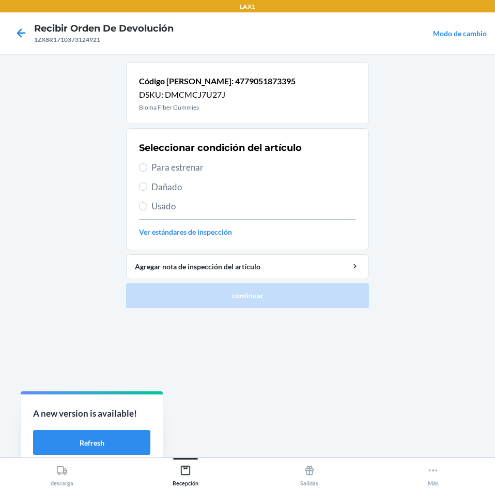
click at [236, 164] on span "Para estrenar" at bounding box center [254, 167] width 205 height 13
click at [147, 164] on input "Para estrenar" at bounding box center [143, 167] width 8 height 8
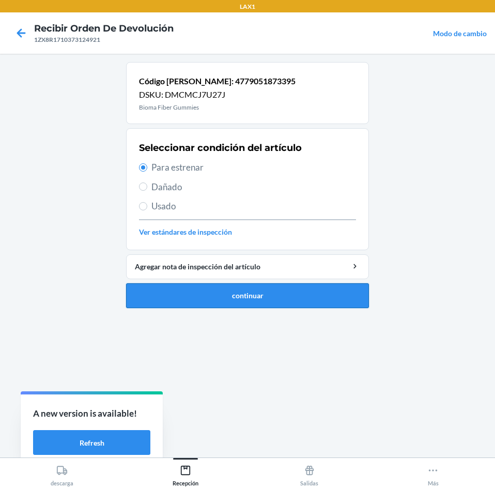
click at [259, 294] on button "continuar" at bounding box center [247, 295] width 243 height 25
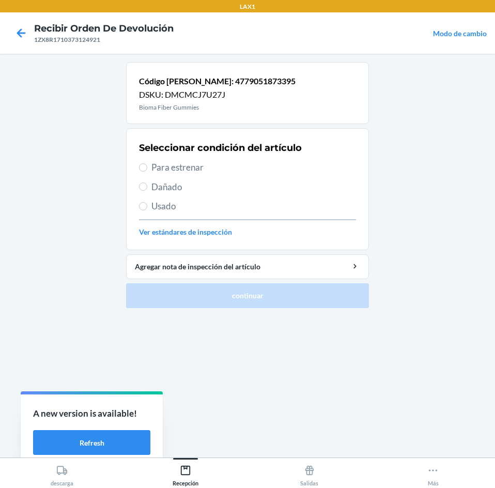
click at [253, 164] on span "Para estrenar" at bounding box center [254, 167] width 205 height 13
click at [147, 164] on input "Para estrenar" at bounding box center [143, 167] width 8 height 8
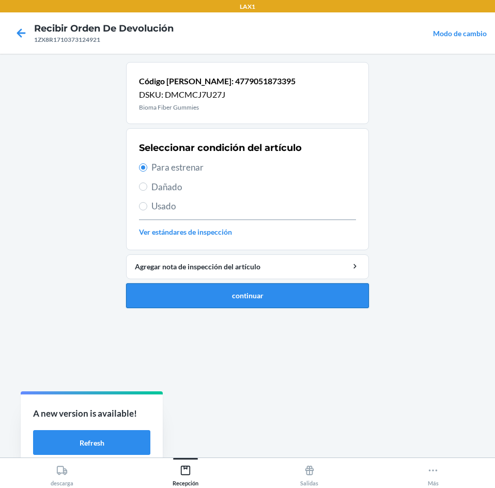
click at [286, 289] on button "continuar" at bounding box center [247, 295] width 243 height 25
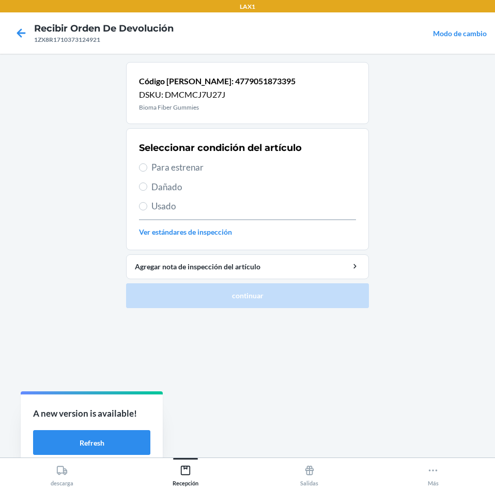
click at [258, 162] on span "Para estrenar" at bounding box center [254, 167] width 205 height 13
click at [147, 163] on input "Para estrenar" at bounding box center [143, 167] width 8 height 8
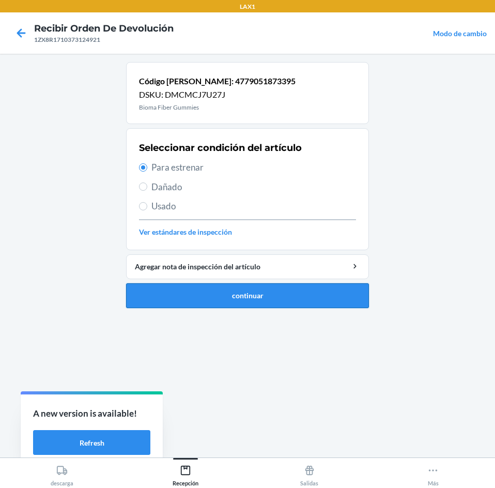
click at [275, 295] on button "continuar" at bounding box center [247, 295] width 243 height 25
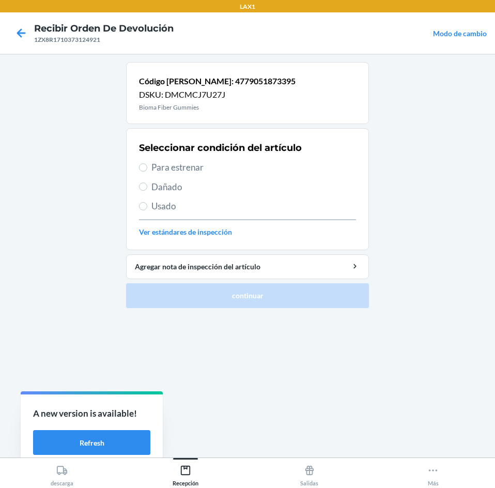
click at [248, 170] on span "Para estrenar" at bounding box center [254, 167] width 205 height 13
click at [147, 170] on input "Para estrenar" at bounding box center [143, 167] width 8 height 8
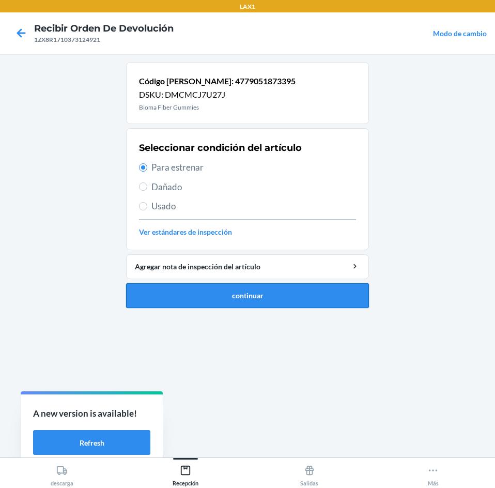
click at [270, 291] on button "continuar" at bounding box center [247, 295] width 243 height 25
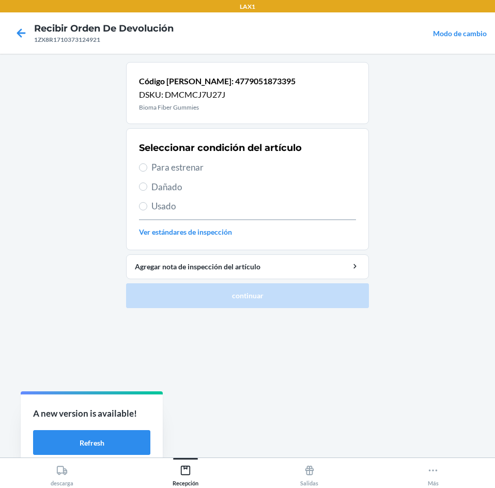
click at [249, 161] on span "Para estrenar" at bounding box center [254, 167] width 205 height 13
click at [147, 163] on input "Para estrenar" at bounding box center [143, 167] width 8 height 8
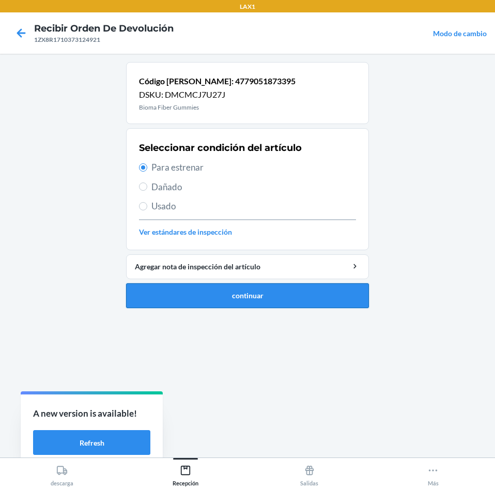
click at [267, 287] on button "continuar" at bounding box center [247, 295] width 243 height 25
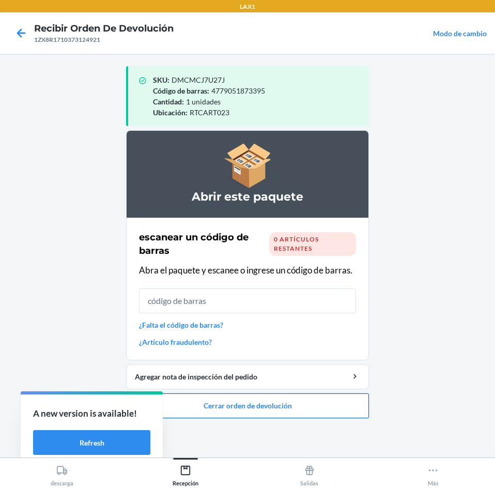
click at [264, 410] on button "Cerrar orden de devolución" at bounding box center [247, 406] width 243 height 25
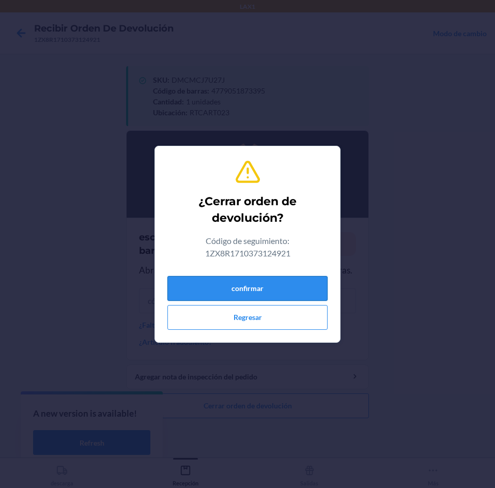
click at [252, 283] on button "confirmar" at bounding box center [248, 288] width 160 height 25
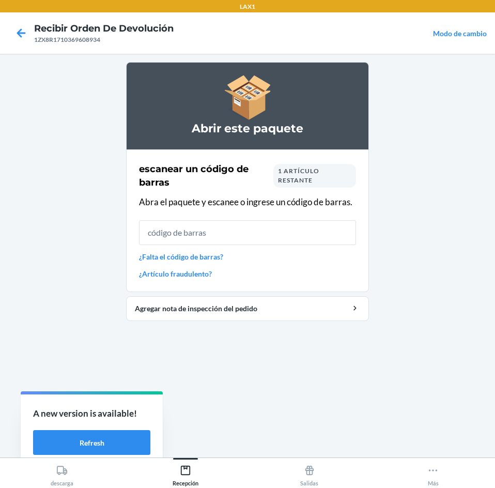
click at [318, 169] on span "1 artículo restante" at bounding box center [298, 175] width 41 height 17
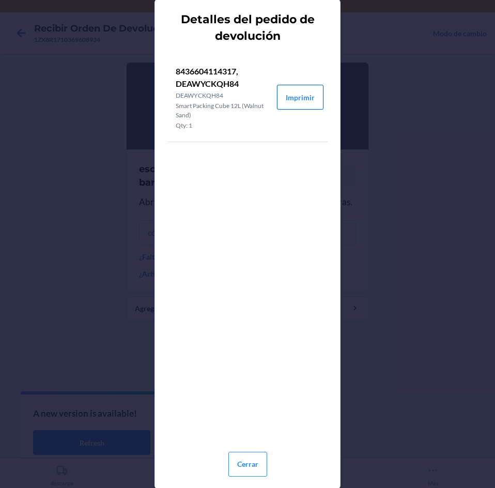
click at [308, 87] on button "Imprimir" at bounding box center [300, 97] width 47 height 25
drag, startPoint x: 259, startPoint y: 464, endPoint x: 258, endPoint y: 420, distance: 44.5
click at [259, 462] on button "Cerrar" at bounding box center [248, 464] width 39 height 25
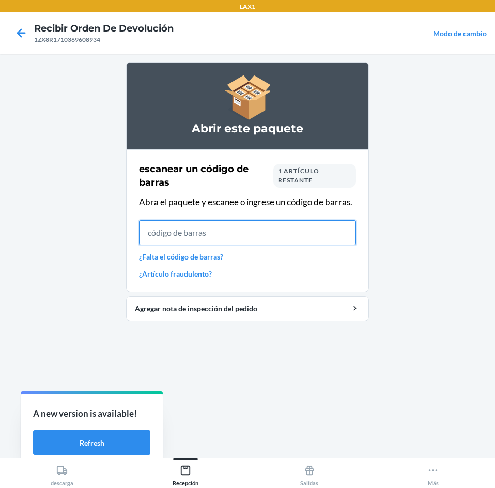
click at [291, 236] on input "text" at bounding box center [247, 232] width 217 height 25
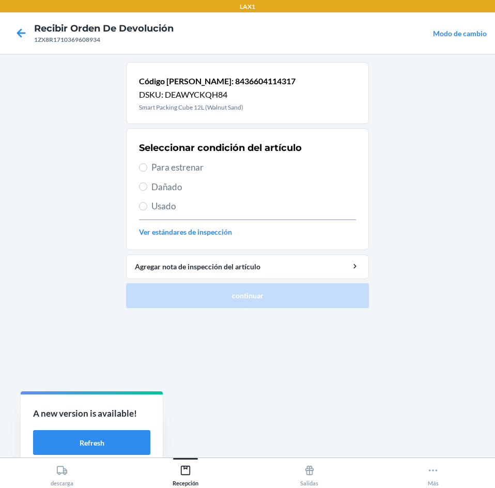
click at [257, 169] on span "Para estrenar" at bounding box center [254, 167] width 205 height 13
click at [147, 169] on input "Para estrenar" at bounding box center [143, 167] width 8 height 8
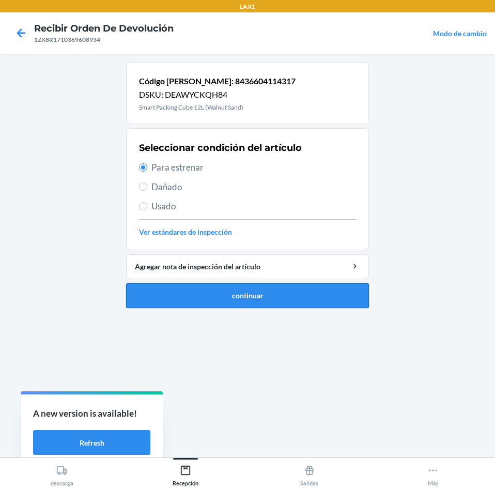
click at [266, 289] on button "continuar" at bounding box center [247, 295] width 243 height 25
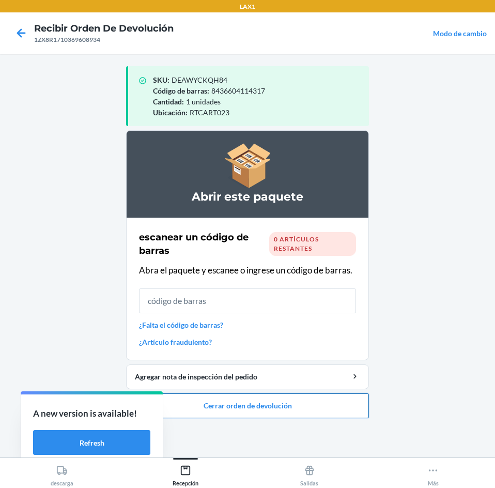
click at [295, 411] on button "Cerrar orden de devolución" at bounding box center [247, 406] width 243 height 25
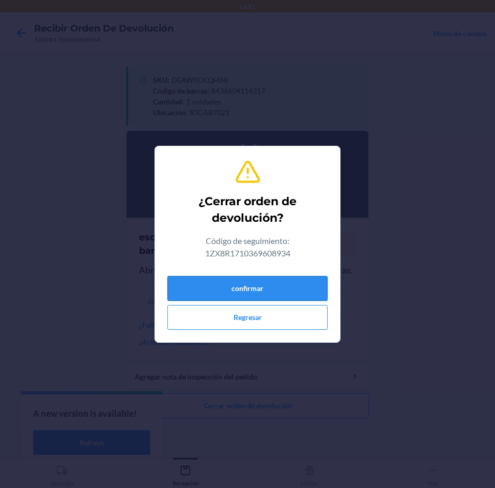
click at [297, 286] on button "confirmar" at bounding box center [248, 288] width 160 height 25
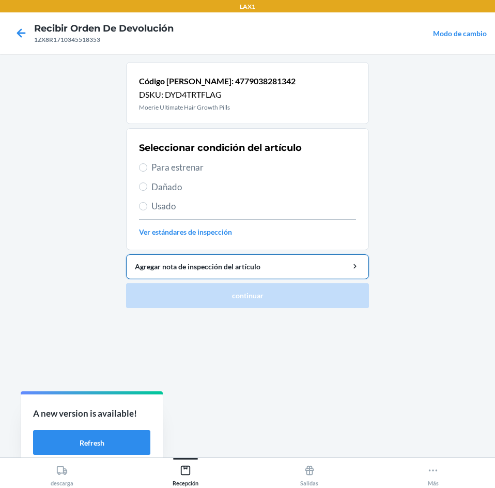
drag, startPoint x: 211, startPoint y: 164, endPoint x: 235, endPoint y: 272, distance: 110.3
click at [214, 177] on div "Seleccionar condición del artículo Para estrenar Dañado Usado Ver estándares de…" at bounding box center [247, 189] width 217 height 102
click at [195, 164] on span "Para estrenar" at bounding box center [254, 167] width 205 height 13
click at [147, 164] on input "Para estrenar" at bounding box center [143, 167] width 8 height 8
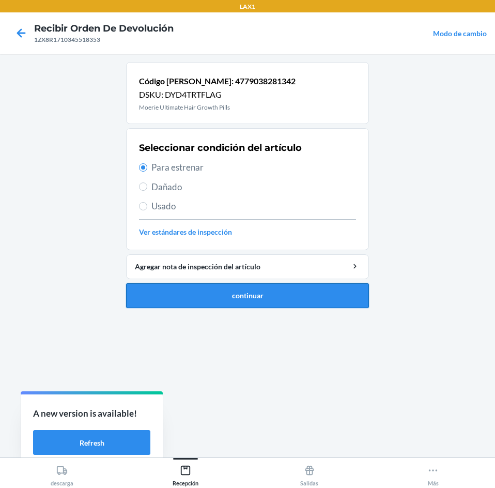
click at [199, 295] on button "continuar" at bounding box center [247, 295] width 243 height 25
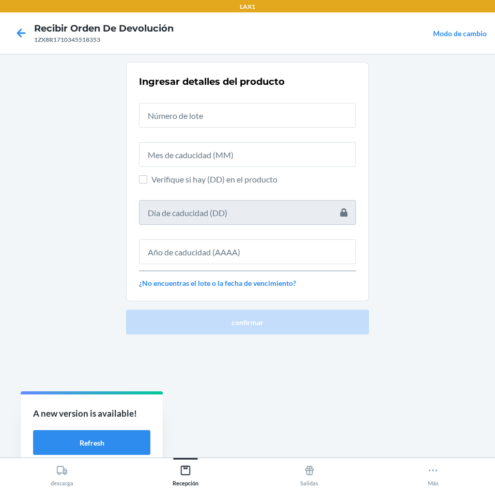
drag, startPoint x: 187, startPoint y: 100, endPoint x: 184, endPoint y: 110, distance: 9.7
click at [186, 105] on div at bounding box center [247, 111] width 217 height 33
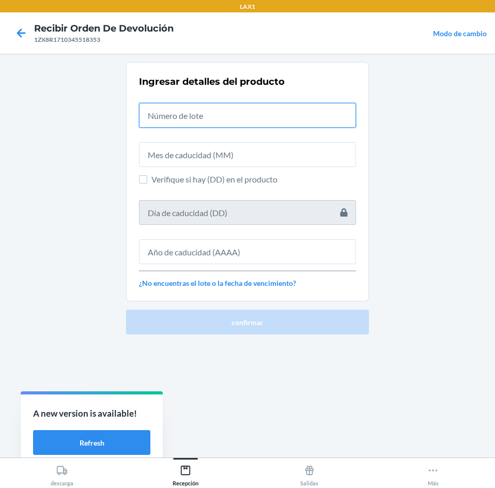
click at [183, 112] on input "text" at bounding box center [247, 115] width 217 height 25
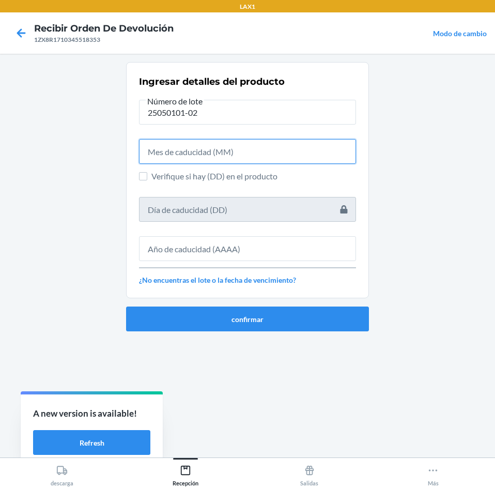
click at [190, 163] on input "text" at bounding box center [247, 151] width 217 height 25
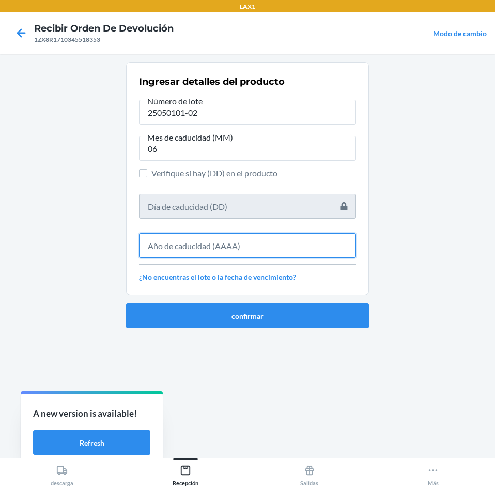
click at [207, 245] on input "text" at bounding box center [247, 245] width 217 height 25
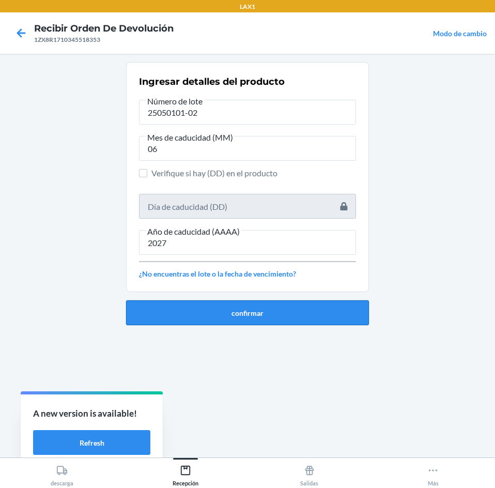
drag, startPoint x: 228, startPoint y: 318, endPoint x: 227, endPoint y: 312, distance: 6.2
click at [227, 315] on button "confirmar" at bounding box center [247, 312] width 243 height 25
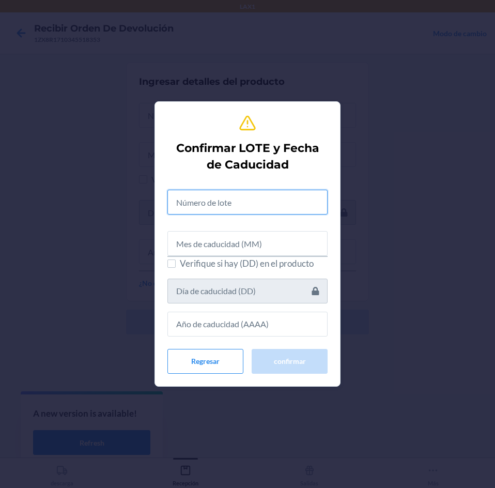
click at [212, 203] on input "text" at bounding box center [248, 202] width 160 height 25
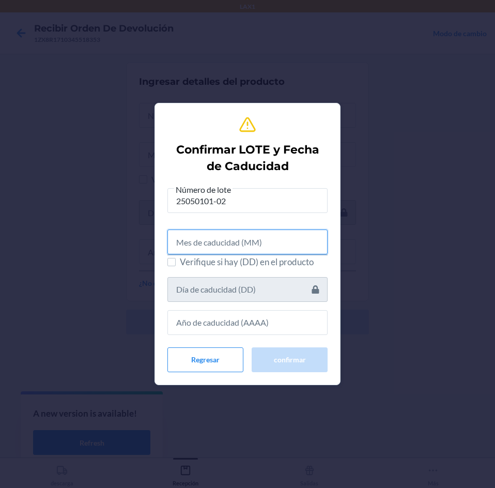
click at [228, 243] on input "text" at bounding box center [248, 242] width 160 height 25
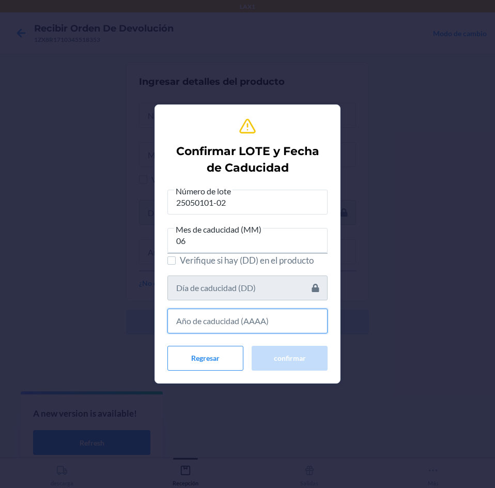
click at [230, 318] on input "text" at bounding box center [248, 321] width 160 height 25
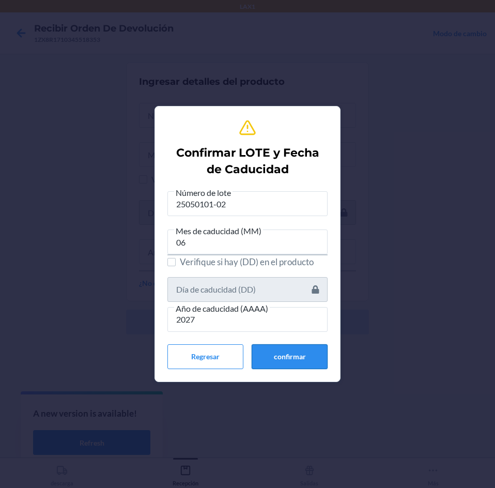
click at [255, 351] on button "confirmar" at bounding box center [290, 356] width 76 height 25
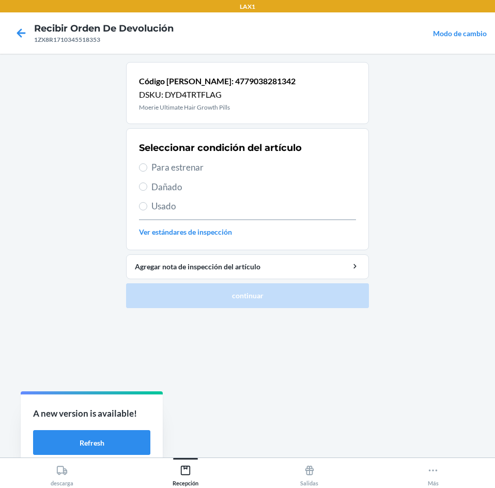
drag, startPoint x: 192, startPoint y: 164, endPoint x: 220, endPoint y: 267, distance: 107.1
click at [193, 164] on span "Para estrenar" at bounding box center [254, 167] width 205 height 13
click at [147, 164] on input "Para estrenar" at bounding box center [143, 167] width 8 height 8
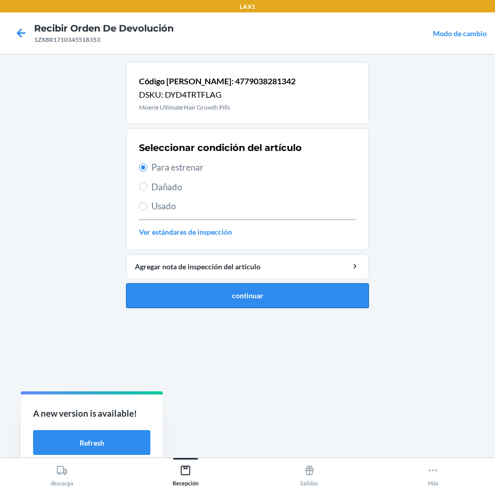
click at [220, 304] on button "continuar" at bounding box center [247, 295] width 243 height 25
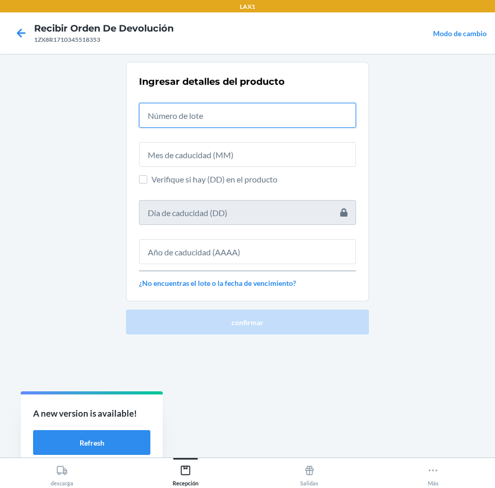
click at [217, 114] on input "text" at bounding box center [247, 115] width 217 height 25
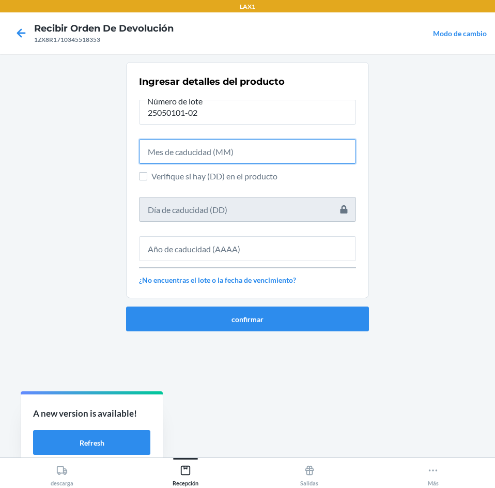
click at [202, 142] on input "text" at bounding box center [247, 151] width 217 height 25
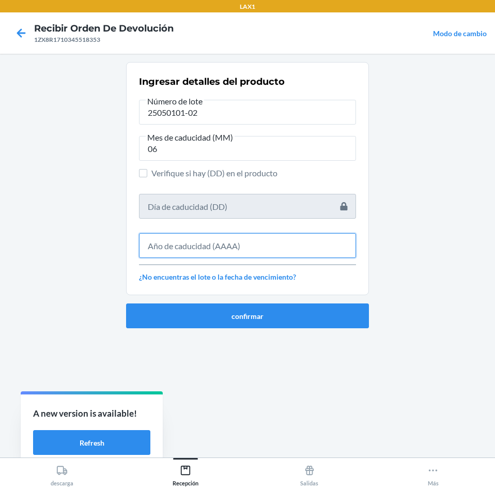
click at [198, 234] on input "text" at bounding box center [247, 245] width 217 height 25
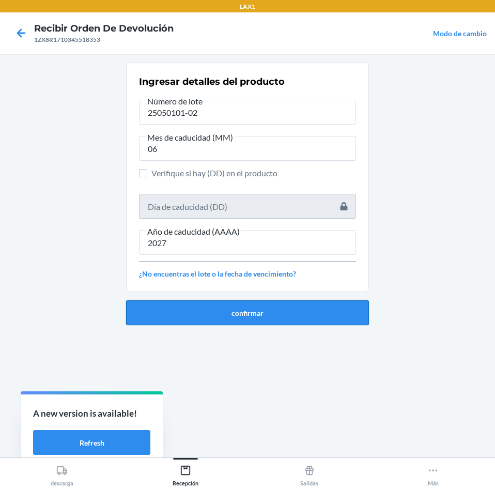
click at [217, 313] on button "confirmar" at bounding box center [247, 312] width 243 height 25
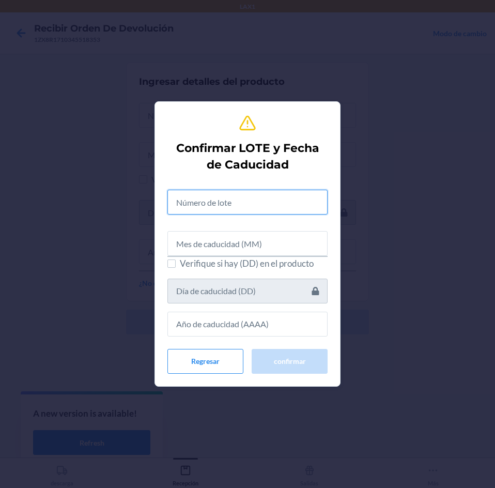
click at [222, 193] on input "text" at bounding box center [248, 202] width 160 height 25
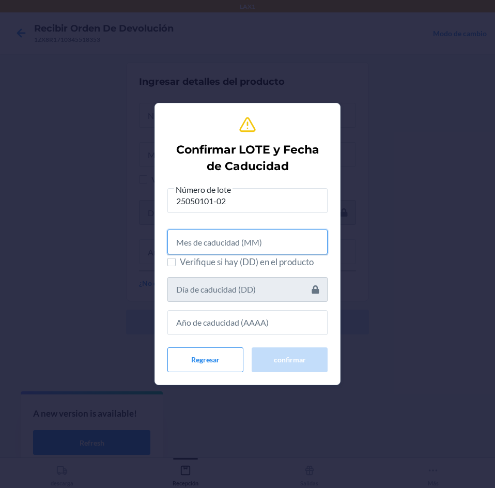
click at [206, 241] on input "text" at bounding box center [248, 242] width 160 height 25
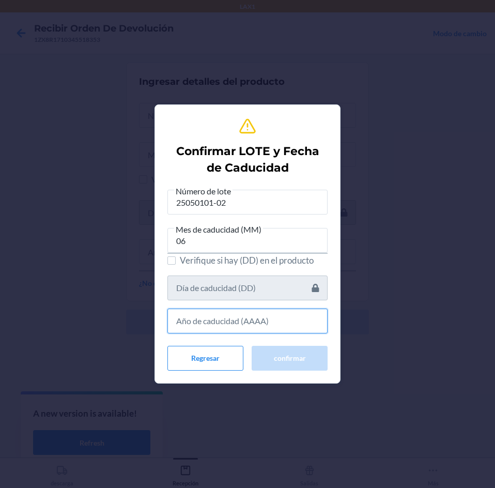
click at [247, 316] on input "text" at bounding box center [248, 321] width 160 height 25
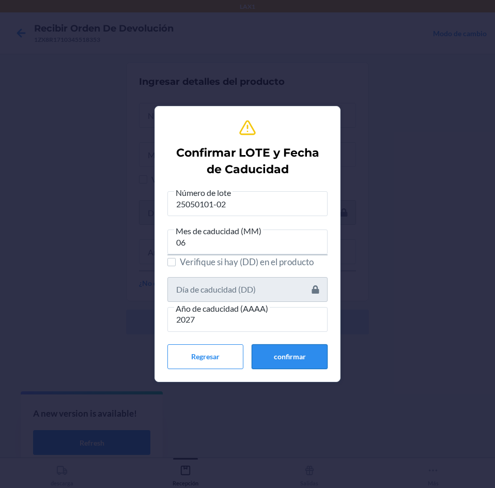
click at [263, 357] on button "confirmar" at bounding box center [290, 356] width 76 height 25
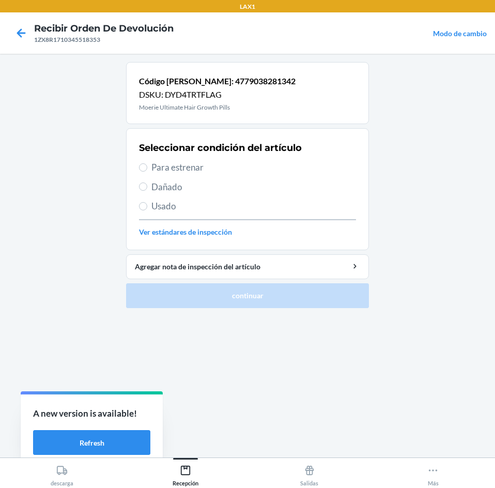
click at [236, 167] on span "Para estrenar" at bounding box center [254, 167] width 205 height 13
click at [147, 167] on input "Para estrenar" at bounding box center [143, 167] width 8 height 8
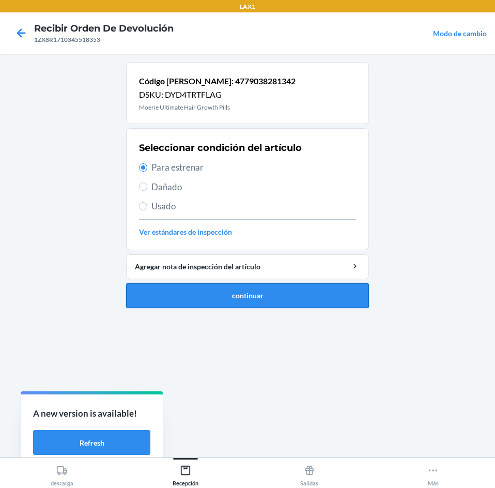
click at [251, 293] on button "continuar" at bounding box center [247, 295] width 243 height 25
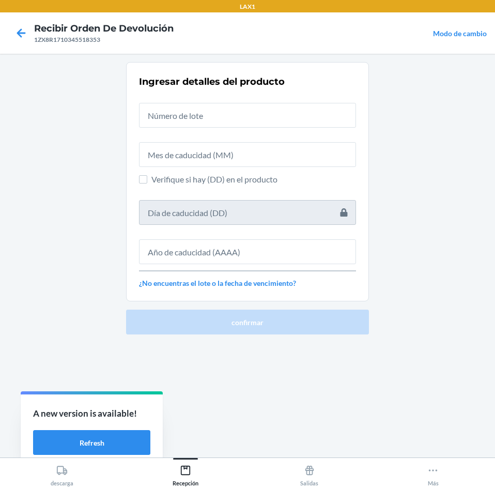
drag, startPoint x: 223, startPoint y: 98, endPoint x: 212, endPoint y: 108, distance: 14.6
click at [214, 105] on div at bounding box center [247, 111] width 217 height 33
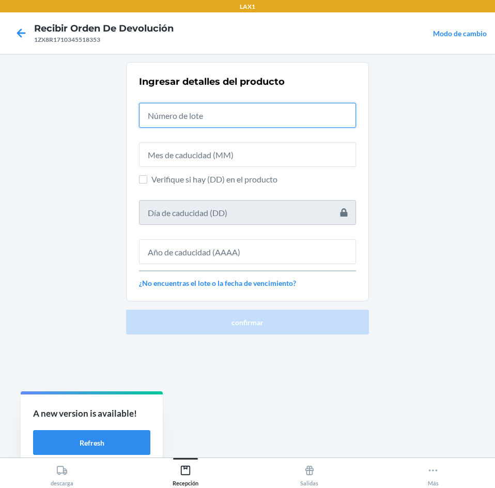
click at [212, 108] on input "text" at bounding box center [247, 115] width 217 height 25
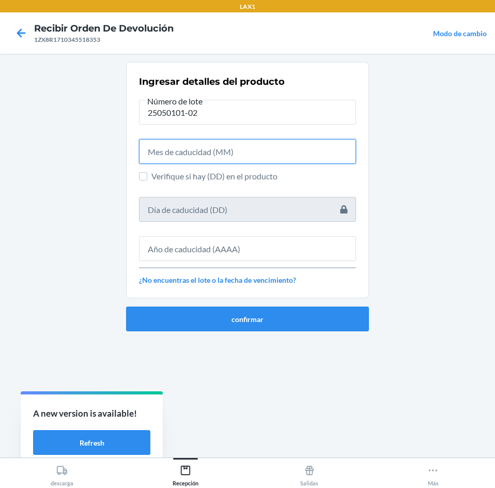
click at [198, 154] on input "text" at bounding box center [247, 151] width 217 height 25
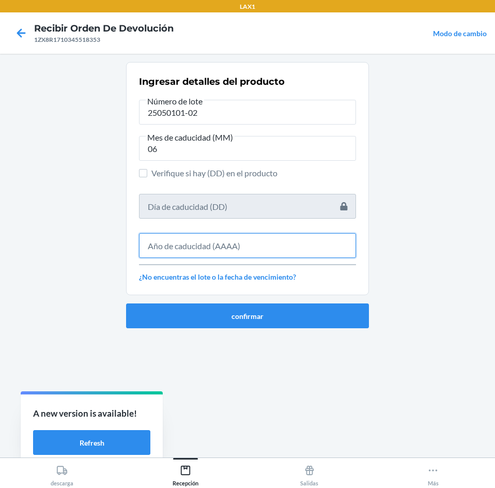
click at [204, 254] on input "text" at bounding box center [247, 245] width 217 height 25
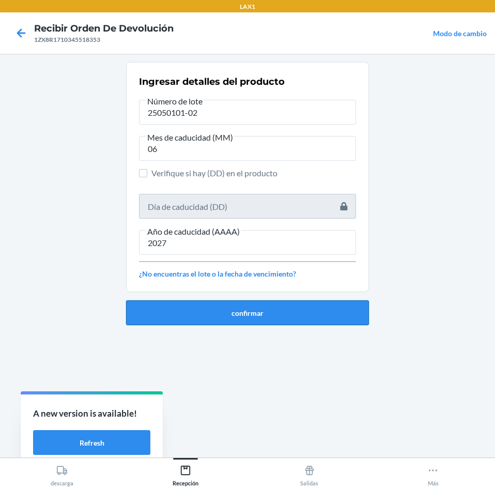
click at [224, 311] on button "confirmar" at bounding box center [247, 312] width 243 height 25
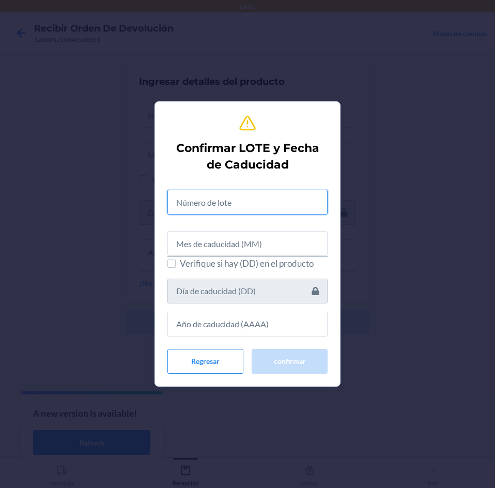
click at [255, 203] on input "text" at bounding box center [248, 202] width 160 height 25
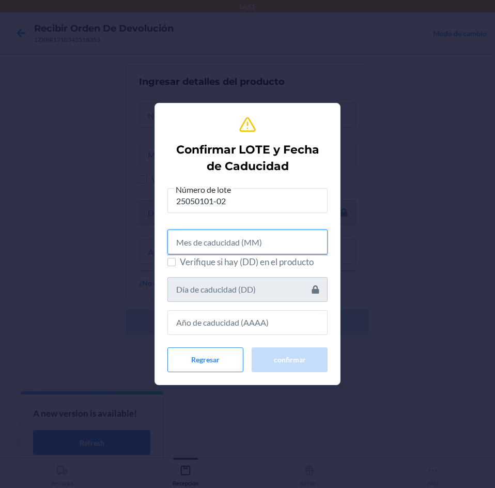
click at [230, 248] on input "text" at bounding box center [248, 242] width 160 height 25
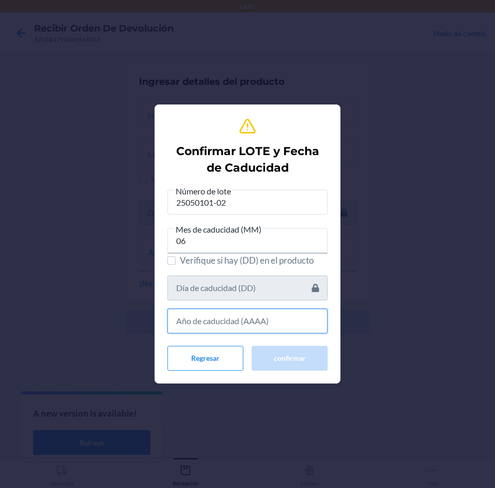
click at [241, 314] on input "text" at bounding box center [248, 321] width 160 height 25
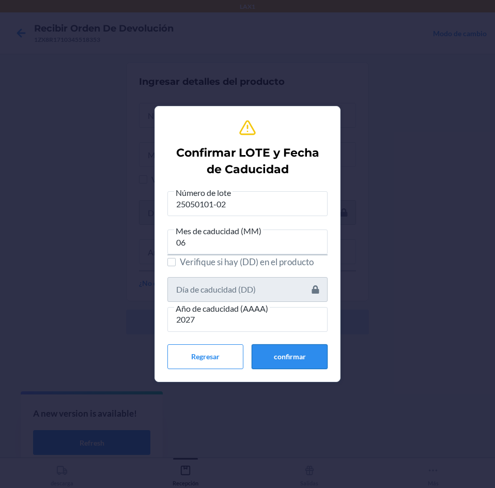
click at [271, 356] on button "confirmar" at bounding box center [290, 356] width 76 height 25
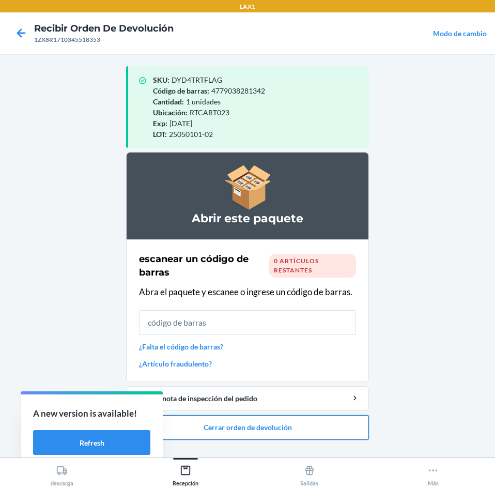
click at [296, 428] on button "Cerrar orden de devolución" at bounding box center [247, 427] width 243 height 25
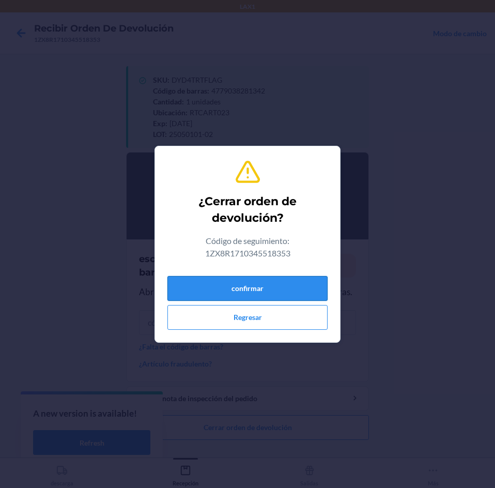
click at [271, 293] on button "confirmar" at bounding box center [248, 288] width 160 height 25
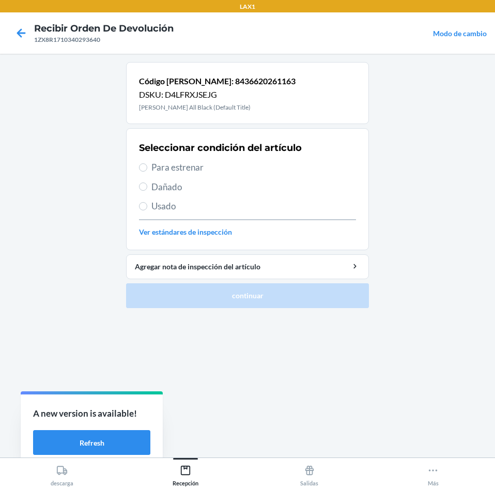
click at [228, 162] on span "Para estrenar" at bounding box center [254, 167] width 205 height 13
click at [147, 163] on input "Para estrenar" at bounding box center [143, 167] width 8 height 8
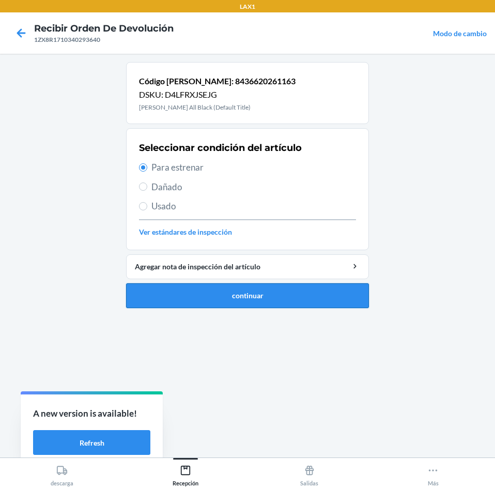
click at [253, 289] on button "continuar" at bounding box center [247, 295] width 243 height 25
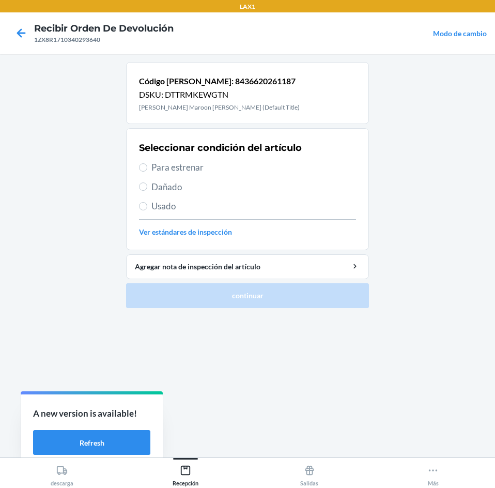
drag, startPoint x: 216, startPoint y: 161, endPoint x: 222, endPoint y: 174, distance: 14.3
click at [218, 164] on span "Para estrenar" at bounding box center [254, 167] width 205 height 13
click at [147, 164] on input "Para estrenar" at bounding box center [143, 167] width 8 height 8
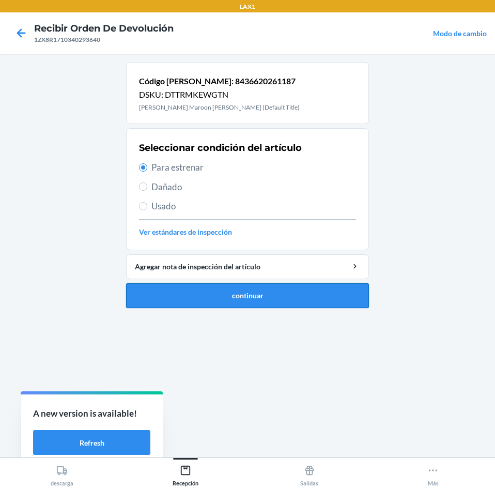
click at [237, 307] on button "continuar" at bounding box center [247, 295] width 243 height 25
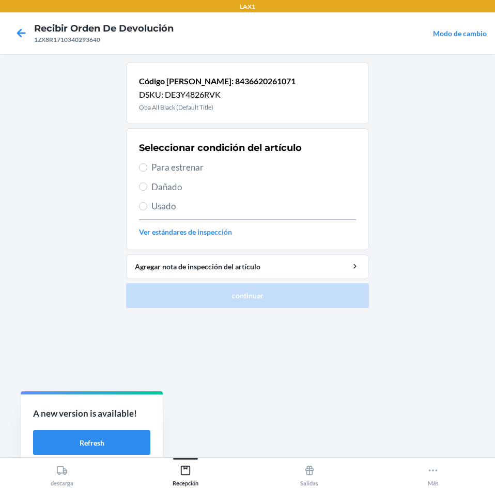
drag, startPoint x: 241, startPoint y: 160, endPoint x: 244, endPoint y: 190, distance: 30.2
click at [244, 171] on div "Seleccionar condición del artículo Para estrenar Dañado Usado Ver estándares de…" at bounding box center [247, 189] width 217 height 102
click at [247, 172] on span "Para estrenar" at bounding box center [254, 167] width 205 height 13
click at [147, 172] on input "Para estrenar" at bounding box center [143, 167] width 8 height 8
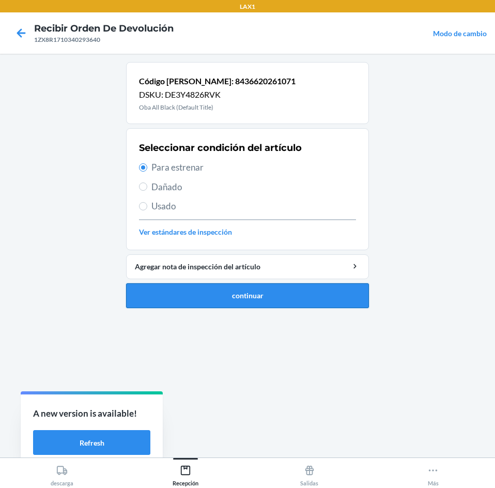
click at [259, 288] on button "continuar" at bounding box center [247, 295] width 243 height 25
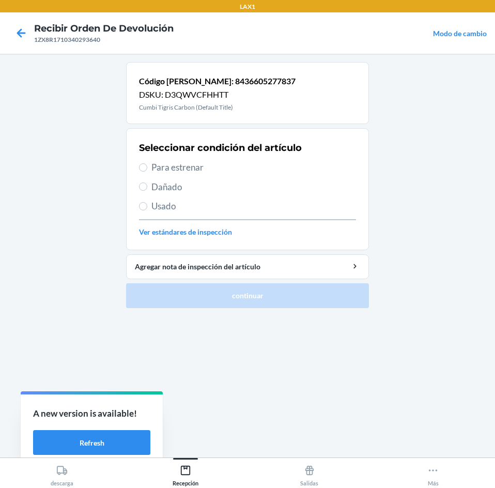
click at [251, 162] on span "Para estrenar" at bounding box center [254, 167] width 205 height 13
click at [147, 163] on input "Para estrenar" at bounding box center [143, 167] width 8 height 8
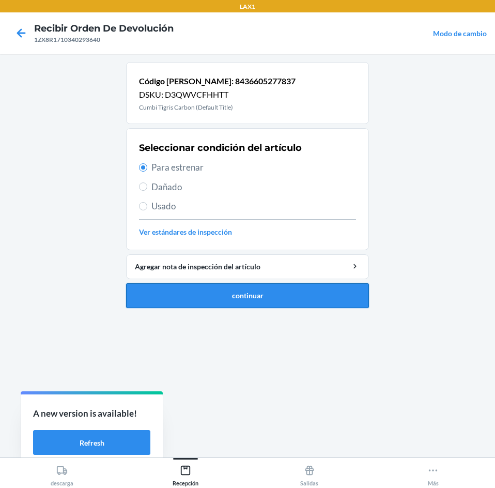
click at [264, 293] on button "continuar" at bounding box center [247, 295] width 243 height 25
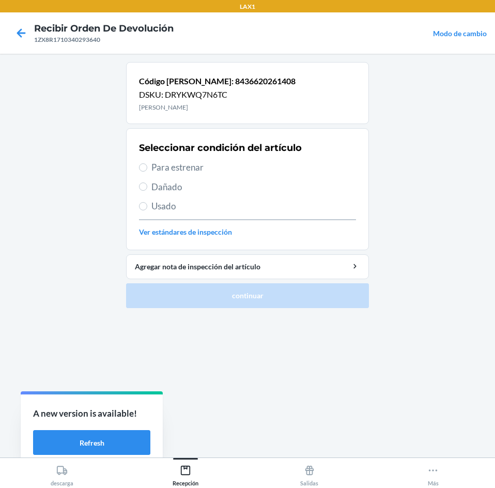
click at [222, 164] on span "Para estrenar" at bounding box center [254, 167] width 205 height 13
click at [147, 164] on input "Para estrenar" at bounding box center [143, 167] width 8 height 8
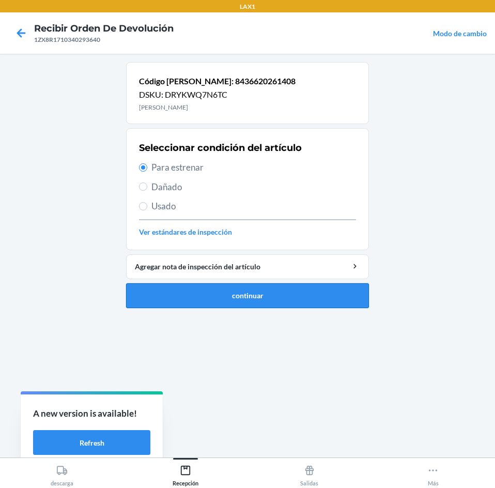
click at [242, 295] on button "continuar" at bounding box center [247, 295] width 243 height 25
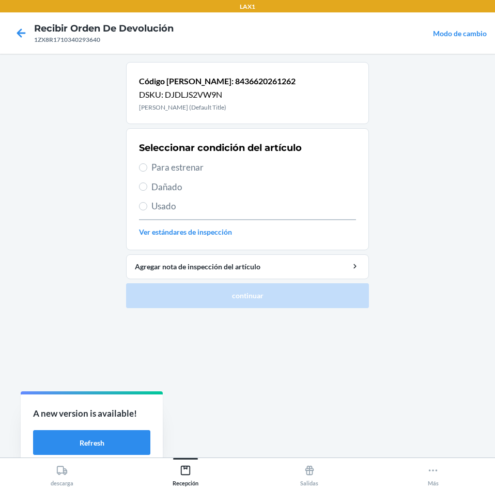
click at [233, 168] on span "Para estrenar" at bounding box center [254, 167] width 205 height 13
click at [147, 168] on input "Para estrenar" at bounding box center [143, 167] width 8 height 8
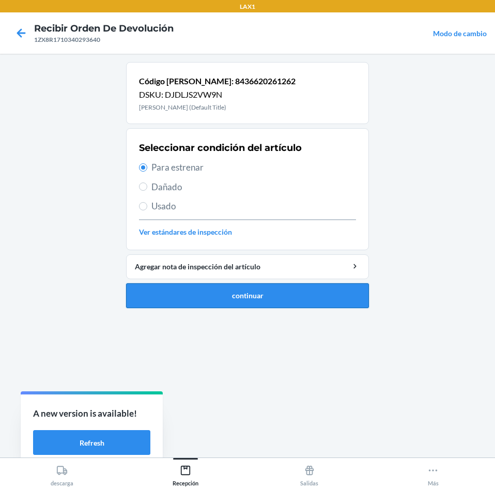
click at [250, 291] on button "continuar" at bounding box center [247, 295] width 243 height 25
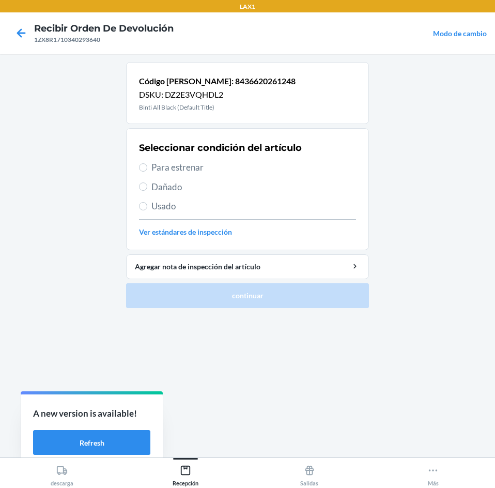
click at [232, 164] on span "Para estrenar" at bounding box center [254, 167] width 205 height 13
click at [147, 164] on input "Para estrenar" at bounding box center [143, 167] width 8 height 8
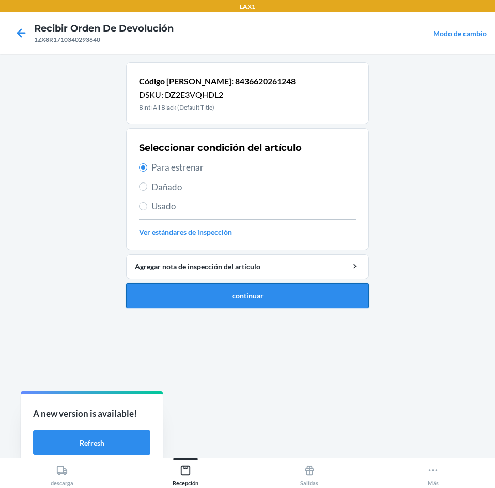
click at [263, 288] on button "continuar" at bounding box center [247, 295] width 243 height 25
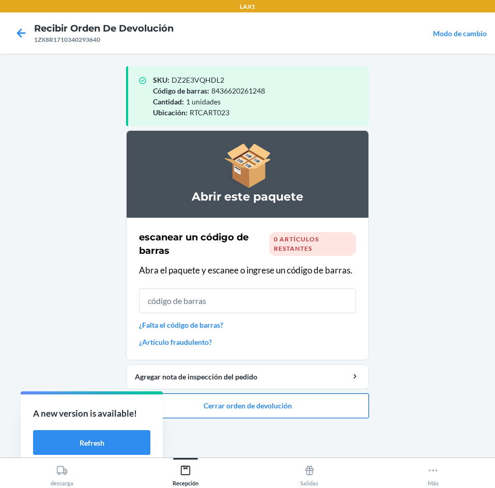
click at [264, 403] on button "Cerrar orden de devolución" at bounding box center [247, 406] width 243 height 25
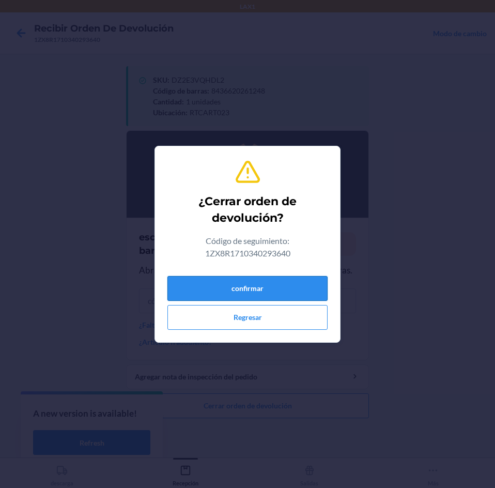
click at [273, 278] on button "confirmar" at bounding box center [248, 288] width 160 height 25
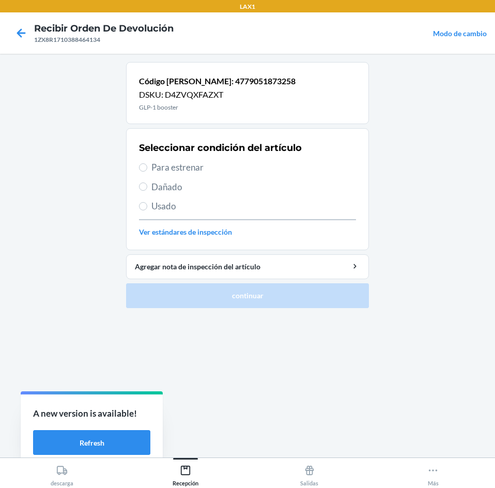
click at [202, 174] on div "Seleccionar condición del artículo Para estrenar Dañado Usado Ver estándares de…" at bounding box center [247, 189] width 217 height 102
drag, startPoint x: 206, startPoint y: 175, endPoint x: 207, endPoint y: 170, distance: 5.7
click at [207, 170] on div "Seleccionar condición del artículo Para estrenar Dañado Usado Ver estándares de…" at bounding box center [247, 189] width 217 height 102
click at [207, 170] on span "Para estrenar" at bounding box center [254, 167] width 205 height 13
click at [147, 170] on input "Para estrenar" at bounding box center [143, 167] width 8 height 8
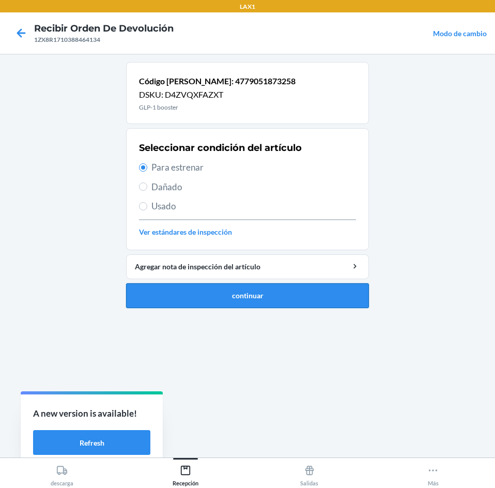
click at [273, 303] on button "continuar" at bounding box center [247, 295] width 243 height 25
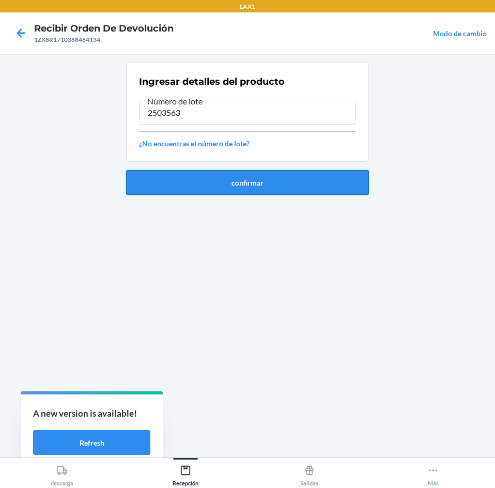
click at [278, 189] on button "confirmar" at bounding box center [247, 182] width 243 height 25
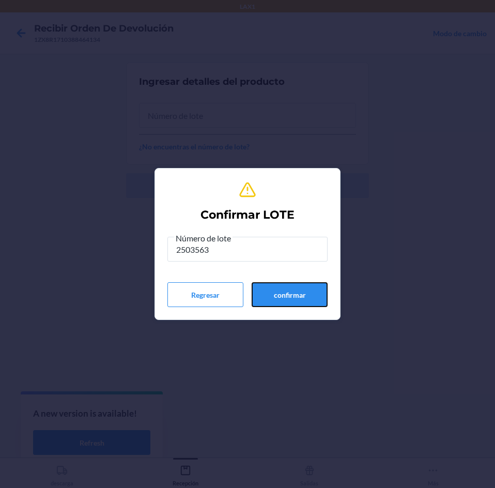
click at [273, 301] on button "confirmar" at bounding box center [290, 294] width 76 height 25
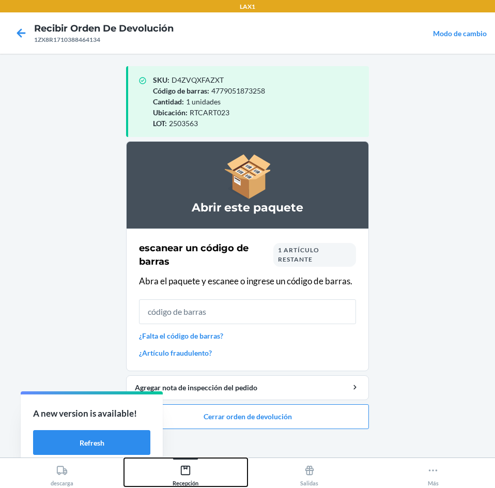
click at [197, 476] on div "Recepción" at bounding box center [186, 474] width 26 height 26
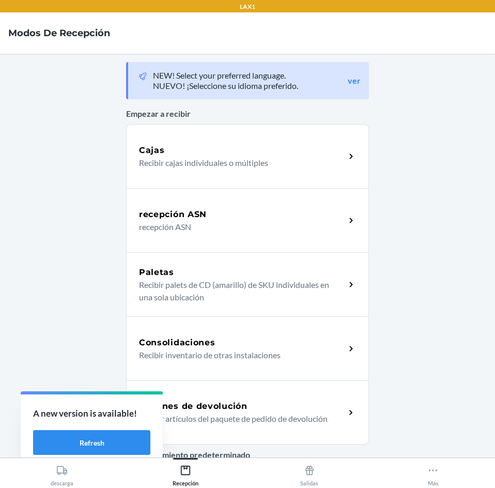
click at [240, 405] on h5 "Órdenes de devolución" at bounding box center [193, 406] width 109 height 12
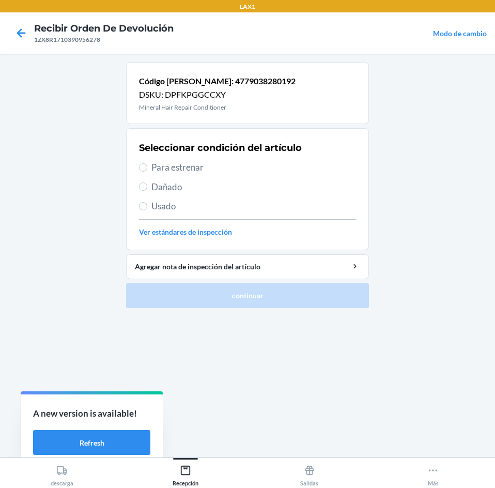
click at [242, 164] on span "Para estrenar" at bounding box center [254, 167] width 205 height 13
click at [147, 164] on input "Para estrenar" at bounding box center [143, 167] width 8 height 8
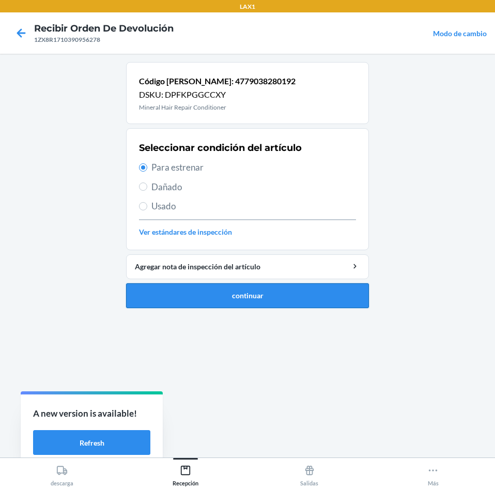
click at [237, 299] on button "continuar" at bounding box center [247, 295] width 243 height 25
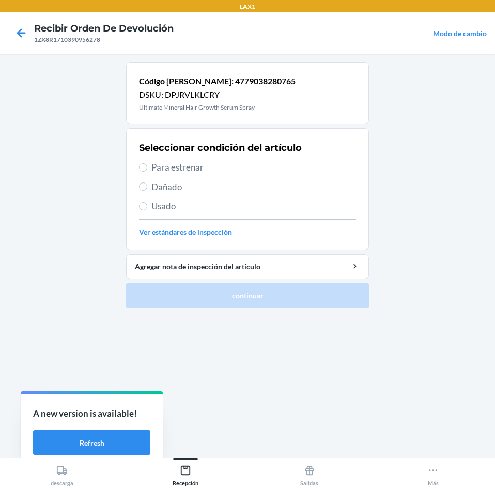
click at [218, 169] on span "Para estrenar" at bounding box center [254, 167] width 205 height 13
click at [147, 169] on input "Para estrenar" at bounding box center [143, 167] width 8 height 8
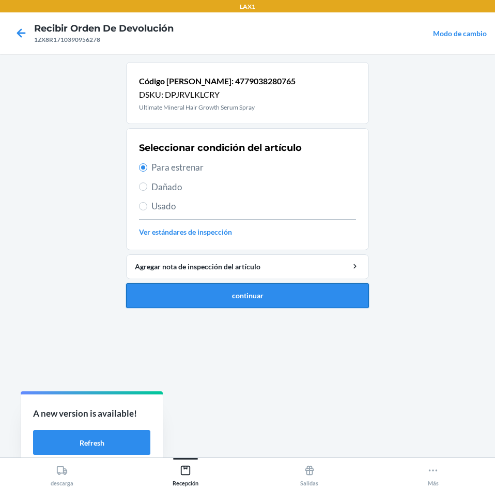
click at [259, 303] on button "continuar" at bounding box center [247, 295] width 243 height 25
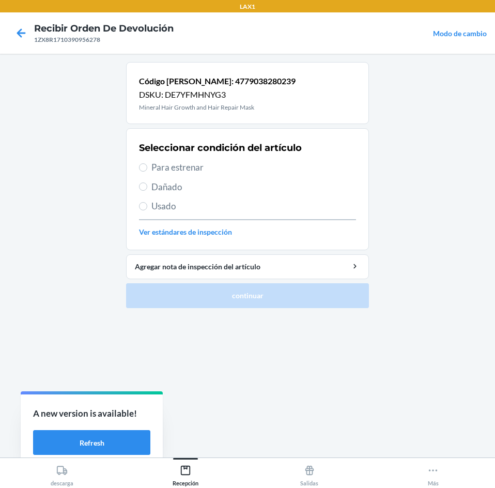
click at [223, 169] on span "Para estrenar" at bounding box center [254, 167] width 205 height 13
click at [147, 169] on input "Para estrenar" at bounding box center [143, 167] width 8 height 8
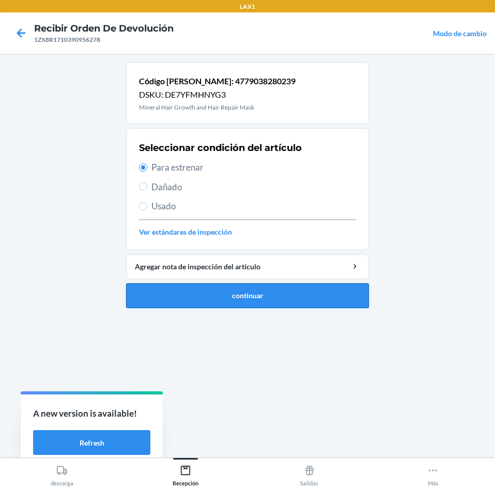
click at [238, 292] on button "continuar" at bounding box center [247, 295] width 243 height 25
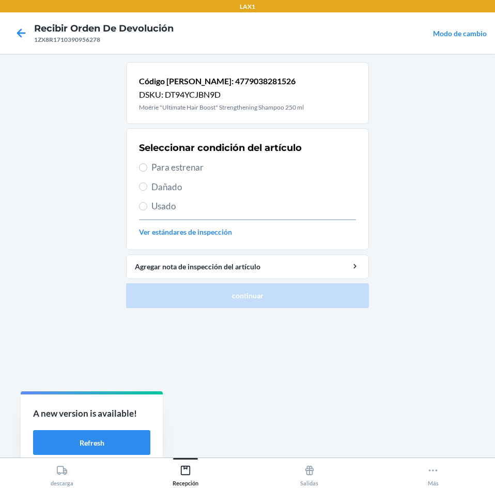
click at [208, 163] on span "Para estrenar" at bounding box center [254, 167] width 205 height 13
click at [147, 163] on input "Para estrenar" at bounding box center [143, 167] width 8 height 8
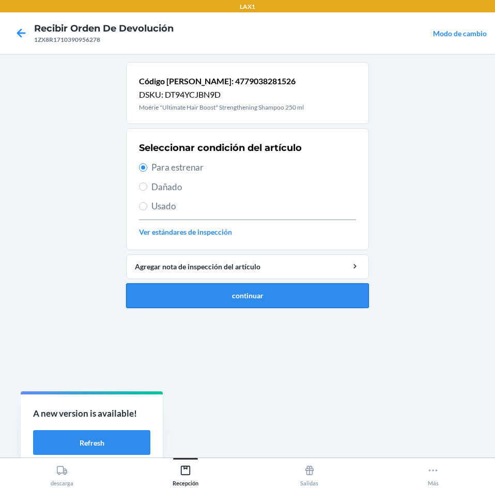
click at [275, 293] on button "continuar" at bounding box center [247, 295] width 243 height 25
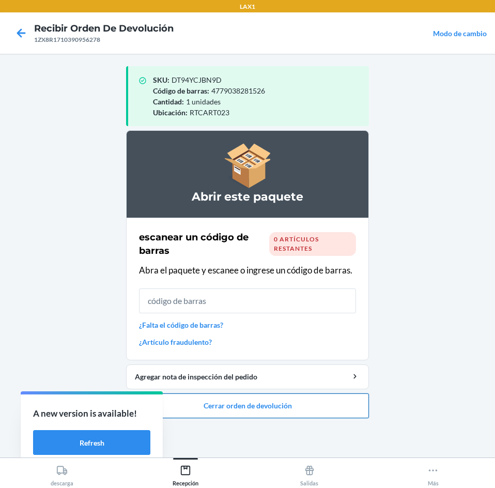
click at [262, 407] on button "Cerrar orden de devolución" at bounding box center [247, 406] width 243 height 25
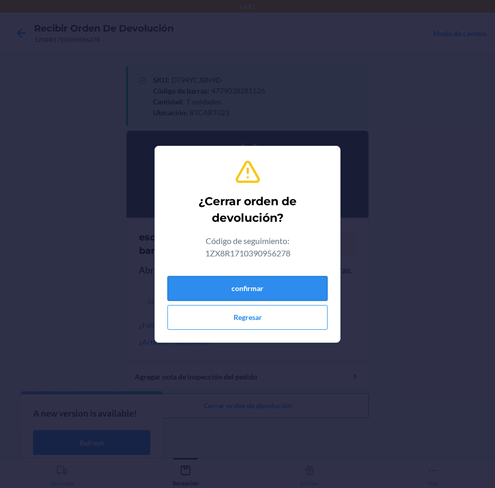
click at [260, 286] on button "confirmar" at bounding box center [248, 288] width 160 height 25
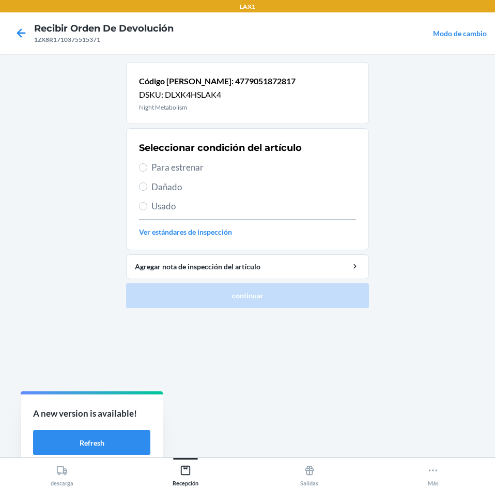
click at [235, 169] on span "Para estrenar" at bounding box center [254, 167] width 205 height 13
click at [147, 169] on input "Para estrenar" at bounding box center [143, 167] width 8 height 8
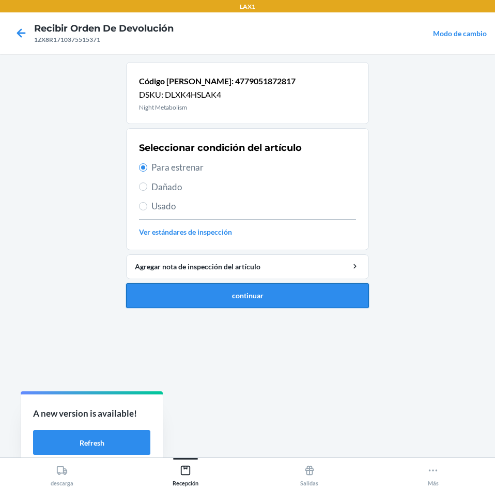
drag, startPoint x: 255, startPoint y: 282, endPoint x: 255, endPoint y: 292, distance: 9.3
click at [255, 290] on li "Código de barras: 4779051872817 DSKU: DLXK4HSLAK4 Night Metabolism Seleccionar …" at bounding box center [247, 185] width 243 height 246
click at [255, 292] on button "continuar" at bounding box center [247, 295] width 243 height 25
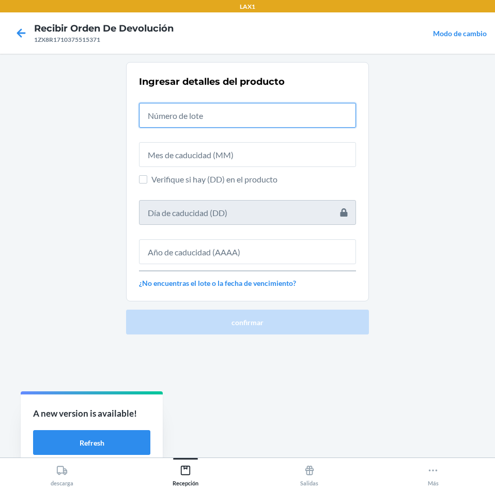
click at [231, 119] on input "text" at bounding box center [247, 115] width 217 height 25
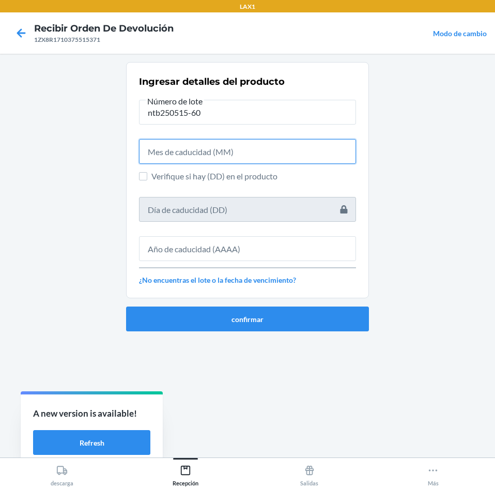
click at [227, 145] on input "text" at bounding box center [247, 151] width 217 height 25
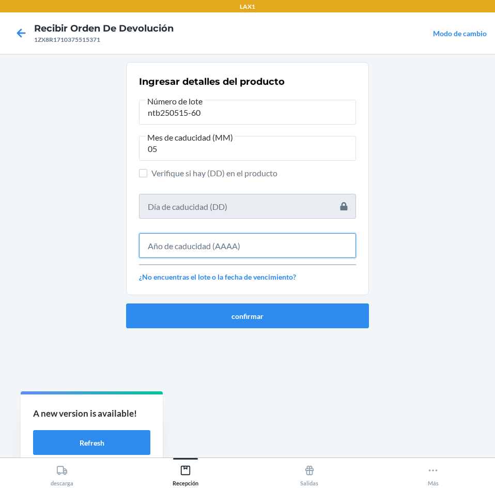
click at [244, 234] on input "text" at bounding box center [247, 245] width 217 height 25
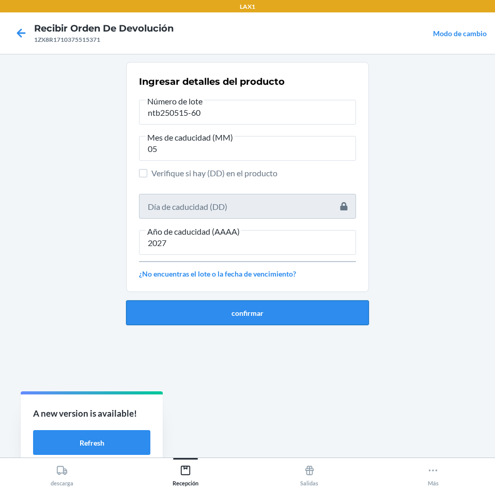
click at [237, 310] on button "confirmar" at bounding box center [247, 312] width 243 height 25
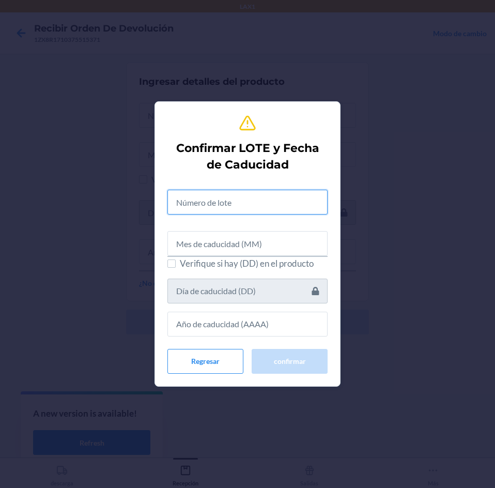
click at [205, 212] on input "text" at bounding box center [248, 202] width 160 height 25
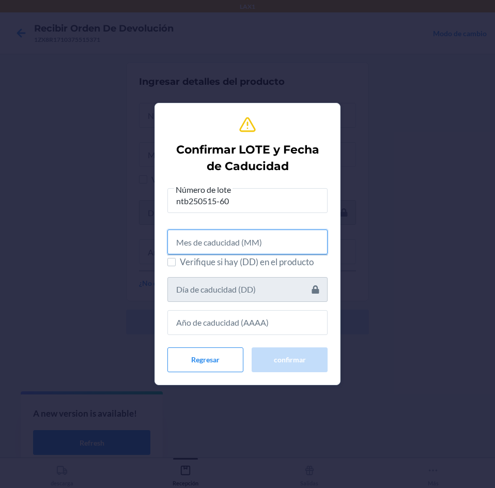
click at [217, 249] on input "text" at bounding box center [248, 242] width 160 height 25
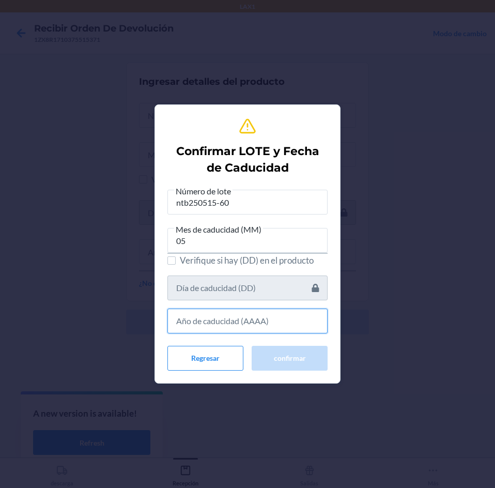
click at [223, 316] on input "text" at bounding box center [248, 321] width 160 height 25
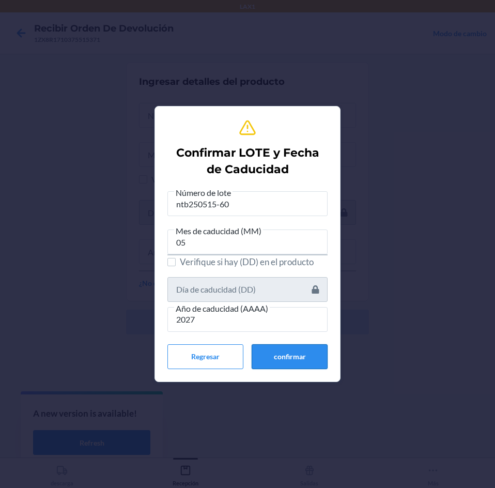
click at [259, 351] on button "confirmar" at bounding box center [290, 356] width 76 height 25
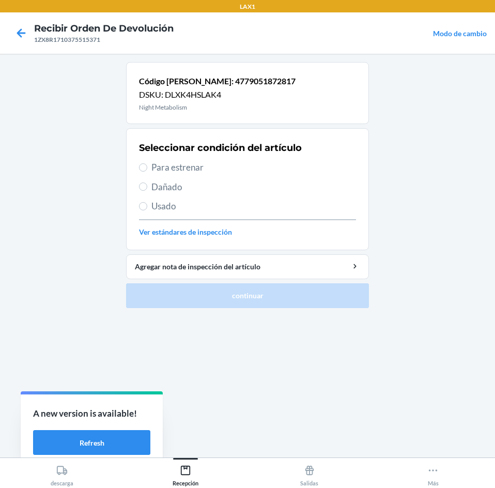
click at [218, 166] on span "Para estrenar" at bounding box center [254, 167] width 205 height 13
click at [147, 166] on input "Para estrenar" at bounding box center [143, 167] width 8 height 8
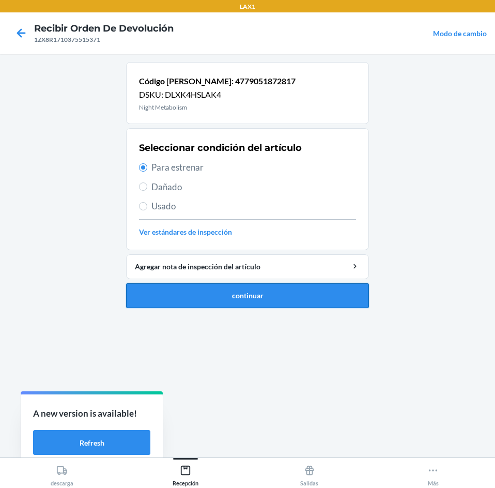
click at [237, 296] on button "continuar" at bounding box center [247, 295] width 243 height 25
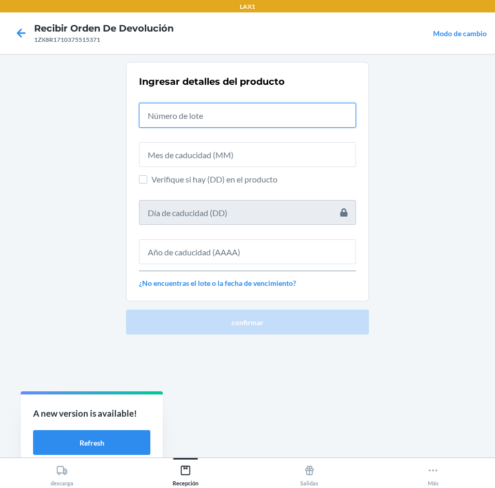
click at [245, 124] on input "text" at bounding box center [247, 115] width 217 height 25
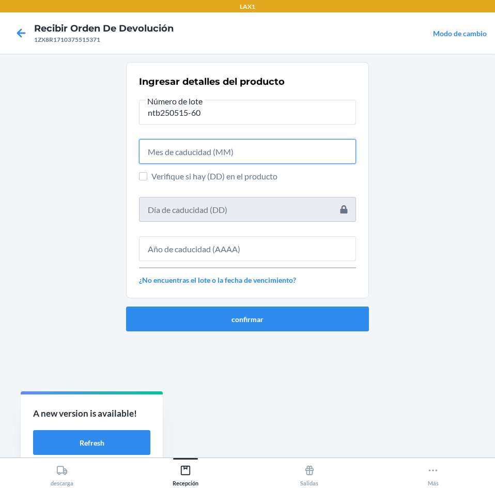
click at [238, 150] on input "text" at bounding box center [247, 151] width 217 height 25
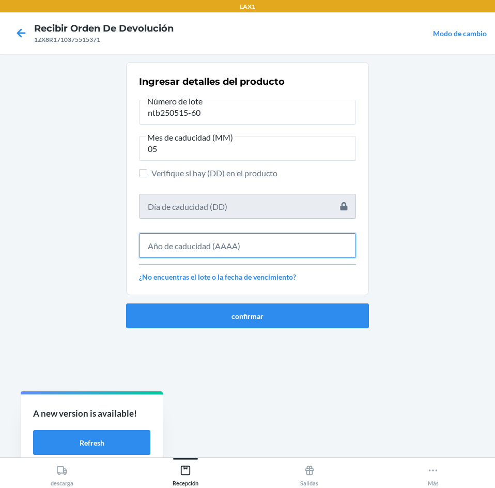
click at [305, 254] on input "text" at bounding box center [247, 245] width 217 height 25
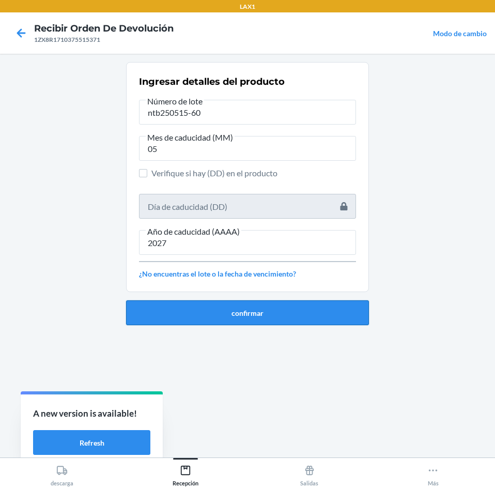
click at [307, 307] on button "confirmar" at bounding box center [247, 312] width 243 height 25
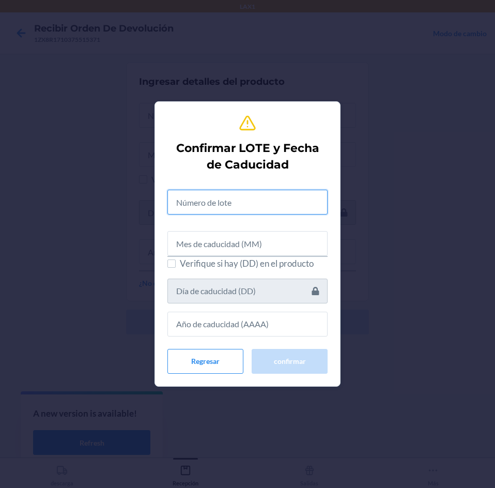
click at [270, 201] on input "text" at bounding box center [248, 202] width 160 height 25
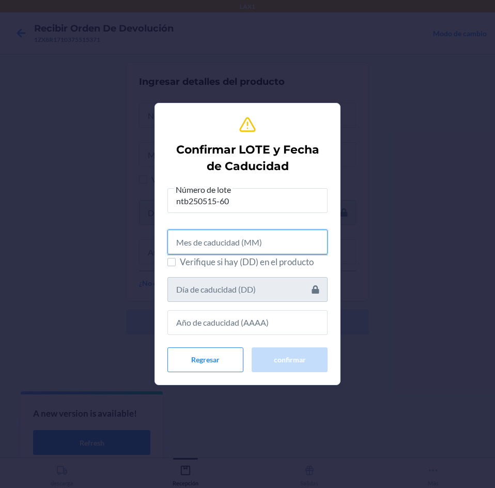
click at [272, 233] on input "text" at bounding box center [248, 242] width 160 height 25
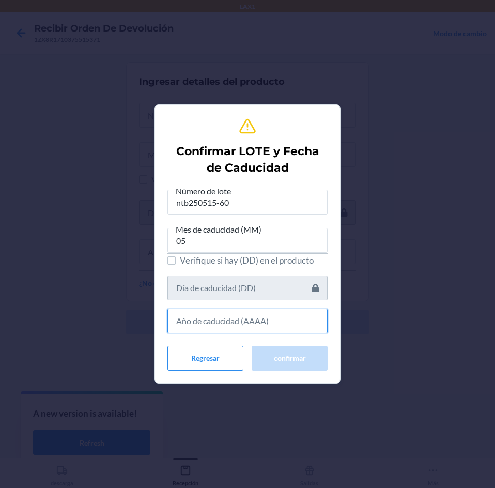
click at [266, 323] on input "text" at bounding box center [248, 321] width 160 height 25
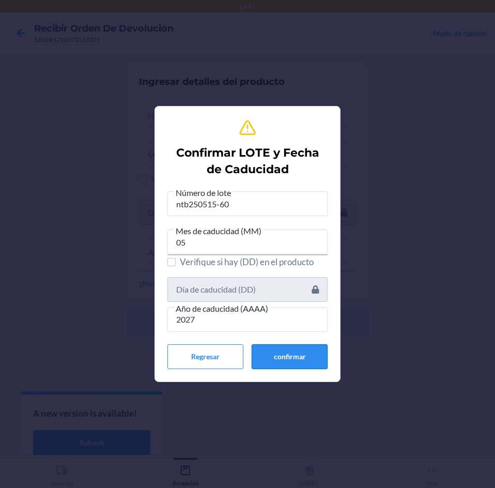
click at [267, 352] on button "confirmar" at bounding box center [290, 356] width 76 height 25
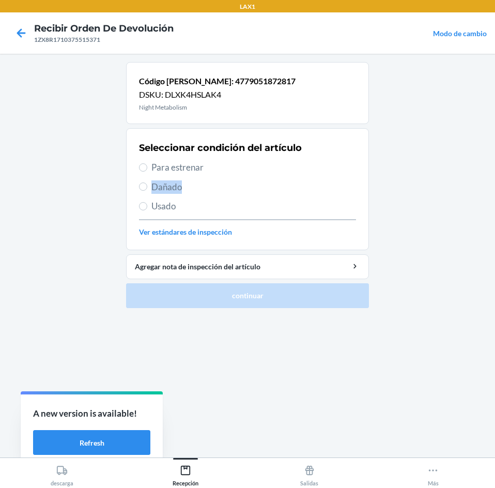
drag, startPoint x: 214, startPoint y: 176, endPoint x: 212, endPoint y: 183, distance: 7.7
click at [214, 178] on div "Seleccionar condición del artículo Para estrenar Dañado Usado Ver estándares de…" at bounding box center [247, 189] width 217 height 102
click at [212, 183] on span "Dañado" at bounding box center [254, 186] width 205 height 13
click at [147, 183] on input "Dañado" at bounding box center [143, 187] width 8 height 8
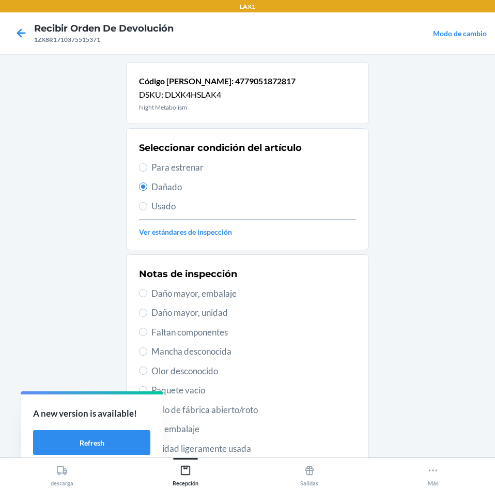
click at [262, 410] on span "Sello de fábrica abierto/roto" at bounding box center [254, 409] width 205 height 13
click at [147, 410] on input "Sello de fábrica abierto/roto" at bounding box center [143, 409] width 8 height 8
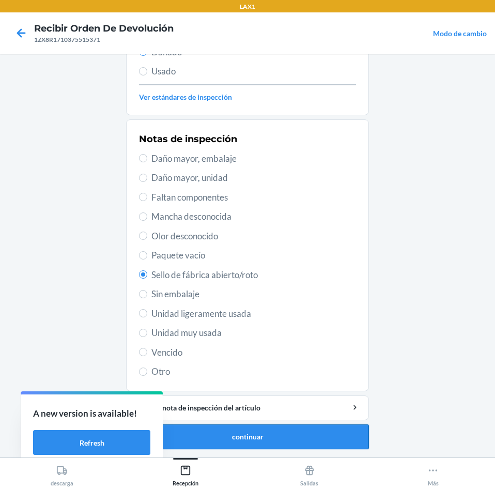
click at [278, 431] on button "continuar" at bounding box center [247, 437] width 243 height 25
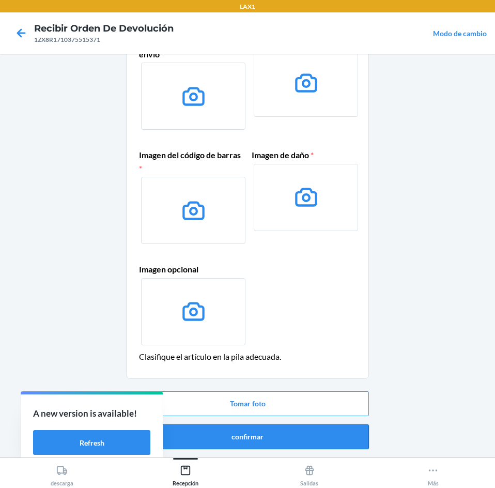
click at [260, 436] on button "confirmar" at bounding box center [247, 437] width 243 height 25
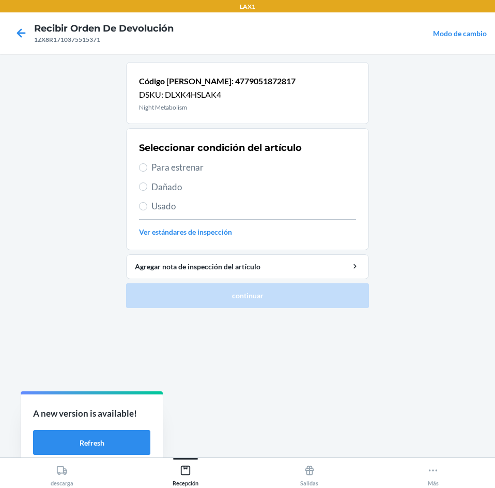
click at [233, 171] on span "Para estrenar" at bounding box center [254, 167] width 205 height 13
click at [147, 171] on input "Para estrenar" at bounding box center [143, 167] width 8 height 8
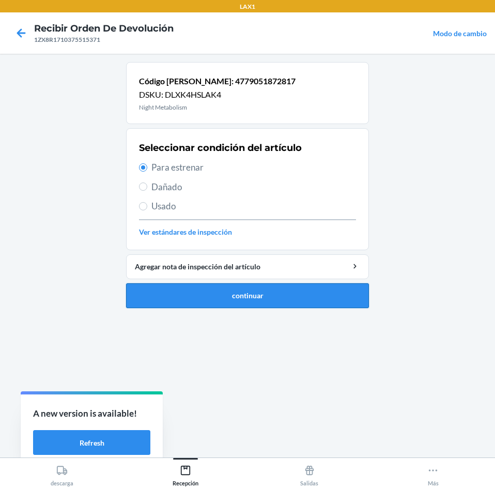
click at [255, 297] on button "continuar" at bounding box center [247, 295] width 243 height 25
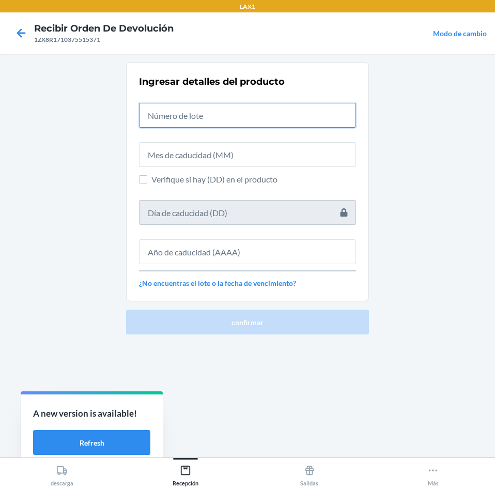
click at [232, 118] on input "text" at bounding box center [247, 115] width 217 height 25
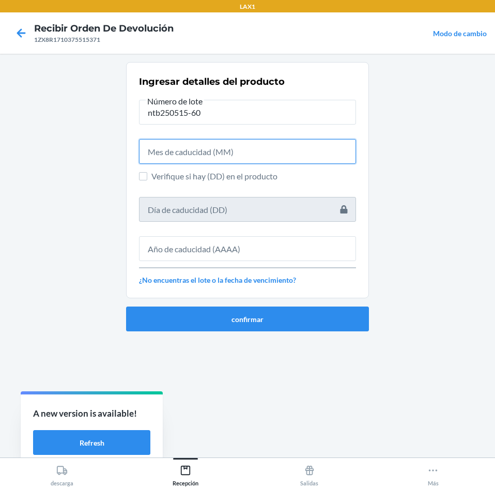
click at [226, 158] on input "text" at bounding box center [247, 151] width 217 height 25
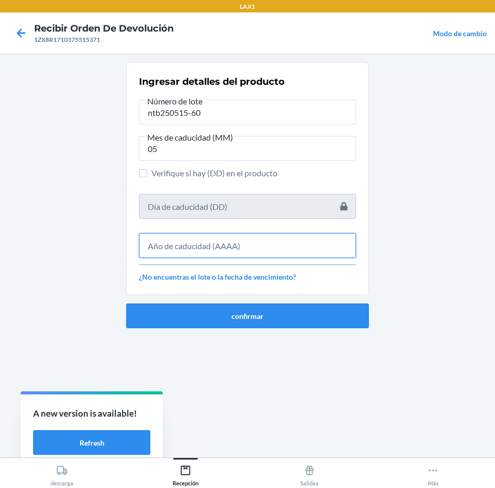
click at [232, 249] on input "text" at bounding box center [247, 245] width 217 height 25
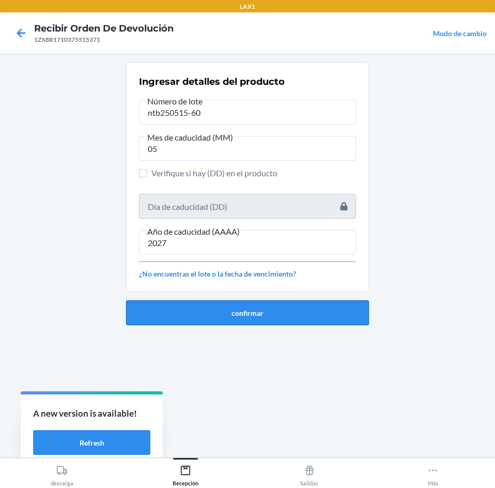
click at [207, 303] on button "confirmar" at bounding box center [247, 312] width 243 height 25
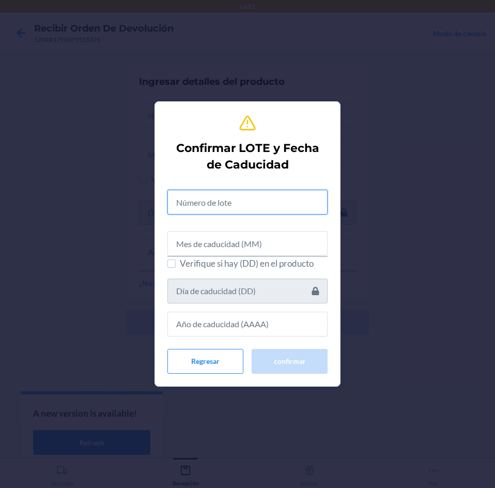
click at [217, 205] on input "text" at bounding box center [248, 202] width 160 height 25
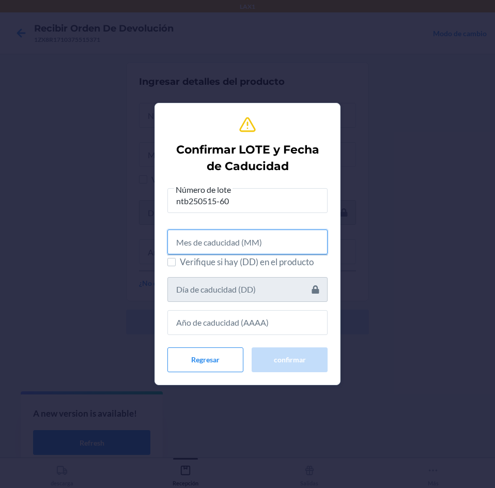
click at [218, 243] on input "text" at bounding box center [248, 242] width 160 height 25
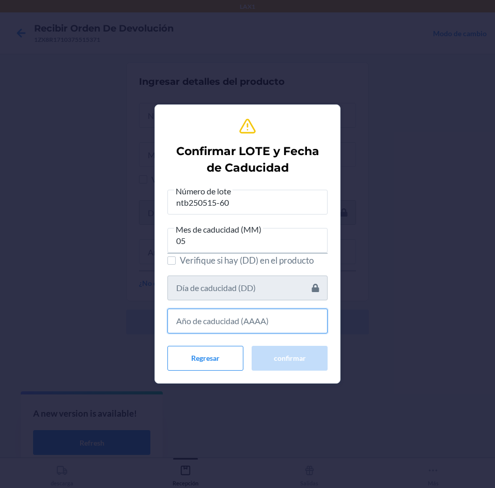
click at [217, 317] on input "text" at bounding box center [248, 321] width 160 height 25
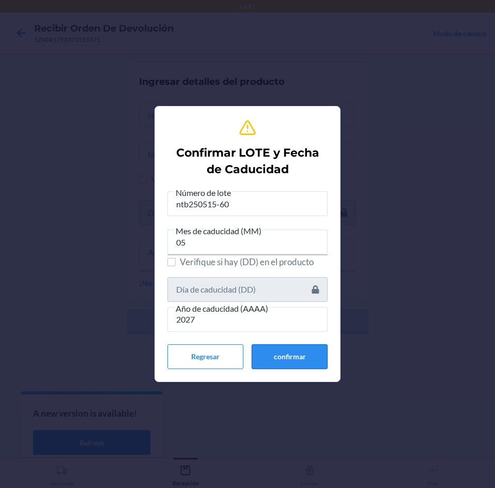
click at [281, 367] on button "confirmar" at bounding box center [290, 356] width 76 height 25
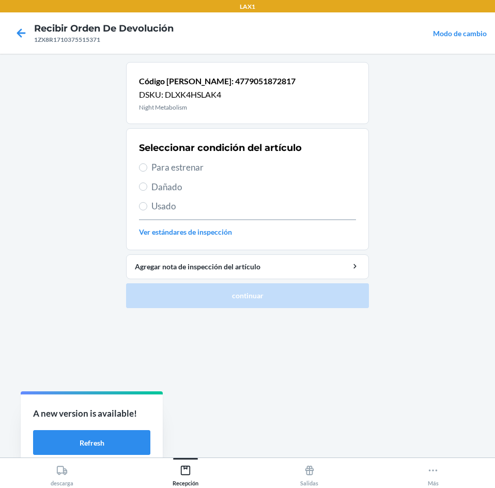
click at [235, 160] on div "Seleccionar condición del artículo Para estrenar Dañado Usado Ver estándares de…" at bounding box center [247, 189] width 217 height 102
click at [235, 168] on span "Para estrenar" at bounding box center [254, 167] width 205 height 13
click at [147, 168] on input "Para estrenar" at bounding box center [143, 167] width 8 height 8
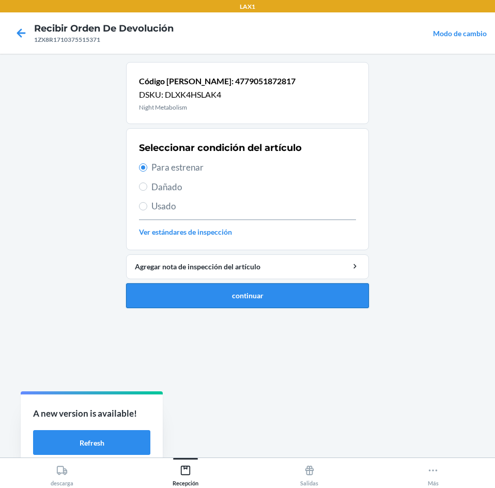
click at [247, 289] on button "continuar" at bounding box center [247, 295] width 243 height 25
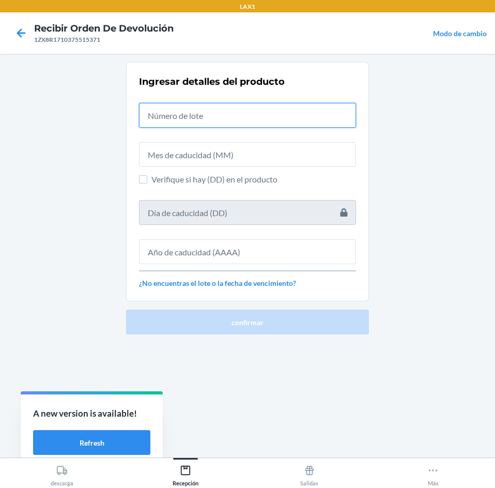
click at [238, 123] on input "text" at bounding box center [247, 115] width 217 height 25
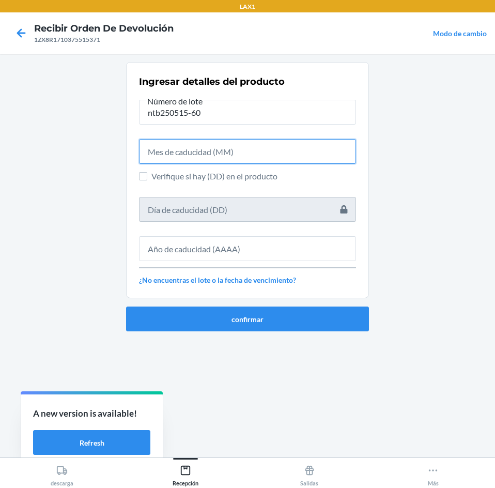
click at [211, 154] on input "text" at bounding box center [247, 151] width 217 height 25
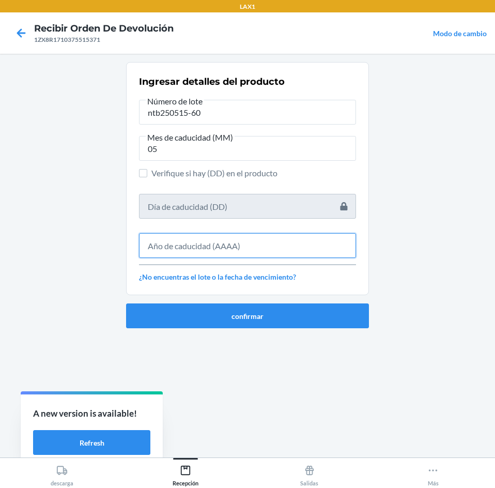
click at [240, 234] on input "text" at bounding box center [247, 245] width 217 height 25
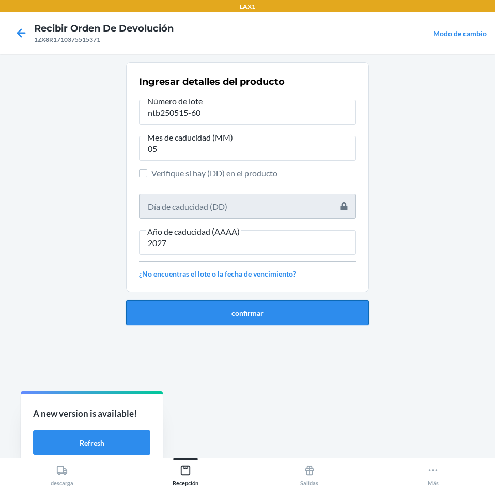
click at [277, 315] on button "confirmar" at bounding box center [247, 312] width 243 height 25
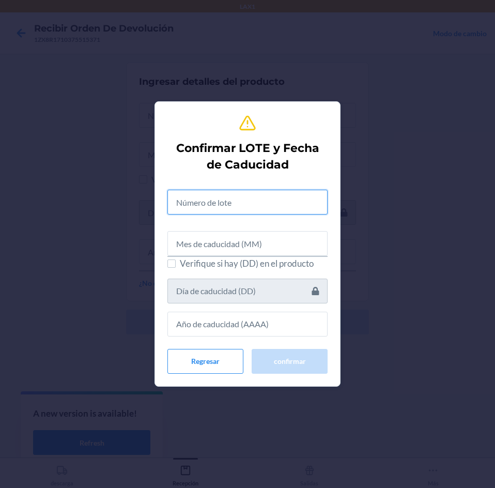
click at [303, 212] on input "text" at bounding box center [248, 202] width 160 height 25
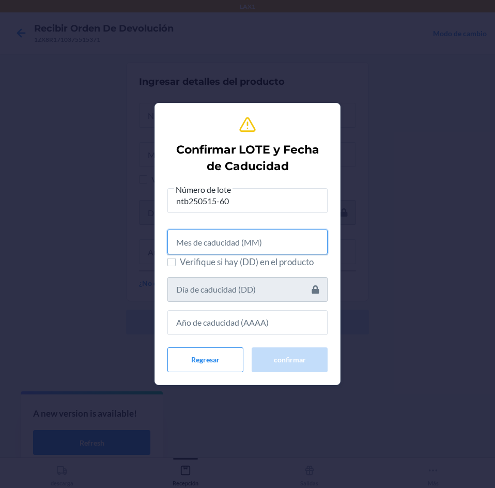
click at [244, 235] on input "text" at bounding box center [248, 242] width 160 height 25
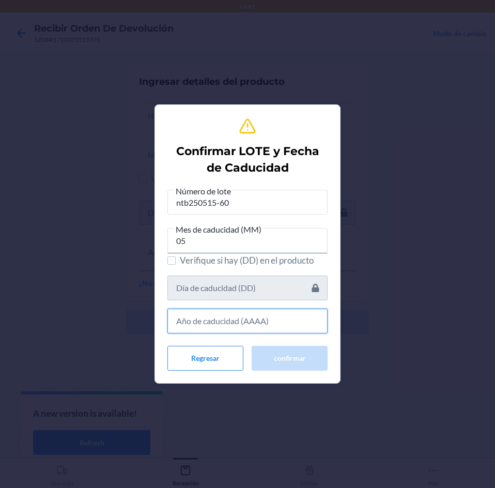
click at [256, 325] on input "text" at bounding box center [248, 321] width 160 height 25
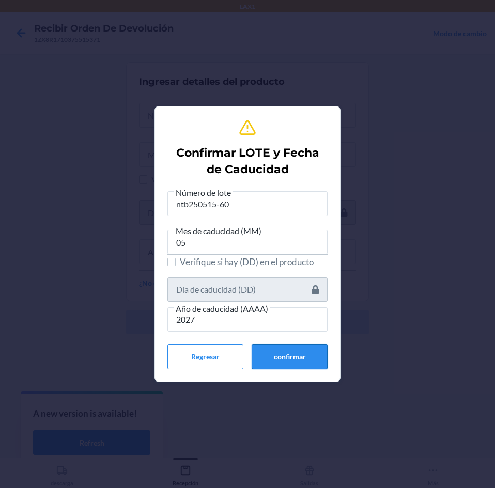
click at [266, 345] on button "confirmar" at bounding box center [290, 356] width 76 height 25
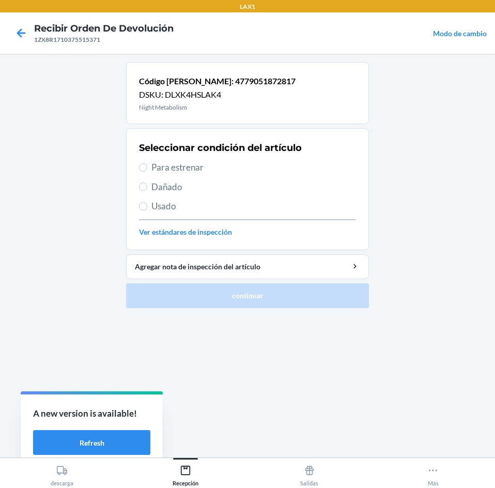
click at [224, 164] on span "Para estrenar" at bounding box center [254, 167] width 205 height 13
click at [147, 164] on input "Para estrenar" at bounding box center [143, 167] width 8 height 8
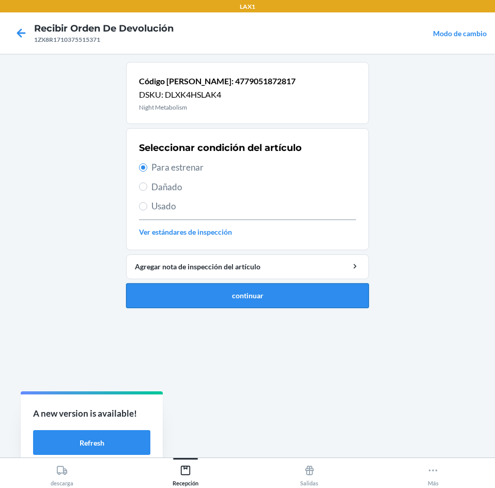
click at [244, 283] on li "Código de barras: 4779051872817 DSKU: DLXK4HSLAK4 Night Metabolism Seleccionar …" at bounding box center [247, 185] width 243 height 246
click at [240, 284] on button "continuar" at bounding box center [247, 295] width 243 height 25
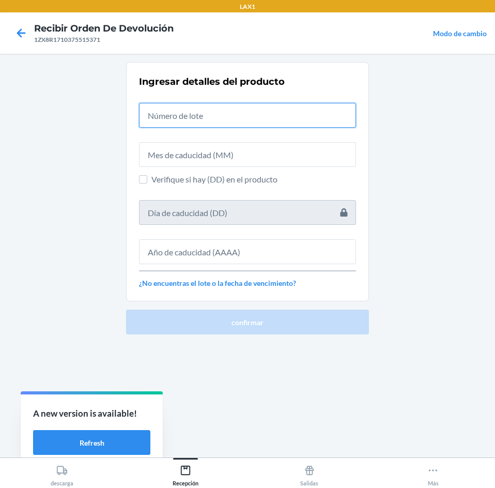
click at [218, 114] on input "text" at bounding box center [247, 115] width 217 height 25
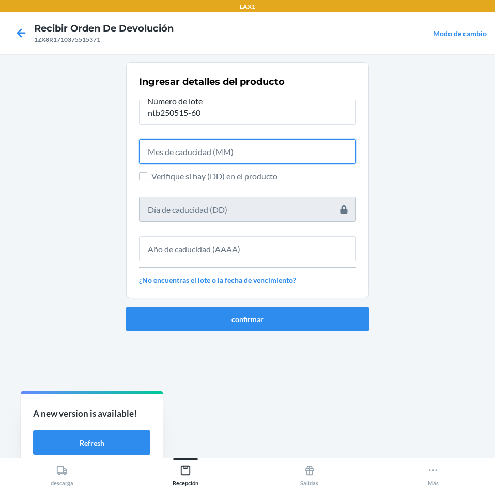
click at [205, 155] on input "text" at bounding box center [247, 151] width 217 height 25
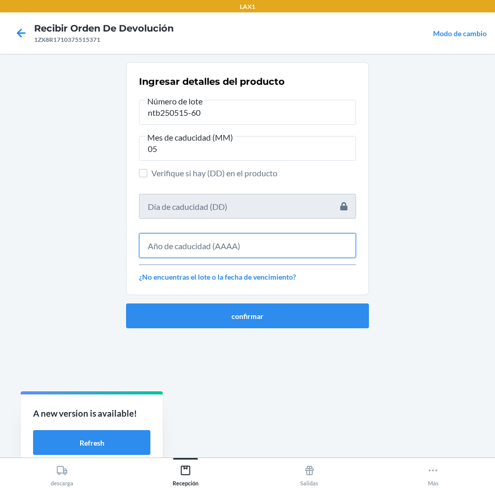
click at [218, 247] on input "text" at bounding box center [247, 245] width 217 height 25
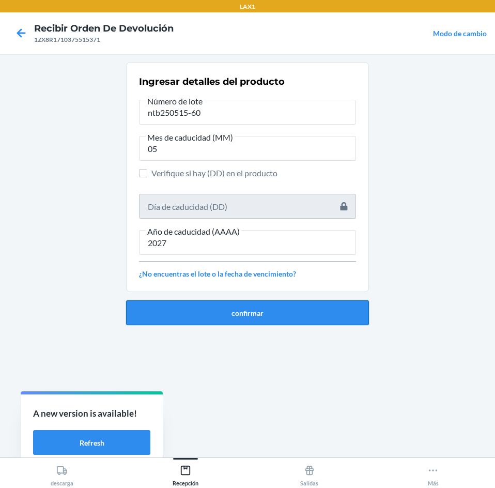
click at [221, 308] on button "confirmar" at bounding box center [247, 312] width 243 height 25
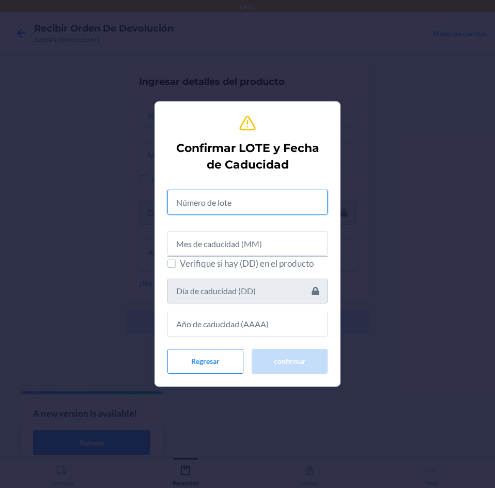
click at [204, 205] on input "text" at bounding box center [248, 202] width 160 height 25
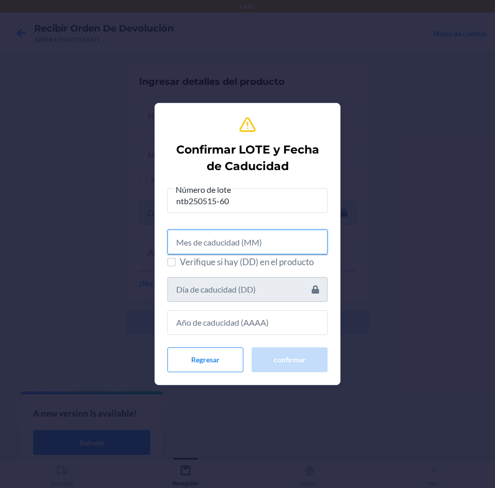
click at [197, 248] on input "text" at bounding box center [248, 242] width 160 height 25
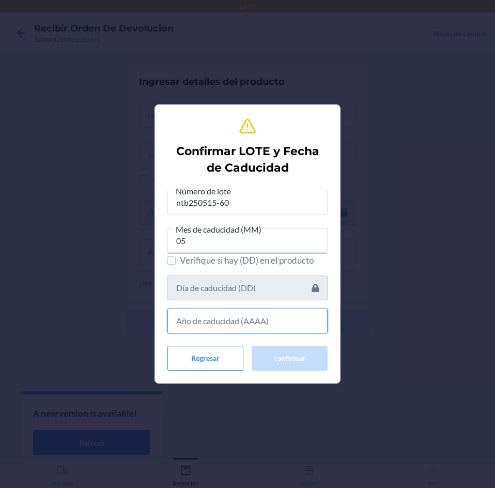
click at [201, 321] on input "text" at bounding box center [248, 321] width 160 height 25
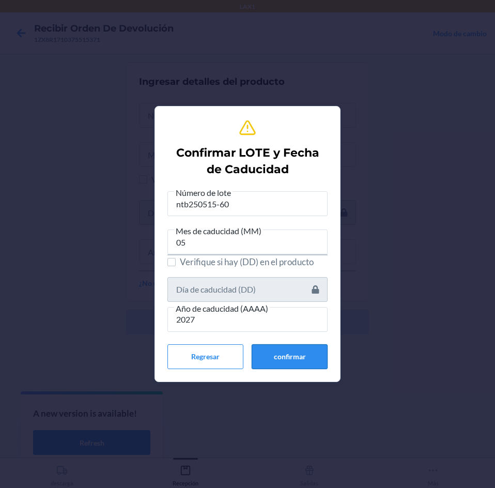
click at [261, 358] on button "confirmar" at bounding box center [290, 356] width 76 height 25
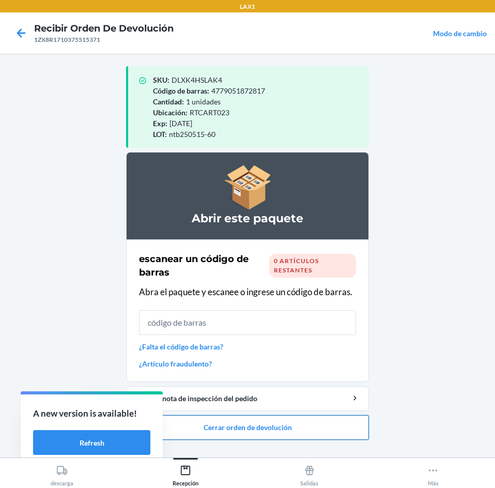
click at [256, 426] on button "Cerrar orden de devolución" at bounding box center [247, 427] width 243 height 25
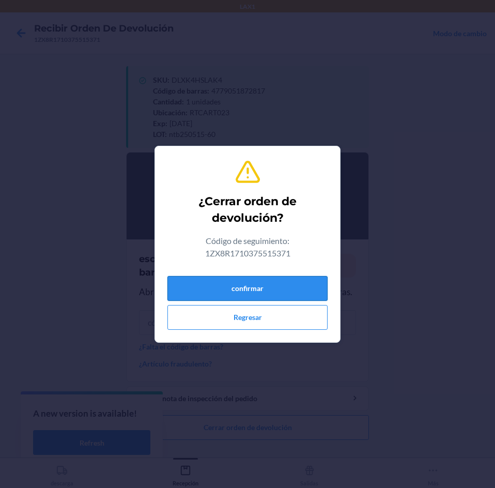
click at [259, 282] on button "confirmar" at bounding box center [248, 288] width 160 height 25
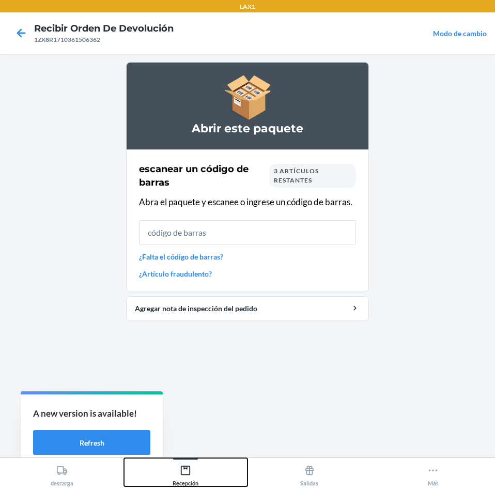
click at [185, 465] on icon at bounding box center [185, 470] width 11 height 11
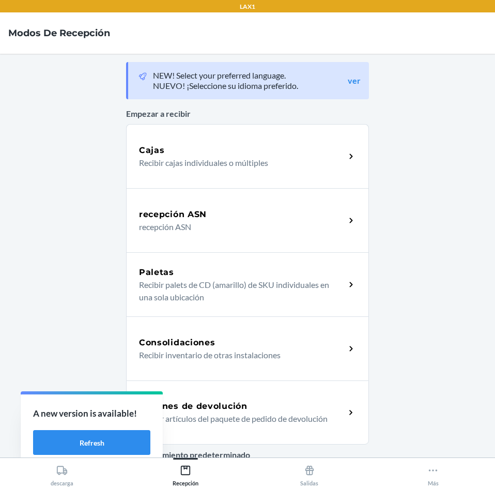
click at [209, 415] on p "Recibir artículos del paquete de pedido de devolución" at bounding box center [238, 419] width 198 height 12
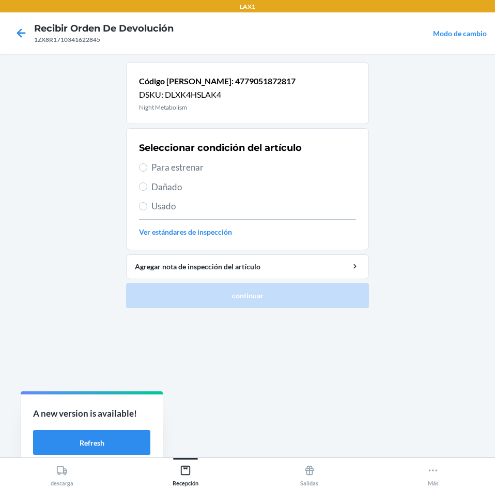
click at [197, 166] on span "Para estrenar" at bounding box center [254, 167] width 205 height 13
click at [147, 166] on input "Para estrenar" at bounding box center [143, 167] width 8 height 8
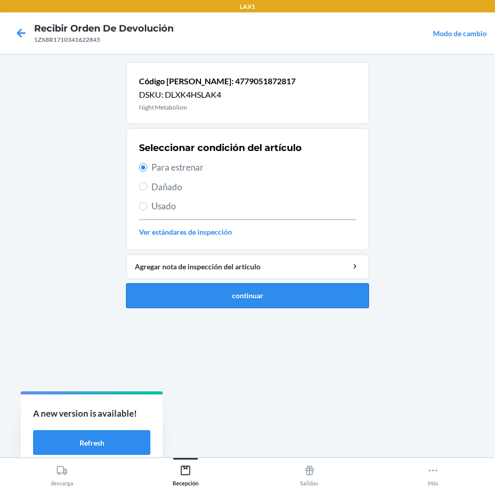
click at [224, 297] on button "continuar" at bounding box center [247, 295] width 243 height 25
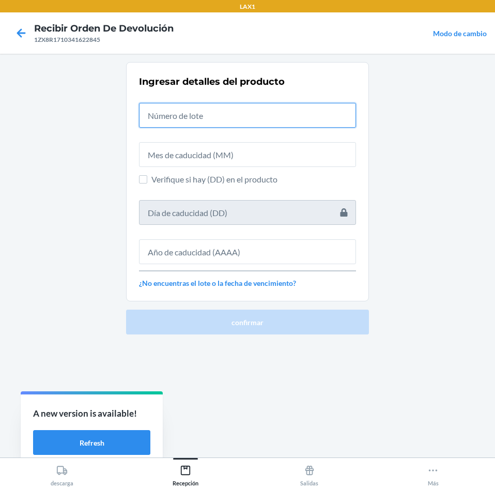
click at [234, 115] on input "text" at bounding box center [247, 115] width 217 height 25
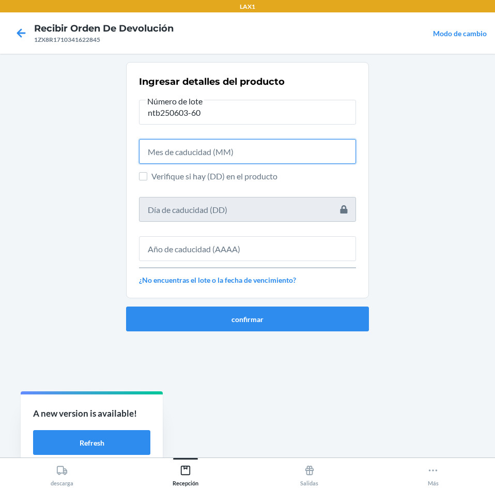
click at [237, 159] on input "text" at bounding box center [247, 151] width 217 height 25
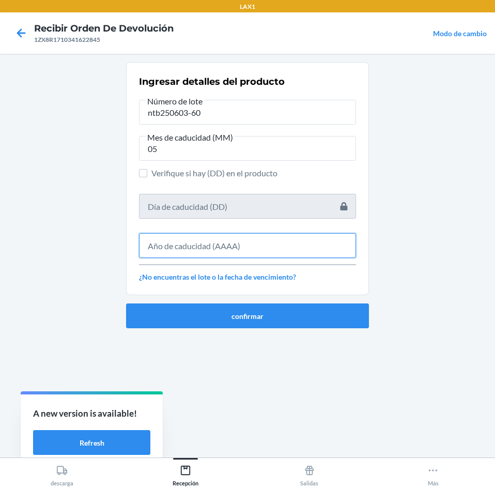
click at [229, 248] on input "text" at bounding box center [247, 245] width 217 height 25
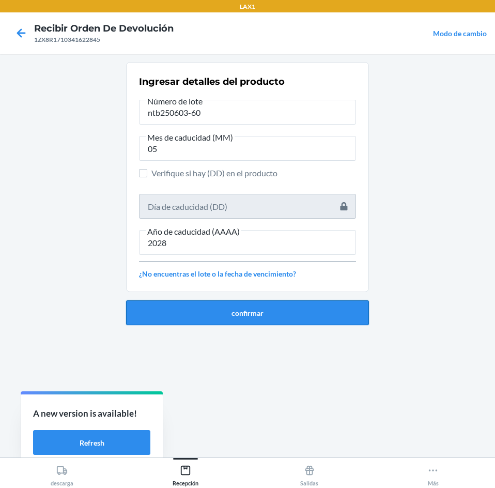
click at [257, 319] on button "confirmar" at bounding box center [247, 312] width 243 height 25
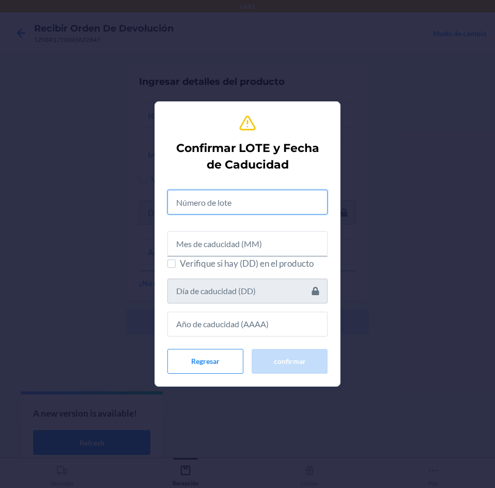
click at [255, 201] on input "text" at bounding box center [248, 202] width 160 height 25
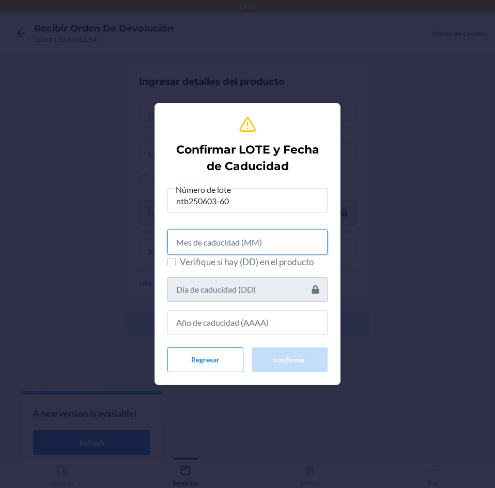
click at [245, 249] on input "text" at bounding box center [248, 242] width 160 height 25
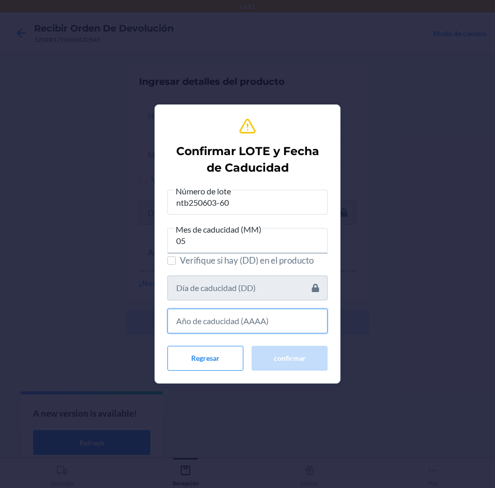
click at [241, 321] on input "text" at bounding box center [248, 321] width 160 height 25
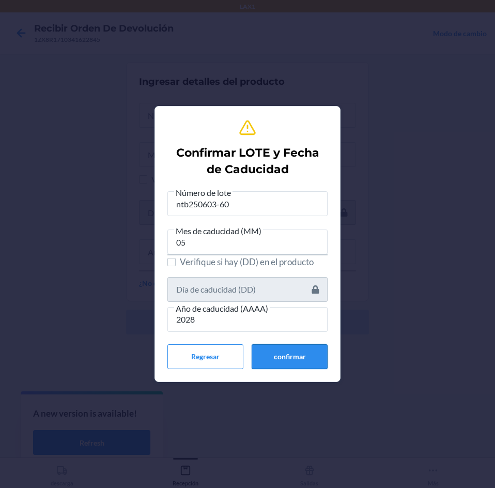
click at [270, 353] on button "confirmar" at bounding box center [290, 356] width 76 height 25
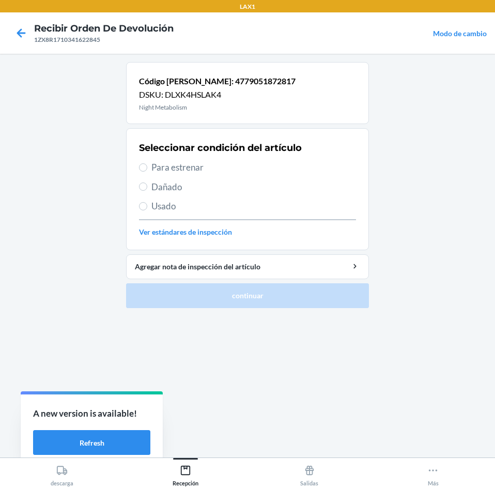
click at [241, 170] on span "Para estrenar" at bounding box center [254, 167] width 205 height 13
click at [147, 170] on input "Para estrenar" at bounding box center [143, 167] width 8 height 8
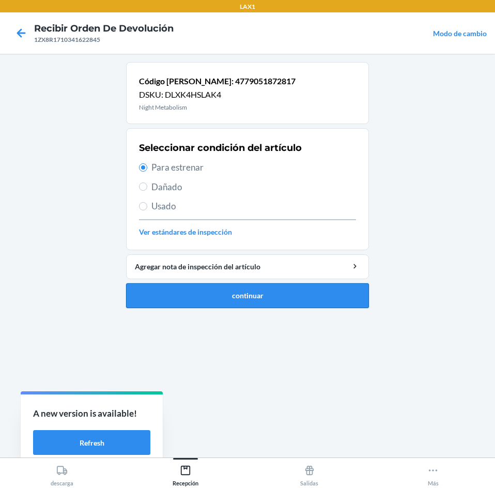
click at [263, 295] on button "continuar" at bounding box center [247, 295] width 243 height 25
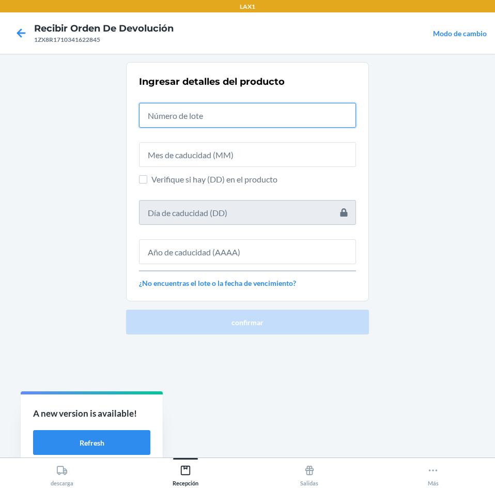
click at [258, 126] on input "text" at bounding box center [247, 115] width 217 height 25
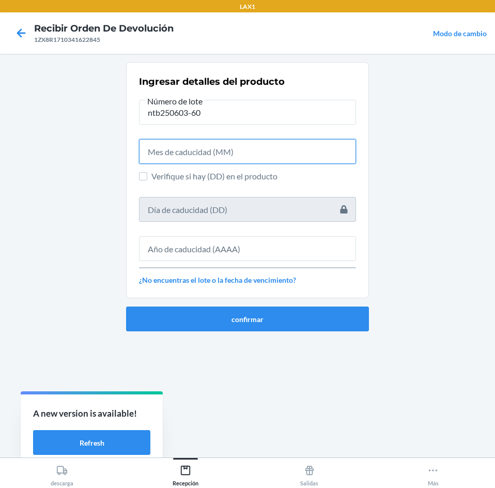
click at [248, 154] on input "text" at bounding box center [247, 151] width 217 height 25
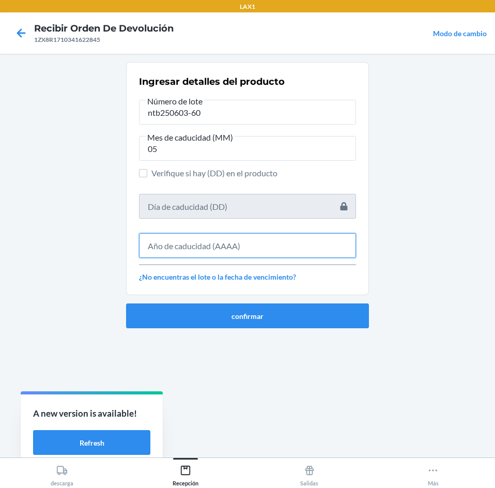
click at [230, 249] on input "text" at bounding box center [247, 245] width 217 height 25
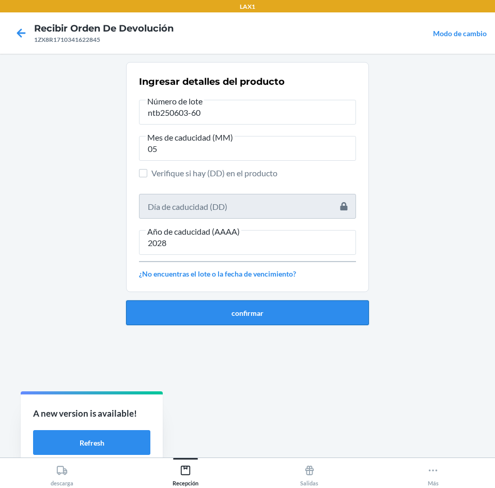
click at [241, 324] on button "confirmar" at bounding box center [247, 312] width 243 height 25
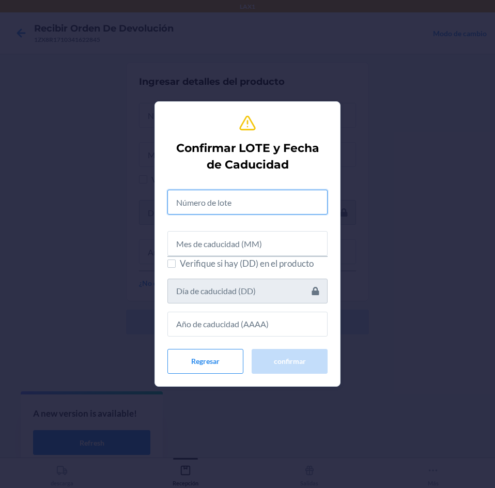
click at [248, 202] on input "text" at bounding box center [248, 202] width 160 height 25
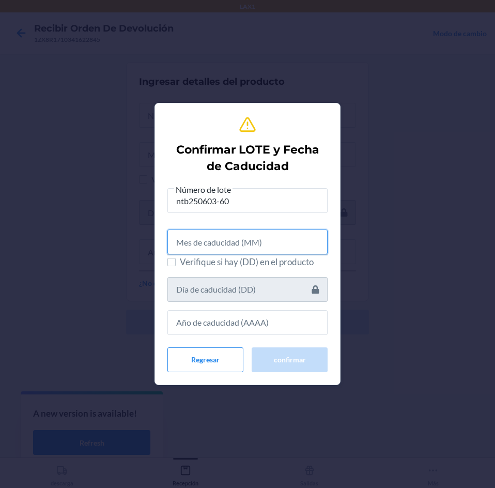
click at [244, 234] on input "text" at bounding box center [248, 242] width 160 height 25
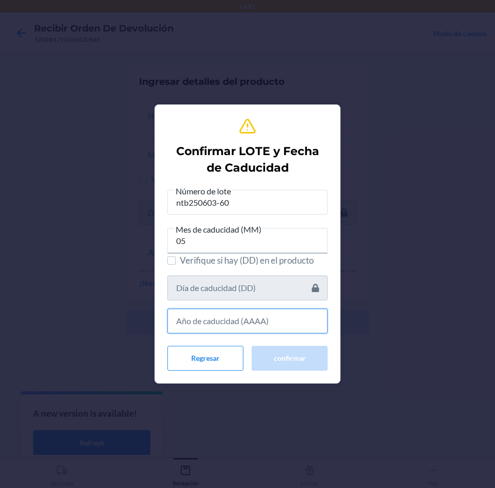
click at [225, 327] on input "text" at bounding box center [248, 321] width 160 height 25
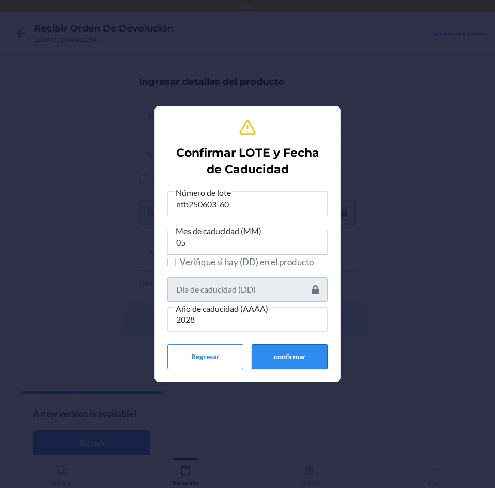
click at [307, 349] on button "confirmar" at bounding box center [290, 356] width 76 height 25
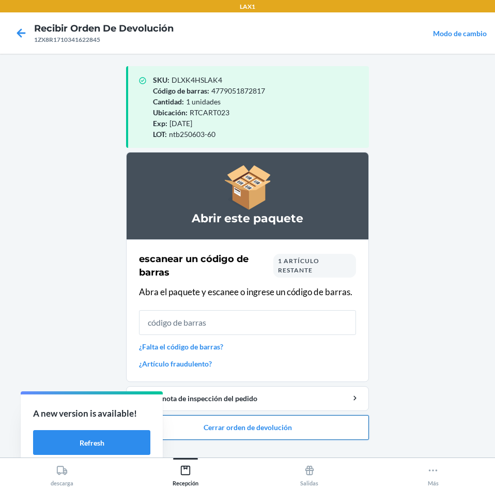
click at [254, 427] on button "Cerrar orden de devolución" at bounding box center [247, 427] width 243 height 25
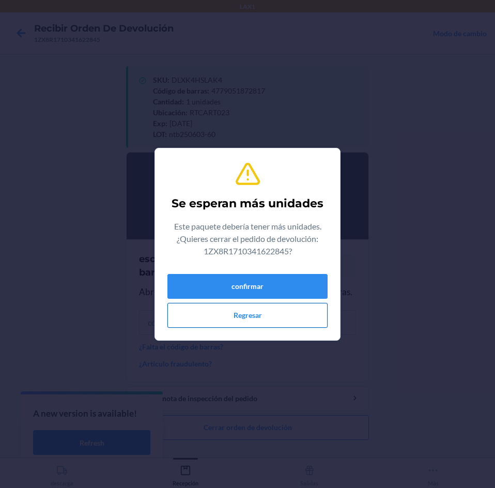
click at [259, 314] on button "Regresar" at bounding box center [248, 315] width 160 height 25
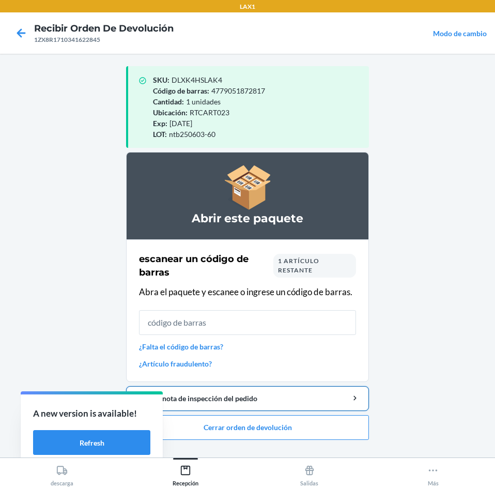
click at [254, 392] on button "Agregar nota de inspección del pedido" at bounding box center [247, 398] width 243 height 25
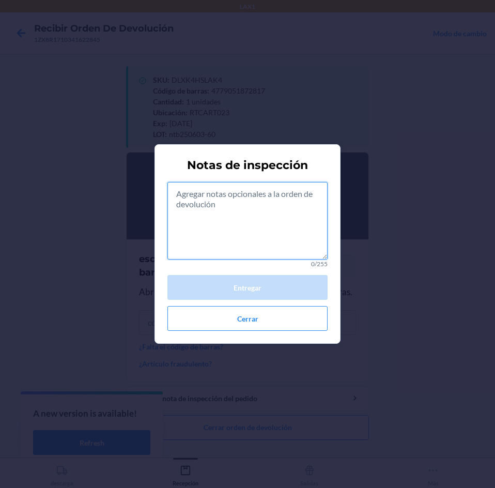
click at [258, 231] on textarea at bounding box center [248, 221] width 160 height 78
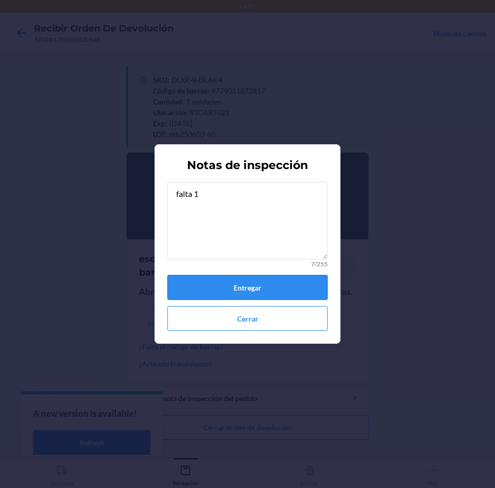
click at [274, 287] on button "Entregar" at bounding box center [248, 287] width 160 height 25
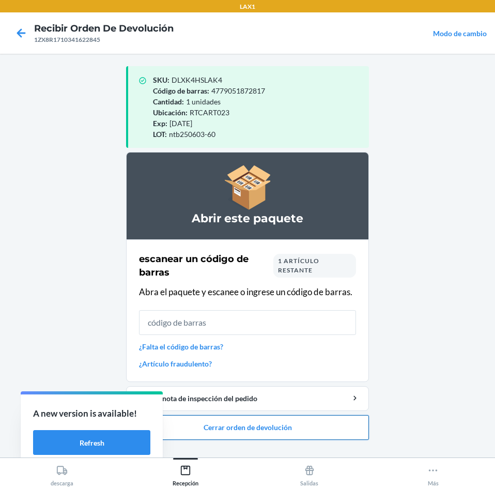
click at [290, 419] on button "Cerrar orden de devolución" at bounding box center [247, 427] width 243 height 25
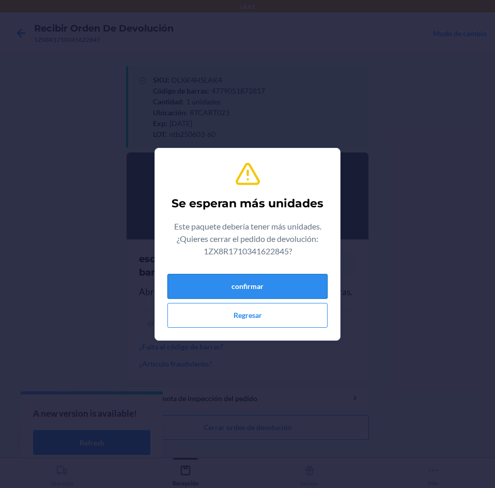
click at [268, 279] on button "confirmar" at bounding box center [248, 286] width 160 height 25
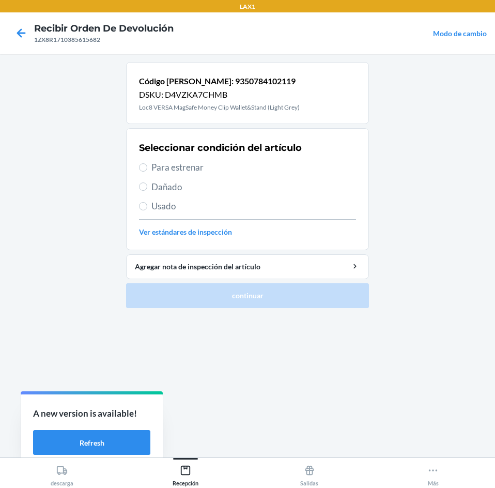
click at [206, 189] on span "Dañado" at bounding box center [254, 186] width 205 height 13
click at [147, 189] on input "Dañado" at bounding box center [143, 187] width 8 height 8
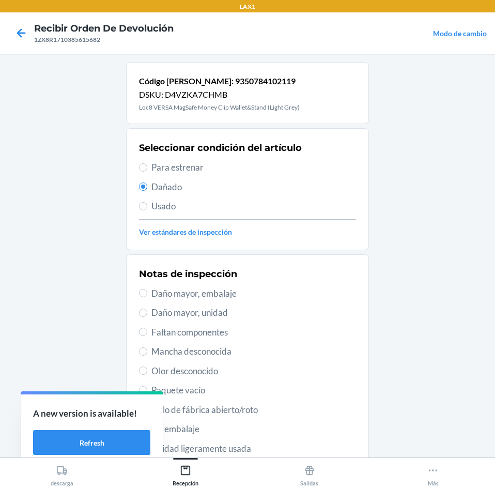
click at [255, 417] on div "Notas de inspección Daño mayor, embalaje Daño mayor, unidad Faltan componentes …" at bounding box center [247, 390] width 217 height 252
click at [255, 415] on span "Sello de fábrica abierto/roto" at bounding box center [254, 409] width 205 height 13
click at [147, 414] on input "Sello de fábrica abierto/roto" at bounding box center [143, 409] width 8 height 8
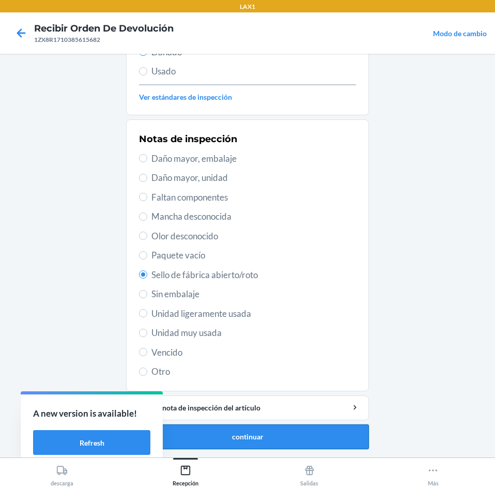
click at [274, 444] on button "continuar" at bounding box center [247, 437] width 243 height 25
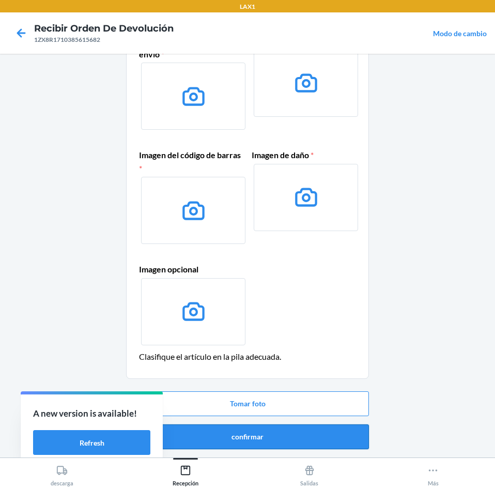
click at [270, 436] on button "confirmar" at bounding box center [247, 437] width 243 height 25
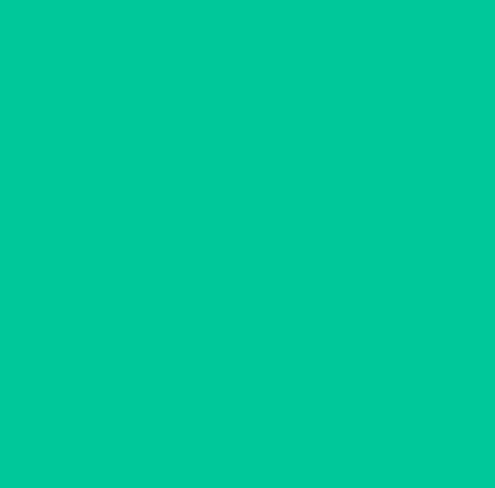
scroll to position [0, 0]
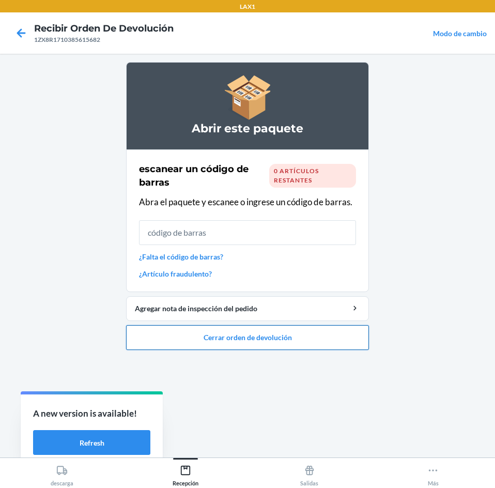
click at [294, 346] on button "Cerrar orden de devolución" at bounding box center [247, 337] width 243 height 25
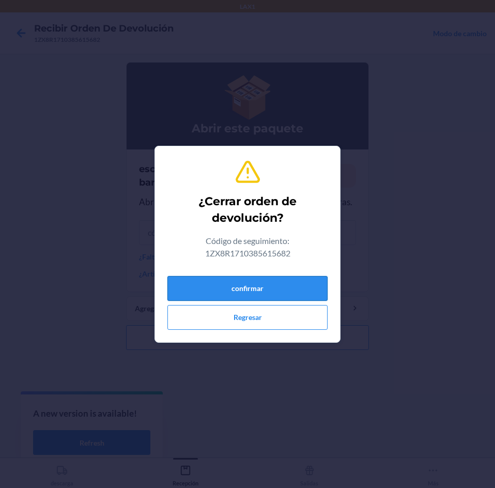
click at [269, 287] on button "confirmar" at bounding box center [248, 288] width 160 height 25
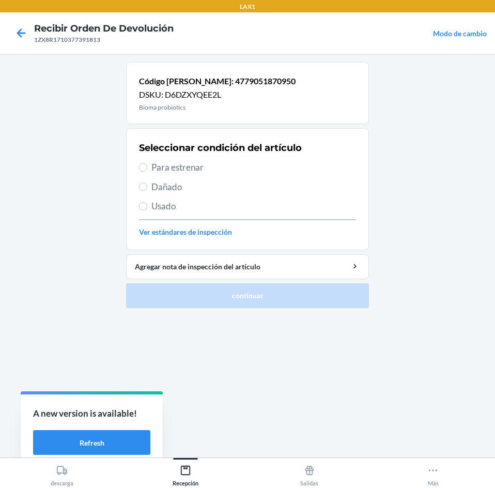
click at [234, 167] on span "Para estrenar" at bounding box center [254, 167] width 205 height 13
click at [147, 167] on input "Para estrenar" at bounding box center [143, 167] width 8 height 8
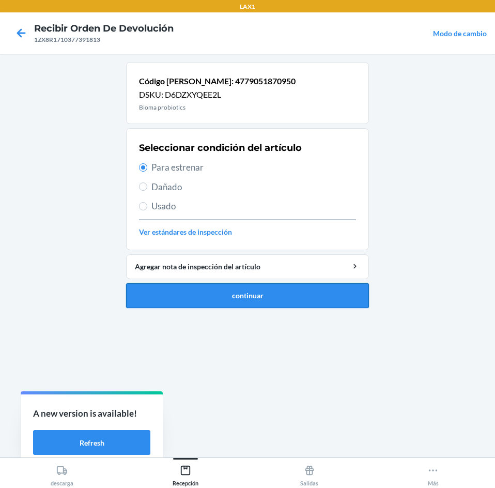
click at [261, 289] on button "continuar" at bounding box center [247, 295] width 243 height 25
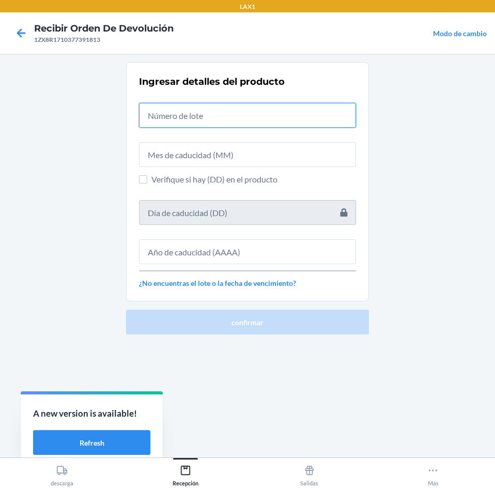
click at [251, 108] on input "text" at bounding box center [247, 115] width 217 height 25
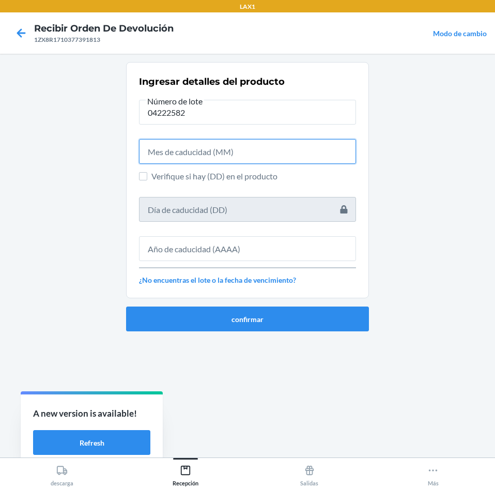
click at [254, 147] on input "text" at bounding box center [247, 151] width 217 height 25
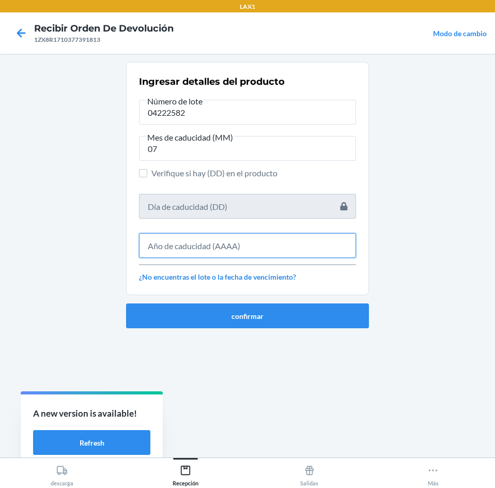
click at [272, 256] on input "text" at bounding box center [247, 245] width 217 height 25
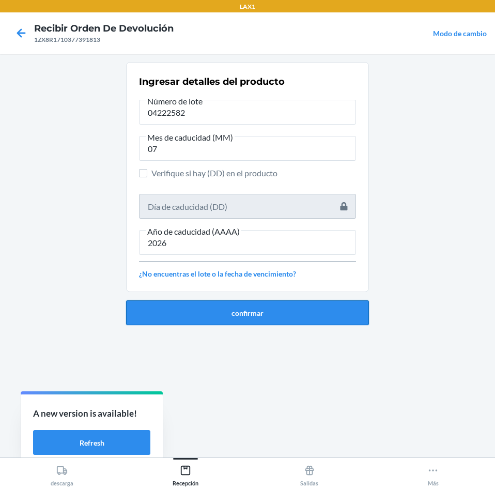
click at [274, 308] on button "confirmar" at bounding box center [247, 312] width 243 height 25
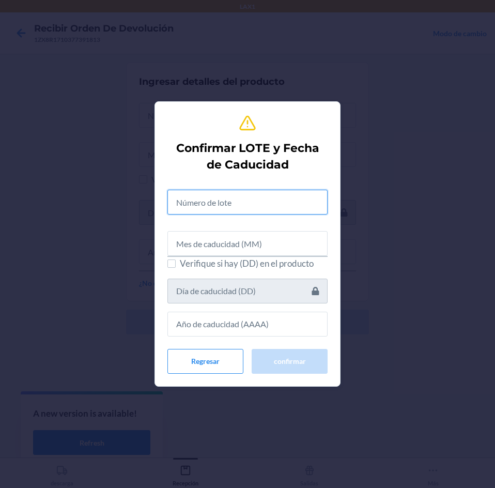
click at [252, 214] on input "text" at bounding box center [248, 202] width 160 height 25
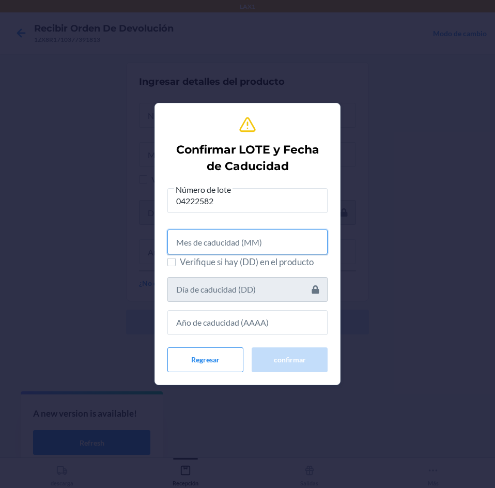
click at [216, 246] on input "text" at bounding box center [248, 242] width 160 height 25
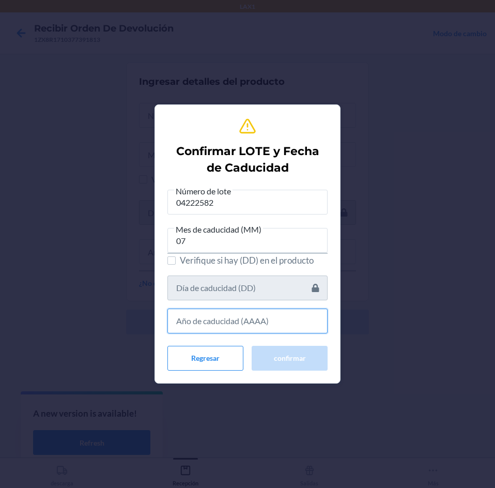
click at [237, 323] on input "text" at bounding box center [248, 321] width 160 height 25
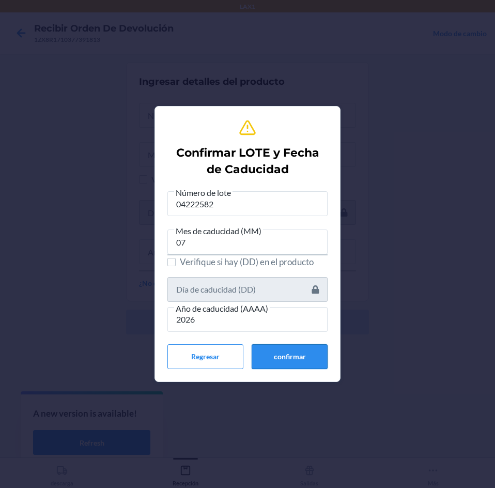
click at [285, 350] on button "confirmar" at bounding box center [290, 356] width 76 height 25
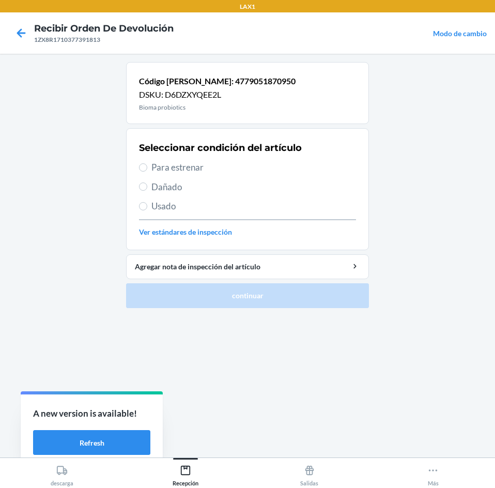
click at [225, 162] on span "Para estrenar" at bounding box center [254, 167] width 205 height 13
click at [147, 163] on input "Para estrenar" at bounding box center [143, 167] width 8 height 8
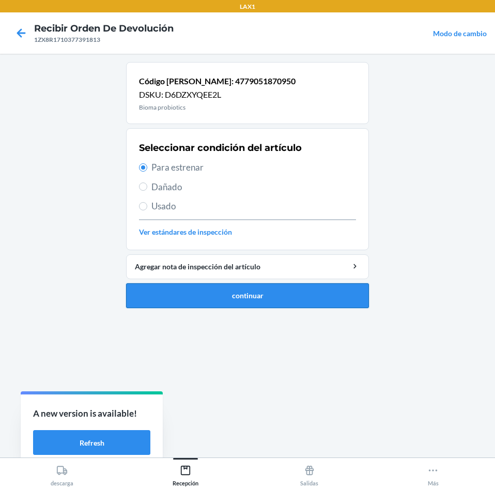
click at [251, 292] on button "continuar" at bounding box center [247, 295] width 243 height 25
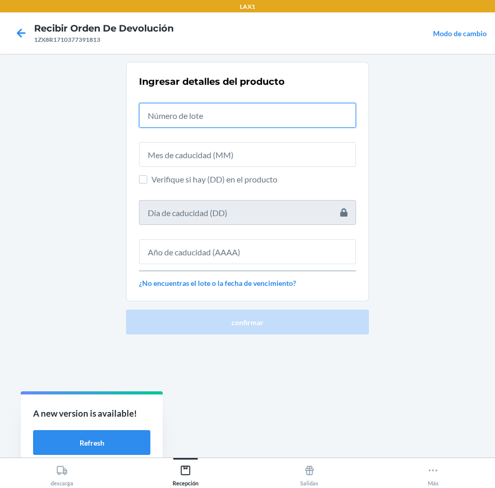
click at [237, 122] on input "text" at bounding box center [247, 115] width 217 height 25
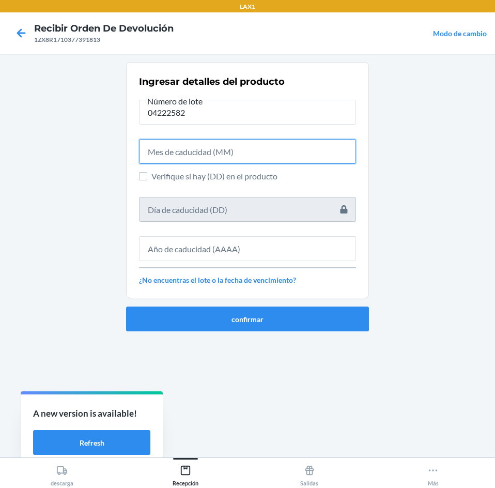
click at [221, 150] on input "text" at bounding box center [247, 151] width 217 height 25
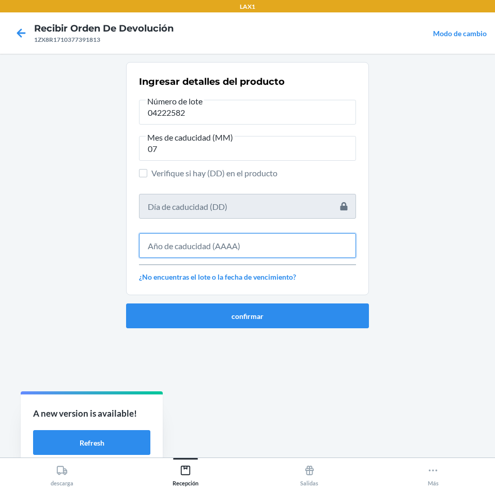
click at [234, 251] on input "text" at bounding box center [247, 245] width 217 height 25
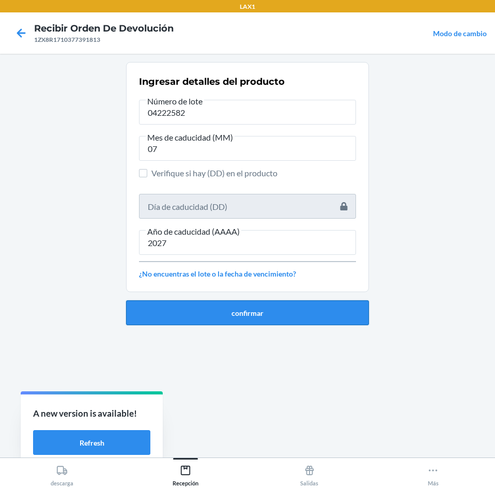
click at [243, 309] on button "confirmar" at bounding box center [247, 312] width 243 height 25
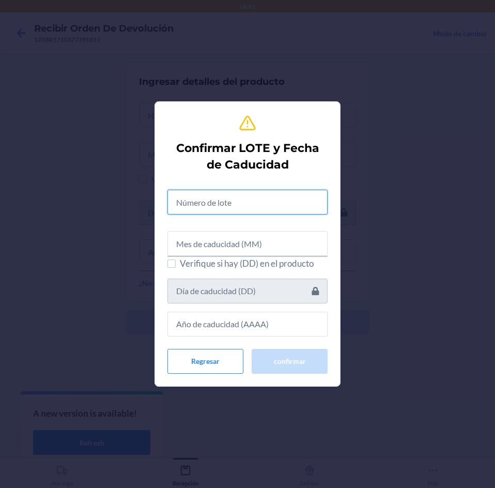
click at [236, 211] on input "text" at bounding box center [248, 202] width 160 height 25
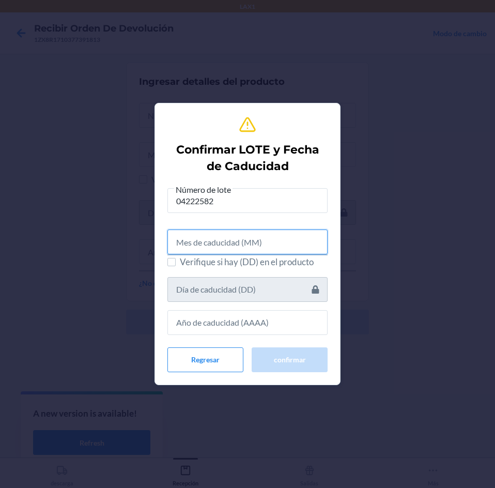
click at [234, 249] on input "text" at bounding box center [248, 242] width 160 height 25
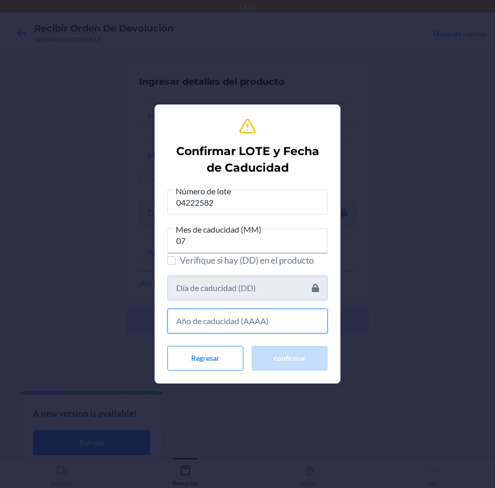
click at [253, 327] on input "text" at bounding box center [248, 321] width 160 height 25
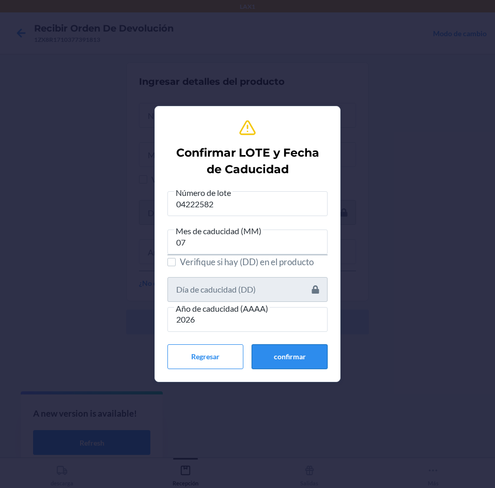
click at [284, 357] on button "confirmar" at bounding box center [290, 356] width 76 height 25
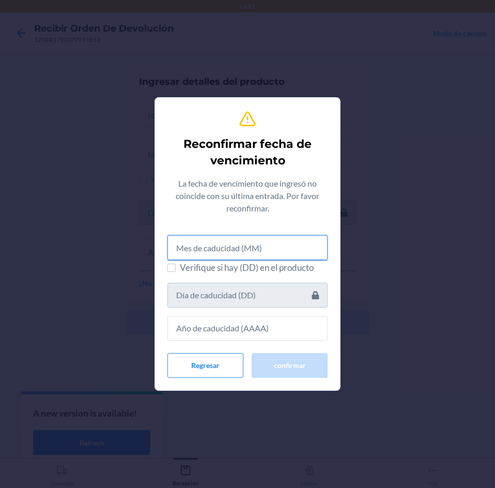
click at [246, 241] on input "text" at bounding box center [248, 247] width 160 height 25
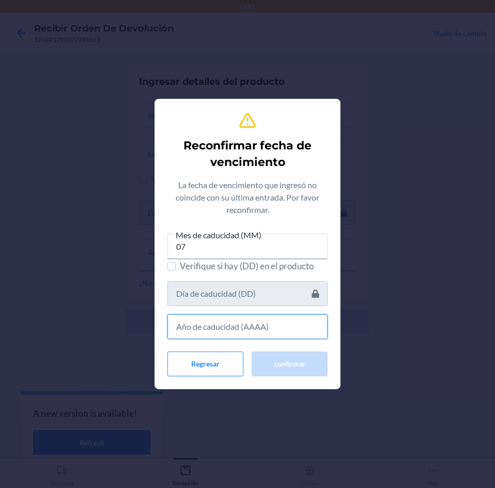
click at [232, 329] on input "text" at bounding box center [248, 326] width 160 height 25
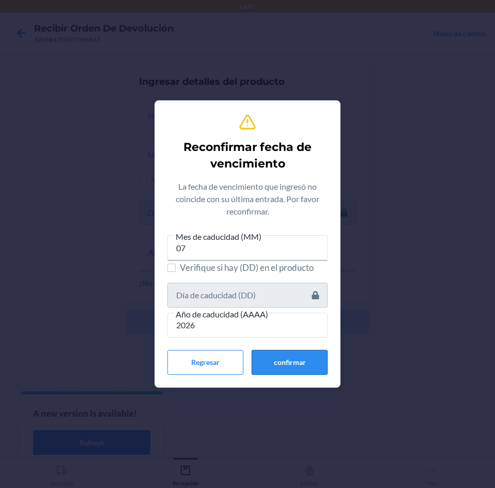
click at [273, 359] on button "confirmar" at bounding box center [290, 362] width 76 height 25
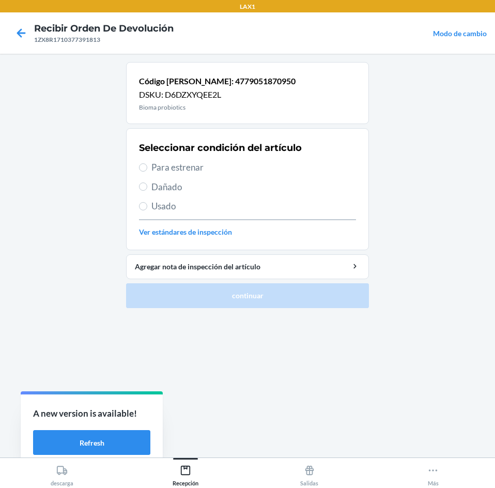
click at [232, 170] on span "Para estrenar" at bounding box center [254, 167] width 205 height 13
click at [147, 170] on input "Para estrenar" at bounding box center [143, 167] width 8 height 8
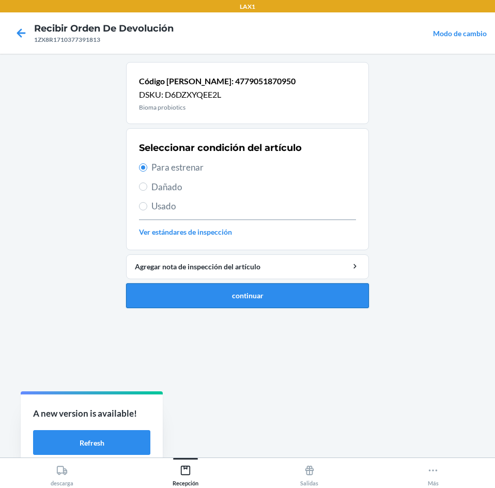
click at [246, 306] on button "continuar" at bounding box center [247, 295] width 243 height 25
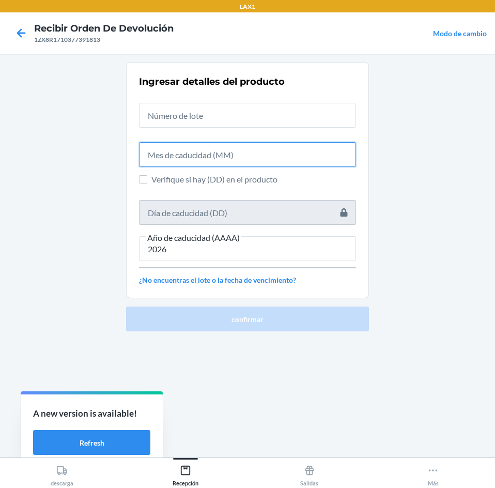
click at [209, 147] on input "text" at bounding box center [247, 154] width 217 height 25
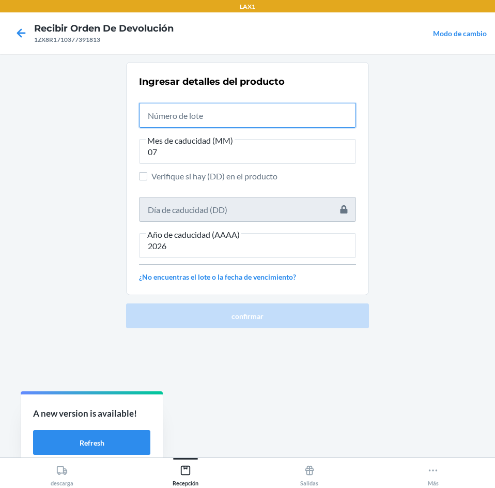
click at [169, 117] on input "text" at bounding box center [247, 115] width 217 height 25
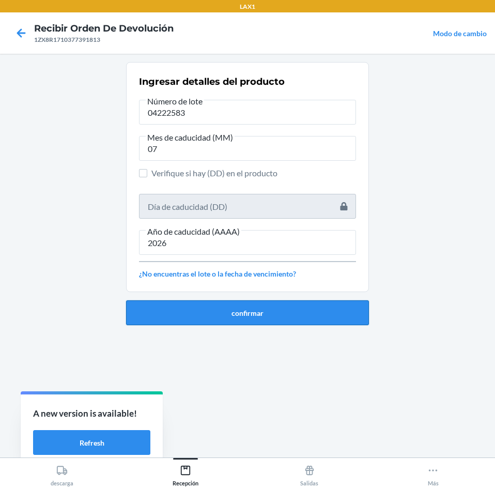
click at [178, 319] on button "confirmar" at bounding box center [247, 312] width 243 height 25
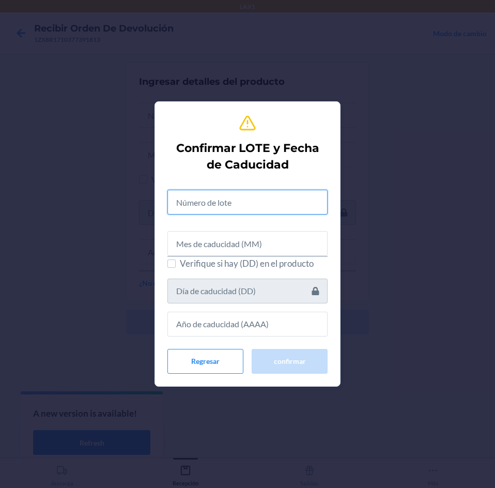
click at [189, 214] on input "text" at bounding box center [248, 202] width 160 height 25
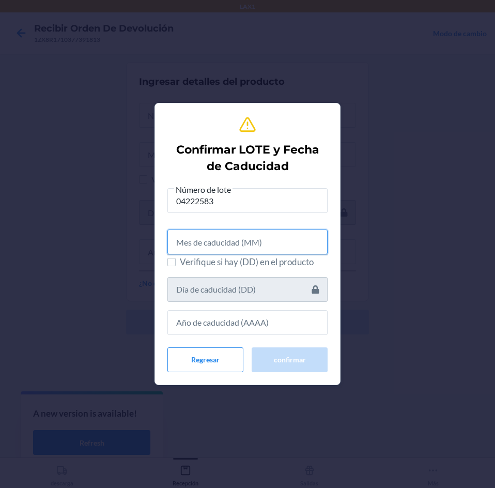
click at [199, 252] on input "text" at bounding box center [248, 242] width 160 height 25
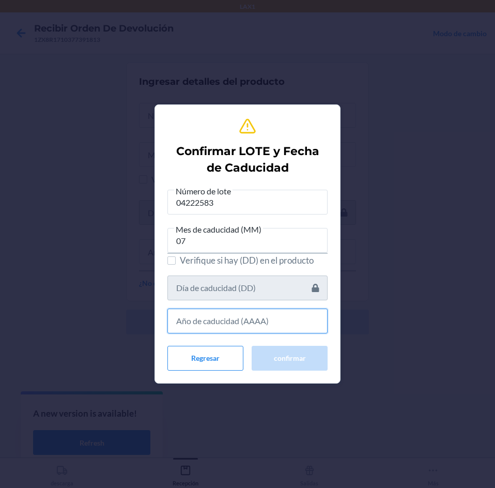
click at [223, 318] on input "text" at bounding box center [248, 321] width 160 height 25
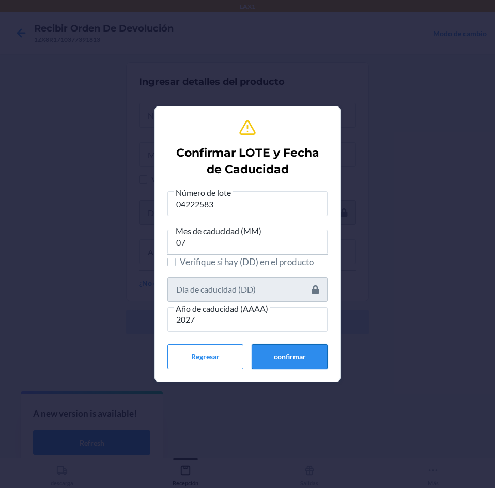
click at [265, 350] on button "confirmar" at bounding box center [290, 356] width 76 height 25
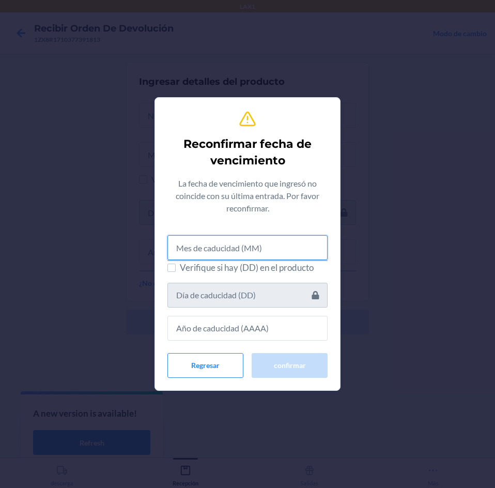
click at [207, 247] on input "text" at bounding box center [248, 247] width 160 height 25
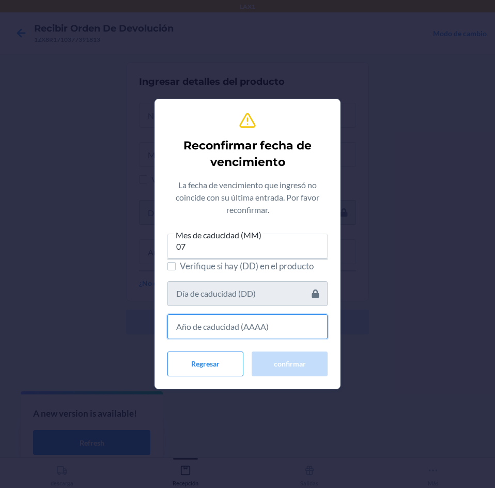
click at [235, 333] on input "text" at bounding box center [248, 326] width 160 height 25
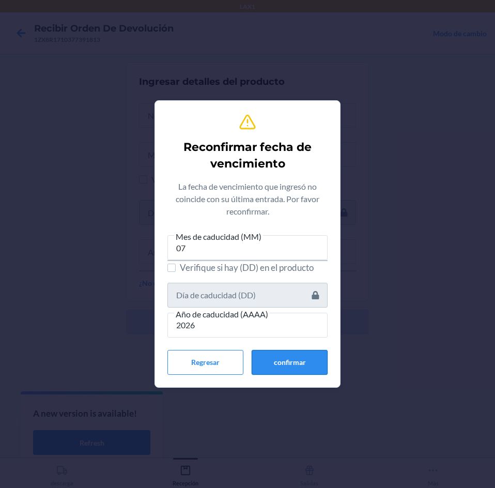
click at [270, 363] on button "confirmar" at bounding box center [290, 362] width 76 height 25
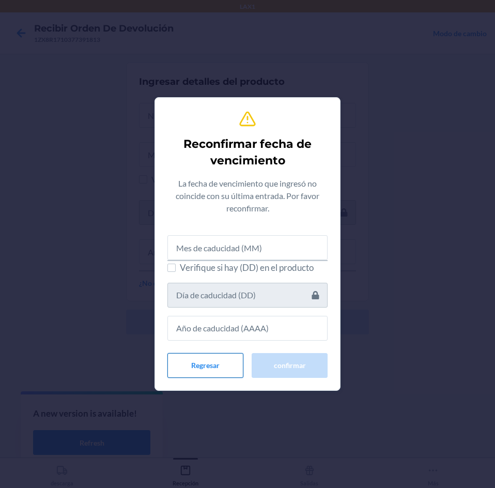
click at [201, 371] on button "Regresar" at bounding box center [206, 365] width 76 height 25
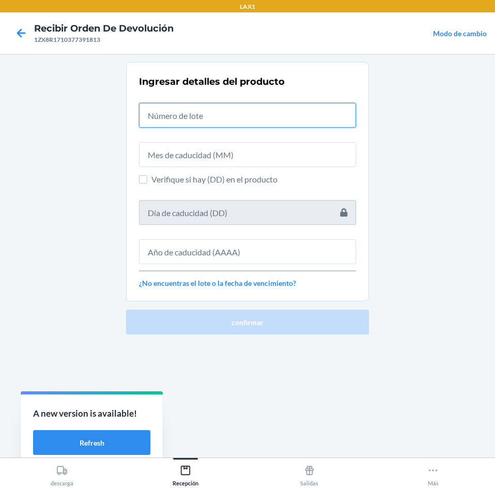
click at [237, 113] on input "text" at bounding box center [247, 115] width 217 height 25
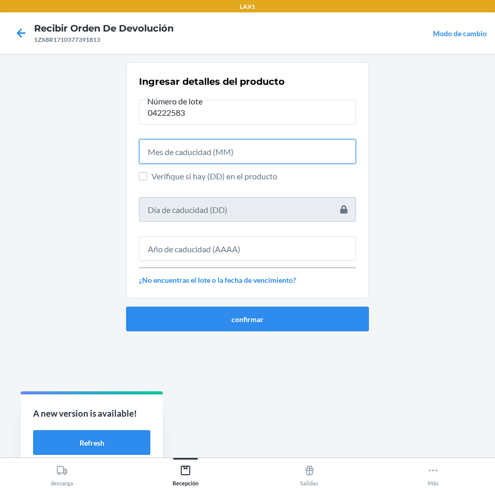
click at [228, 156] on input "text" at bounding box center [247, 151] width 217 height 25
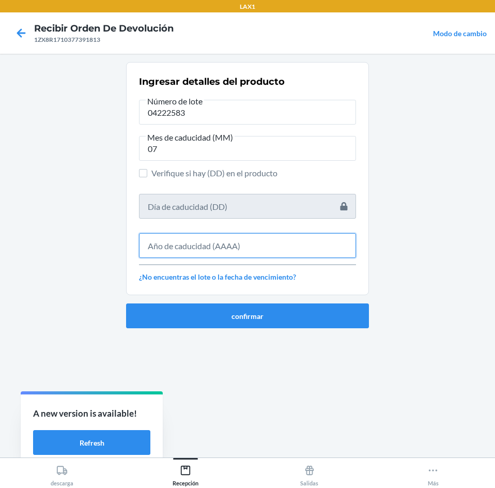
click at [248, 246] on input "text" at bounding box center [247, 245] width 217 height 25
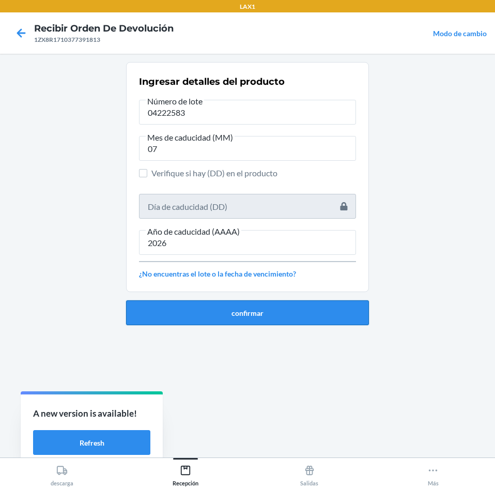
click at [266, 313] on button "confirmar" at bounding box center [247, 312] width 243 height 25
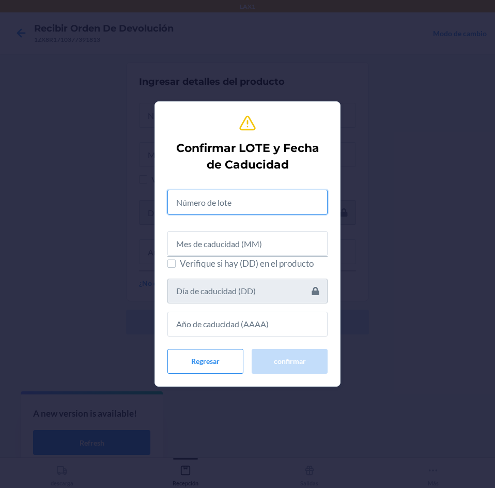
click at [258, 200] on input "text" at bounding box center [248, 202] width 160 height 25
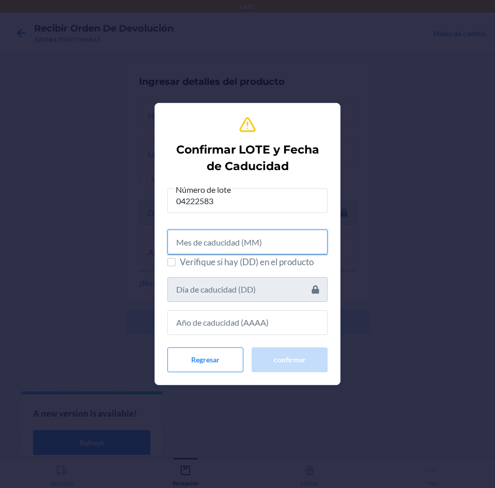
click at [260, 244] on input "text" at bounding box center [248, 242] width 160 height 25
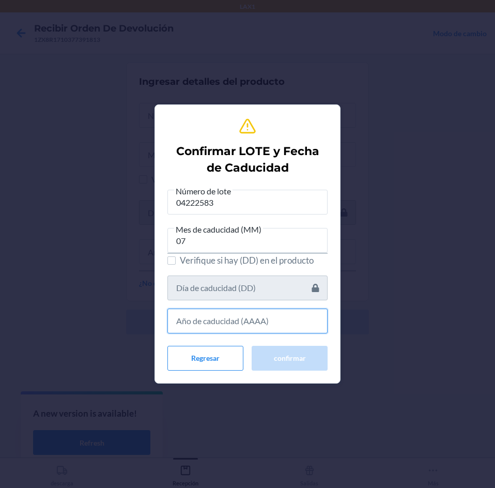
click at [273, 318] on input "text" at bounding box center [248, 321] width 160 height 25
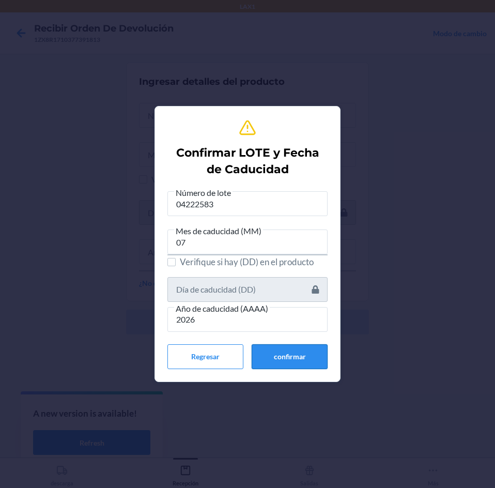
click at [279, 352] on button "confirmar" at bounding box center [290, 356] width 76 height 25
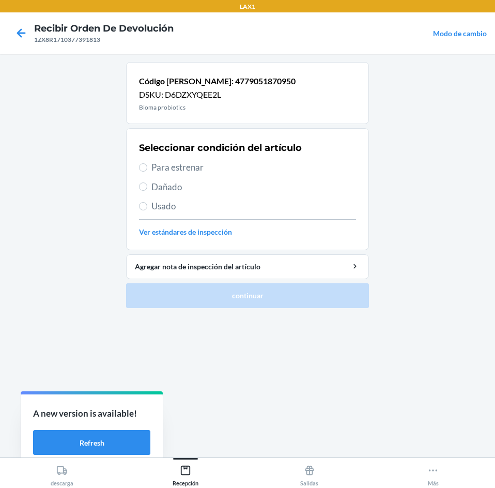
click at [243, 161] on span "Para estrenar" at bounding box center [254, 167] width 205 height 13
click at [147, 163] on input "Para estrenar" at bounding box center [143, 167] width 8 height 8
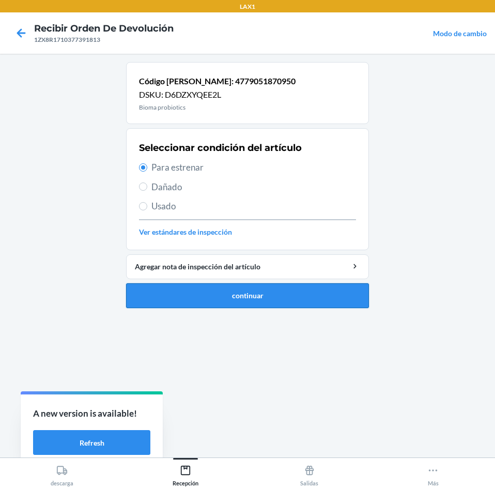
click at [271, 290] on button "continuar" at bounding box center [247, 295] width 243 height 25
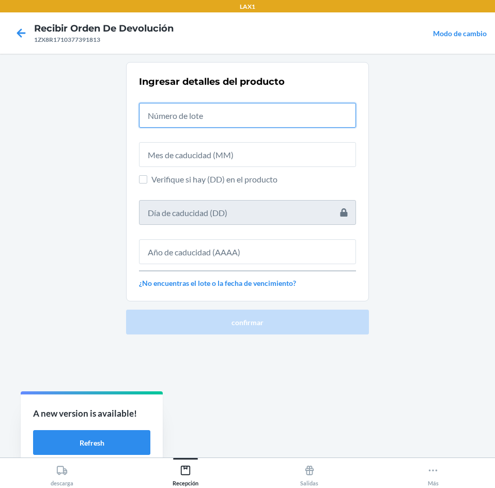
click at [226, 111] on input "text" at bounding box center [247, 115] width 217 height 25
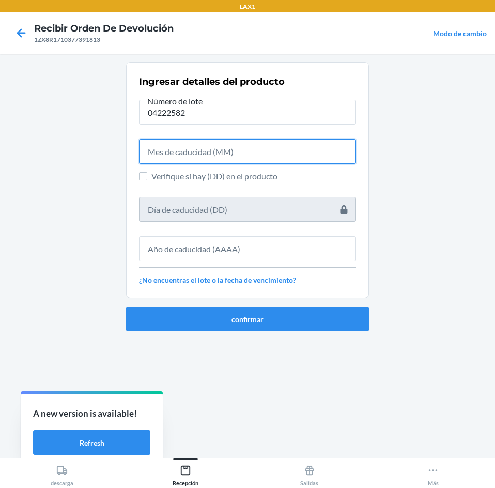
click at [214, 149] on input "text" at bounding box center [247, 151] width 217 height 25
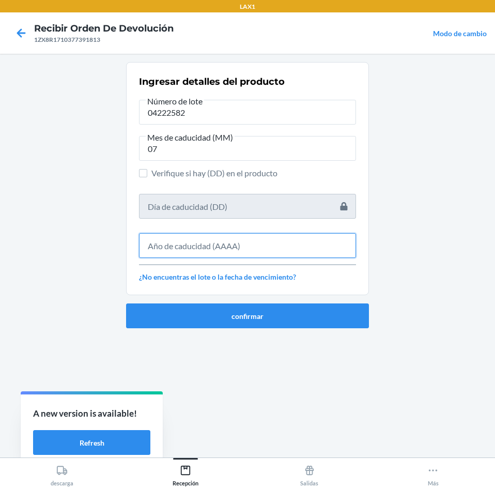
click at [220, 258] on input "text" at bounding box center [247, 245] width 217 height 25
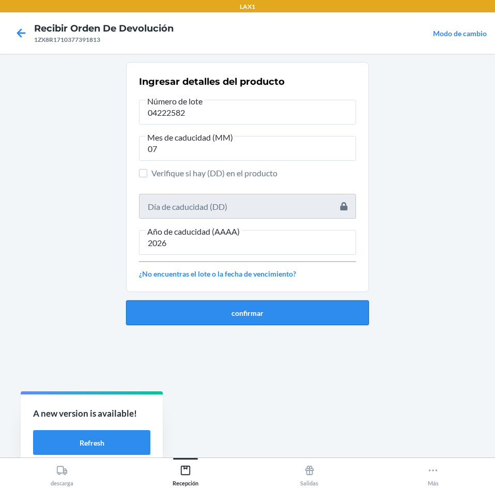
click at [225, 307] on button "confirmar" at bounding box center [247, 312] width 243 height 25
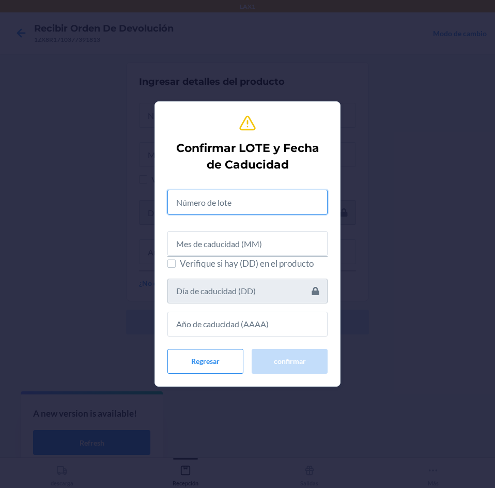
click at [249, 194] on input "text" at bounding box center [248, 202] width 160 height 25
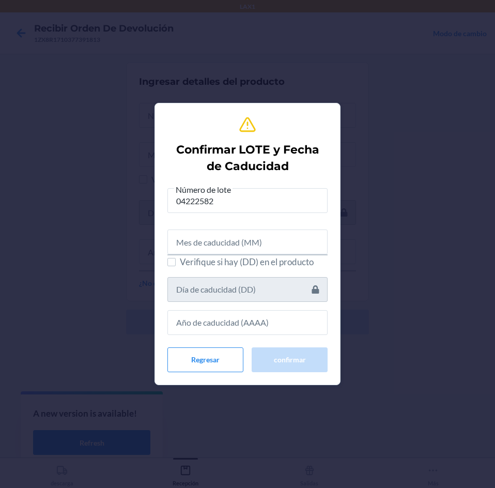
click at [253, 227] on div at bounding box center [248, 237] width 160 height 33
click at [243, 235] on input "text" at bounding box center [248, 242] width 160 height 25
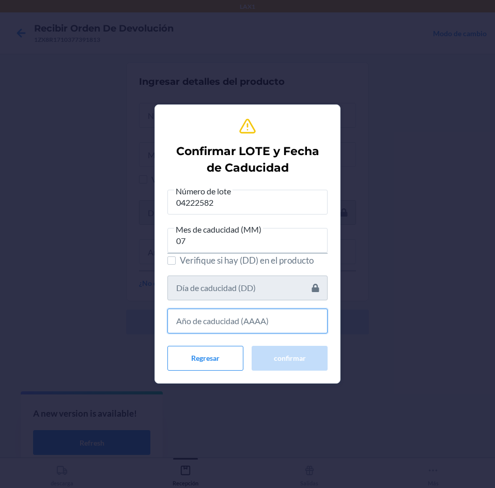
click at [221, 312] on input "text" at bounding box center [248, 321] width 160 height 25
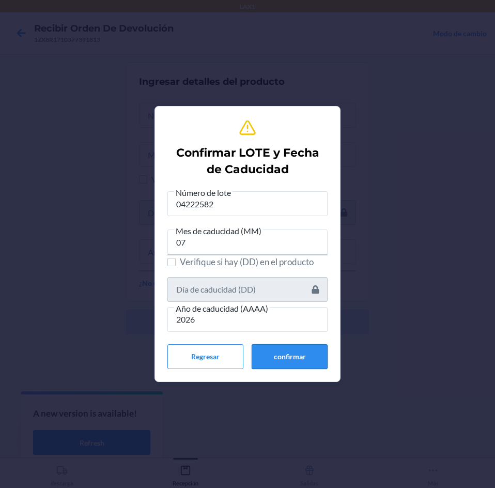
click at [282, 353] on button "confirmar" at bounding box center [290, 356] width 76 height 25
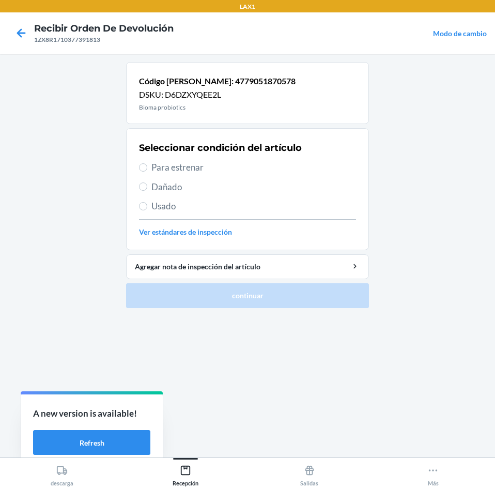
click at [241, 168] on span "Para estrenar" at bounding box center [254, 167] width 205 height 13
click at [147, 168] on input "Para estrenar" at bounding box center [143, 167] width 8 height 8
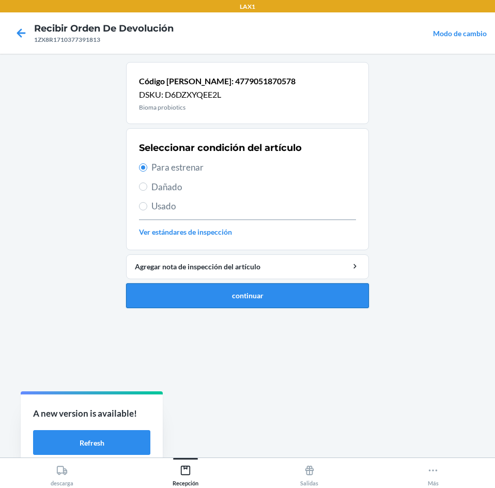
click at [271, 290] on button "continuar" at bounding box center [247, 295] width 243 height 25
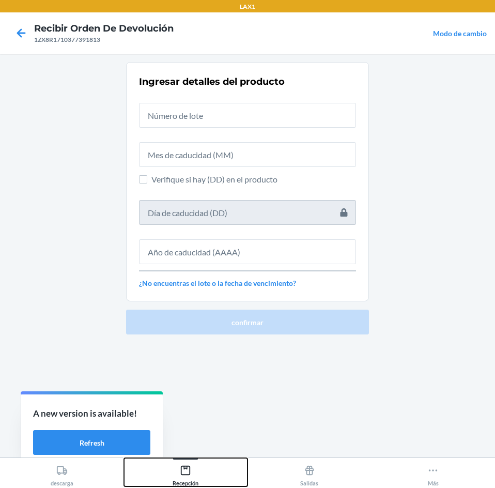
drag, startPoint x: 182, startPoint y: 469, endPoint x: 188, endPoint y: 461, distance: 9.9
click at [188, 461] on div "Recepción" at bounding box center [186, 474] width 26 height 26
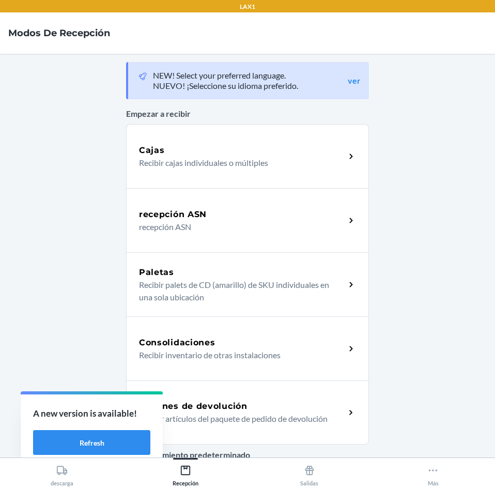
click at [240, 397] on div "Órdenes de devolución Recibir artículos del paquete de pedido de devolución" at bounding box center [247, 413] width 243 height 64
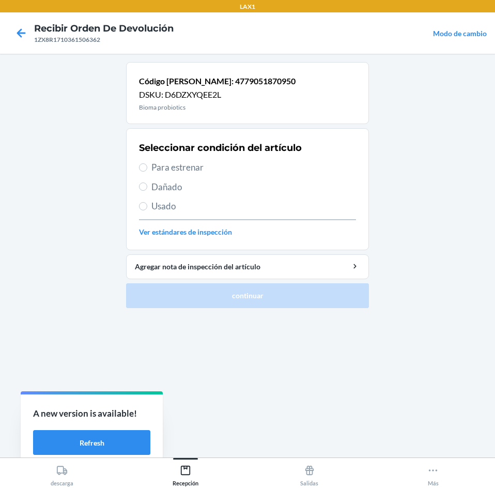
click at [222, 163] on span "Para estrenar" at bounding box center [254, 167] width 205 height 13
click at [147, 163] on input "Para estrenar" at bounding box center [143, 167] width 8 height 8
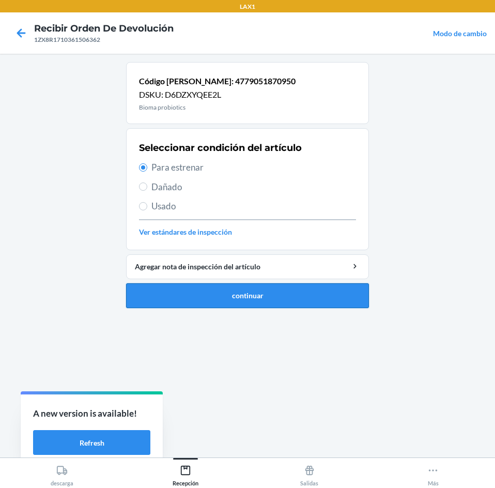
click at [253, 294] on button "continuar" at bounding box center [247, 295] width 243 height 25
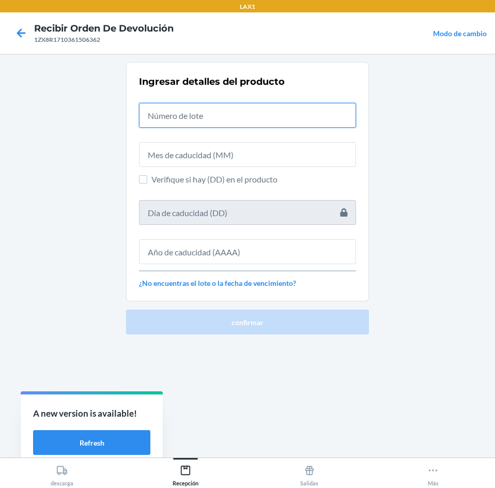
click at [223, 108] on input "text" at bounding box center [247, 115] width 217 height 25
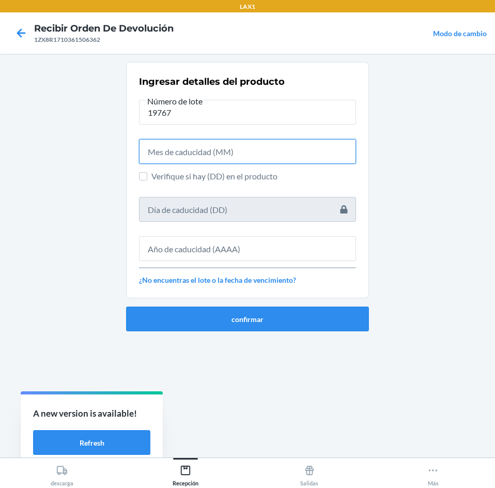
click at [223, 156] on input "text" at bounding box center [247, 151] width 217 height 25
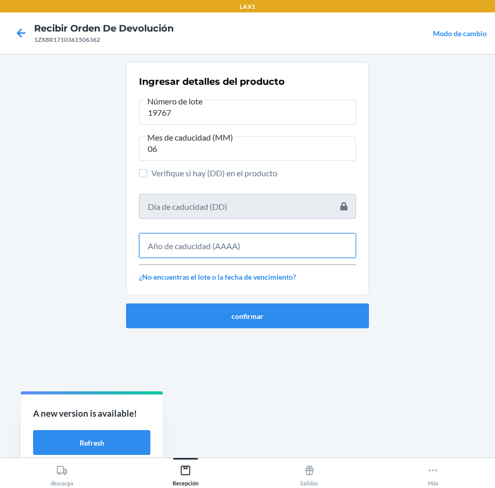
click at [259, 240] on input "text" at bounding box center [247, 245] width 217 height 25
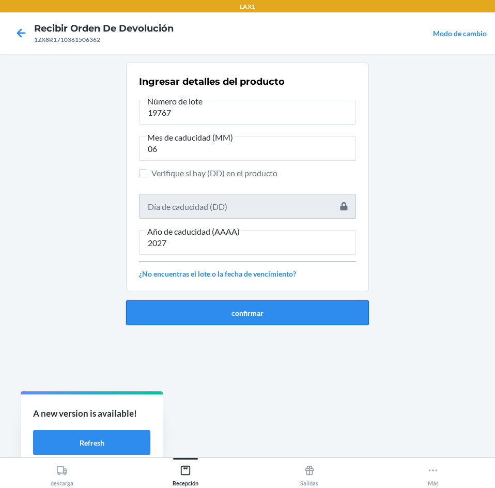
click at [273, 313] on button "confirmar" at bounding box center [247, 312] width 243 height 25
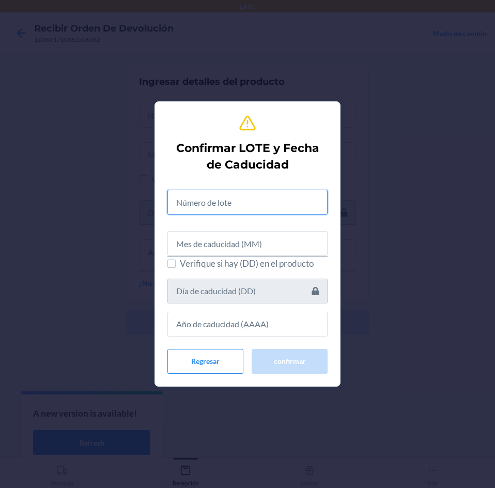
click at [247, 207] on input "text" at bounding box center [248, 202] width 160 height 25
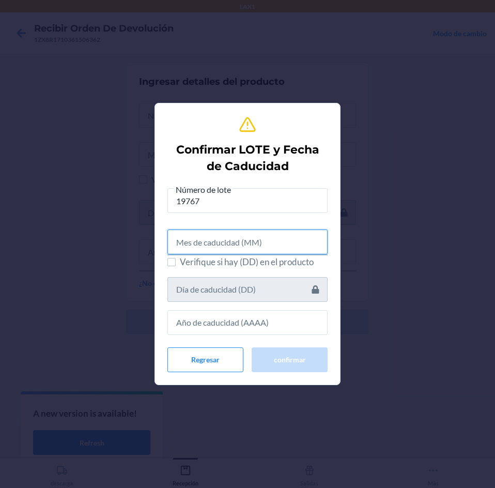
click at [245, 249] on input "text" at bounding box center [248, 242] width 160 height 25
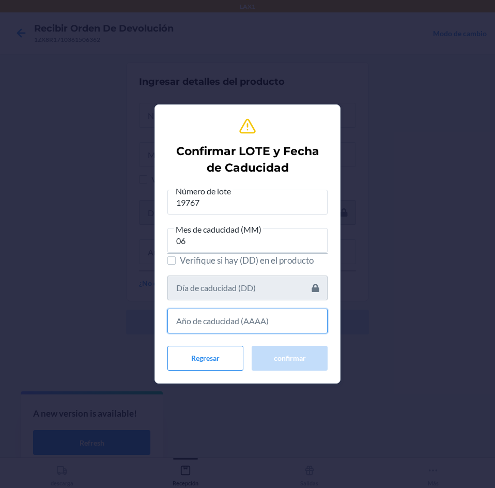
click at [240, 320] on input "text" at bounding box center [248, 321] width 160 height 25
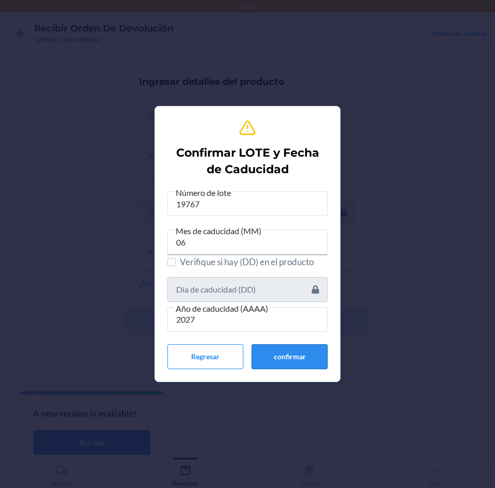
click at [288, 358] on button "confirmar" at bounding box center [290, 356] width 76 height 25
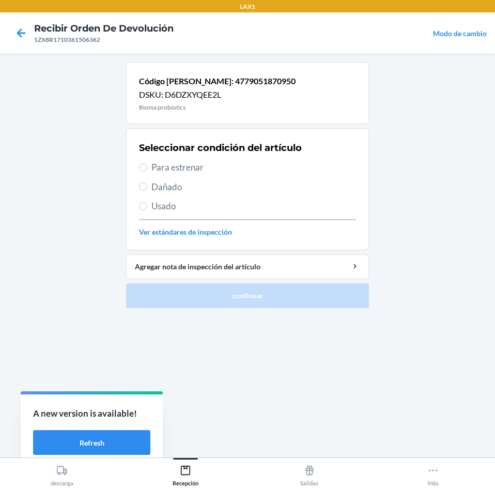
click at [230, 158] on div "Seleccionar condición del artículo Para estrenar Dañado Usado Ver estándares de…" at bounding box center [247, 189] width 217 height 102
click at [231, 169] on span "Para estrenar" at bounding box center [254, 167] width 205 height 13
click at [147, 169] on input "Para estrenar" at bounding box center [143, 167] width 8 height 8
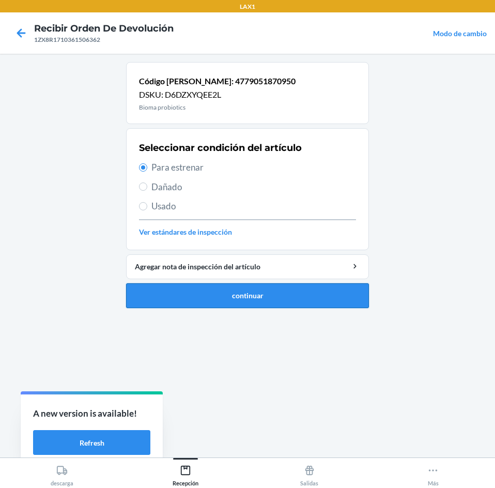
click at [276, 303] on button "continuar" at bounding box center [247, 295] width 243 height 25
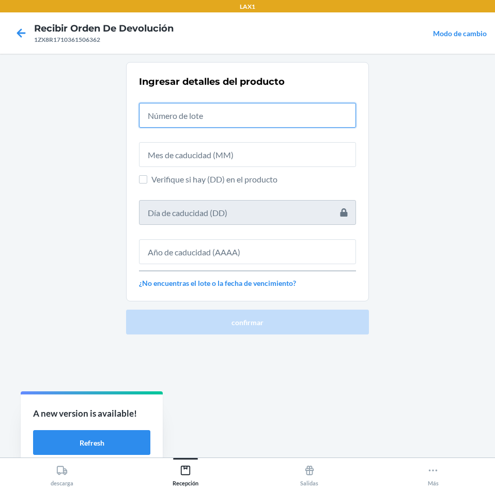
click at [271, 116] on input "text" at bounding box center [247, 115] width 217 height 25
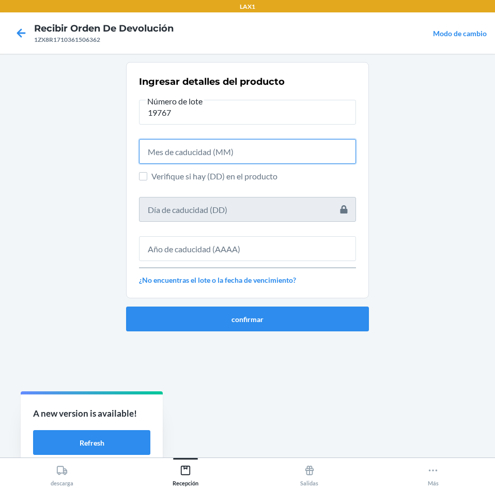
click at [268, 147] on input "text" at bounding box center [247, 151] width 217 height 25
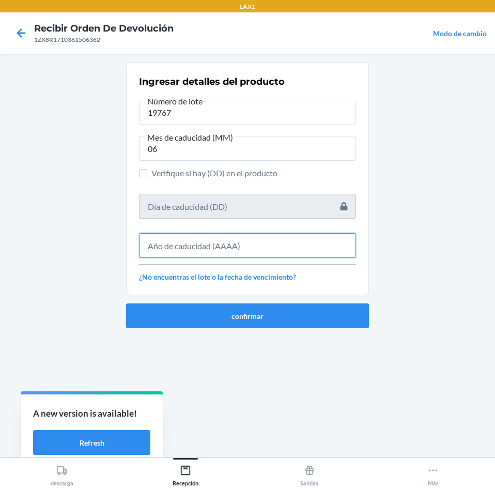
click at [251, 243] on input "text" at bounding box center [247, 245] width 217 height 25
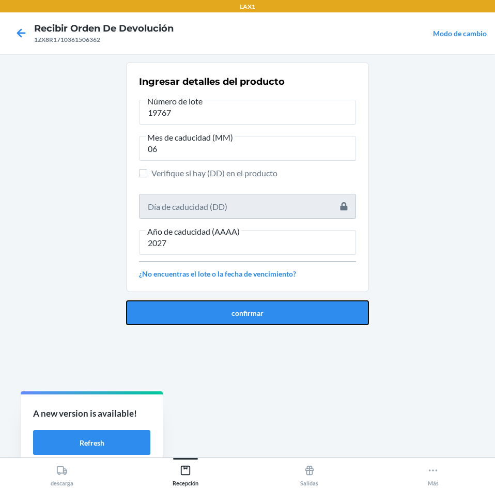
drag, startPoint x: 258, startPoint y: 314, endPoint x: 258, endPoint y: 308, distance: 5.7
click at [258, 308] on button "confirmar" at bounding box center [247, 312] width 243 height 25
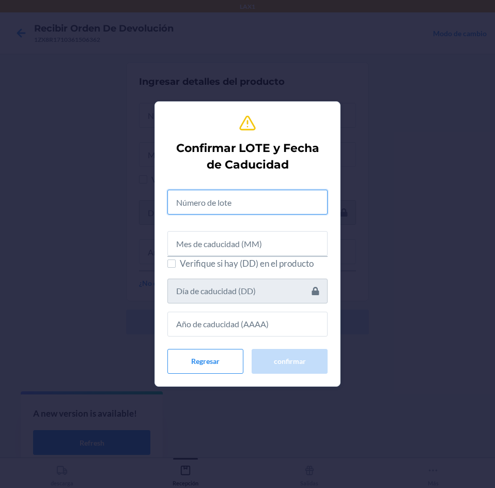
click at [261, 203] on input "text" at bounding box center [248, 202] width 160 height 25
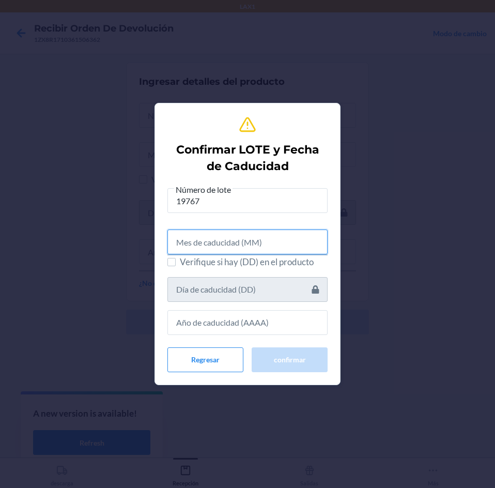
click at [249, 231] on input "text" at bounding box center [248, 242] width 160 height 25
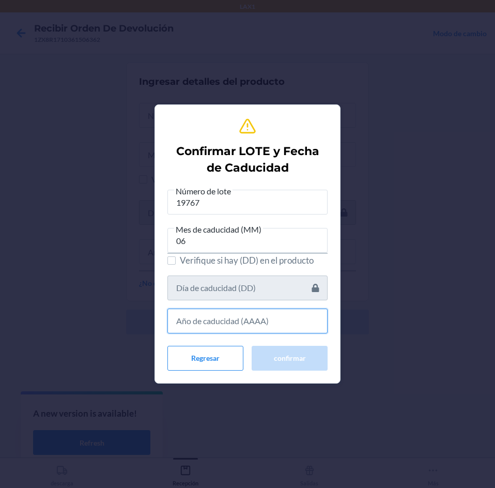
click at [259, 330] on input "text" at bounding box center [248, 321] width 160 height 25
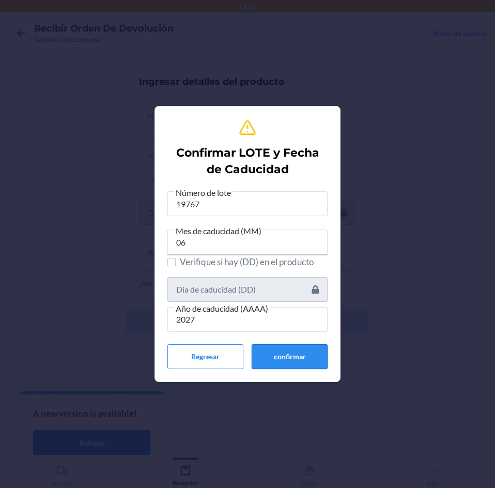
click at [278, 364] on button "confirmar" at bounding box center [290, 356] width 76 height 25
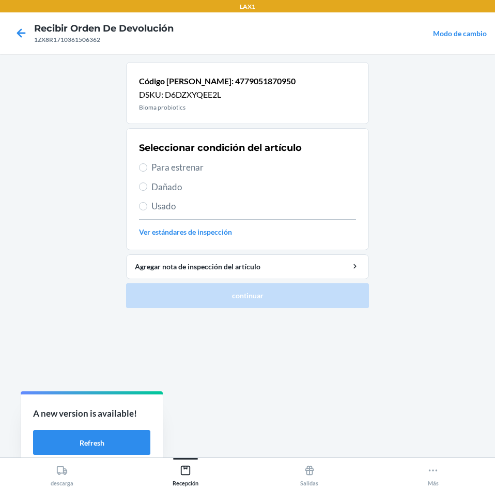
click at [238, 165] on span "Para estrenar" at bounding box center [254, 167] width 205 height 13
click at [147, 165] on input "Para estrenar" at bounding box center [143, 167] width 8 height 8
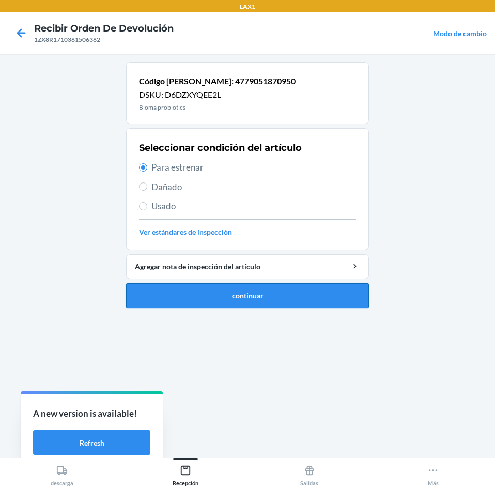
click at [288, 298] on button "continuar" at bounding box center [247, 295] width 243 height 25
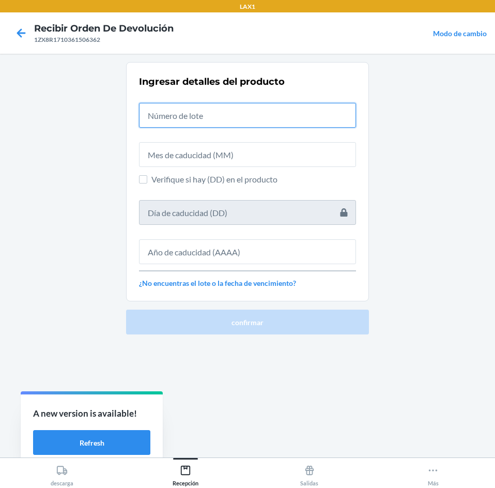
click at [271, 119] on input "text" at bounding box center [247, 115] width 217 height 25
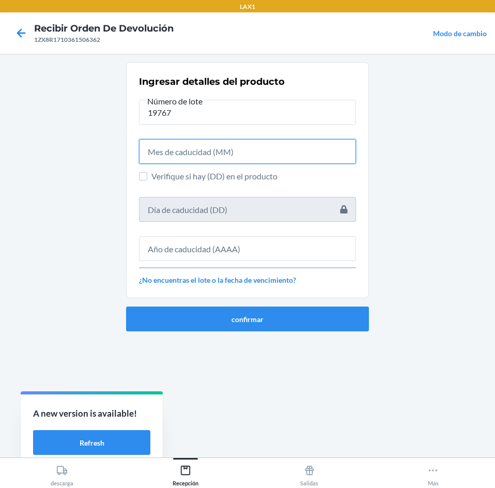
click at [190, 148] on input "text" at bounding box center [247, 151] width 217 height 25
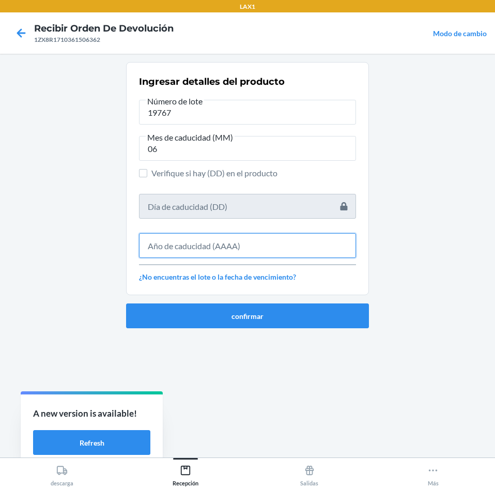
click at [213, 250] on input "text" at bounding box center [247, 245] width 217 height 25
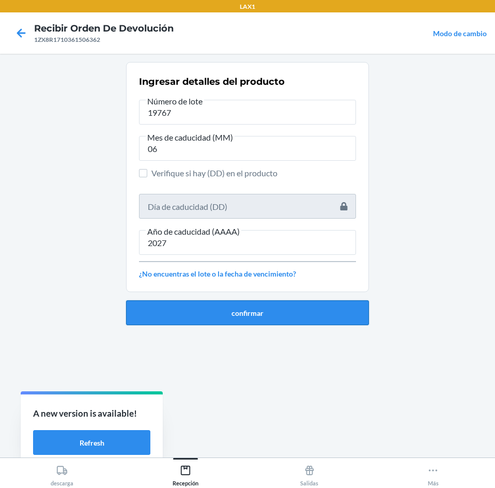
click at [222, 311] on button "confirmar" at bounding box center [247, 312] width 243 height 25
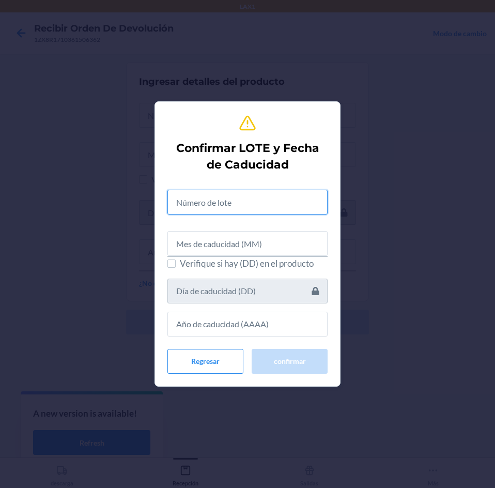
click at [201, 192] on input "text" at bounding box center [248, 202] width 160 height 25
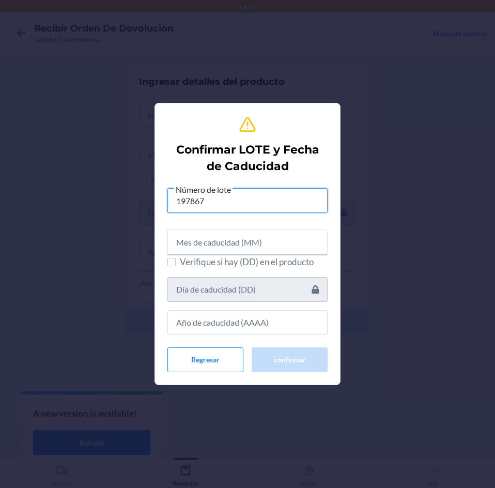
click at [197, 200] on input "197867" at bounding box center [248, 200] width 160 height 25
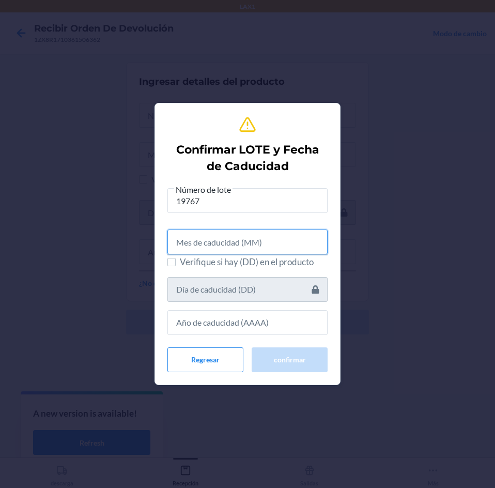
click at [206, 238] on input "text" at bounding box center [248, 242] width 160 height 25
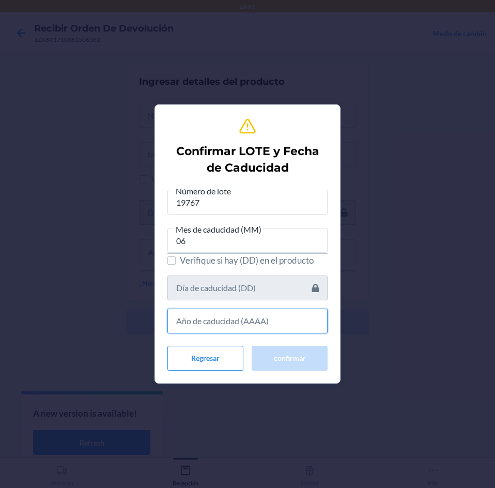
click at [202, 325] on input "text" at bounding box center [248, 321] width 160 height 25
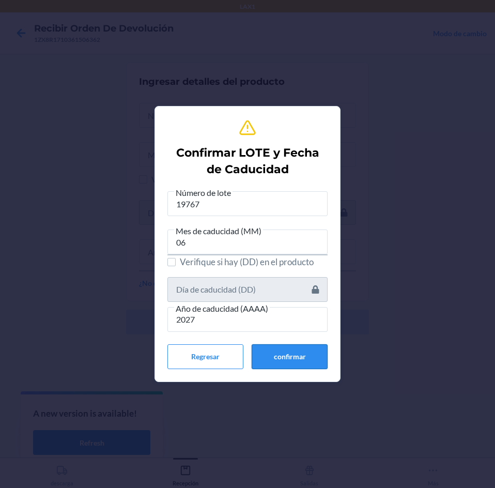
click at [311, 361] on button "confirmar" at bounding box center [290, 356] width 76 height 25
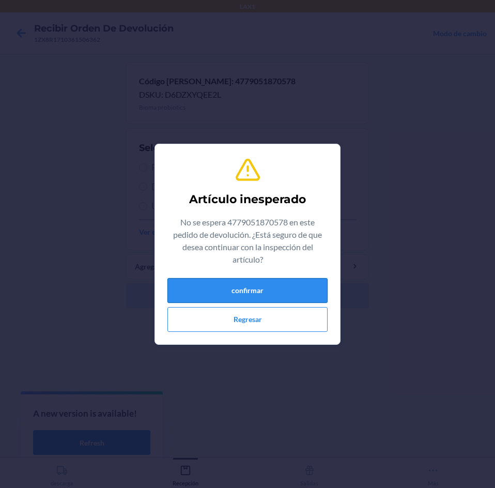
click at [286, 281] on button "confirmar" at bounding box center [248, 290] width 160 height 25
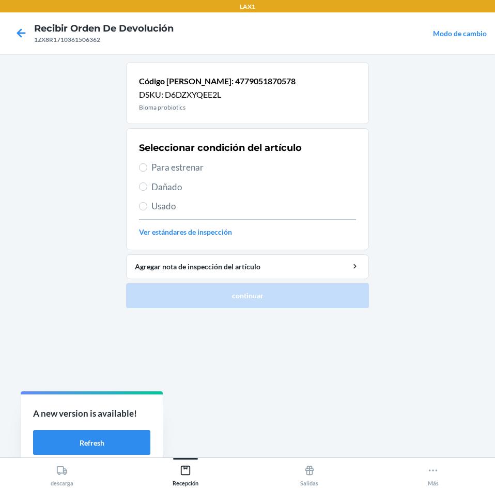
click at [241, 171] on span "Para estrenar" at bounding box center [254, 167] width 205 height 13
click at [147, 171] on input "Para estrenar" at bounding box center [143, 167] width 8 height 8
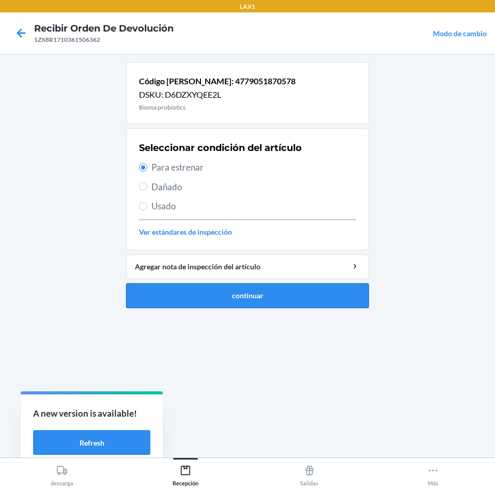
click at [267, 294] on button "continuar" at bounding box center [247, 295] width 243 height 25
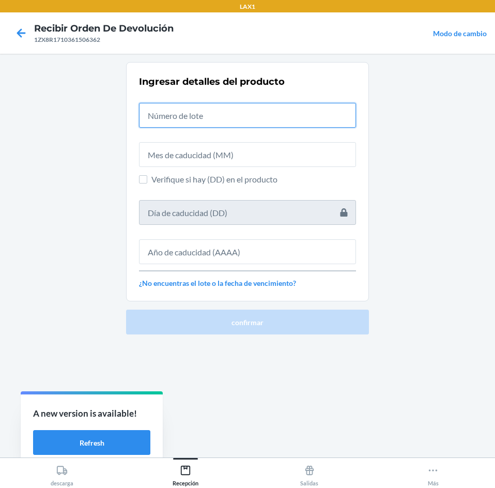
click at [254, 118] on input "text" at bounding box center [247, 115] width 217 height 25
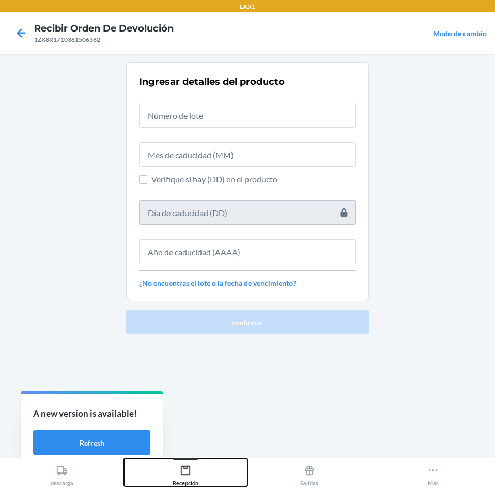
click at [190, 470] on icon at bounding box center [185, 470] width 9 height 9
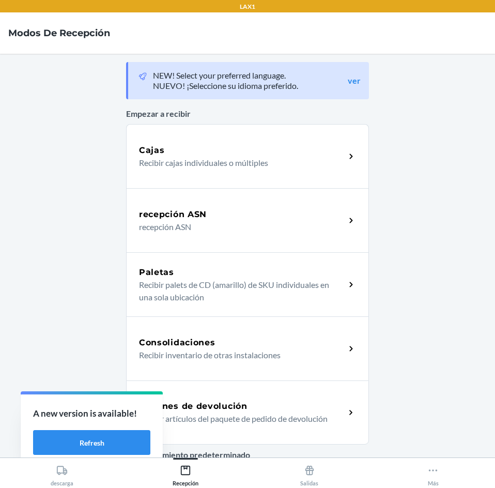
click at [226, 408] on h5 "Órdenes de devolución" at bounding box center [193, 406] width 109 height 12
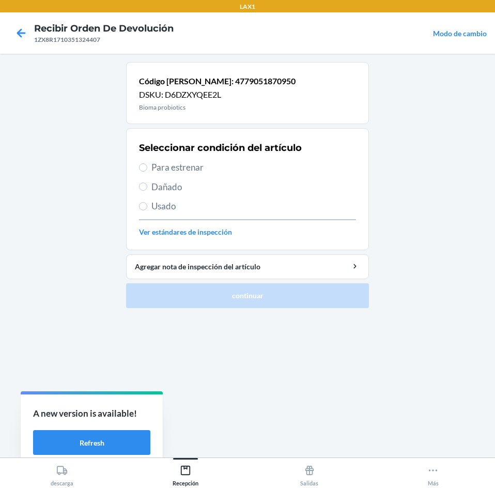
click at [215, 169] on span "Para estrenar" at bounding box center [254, 167] width 205 height 13
click at [147, 169] on input "Para estrenar" at bounding box center [143, 167] width 8 height 8
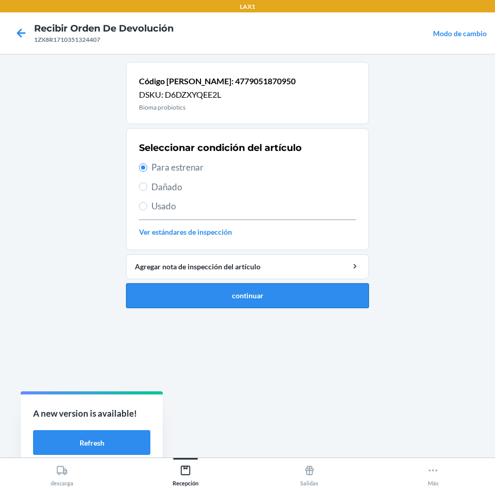
click at [278, 298] on button "continuar" at bounding box center [247, 295] width 243 height 25
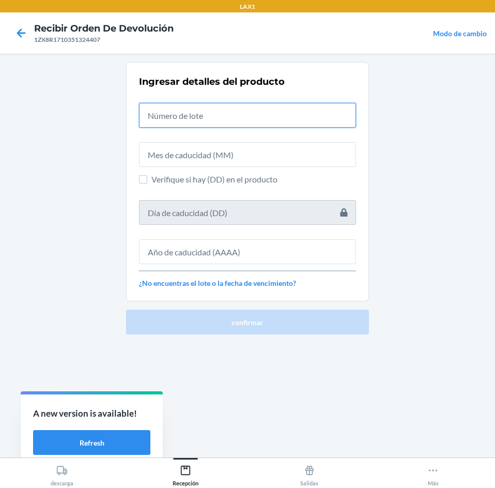
click at [274, 107] on input "text" at bounding box center [247, 115] width 217 height 25
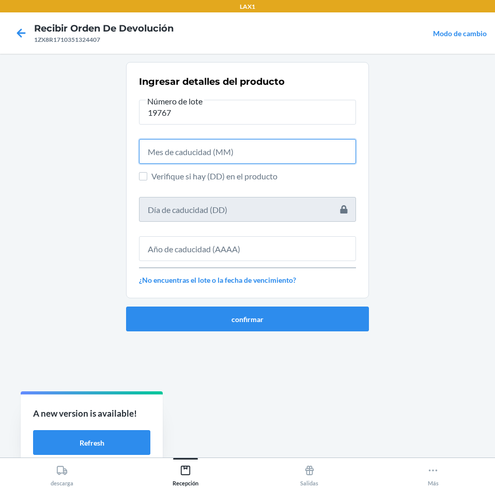
click at [268, 145] on input "text" at bounding box center [247, 151] width 217 height 25
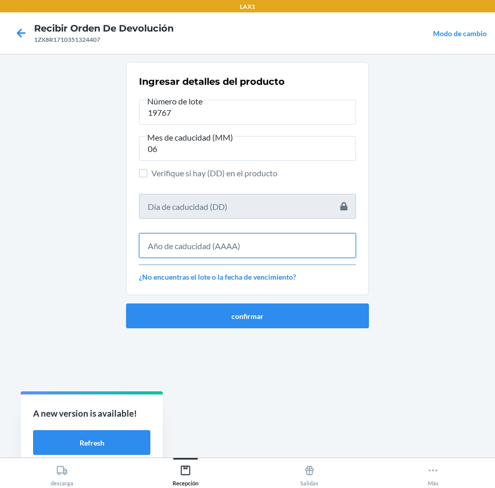
click at [280, 247] on input "text" at bounding box center [247, 245] width 217 height 25
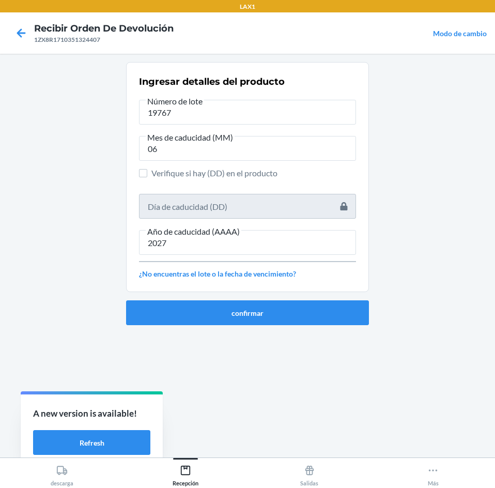
drag, startPoint x: 257, startPoint y: 326, endPoint x: 256, endPoint y: 298, distance: 27.9
click at [257, 325] on ol "Ingresar detalles del producto Número de lote 19767 Mes de caducidad (MM) 06 Ve…" at bounding box center [247, 197] width 243 height 271
click at [256, 304] on button "confirmar" at bounding box center [247, 312] width 243 height 25
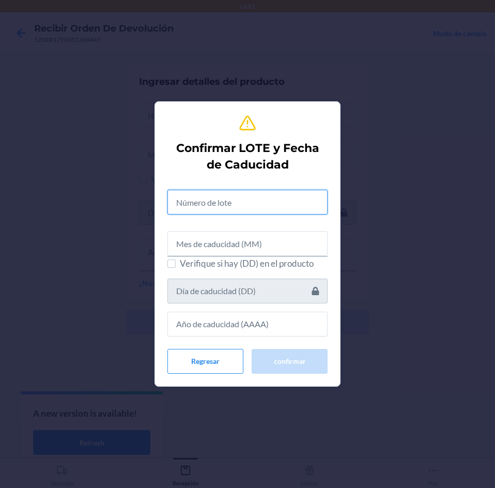
click at [254, 190] on input "text" at bounding box center [248, 202] width 160 height 25
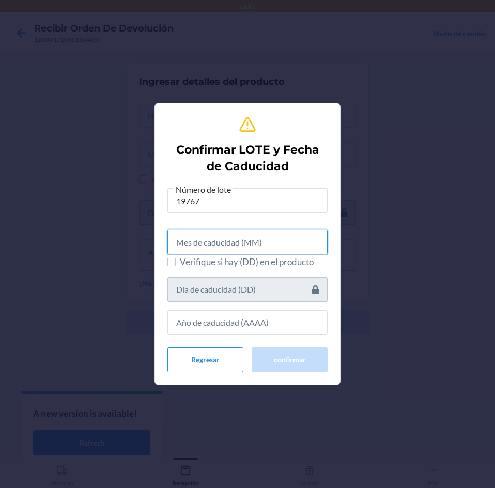
click at [269, 250] on input "text" at bounding box center [248, 242] width 160 height 25
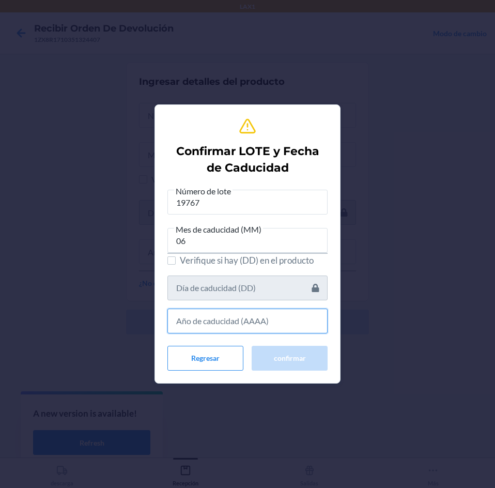
click at [275, 322] on input "text" at bounding box center [248, 321] width 160 height 25
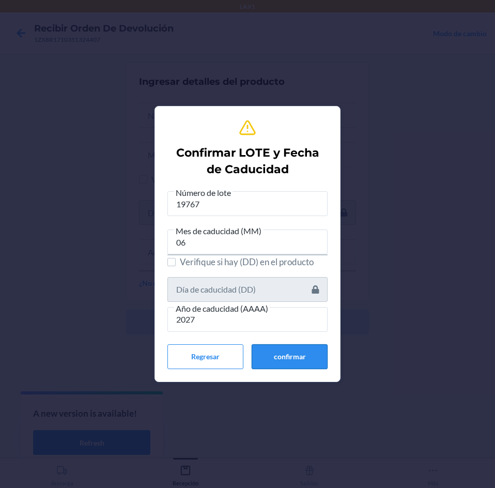
click at [271, 356] on button "confirmar" at bounding box center [290, 356] width 76 height 25
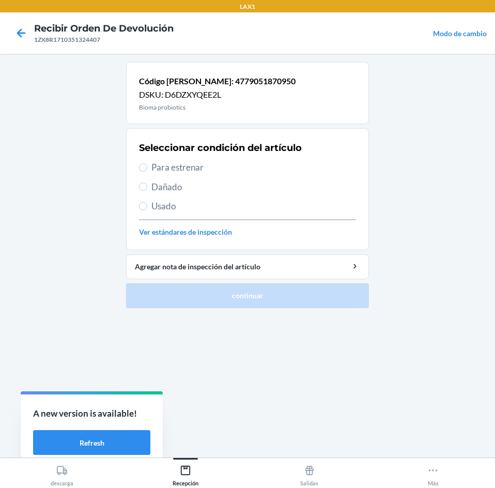
click at [213, 168] on span "Para estrenar" at bounding box center [254, 167] width 205 height 13
click at [147, 168] on input "Para estrenar" at bounding box center [143, 167] width 8 height 8
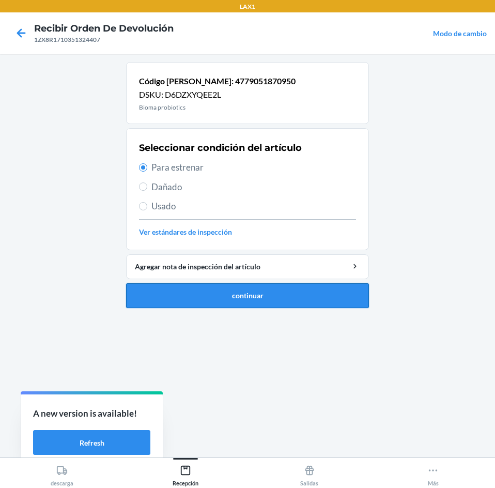
click at [212, 295] on button "continuar" at bounding box center [247, 295] width 243 height 25
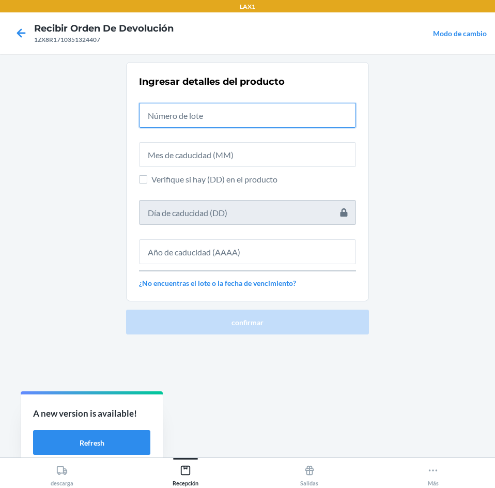
click at [199, 115] on input "text" at bounding box center [247, 115] width 217 height 25
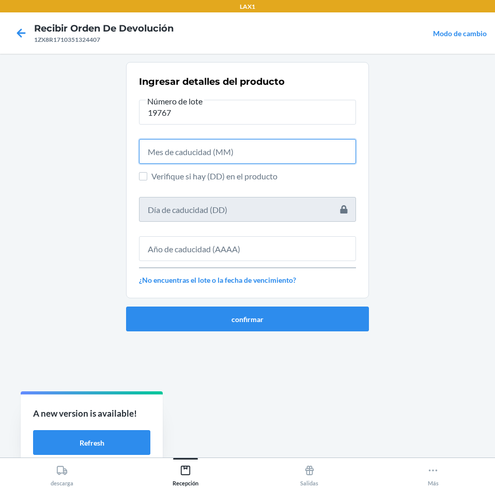
click at [219, 156] on input "text" at bounding box center [247, 151] width 217 height 25
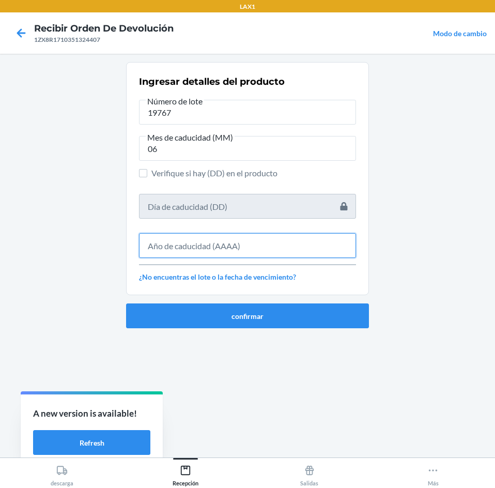
click at [228, 254] on input "text" at bounding box center [247, 245] width 217 height 25
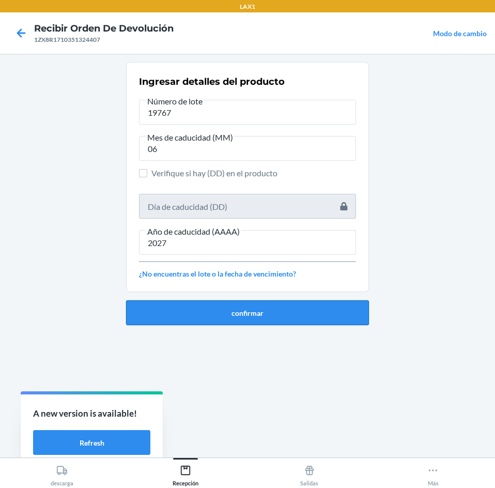
click at [238, 316] on button "confirmar" at bounding box center [247, 312] width 243 height 25
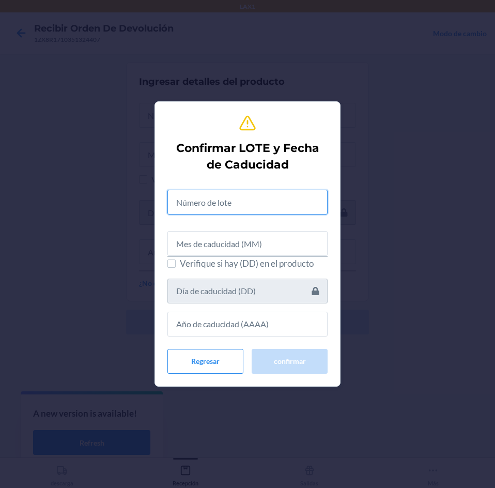
click at [241, 206] on input "text" at bounding box center [248, 202] width 160 height 25
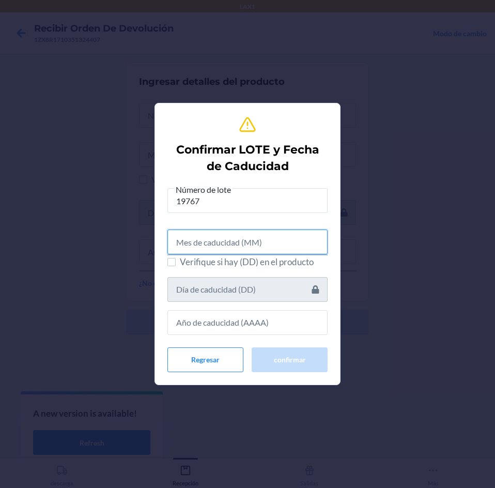
click at [250, 249] on input "text" at bounding box center [248, 242] width 160 height 25
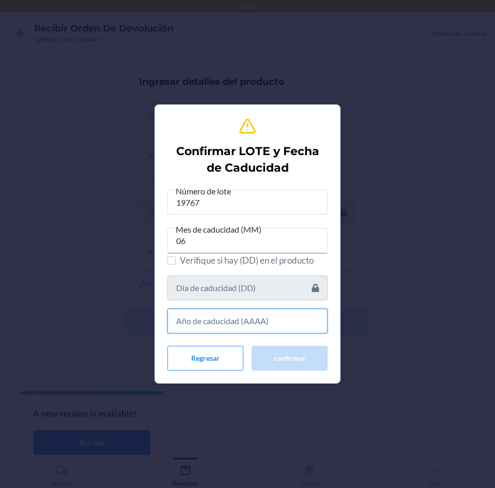
click at [269, 313] on input "text" at bounding box center [248, 321] width 160 height 25
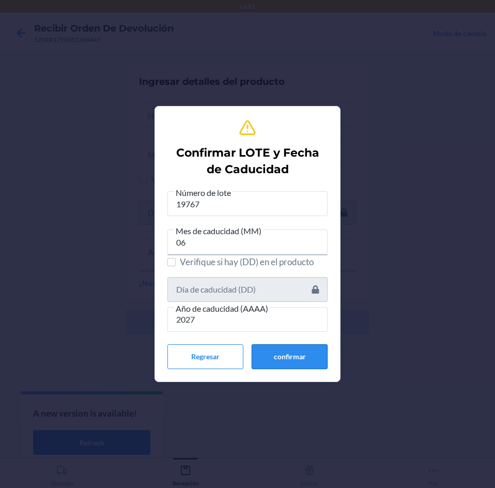
click at [277, 348] on button "confirmar" at bounding box center [290, 356] width 76 height 25
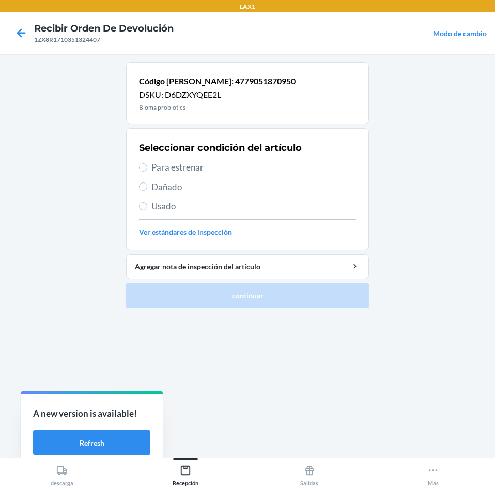
click at [231, 160] on div "Seleccionar condición del artículo Para estrenar Dañado Usado Ver estándares de…" at bounding box center [247, 189] width 217 height 102
click at [232, 171] on span "Para estrenar" at bounding box center [254, 167] width 205 height 13
click at [147, 171] on input "Para estrenar" at bounding box center [143, 167] width 8 height 8
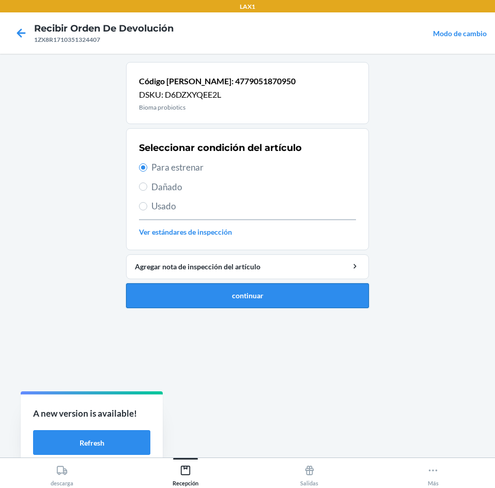
click at [284, 289] on button "continuar" at bounding box center [247, 295] width 243 height 25
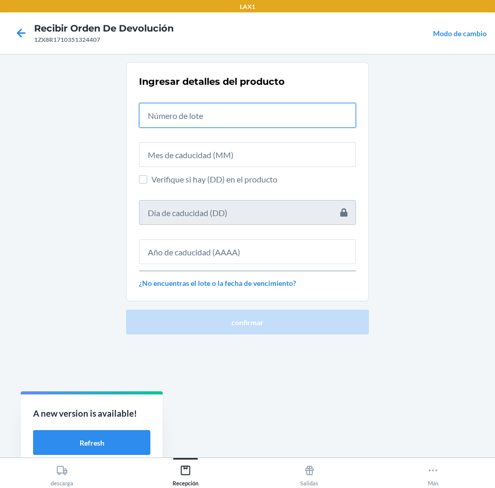
click at [257, 125] on input "text" at bounding box center [247, 115] width 217 height 25
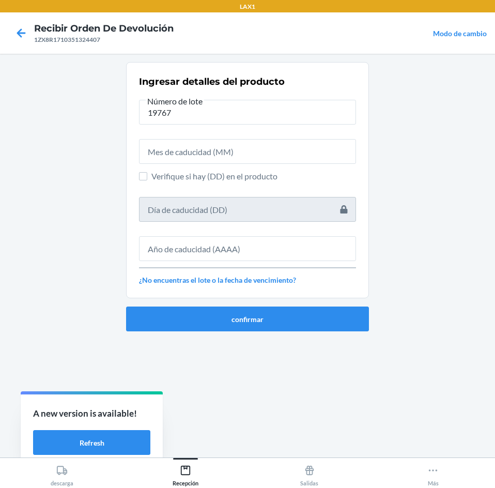
click at [272, 166] on div "Ingresar detalles del producto Número de lote 19767 Verifique si hay (DD) en el…" at bounding box center [247, 180] width 217 height 217
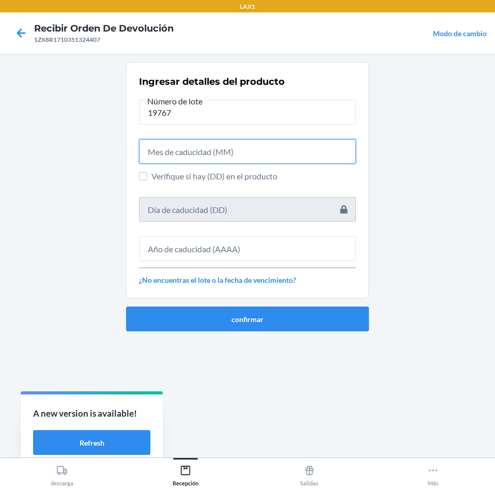
click at [282, 153] on input "text" at bounding box center [247, 151] width 217 height 25
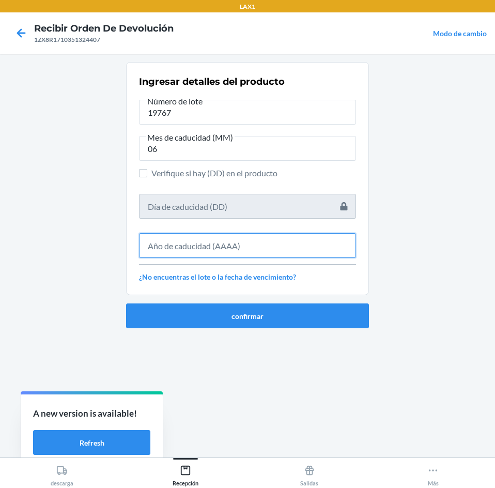
click at [282, 243] on input "text" at bounding box center [247, 245] width 217 height 25
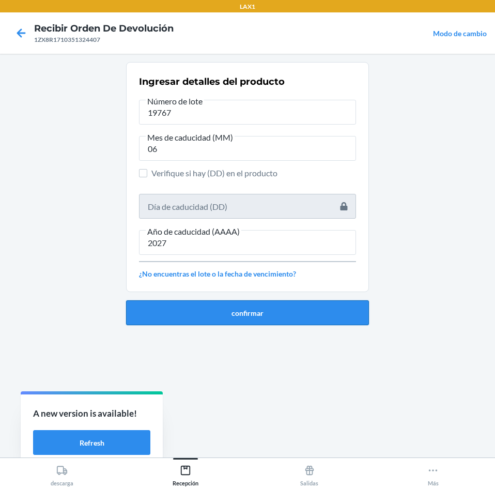
click at [301, 313] on button "confirmar" at bounding box center [247, 312] width 243 height 25
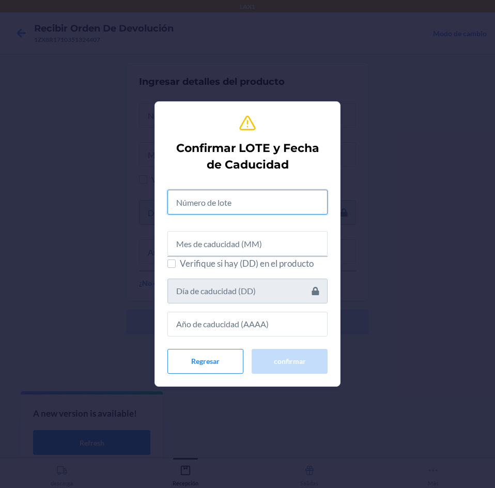
click at [265, 206] on input "text" at bounding box center [248, 202] width 160 height 25
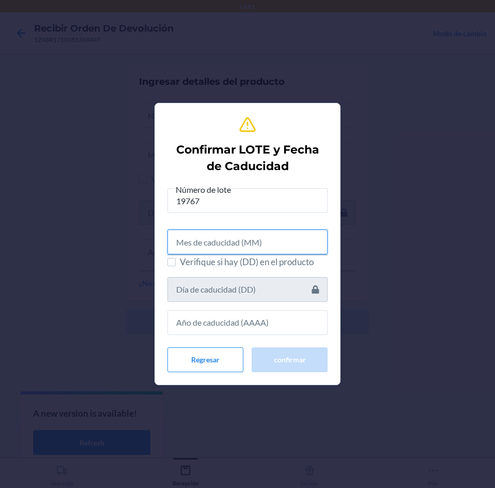
click at [265, 239] on input "text" at bounding box center [248, 242] width 160 height 25
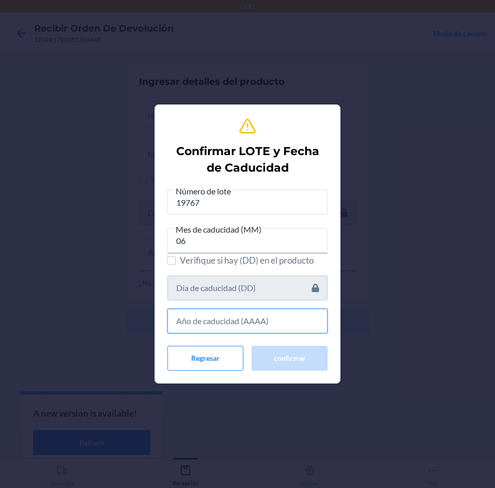
click at [259, 313] on input "text" at bounding box center [248, 321] width 160 height 25
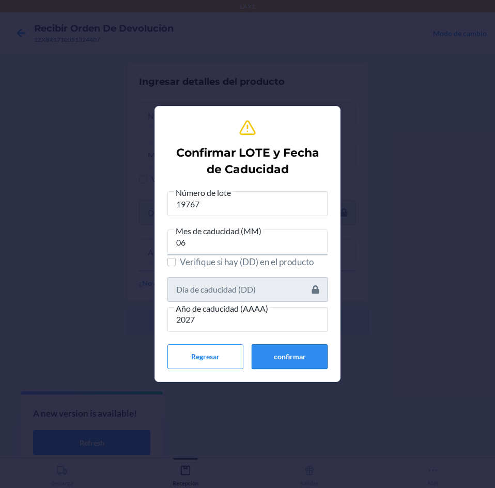
click at [306, 363] on button "confirmar" at bounding box center [290, 356] width 76 height 25
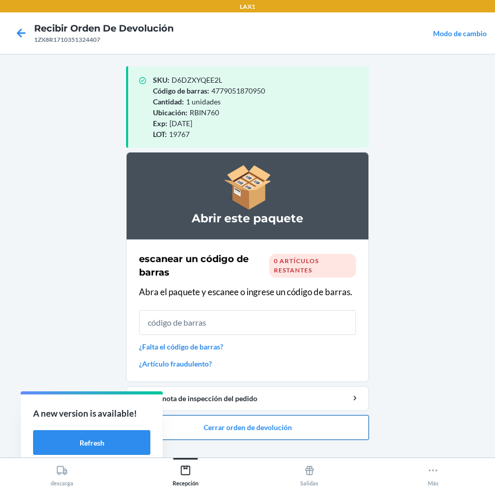
click at [296, 427] on button "Cerrar orden de devolución" at bounding box center [247, 427] width 243 height 25
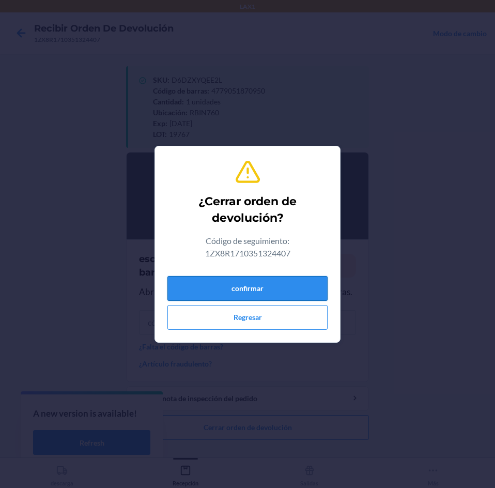
click at [276, 287] on button "confirmar" at bounding box center [248, 288] width 160 height 25
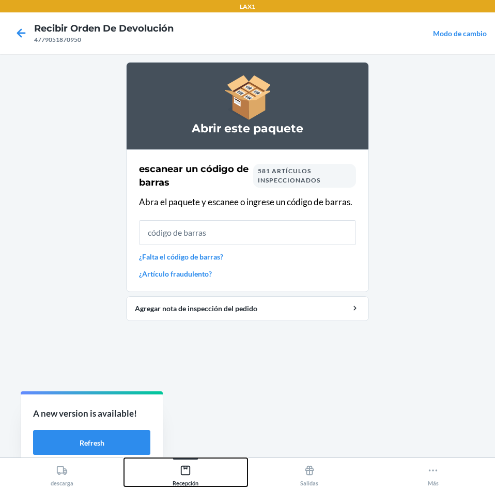
click at [190, 476] on div "Recepción" at bounding box center [186, 474] width 26 height 26
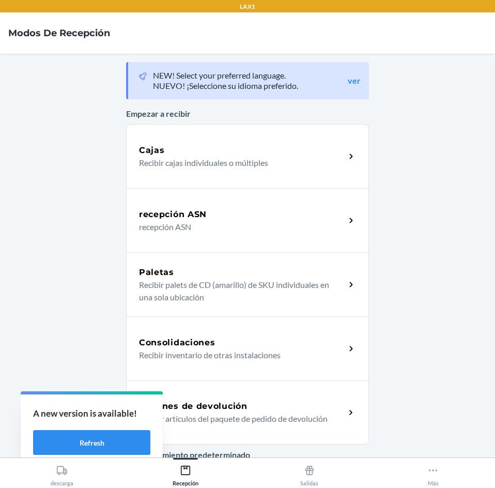
click at [215, 405] on h5 "Órdenes de devolución" at bounding box center [193, 406] width 109 height 12
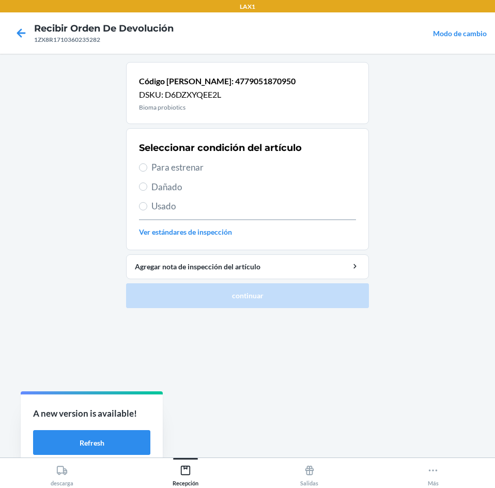
click at [264, 173] on span "Para estrenar" at bounding box center [254, 167] width 205 height 13
click at [147, 172] on input "Para estrenar" at bounding box center [143, 167] width 8 height 8
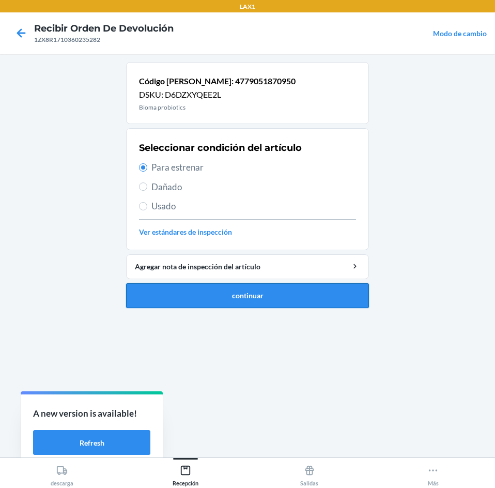
click at [269, 297] on button "continuar" at bounding box center [247, 295] width 243 height 25
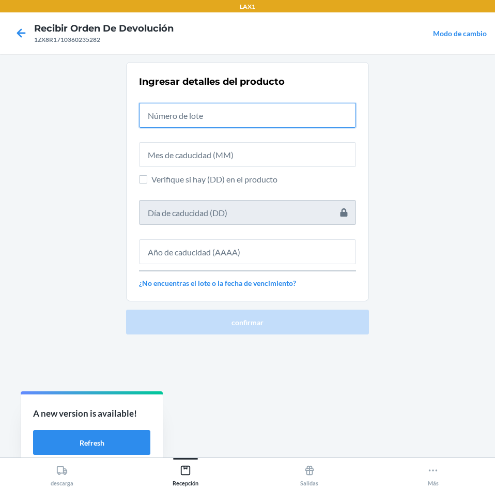
click at [236, 116] on input "text" at bounding box center [247, 115] width 217 height 25
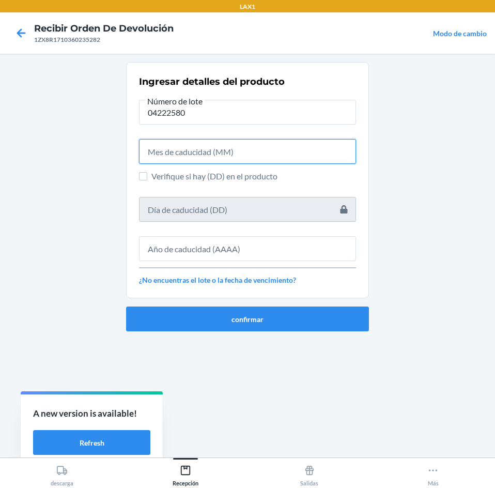
click at [256, 141] on input "text" at bounding box center [247, 151] width 217 height 25
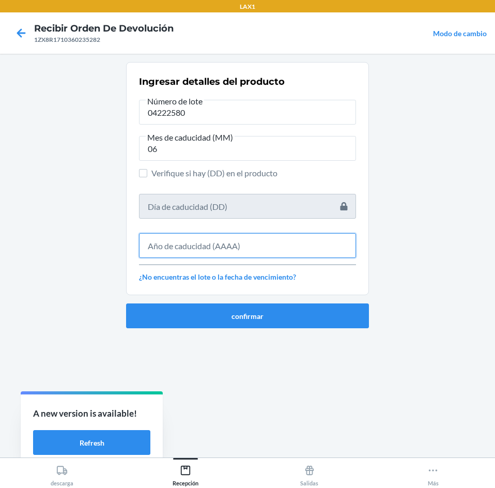
click at [239, 244] on input "text" at bounding box center [247, 245] width 217 height 25
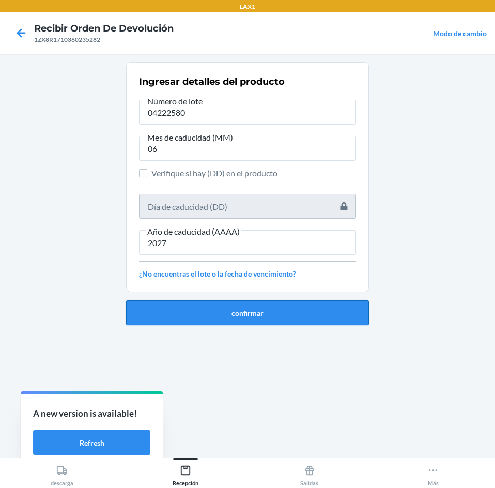
click at [249, 314] on button "confirmar" at bounding box center [247, 312] width 243 height 25
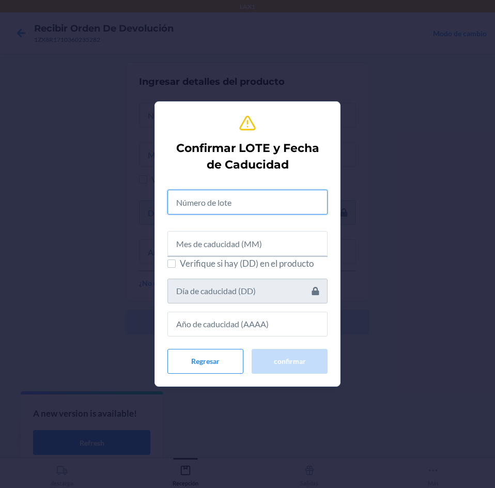
click at [273, 204] on input "text" at bounding box center [248, 202] width 160 height 25
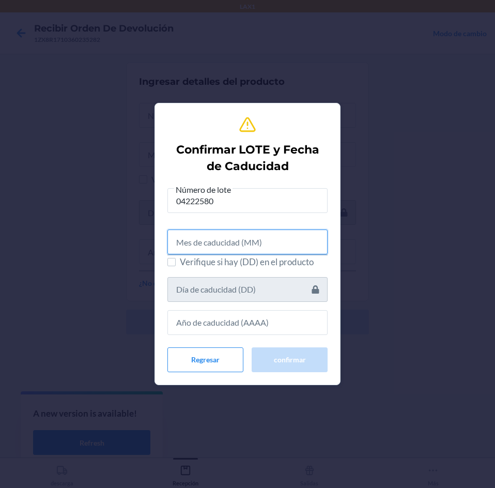
click at [264, 237] on input "text" at bounding box center [248, 242] width 160 height 25
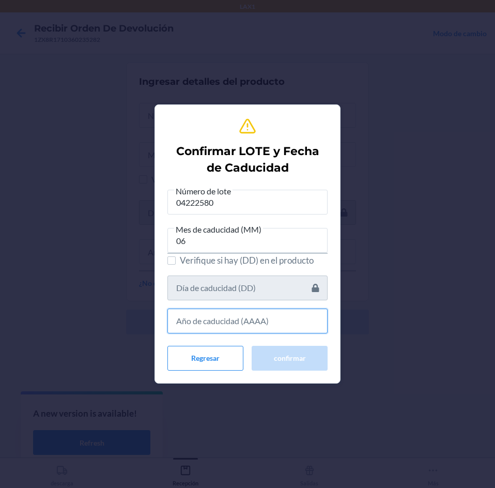
click at [286, 323] on input "text" at bounding box center [248, 321] width 160 height 25
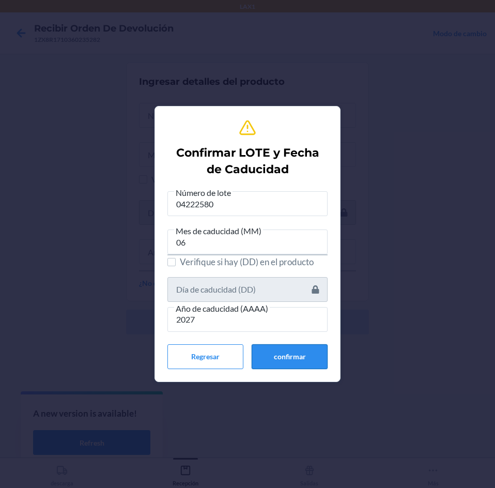
click at [300, 365] on button "confirmar" at bounding box center [290, 356] width 76 height 25
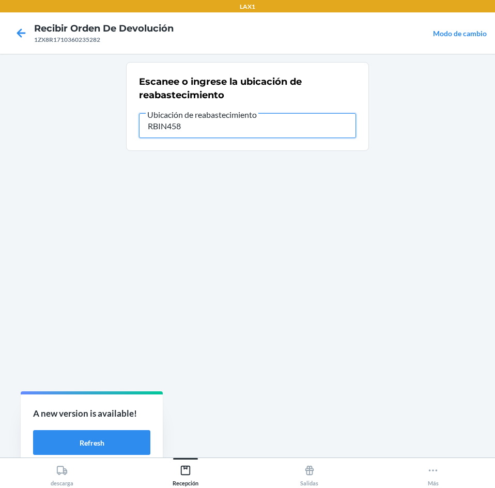
click at [239, 128] on input "RBIN458" at bounding box center [247, 125] width 217 height 25
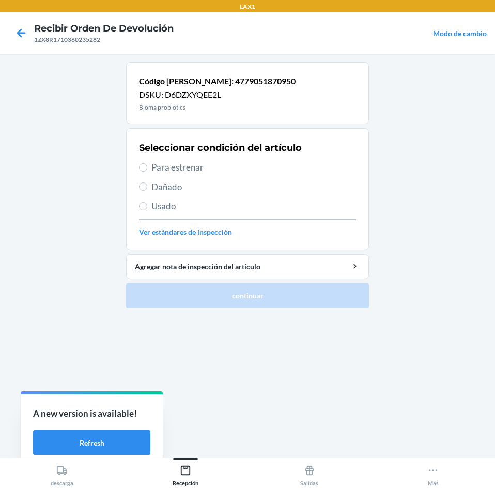
drag, startPoint x: 208, startPoint y: 162, endPoint x: 221, endPoint y: 182, distance: 23.4
click at [208, 162] on span "Para estrenar" at bounding box center [254, 167] width 205 height 13
click at [147, 163] on input "Para estrenar" at bounding box center [143, 167] width 8 height 8
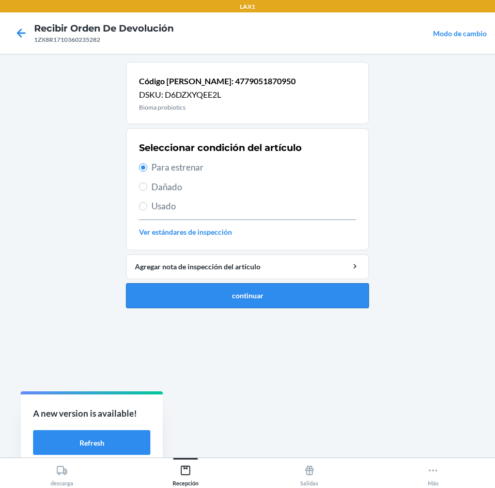
click at [244, 292] on button "continuar" at bounding box center [247, 295] width 243 height 25
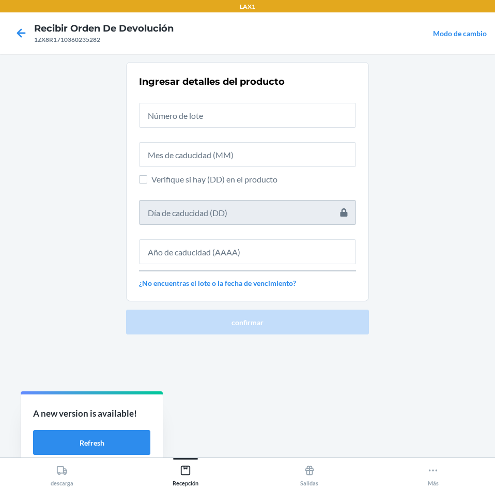
click at [259, 130] on div "Ingresar detalles del producto Verifique si hay (DD) en el producto ¿No encuent…" at bounding box center [247, 182] width 217 height 220
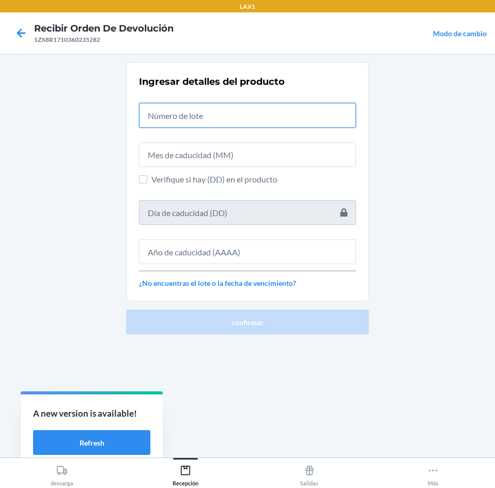
click at [258, 123] on input "text" at bounding box center [247, 115] width 217 height 25
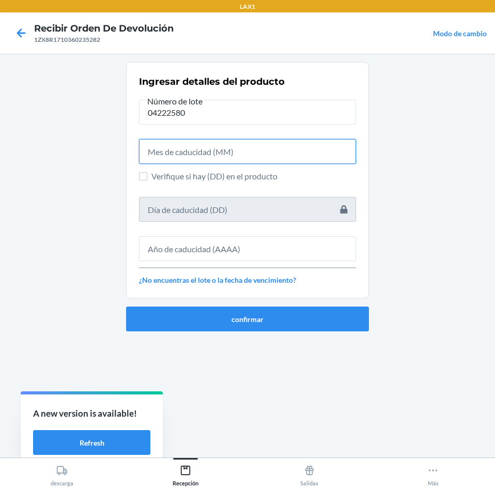
click at [260, 152] on input "text" at bounding box center [247, 151] width 217 height 25
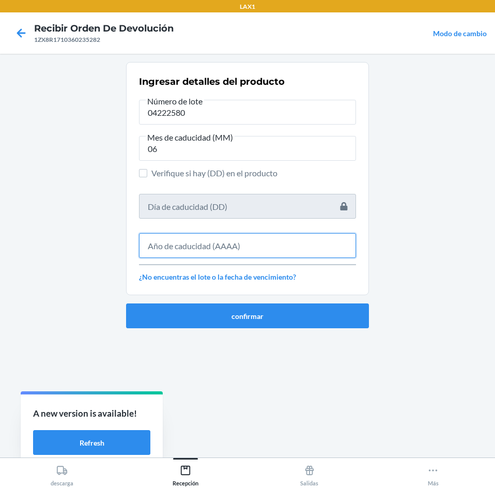
click at [260, 237] on input "text" at bounding box center [247, 245] width 217 height 25
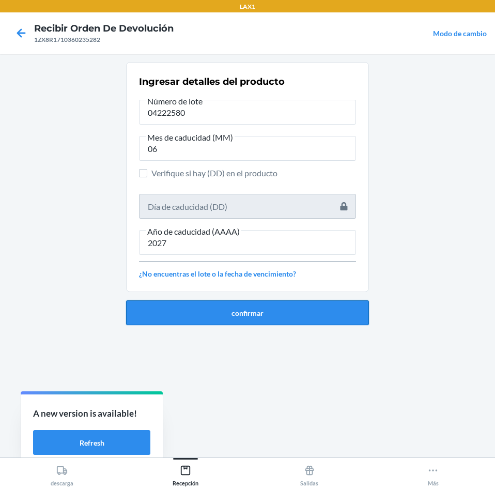
click at [248, 317] on button "confirmar" at bounding box center [247, 312] width 243 height 25
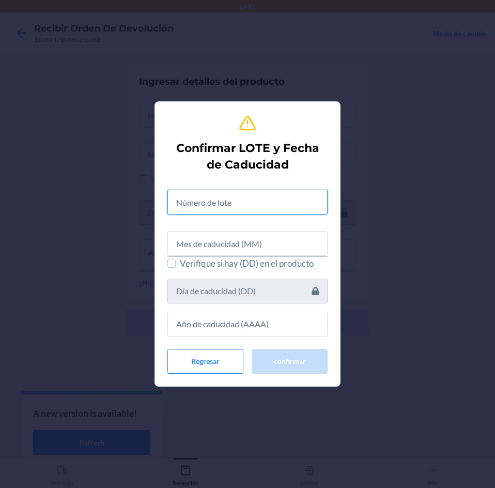
click at [271, 203] on input "text" at bounding box center [248, 202] width 160 height 25
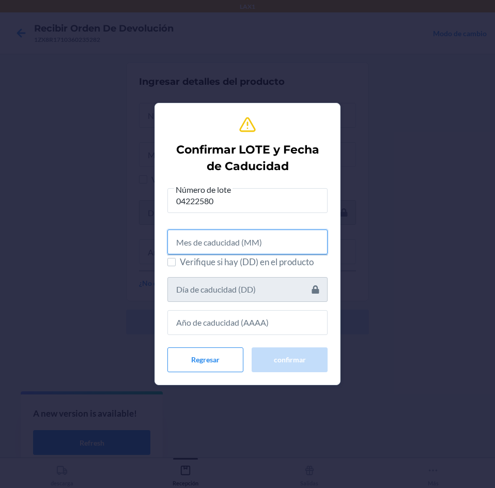
click at [244, 231] on input "text" at bounding box center [248, 242] width 160 height 25
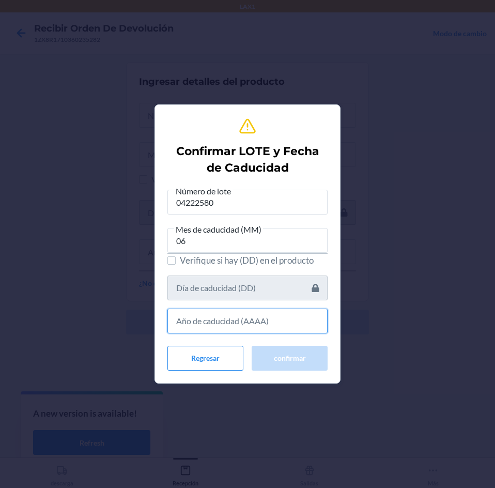
click at [241, 327] on input "text" at bounding box center [248, 321] width 160 height 25
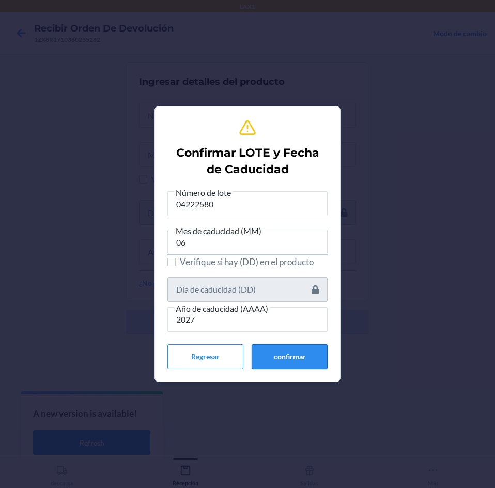
click at [273, 369] on button "confirmar" at bounding box center [290, 356] width 76 height 25
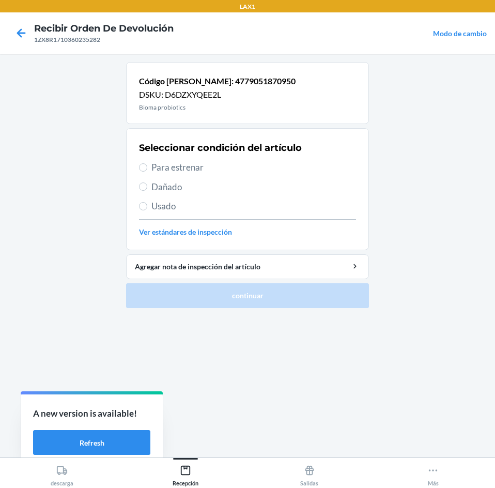
click at [261, 169] on span "Para estrenar" at bounding box center [254, 167] width 205 height 13
click at [147, 169] on input "Para estrenar" at bounding box center [143, 167] width 8 height 8
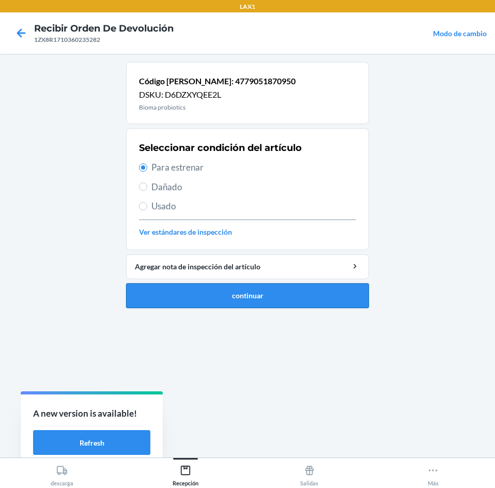
click at [260, 300] on button "continuar" at bounding box center [247, 295] width 243 height 25
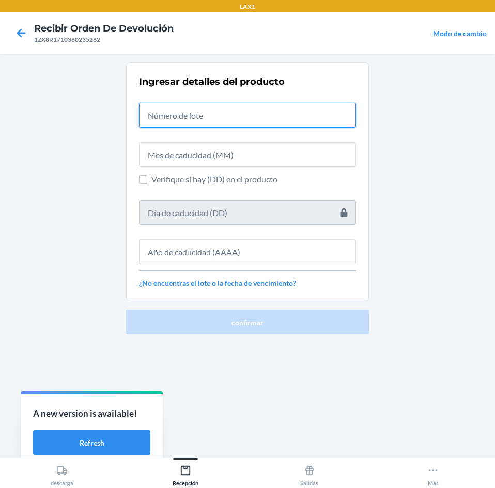
click at [284, 118] on input "text" at bounding box center [247, 115] width 217 height 25
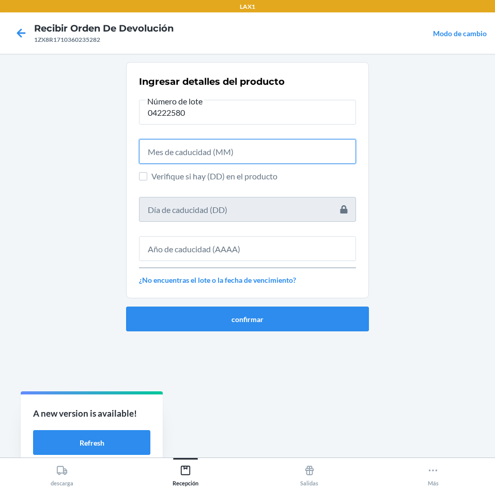
click at [270, 155] on input "text" at bounding box center [247, 151] width 217 height 25
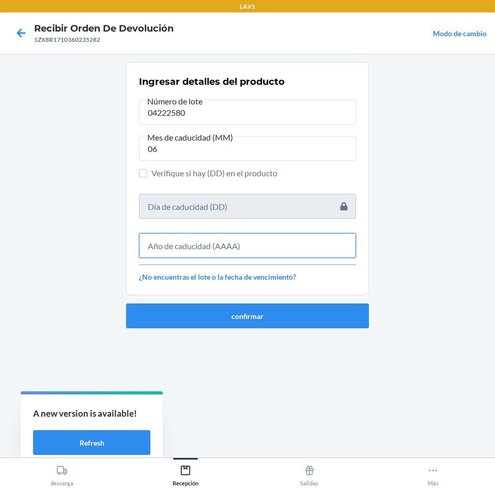
click at [256, 244] on input "text" at bounding box center [247, 245] width 217 height 25
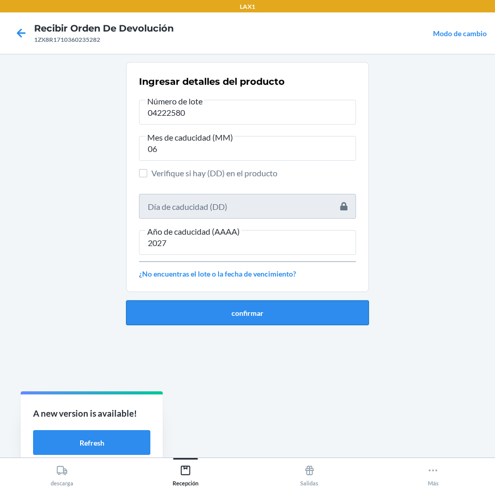
click at [257, 304] on button "confirmar" at bounding box center [247, 312] width 243 height 25
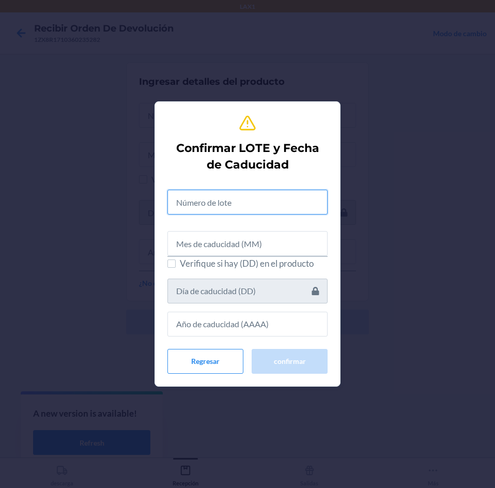
click at [242, 203] on input "text" at bounding box center [248, 202] width 160 height 25
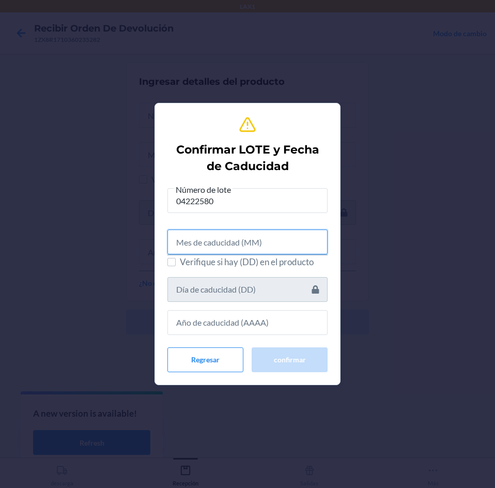
click at [223, 247] on input "text" at bounding box center [248, 242] width 160 height 25
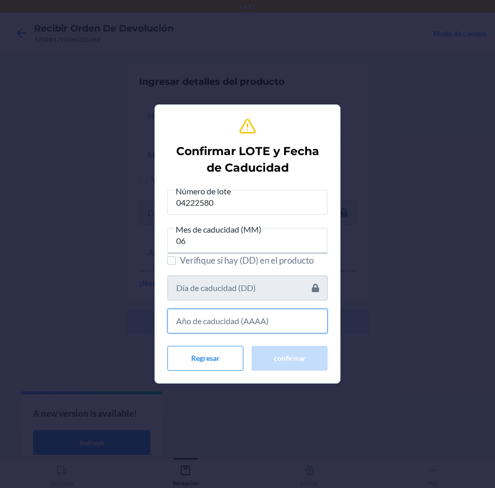
click at [246, 312] on input "text" at bounding box center [248, 321] width 160 height 25
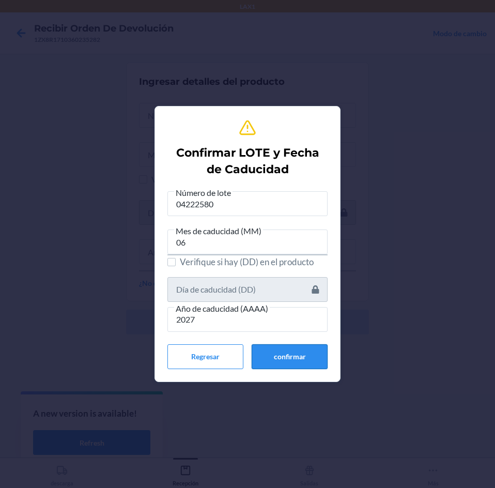
click at [280, 354] on button "confirmar" at bounding box center [290, 356] width 76 height 25
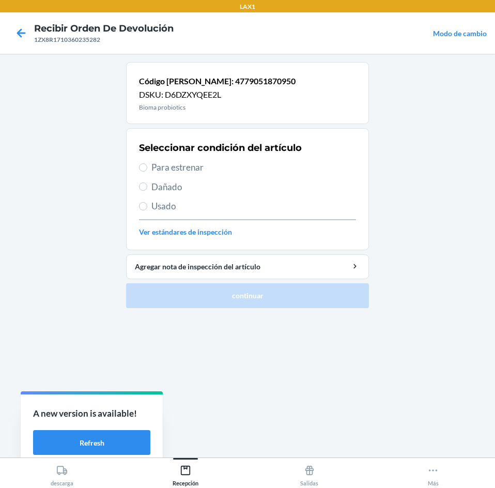
click at [203, 167] on span "Para estrenar" at bounding box center [254, 167] width 205 height 13
click at [147, 167] on input "Para estrenar" at bounding box center [143, 167] width 8 height 8
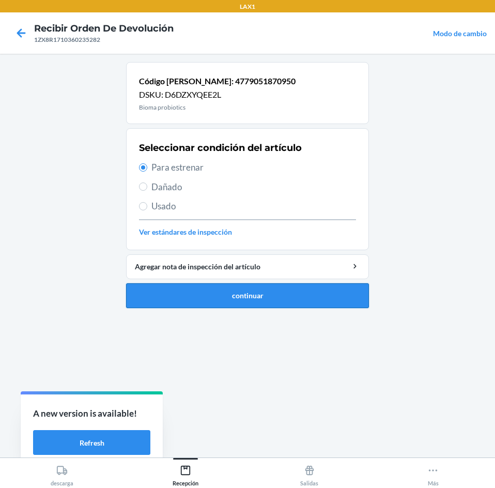
click at [254, 292] on button "continuar" at bounding box center [247, 295] width 243 height 25
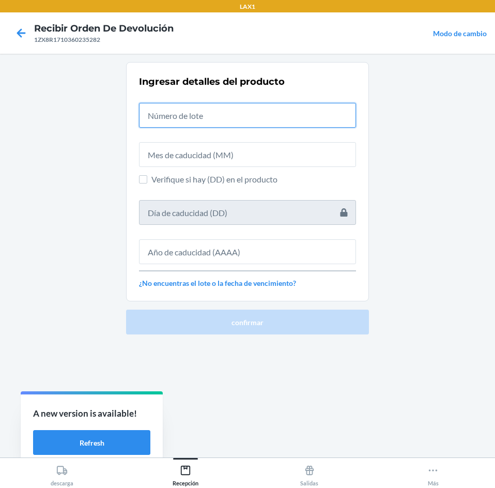
click at [256, 120] on input "text" at bounding box center [247, 115] width 217 height 25
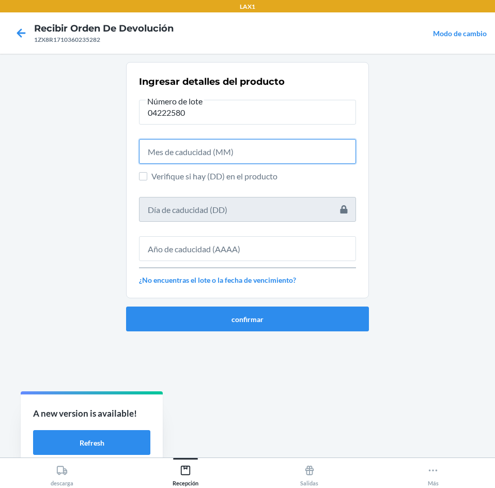
click at [251, 154] on input "text" at bounding box center [247, 151] width 217 height 25
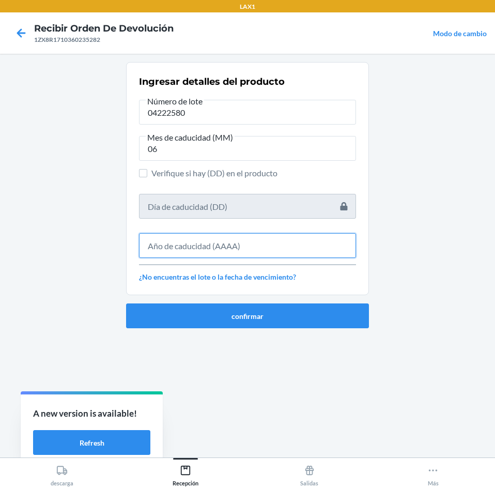
click at [275, 247] on input "text" at bounding box center [247, 245] width 217 height 25
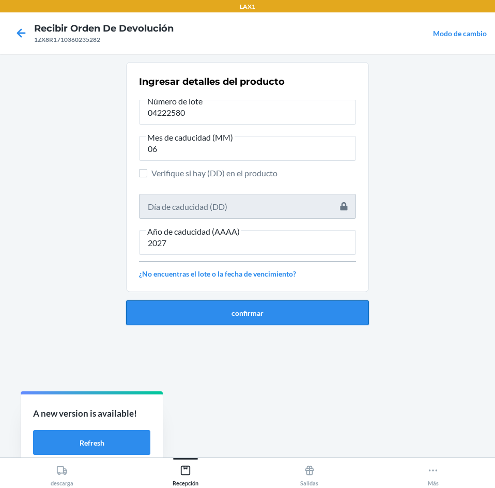
click at [263, 312] on button "confirmar" at bounding box center [247, 312] width 243 height 25
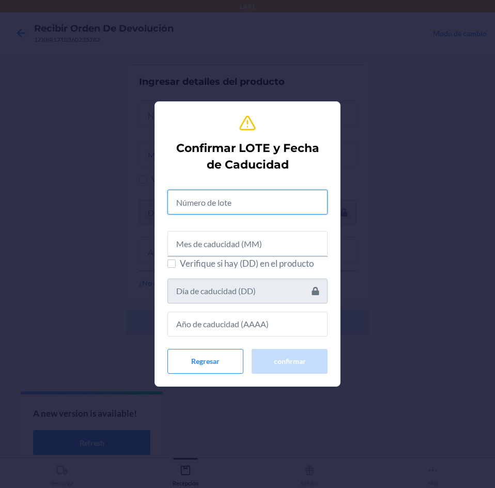
click at [250, 200] on input "text" at bounding box center [248, 202] width 160 height 25
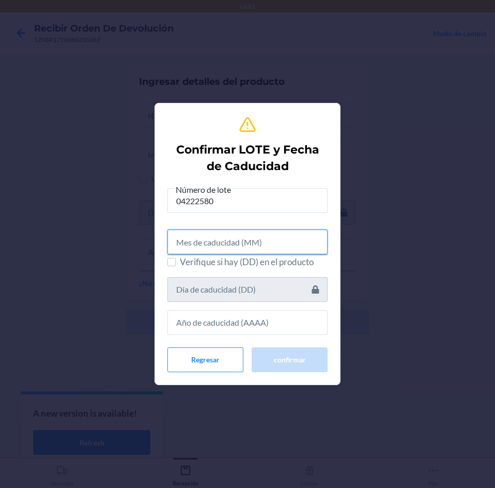
click at [247, 245] on input "text" at bounding box center [248, 242] width 160 height 25
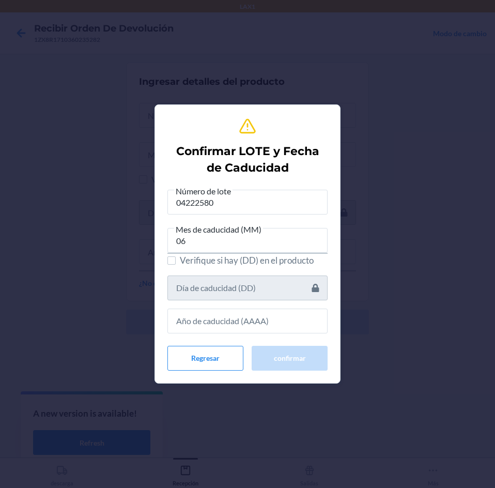
click at [220, 307] on div at bounding box center [248, 316] width 160 height 33
click at [220, 308] on div at bounding box center [248, 316] width 160 height 33
click at [218, 315] on input "text" at bounding box center [248, 321] width 160 height 25
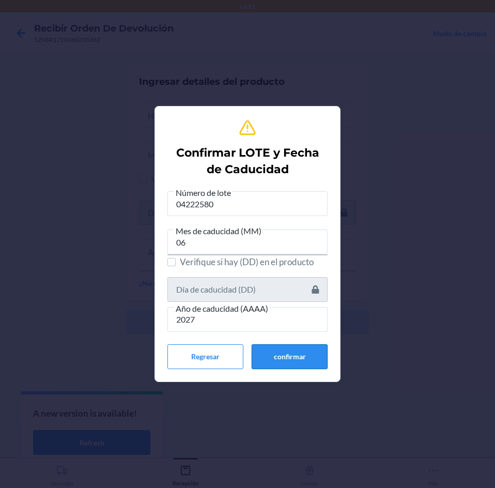
click at [265, 349] on button "confirmar" at bounding box center [290, 356] width 76 height 25
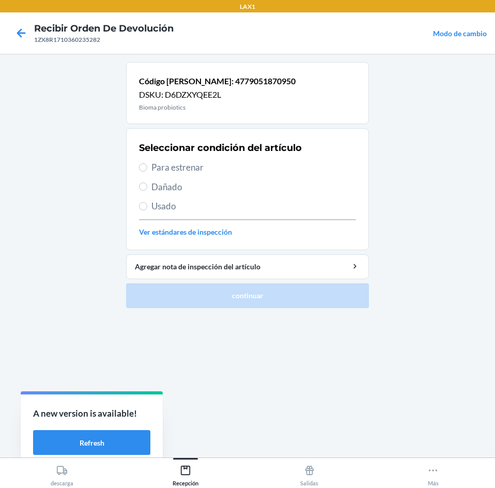
click at [224, 164] on span "Para estrenar" at bounding box center [254, 167] width 205 height 13
click at [147, 164] on input "Para estrenar" at bounding box center [143, 167] width 8 height 8
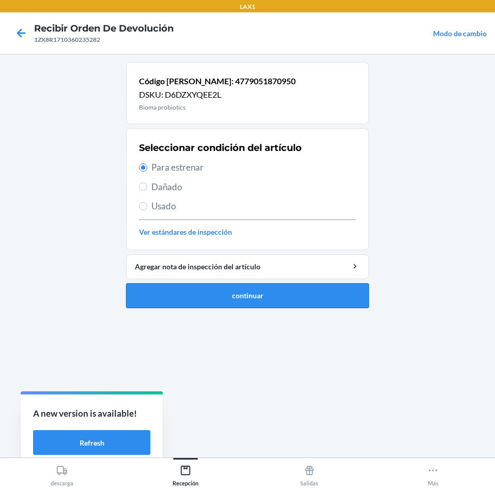
click at [269, 298] on button "continuar" at bounding box center [247, 295] width 243 height 25
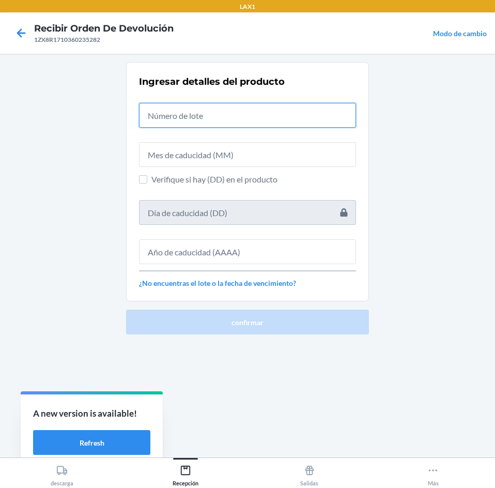
click at [243, 111] on input "text" at bounding box center [247, 115] width 217 height 25
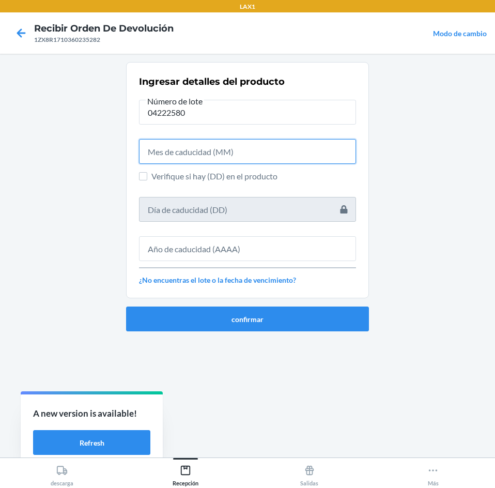
click at [247, 159] on input "text" at bounding box center [247, 151] width 217 height 25
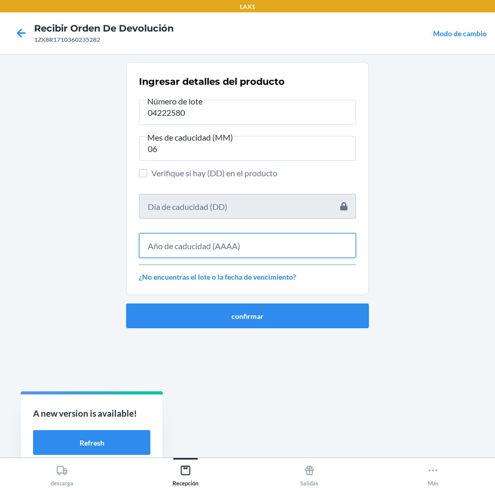
click at [259, 239] on input "text" at bounding box center [247, 245] width 217 height 25
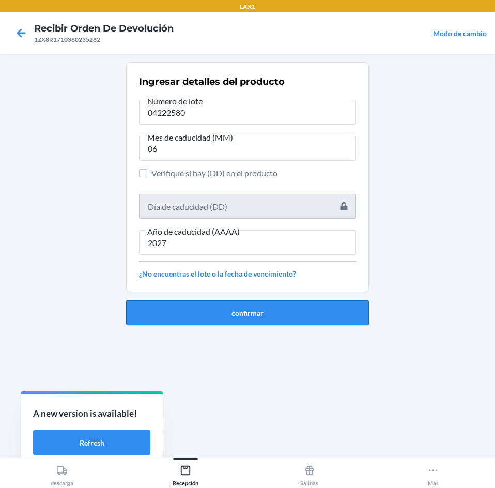
click at [252, 321] on button "confirmar" at bounding box center [247, 312] width 243 height 25
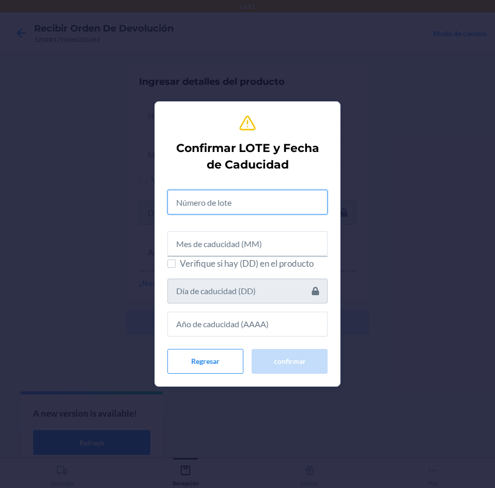
click at [254, 205] on input "text" at bounding box center [248, 202] width 160 height 25
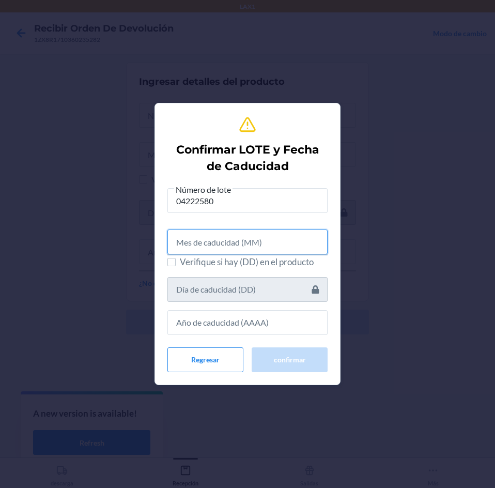
click at [251, 247] on input "text" at bounding box center [248, 242] width 160 height 25
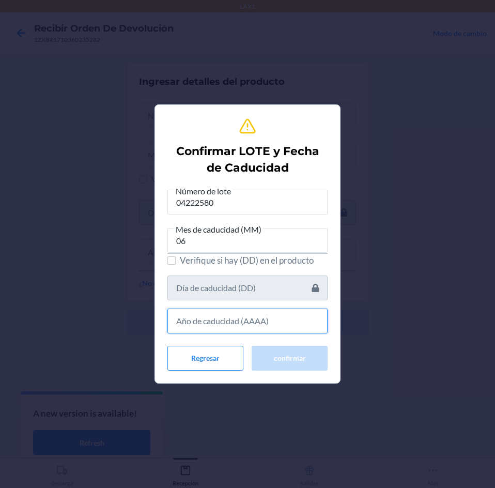
click at [251, 315] on input "text" at bounding box center [248, 321] width 160 height 25
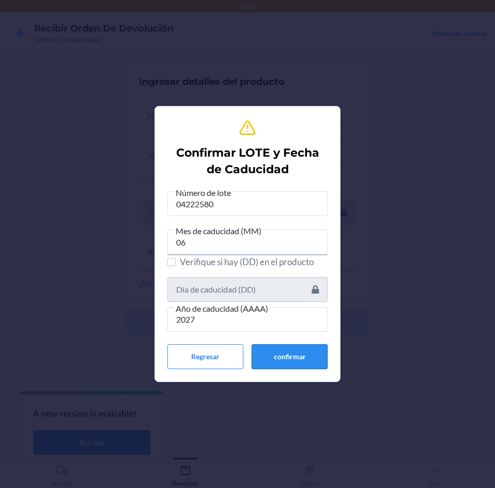
click at [283, 350] on button "confirmar" at bounding box center [290, 356] width 76 height 25
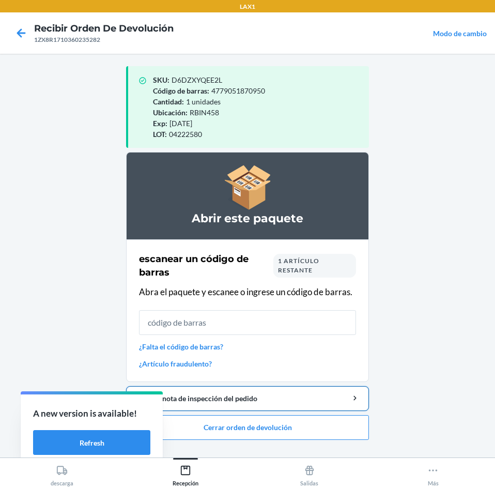
click at [298, 391] on button "Agregar nota de inspección del pedido" at bounding box center [247, 398] width 243 height 25
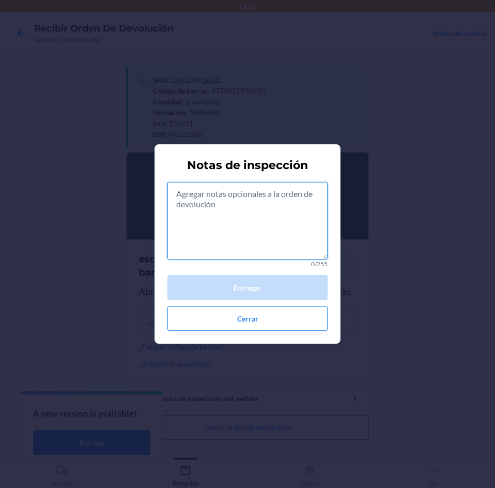
click at [284, 256] on textarea at bounding box center [248, 221] width 160 height 78
click at [277, 332] on div "Notas de inspección 0/255 Entregar Cerrar" at bounding box center [248, 244] width 160 height 182
click at [275, 322] on button "Cerrar" at bounding box center [248, 318] width 160 height 25
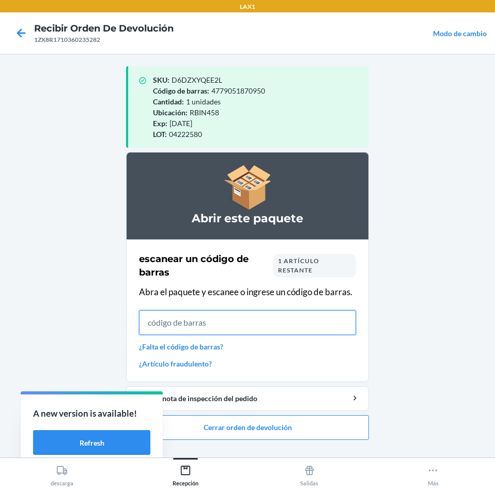
click at [282, 316] on input "text" at bounding box center [247, 322] width 217 height 25
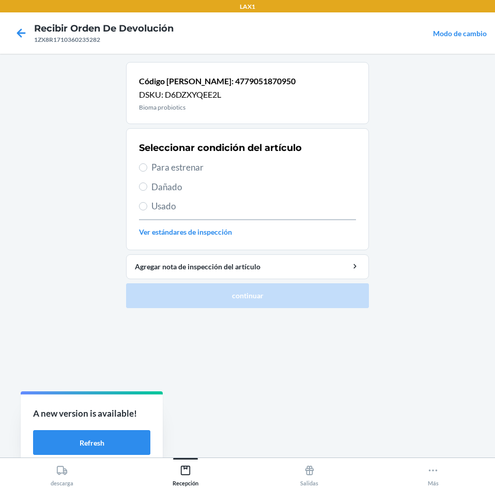
click at [227, 183] on span "Dañado" at bounding box center [254, 186] width 205 height 13
click at [147, 183] on input "Dañado" at bounding box center [143, 187] width 8 height 8
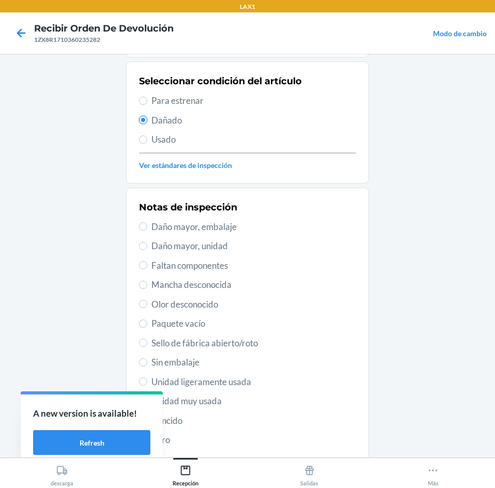
scroll to position [135, 0]
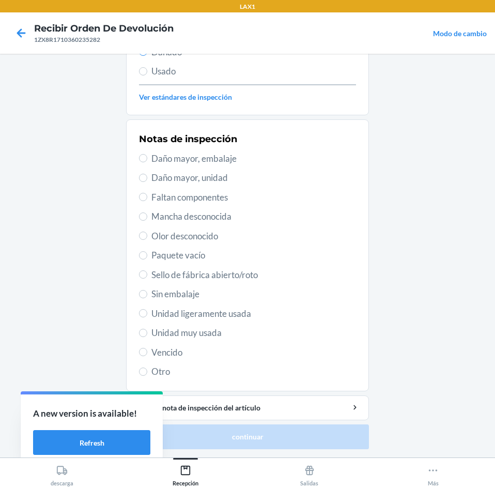
drag, startPoint x: 231, startPoint y: 164, endPoint x: 234, endPoint y: 172, distance: 8.8
click at [231, 163] on span "Daño mayor, embalaje" at bounding box center [254, 158] width 205 height 13
click at [147, 162] on input "Daño mayor, embalaje" at bounding box center [143, 158] width 8 height 8
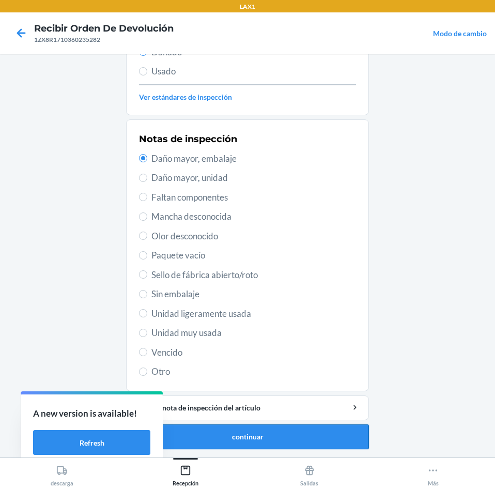
click at [279, 431] on button "continuar" at bounding box center [247, 437] width 243 height 25
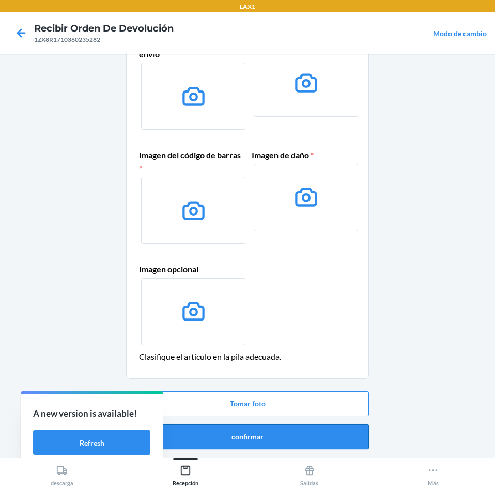
click at [295, 429] on button "confirmar" at bounding box center [247, 437] width 243 height 25
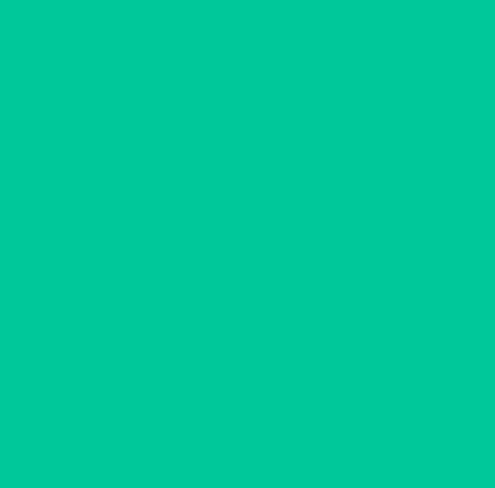
scroll to position [0, 0]
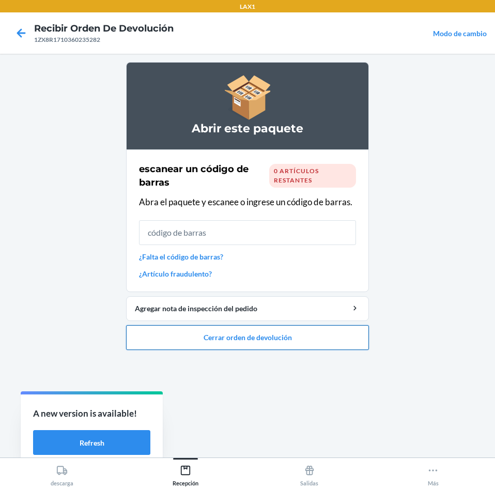
click at [283, 345] on button "Cerrar orden de devolución" at bounding box center [247, 337] width 243 height 25
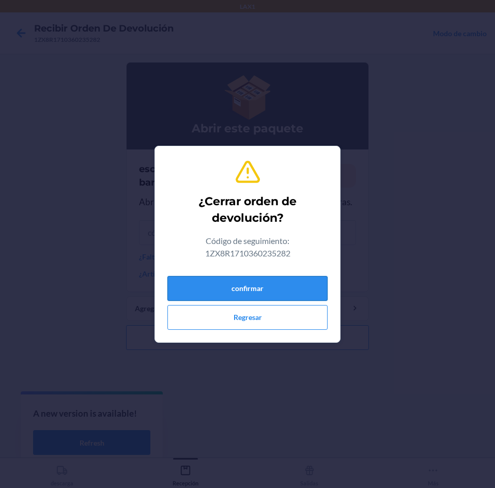
click at [285, 285] on button "confirmar" at bounding box center [248, 288] width 160 height 25
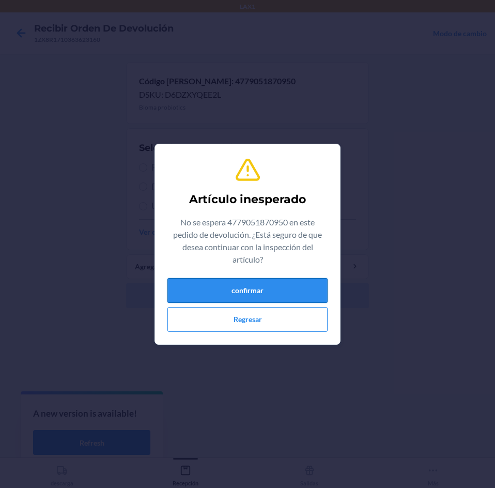
click at [282, 283] on button "confirmar" at bounding box center [248, 290] width 160 height 25
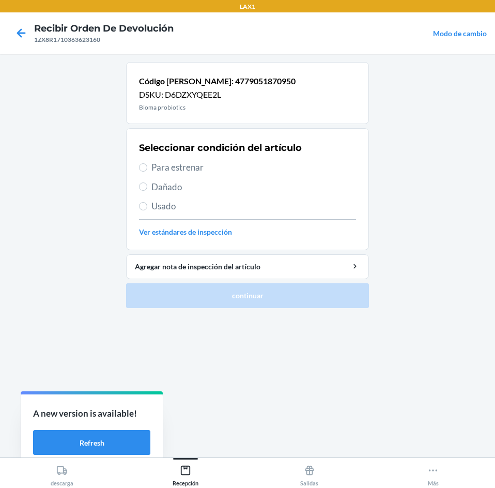
click at [256, 171] on span "Para estrenar" at bounding box center [254, 167] width 205 height 13
click at [147, 171] on input "Para estrenar" at bounding box center [143, 167] width 8 height 8
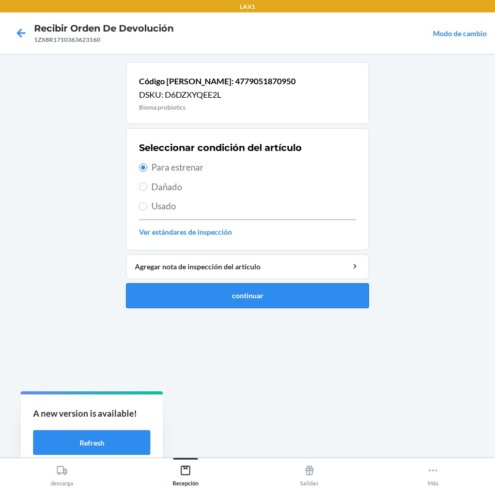
click at [282, 300] on button "continuar" at bounding box center [247, 295] width 243 height 25
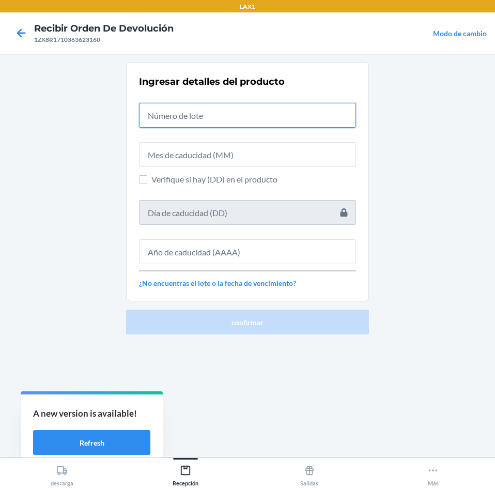
click at [267, 122] on input "text" at bounding box center [247, 115] width 217 height 25
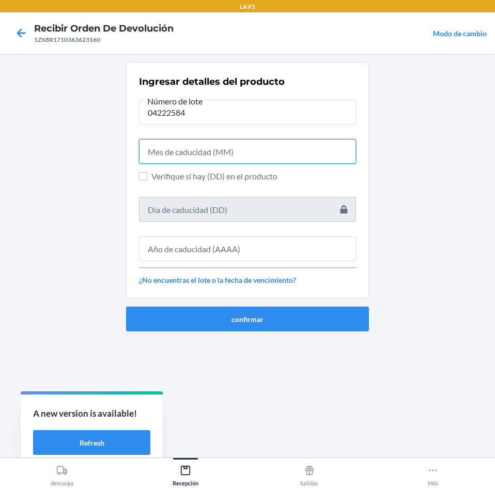
click at [291, 163] on input "text" at bounding box center [247, 151] width 217 height 25
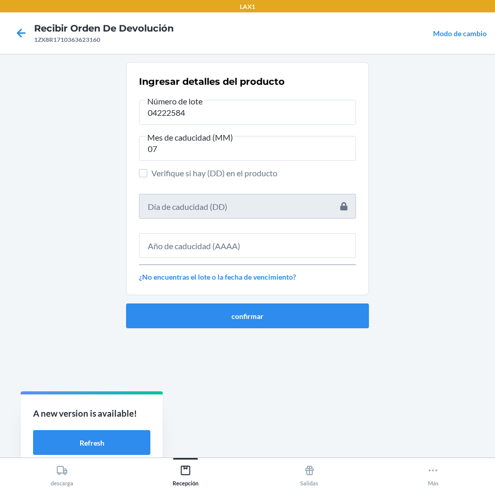
click at [300, 262] on div "Ingresar detalles del producto Número de lote 04222584 Mes de caducidad (MM) 07…" at bounding box center [247, 179] width 217 height 214
click at [300, 250] on input "text" at bounding box center [247, 245] width 217 height 25
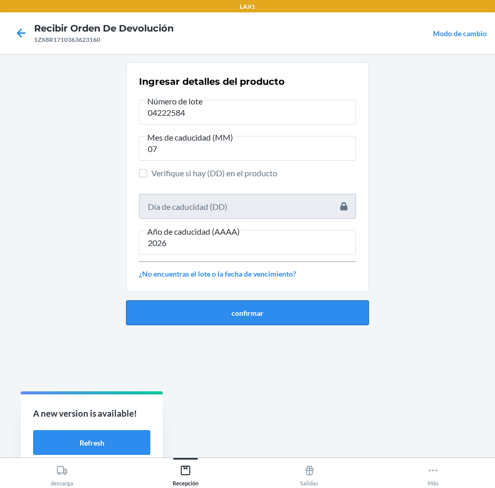
click at [286, 315] on button "confirmar" at bounding box center [247, 312] width 243 height 25
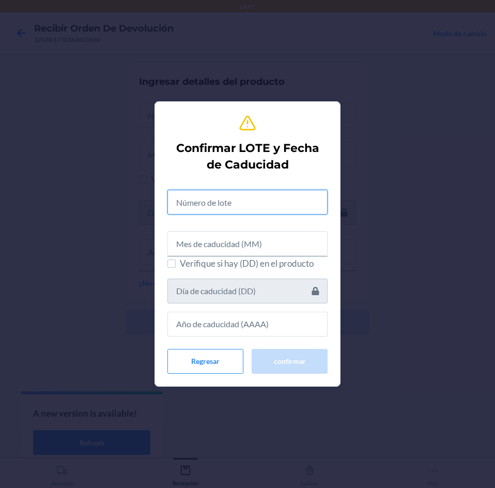
click at [266, 205] on input "text" at bounding box center [248, 202] width 160 height 25
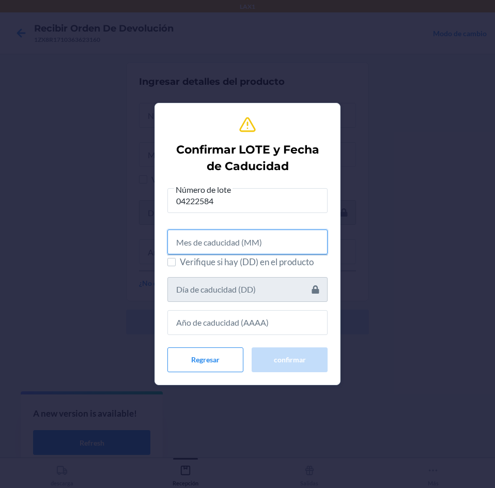
click at [272, 240] on input "text" at bounding box center [248, 242] width 160 height 25
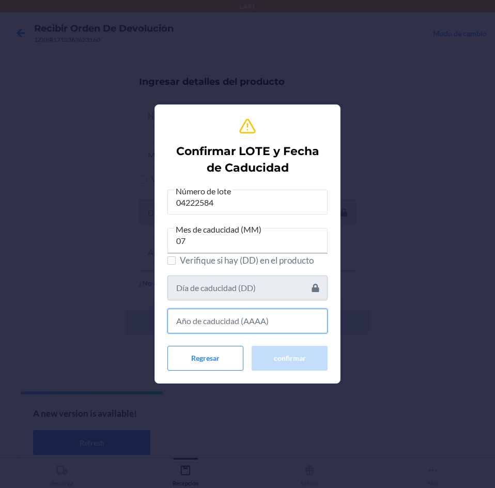
click at [263, 314] on input "text" at bounding box center [248, 321] width 160 height 25
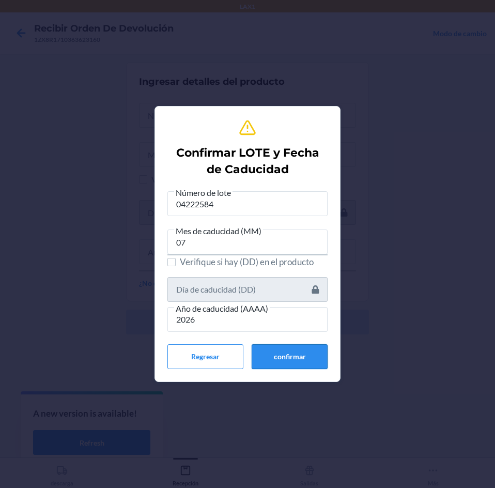
click at [273, 352] on button "confirmar" at bounding box center [290, 356] width 76 height 25
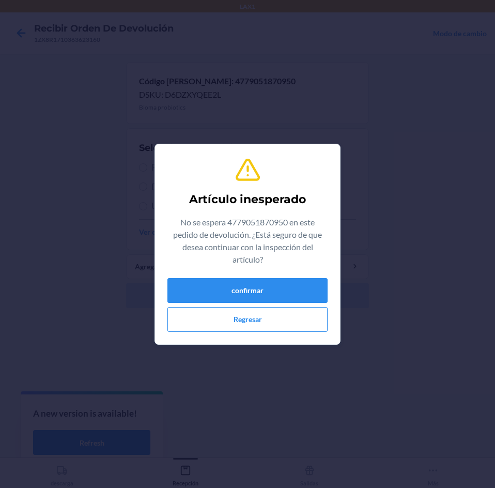
click at [297, 277] on div "Artículo inesperado No se espera 4779051870950 en este pedido de devolución. ¿E…" at bounding box center [248, 245] width 160 height 184
click at [295, 288] on button "confirmar" at bounding box center [248, 290] width 160 height 25
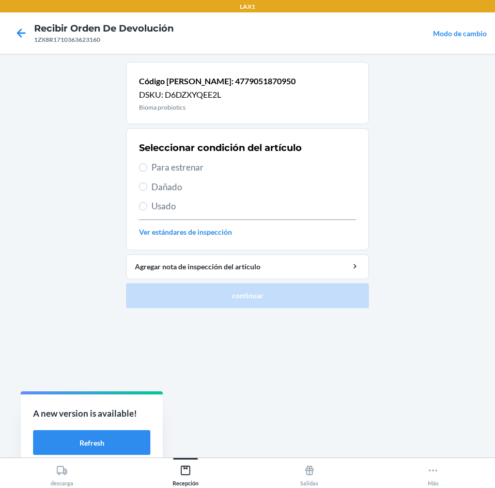
click at [246, 165] on span "Para estrenar" at bounding box center [254, 167] width 205 height 13
click at [147, 165] on input "Para estrenar" at bounding box center [143, 167] width 8 height 8
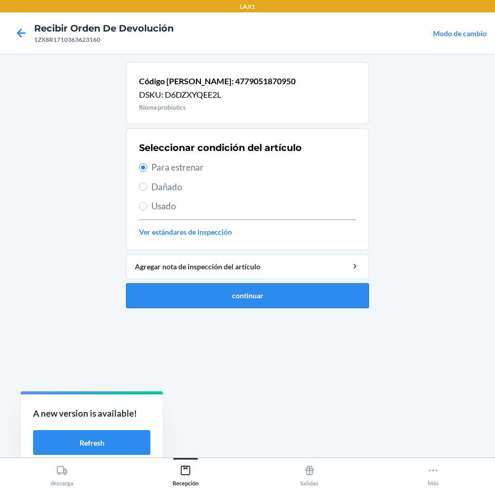
drag, startPoint x: 266, startPoint y: 296, endPoint x: 267, endPoint y: 291, distance: 5.3
click at [266, 294] on button "continuar" at bounding box center [247, 295] width 243 height 25
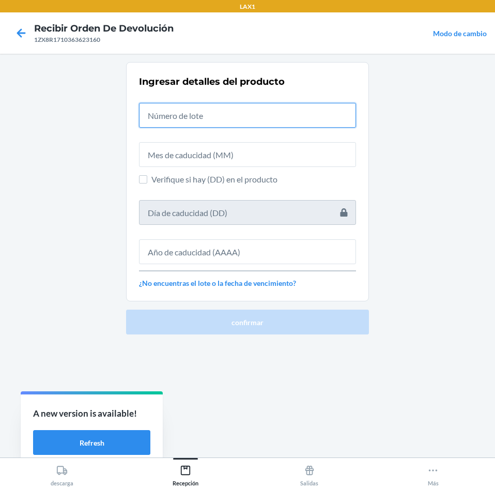
click at [265, 122] on input "text" at bounding box center [247, 115] width 217 height 25
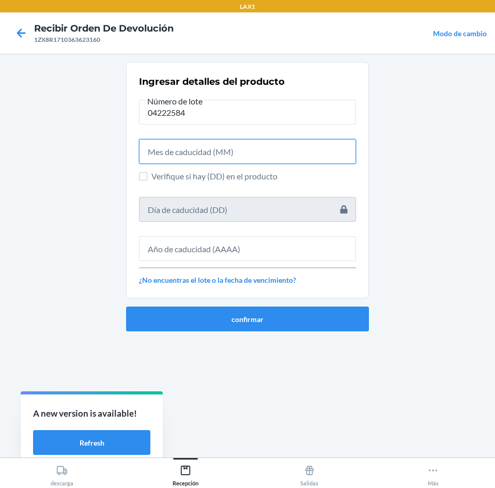
click at [256, 156] on input "text" at bounding box center [247, 151] width 217 height 25
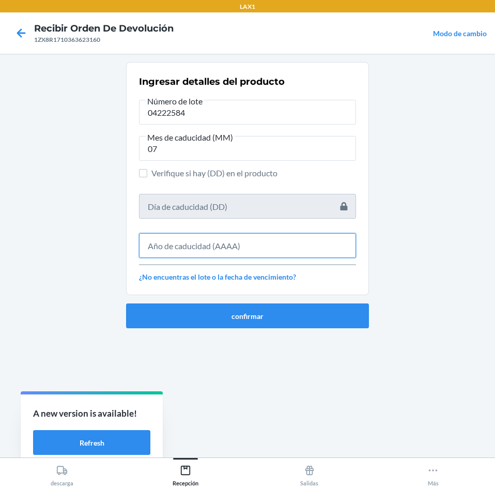
click at [273, 238] on input "text" at bounding box center [247, 245] width 217 height 25
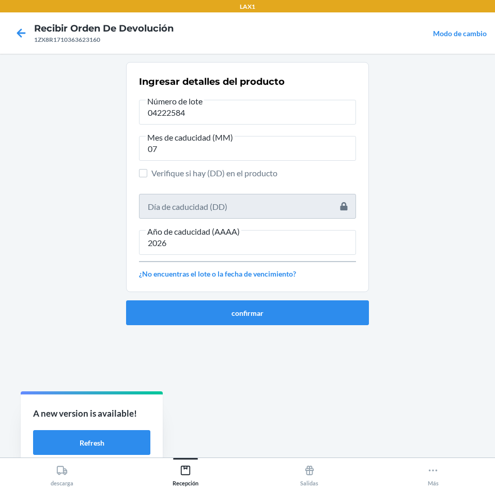
click at [281, 300] on div "confirmar" at bounding box center [247, 308] width 243 height 33
click at [281, 301] on button "confirmar" at bounding box center [247, 312] width 243 height 25
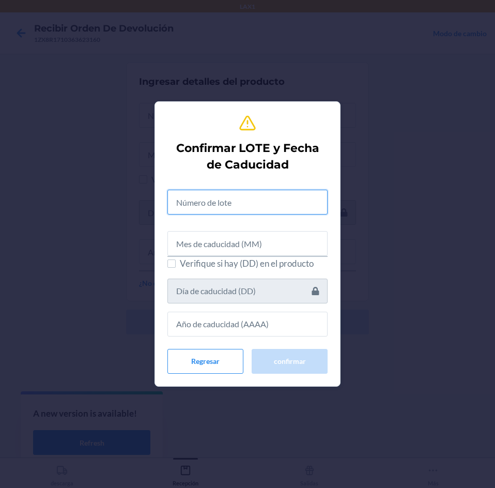
click at [254, 207] on input "text" at bounding box center [248, 202] width 160 height 25
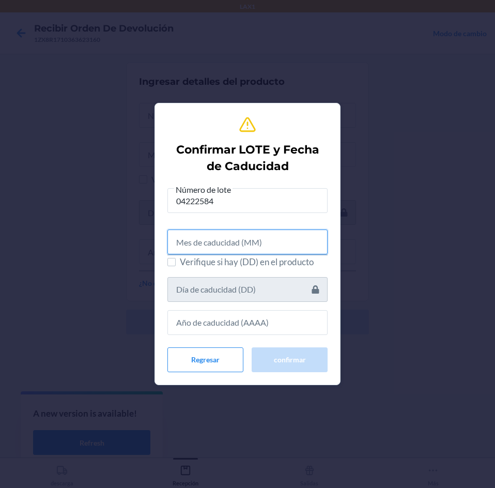
click at [243, 241] on input "text" at bounding box center [248, 242] width 160 height 25
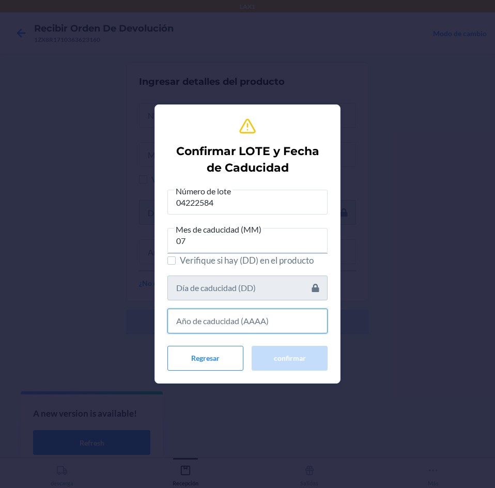
drag, startPoint x: 237, startPoint y: 316, endPoint x: 242, endPoint y: 308, distance: 9.8
click at [239, 315] on input "text" at bounding box center [248, 321] width 160 height 25
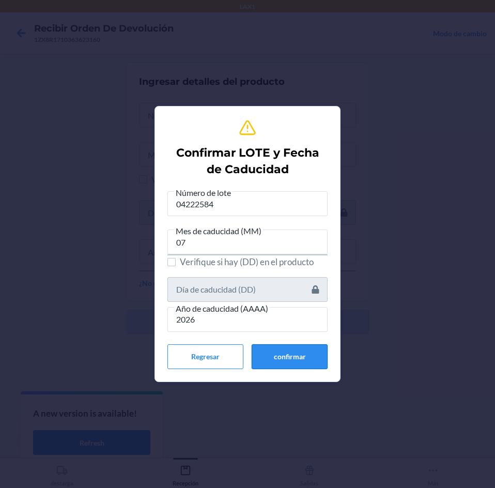
click at [279, 353] on button "confirmar" at bounding box center [290, 356] width 76 height 25
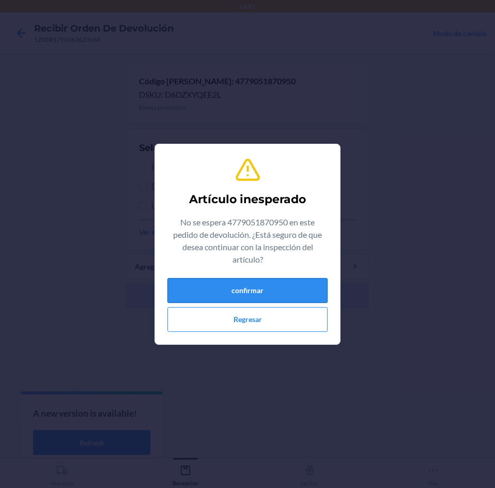
drag, startPoint x: 247, startPoint y: 298, endPoint x: 254, endPoint y: 263, distance: 35.8
click at [247, 297] on button "confirmar" at bounding box center [248, 290] width 160 height 25
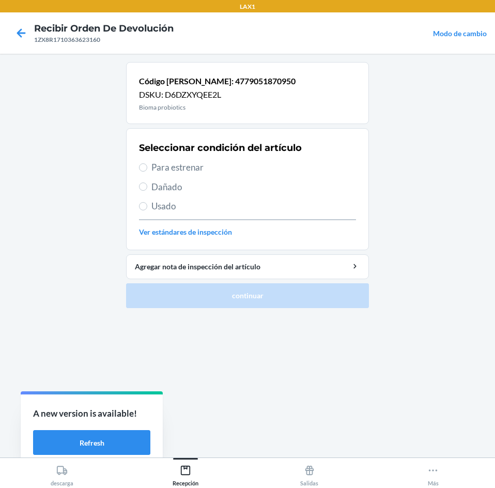
click at [243, 172] on span "Para estrenar" at bounding box center [254, 167] width 205 height 13
click at [147, 172] on input "Para estrenar" at bounding box center [143, 167] width 8 height 8
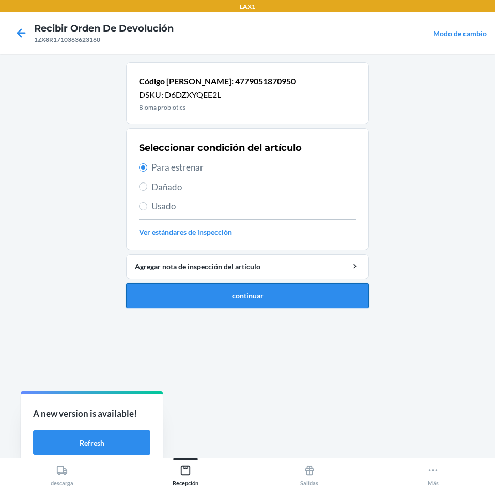
click at [285, 301] on button "continuar" at bounding box center [247, 295] width 243 height 25
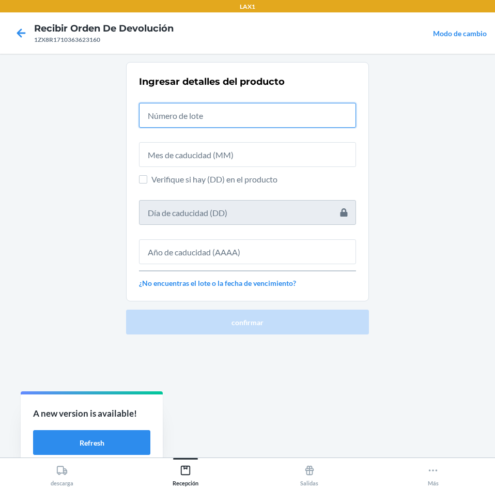
click at [269, 117] on input "text" at bounding box center [247, 115] width 217 height 25
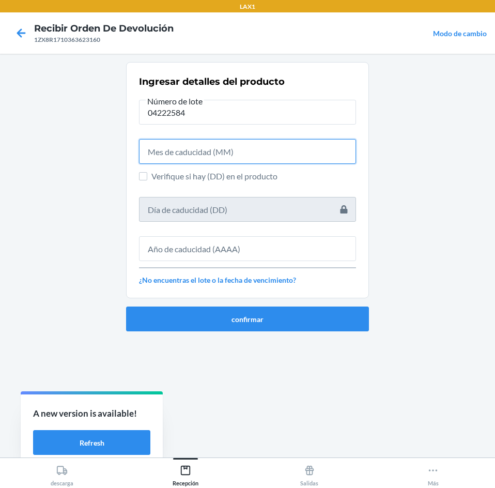
click at [266, 154] on input "text" at bounding box center [247, 151] width 217 height 25
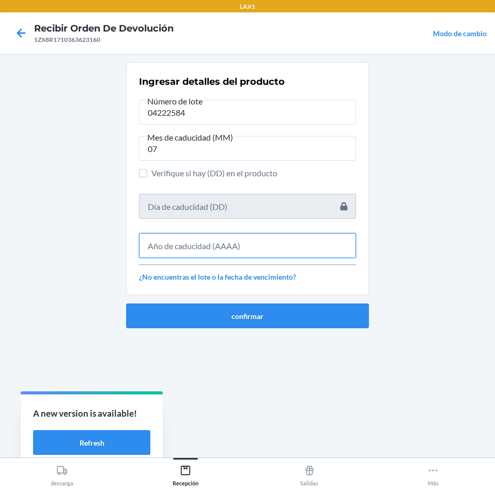
click at [269, 252] on input "text" at bounding box center [247, 245] width 217 height 25
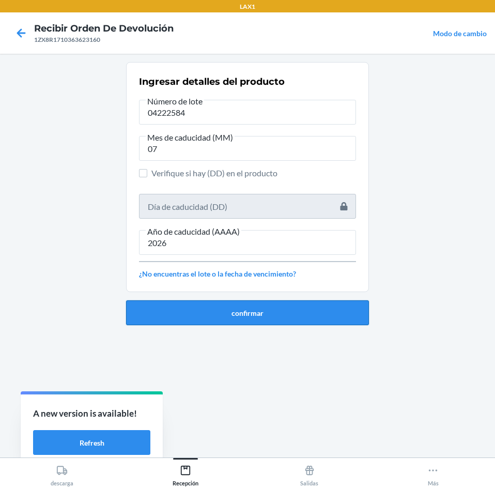
click at [274, 319] on button "confirmar" at bounding box center [247, 312] width 243 height 25
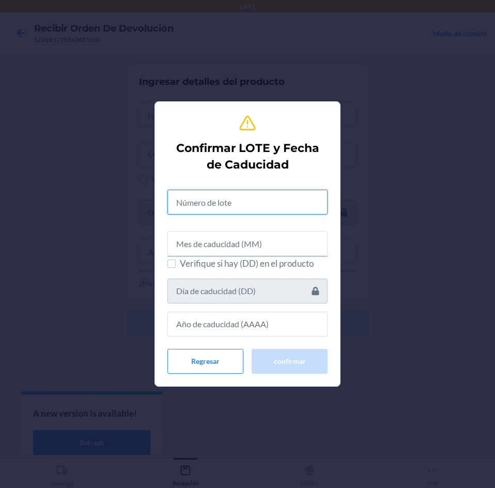
click at [229, 204] on input "text" at bounding box center [248, 202] width 160 height 25
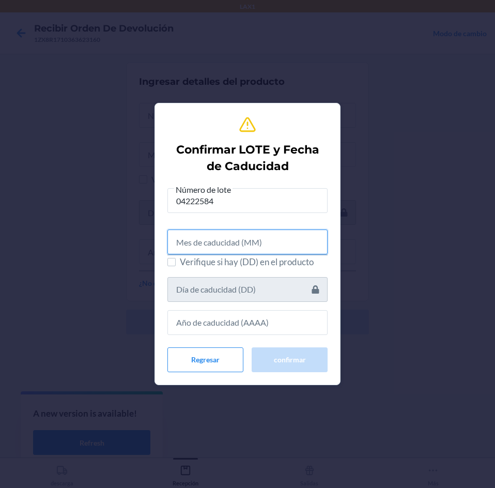
click at [251, 248] on input "text" at bounding box center [248, 242] width 160 height 25
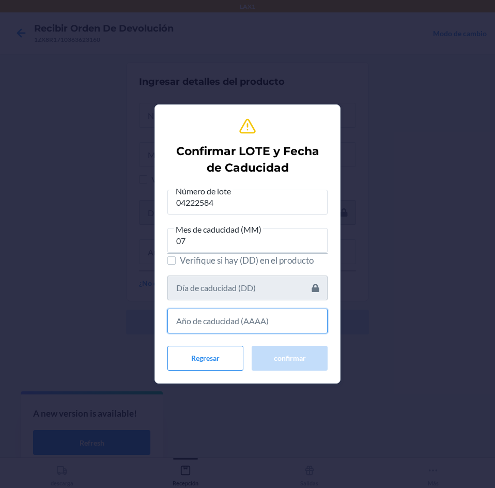
click at [264, 331] on input "text" at bounding box center [248, 321] width 160 height 25
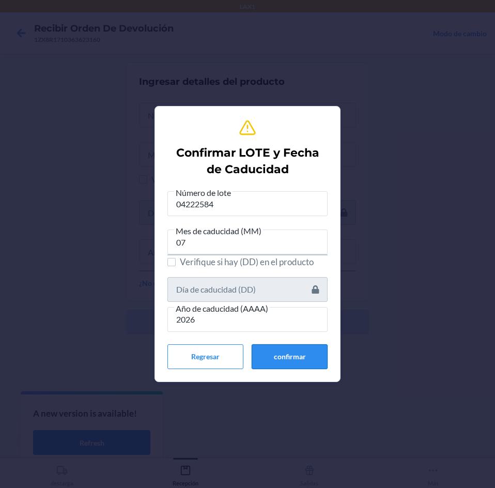
click at [263, 356] on button "confirmar" at bounding box center [290, 356] width 76 height 25
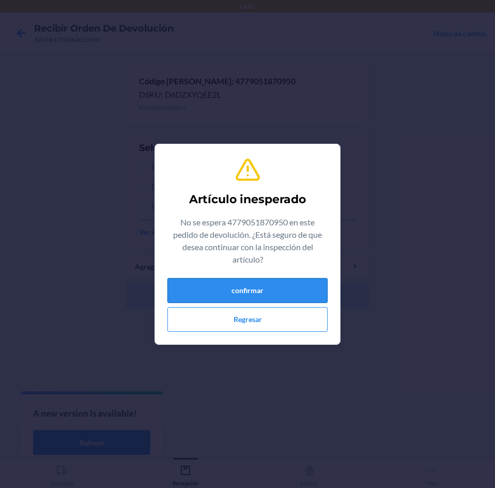
click at [239, 300] on button "confirmar" at bounding box center [248, 290] width 160 height 25
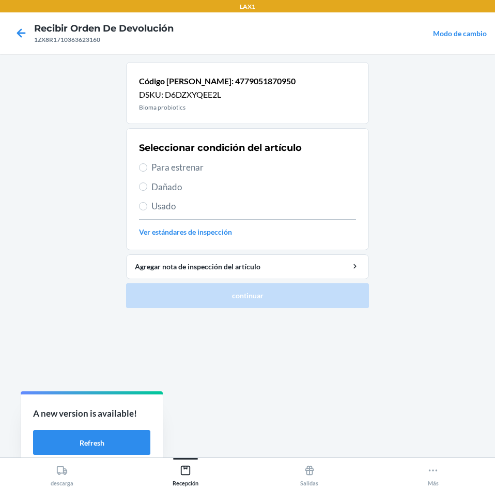
click at [220, 161] on span "Para estrenar" at bounding box center [254, 167] width 205 height 13
click at [147, 163] on input "Para estrenar" at bounding box center [143, 167] width 8 height 8
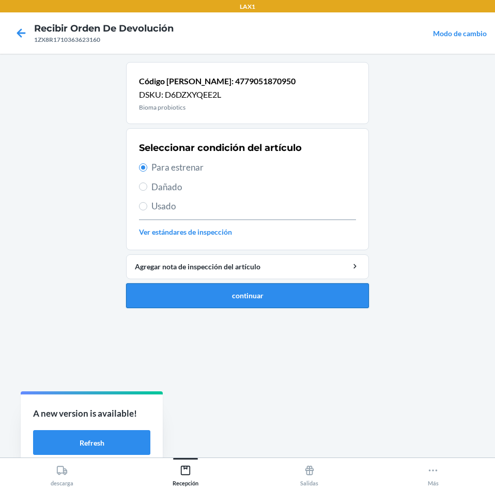
click at [273, 294] on button "continuar" at bounding box center [247, 295] width 243 height 25
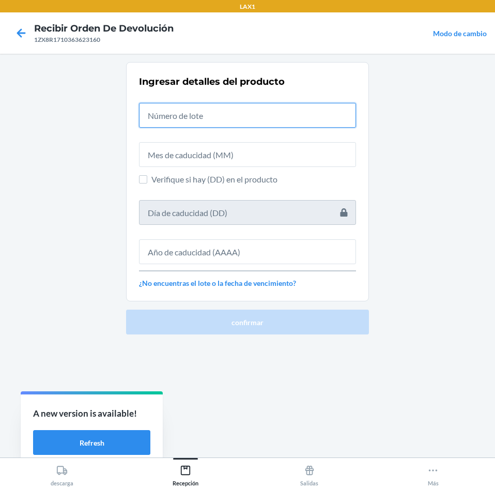
click at [283, 125] on input "text" at bounding box center [247, 115] width 217 height 25
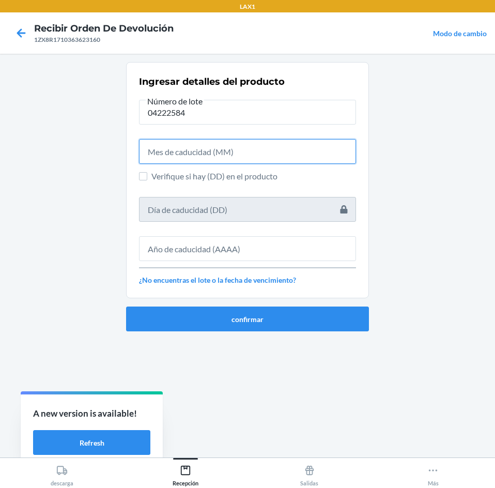
click at [299, 160] on input "text" at bounding box center [247, 151] width 217 height 25
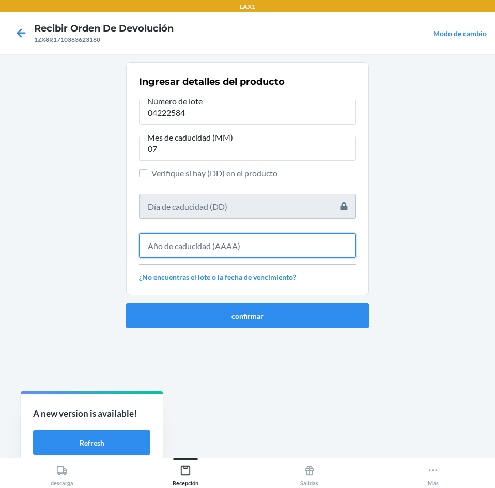
click at [312, 235] on input "text" at bounding box center [247, 245] width 217 height 25
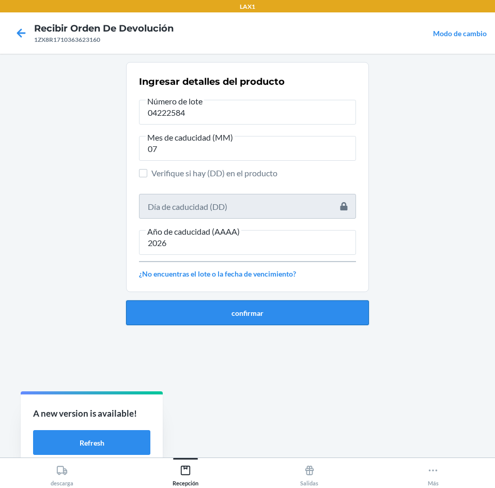
click at [344, 305] on button "confirmar" at bounding box center [247, 312] width 243 height 25
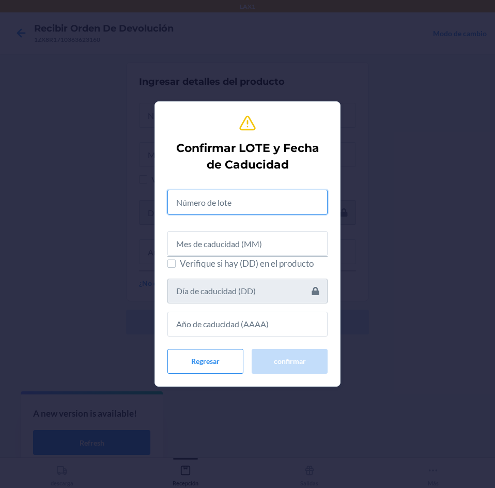
click at [321, 199] on input "text" at bounding box center [248, 202] width 160 height 25
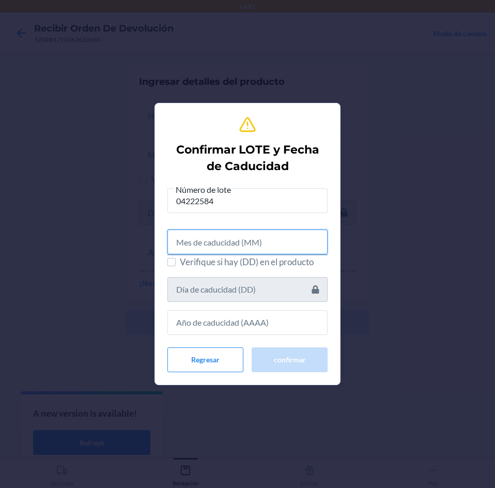
click at [289, 249] on input "text" at bounding box center [248, 242] width 160 height 25
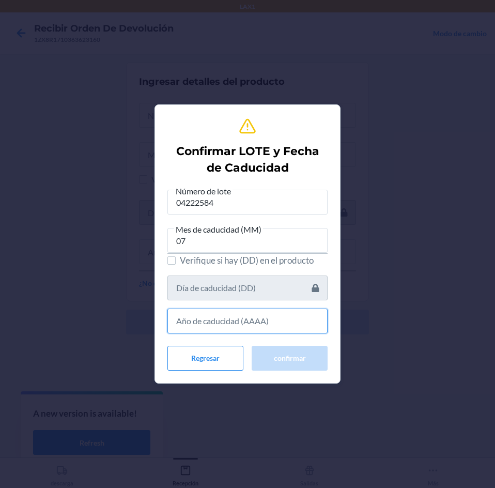
click at [267, 328] on input "text" at bounding box center [248, 321] width 160 height 25
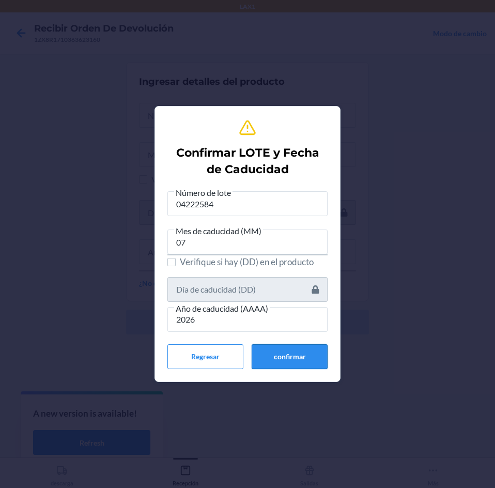
click at [277, 361] on button "confirmar" at bounding box center [290, 356] width 76 height 25
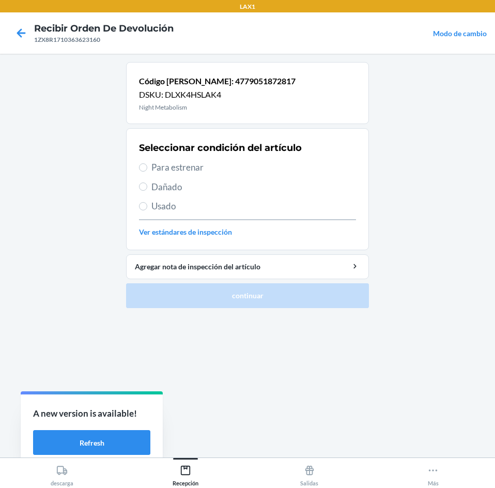
click at [241, 162] on span "Para estrenar" at bounding box center [254, 167] width 205 height 13
click at [147, 163] on input "Para estrenar" at bounding box center [143, 167] width 8 height 8
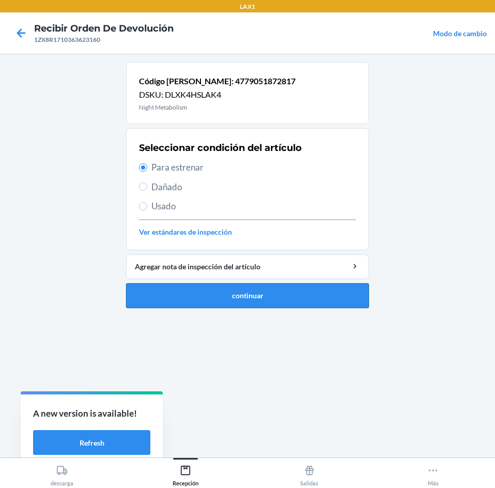
click at [265, 291] on button "continuar" at bounding box center [247, 295] width 243 height 25
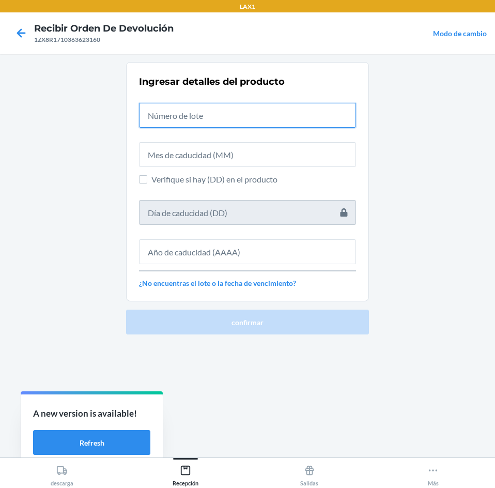
click at [254, 109] on input "text" at bounding box center [247, 115] width 217 height 25
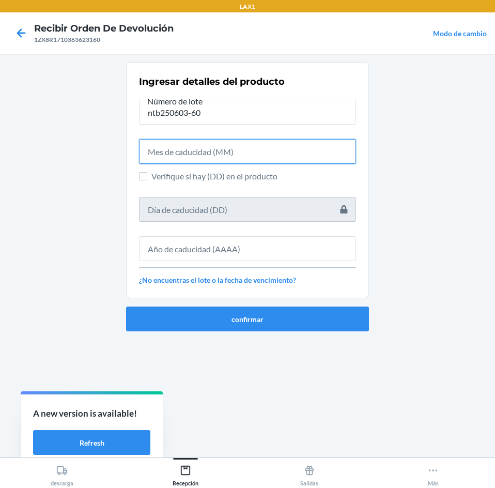
click at [247, 151] on input "text" at bounding box center [247, 151] width 217 height 25
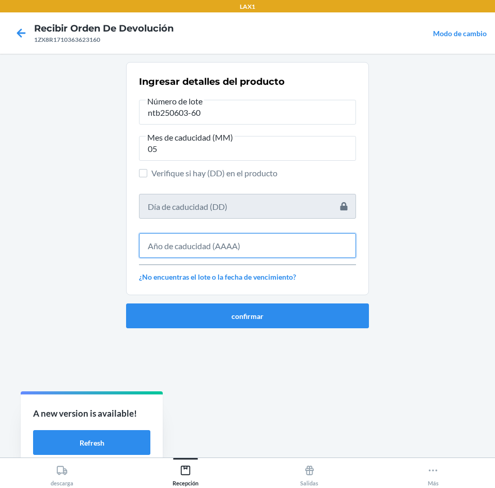
click at [276, 247] on input "text" at bounding box center [247, 245] width 217 height 25
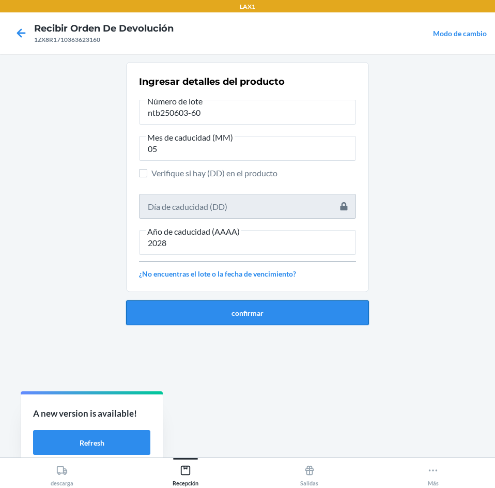
click at [259, 306] on button "confirmar" at bounding box center [247, 312] width 243 height 25
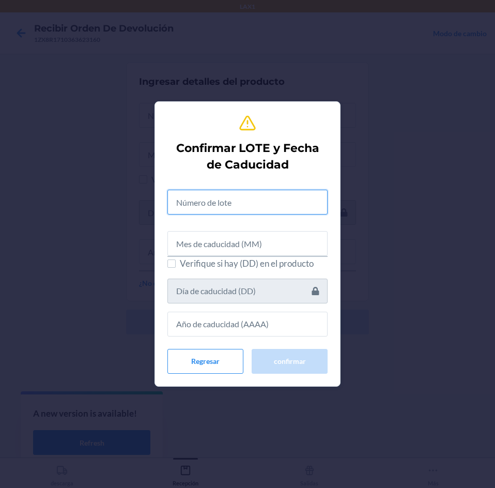
click at [271, 208] on input "text" at bounding box center [248, 202] width 160 height 25
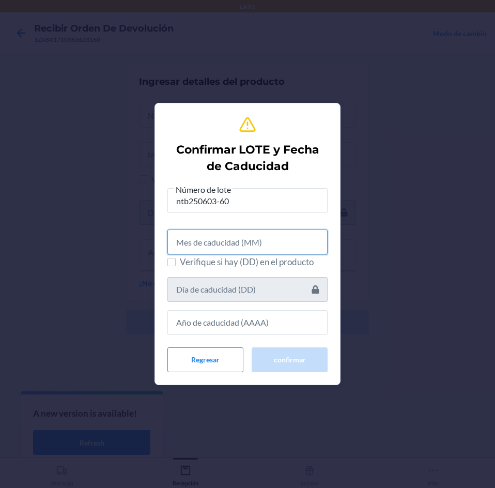
click at [268, 252] on input "text" at bounding box center [248, 242] width 160 height 25
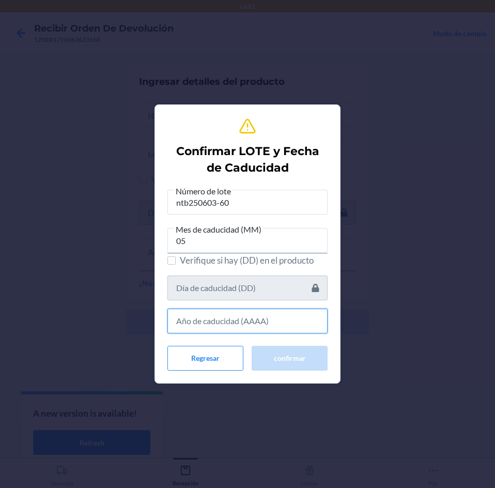
click at [266, 323] on input "text" at bounding box center [248, 321] width 160 height 25
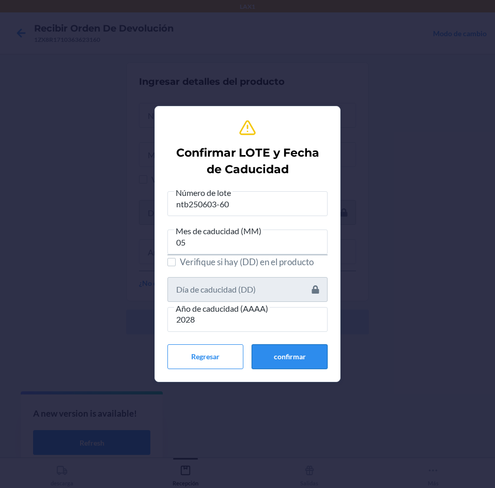
click at [308, 356] on button "confirmar" at bounding box center [290, 356] width 76 height 25
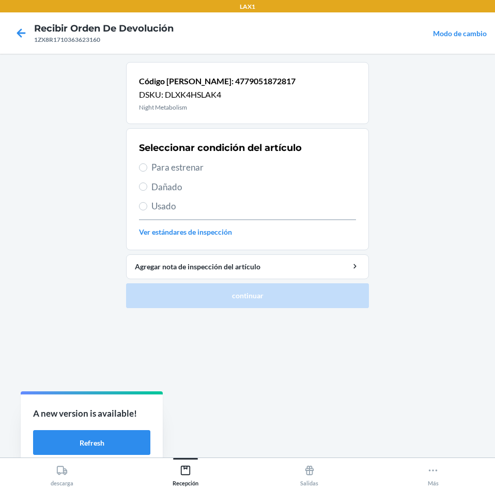
click at [249, 166] on span "Para estrenar" at bounding box center [254, 167] width 205 height 13
click at [147, 166] on input "Para estrenar" at bounding box center [143, 167] width 8 height 8
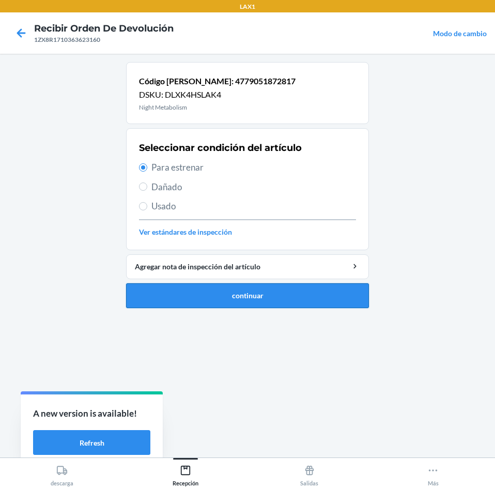
click at [274, 304] on button "continuar" at bounding box center [247, 295] width 243 height 25
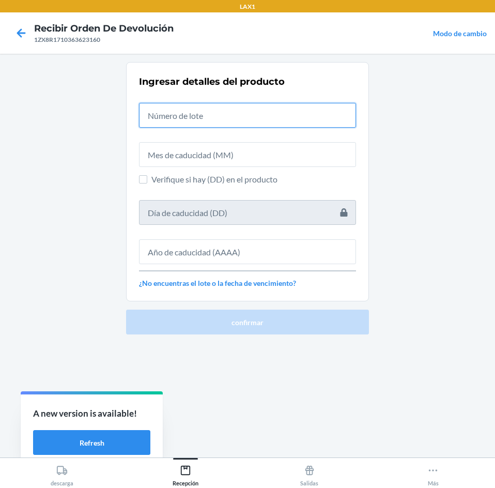
click at [238, 115] on input "text" at bounding box center [247, 115] width 217 height 25
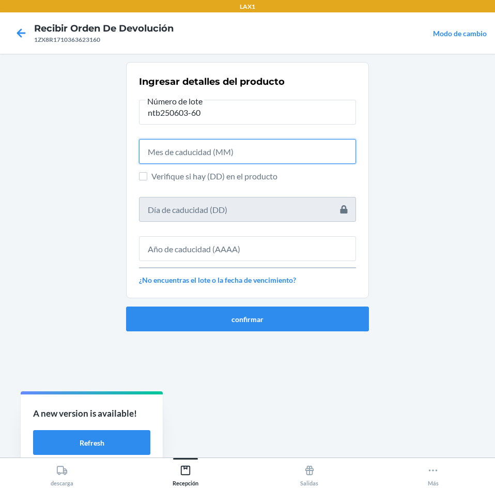
click at [239, 154] on input "text" at bounding box center [247, 151] width 217 height 25
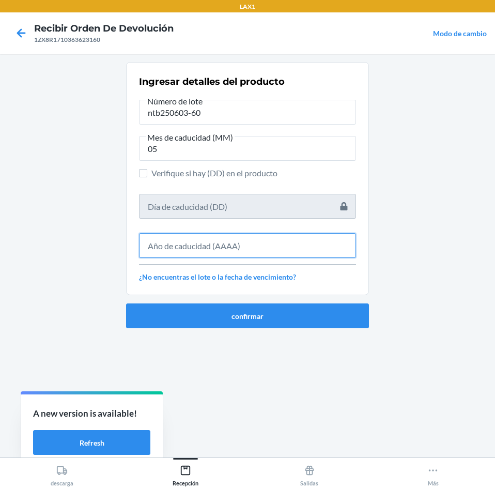
click at [222, 239] on input "text" at bounding box center [247, 245] width 217 height 25
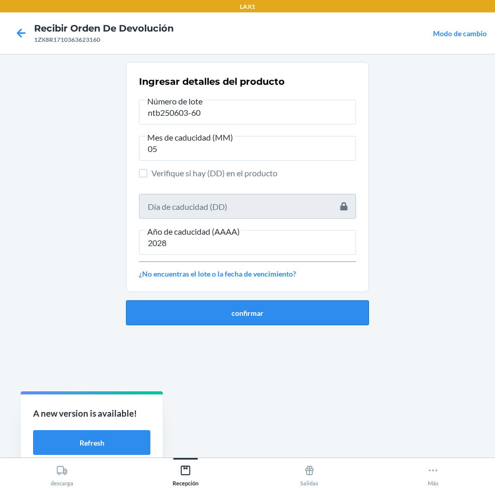
click at [207, 308] on button "confirmar" at bounding box center [247, 312] width 243 height 25
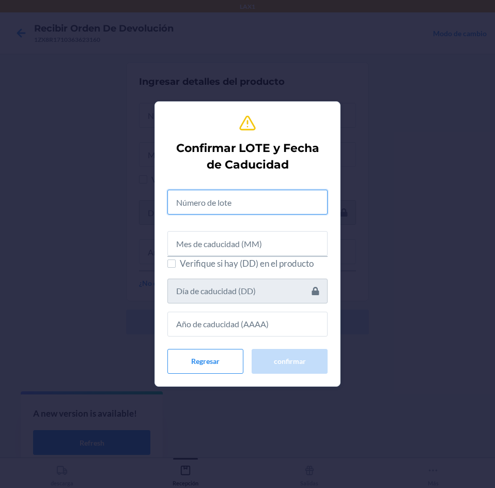
click at [238, 197] on input "text" at bounding box center [248, 202] width 160 height 25
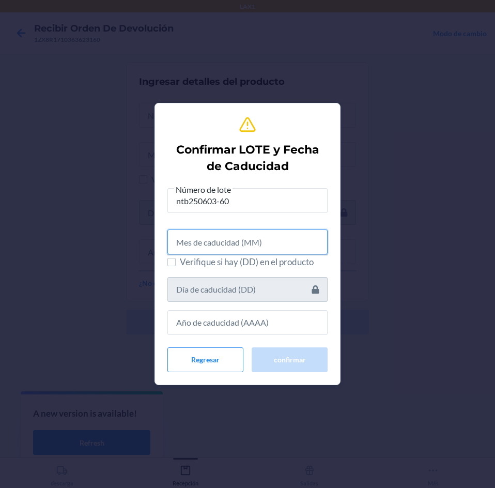
click at [235, 240] on input "text" at bounding box center [248, 242] width 160 height 25
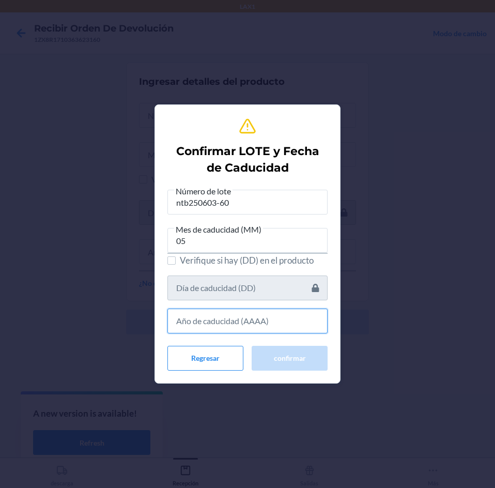
click at [203, 322] on input "text" at bounding box center [248, 321] width 160 height 25
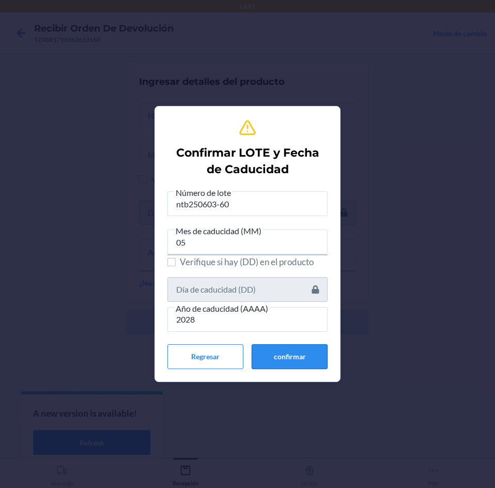
click at [261, 345] on button "confirmar" at bounding box center [290, 356] width 76 height 25
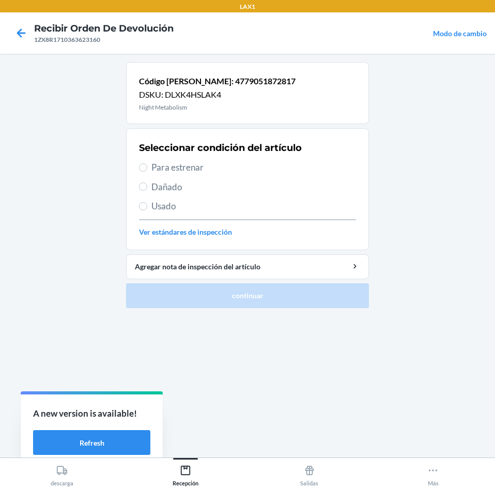
click at [279, 166] on span "Para estrenar" at bounding box center [254, 167] width 205 height 13
click at [147, 166] on input "Para estrenar" at bounding box center [143, 167] width 8 height 8
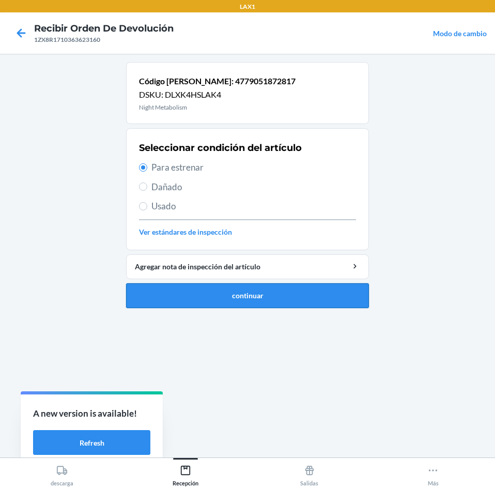
click at [291, 289] on button "continuar" at bounding box center [247, 295] width 243 height 25
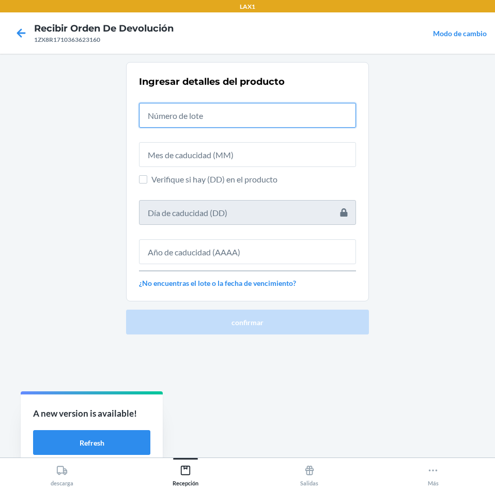
click at [258, 108] on input "text" at bounding box center [247, 115] width 217 height 25
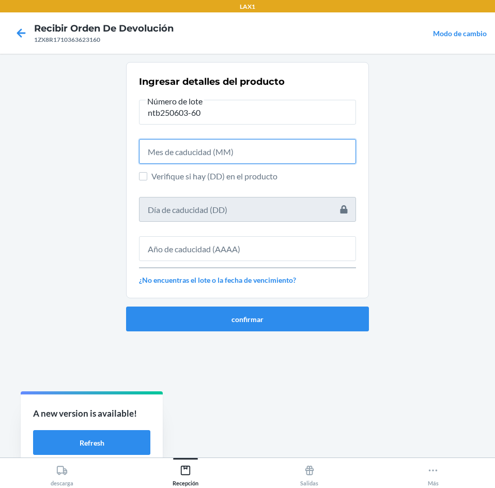
click at [262, 156] on input "text" at bounding box center [247, 151] width 217 height 25
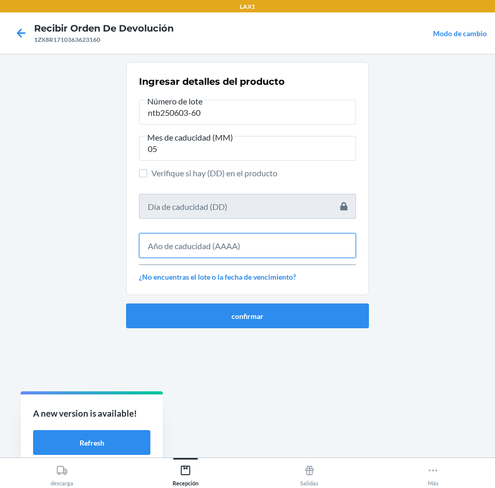
click at [205, 245] on input "text" at bounding box center [247, 245] width 217 height 25
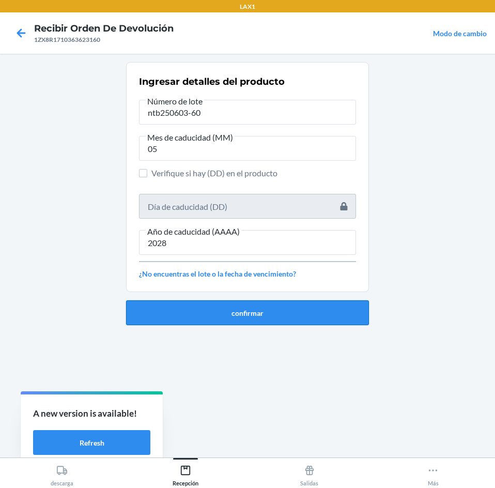
click at [262, 315] on button "confirmar" at bounding box center [247, 312] width 243 height 25
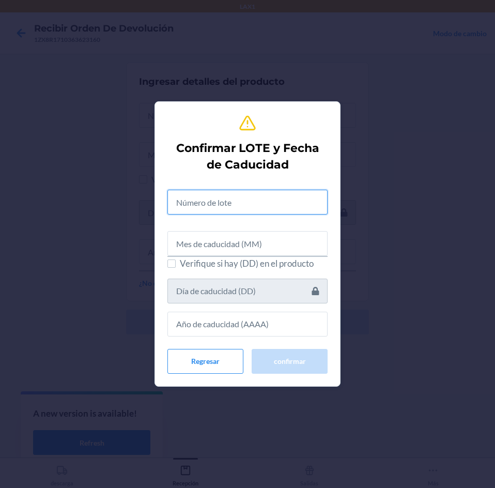
click at [220, 200] on input "text" at bounding box center [248, 202] width 160 height 25
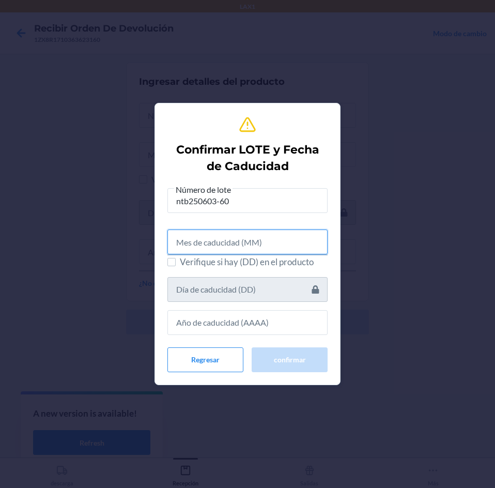
click at [243, 249] on input "text" at bounding box center [248, 242] width 160 height 25
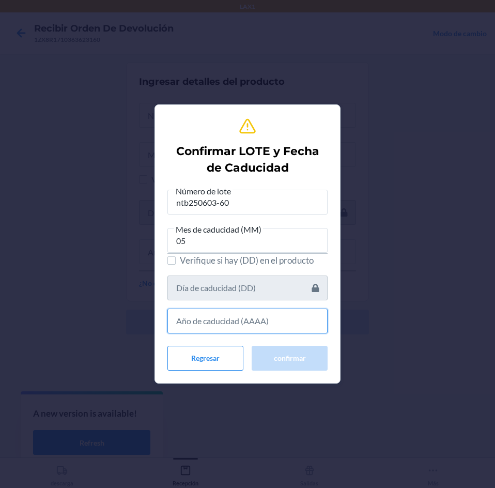
click at [281, 326] on input "text" at bounding box center [248, 321] width 160 height 25
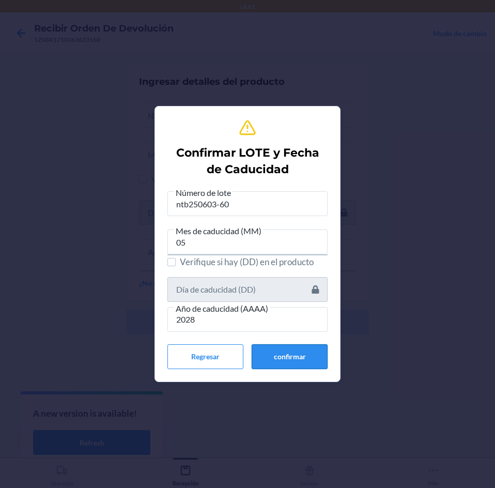
click at [279, 361] on button "confirmar" at bounding box center [290, 356] width 76 height 25
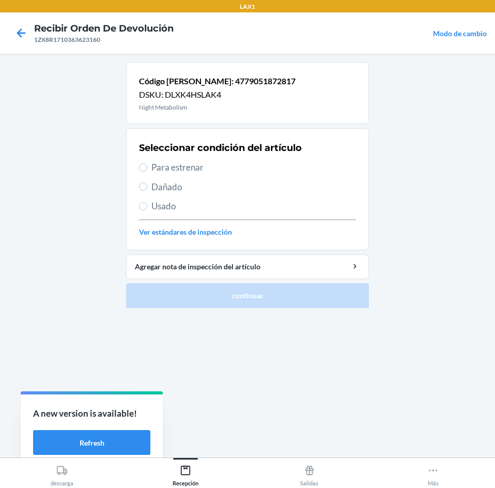
drag, startPoint x: 210, startPoint y: 166, endPoint x: 254, endPoint y: 256, distance: 100.4
click at [214, 171] on span "Para estrenar" at bounding box center [254, 167] width 205 height 13
click at [147, 171] on input "Para estrenar" at bounding box center [143, 167] width 8 height 8
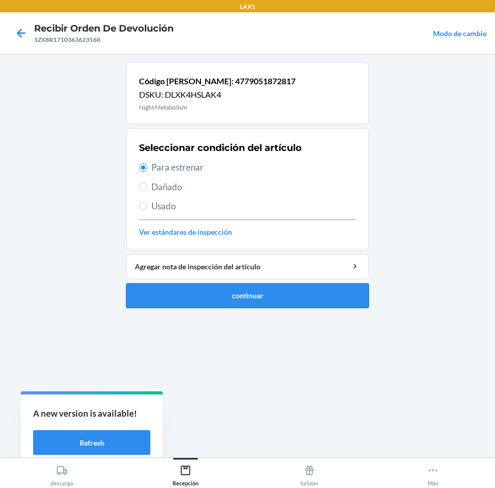
click at [255, 288] on button "continuar" at bounding box center [247, 295] width 243 height 25
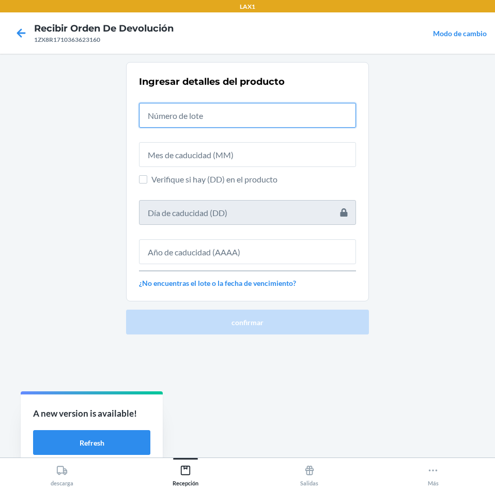
click at [232, 114] on input "text" at bounding box center [247, 115] width 217 height 25
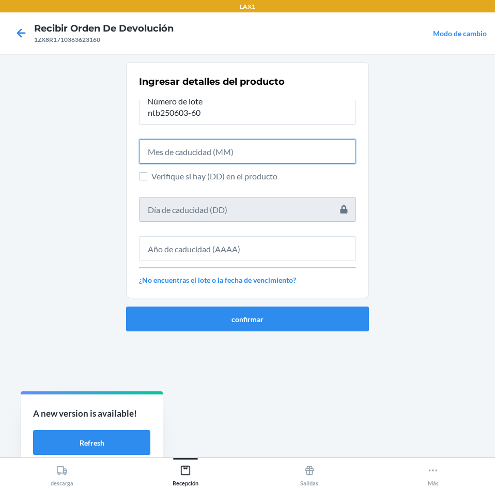
click at [226, 147] on input "text" at bounding box center [247, 151] width 217 height 25
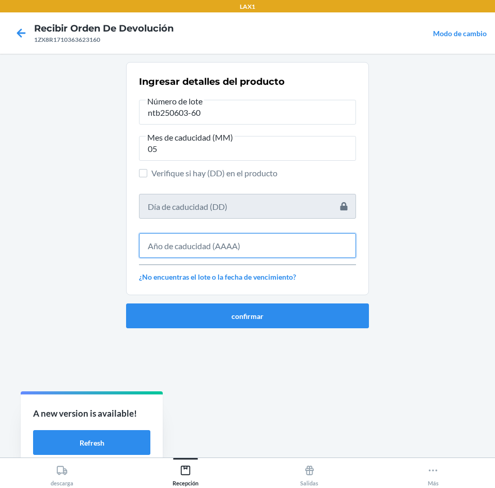
click at [241, 239] on input "text" at bounding box center [247, 245] width 217 height 25
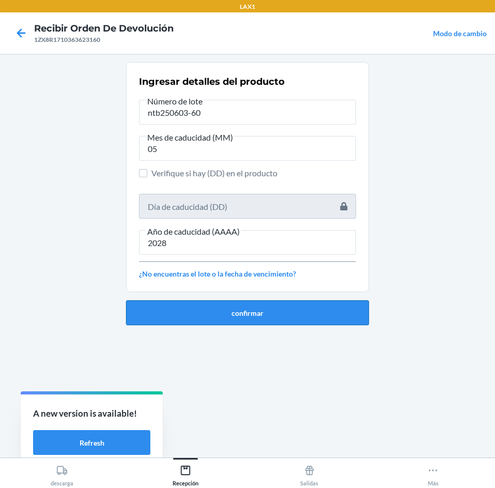
click at [247, 312] on button "confirmar" at bounding box center [247, 312] width 243 height 25
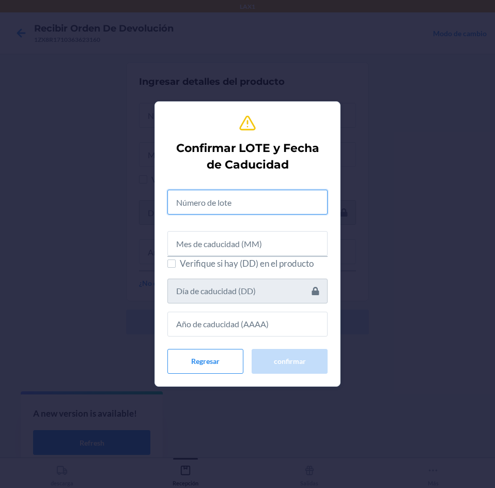
click at [263, 205] on input "text" at bounding box center [248, 202] width 160 height 25
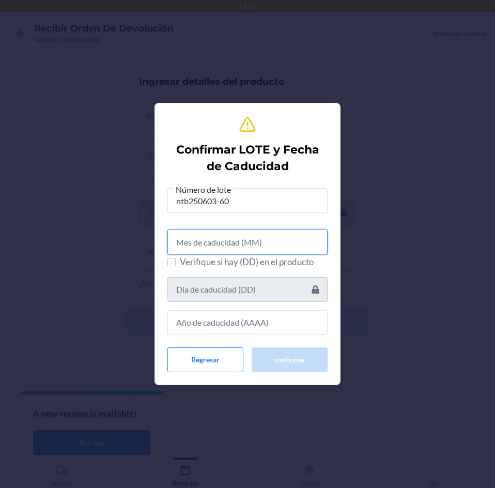
click at [258, 247] on input "text" at bounding box center [248, 242] width 160 height 25
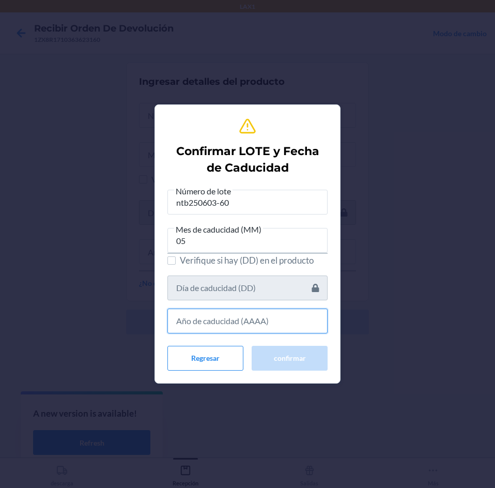
click at [283, 321] on input "text" at bounding box center [248, 321] width 160 height 25
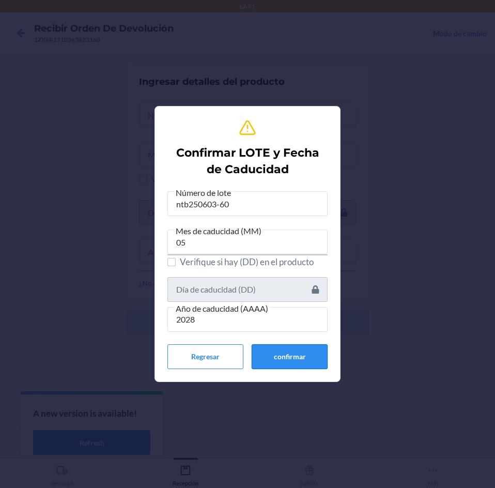
click at [284, 364] on button "confirmar" at bounding box center [290, 356] width 76 height 25
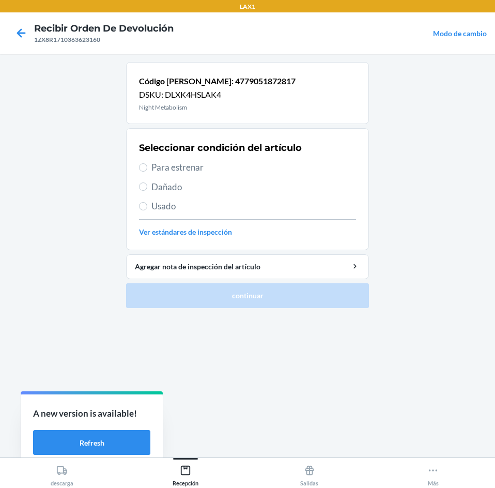
click at [245, 168] on span "Para estrenar" at bounding box center [254, 167] width 205 height 13
click at [147, 168] on input "Para estrenar" at bounding box center [143, 167] width 8 height 8
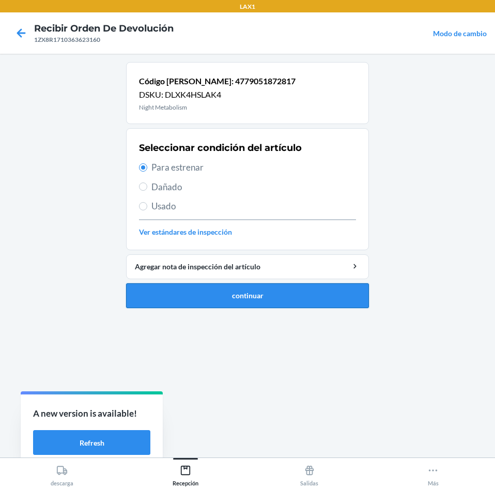
click at [301, 301] on button "continuar" at bounding box center [247, 295] width 243 height 25
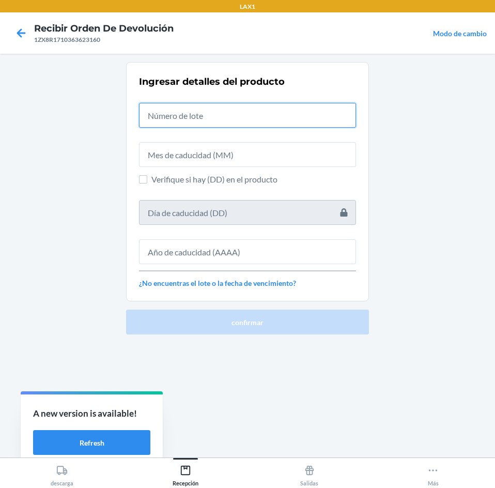
click at [269, 125] on input "text" at bounding box center [247, 115] width 217 height 25
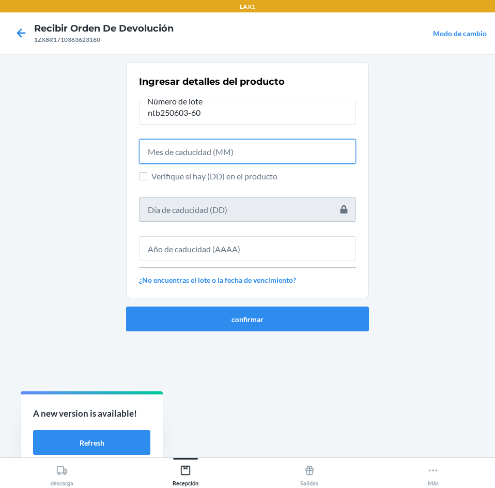
click at [264, 146] on input "text" at bounding box center [247, 151] width 217 height 25
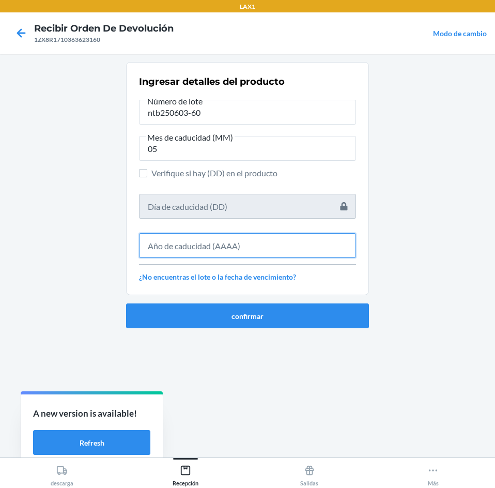
click at [259, 236] on input "text" at bounding box center [247, 245] width 217 height 25
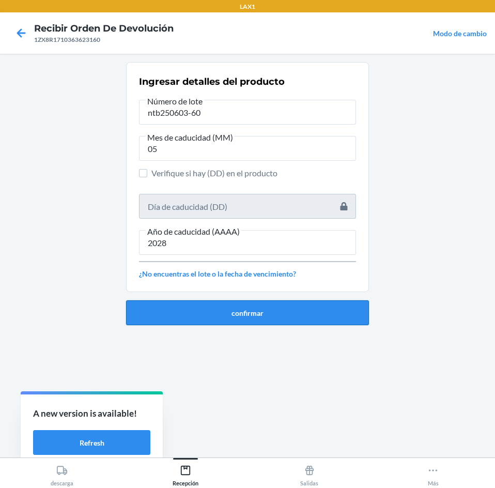
click at [255, 303] on button "confirmar" at bounding box center [247, 312] width 243 height 25
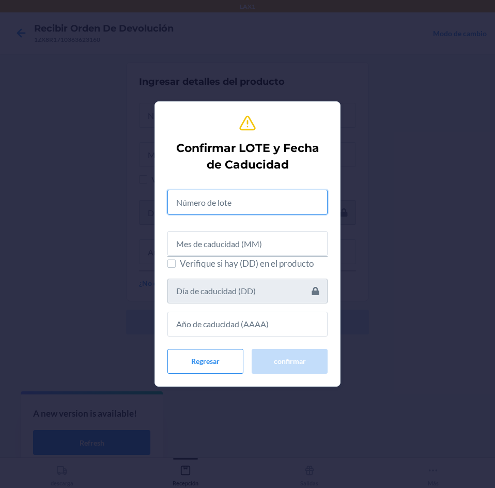
click at [264, 203] on input "text" at bounding box center [248, 202] width 160 height 25
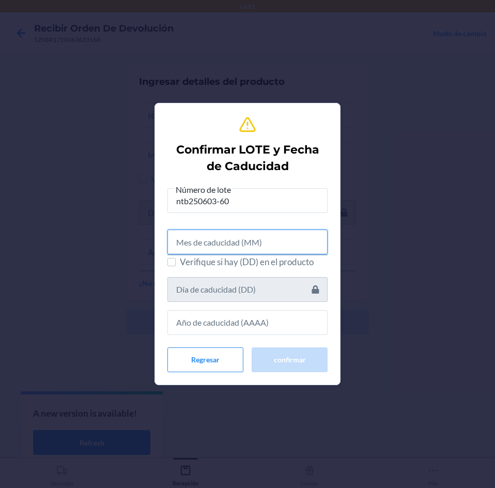
click at [265, 236] on input "text" at bounding box center [248, 242] width 160 height 25
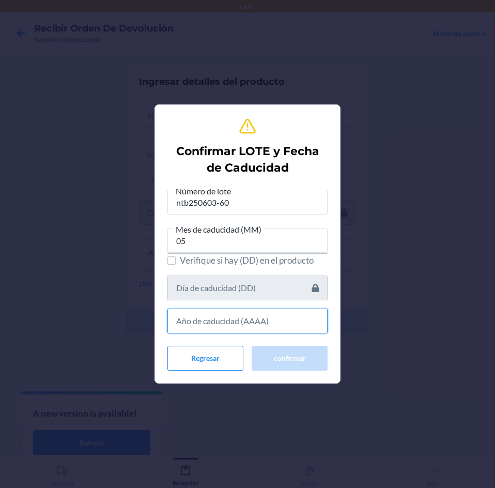
click at [260, 319] on input "text" at bounding box center [248, 321] width 160 height 25
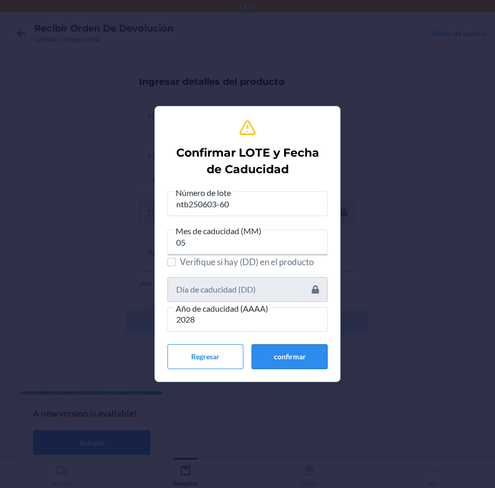
click at [278, 352] on button "confirmar" at bounding box center [290, 356] width 76 height 25
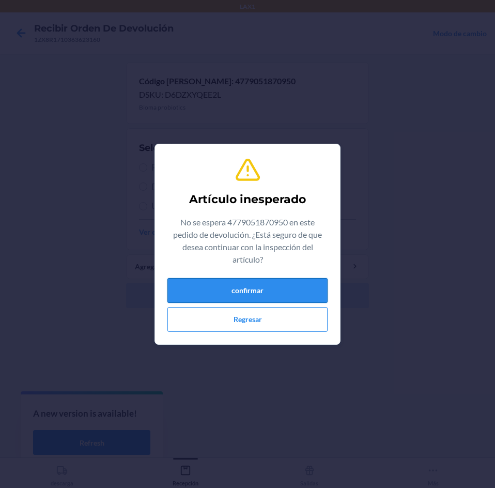
click at [250, 301] on button "confirmar" at bounding box center [248, 290] width 160 height 25
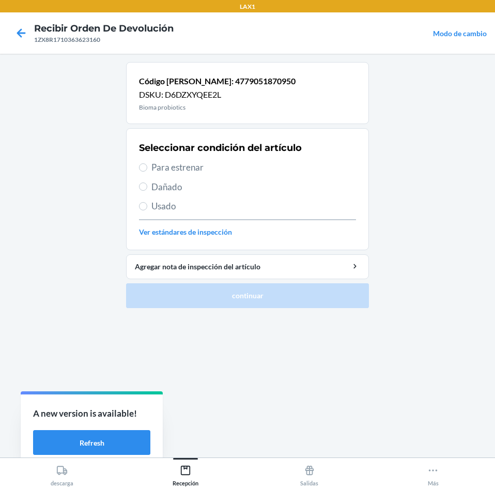
click at [198, 190] on span "Dañado" at bounding box center [254, 186] width 205 height 13
click at [147, 190] on input "Dañado" at bounding box center [143, 187] width 8 height 8
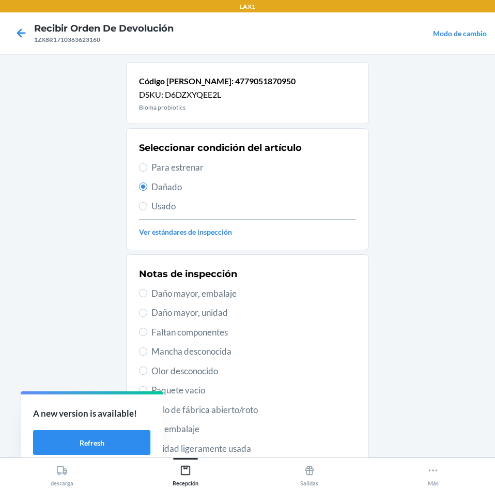
click at [237, 297] on span "Daño mayor, embalaje" at bounding box center [254, 293] width 205 height 13
click at [147, 297] on input "Daño mayor, embalaje" at bounding box center [143, 293] width 8 height 8
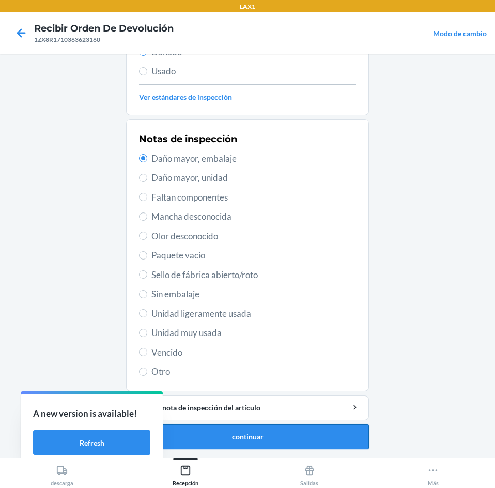
click at [314, 431] on button "continuar" at bounding box center [247, 437] width 243 height 25
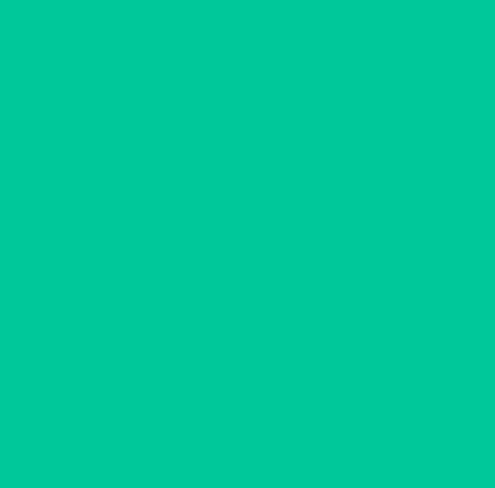
scroll to position [76, 0]
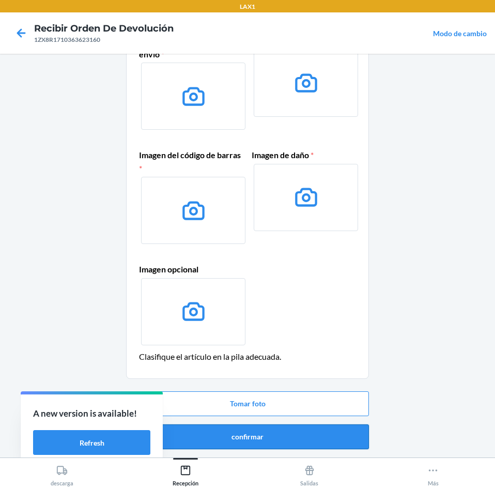
click at [297, 444] on button "confirmar" at bounding box center [247, 437] width 243 height 25
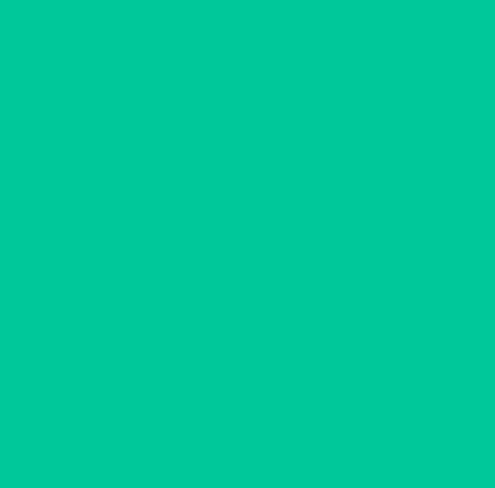
scroll to position [0, 0]
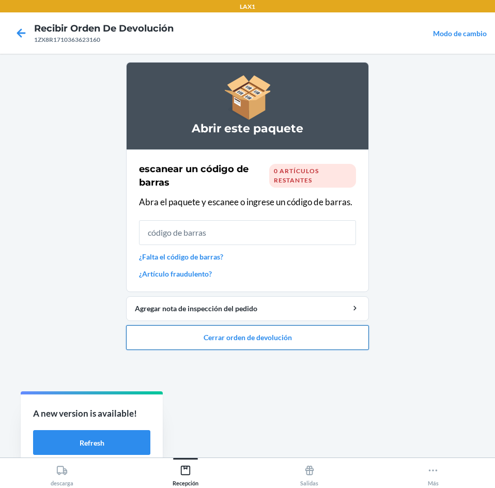
click at [266, 343] on button "Cerrar orden de devolución" at bounding box center [247, 337] width 243 height 25
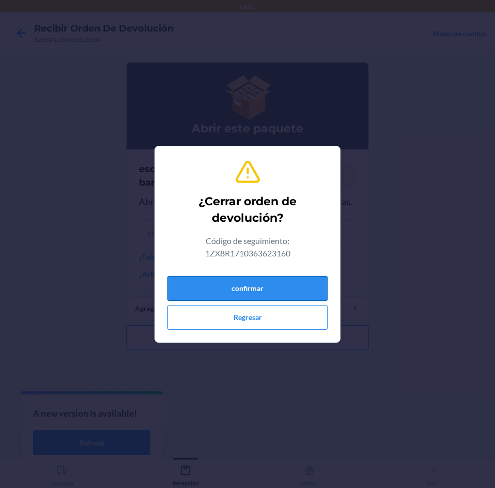
click at [258, 277] on button "confirmar" at bounding box center [248, 288] width 160 height 25
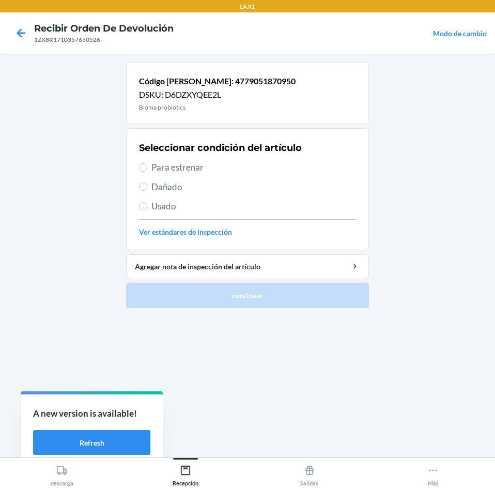
click at [215, 171] on span "Para estrenar" at bounding box center [254, 167] width 205 height 13
click at [147, 171] on input "Para estrenar" at bounding box center [143, 167] width 8 height 8
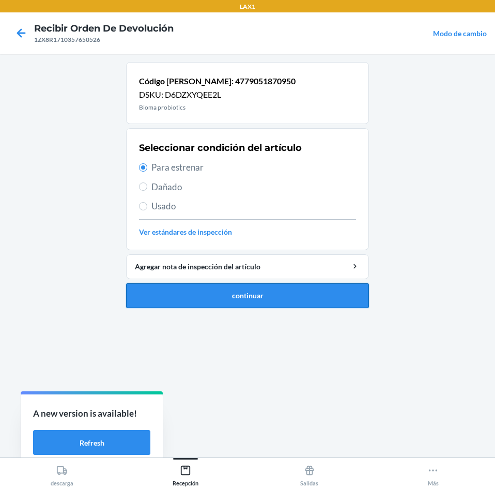
click at [292, 294] on button "continuar" at bounding box center [247, 295] width 243 height 25
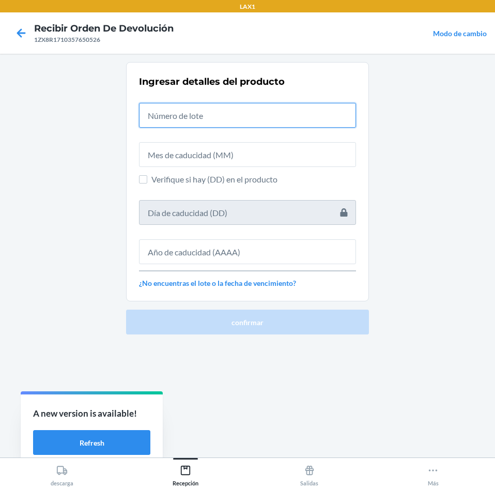
click at [273, 107] on input "text" at bounding box center [247, 115] width 217 height 25
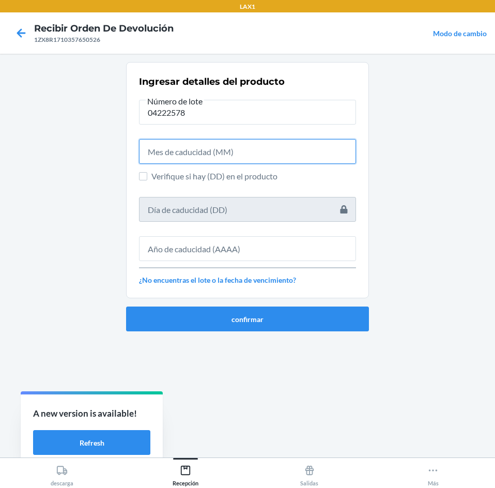
click at [253, 148] on input "text" at bounding box center [247, 151] width 217 height 25
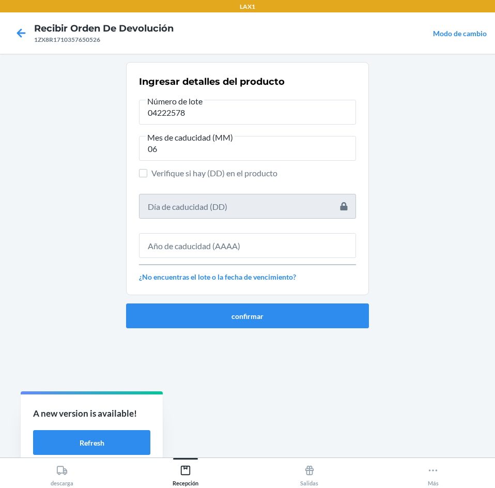
drag, startPoint x: 232, startPoint y: 230, endPoint x: 230, endPoint y: 240, distance: 11.1
click at [230, 240] on div at bounding box center [247, 241] width 217 height 33
click at [230, 240] on input "text" at bounding box center [247, 245] width 217 height 25
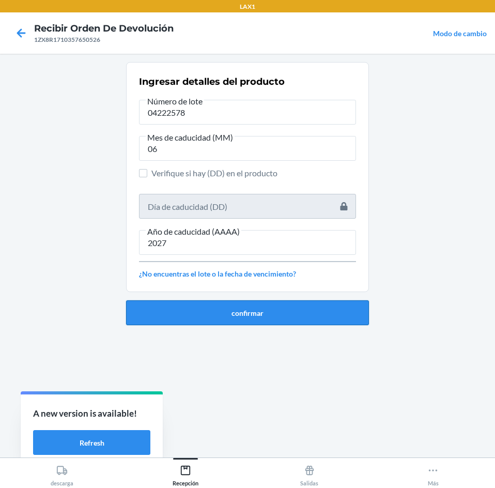
click at [224, 308] on button "confirmar" at bounding box center [247, 312] width 243 height 25
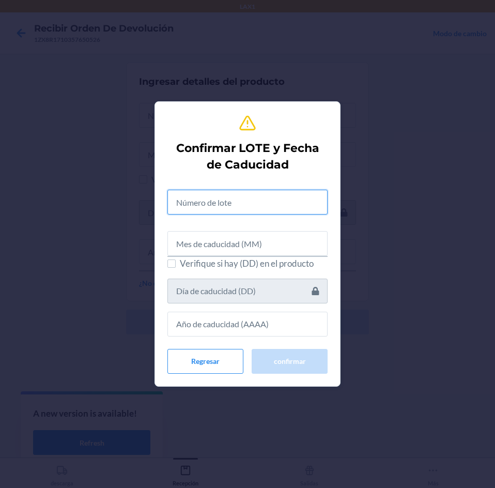
click at [221, 199] on input "text" at bounding box center [248, 202] width 160 height 25
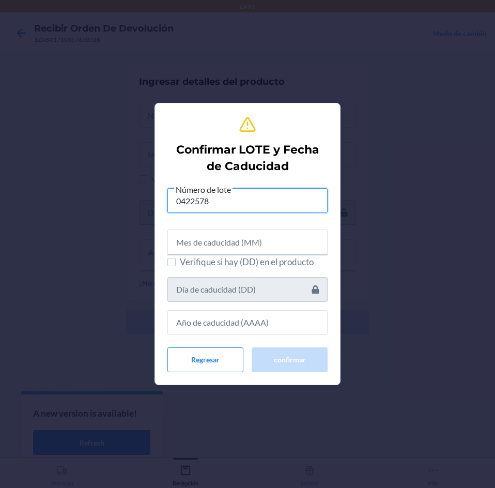
click at [196, 200] on input "0422578" at bounding box center [248, 200] width 160 height 25
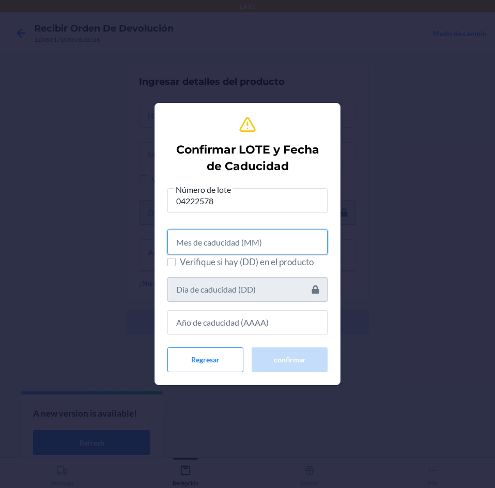
click at [214, 231] on input "text" at bounding box center [248, 242] width 160 height 25
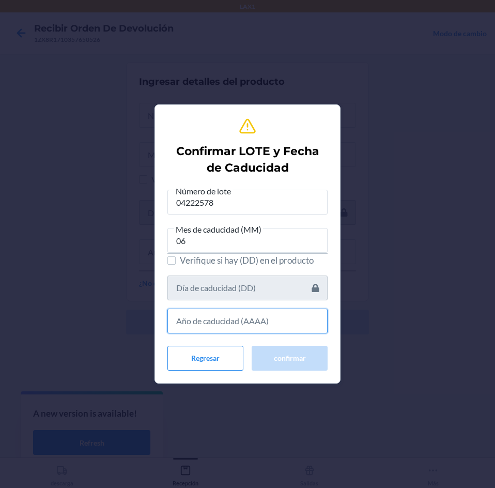
click at [214, 327] on input "text" at bounding box center [248, 321] width 160 height 25
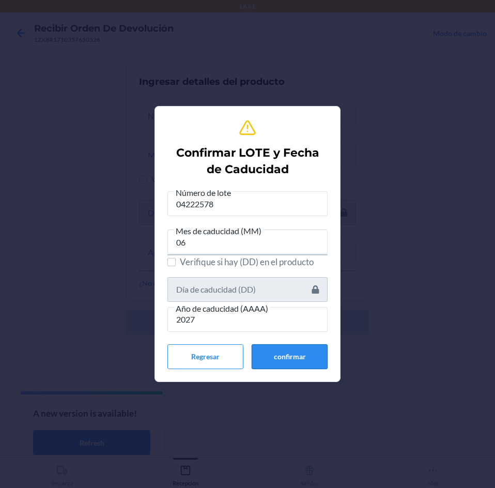
click at [277, 355] on button "confirmar" at bounding box center [290, 356] width 76 height 25
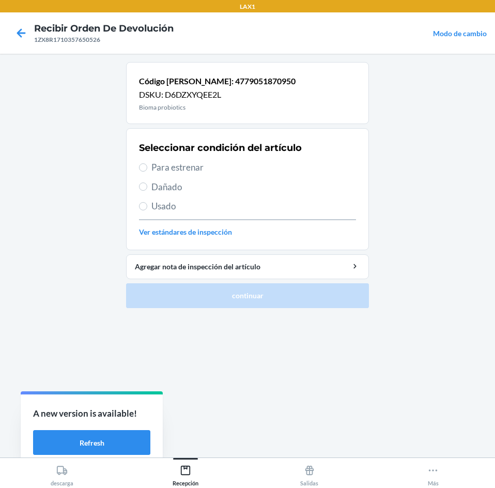
click at [231, 167] on span "Para estrenar" at bounding box center [254, 167] width 205 height 13
click at [147, 167] on input "Para estrenar" at bounding box center [143, 167] width 8 height 8
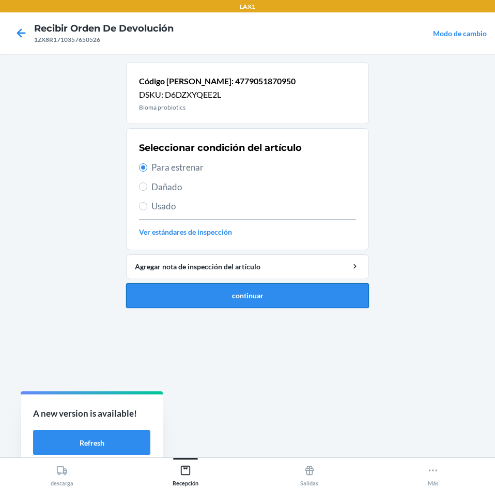
click at [259, 292] on button "continuar" at bounding box center [247, 295] width 243 height 25
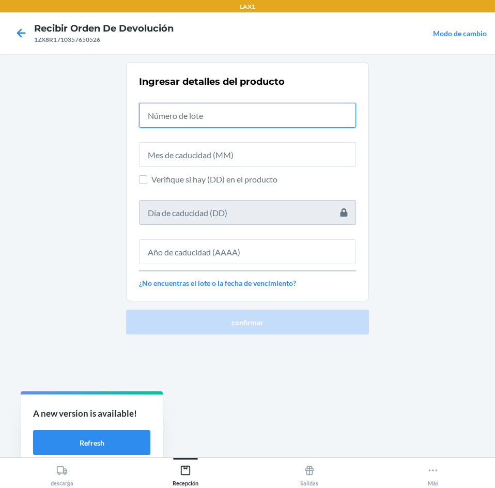
click at [244, 118] on input "text" at bounding box center [247, 115] width 217 height 25
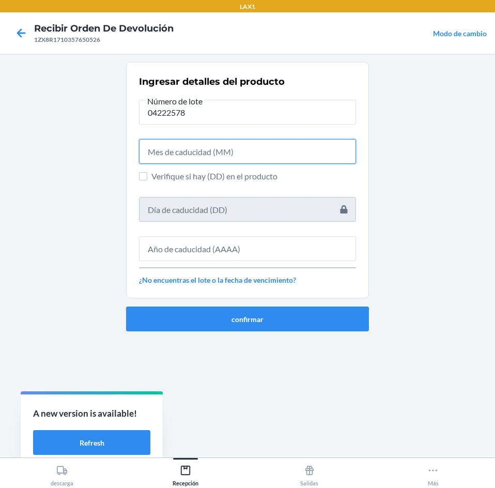
click at [226, 141] on input "text" at bounding box center [247, 151] width 217 height 25
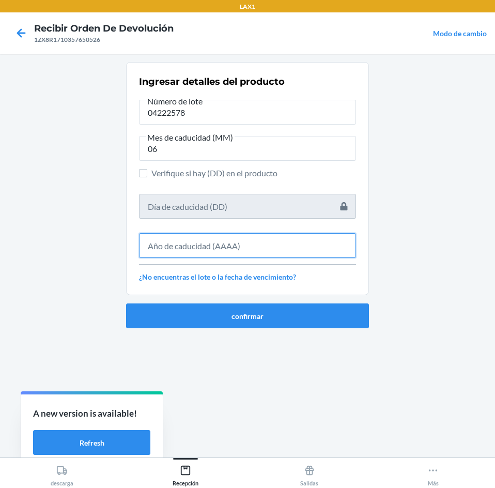
click at [247, 243] on input "text" at bounding box center [247, 245] width 217 height 25
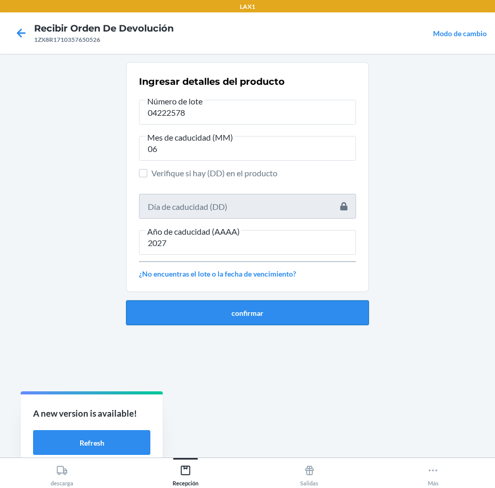
click at [256, 310] on button "confirmar" at bounding box center [247, 312] width 243 height 25
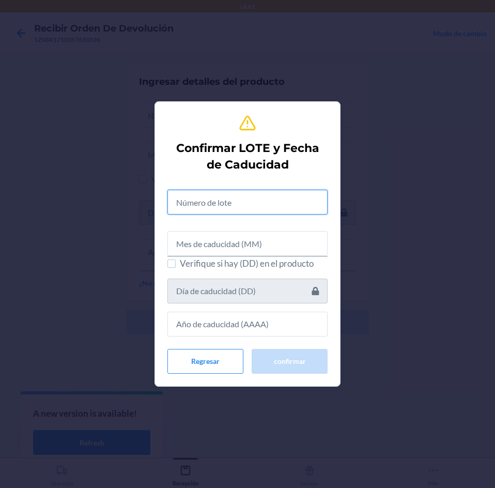
click at [267, 202] on input "text" at bounding box center [248, 202] width 160 height 25
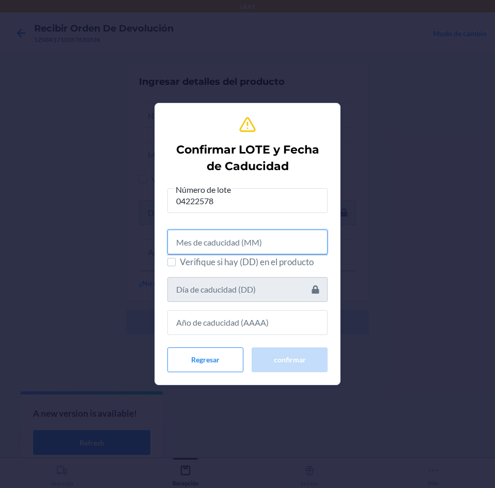
click at [218, 246] on input "text" at bounding box center [248, 242] width 160 height 25
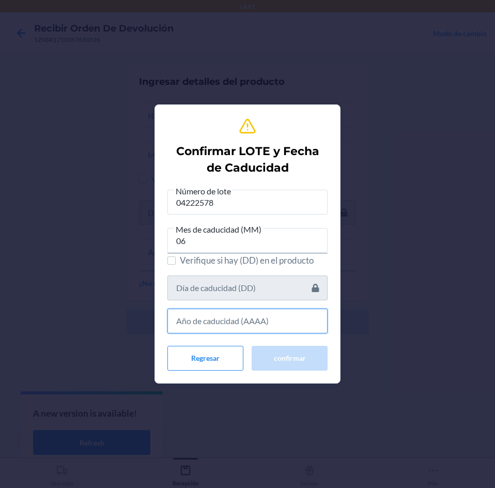
click at [268, 332] on input "text" at bounding box center [248, 321] width 160 height 25
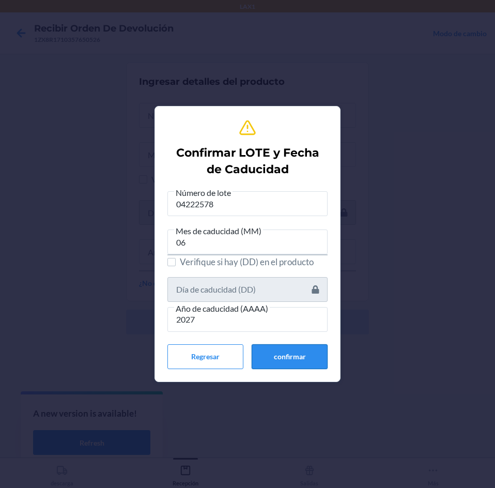
click at [275, 353] on button "confirmar" at bounding box center [290, 356] width 76 height 25
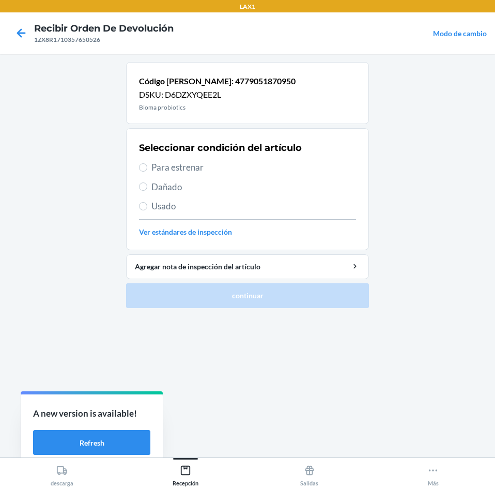
click at [263, 169] on span "Para estrenar" at bounding box center [254, 167] width 205 height 13
click at [147, 169] on input "Para estrenar" at bounding box center [143, 167] width 8 height 8
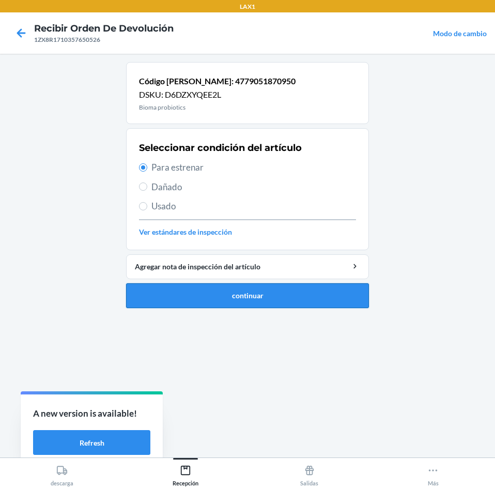
click at [260, 288] on button "continuar" at bounding box center [247, 295] width 243 height 25
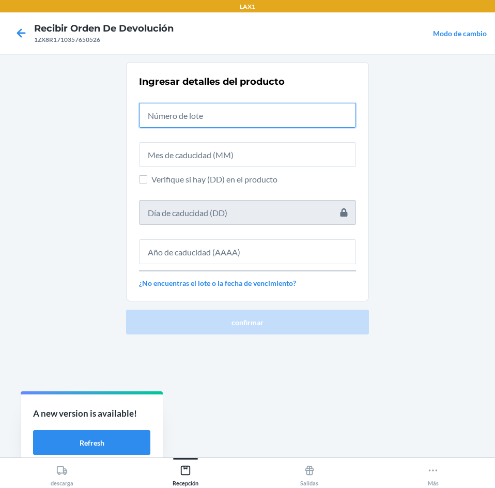
click at [245, 118] on input "text" at bounding box center [247, 115] width 217 height 25
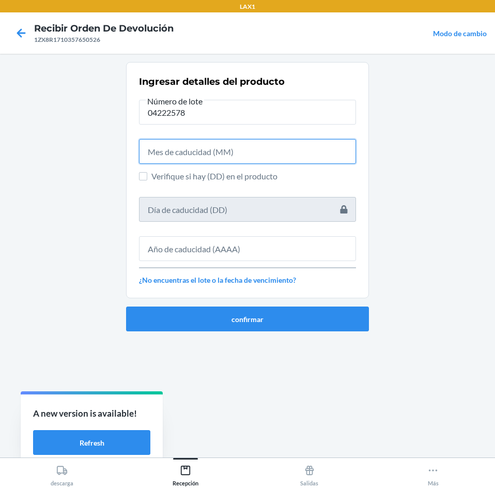
click at [242, 150] on input "text" at bounding box center [247, 151] width 217 height 25
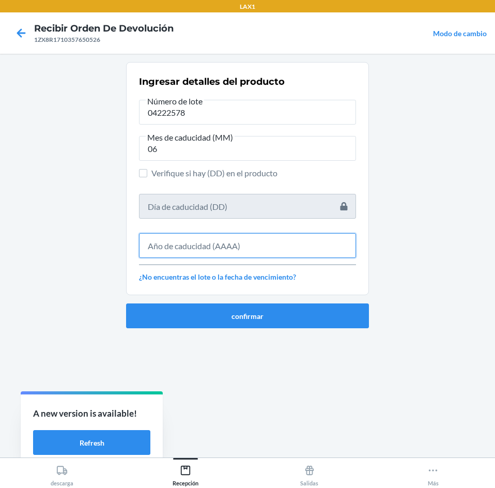
click at [235, 249] on input "text" at bounding box center [247, 245] width 217 height 25
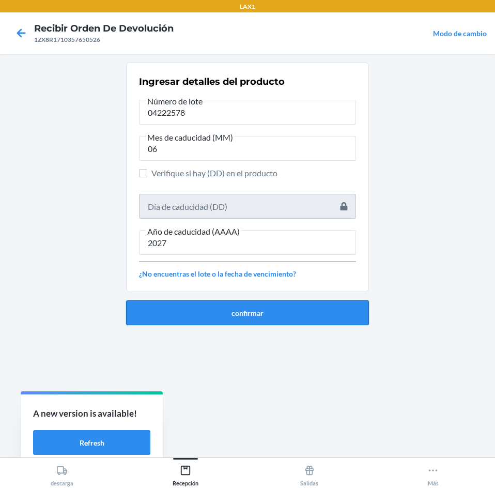
click at [256, 321] on button "confirmar" at bounding box center [247, 312] width 243 height 25
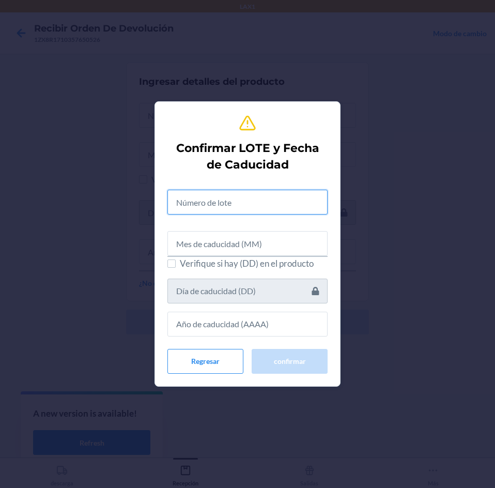
click at [254, 206] on input "text" at bounding box center [248, 202] width 160 height 25
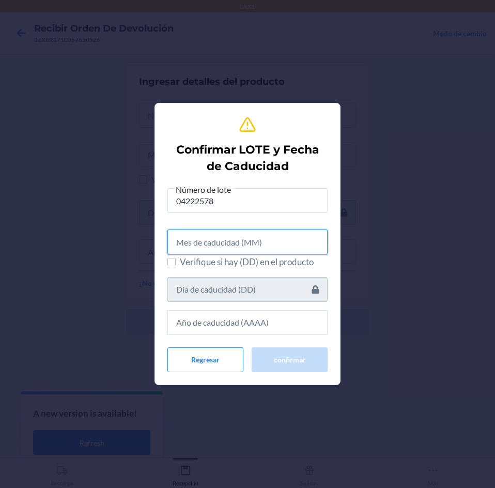
click at [252, 238] on input "text" at bounding box center [248, 242] width 160 height 25
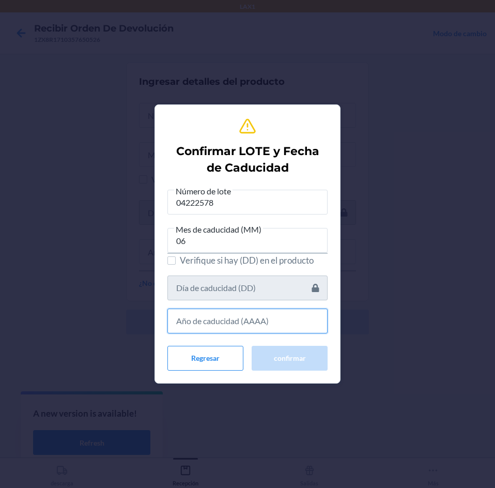
click at [244, 318] on input "text" at bounding box center [248, 321] width 160 height 25
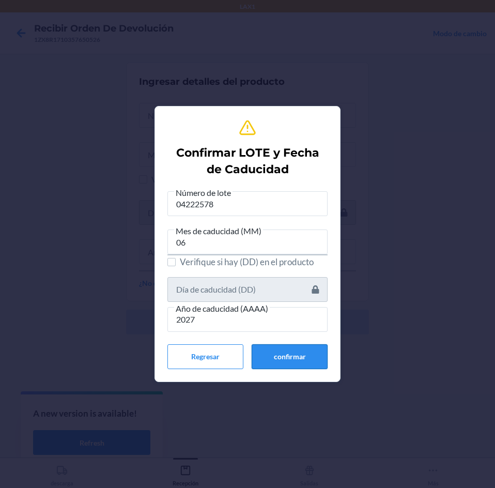
click at [271, 351] on button "confirmar" at bounding box center [290, 356] width 76 height 25
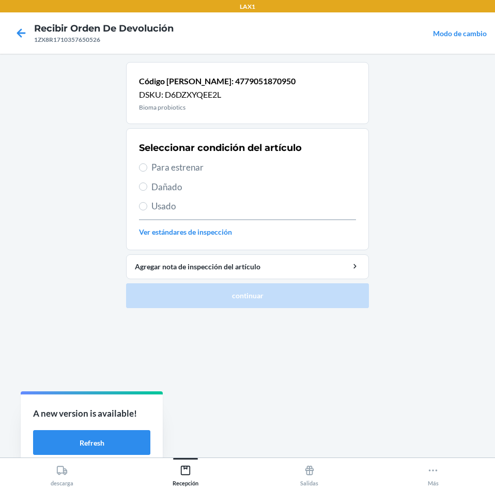
click at [257, 166] on span "Para estrenar" at bounding box center [254, 167] width 205 height 13
click at [147, 166] on input "Para estrenar" at bounding box center [143, 167] width 8 height 8
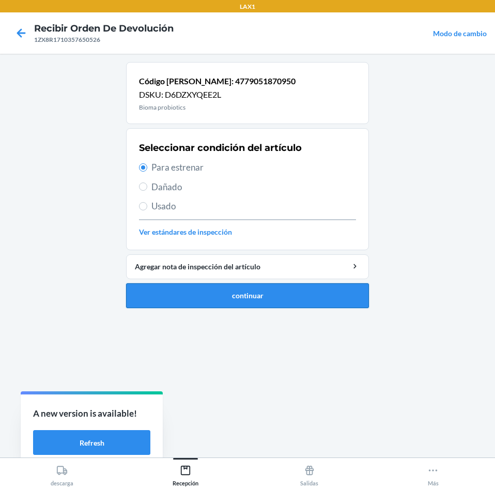
click at [278, 301] on button "continuar" at bounding box center [247, 295] width 243 height 25
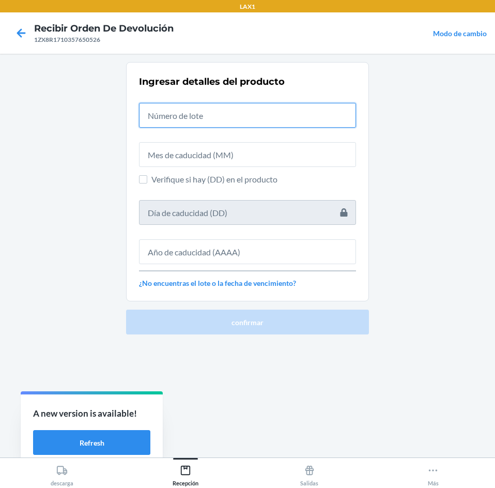
click at [272, 116] on input "text" at bounding box center [247, 115] width 217 height 25
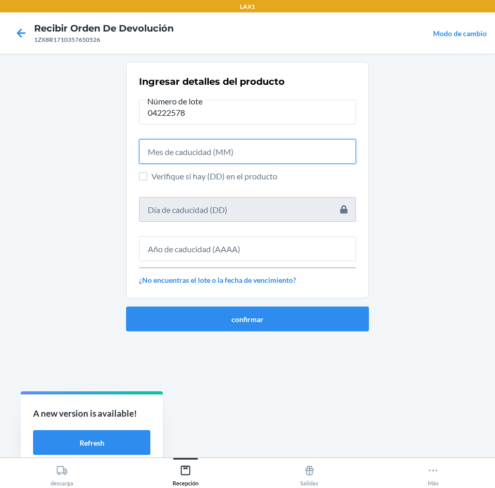
click at [275, 160] on input "text" at bounding box center [247, 151] width 217 height 25
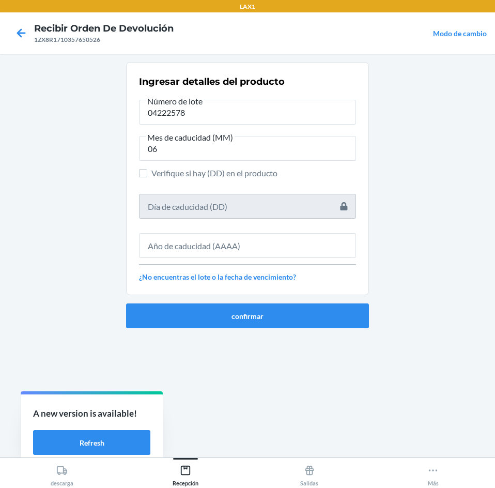
click at [271, 259] on div "Ingresar detalles del producto Número de lote 04222578 Mes de caducidad (MM) 06…" at bounding box center [247, 179] width 217 height 214
click at [272, 251] on input "text" at bounding box center [247, 245] width 217 height 25
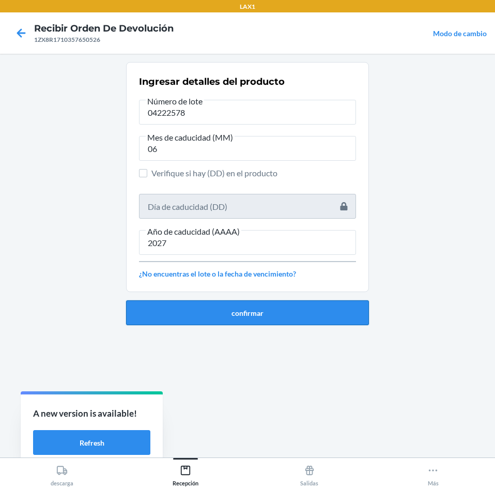
click at [267, 323] on button "confirmar" at bounding box center [247, 312] width 243 height 25
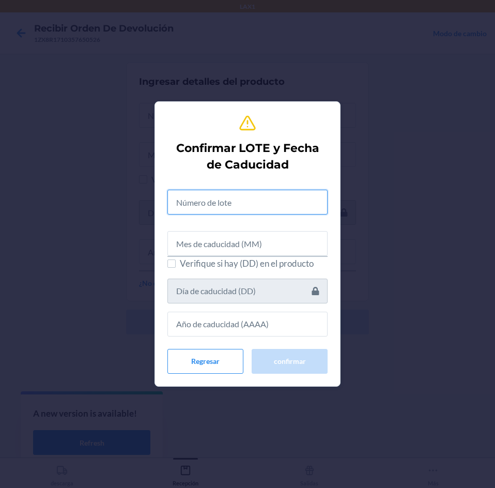
click at [285, 198] on input "text" at bounding box center [248, 202] width 160 height 25
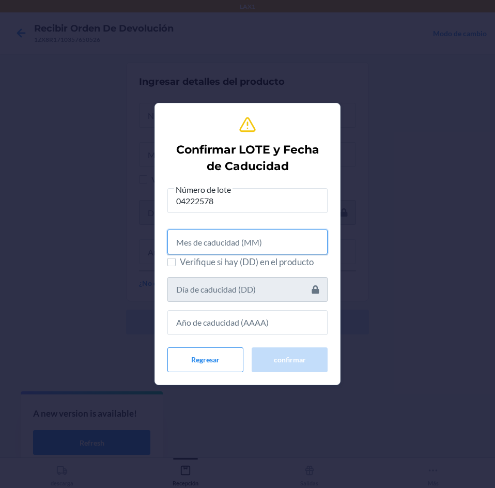
click at [277, 237] on input "text" at bounding box center [248, 242] width 160 height 25
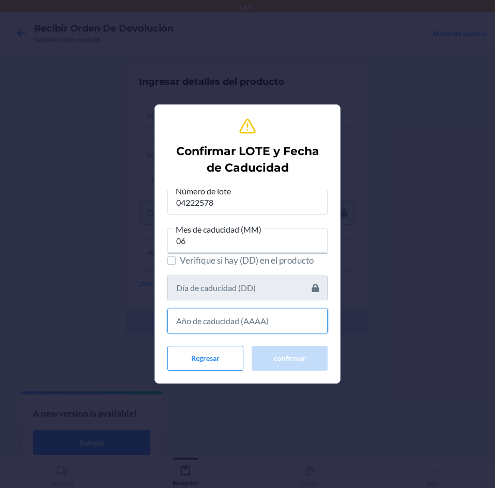
click at [281, 326] on input "text" at bounding box center [248, 321] width 160 height 25
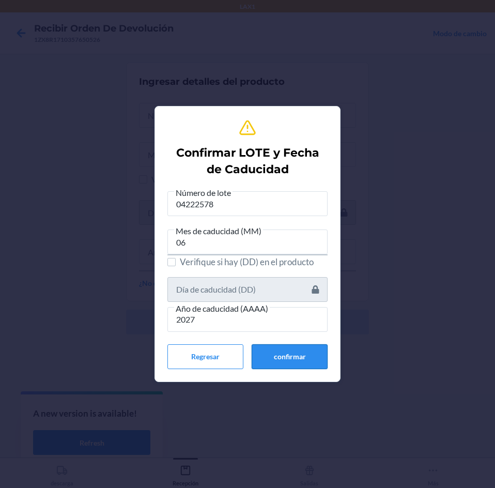
click at [281, 356] on button "confirmar" at bounding box center [290, 356] width 76 height 25
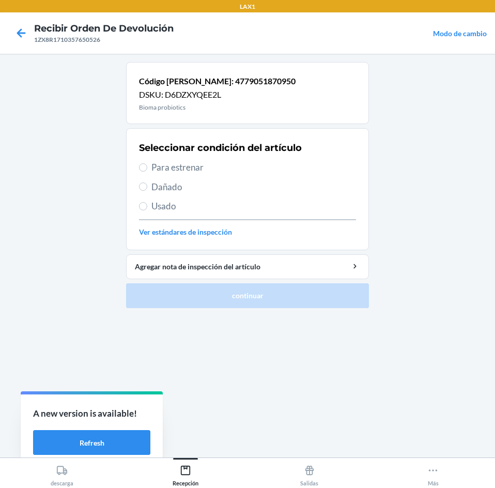
click at [210, 163] on span "Para estrenar" at bounding box center [254, 167] width 205 height 13
click at [147, 163] on input "Para estrenar" at bounding box center [143, 167] width 8 height 8
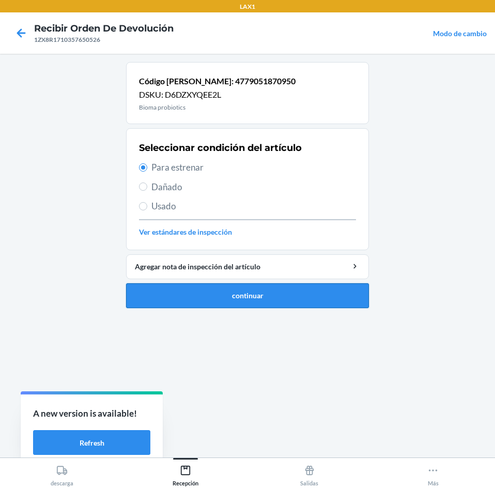
click at [245, 299] on button "continuar" at bounding box center [247, 295] width 243 height 25
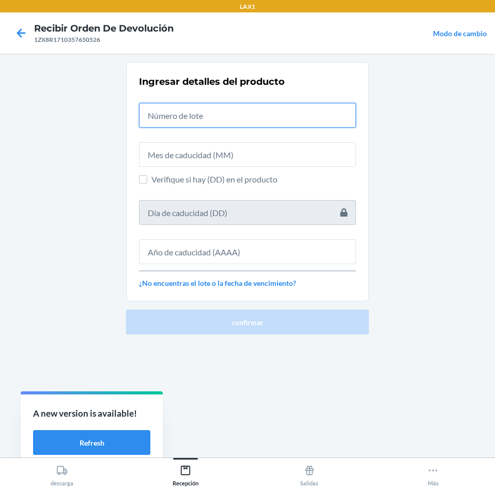
click at [252, 113] on input "text" at bounding box center [247, 115] width 217 height 25
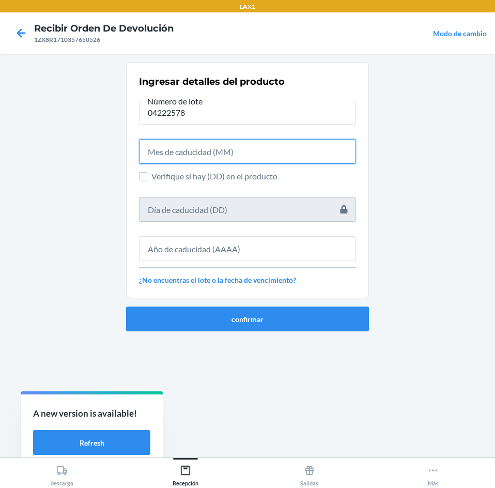
click at [251, 153] on input "text" at bounding box center [247, 151] width 217 height 25
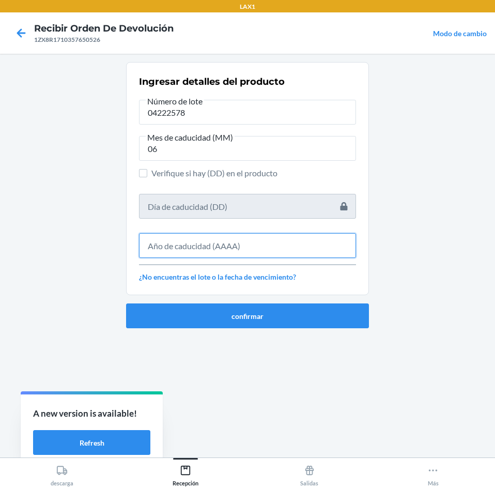
click at [257, 253] on input "text" at bounding box center [247, 245] width 217 height 25
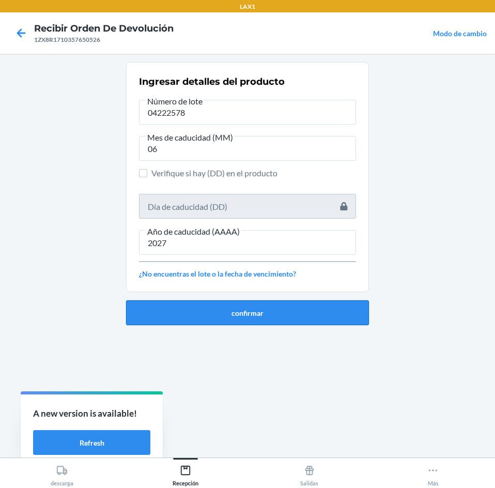
click at [251, 313] on button "confirmar" at bounding box center [247, 312] width 243 height 25
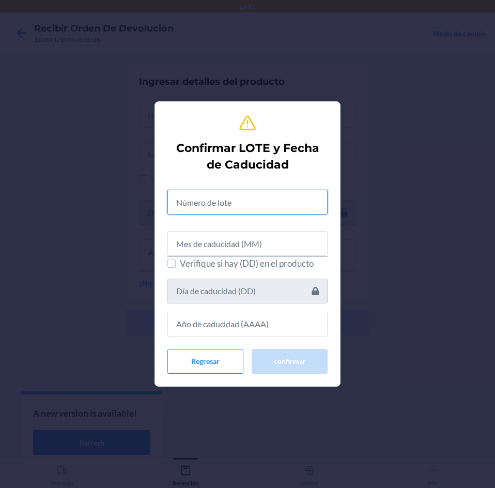
click at [249, 201] on input "text" at bounding box center [248, 202] width 160 height 25
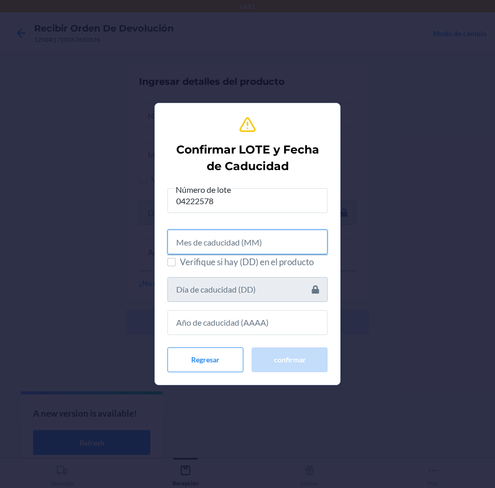
click at [237, 245] on input "text" at bounding box center [248, 242] width 160 height 25
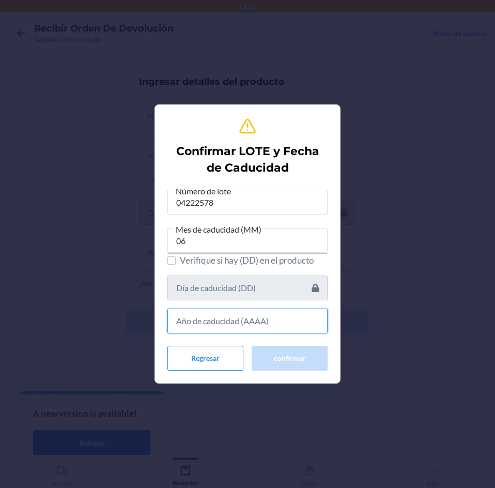
click at [239, 313] on input "text" at bounding box center [248, 321] width 160 height 25
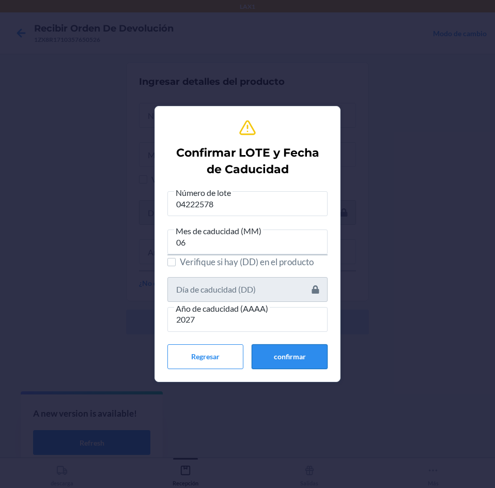
click at [286, 346] on button "confirmar" at bounding box center [290, 356] width 76 height 25
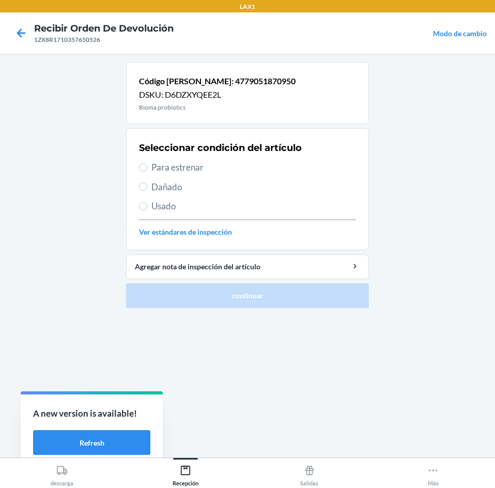
click at [233, 171] on span "Para estrenar" at bounding box center [254, 167] width 205 height 13
click at [147, 171] on input "Para estrenar" at bounding box center [143, 167] width 8 height 8
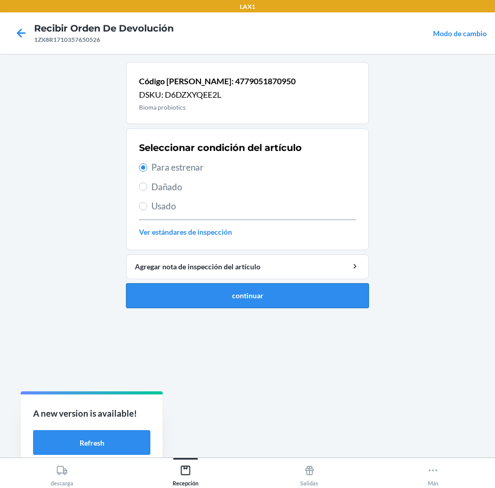
drag, startPoint x: 260, startPoint y: 279, endPoint x: 262, endPoint y: 294, distance: 14.6
click at [261, 288] on li "Código de barras: 4779051870950 DSKU: D6DZXYQEE2L Bioma probiotics Seleccionar …" at bounding box center [247, 185] width 243 height 246
click at [262, 294] on button "continuar" at bounding box center [247, 295] width 243 height 25
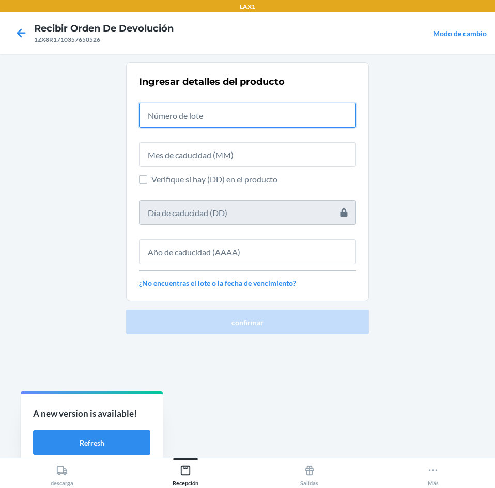
click at [253, 114] on input "text" at bounding box center [247, 115] width 217 height 25
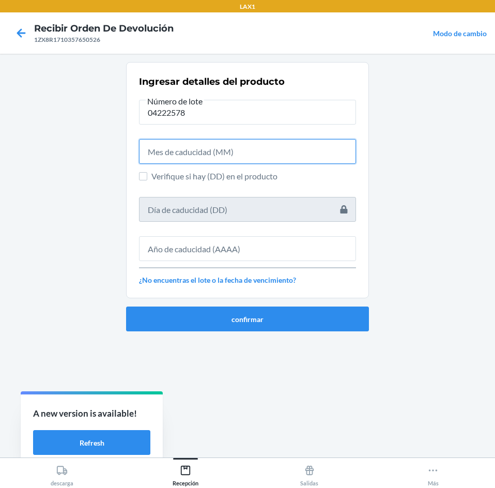
click at [259, 157] on input "text" at bounding box center [247, 151] width 217 height 25
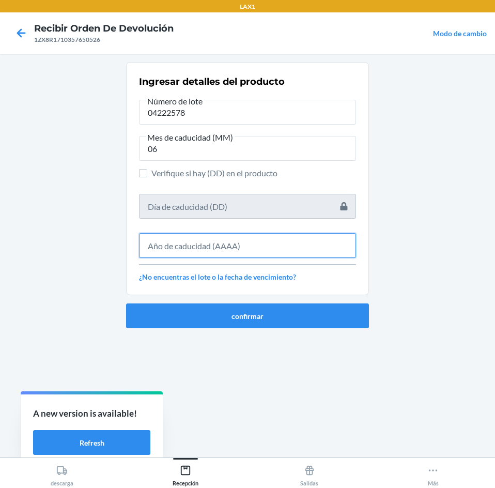
click at [259, 246] on input "text" at bounding box center [247, 245] width 217 height 25
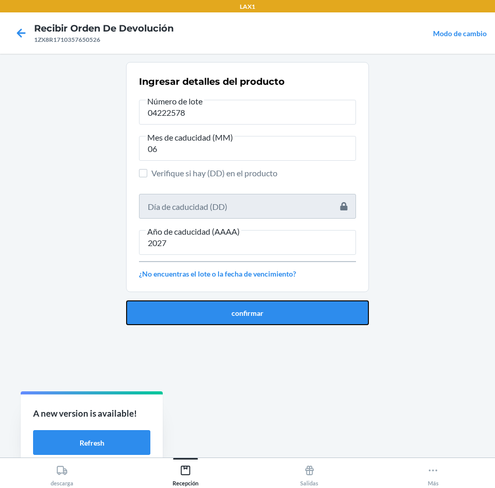
drag, startPoint x: 241, startPoint y: 315, endPoint x: 242, endPoint y: 308, distance: 7.3
click at [241, 312] on button "confirmar" at bounding box center [247, 312] width 243 height 25
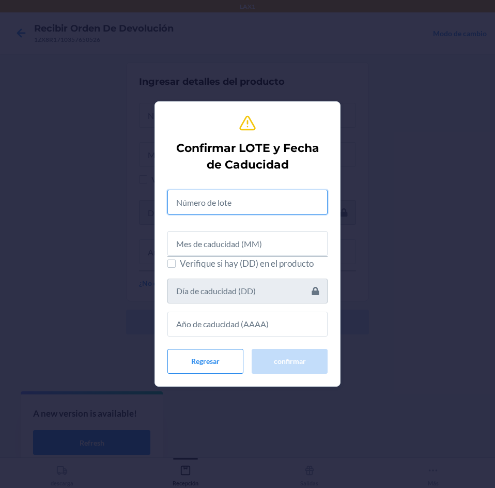
click at [243, 211] on input "text" at bounding box center [248, 202] width 160 height 25
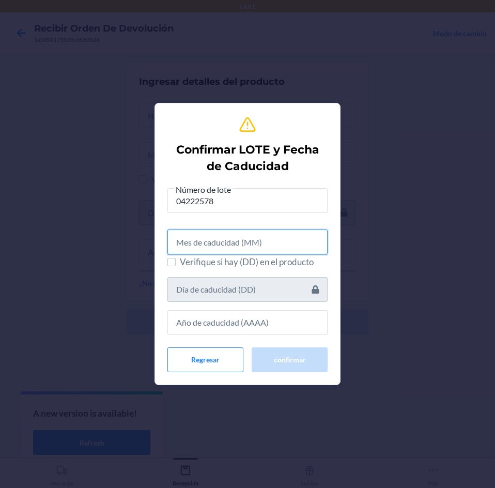
click at [210, 230] on input "text" at bounding box center [248, 242] width 160 height 25
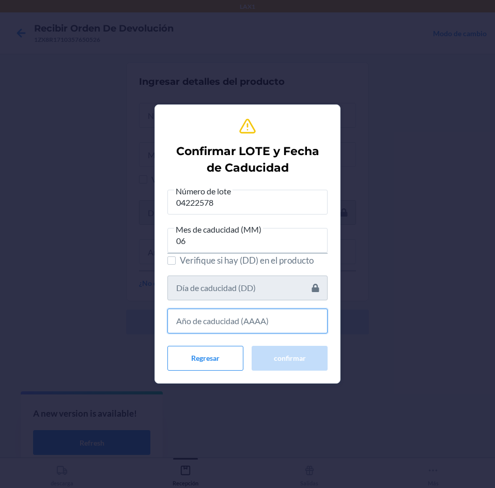
click at [234, 313] on input "text" at bounding box center [248, 321] width 160 height 25
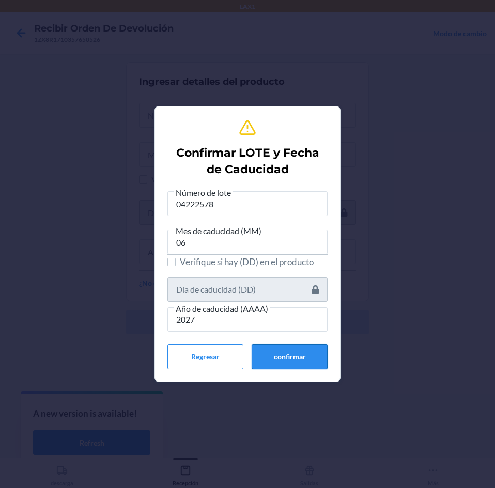
click at [322, 359] on button "confirmar" at bounding box center [290, 356] width 76 height 25
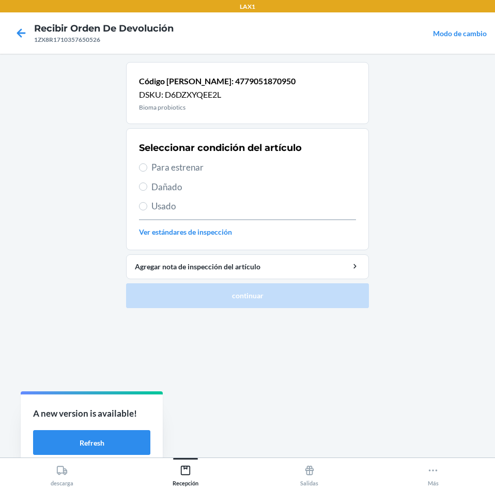
drag, startPoint x: 206, startPoint y: 163, endPoint x: 341, endPoint y: 297, distance: 190.5
click at [217, 171] on span "Para estrenar" at bounding box center [254, 167] width 205 height 13
click at [147, 171] on input "Para estrenar" at bounding box center [143, 167] width 8 height 8
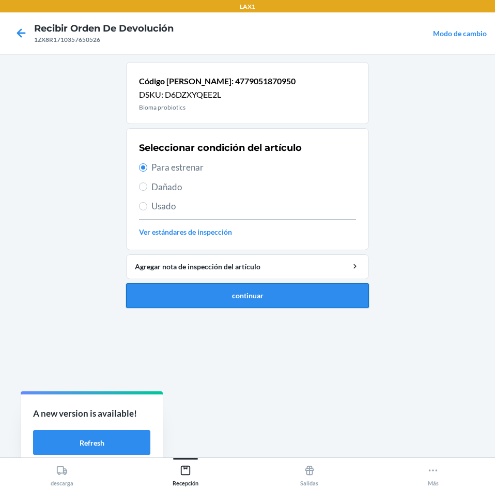
click at [315, 298] on button "continuar" at bounding box center [247, 295] width 243 height 25
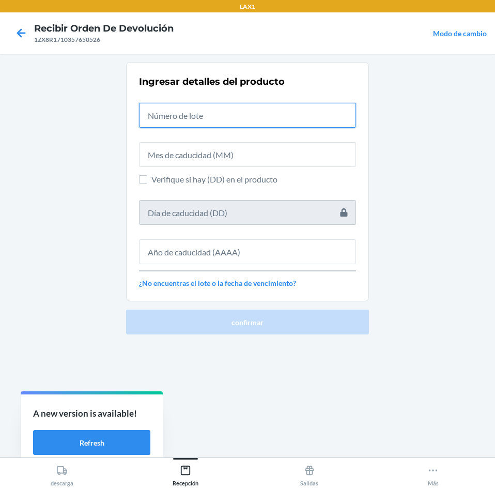
click at [277, 119] on input "text" at bounding box center [247, 115] width 217 height 25
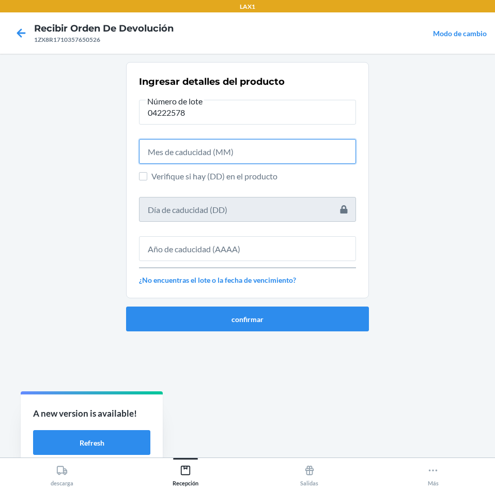
click at [289, 153] on input "text" at bounding box center [247, 151] width 217 height 25
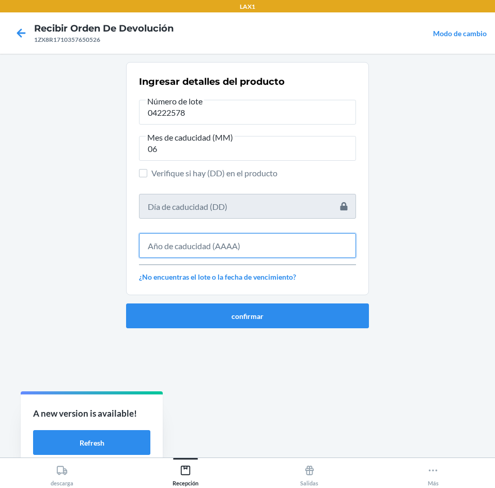
click at [259, 251] on input "text" at bounding box center [247, 245] width 217 height 25
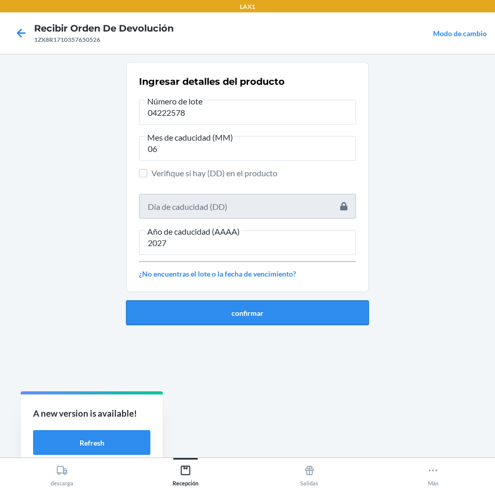
click at [270, 318] on button "confirmar" at bounding box center [247, 312] width 243 height 25
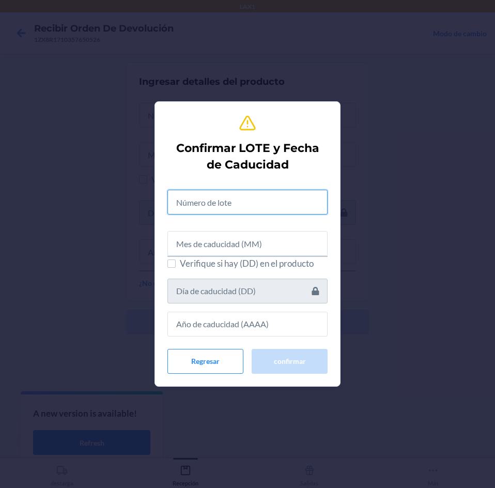
click at [242, 202] on input "text" at bounding box center [248, 202] width 160 height 25
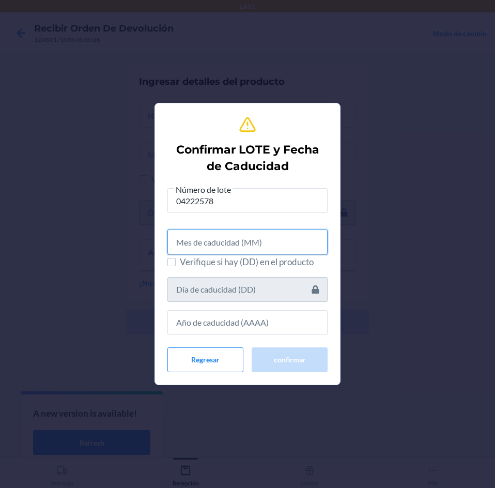
click at [255, 239] on input "text" at bounding box center [248, 242] width 160 height 25
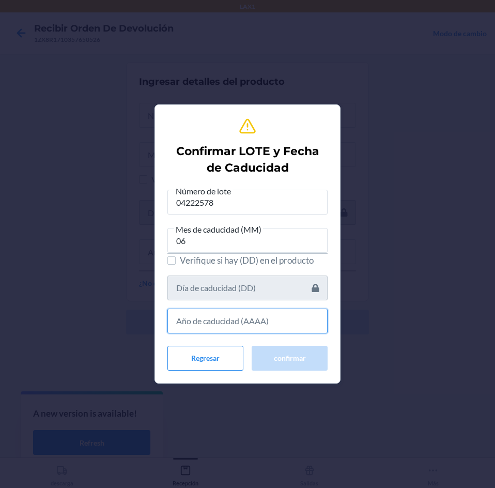
click at [271, 316] on input "text" at bounding box center [248, 321] width 160 height 25
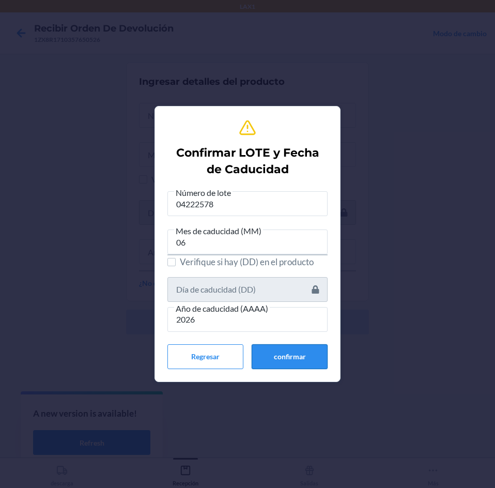
click at [282, 367] on button "confirmar" at bounding box center [290, 356] width 76 height 25
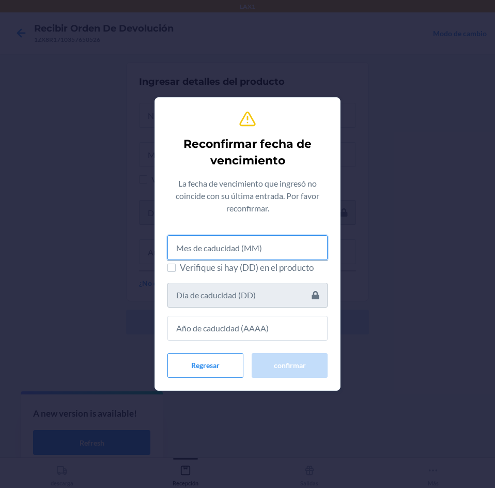
click at [265, 242] on input "text" at bounding box center [248, 247] width 160 height 25
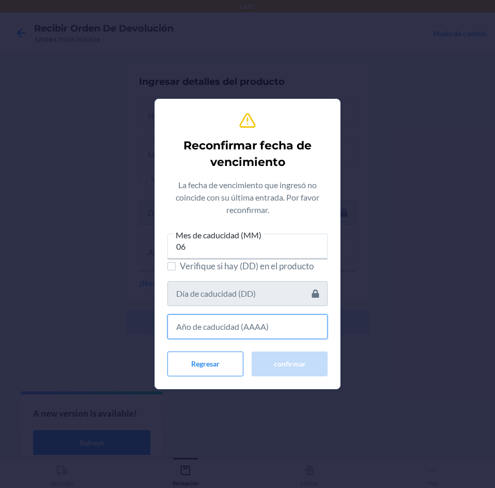
click at [252, 328] on input "text" at bounding box center [248, 326] width 160 height 25
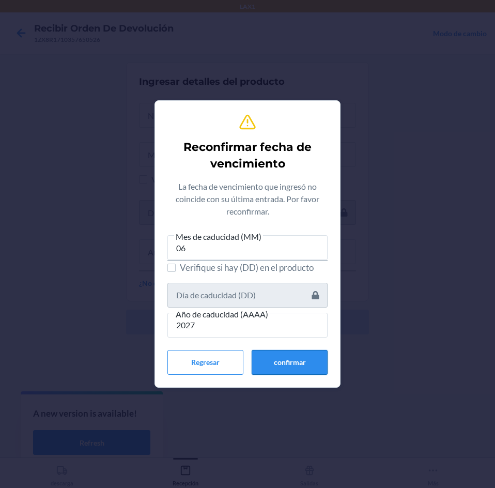
click at [283, 366] on button "confirmar" at bounding box center [290, 362] width 76 height 25
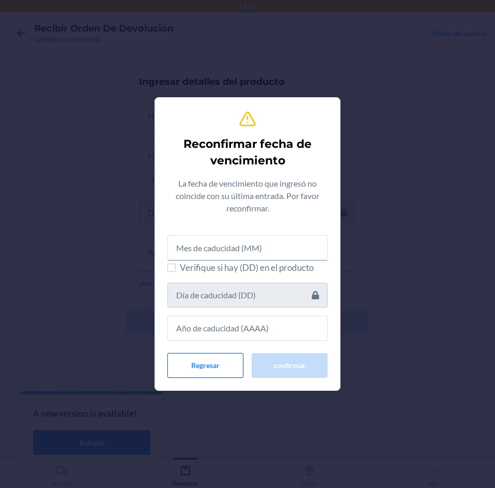
click at [229, 368] on button "Regresar" at bounding box center [206, 365] width 76 height 25
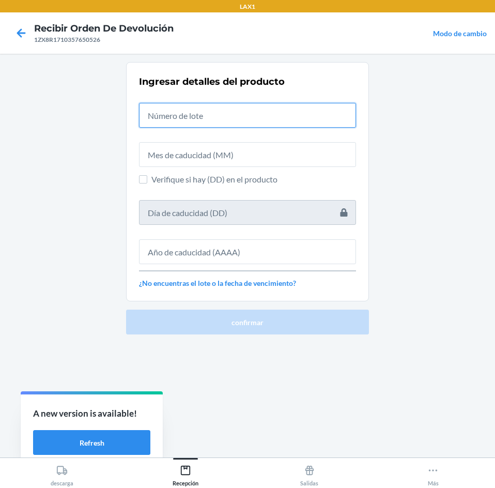
click at [235, 124] on input "text" at bounding box center [247, 115] width 217 height 25
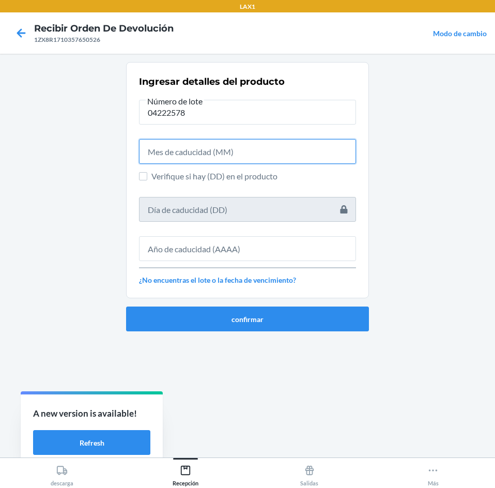
click at [233, 154] on input "text" at bounding box center [247, 151] width 217 height 25
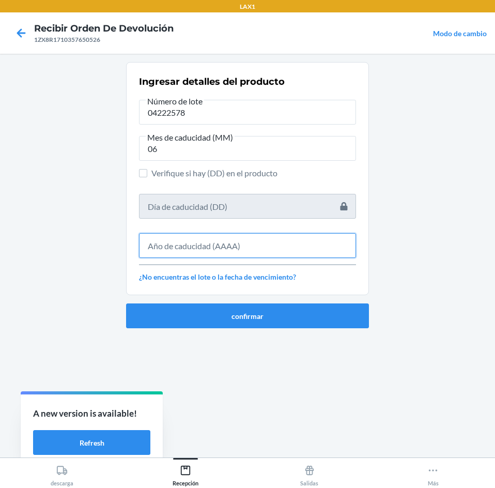
click at [231, 234] on input "text" at bounding box center [247, 245] width 217 height 25
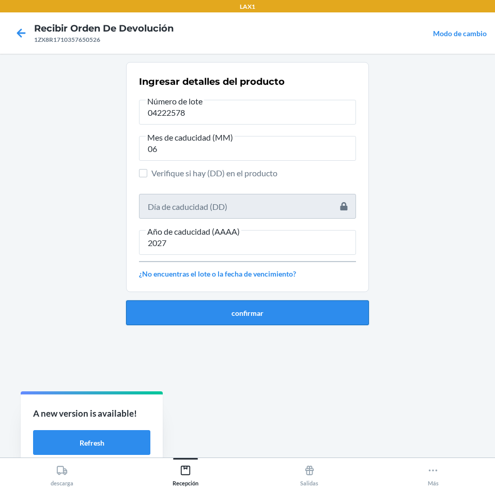
click at [251, 315] on button "confirmar" at bounding box center [247, 312] width 243 height 25
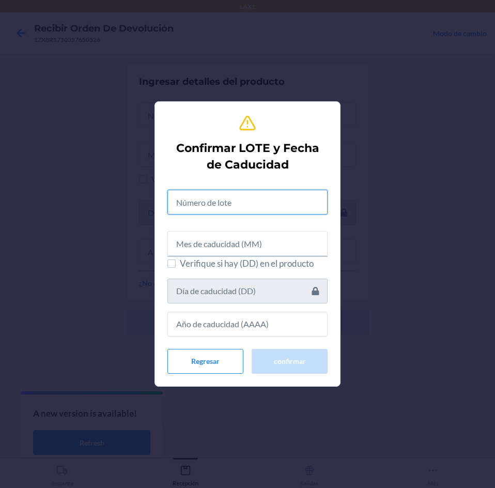
click at [248, 193] on input "text" at bounding box center [248, 202] width 160 height 25
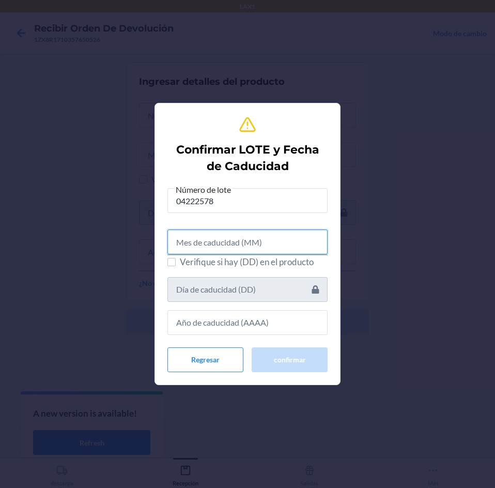
click at [264, 249] on input "text" at bounding box center [248, 242] width 160 height 25
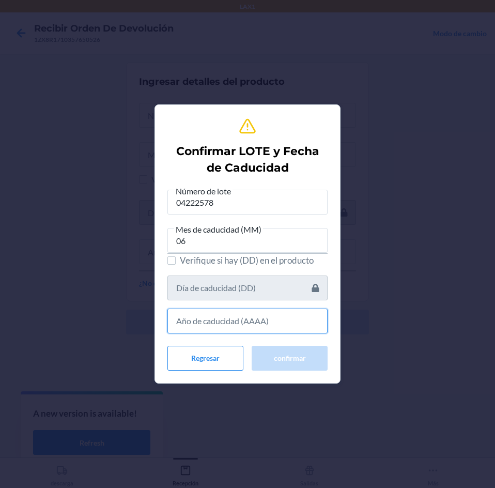
click at [275, 317] on input "text" at bounding box center [248, 321] width 160 height 25
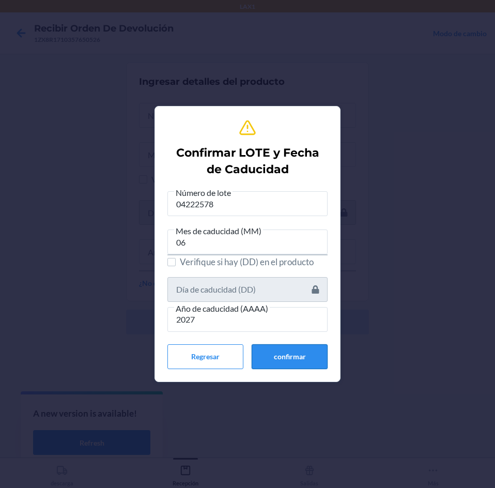
click at [264, 354] on button "confirmar" at bounding box center [290, 356] width 76 height 25
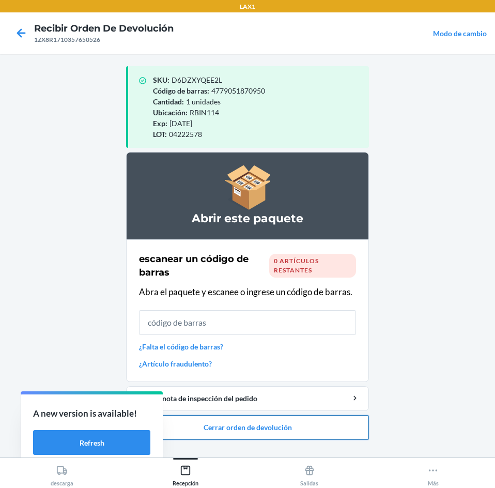
click at [284, 420] on button "Cerrar orden de devolución" at bounding box center [247, 427] width 243 height 25
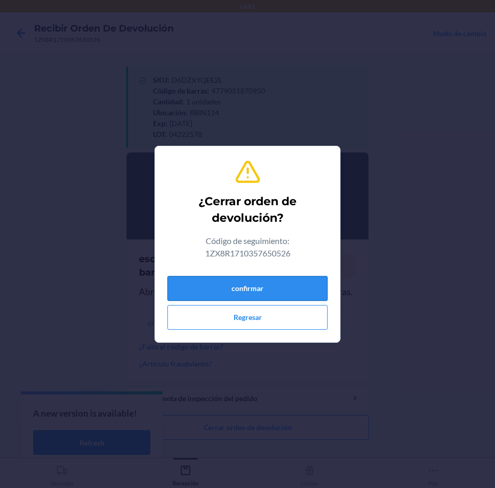
click at [271, 292] on button "confirmar" at bounding box center [248, 288] width 160 height 25
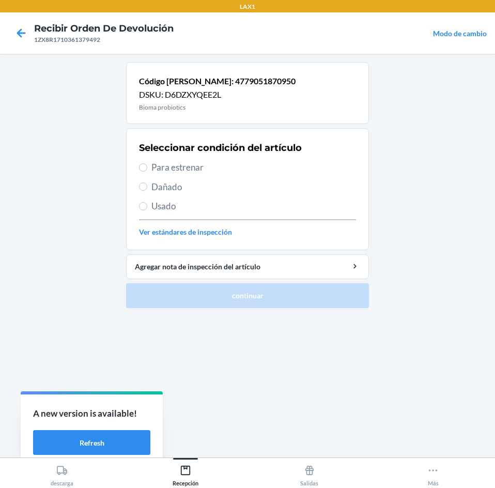
click at [290, 171] on span "Para estrenar" at bounding box center [254, 167] width 205 height 13
click at [147, 171] on input "Para estrenar" at bounding box center [143, 167] width 8 height 8
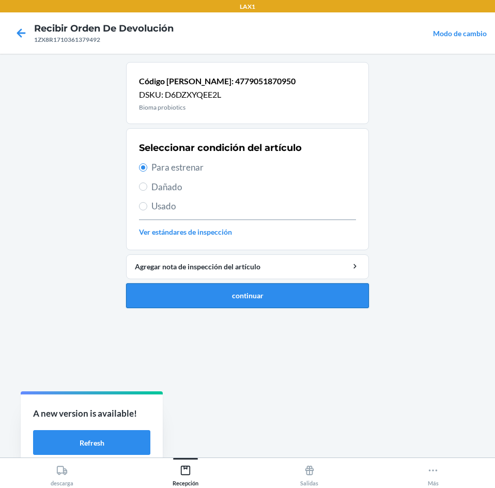
click at [317, 299] on button "continuar" at bounding box center [247, 295] width 243 height 25
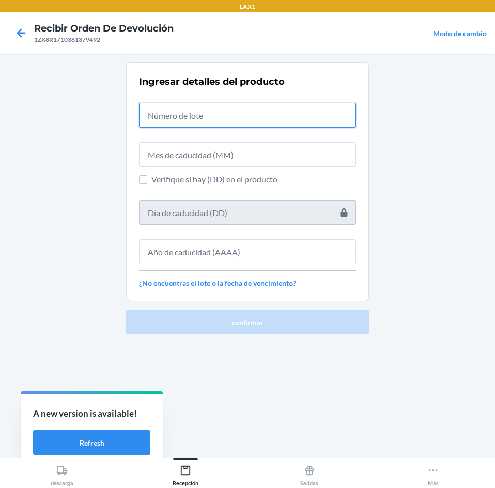
click at [301, 109] on input "text" at bounding box center [247, 115] width 217 height 25
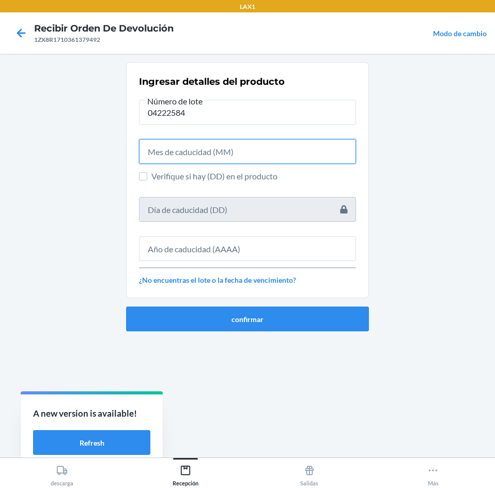
click at [279, 157] on input "text" at bounding box center [247, 151] width 217 height 25
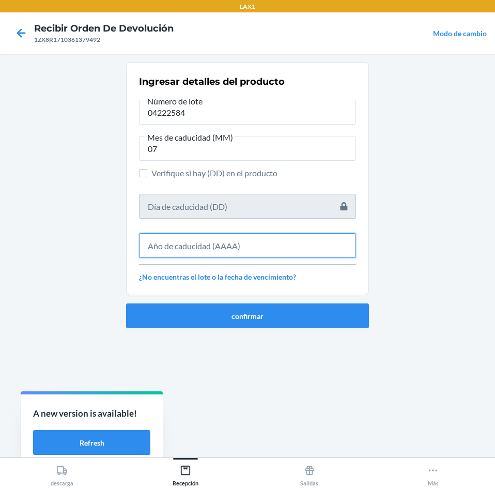
click at [240, 250] on input "text" at bounding box center [247, 245] width 217 height 25
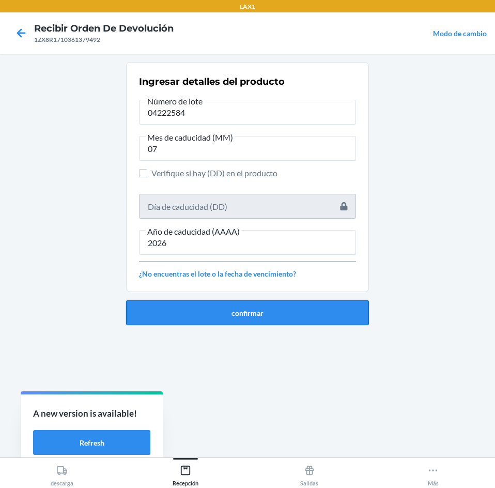
click at [241, 309] on button "confirmar" at bounding box center [247, 312] width 243 height 25
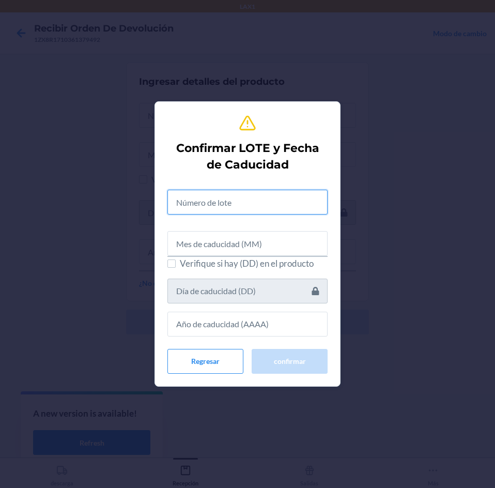
click at [229, 207] on input "text" at bounding box center [248, 202] width 160 height 25
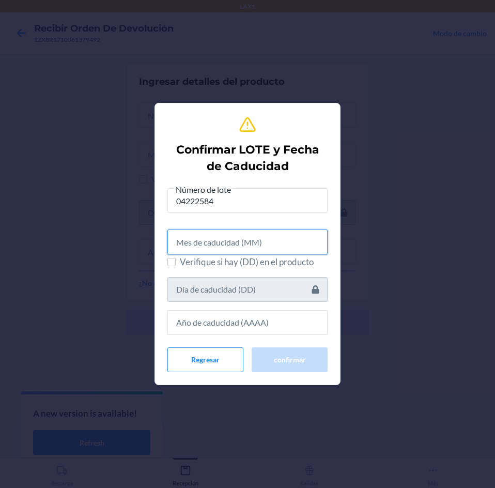
click at [261, 250] on input "text" at bounding box center [248, 242] width 160 height 25
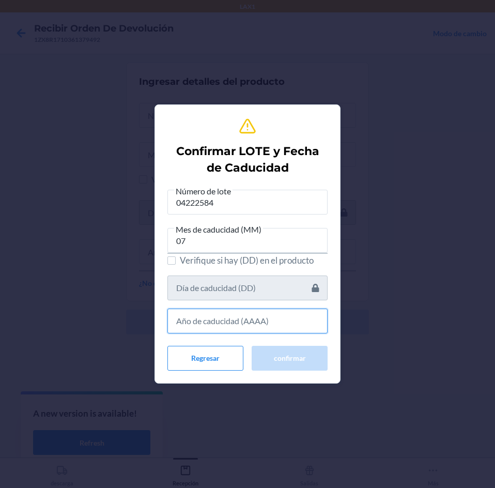
click at [274, 322] on input "text" at bounding box center [248, 321] width 160 height 25
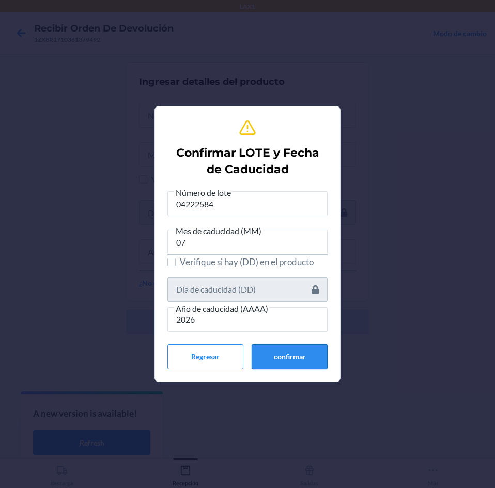
click at [273, 352] on button "confirmar" at bounding box center [290, 356] width 76 height 25
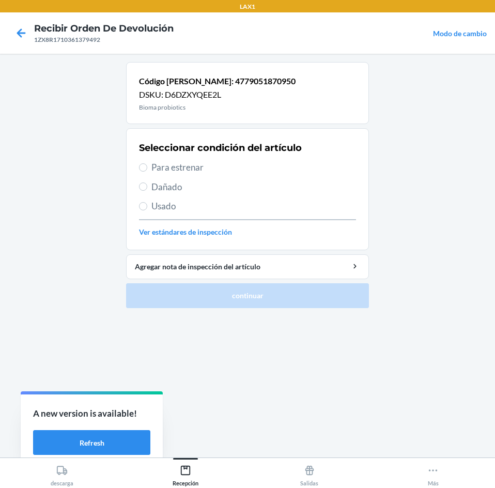
click at [262, 168] on span "Para estrenar" at bounding box center [254, 167] width 205 height 13
click at [147, 168] on input "Para estrenar" at bounding box center [143, 167] width 8 height 8
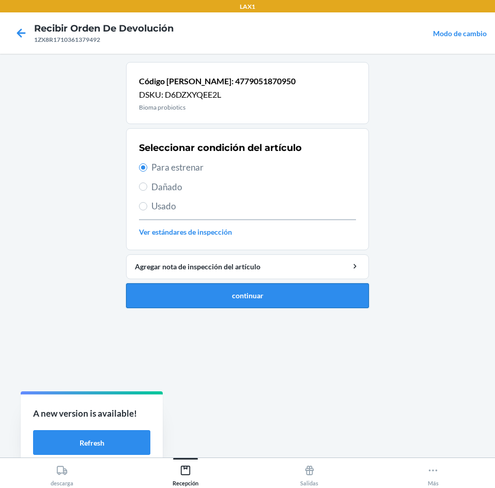
click at [263, 299] on button "continuar" at bounding box center [247, 295] width 243 height 25
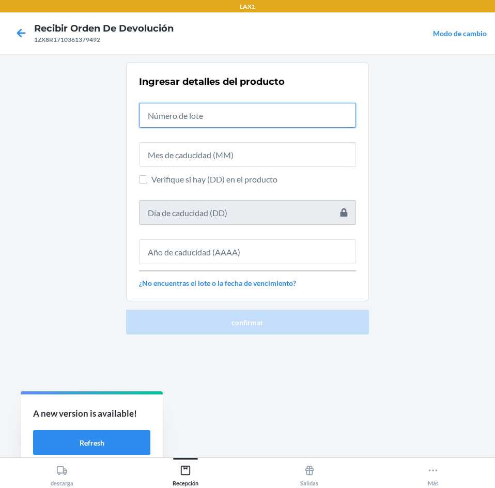
click at [235, 120] on input "text" at bounding box center [247, 115] width 217 height 25
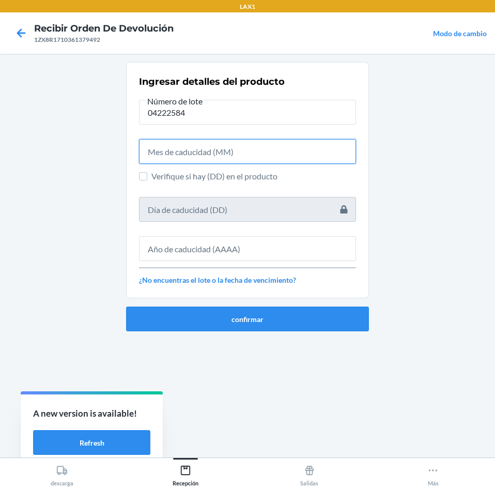
click at [233, 156] on input "text" at bounding box center [247, 151] width 217 height 25
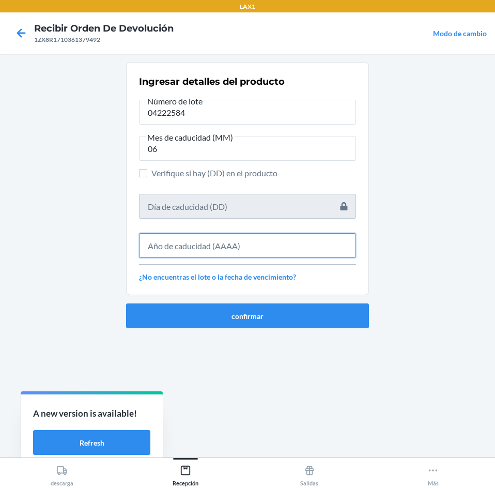
click at [236, 238] on input "text" at bounding box center [247, 245] width 217 height 25
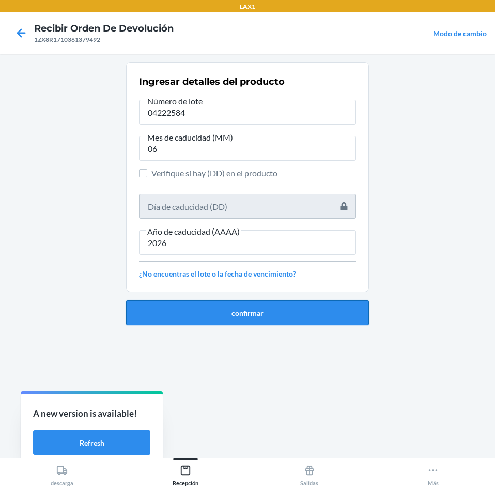
click at [223, 312] on button "confirmar" at bounding box center [247, 312] width 243 height 25
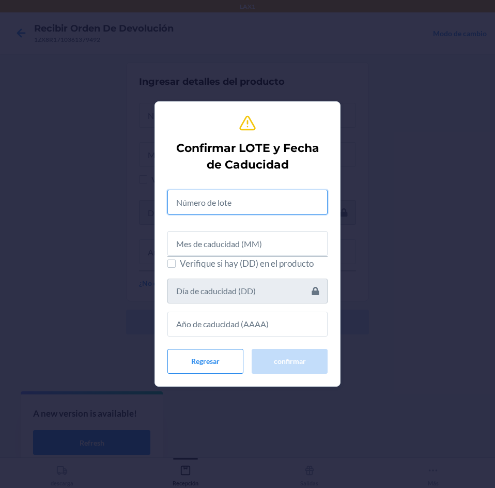
click at [232, 205] on input "text" at bounding box center [248, 202] width 160 height 25
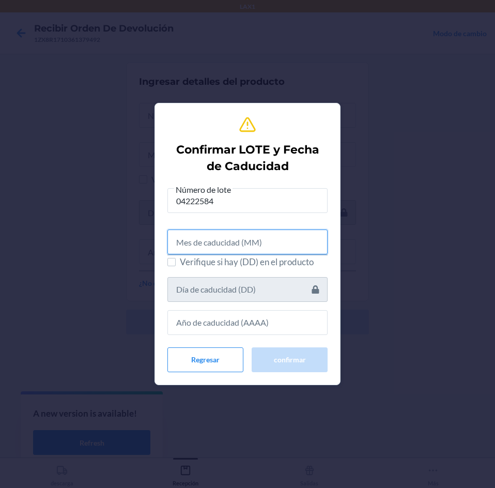
click at [242, 249] on input "text" at bounding box center [248, 242] width 160 height 25
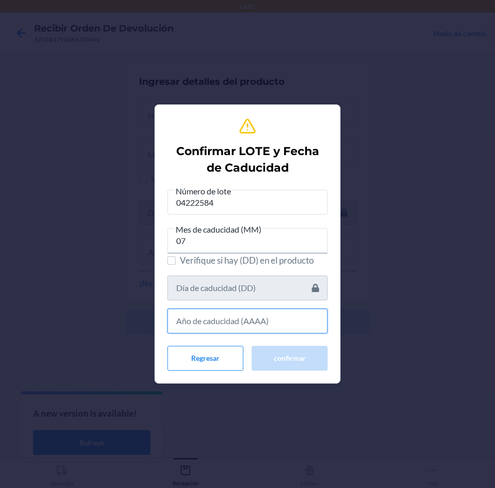
click at [259, 328] on input "text" at bounding box center [248, 321] width 160 height 25
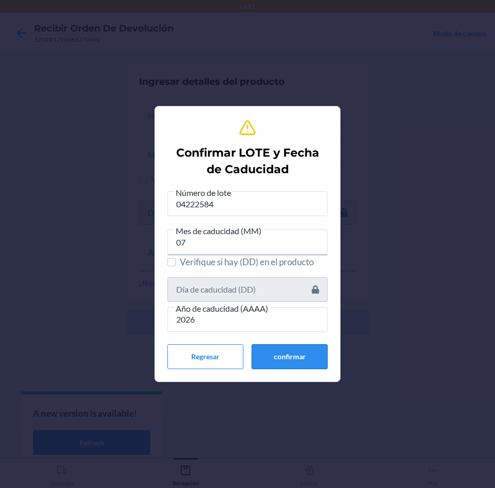
click at [278, 346] on button "confirmar" at bounding box center [290, 356] width 76 height 25
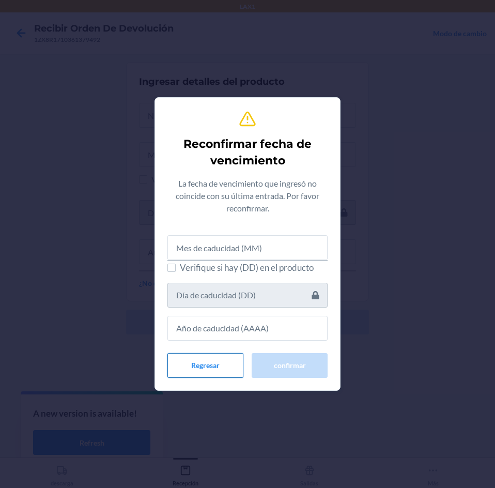
click at [232, 363] on button "Regresar" at bounding box center [206, 365] width 76 height 25
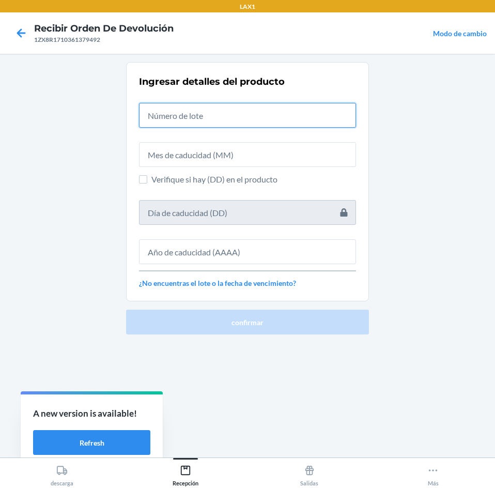
click at [204, 111] on input "text" at bounding box center [247, 115] width 217 height 25
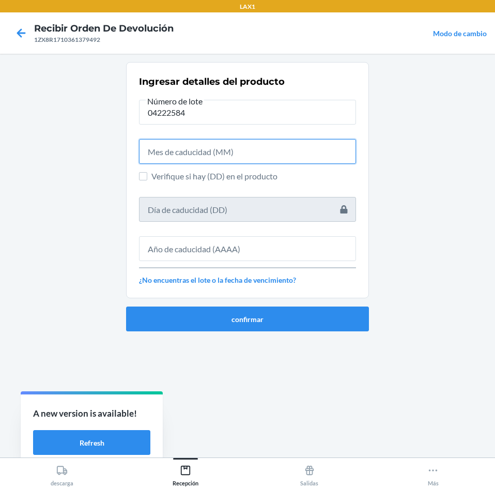
click at [241, 150] on input "text" at bounding box center [247, 151] width 217 height 25
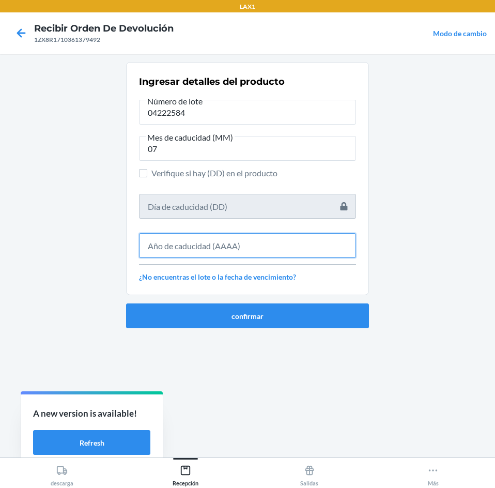
click at [254, 243] on input "text" at bounding box center [247, 245] width 217 height 25
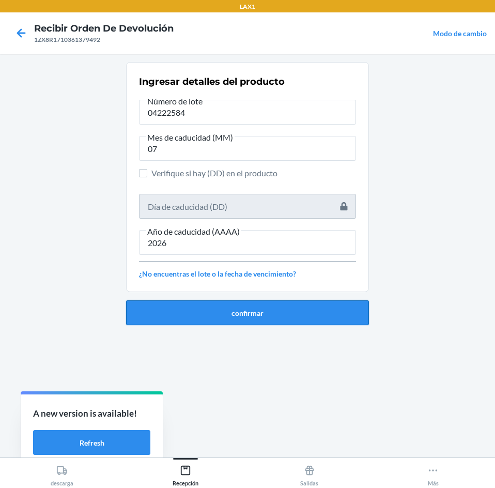
click at [252, 307] on button "confirmar" at bounding box center [247, 312] width 243 height 25
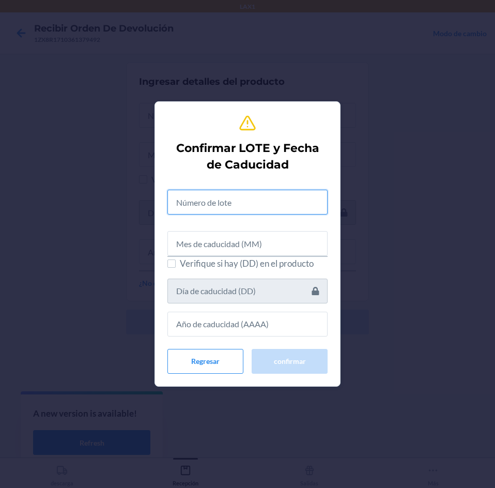
click at [244, 197] on input "text" at bounding box center [248, 202] width 160 height 25
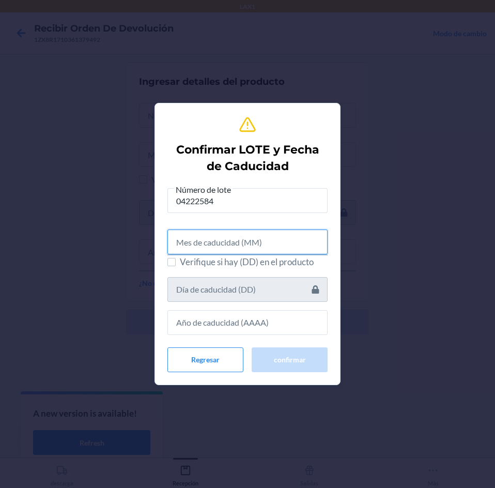
click at [258, 241] on input "text" at bounding box center [248, 242] width 160 height 25
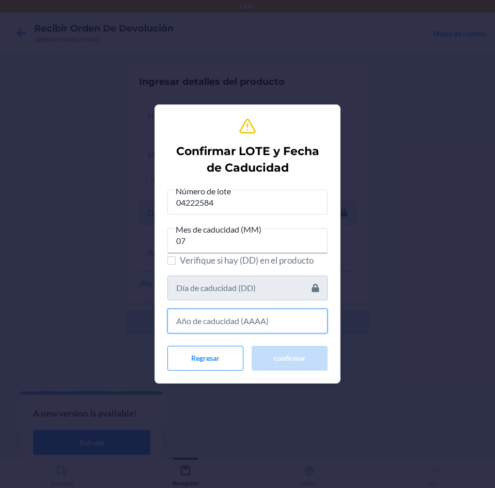
click at [258, 322] on input "text" at bounding box center [248, 321] width 160 height 25
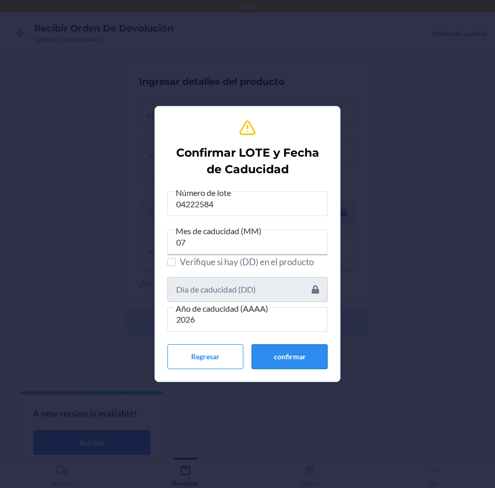
click at [269, 354] on button "confirmar" at bounding box center [290, 356] width 76 height 25
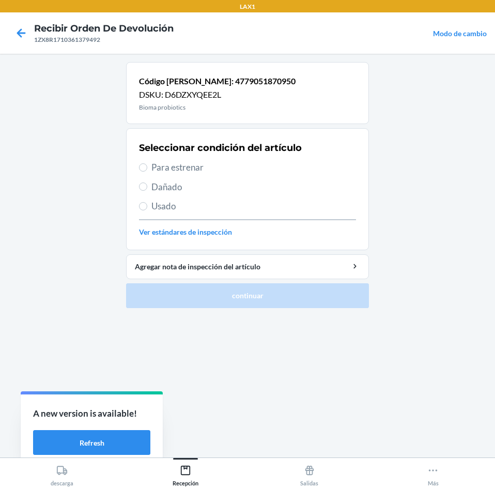
click at [218, 162] on span "Para estrenar" at bounding box center [254, 167] width 205 height 13
click at [147, 163] on input "Para estrenar" at bounding box center [143, 167] width 8 height 8
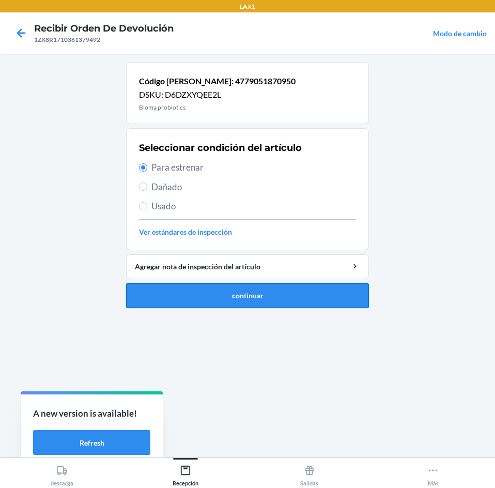
drag, startPoint x: 285, startPoint y: 305, endPoint x: 288, endPoint y: 299, distance: 5.6
click at [286, 303] on button "continuar" at bounding box center [247, 295] width 243 height 25
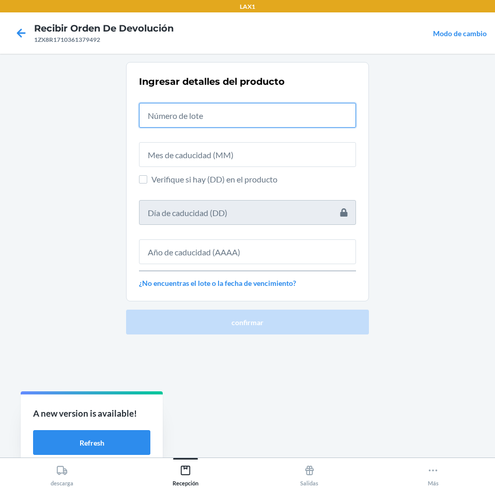
click at [290, 114] on input "text" at bounding box center [247, 115] width 217 height 25
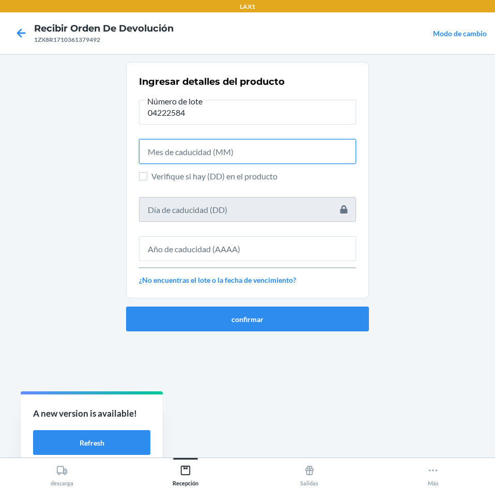
click at [304, 156] on input "text" at bounding box center [247, 151] width 217 height 25
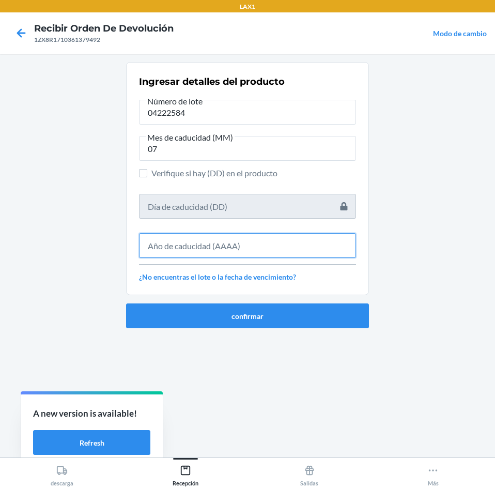
click at [320, 236] on input "text" at bounding box center [247, 245] width 217 height 25
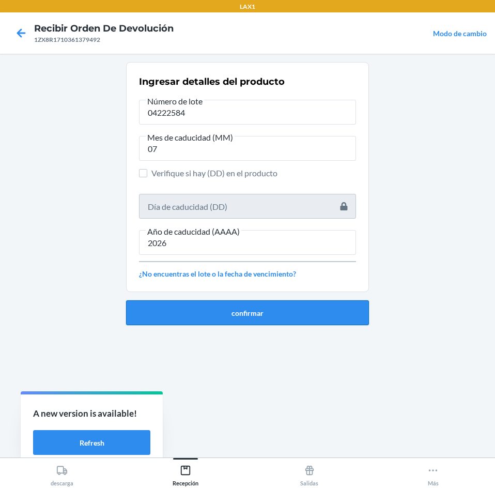
click at [283, 302] on button "confirmar" at bounding box center [247, 312] width 243 height 25
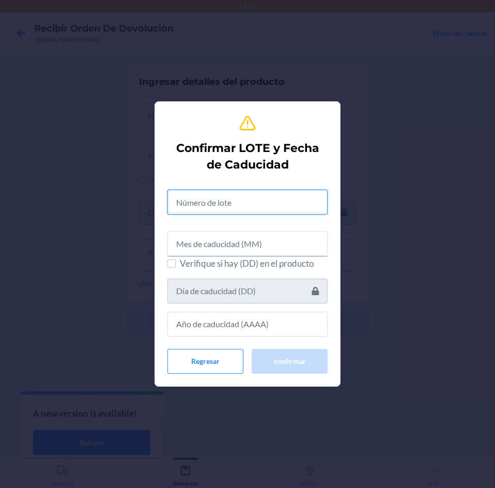
click at [279, 204] on input "text" at bounding box center [248, 202] width 160 height 25
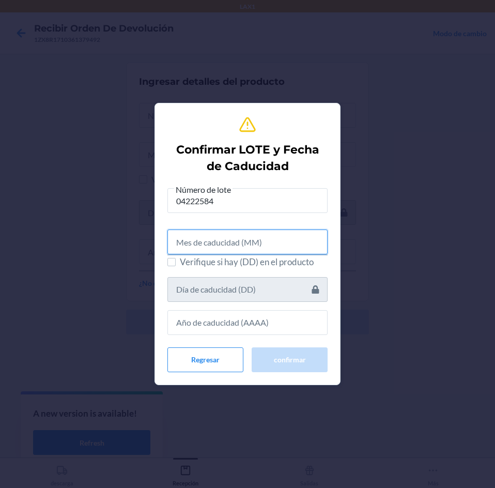
click at [268, 240] on input "text" at bounding box center [248, 242] width 160 height 25
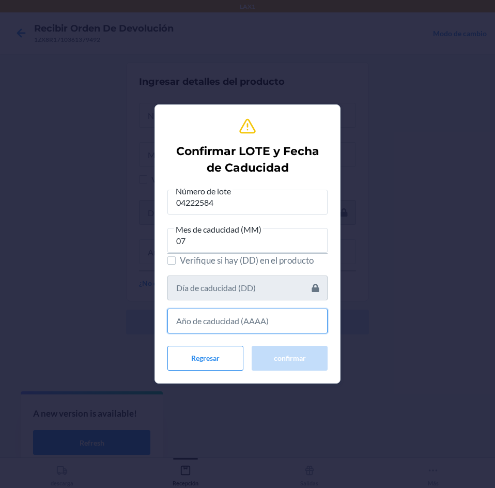
click at [244, 324] on input "text" at bounding box center [248, 321] width 160 height 25
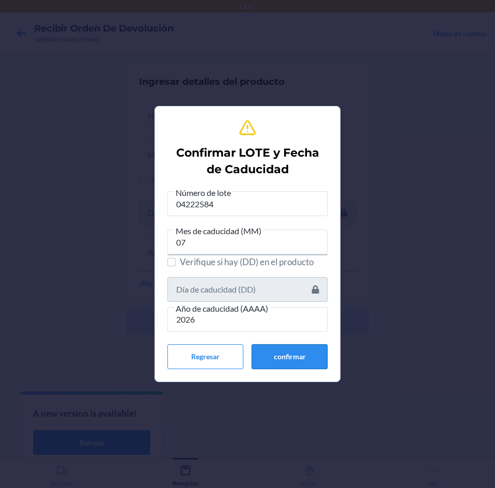
click at [273, 352] on button "confirmar" at bounding box center [290, 356] width 76 height 25
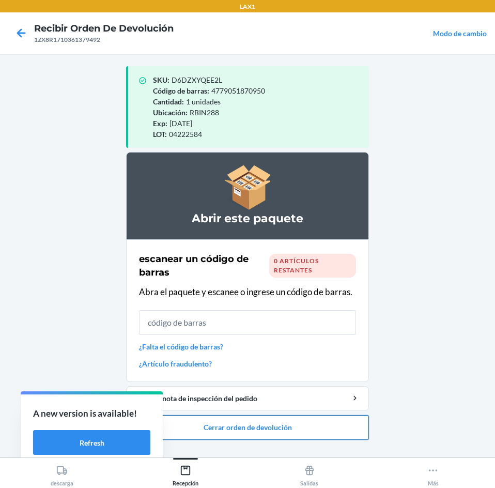
click at [281, 425] on button "Cerrar orden de devolución" at bounding box center [247, 427] width 243 height 25
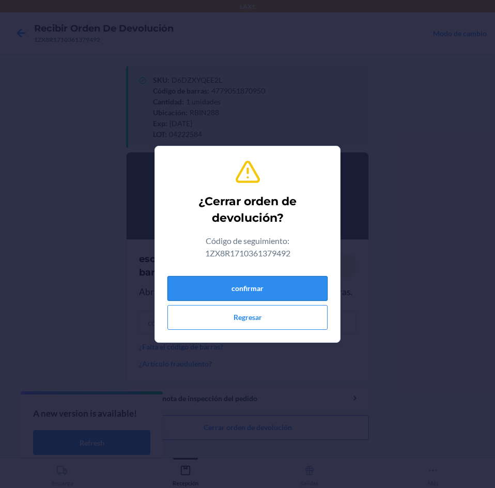
click at [297, 287] on button "confirmar" at bounding box center [248, 288] width 160 height 25
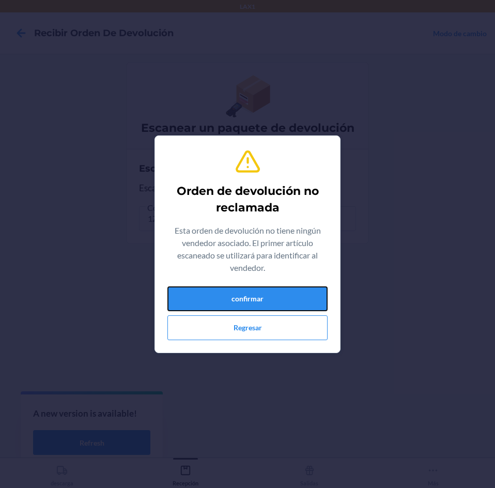
click at [297, 287] on button "confirmar" at bounding box center [248, 298] width 160 height 25
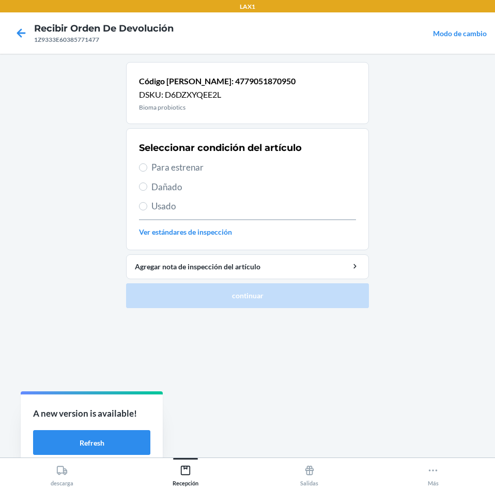
click at [252, 159] on div "Seleccionar condición del artículo Para estrenar Dañado Usado Ver estándares de…" at bounding box center [247, 189] width 217 height 102
click at [259, 170] on span "Para estrenar" at bounding box center [254, 167] width 205 height 13
click at [147, 170] on input "Para estrenar" at bounding box center [143, 167] width 8 height 8
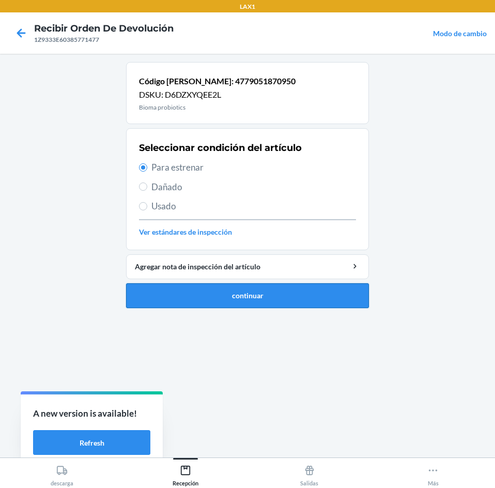
click at [294, 286] on button "continuar" at bounding box center [247, 295] width 243 height 25
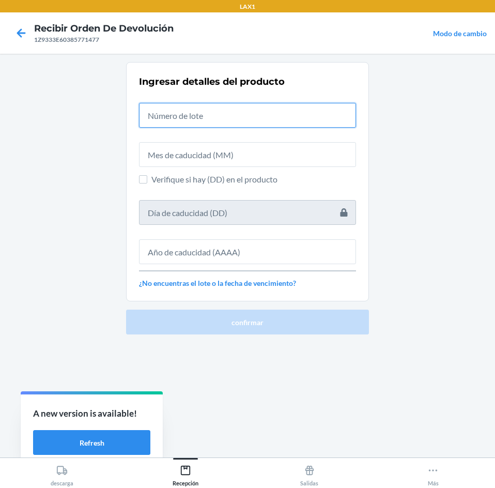
click at [281, 107] on input "text" at bounding box center [247, 115] width 217 height 25
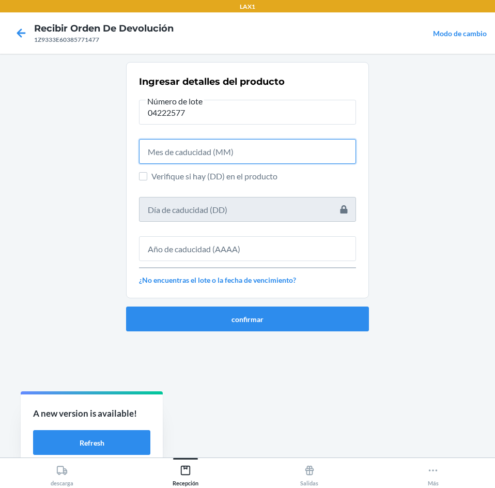
click at [273, 143] on input "text" at bounding box center [247, 151] width 217 height 25
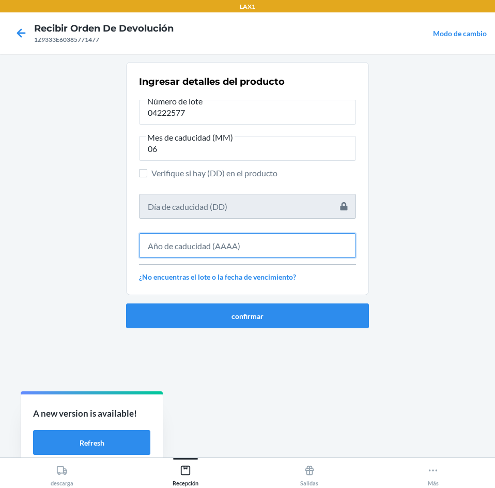
click at [252, 243] on input "text" at bounding box center [247, 245] width 217 height 25
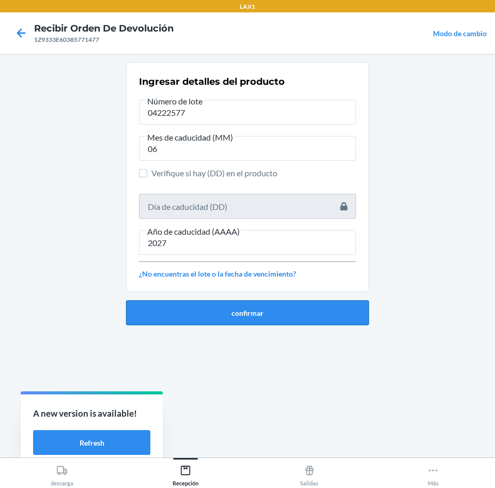
click at [258, 316] on button "confirmar" at bounding box center [247, 312] width 243 height 25
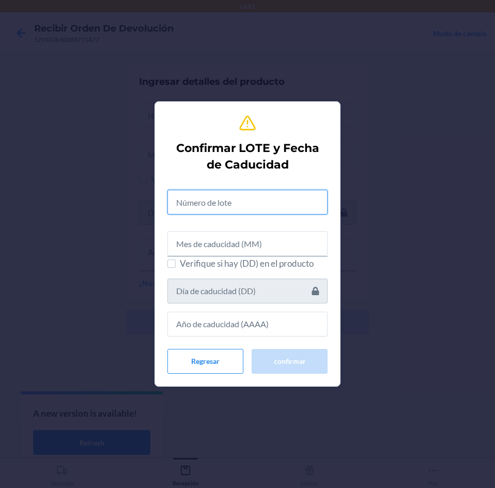
click at [256, 207] on input "text" at bounding box center [248, 202] width 160 height 25
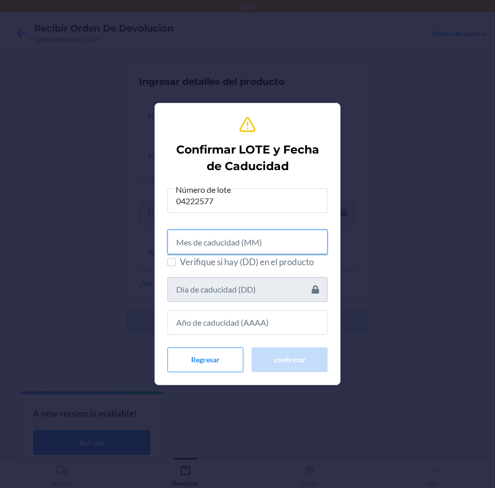
click at [257, 238] on input "text" at bounding box center [248, 242] width 160 height 25
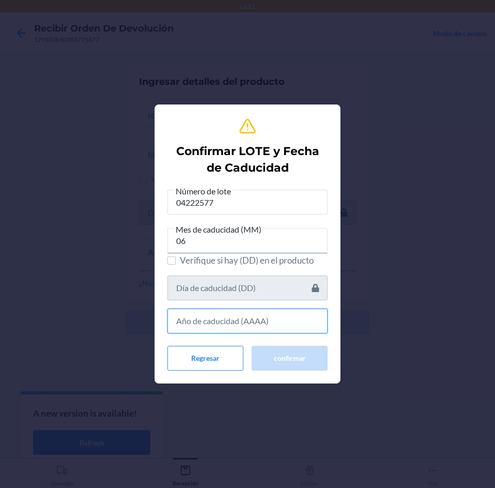
click at [276, 327] on input "text" at bounding box center [248, 321] width 160 height 25
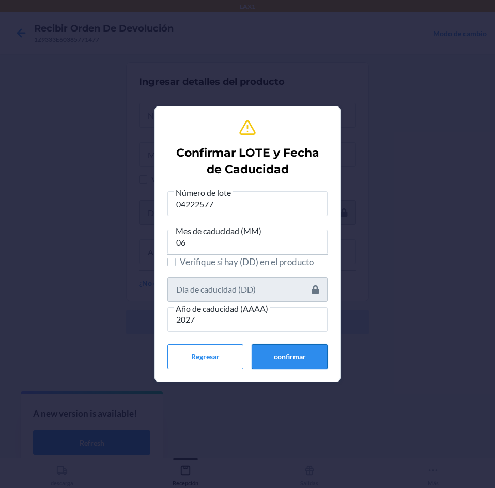
click at [286, 354] on button "confirmar" at bounding box center [290, 356] width 76 height 25
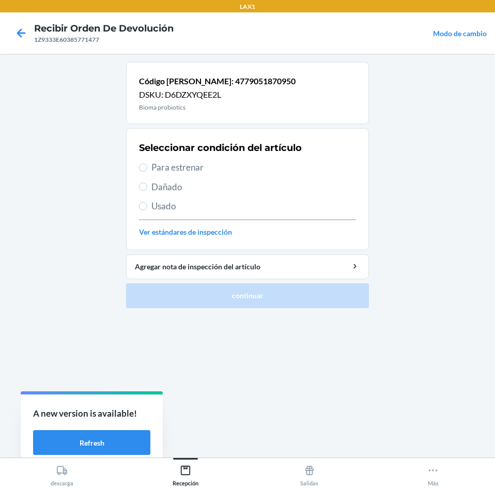
click at [224, 165] on span "Para estrenar" at bounding box center [254, 167] width 205 height 13
click at [147, 165] on input "Para estrenar" at bounding box center [143, 167] width 8 height 8
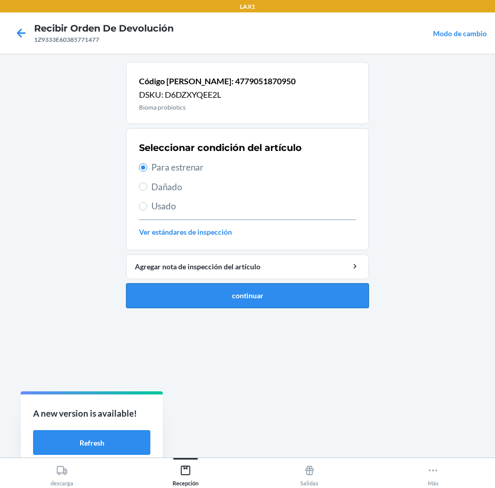
click at [328, 293] on button "continuar" at bounding box center [247, 295] width 243 height 25
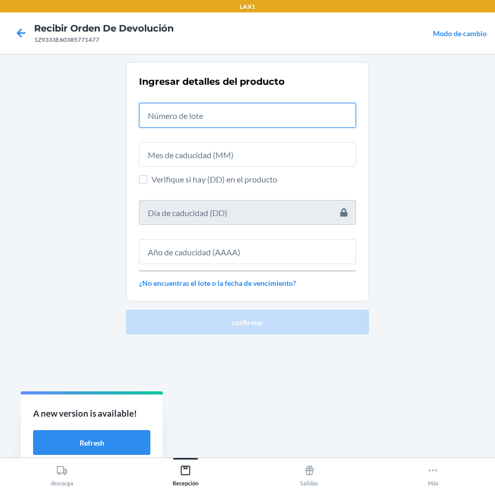
click at [294, 117] on input "text" at bounding box center [247, 115] width 217 height 25
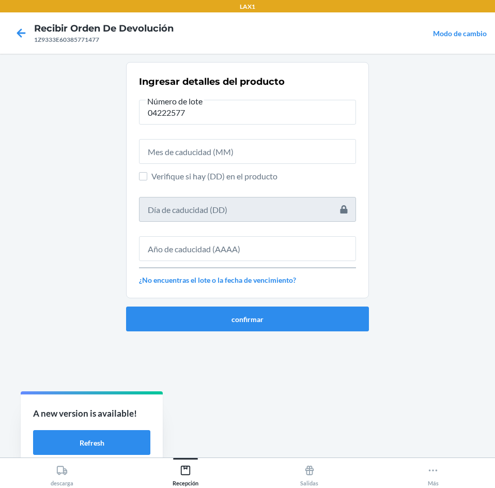
drag, startPoint x: 294, startPoint y: 168, endPoint x: 295, endPoint y: 159, distance: 9.4
click at [294, 165] on div "Ingresar detalles del producto Número de lote 04222577 Verifique si hay (DD) en…" at bounding box center [247, 180] width 217 height 217
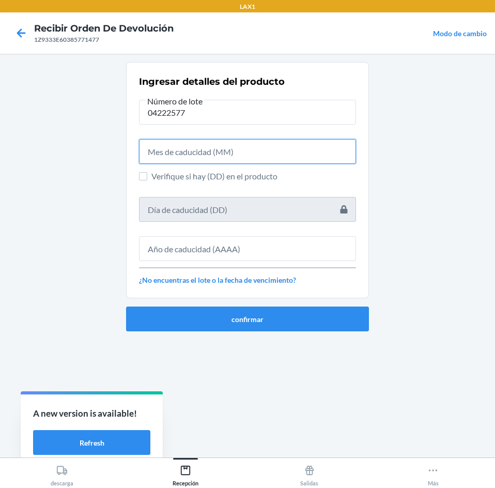
click at [295, 159] on input "text" at bounding box center [247, 151] width 217 height 25
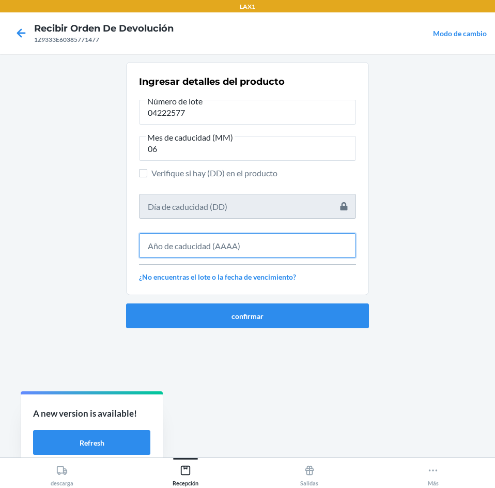
click at [295, 245] on input "text" at bounding box center [247, 245] width 217 height 25
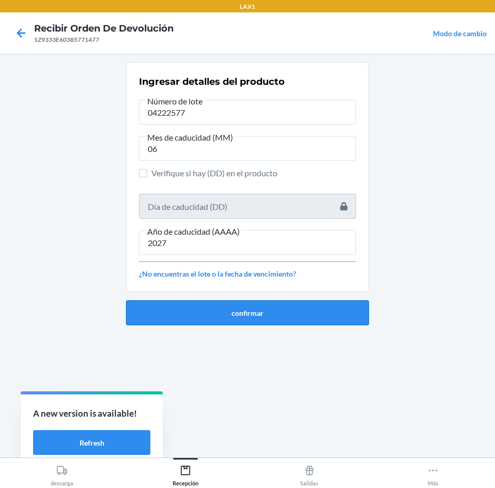
click at [292, 306] on button "confirmar" at bounding box center [247, 312] width 243 height 25
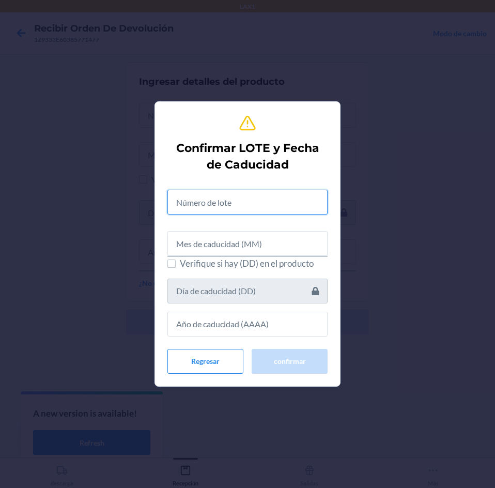
click at [286, 200] on input "text" at bounding box center [248, 202] width 160 height 25
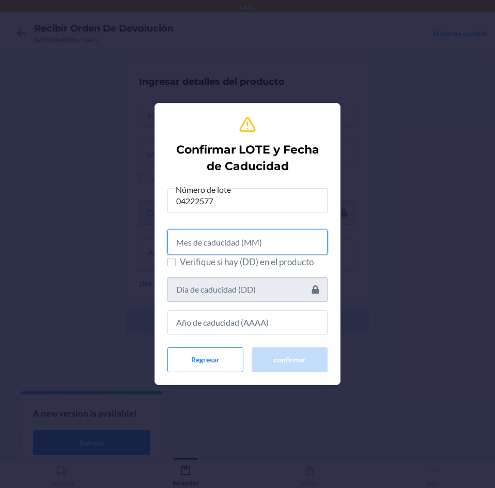
click at [286, 231] on input "text" at bounding box center [248, 242] width 160 height 25
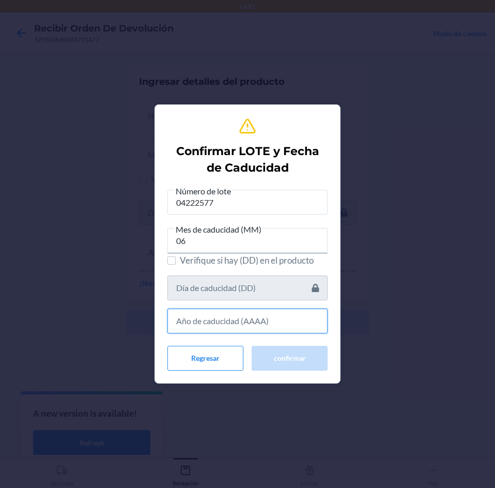
click at [256, 321] on input "text" at bounding box center [248, 321] width 160 height 25
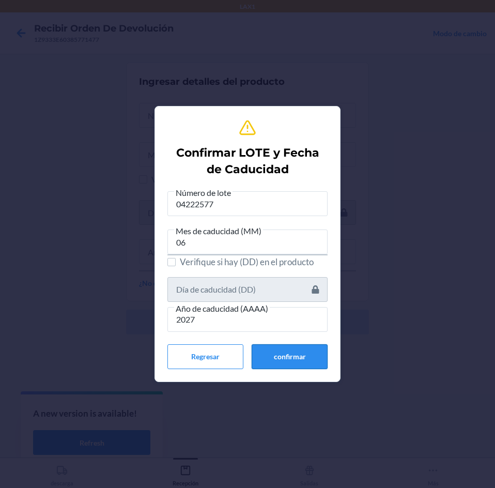
click at [264, 359] on button "confirmar" at bounding box center [290, 356] width 76 height 25
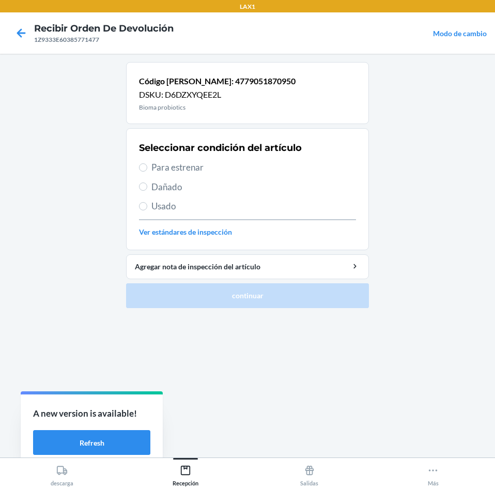
click at [247, 167] on span "Para estrenar" at bounding box center [254, 167] width 205 height 13
click at [147, 167] on input "Para estrenar" at bounding box center [143, 167] width 8 height 8
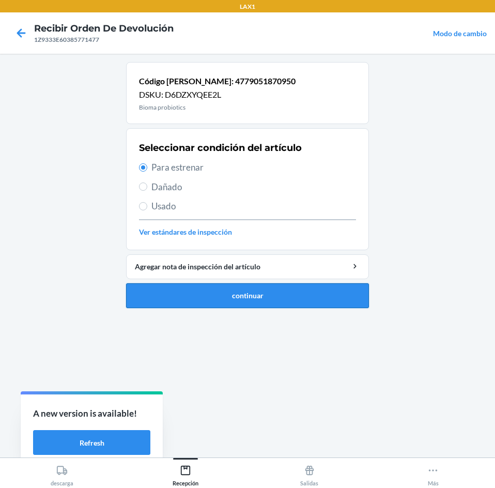
click at [253, 284] on button "continuar" at bounding box center [247, 295] width 243 height 25
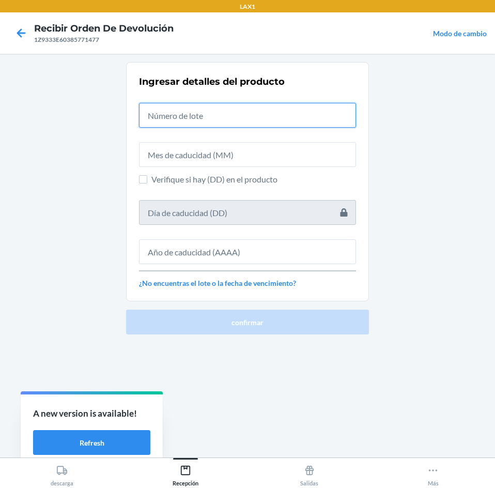
click at [258, 118] on input "text" at bounding box center [247, 115] width 217 height 25
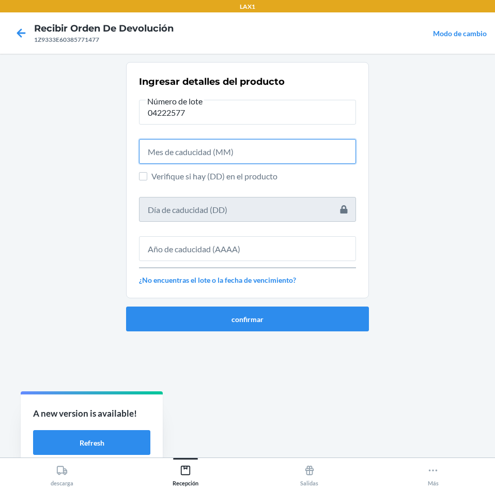
click at [253, 152] on input "text" at bounding box center [247, 151] width 217 height 25
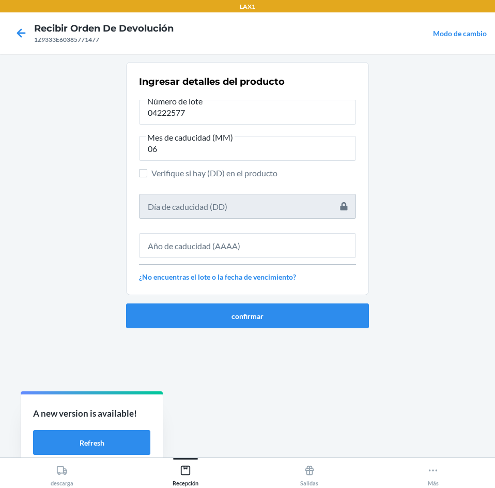
click at [228, 226] on div at bounding box center [247, 241] width 217 height 33
click at [218, 242] on input "text" at bounding box center [247, 245] width 217 height 25
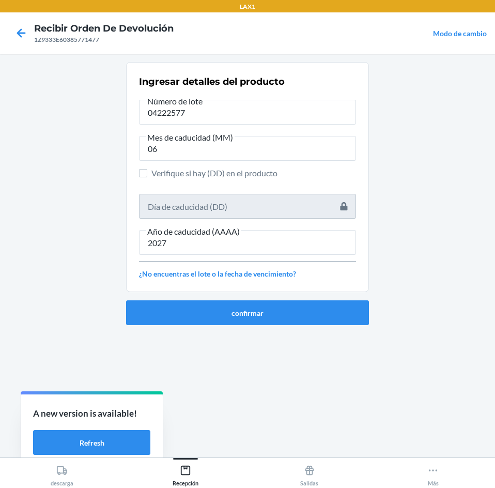
click at [292, 293] on div "confirmar" at bounding box center [247, 308] width 243 height 33
click at [289, 306] on button "confirmar" at bounding box center [247, 312] width 243 height 25
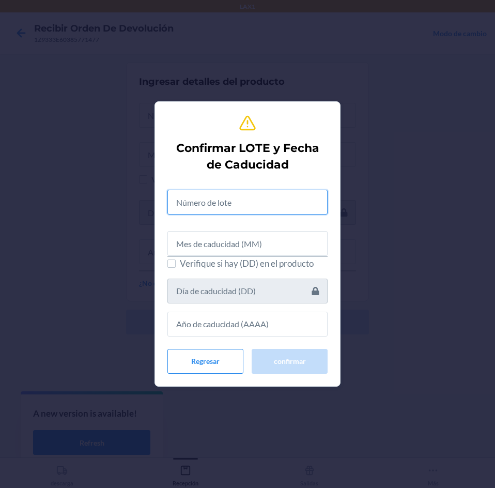
click at [259, 195] on input "text" at bounding box center [248, 202] width 160 height 25
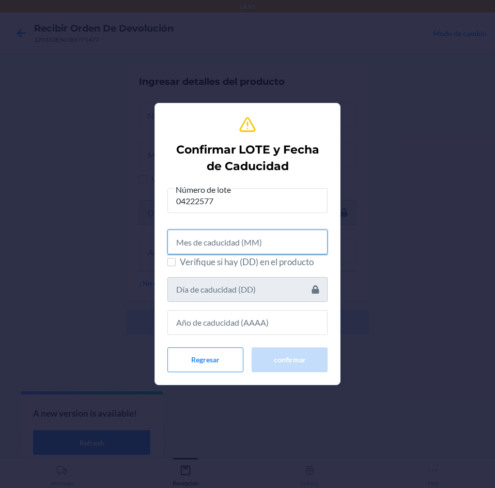
click at [258, 237] on input "text" at bounding box center [248, 242] width 160 height 25
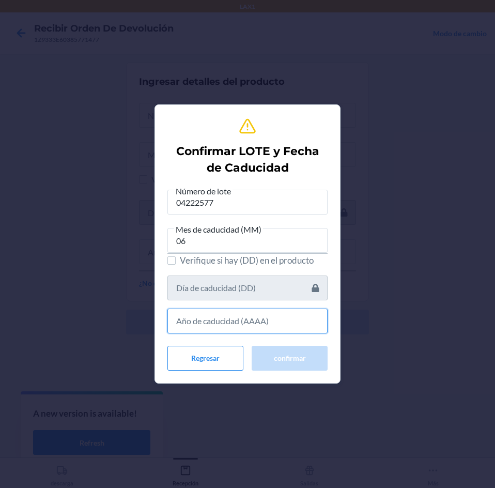
click at [272, 320] on input "text" at bounding box center [248, 321] width 160 height 25
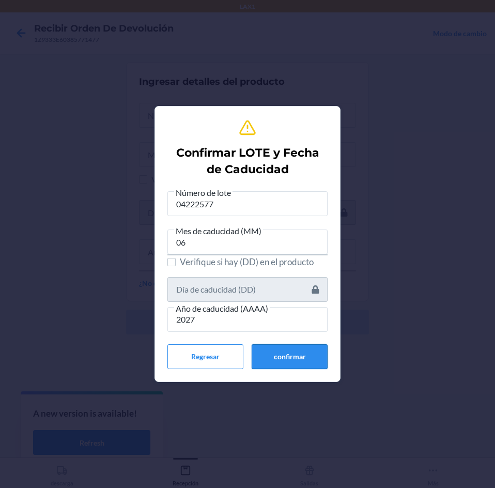
click at [305, 353] on button "confirmar" at bounding box center [290, 356] width 76 height 25
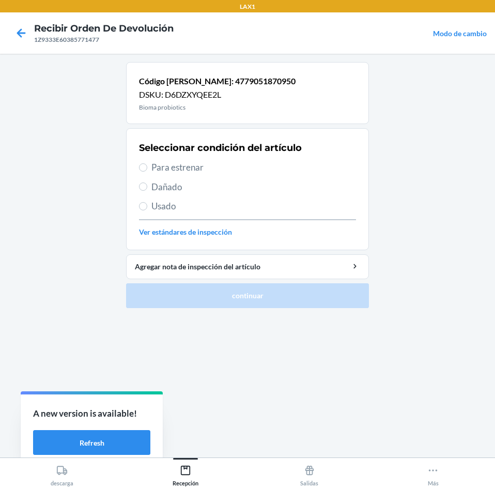
drag, startPoint x: 223, startPoint y: 161, endPoint x: 238, endPoint y: 244, distance: 84.1
click at [223, 165] on span "Para estrenar" at bounding box center [254, 167] width 205 height 13
click at [147, 165] on input "Para estrenar" at bounding box center [143, 167] width 8 height 8
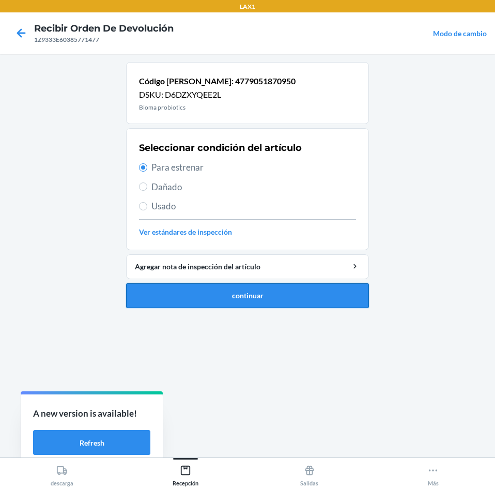
click at [241, 290] on button "continuar" at bounding box center [247, 295] width 243 height 25
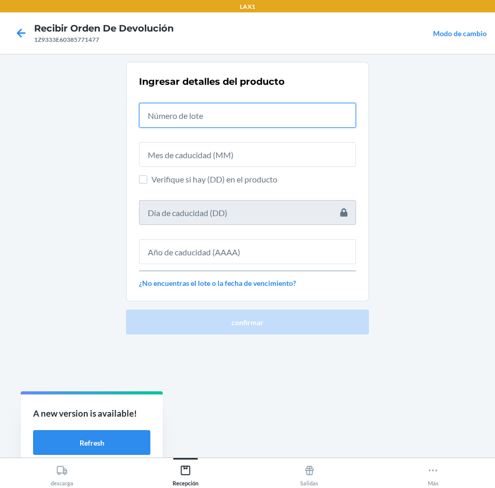
click at [248, 113] on input "text" at bounding box center [247, 115] width 217 height 25
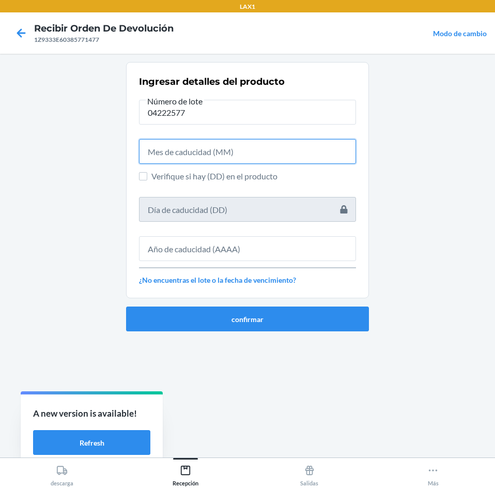
click at [247, 147] on input "text" at bounding box center [247, 151] width 217 height 25
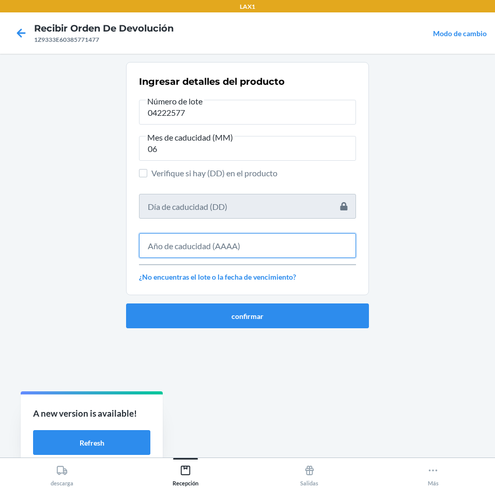
click at [238, 236] on input "text" at bounding box center [247, 245] width 217 height 25
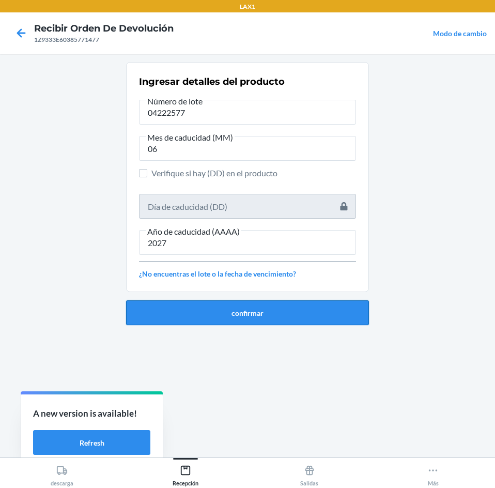
click at [264, 324] on button "confirmar" at bounding box center [247, 312] width 243 height 25
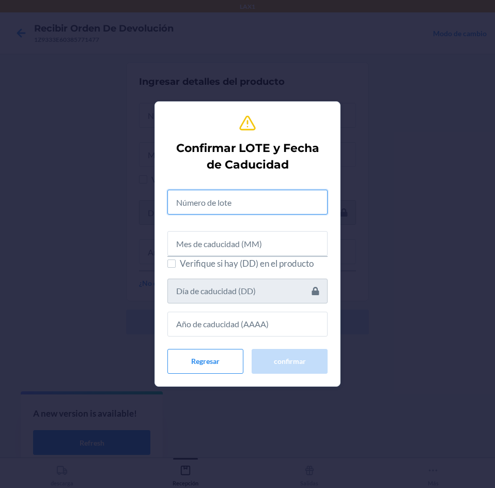
click at [237, 208] on input "text" at bounding box center [248, 202] width 160 height 25
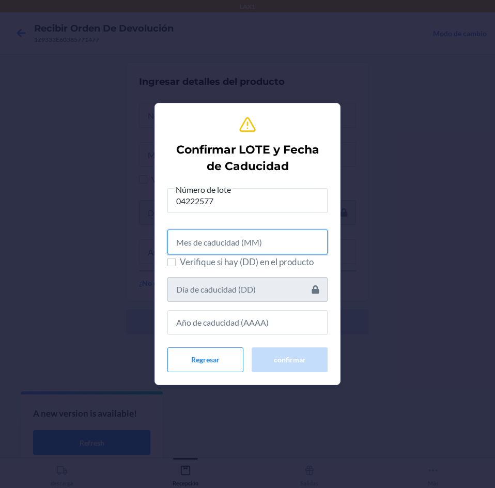
click at [238, 245] on input "text" at bounding box center [248, 242] width 160 height 25
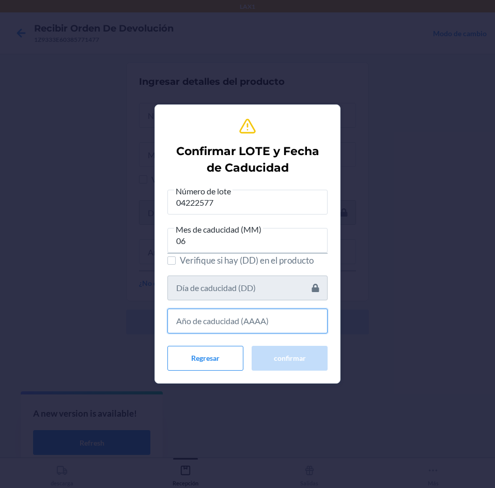
click at [248, 325] on input "text" at bounding box center [248, 321] width 160 height 25
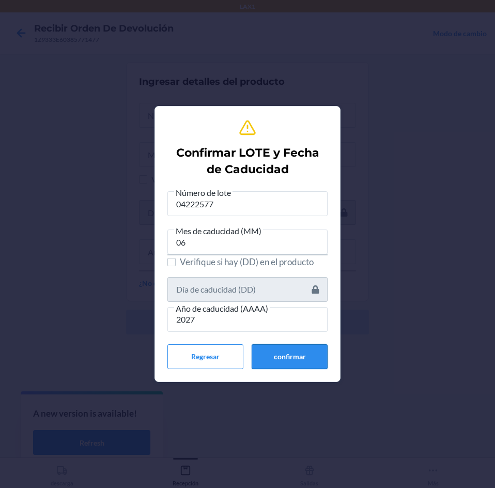
click at [267, 351] on button "confirmar" at bounding box center [290, 356] width 76 height 25
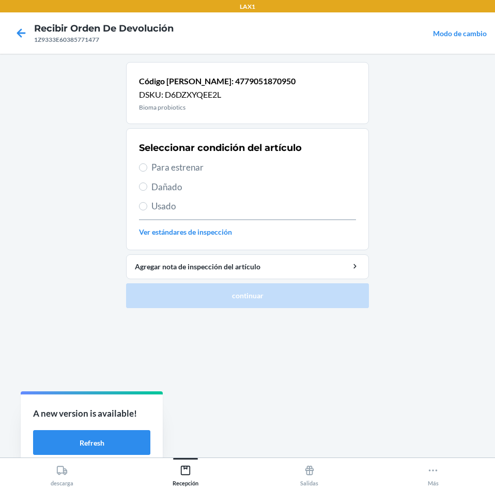
click at [227, 163] on span "Para estrenar" at bounding box center [254, 167] width 205 height 13
click at [147, 163] on input "Para estrenar" at bounding box center [143, 167] width 8 height 8
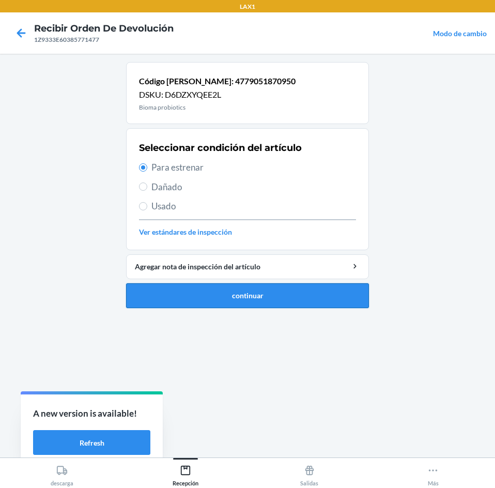
click at [276, 298] on button "continuar" at bounding box center [247, 295] width 243 height 25
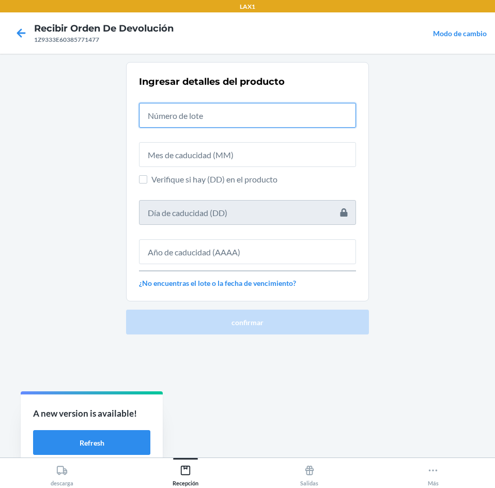
click at [266, 116] on input "text" at bounding box center [247, 115] width 217 height 25
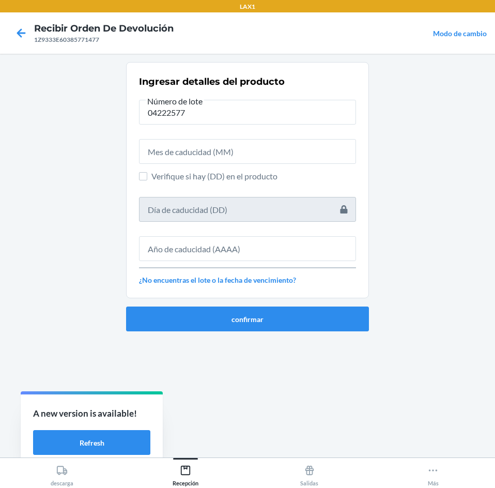
click at [272, 165] on div "Ingresar detalles del producto Número de lote 04222577 Verifique si hay (DD) en…" at bounding box center [247, 180] width 217 height 217
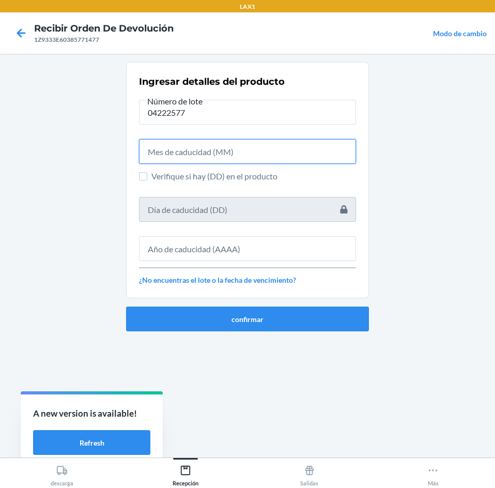
click at [270, 162] on input "text" at bounding box center [247, 151] width 217 height 25
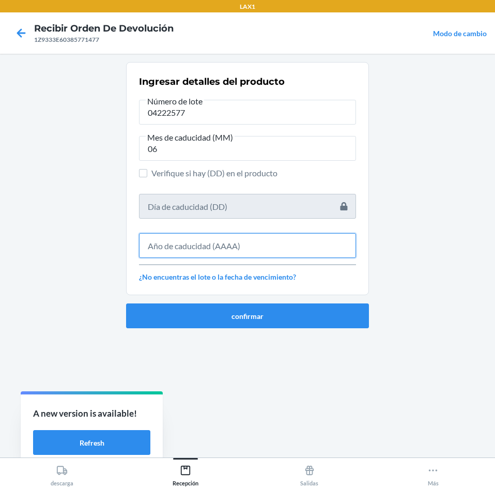
click at [268, 251] on input "text" at bounding box center [247, 245] width 217 height 25
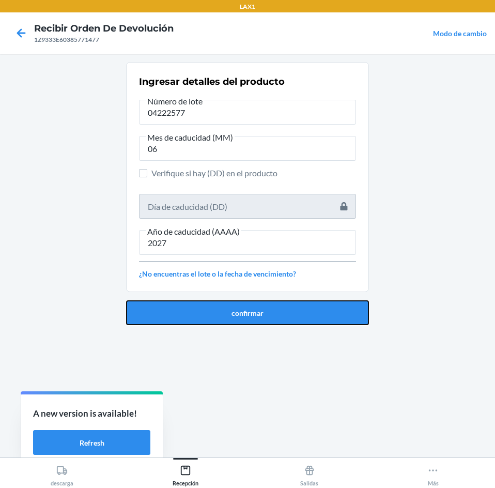
drag, startPoint x: 265, startPoint y: 314, endPoint x: 267, endPoint y: 308, distance: 6.7
click at [266, 309] on button "confirmar" at bounding box center [247, 312] width 243 height 25
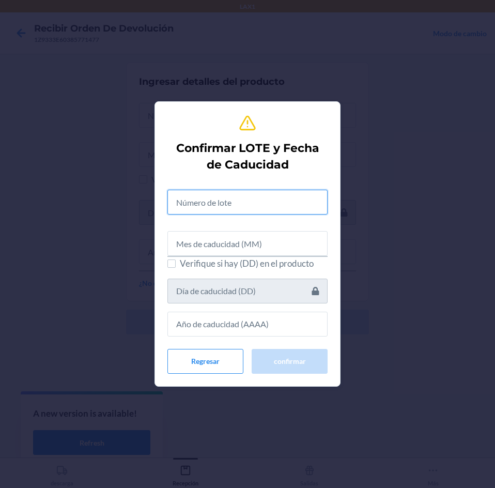
click at [278, 201] on input "text" at bounding box center [248, 202] width 160 height 25
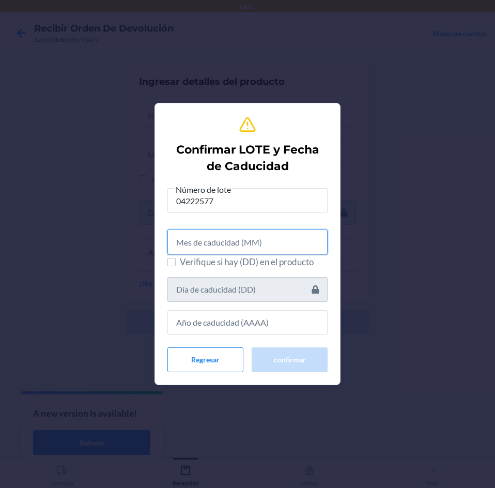
click at [277, 238] on input "text" at bounding box center [248, 242] width 160 height 25
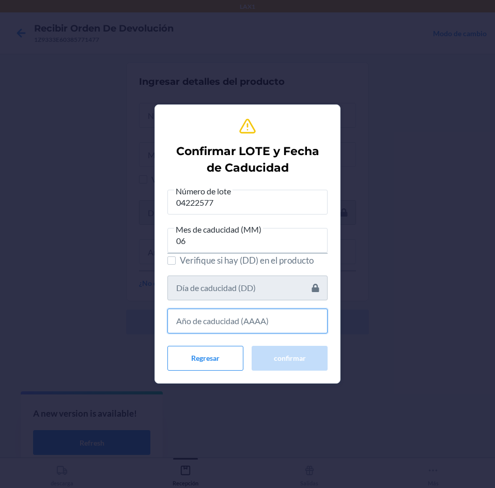
click at [294, 327] on input "text" at bounding box center [248, 321] width 160 height 25
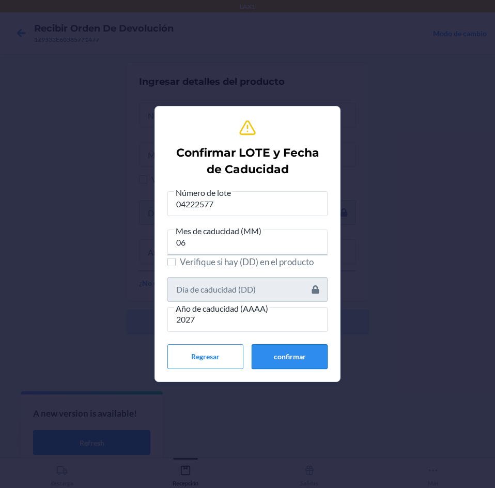
click at [287, 366] on button "confirmar" at bounding box center [290, 356] width 76 height 25
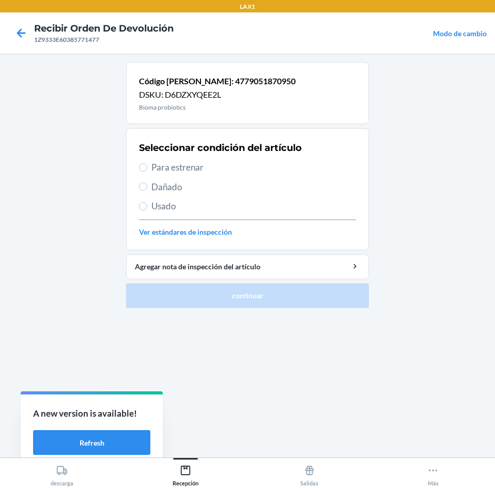
click at [223, 169] on span "Para estrenar" at bounding box center [254, 167] width 205 height 13
click at [147, 169] on input "Para estrenar" at bounding box center [143, 167] width 8 height 8
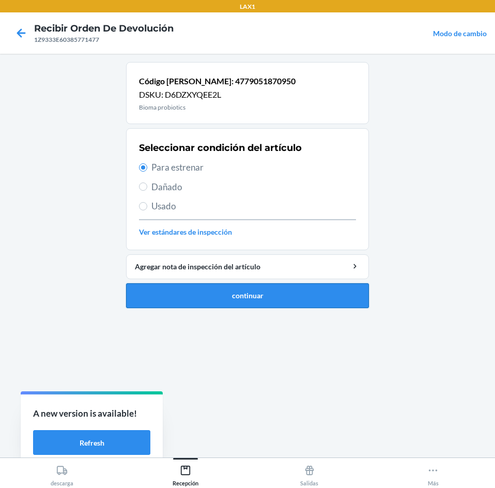
drag, startPoint x: 251, startPoint y: 305, endPoint x: 255, endPoint y: 295, distance: 10.9
click at [253, 299] on button "continuar" at bounding box center [247, 295] width 243 height 25
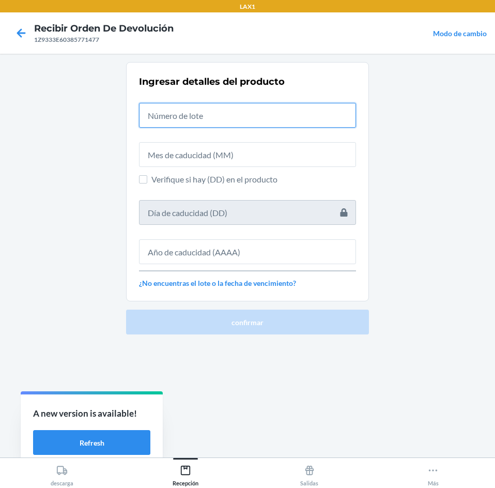
click at [285, 114] on input "text" at bounding box center [247, 115] width 217 height 25
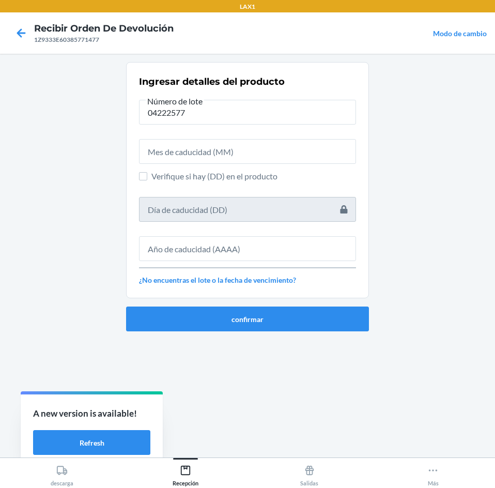
drag, startPoint x: 277, startPoint y: 135, endPoint x: 270, endPoint y: 150, distance: 16.7
click at [275, 141] on div at bounding box center [247, 147] width 217 height 33
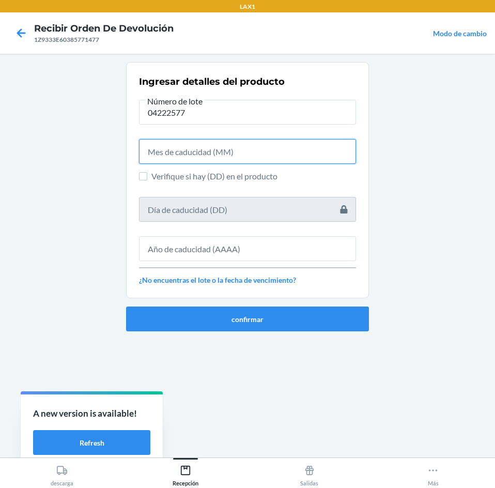
click at [269, 151] on input "text" at bounding box center [247, 151] width 217 height 25
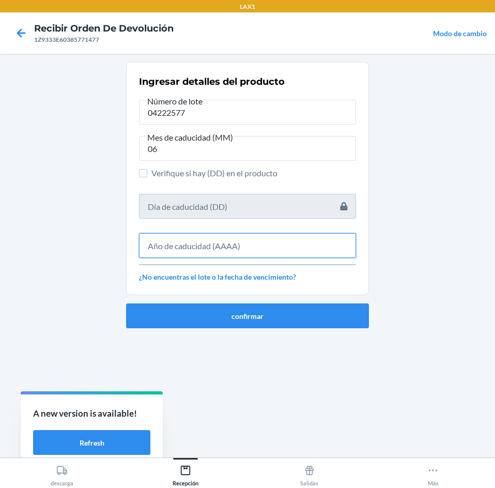
click at [334, 250] on input "text" at bounding box center [247, 245] width 217 height 25
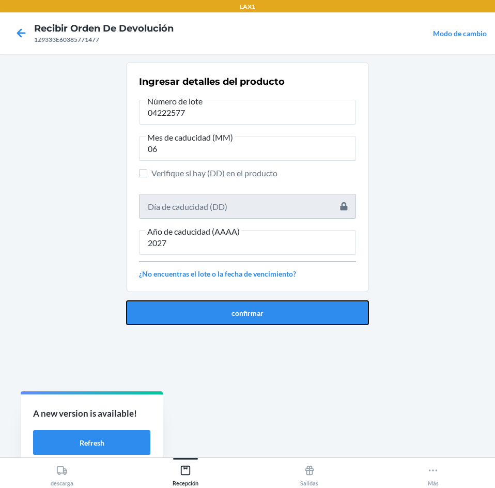
drag, startPoint x: 309, startPoint y: 306, endPoint x: 299, endPoint y: 239, distance: 67.4
click at [311, 296] on div "confirmar" at bounding box center [247, 308] width 243 height 33
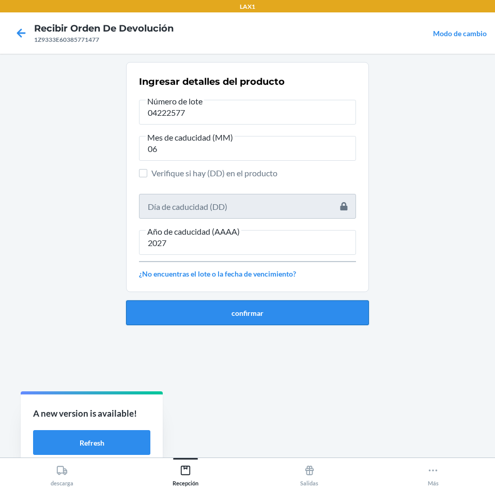
click at [276, 322] on button "confirmar" at bounding box center [247, 312] width 243 height 25
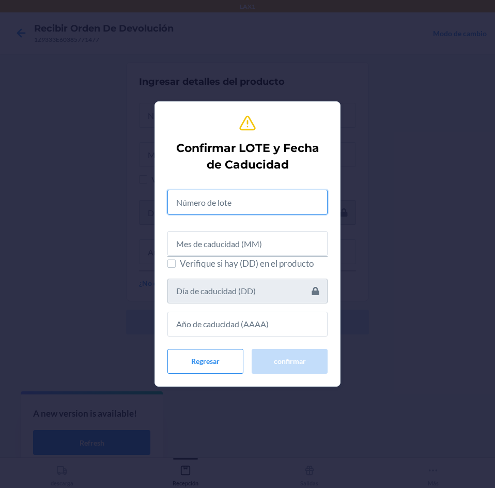
click at [269, 199] on input "text" at bounding box center [248, 202] width 160 height 25
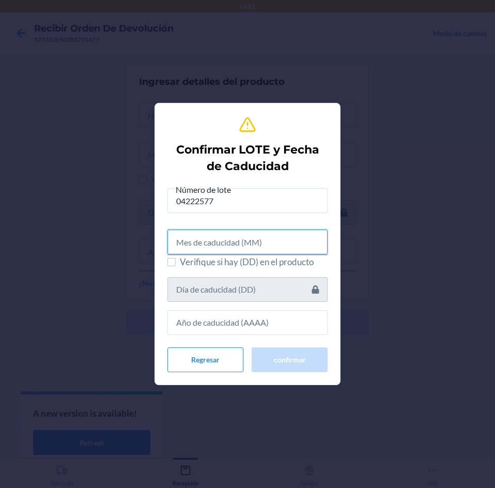
click at [263, 237] on input "text" at bounding box center [248, 242] width 160 height 25
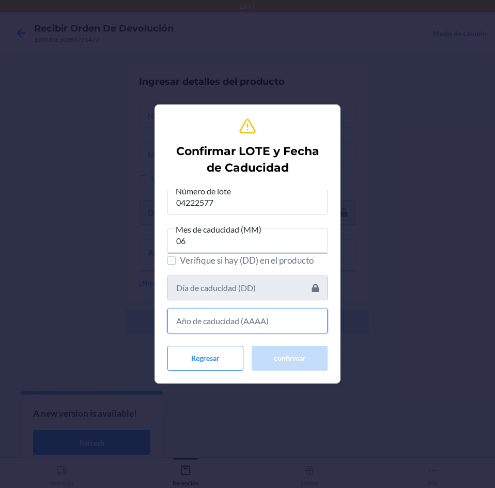
click at [270, 316] on input "text" at bounding box center [248, 321] width 160 height 25
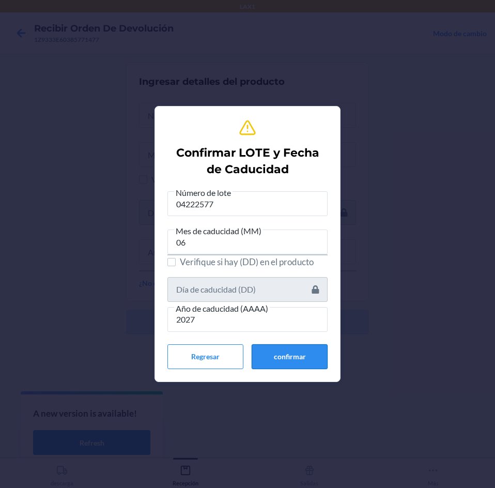
click at [260, 351] on button "confirmar" at bounding box center [290, 356] width 76 height 25
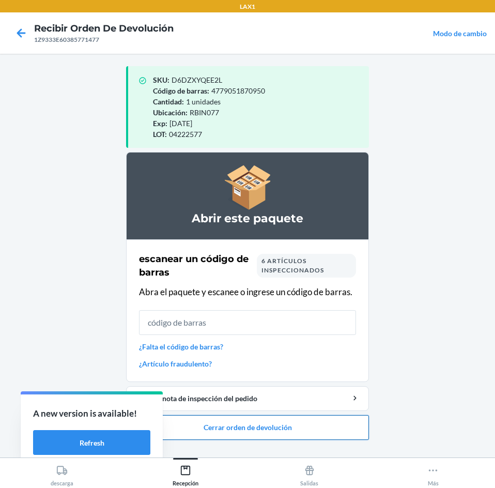
click at [251, 419] on button "Cerrar orden de devolución" at bounding box center [247, 427] width 243 height 25
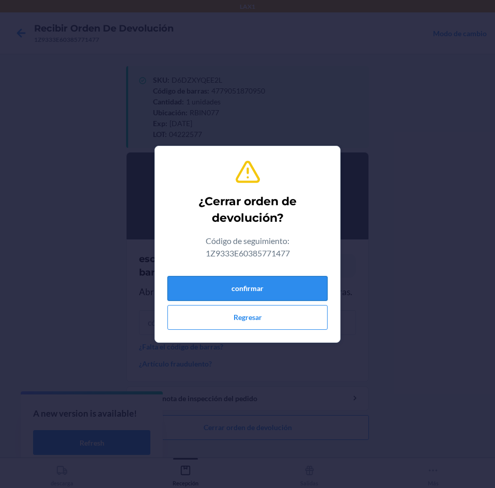
click at [224, 290] on button "confirmar" at bounding box center [248, 288] width 160 height 25
